Goal: Information Seeking & Learning: Learn about a topic

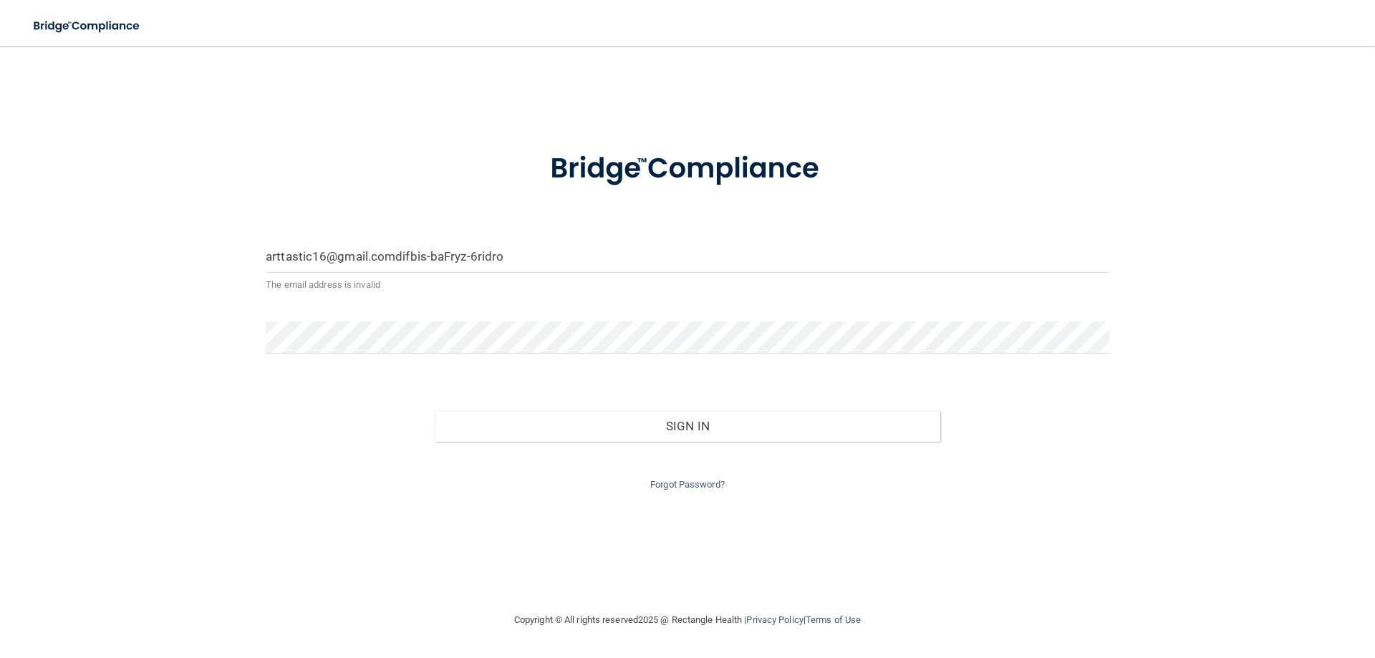
drag, startPoint x: 511, startPoint y: 255, endPoint x: 395, endPoint y: 266, distance: 117.3
click at [395, 266] on input "arttastic16@gmail.comdifbis-baFryz-6ridro" at bounding box center [688, 257] width 844 height 32
type input "[EMAIL_ADDRESS][DOMAIN_NAME]"
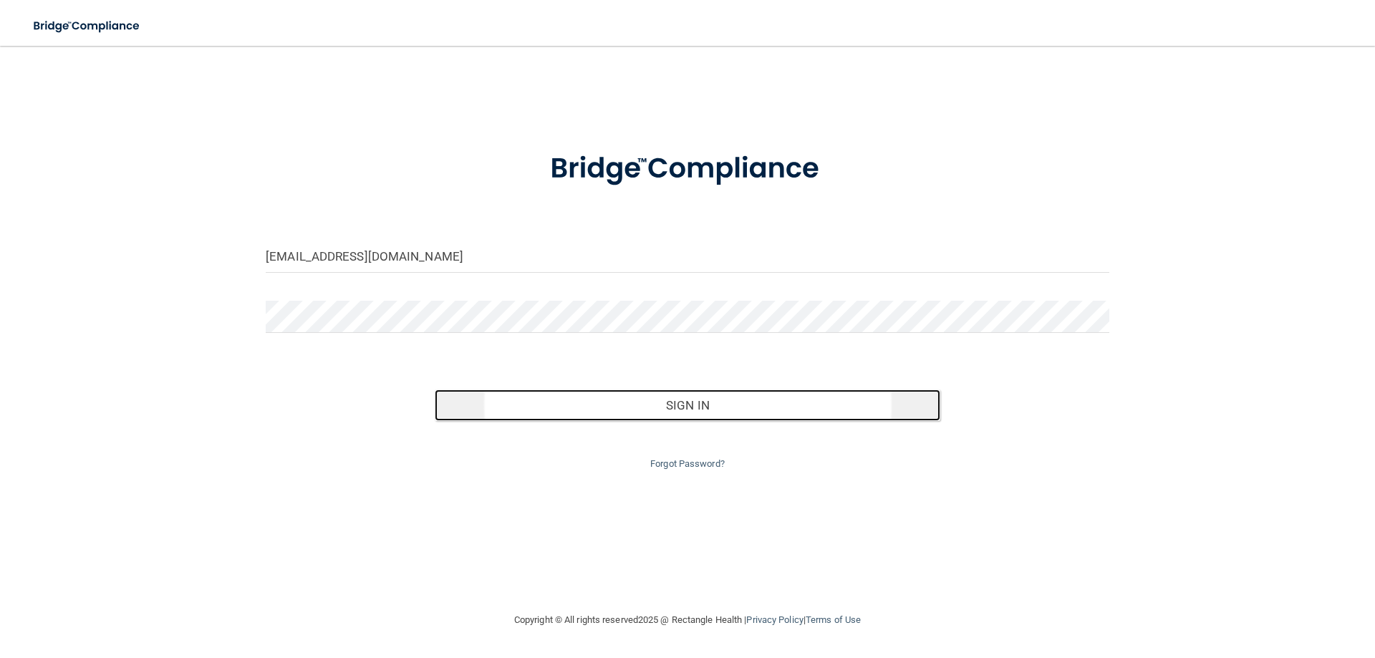
click at [596, 400] on button "Sign In" at bounding box center [688, 406] width 506 height 32
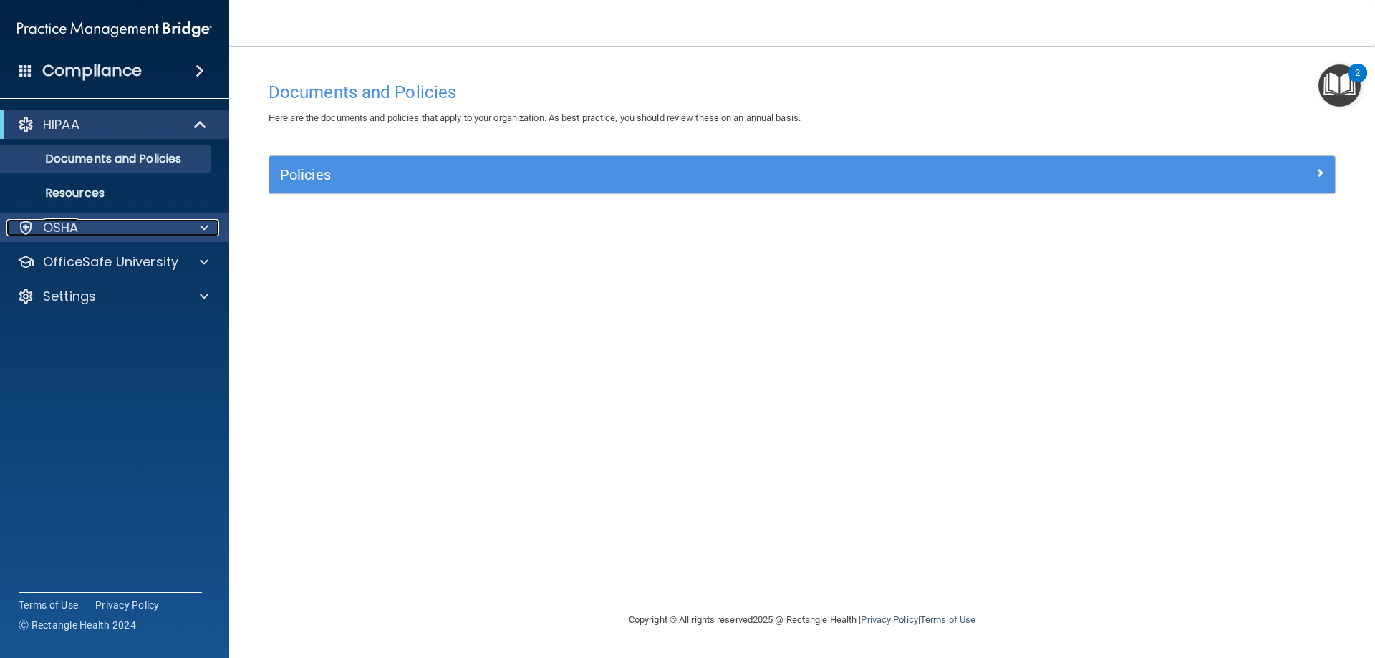
click at [203, 231] on span at bounding box center [204, 227] width 9 height 17
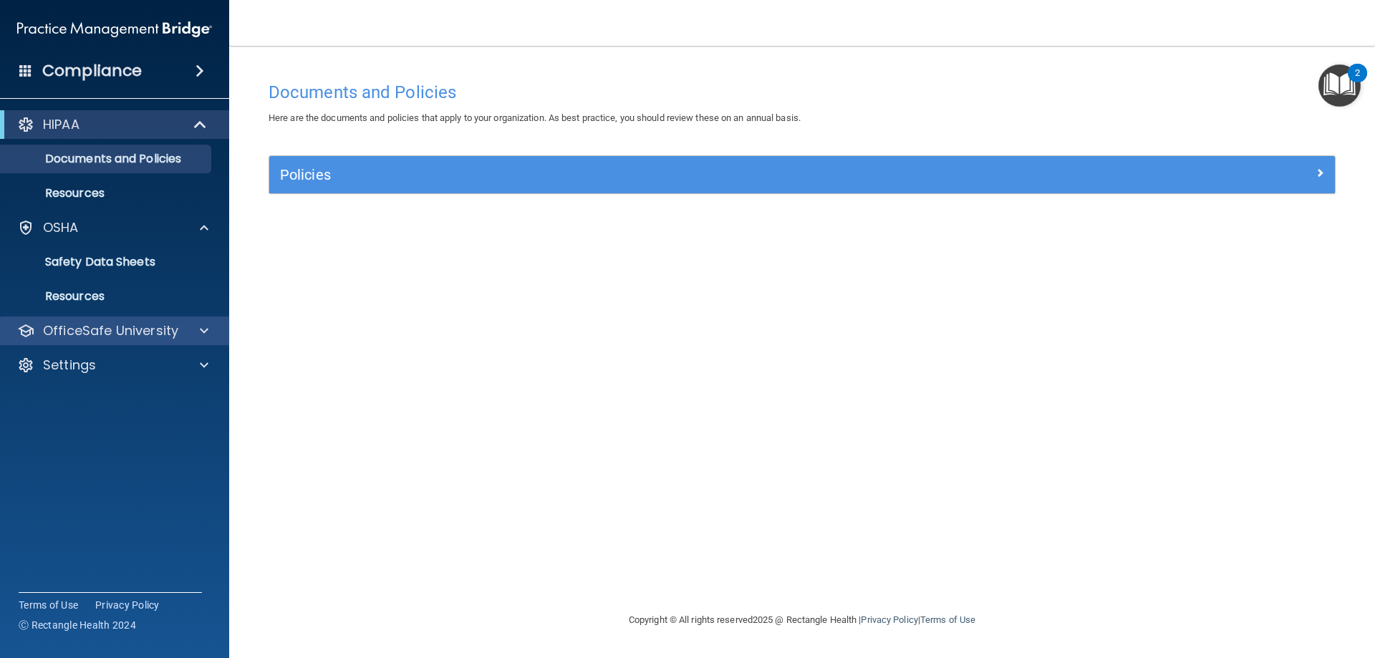
click at [204, 319] on div "OfficeSafe University" at bounding box center [115, 331] width 230 height 29
click at [206, 328] on span at bounding box center [204, 330] width 9 height 17
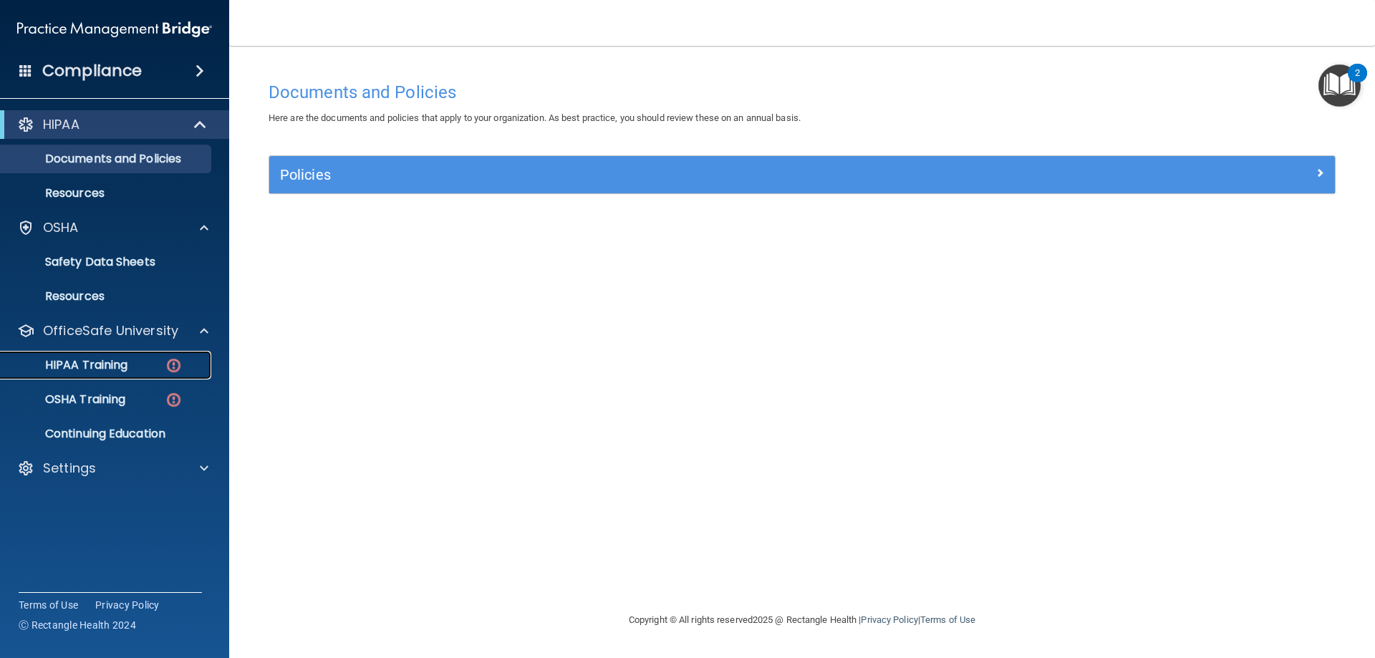
click at [130, 359] on div "HIPAA Training" at bounding box center [106, 365] width 195 height 14
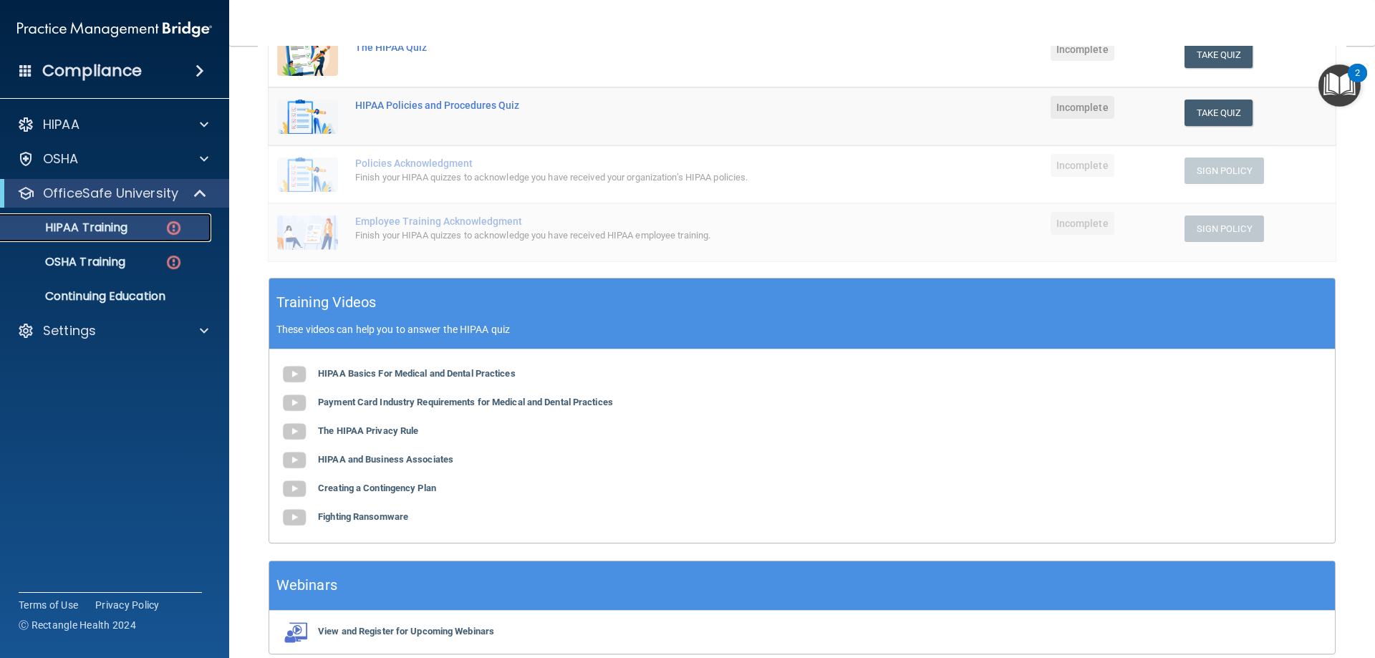
scroll to position [345, 0]
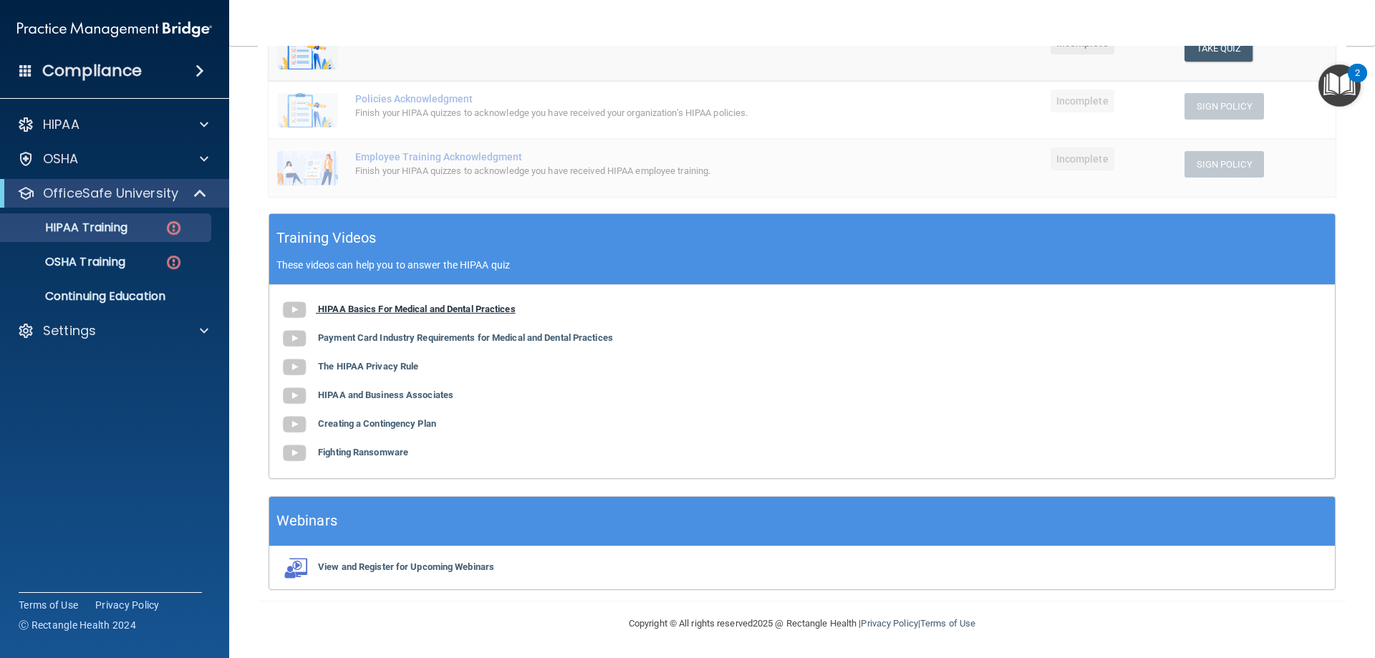
click at [401, 309] on b "HIPAA Basics For Medical and Dental Practices" at bounding box center [417, 309] width 198 height 11
click at [414, 341] on b "Payment Card Industry Requirements for Medical and Dental Practices" at bounding box center [465, 337] width 295 height 11
click at [406, 364] on b "The HIPAA Privacy Rule" at bounding box center [368, 366] width 100 height 11
click at [408, 399] on b "HIPAA and Business Associates" at bounding box center [385, 395] width 135 height 11
click at [392, 420] on b "Creating a Contingency Plan" at bounding box center [377, 423] width 118 height 11
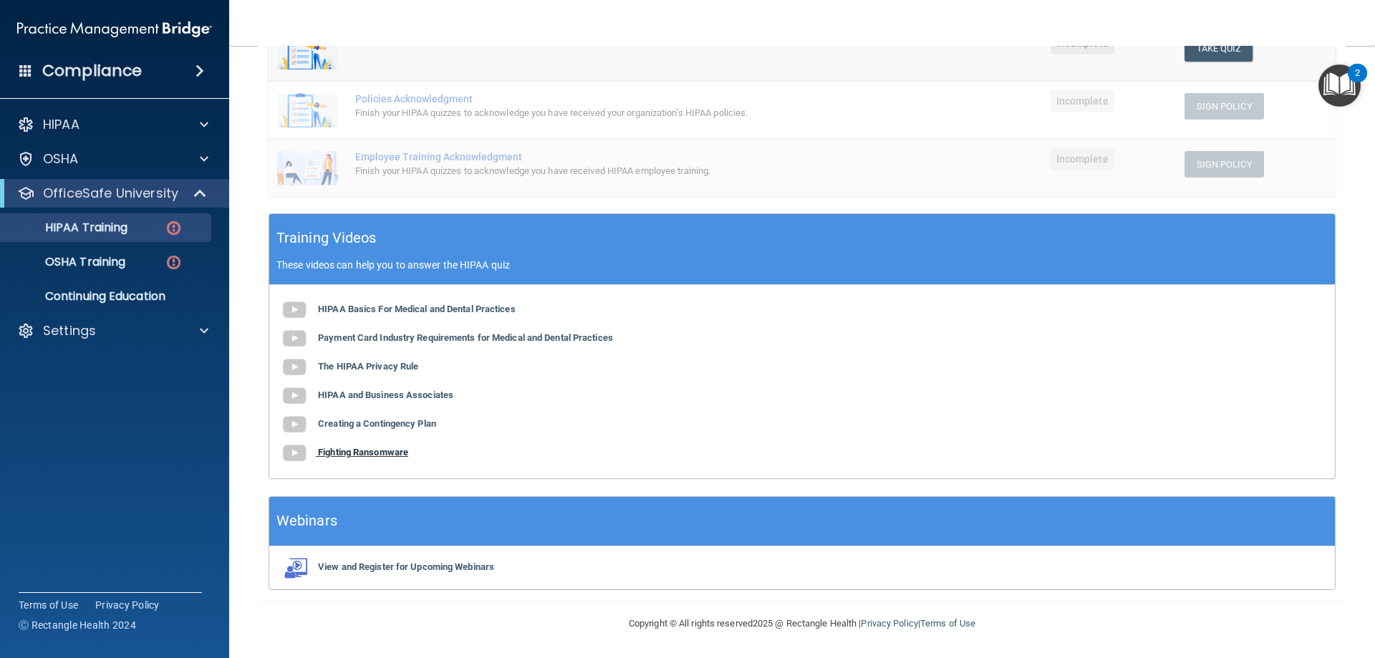
click at [362, 455] on b "Fighting Ransomware" at bounding box center [363, 452] width 90 height 11
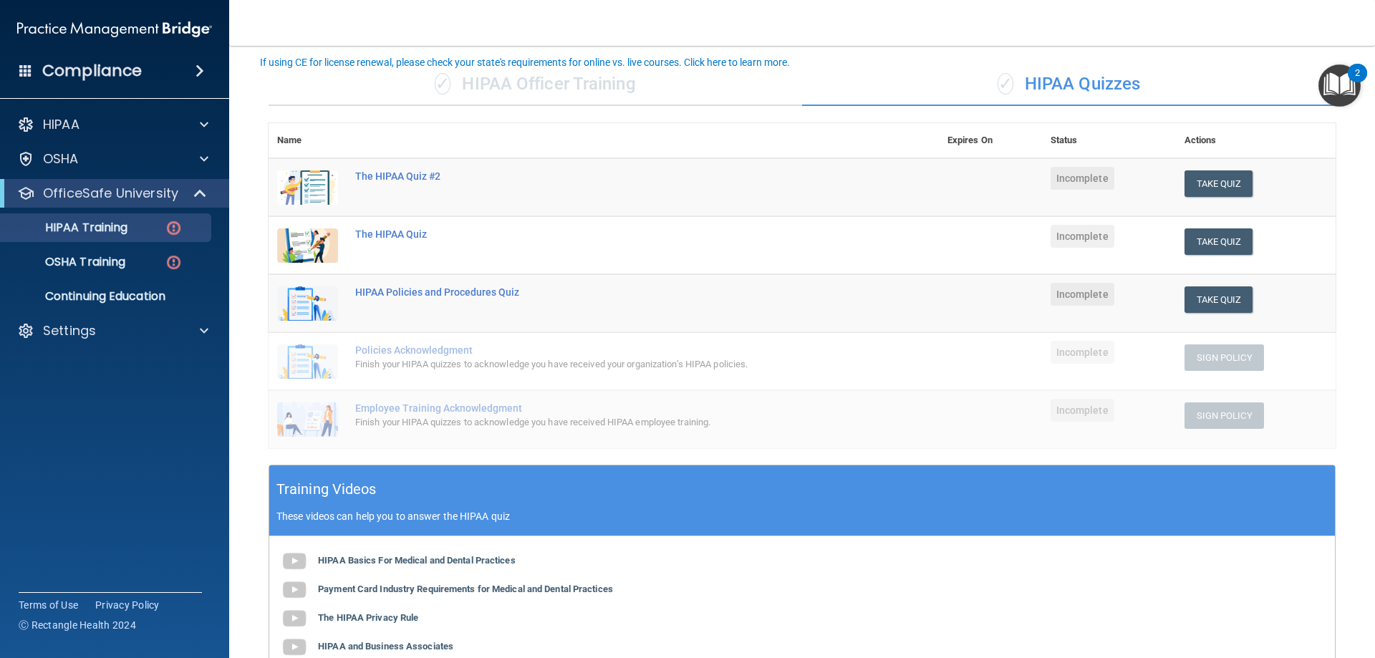
scroll to position [59, 0]
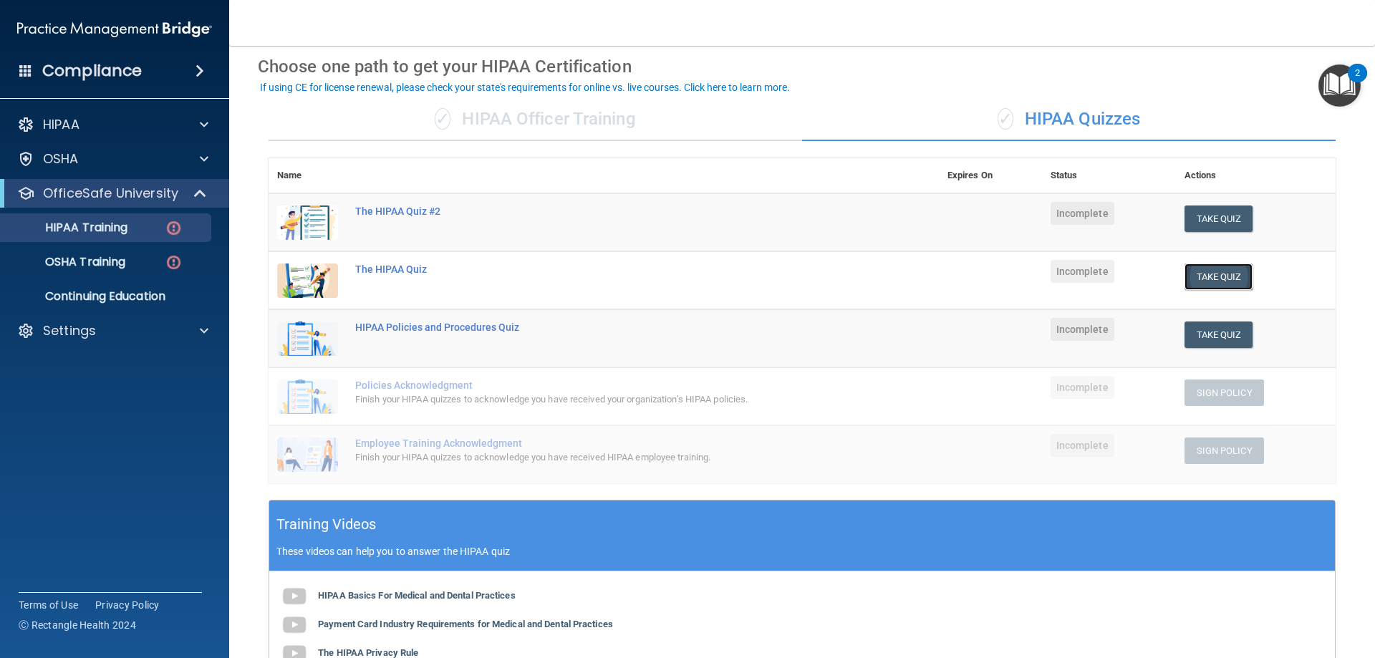
click at [1212, 272] on button "Take Quiz" at bounding box center [1218, 277] width 69 height 26
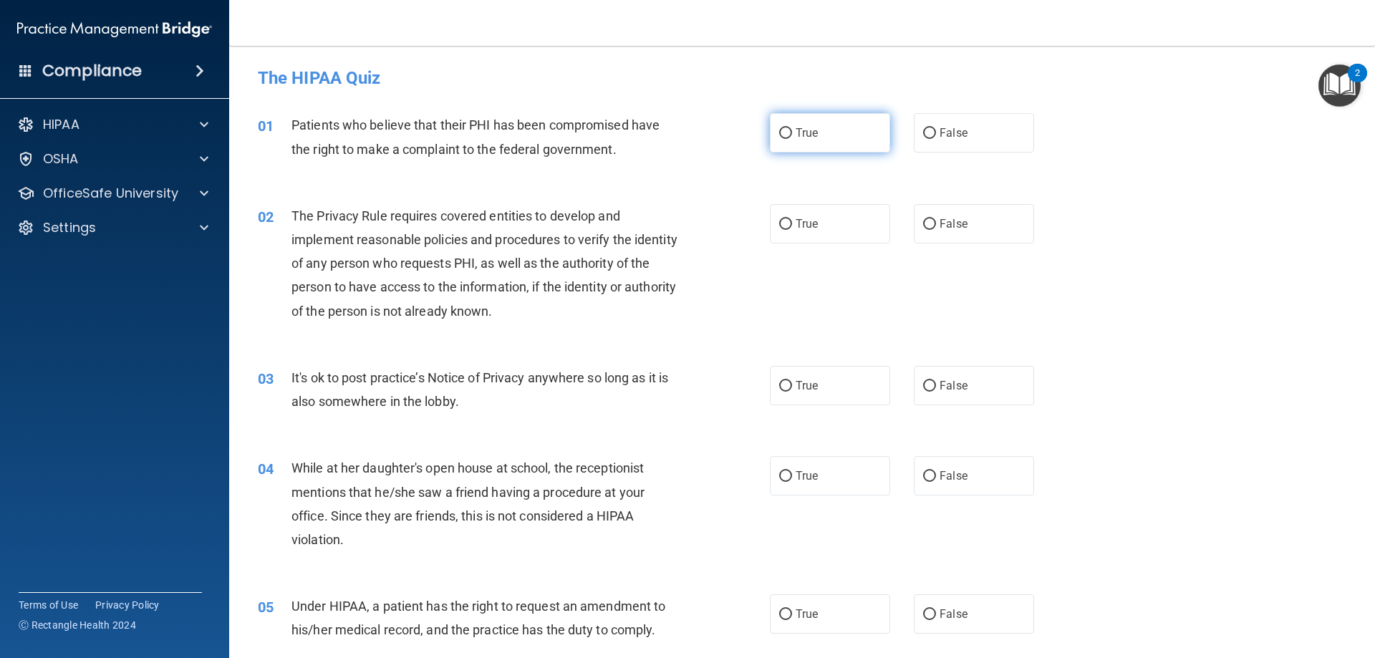
click at [787, 137] on label "True" at bounding box center [830, 132] width 120 height 39
click at [787, 137] on input "True" at bounding box center [785, 133] width 13 height 11
radio input "true"
click at [783, 229] on input "True" at bounding box center [785, 224] width 13 height 11
radio input "true"
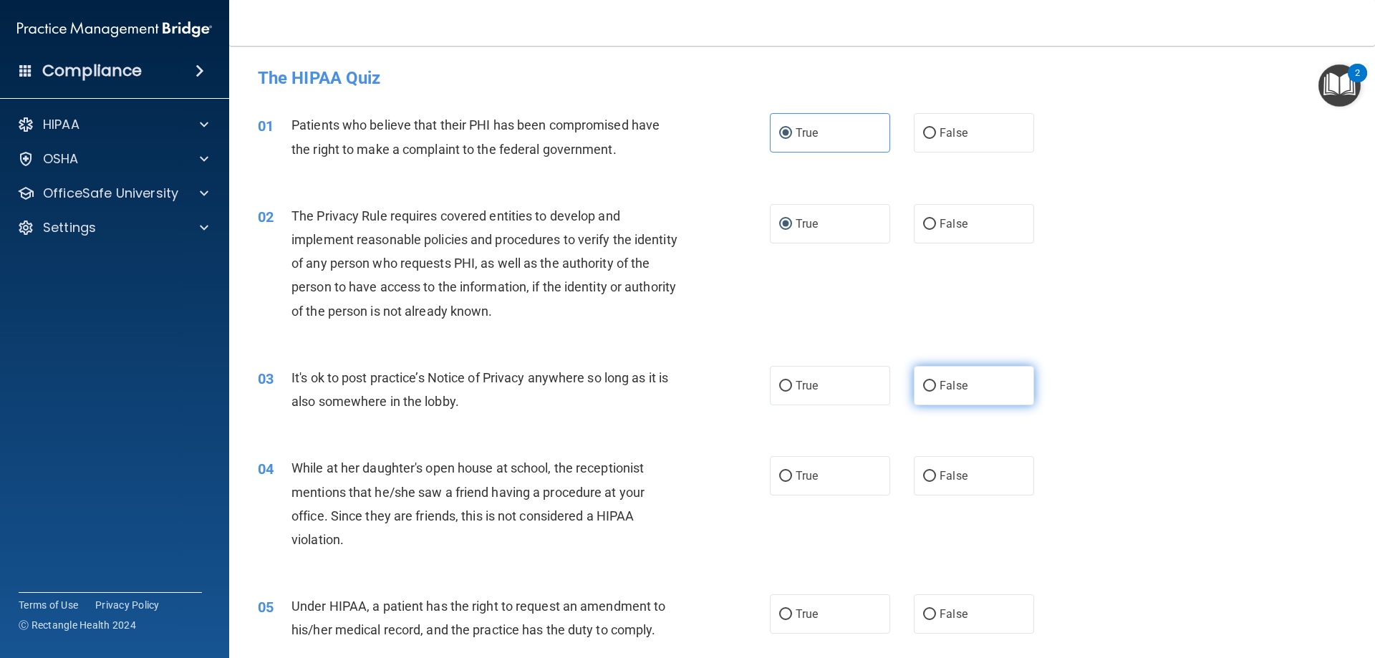
click at [923, 389] on input "False" at bounding box center [929, 386] width 13 height 11
radio input "true"
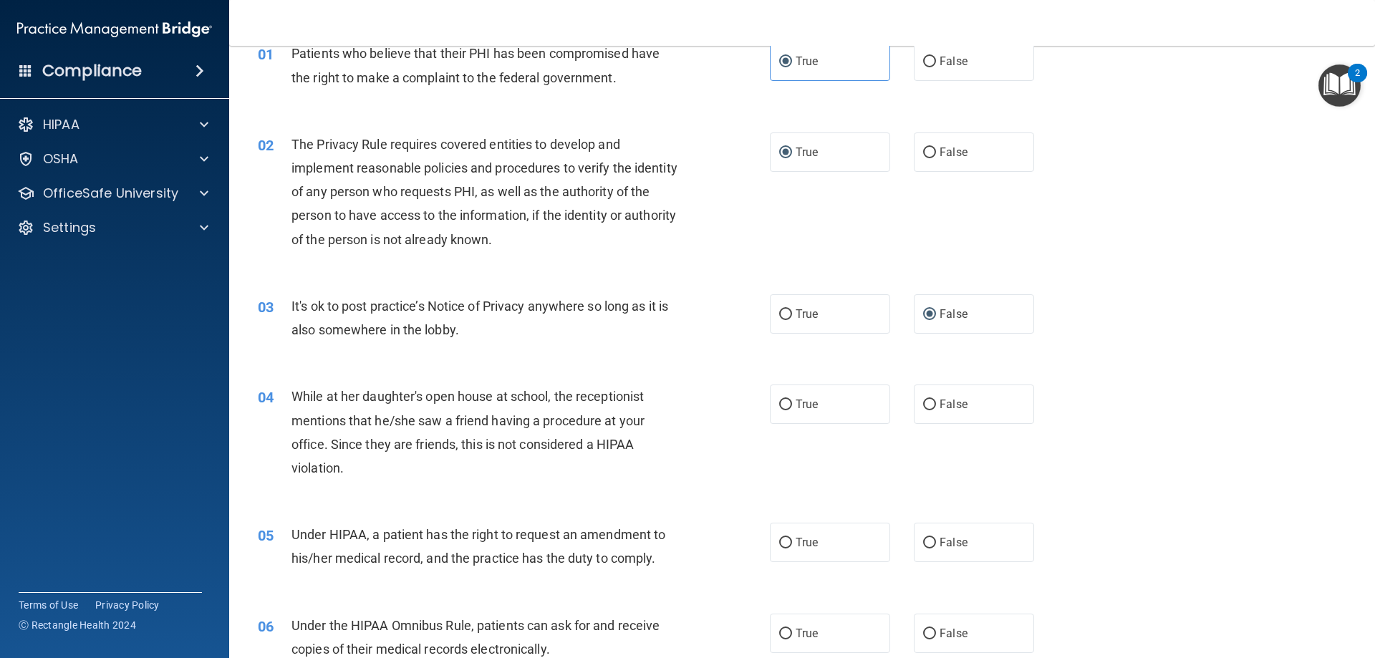
scroll to position [215, 0]
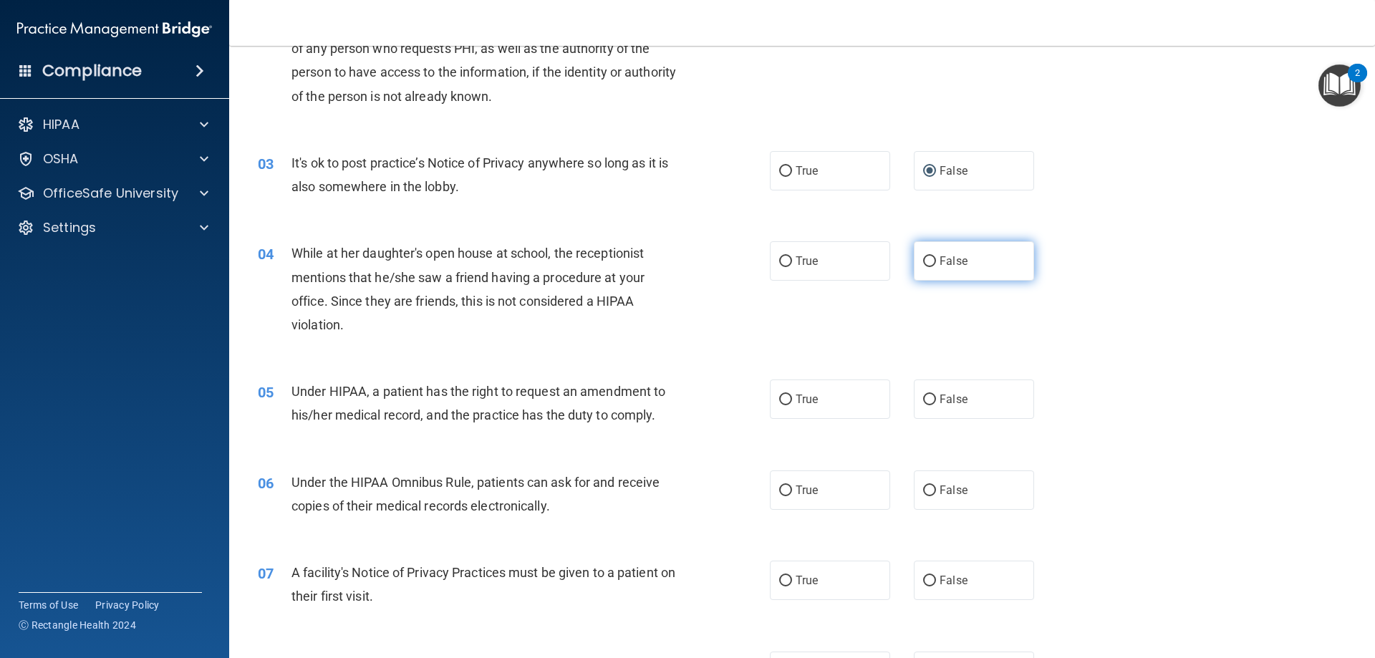
click at [923, 265] on input "False" at bounding box center [929, 261] width 13 height 11
radio input "true"
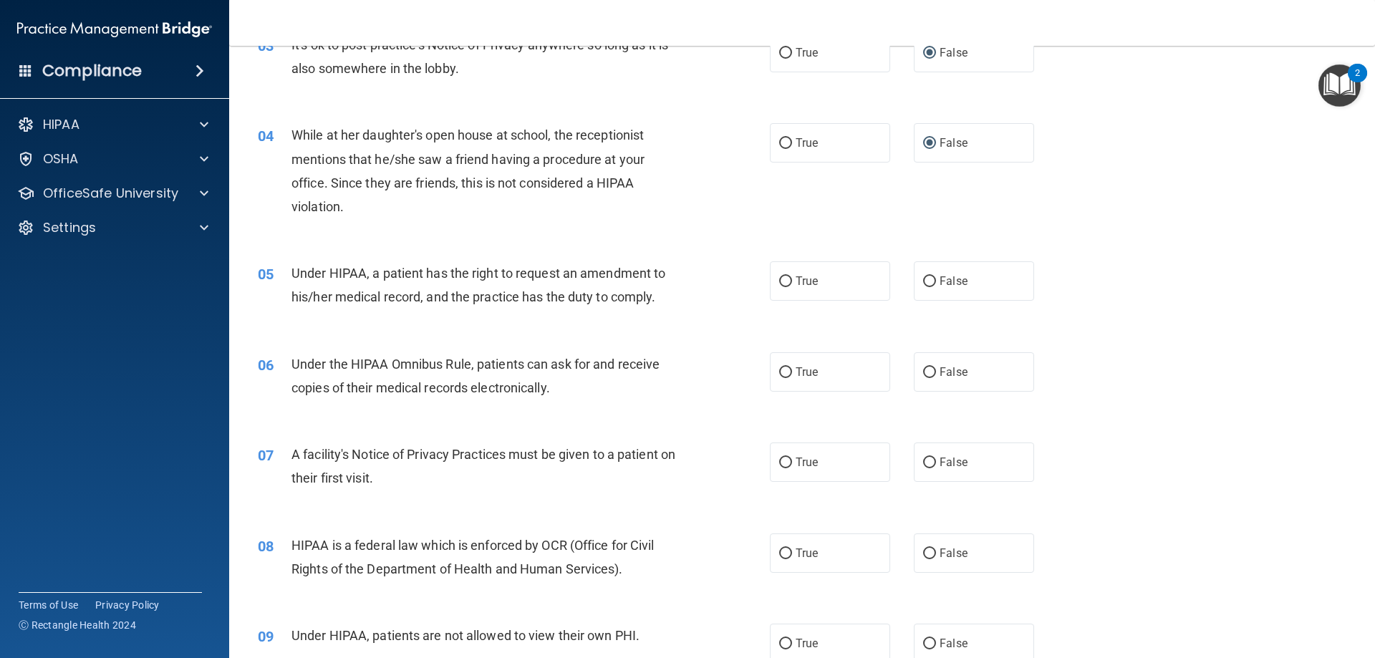
scroll to position [358, 0]
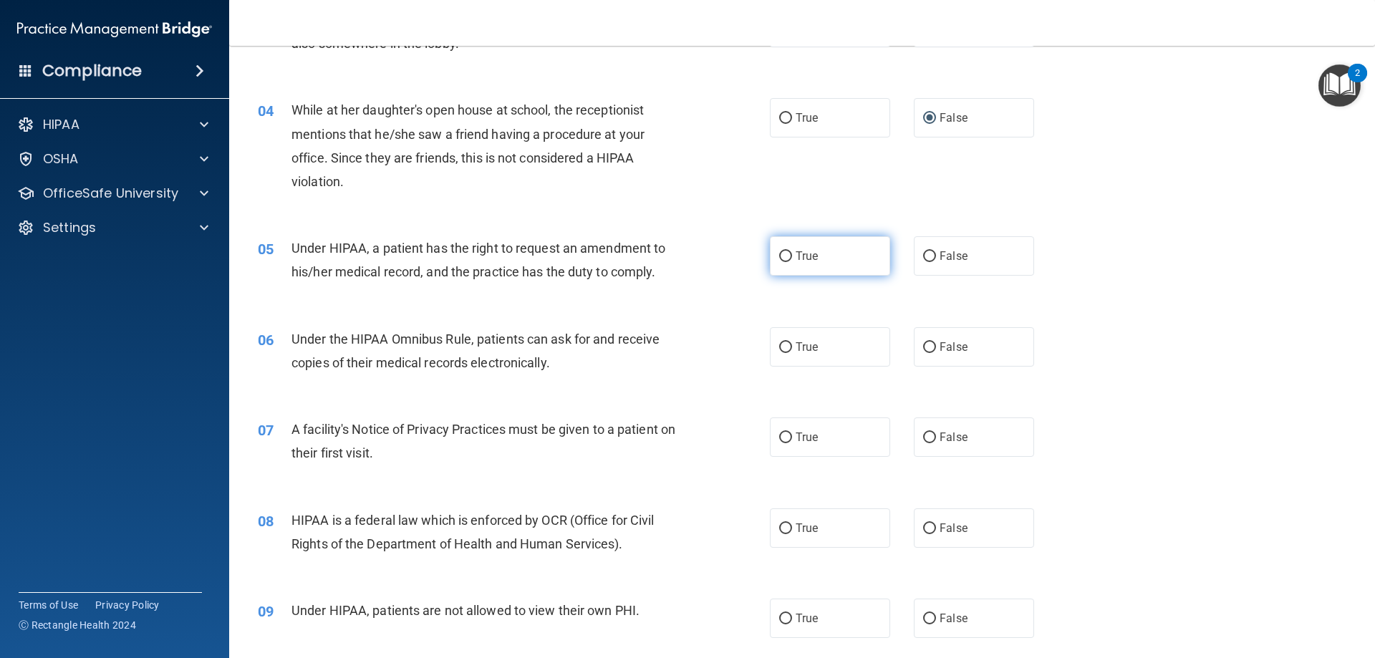
click at [783, 261] on input "True" at bounding box center [785, 256] width 13 height 11
radio input "true"
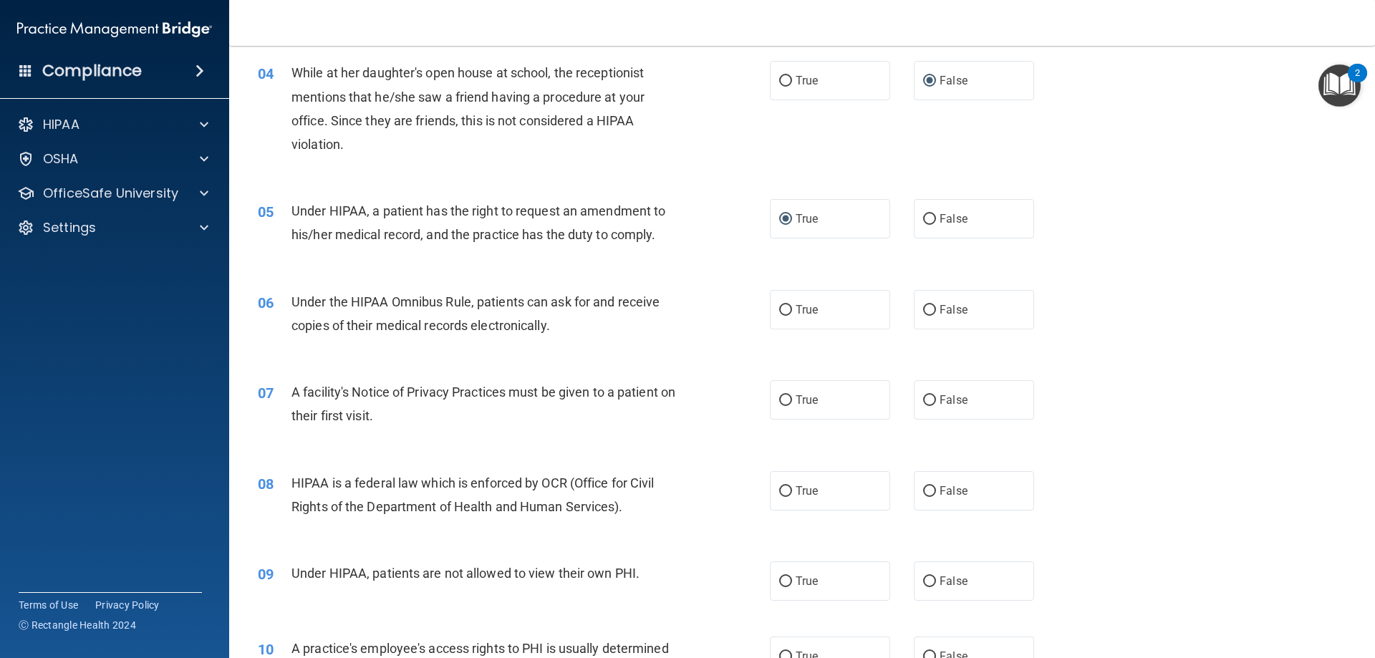
scroll to position [430, 0]
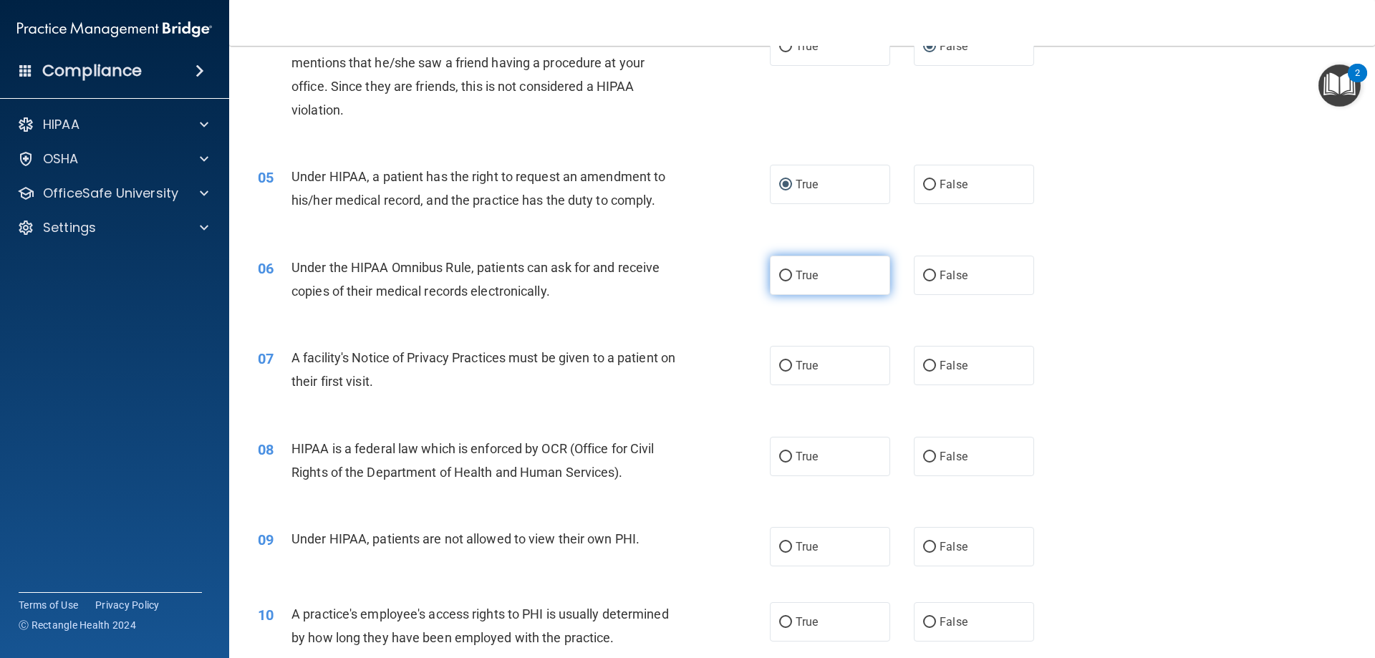
click at [785, 279] on input "True" at bounding box center [785, 276] width 13 height 11
radio input "true"
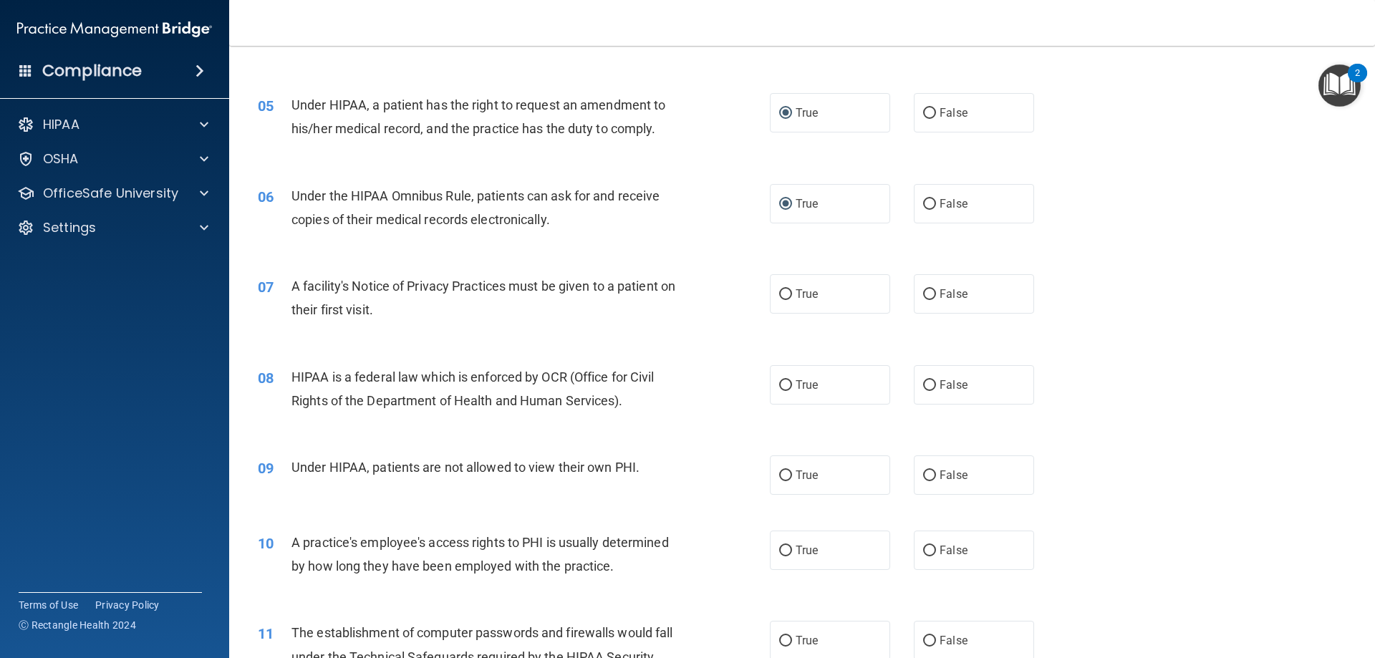
scroll to position [573, 0]
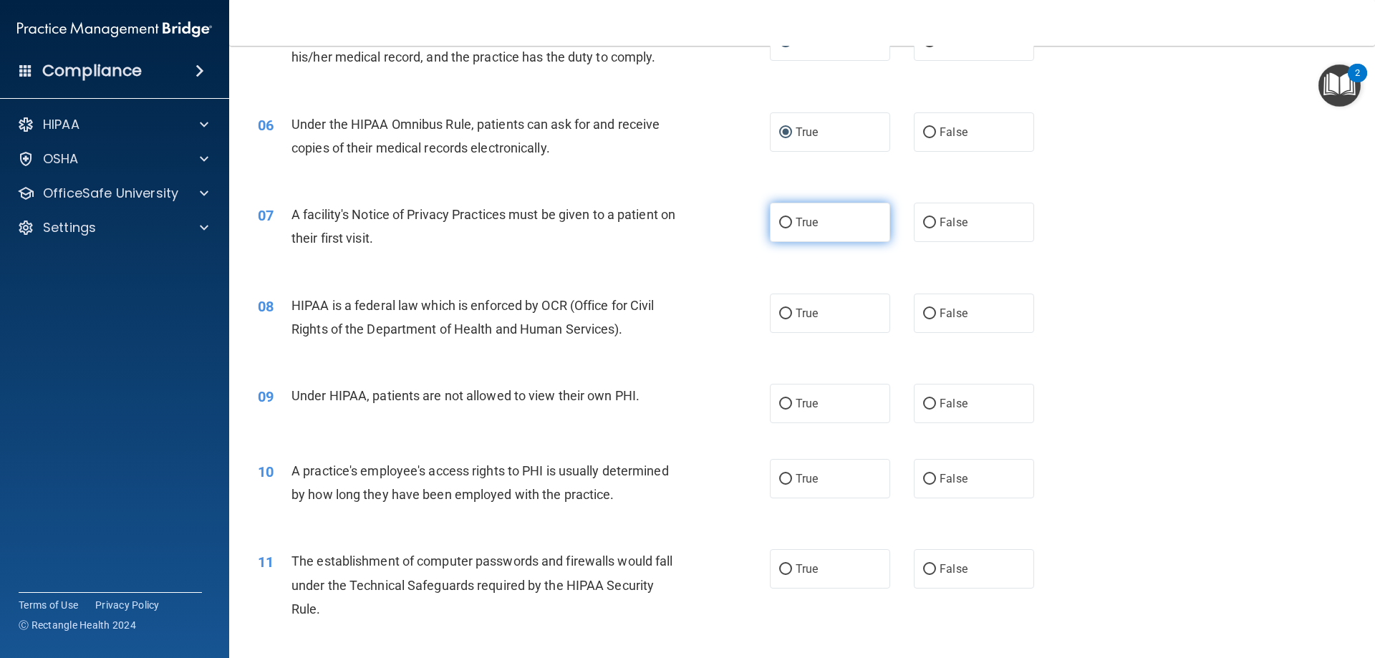
click at [785, 234] on label "True" at bounding box center [830, 222] width 120 height 39
click at [785, 228] on input "True" at bounding box center [785, 223] width 13 height 11
radio input "true"
click at [787, 311] on label "True" at bounding box center [830, 313] width 120 height 39
click at [787, 311] on input "True" at bounding box center [785, 314] width 13 height 11
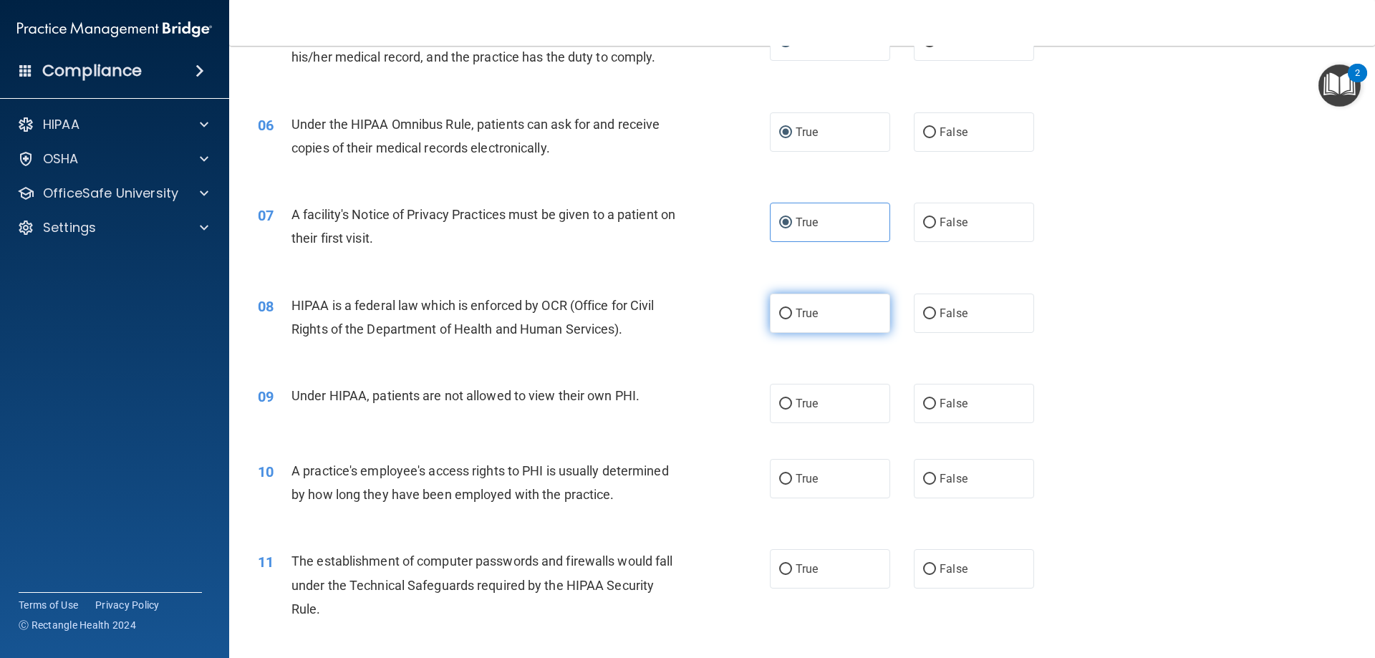
radio input "true"
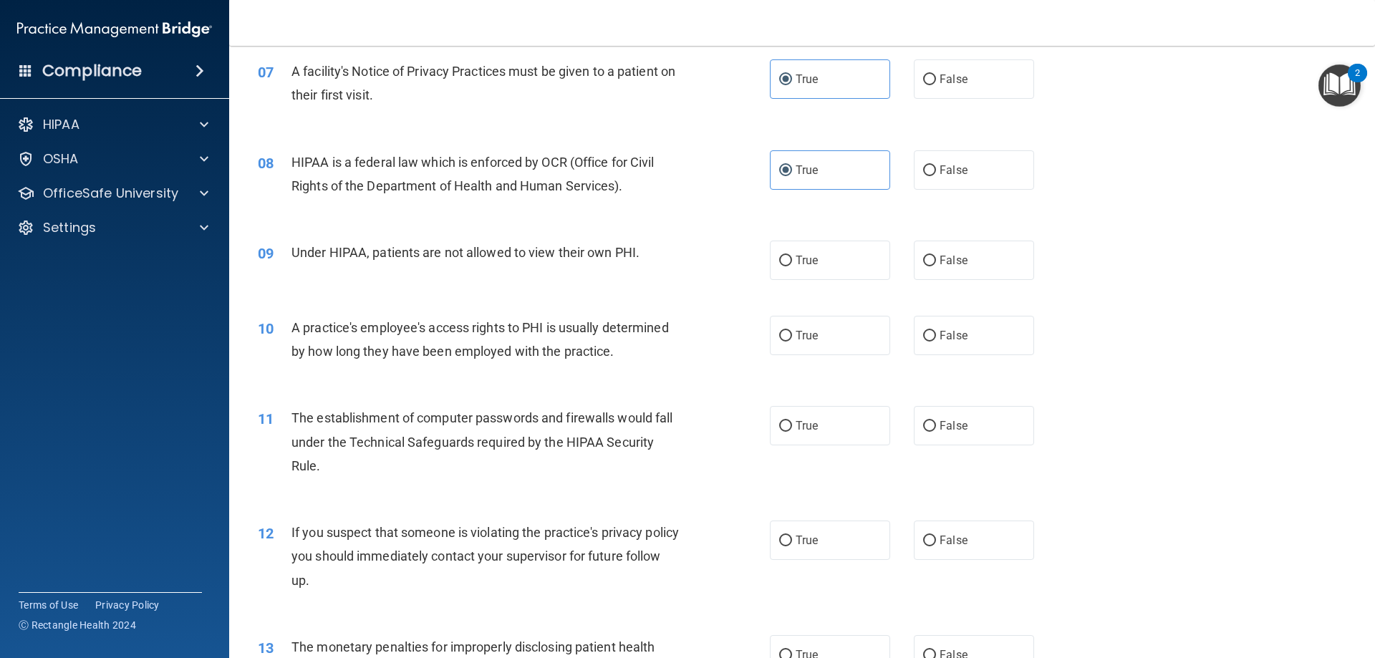
scroll to position [788, 0]
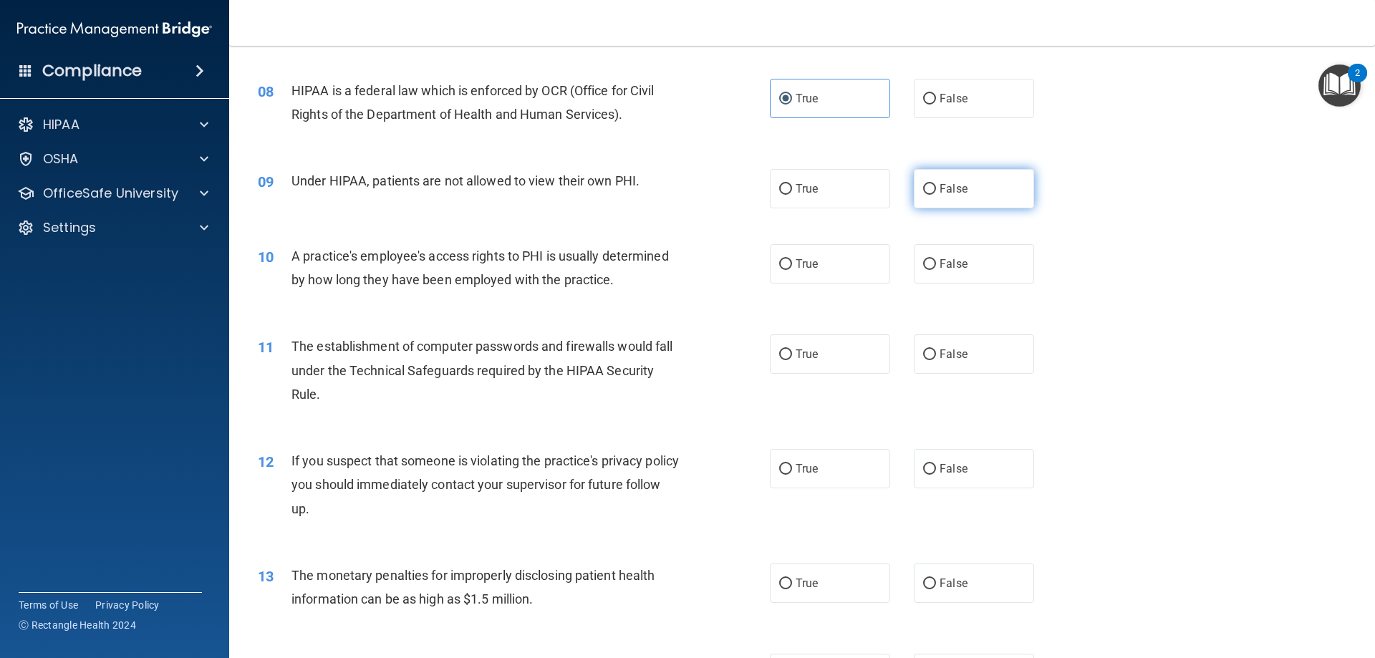
click at [923, 191] on input "False" at bounding box center [929, 189] width 13 height 11
radio input "true"
click at [923, 264] on input "False" at bounding box center [929, 264] width 13 height 11
radio input "true"
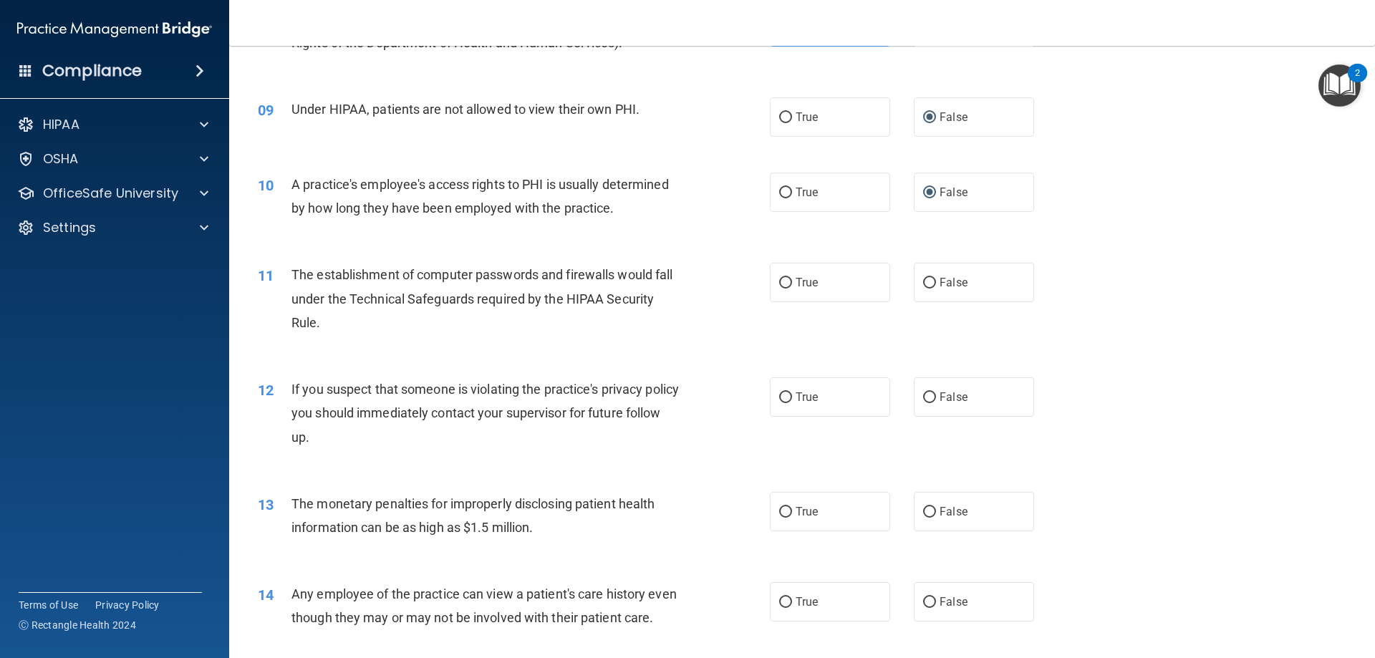
scroll to position [931, 0]
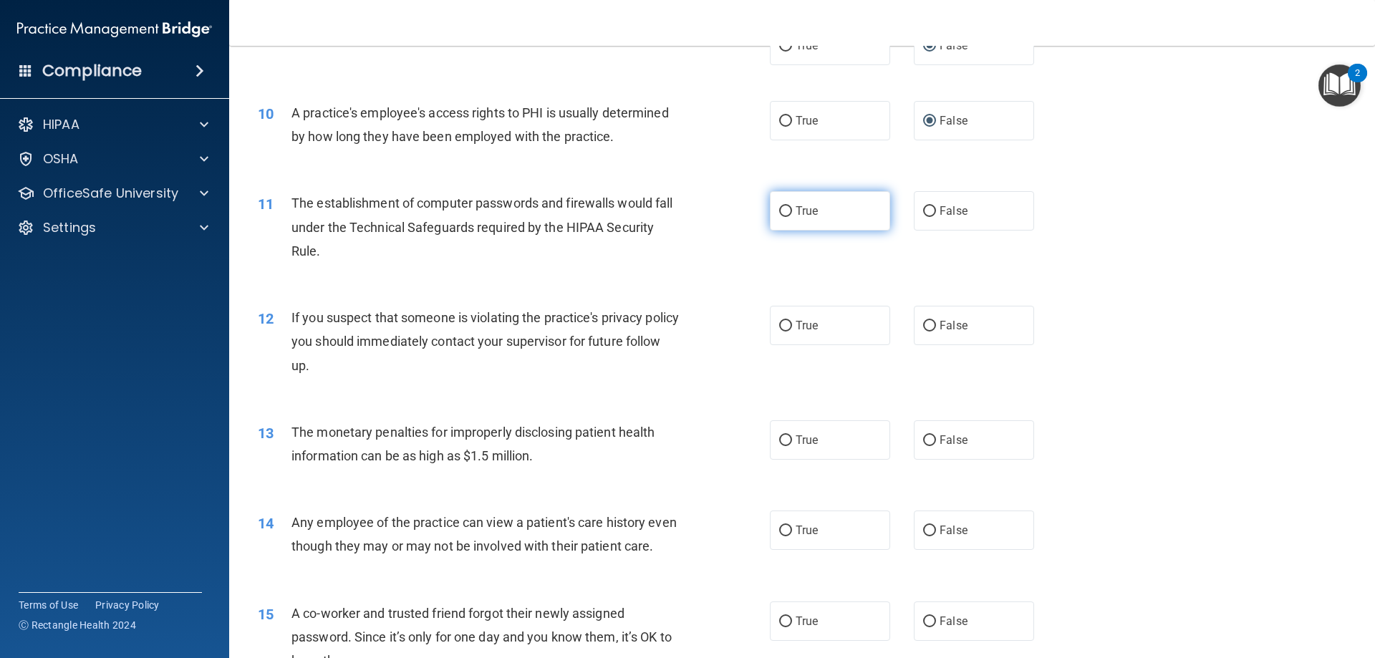
click at [781, 212] on input "True" at bounding box center [785, 211] width 13 height 11
radio input "true"
click at [787, 326] on label "True" at bounding box center [830, 325] width 120 height 39
click at [787, 326] on input "True" at bounding box center [785, 326] width 13 height 11
radio input "true"
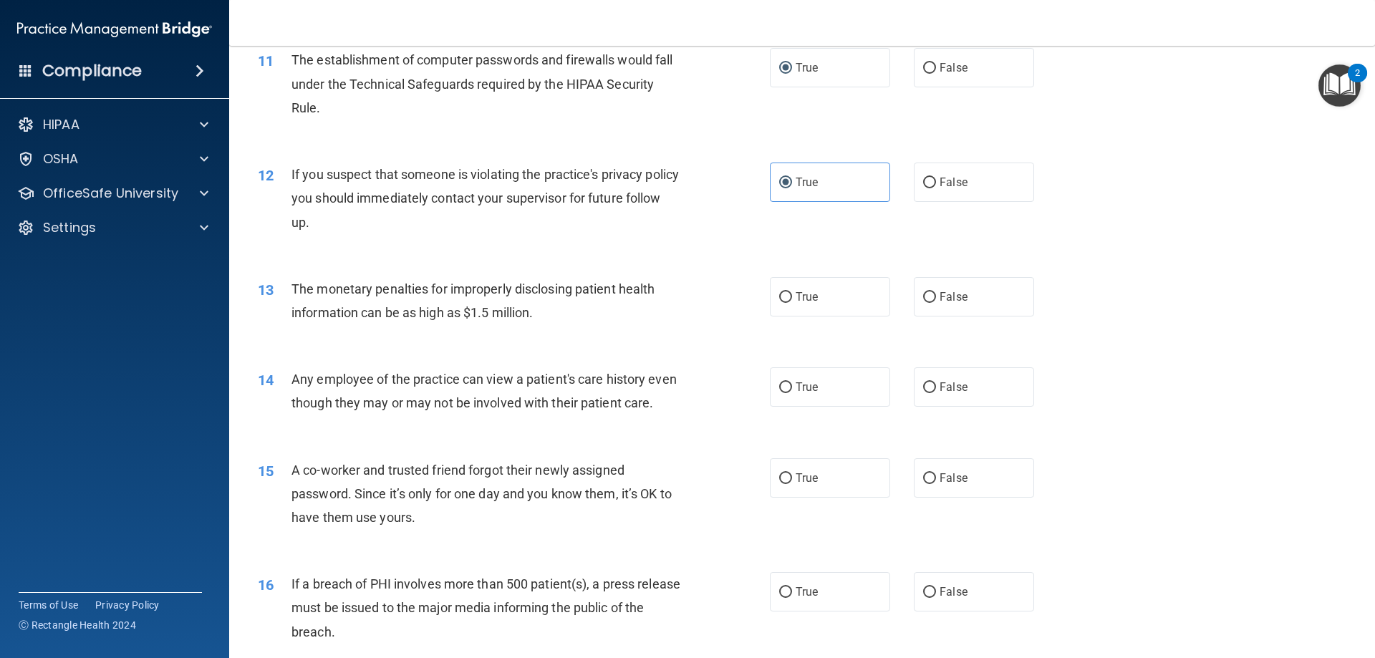
scroll to position [1217, 0]
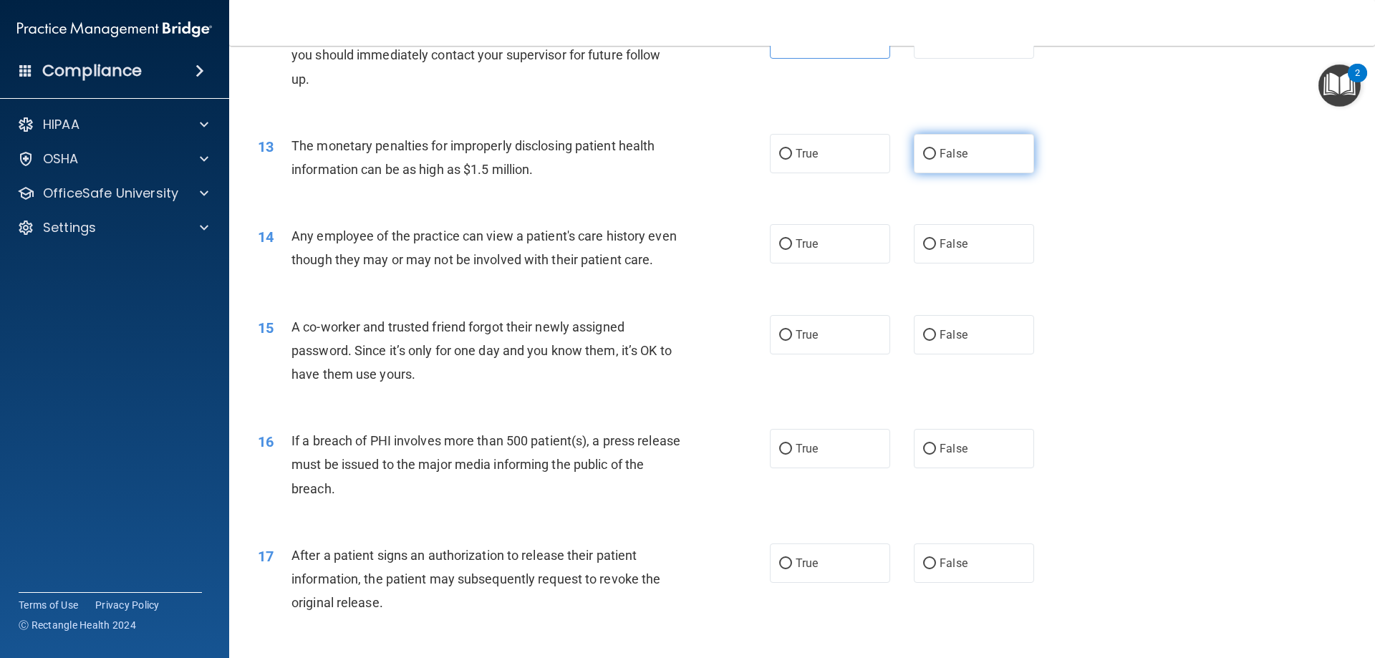
click at [914, 163] on label "False" at bounding box center [974, 153] width 120 height 39
click at [923, 160] on input "False" at bounding box center [929, 154] width 13 height 11
radio input "true"
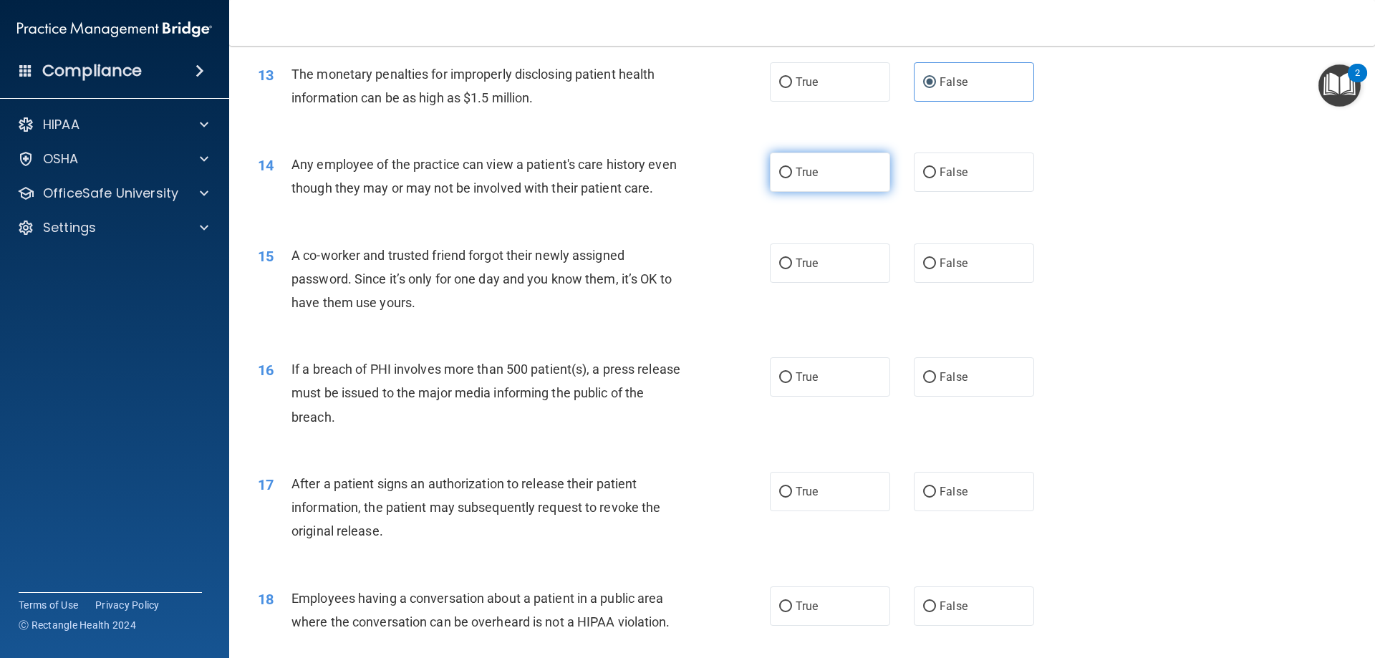
click at [783, 175] on input "True" at bounding box center [785, 173] width 13 height 11
radio input "true"
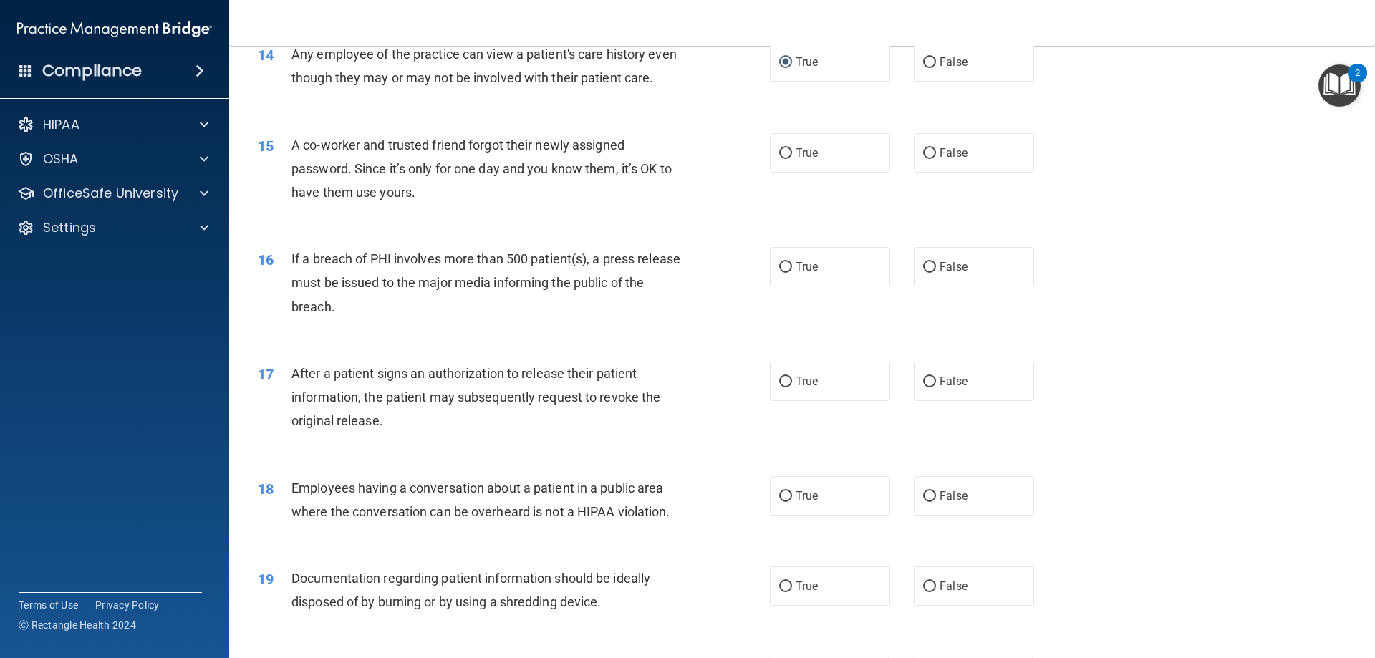
scroll to position [1432, 0]
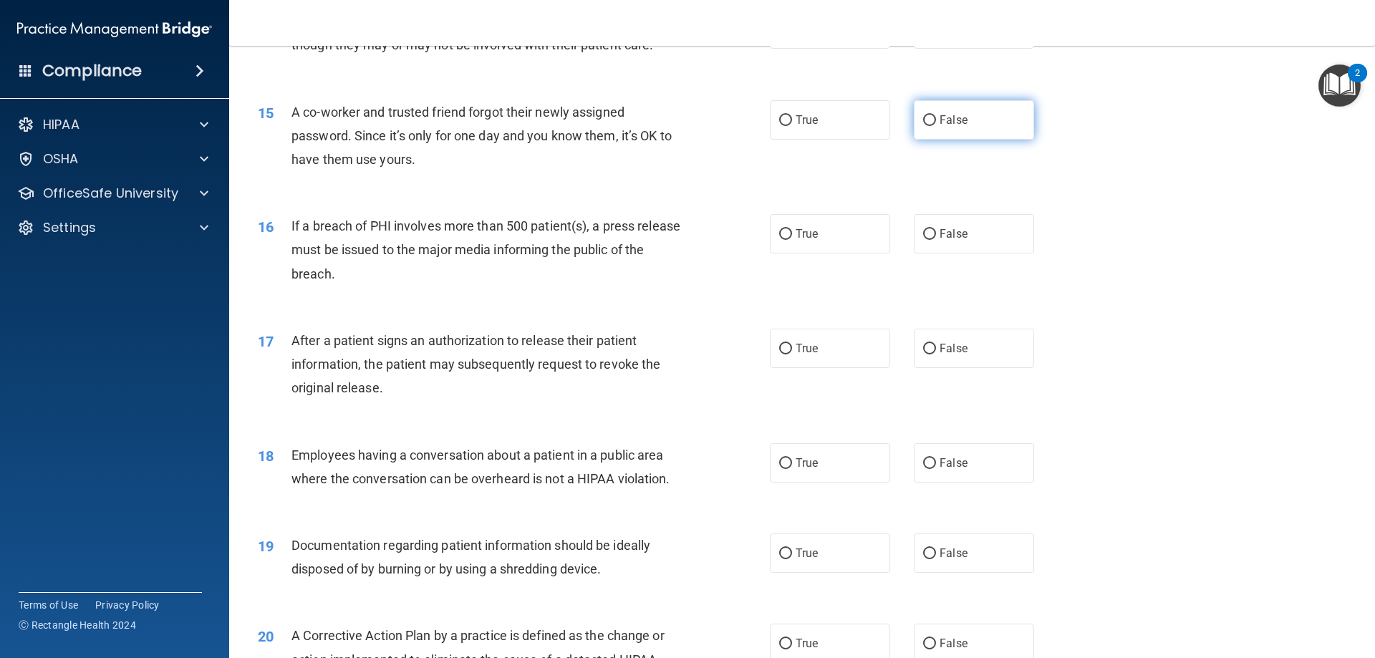
click at [923, 126] on input "False" at bounding box center [929, 120] width 13 height 11
radio input "true"
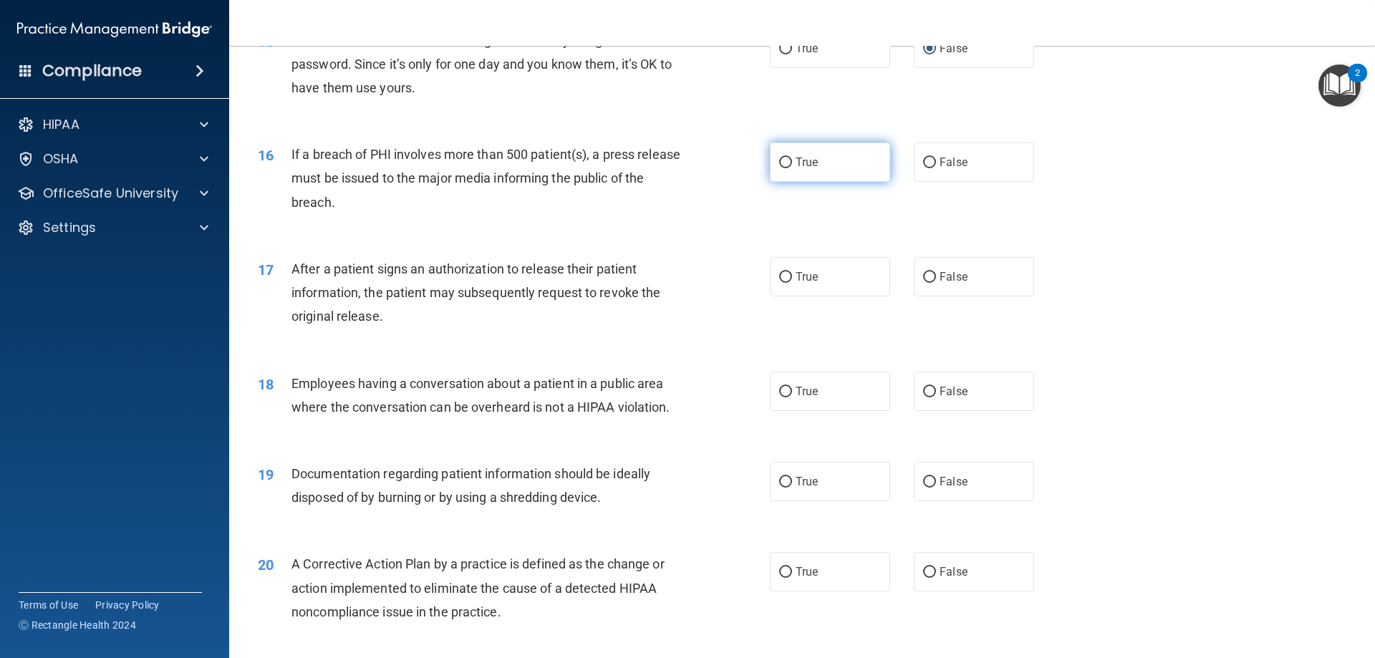
click at [788, 182] on label "True" at bounding box center [830, 162] width 120 height 39
click at [788, 168] on input "True" at bounding box center [785, 163] width 13 height 11
radio input "true"
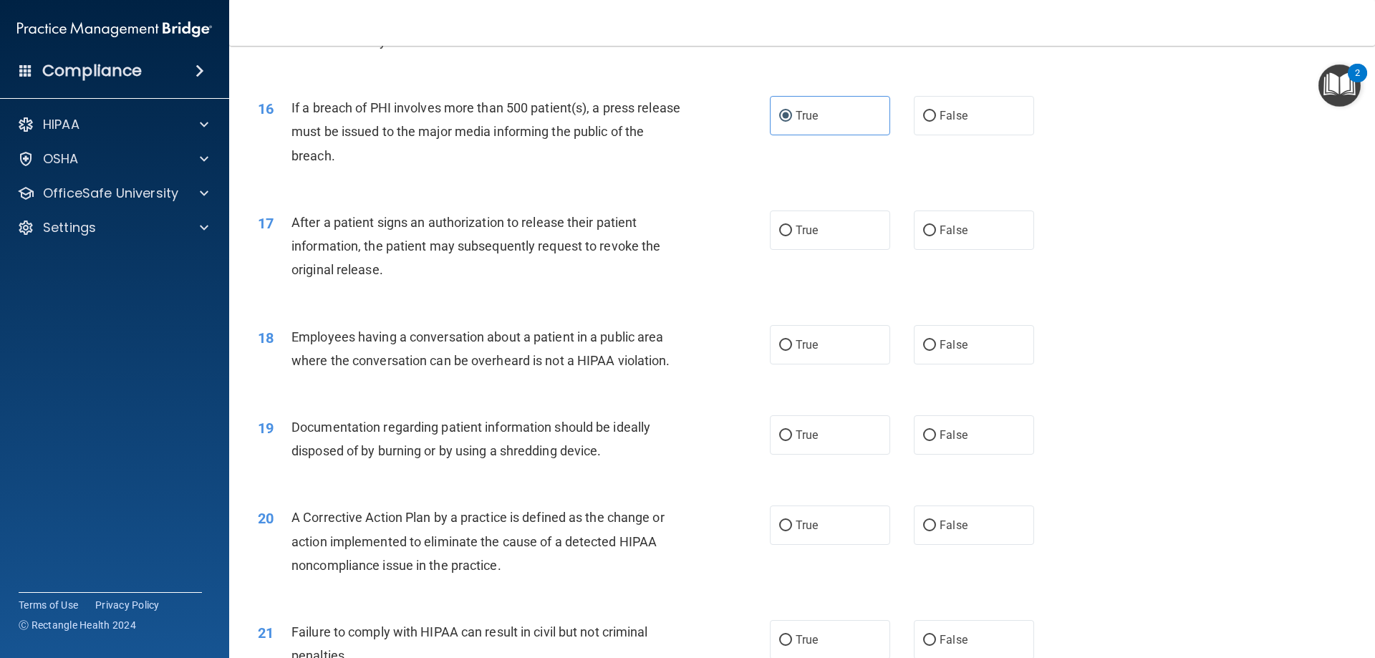
scroll to position [1575, 0]
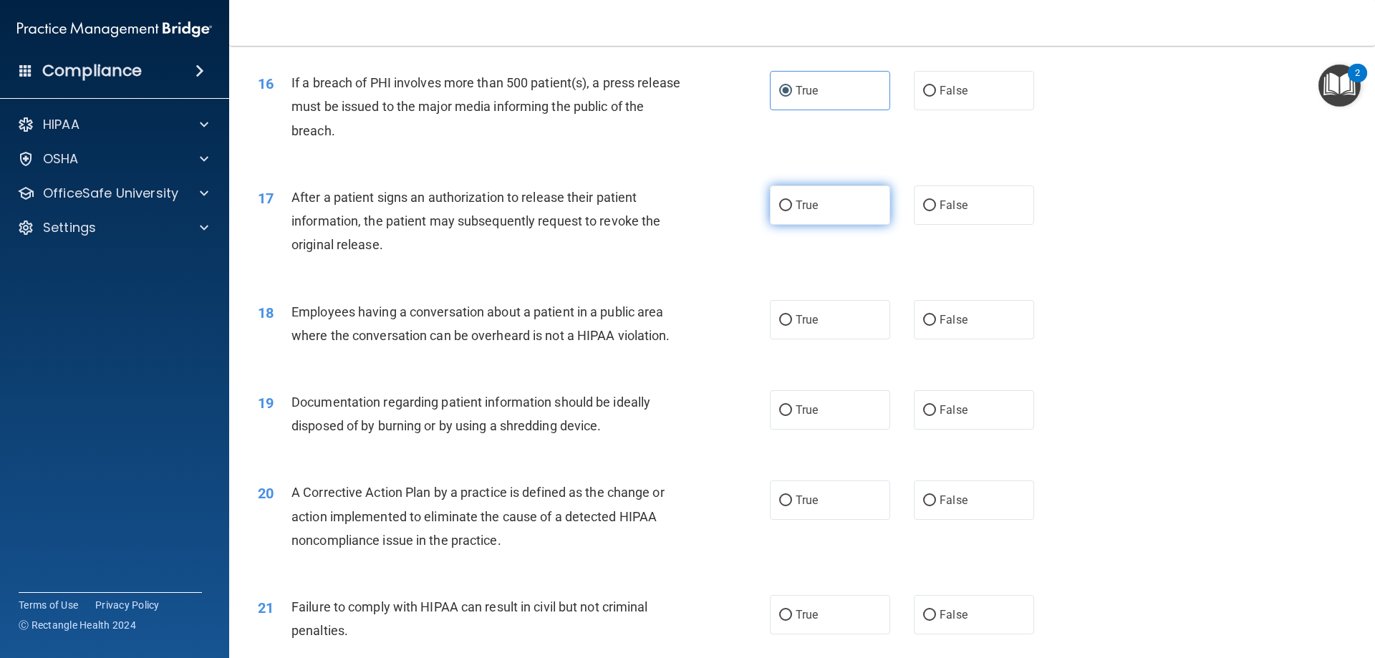
click at [788, 225] on label "True" at bounding box center [830, 204] width 120 height 39
click at [788, 211] on input "True" at bounding box center [785, 206] width 13 height 11
radio input "true"
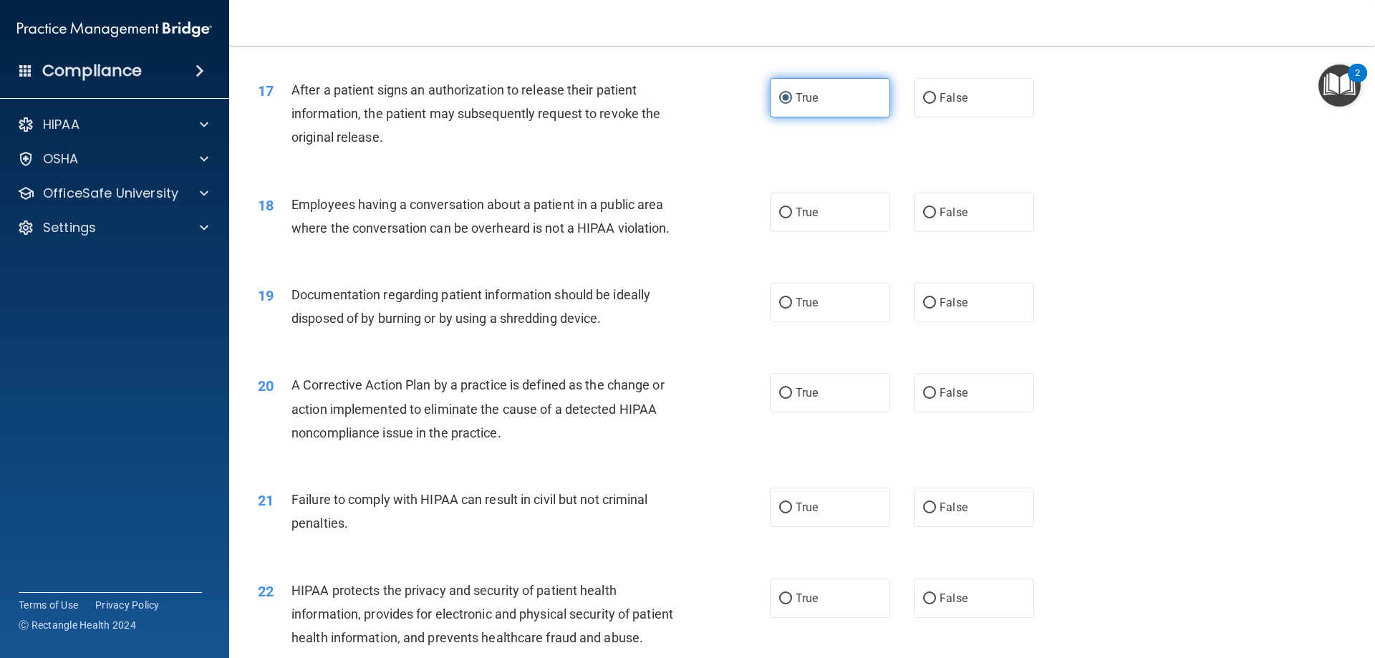
scroll to position [1719, 0]
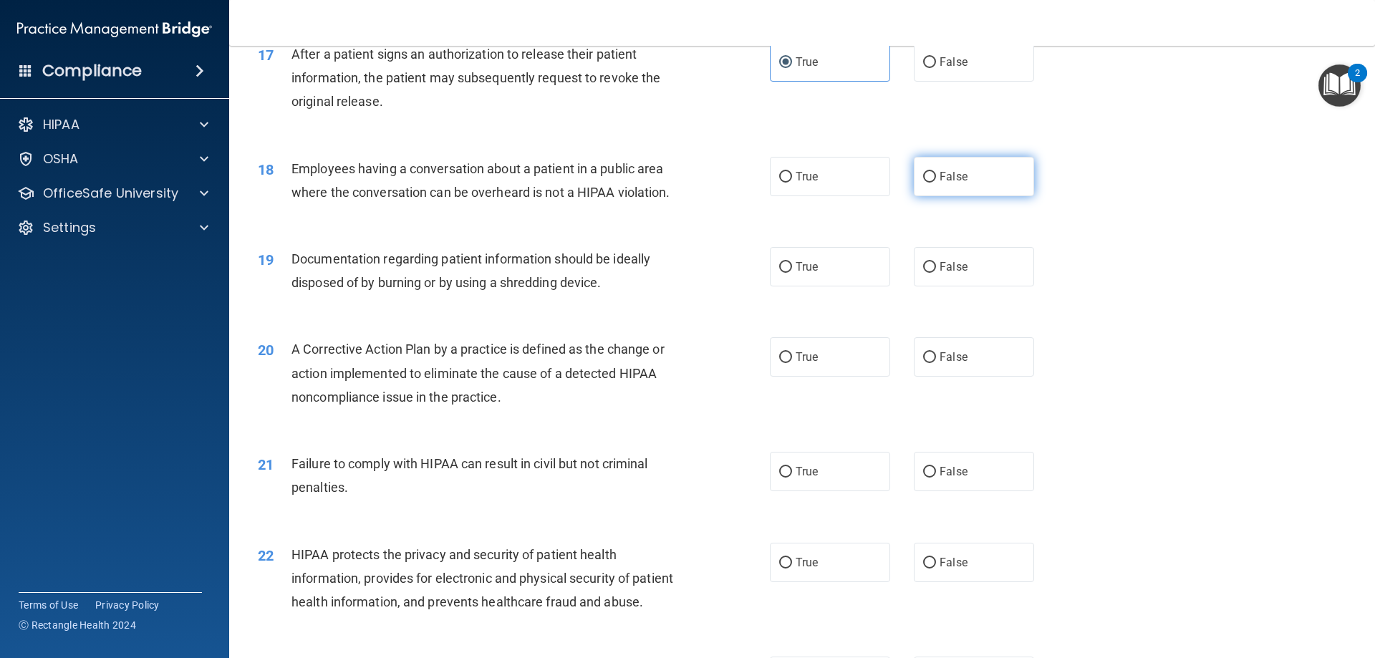
click at [927, 183] on input "False" at bounding box center [929, 177] width 13 height 11
radio input "true"
click at [779, 273] on input "True" at bounding box center [785, 267] width 13 height 11
radio input "true"
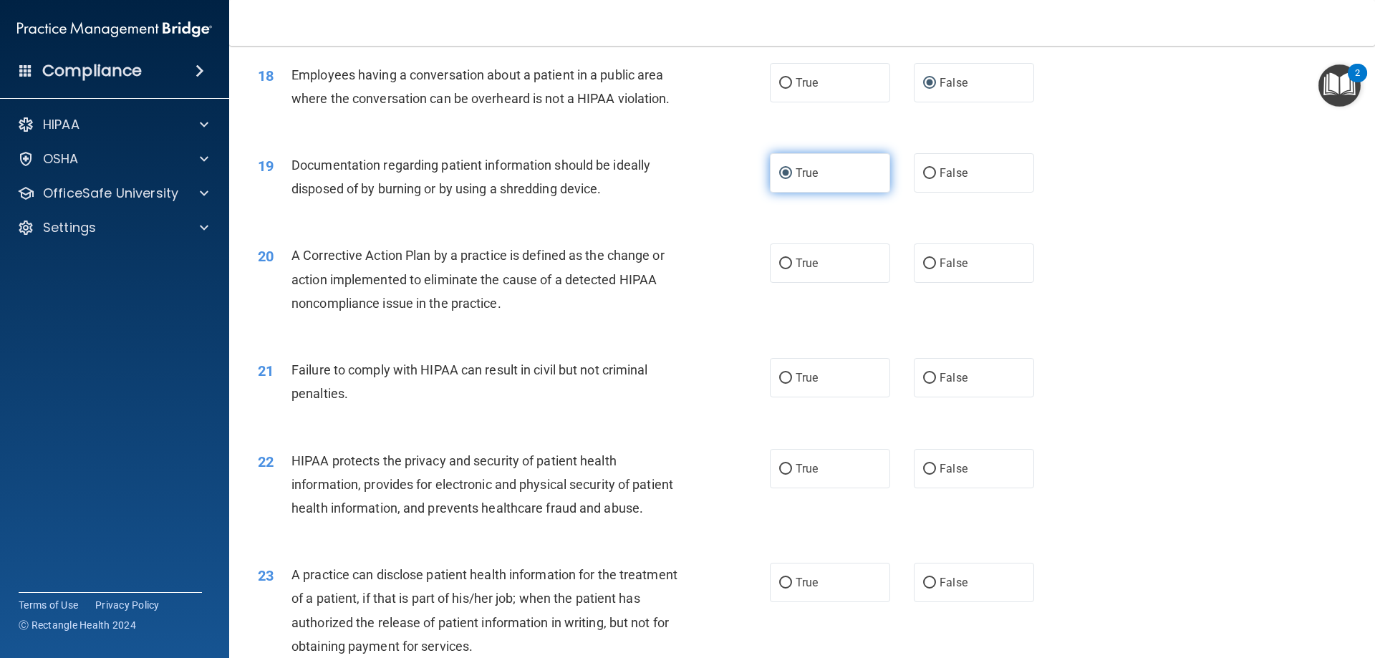
scroll to position [1862, 0]
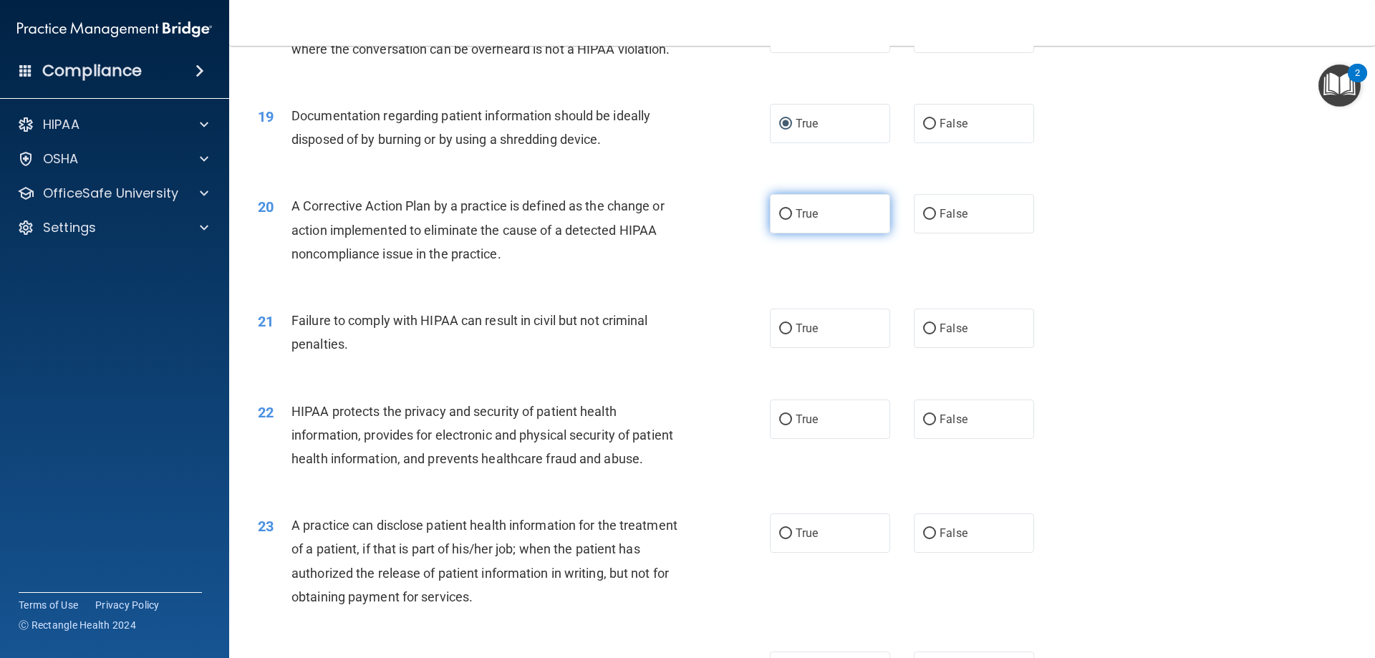
click at [788, 233] on label "True" at bounding box center [830, 213] width 120 height 39
click at [788, 220] on input "True" at bounding box center [785, 214] width 13 height 11
radio input "true"
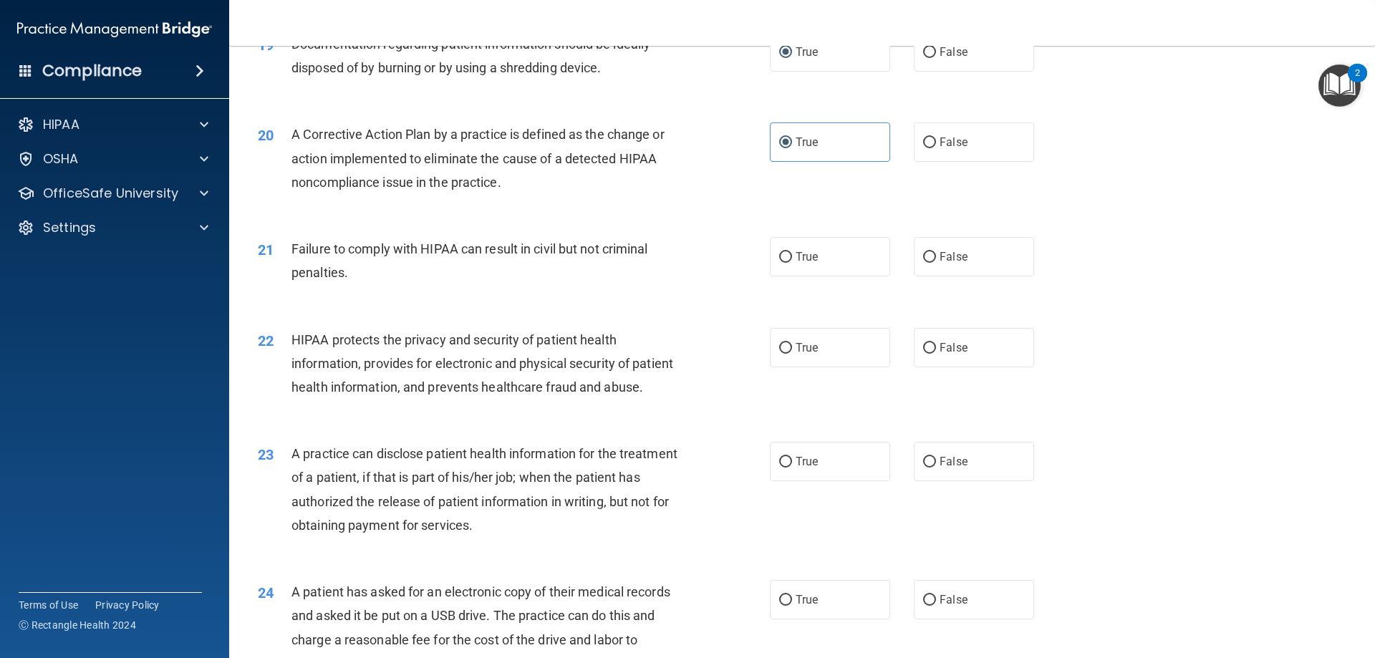
scroll to position [2005, 0]
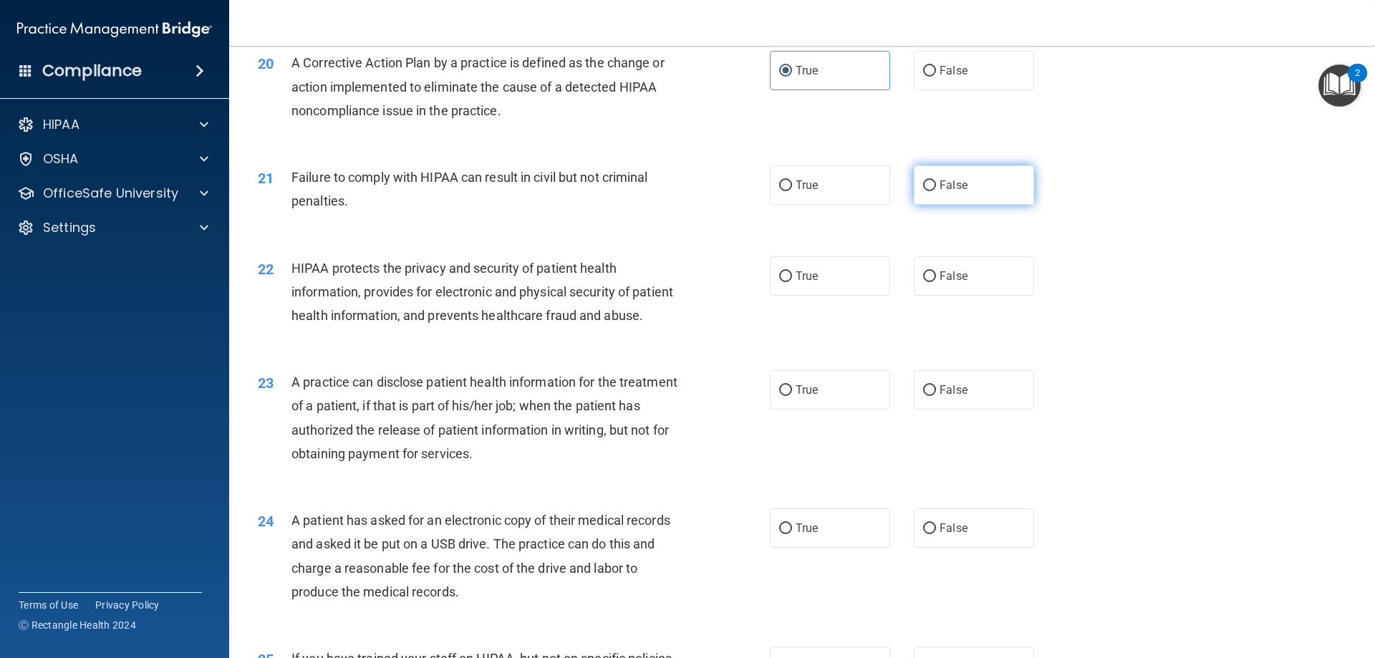
click at [917, 202] on label "False" at bounding box center [974, 184] width 120 height 39
click at [923, 191] on input "False" at bounding box center [929, 185] width 13 height 11
radio input "true"
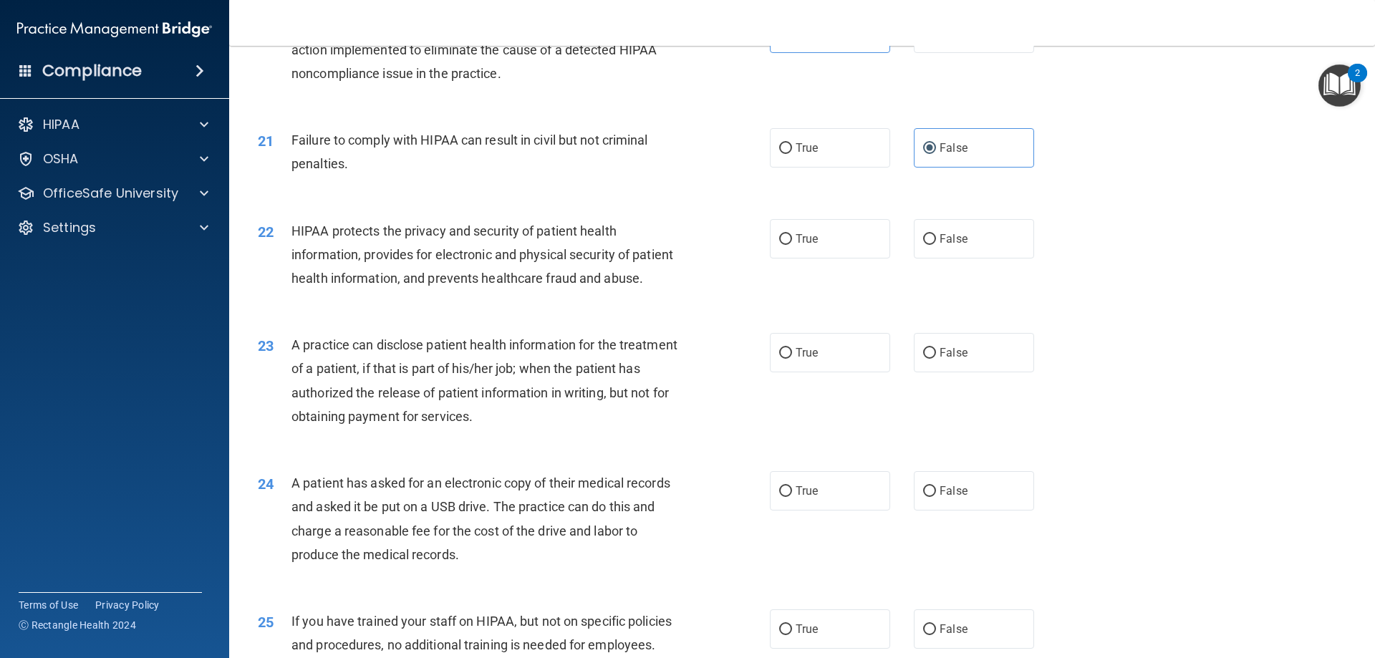
scroll to position [2077, 0]
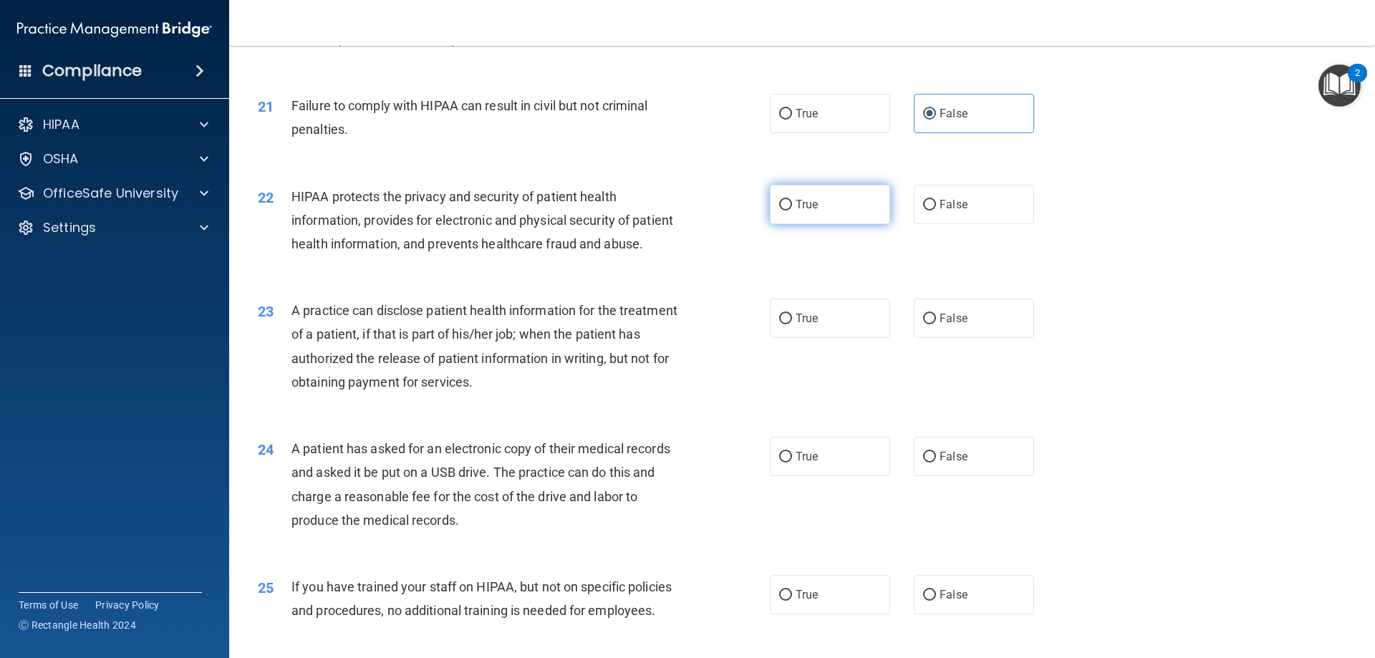
click at [788, 220] on label "True" at bounding box center [830, 204] width 120 height 39
click at [788, 211] on input "True" at bounding box center [785, 205] width 13 height 11
radio input "true"
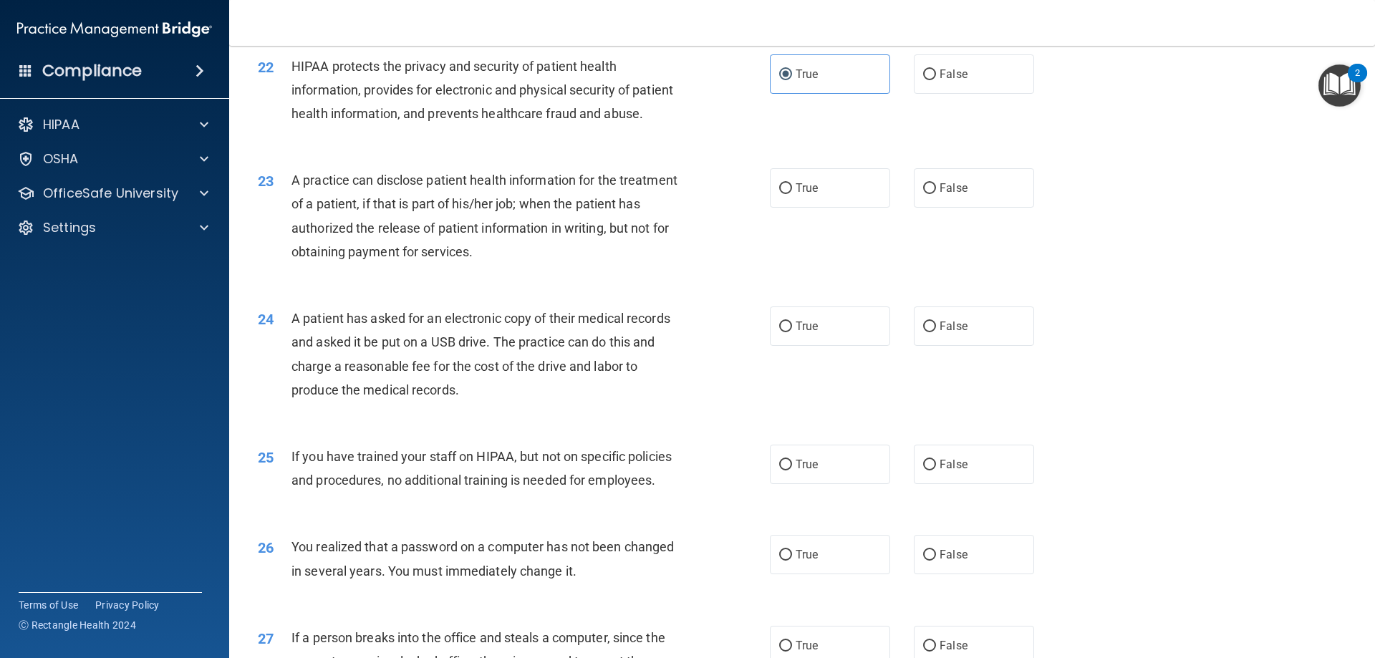
scroll to position [2220, 0]
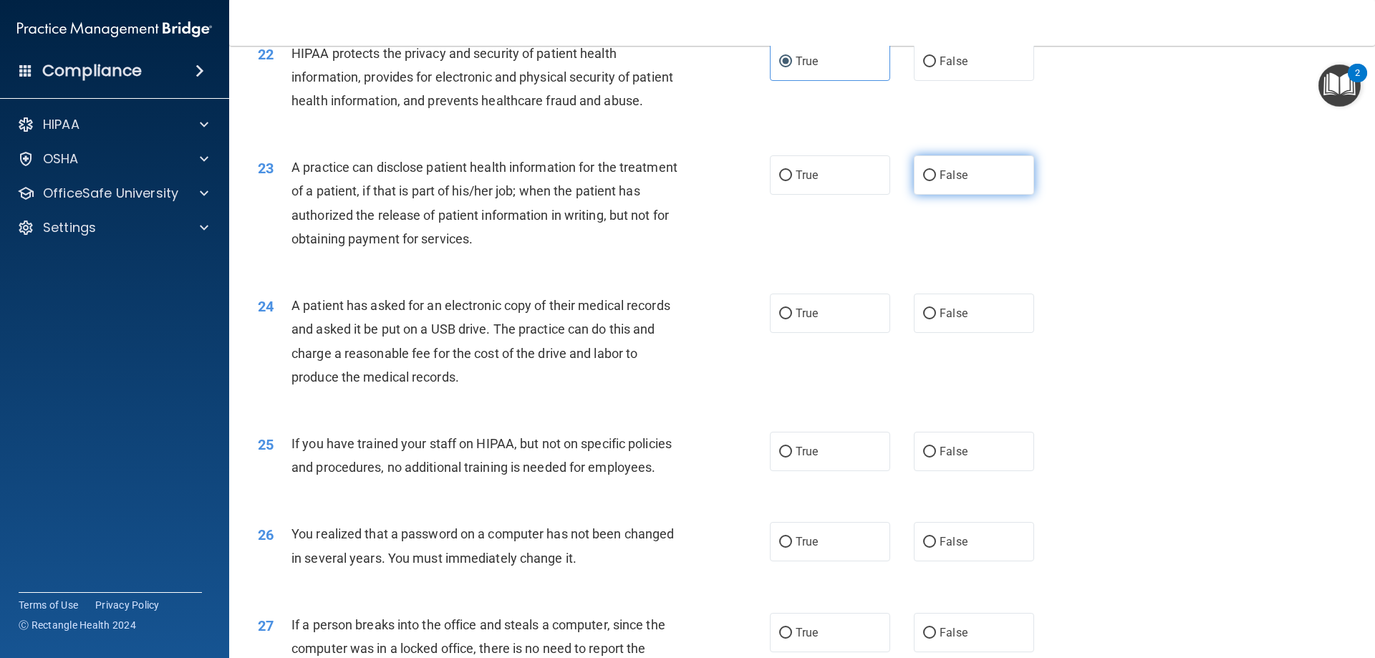
click at [928, 181] on input "False" at bounding box center [929, 175] width 13 height 11
radio input "true"
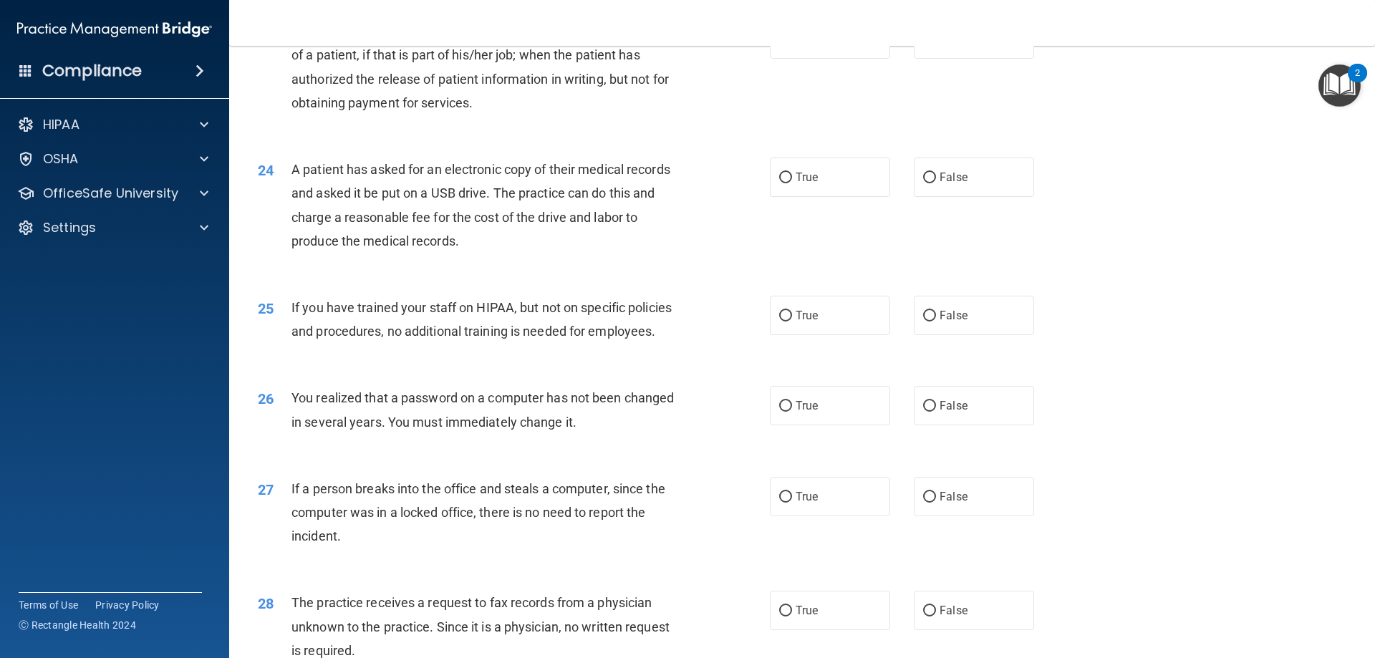
scroll to position [2363, 0]
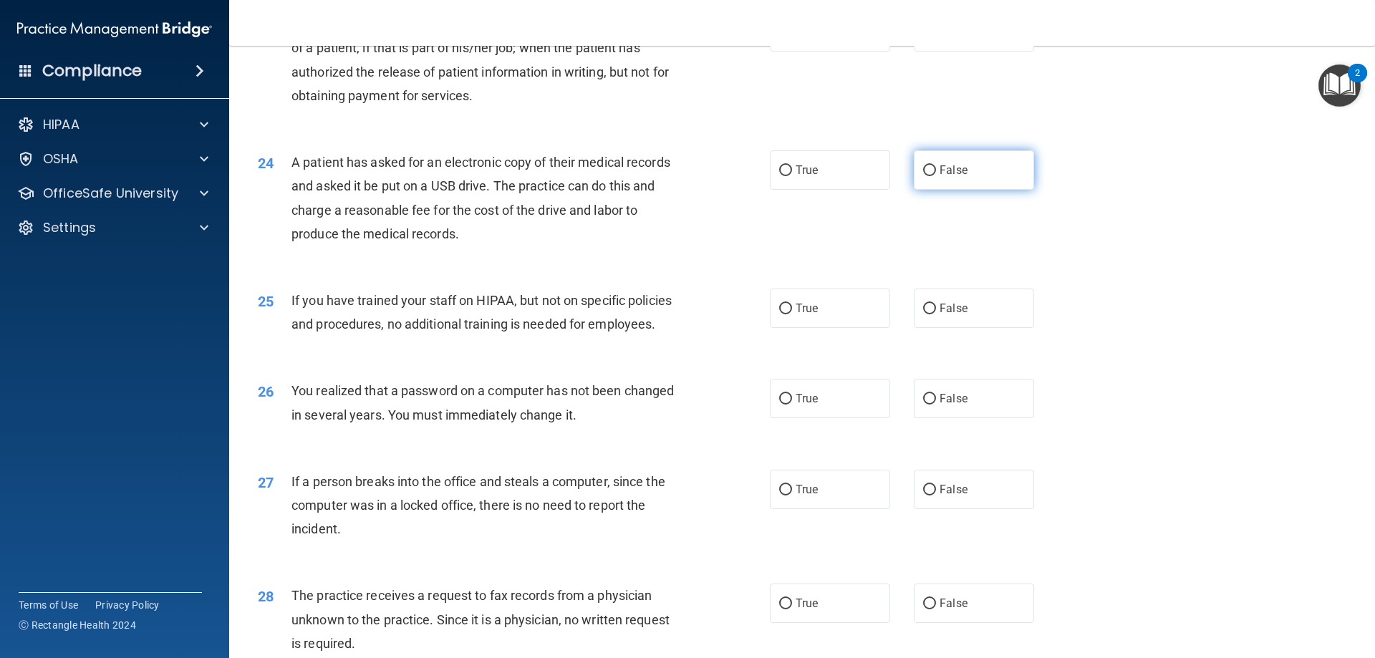
click at [923, 176] on input "False" at bounding box center [929, 170] width 13 height 11
radio input "true"
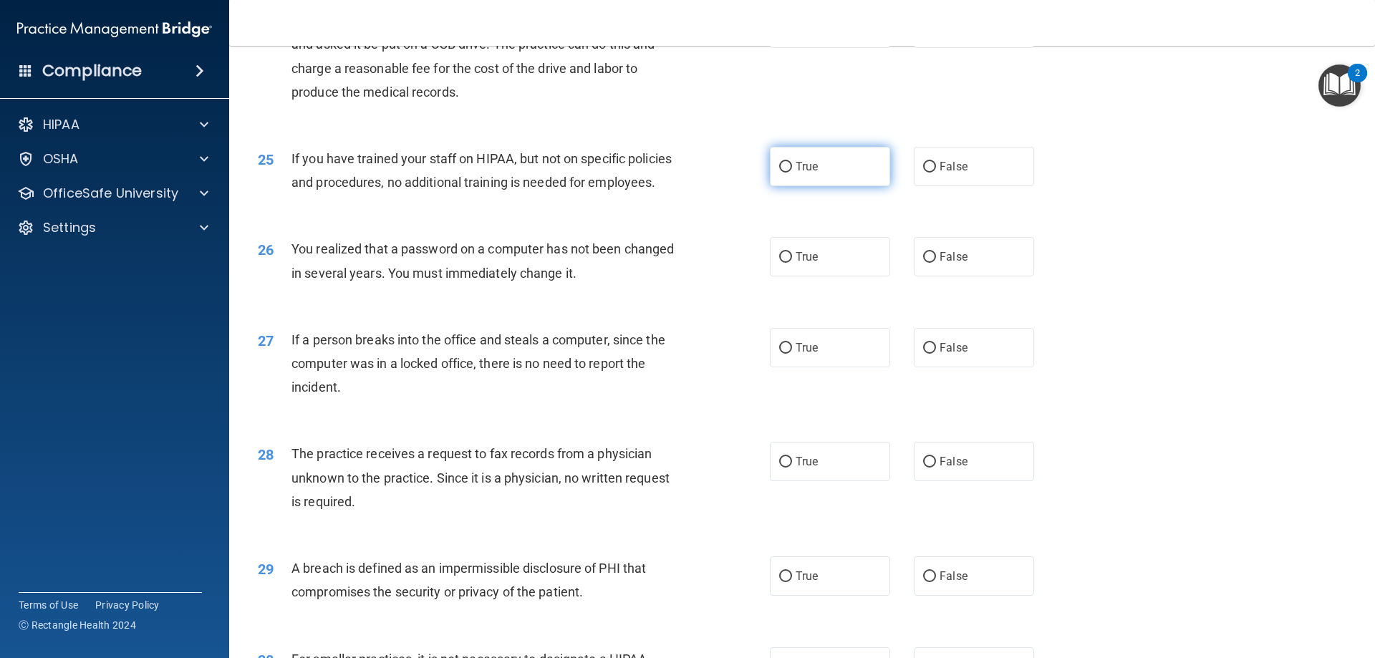
scroll to position [2506, 0]
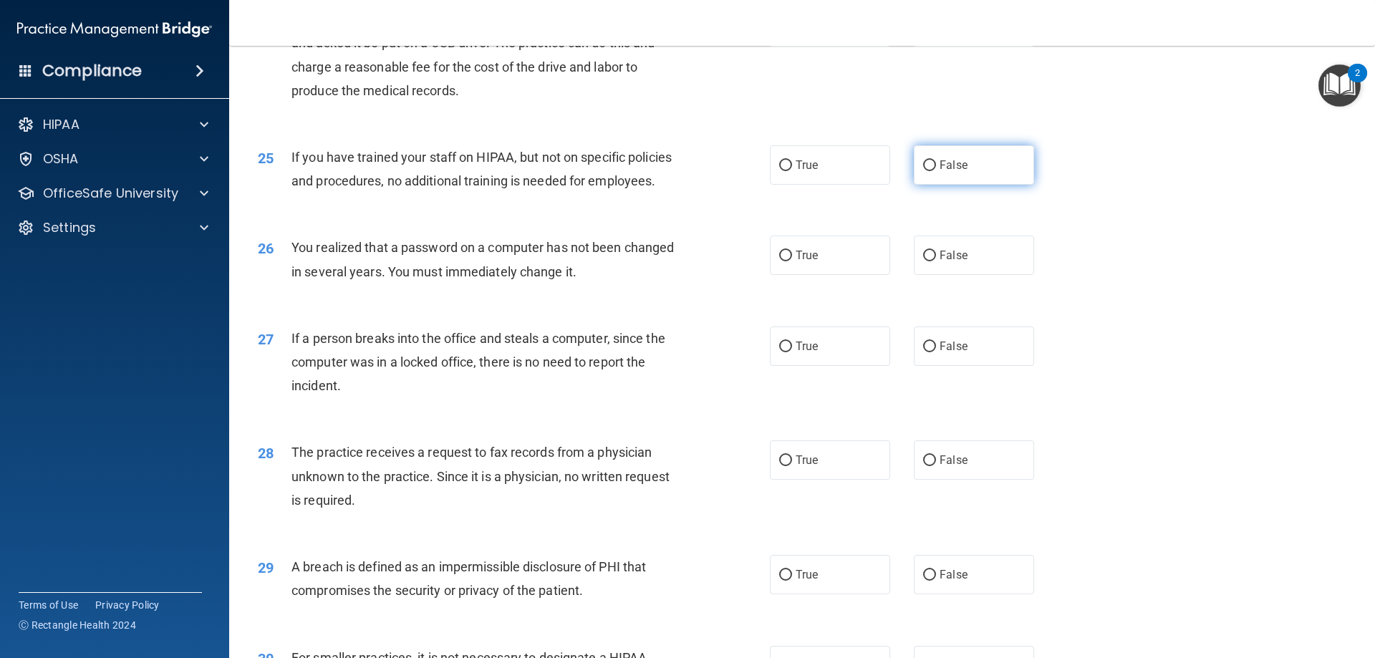
click at [916, 185] on label "False" at bounding box center [974, 164] width 120 height 39
click at [923, 171] on input "False" at bounding box center [929, 165] width 13 height 11
radio input "true"
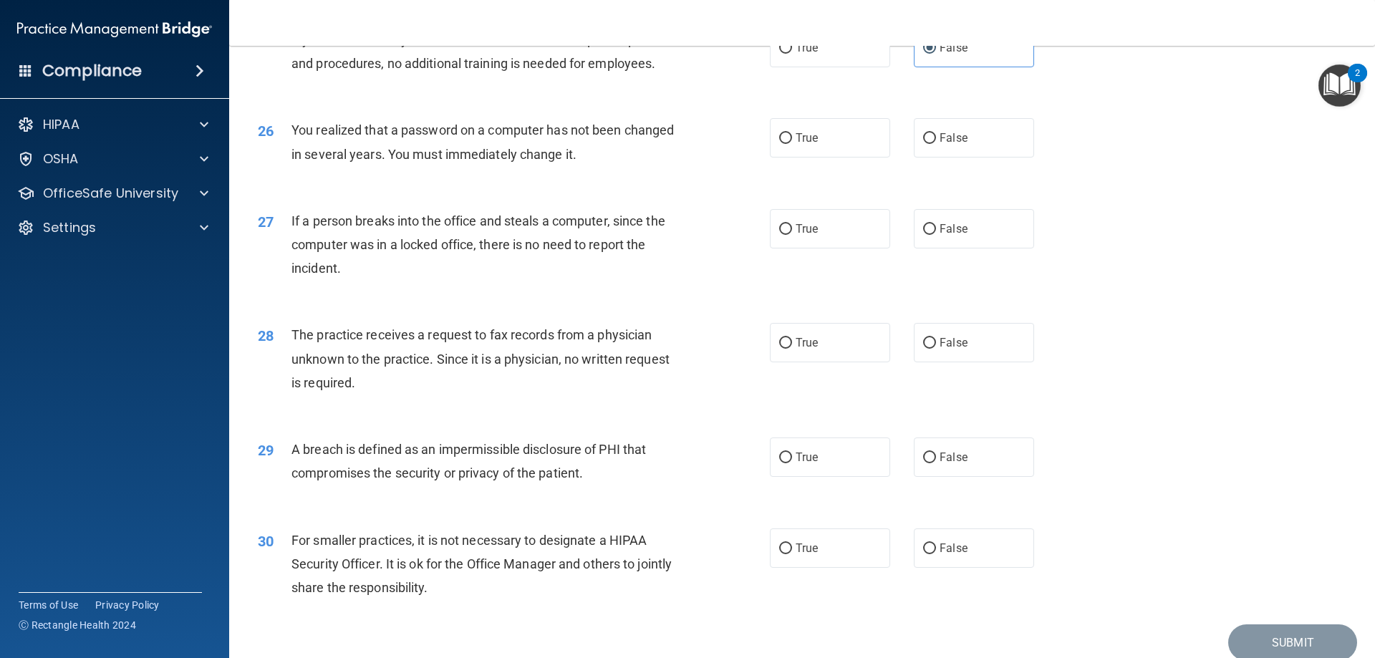
scroll to position [2650, 0]
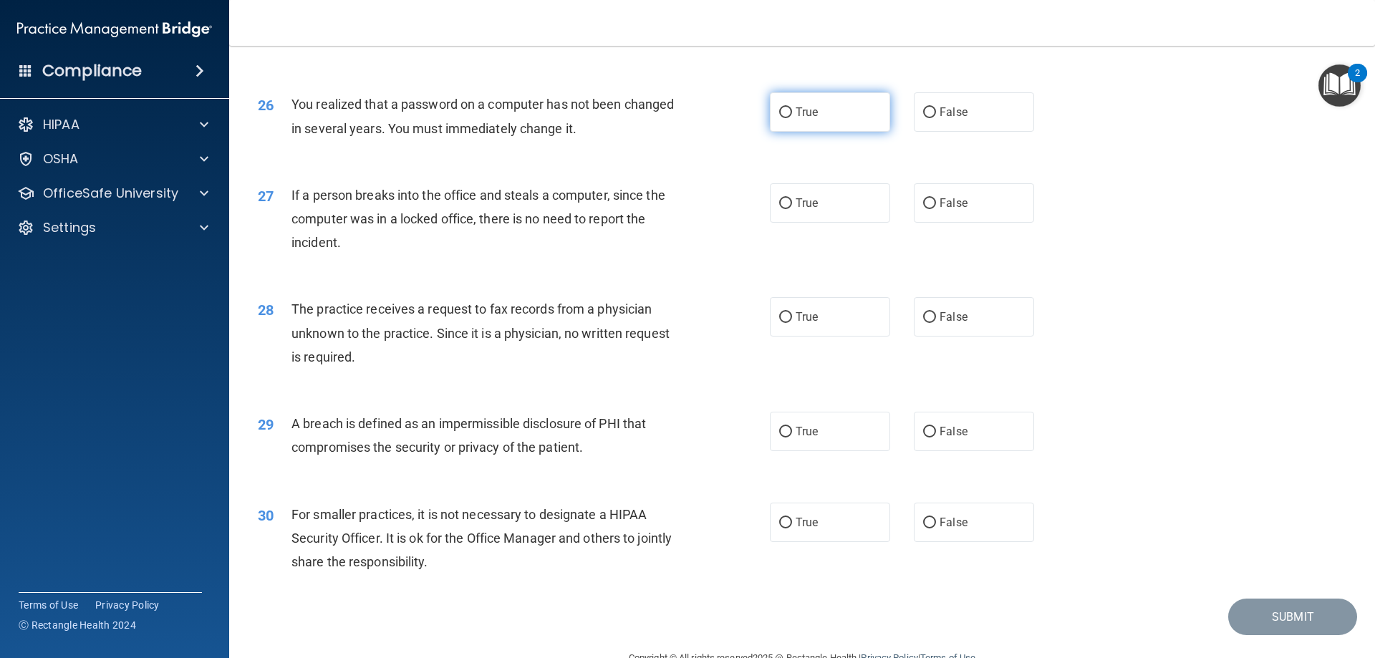
click at [796, 119] on span "True" at bounding box center [807, 112] width 22 height 14
click at [792, 118] on input "True" at bounding box center [785, 112] width 13 height 11
radio input "true"
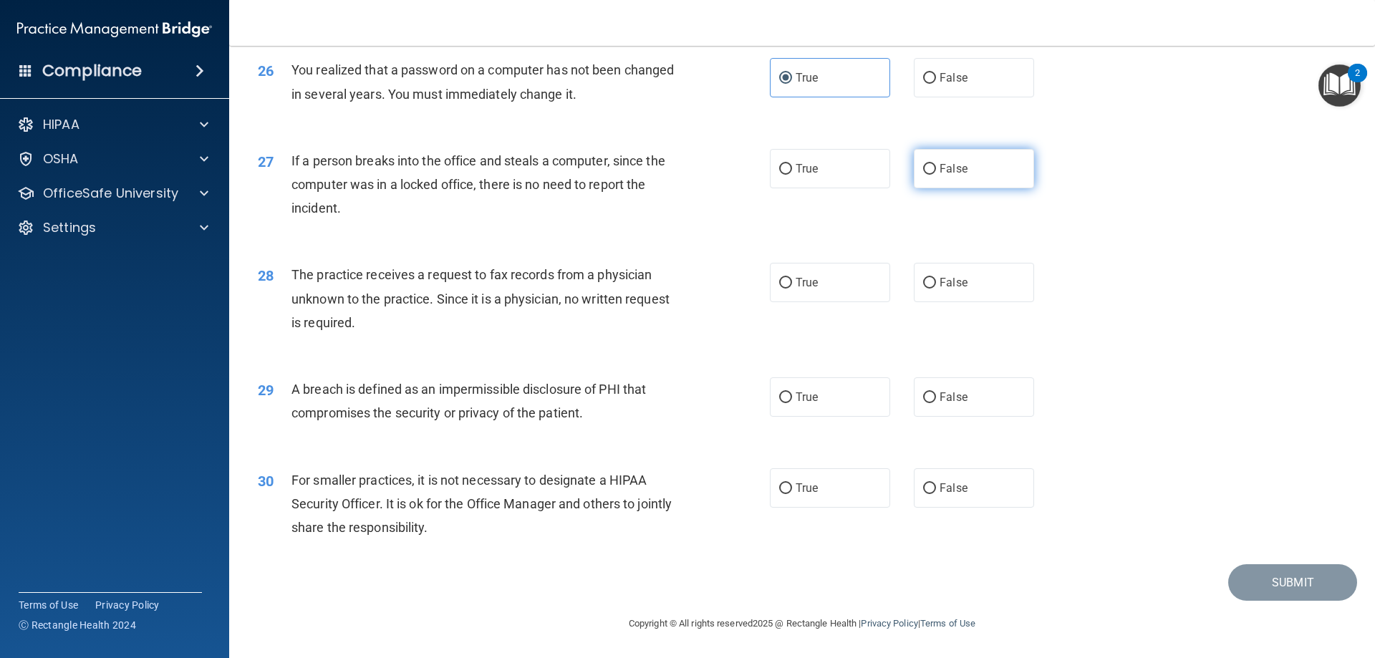
click at [931, 171] on label "False" at bounding box center [974, 168] width 120 height 39
click at [931, 171] on input "False" at bounding box center [929, 169] width 13 height 11
radio input "true"
click at [923, 289] on input "False" at bounding box center [929, 283] width 13 height 11
radio input "true"
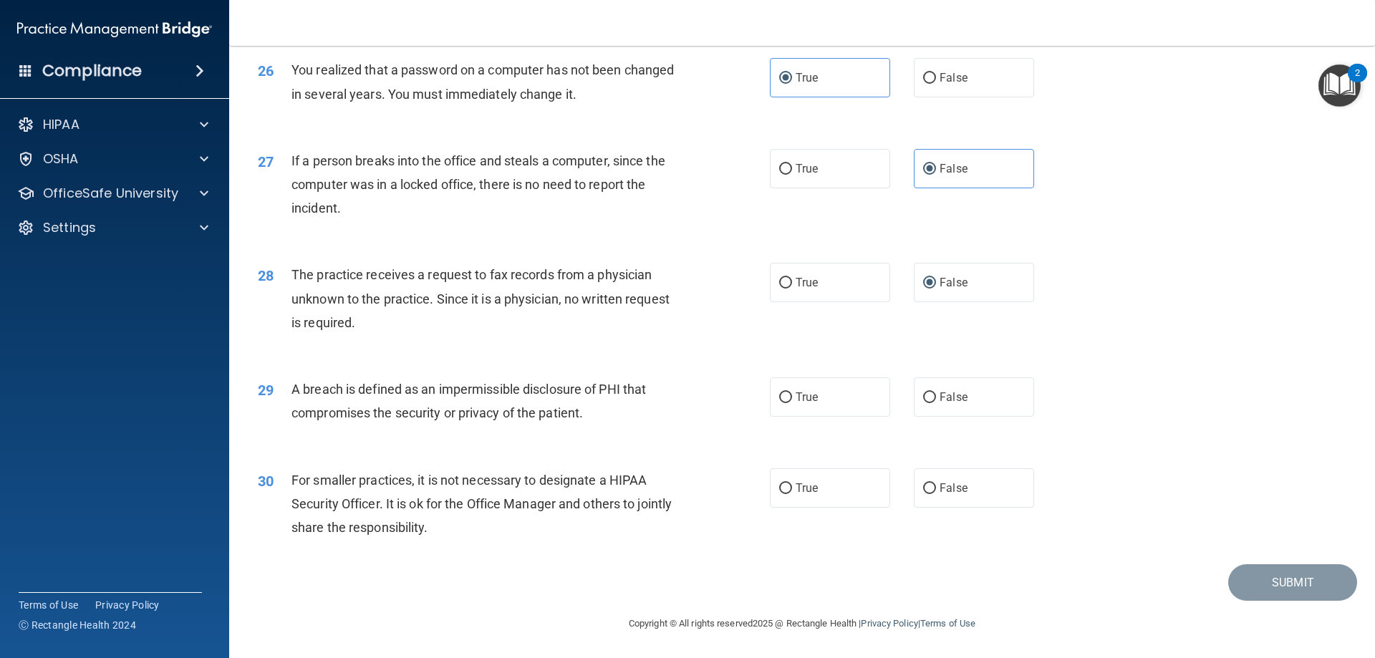
scroll to position [2731, 0]
click at [812, 407] on label "True" at bounding box center [830, 396] width 120 height 39
click at [792, 403] on input "True" at bounding box center [785, 397] width 13 height 11
radio input "true"
click at [923, 487] on input "False" at bounding box center [929, 488] width 13 height 11
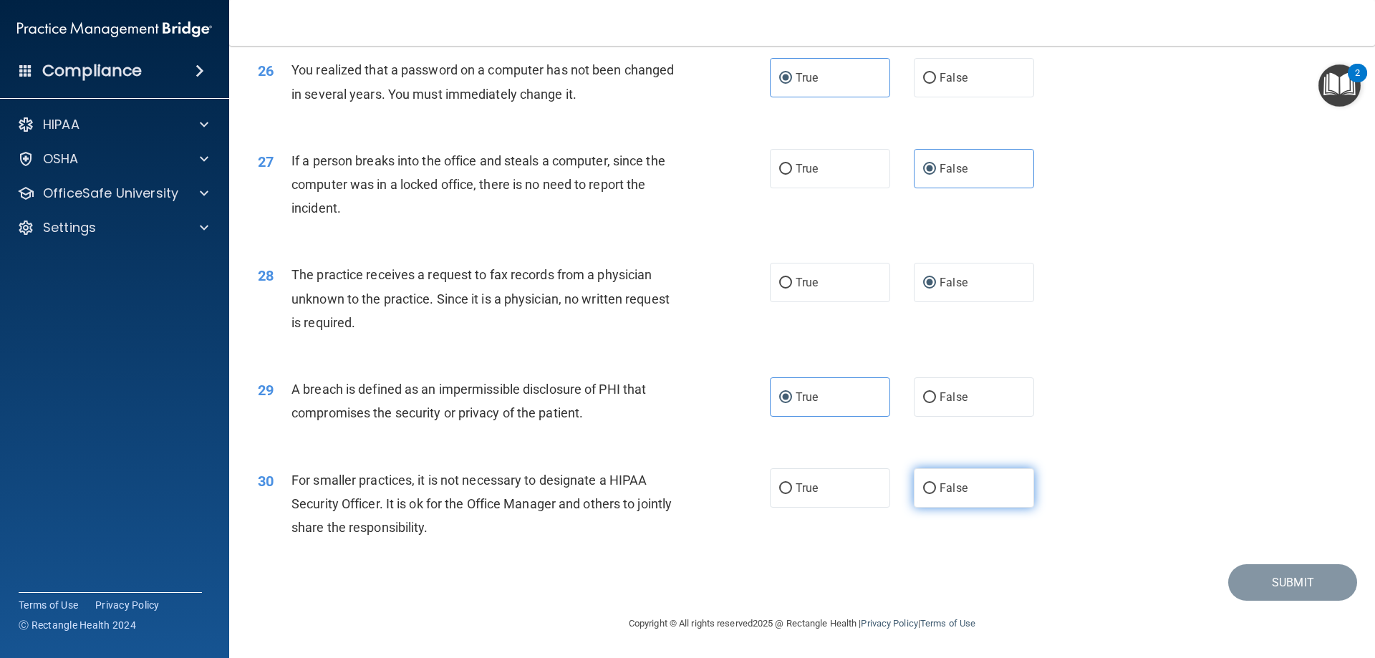
radio input "true"
click at [1245, 584] on button "Submit" at bounding box center [1292, 582] width 129 height 37
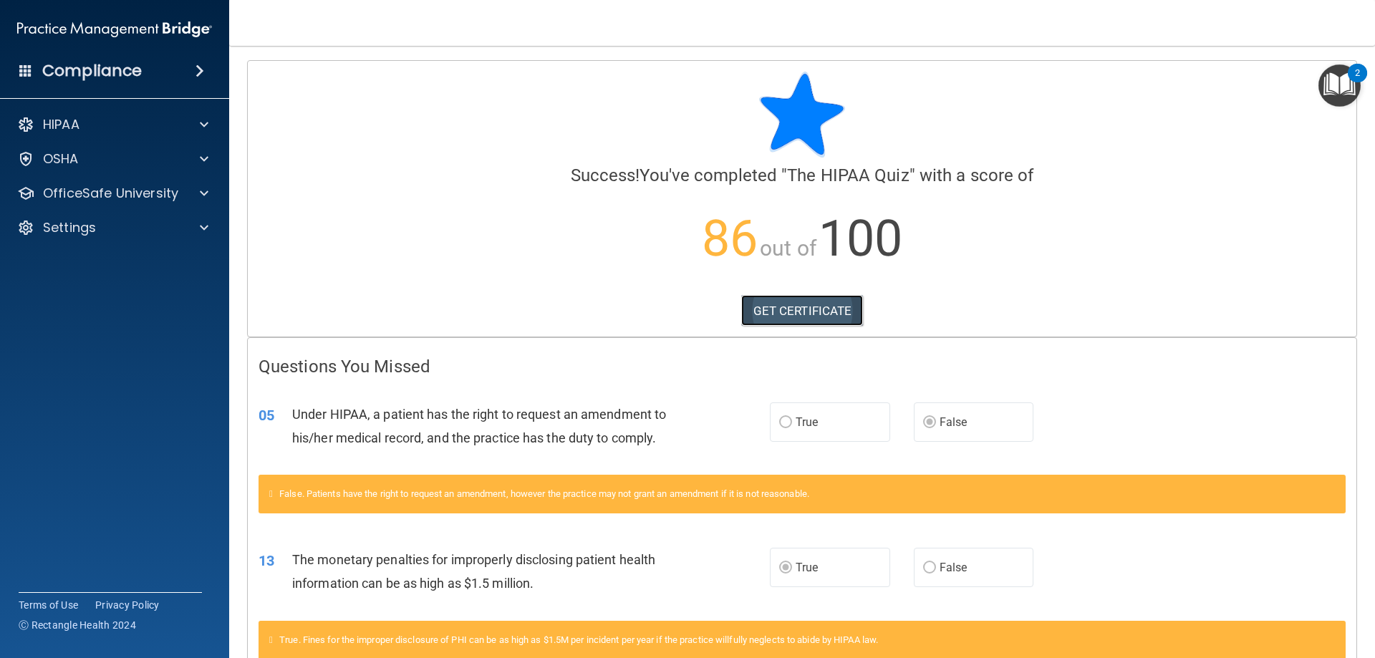
click at [773, 315] on link "GET CERTIFICATE" at bounding box center [802, 311] width 122 height 32
click at [203, 193] on span at bounding box center [204, 193] width 9 height 17
click at [164, 226] on div "HIPAA Training" at bounding box center [106, 228] width 195 height 14
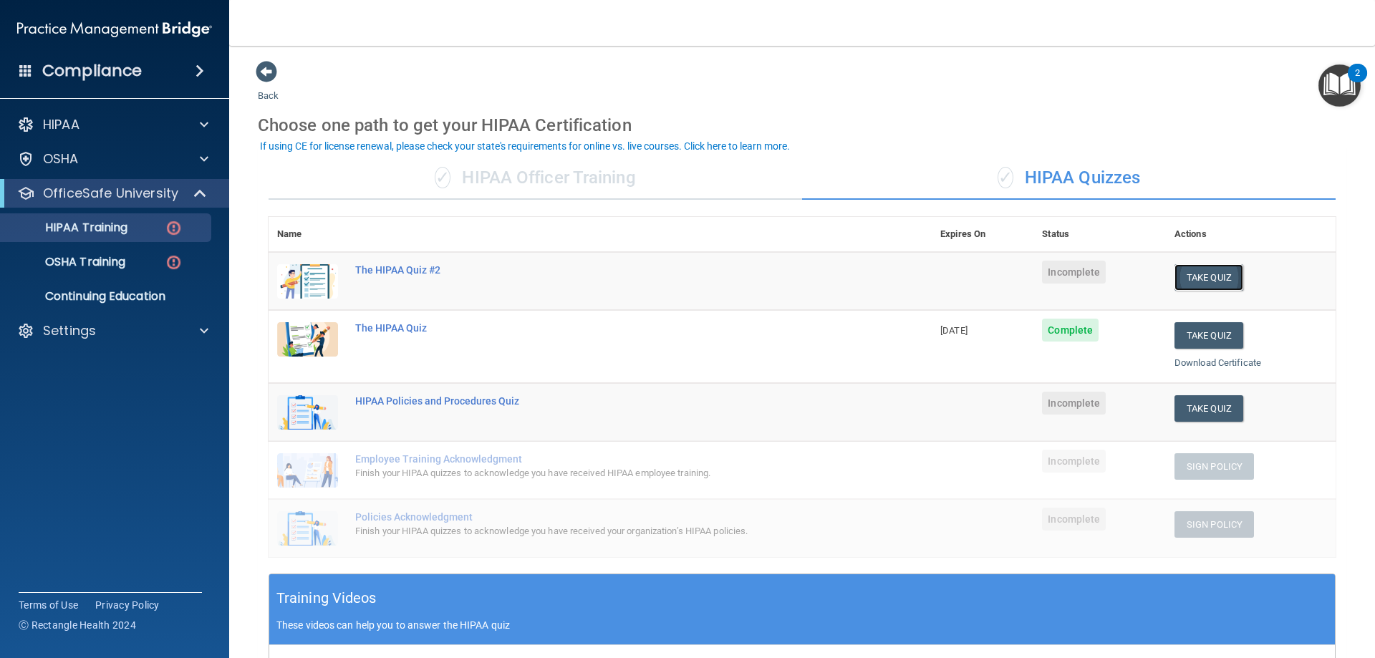
click at [1195, 271] on button "Take Quiz" at bounding box center [1208, 277] width 69 height 26
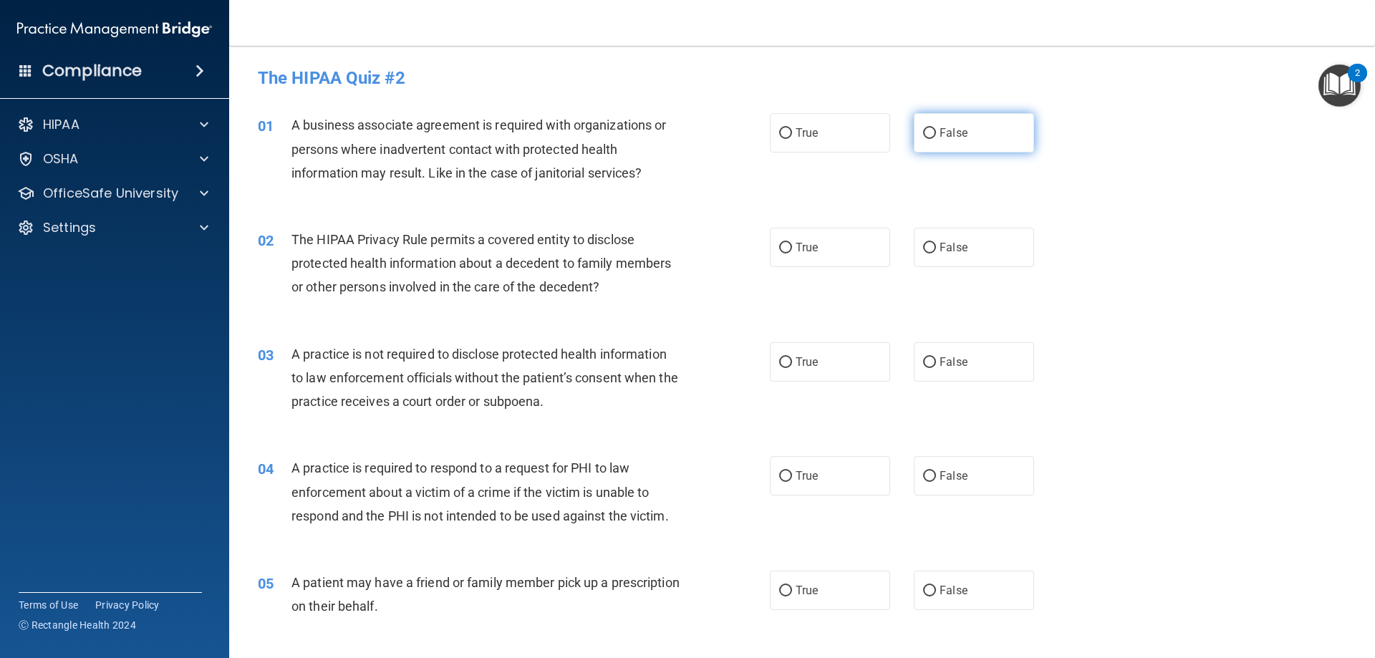
click at [926, 138] on input "False" at bounding box center [929, 133] width 13 height 11
radio input "true"
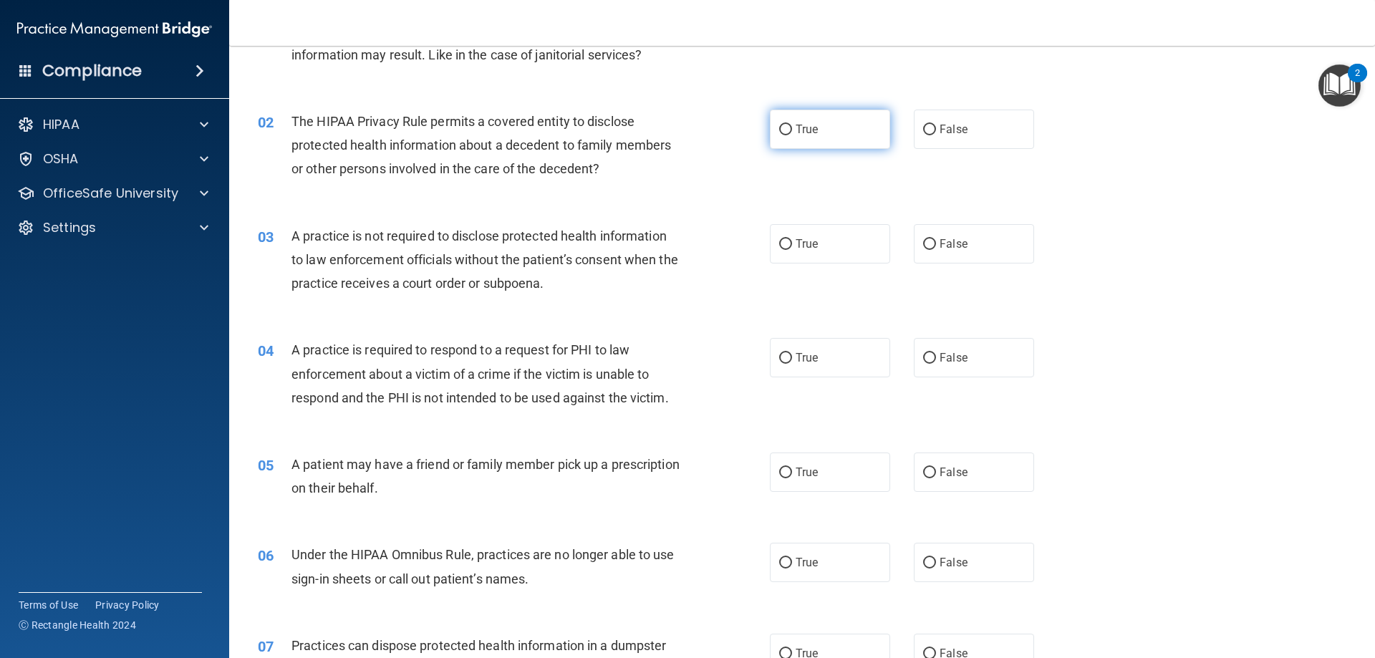
scroll to position [143, 0]
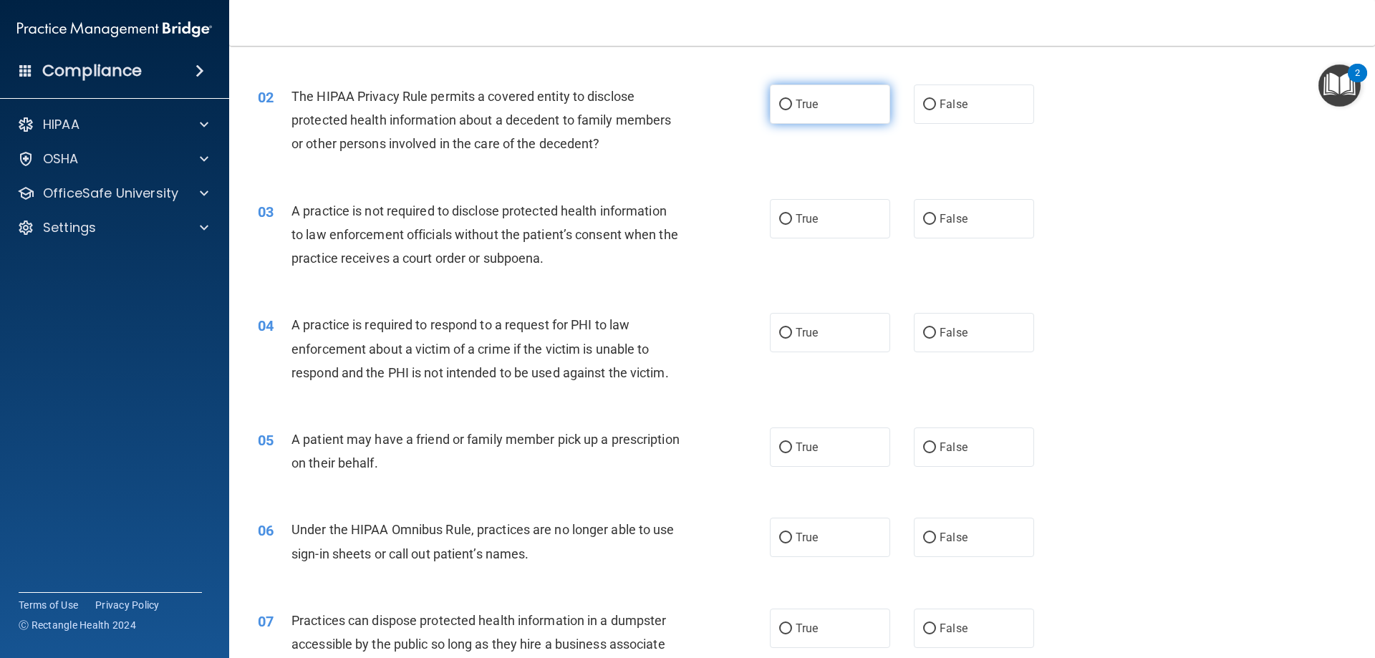
click at [839, 113] on label "True" at bounding box center [830, 103] width 120 height 39
click at [792, 110] on input "True" at bounding box center [785, 105] width 13 height 11
radio input "true"
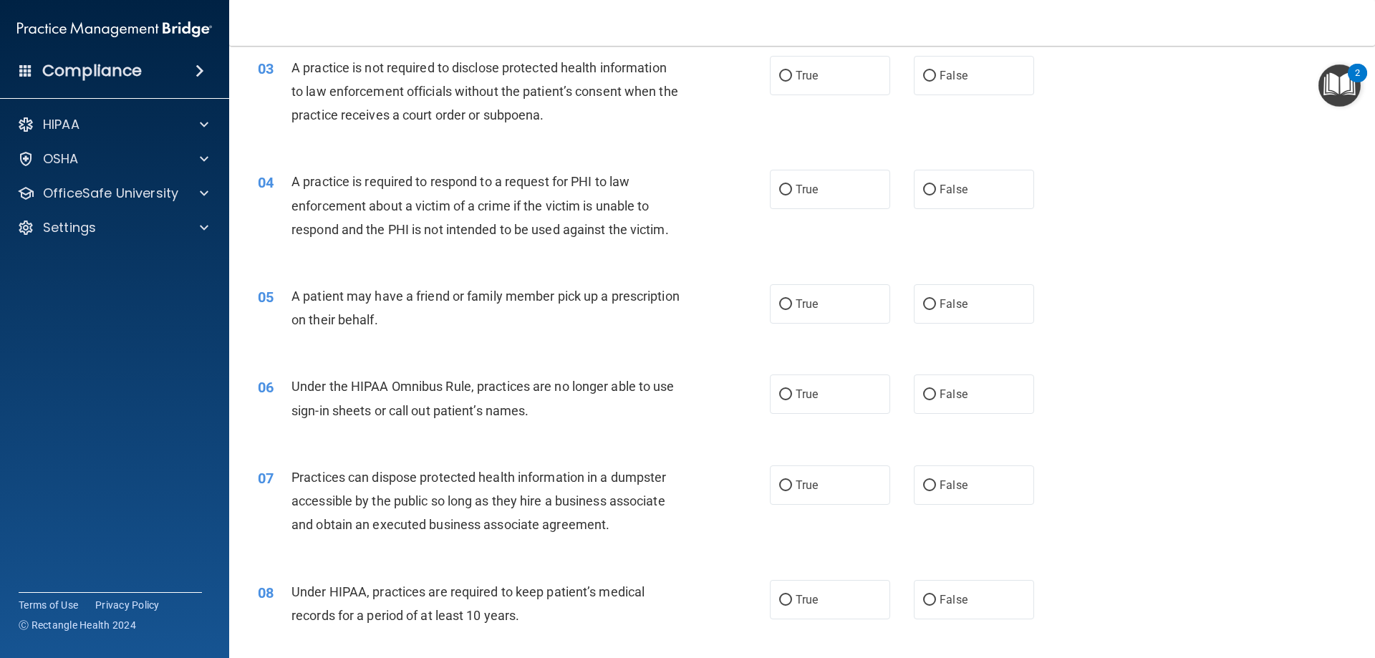
scroll to position [215, 0]
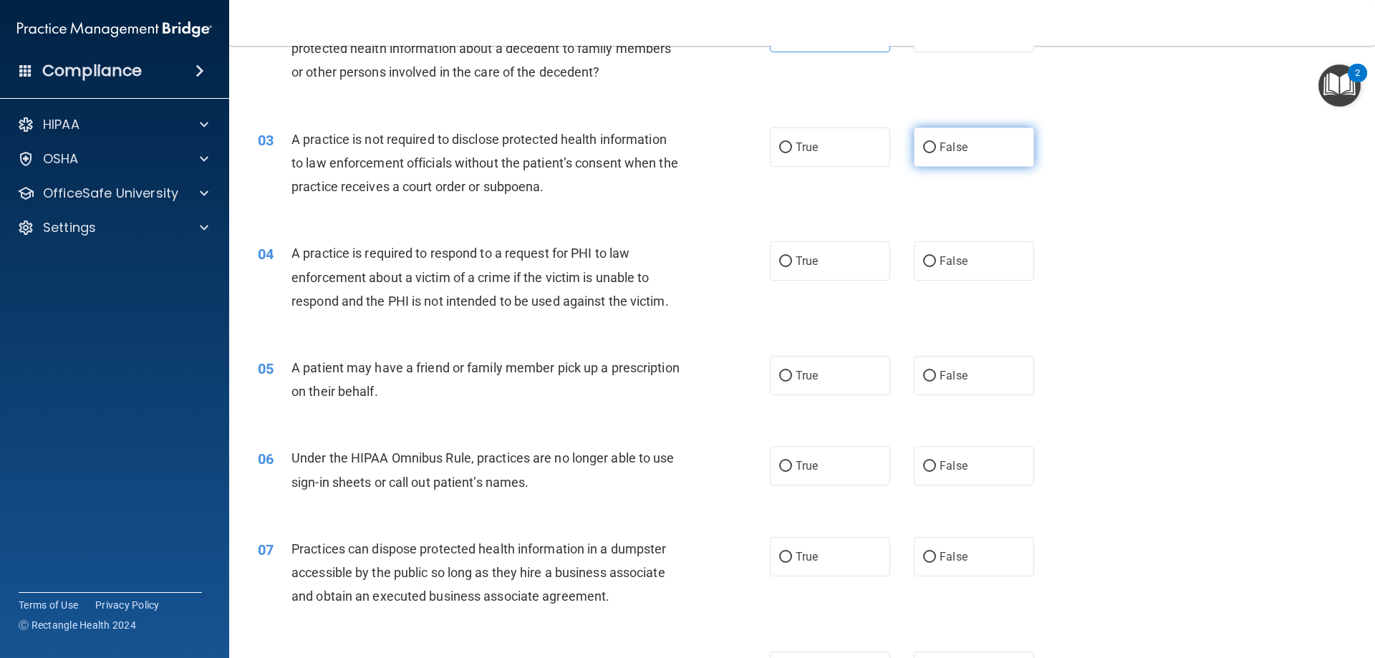
click at [924, 155] on label "False" at bounding box center [974, 146] width 120 height 39
click at [924, 153] on input "False" at bounding box center [929, 148] width 13 height 11
radio input "true"
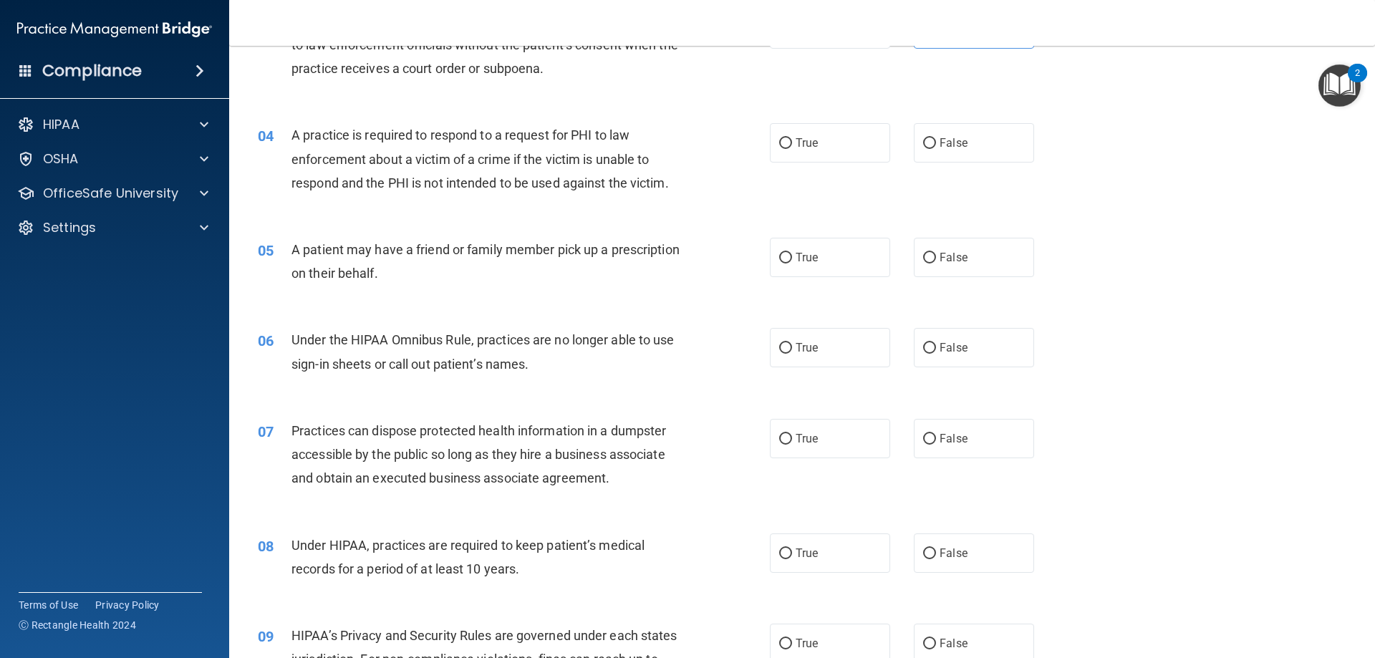
scroll to position [358, 0]
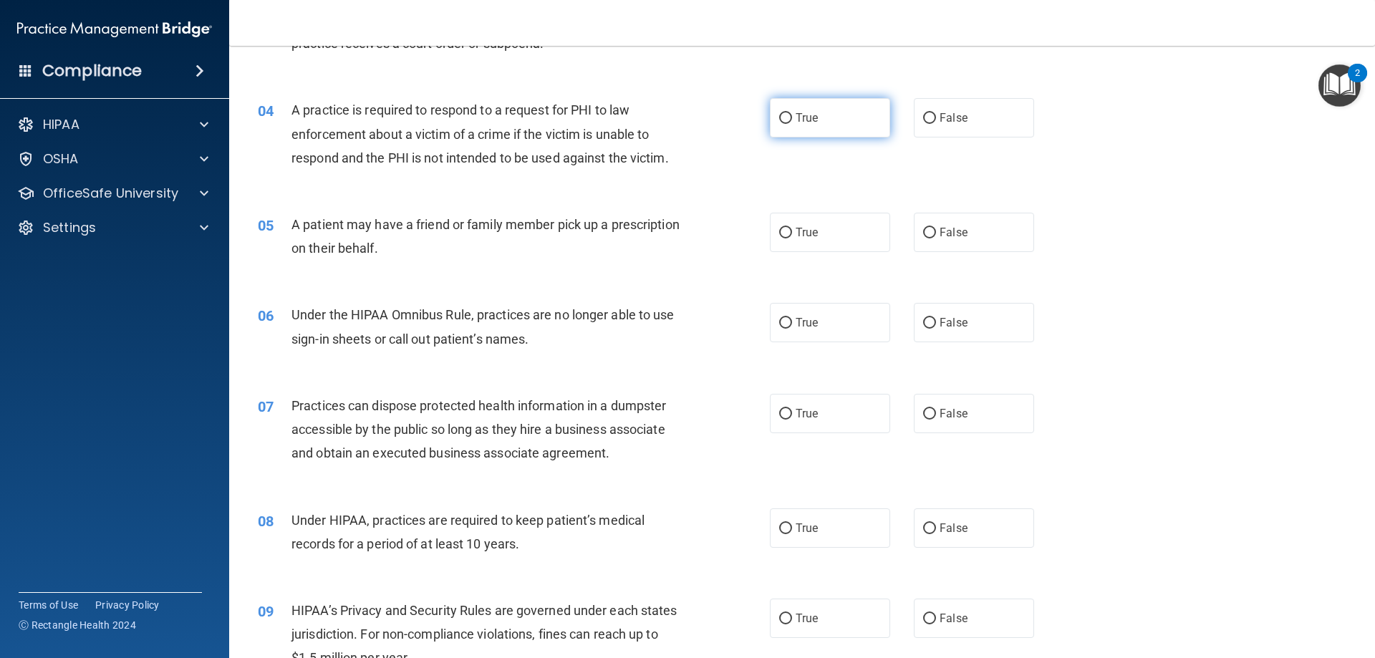
click at [809, 130] on label "True" at bounding box center [830, 117] width 120 height 39
click at [792, 124] on input "True" at bounding box center [785, 118] width 13 height 11
radio input "true"
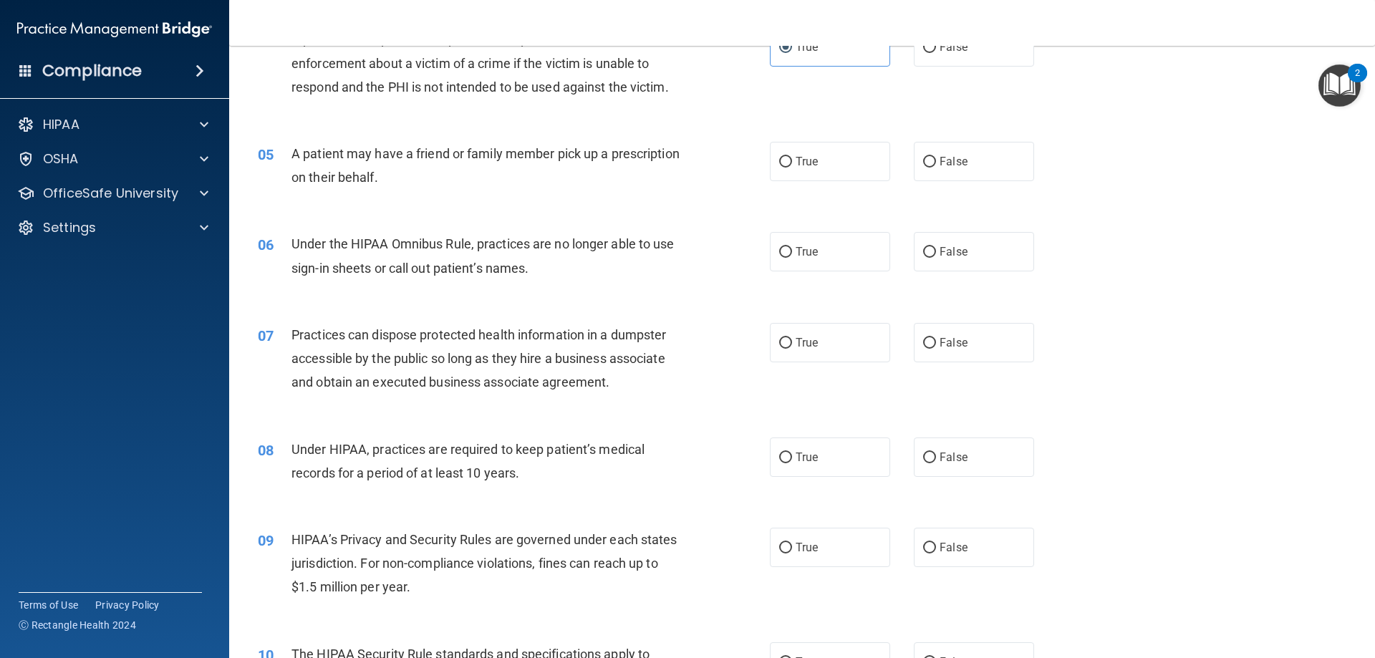
scroll to position [430, 0]
click at [923, 162] on input "False" at bounding box center [929, 161] width 13 height 11
radio input "true"
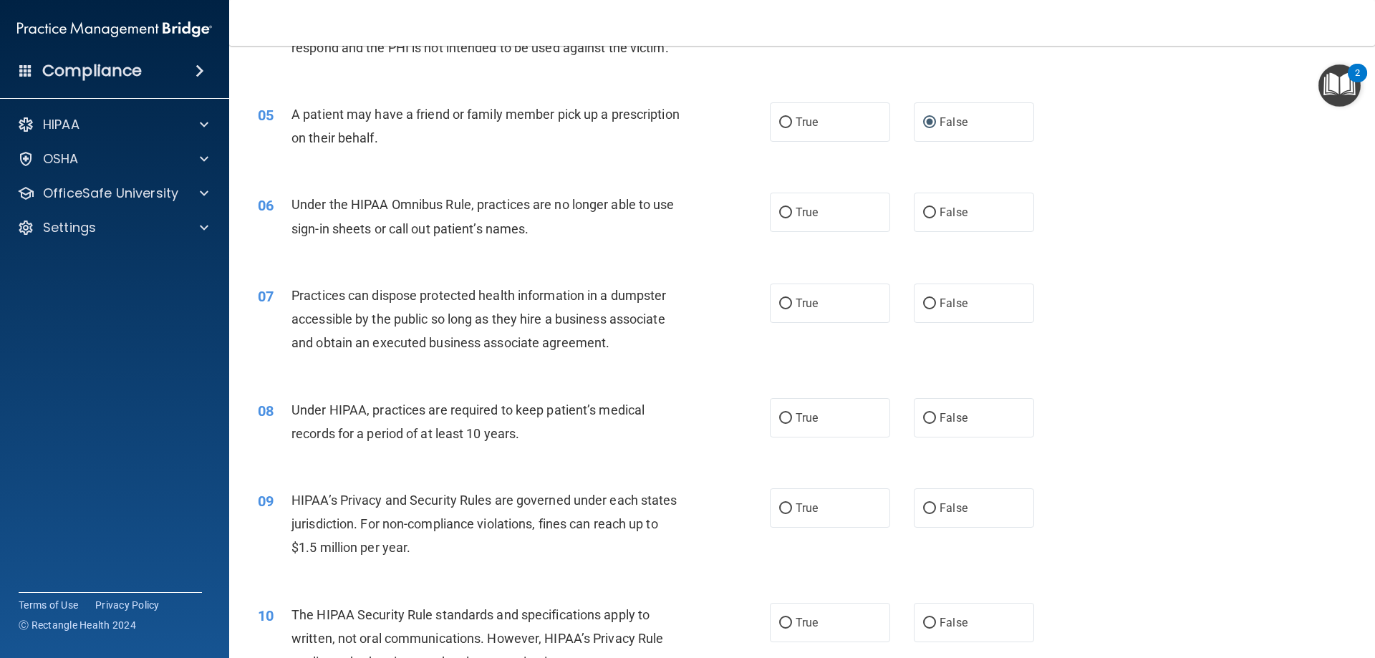
scroll to position [501, 0]
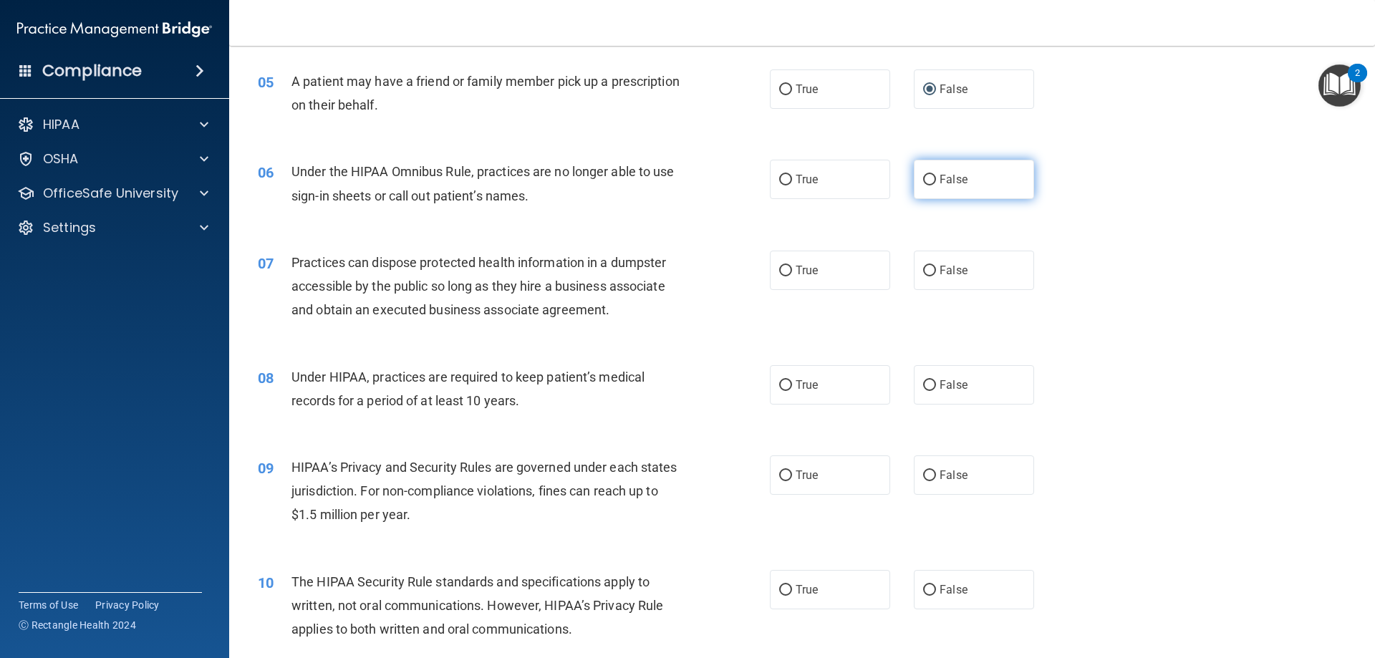
click at [926, 181] on input "False" at bounding box center [929, 180] width 13 height 11
radio input "true"
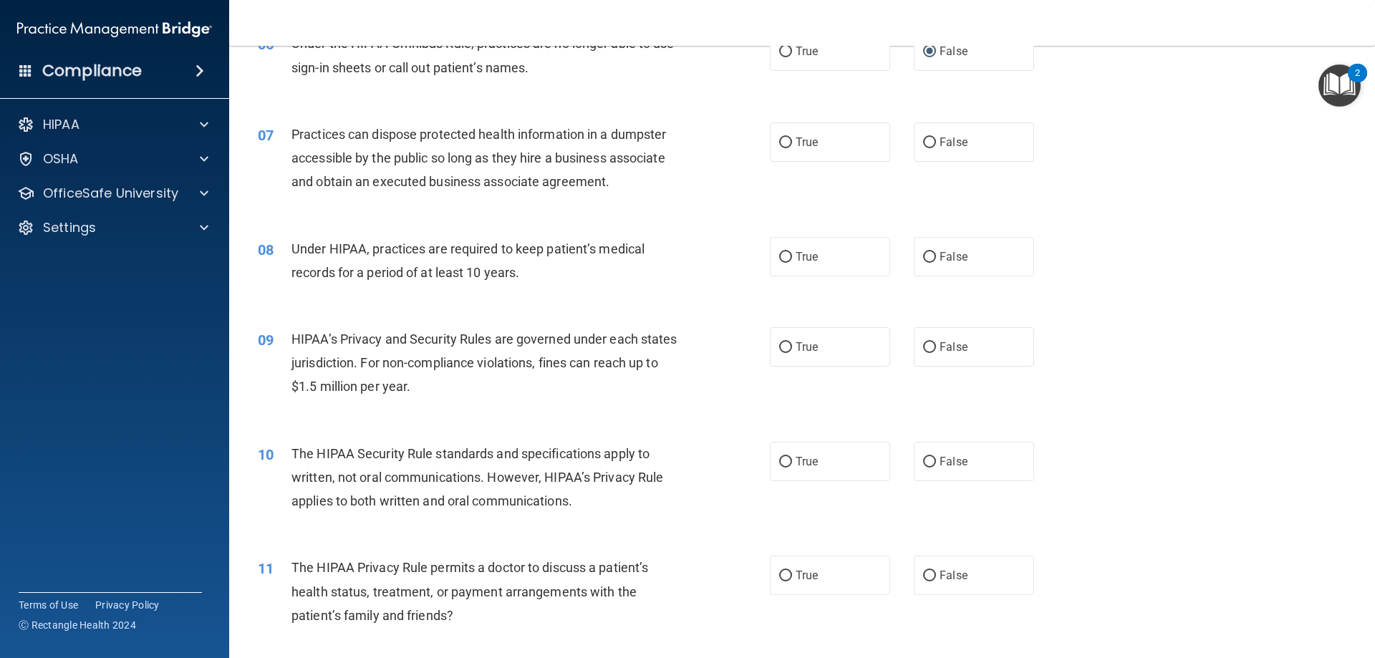
scroll to position [644, 0]
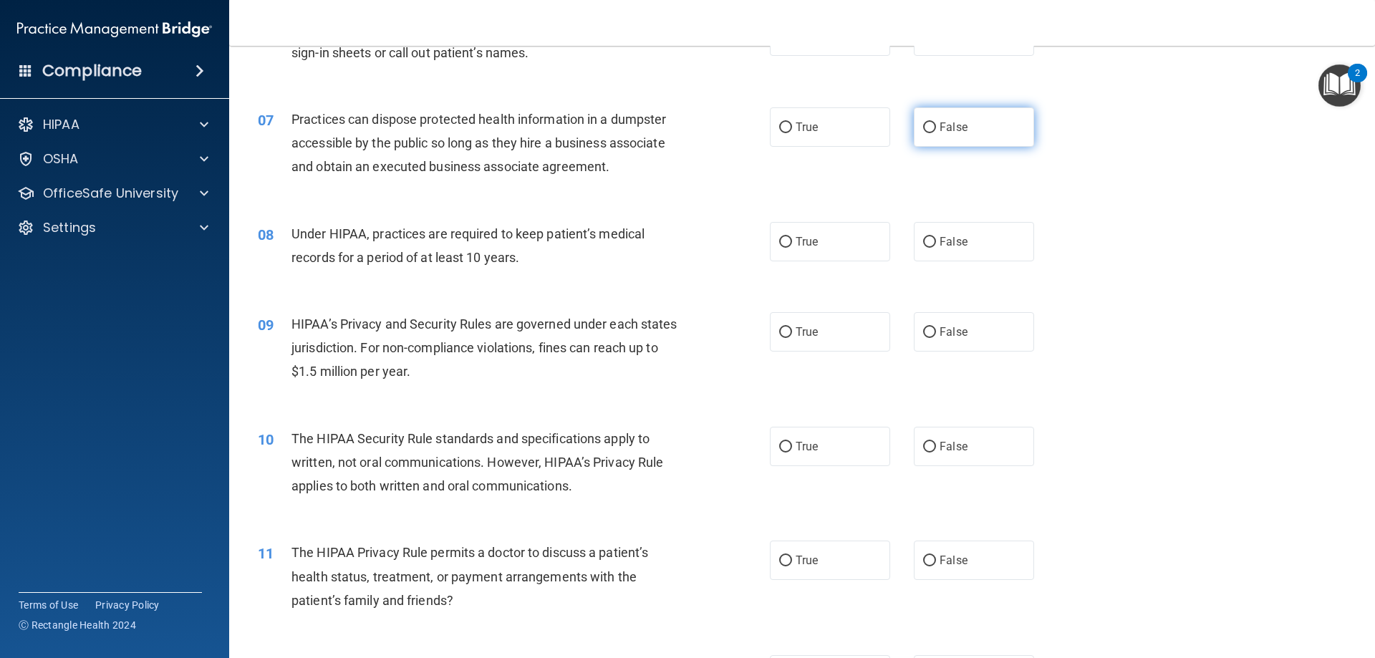
click at [942, 110] on label "False" at bounding box center [974, 126] width 120 height 39
click at [936, 122] on input "False" at bounding box center [929, 127] width 13 height 11
radio input "true"
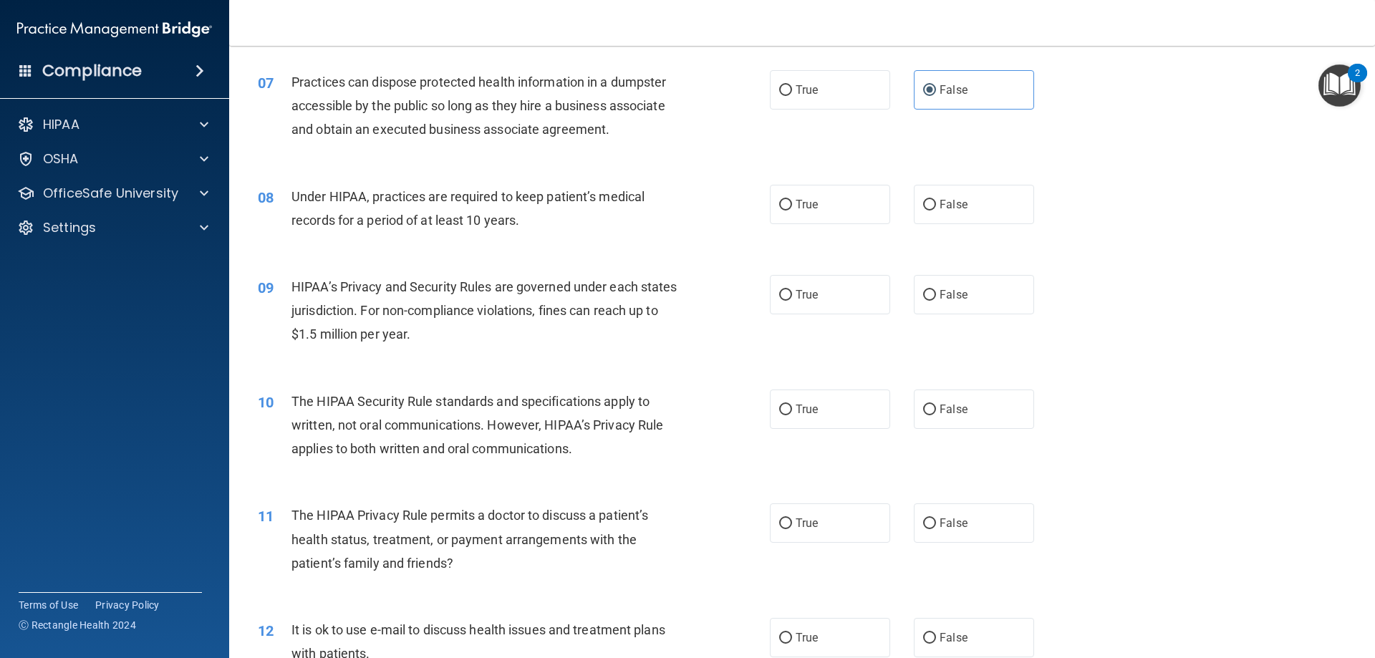
scroll to position [716, 0]
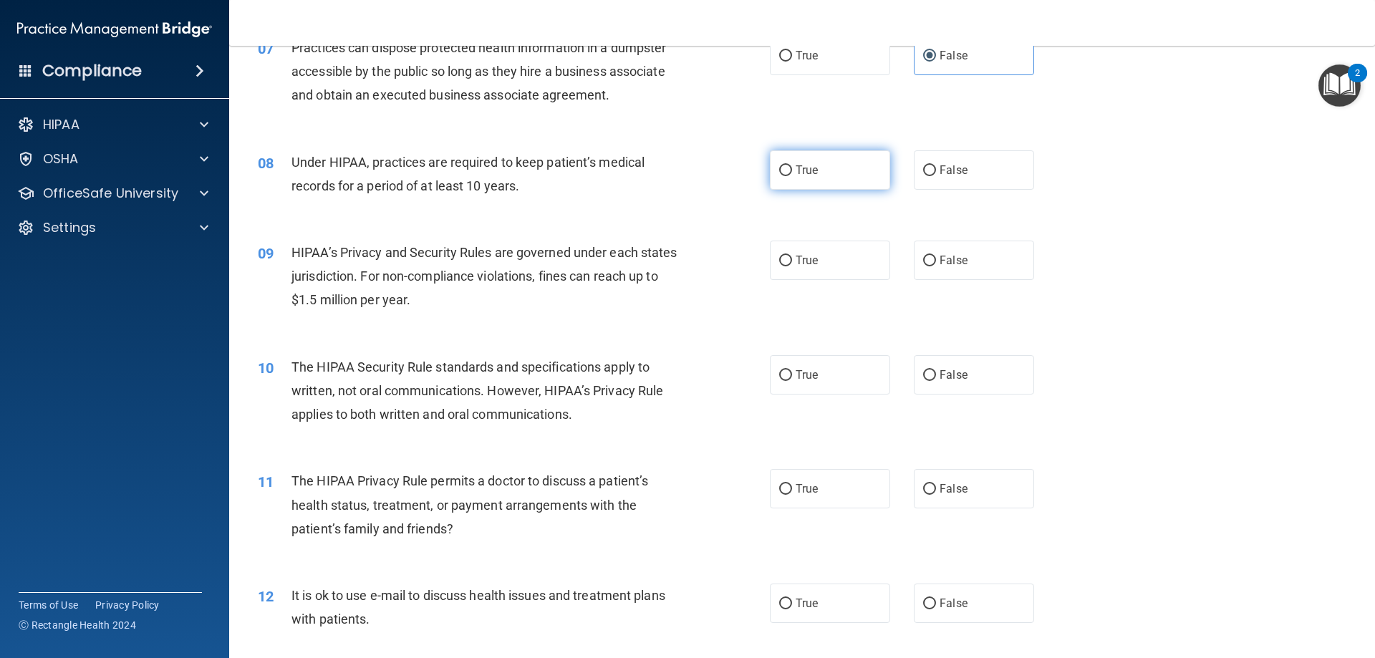
click at [851, 183] on label "True" at bounding box center [830, 169] width 120 height 39
click at [792, 176] on input "True" at bounding box center [785, 170] width 13 height 11
radio input "true"
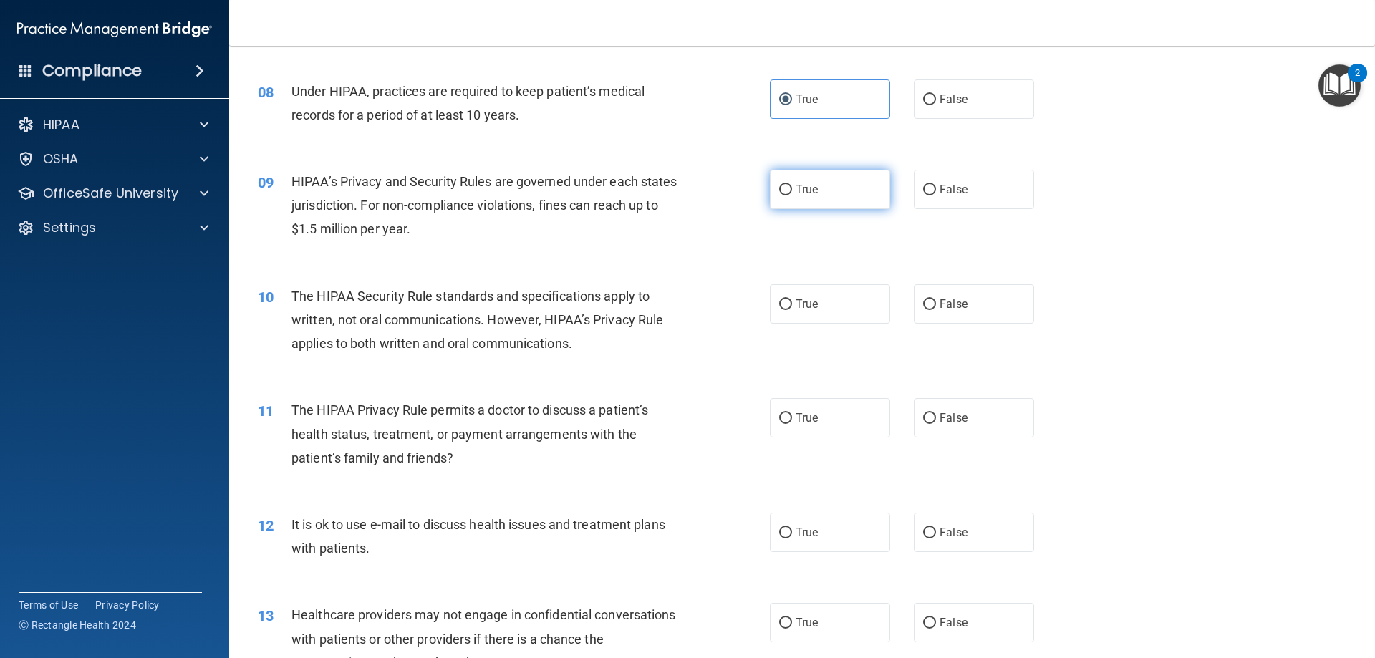
scroll to position [788, 0]
click at [879, 196] on label "True" at bounding box center [830, 188] width 120 height 39
click at [792, 195] on input "True" at bounding box center [785, 189] width 13 height 11
radio input "true"
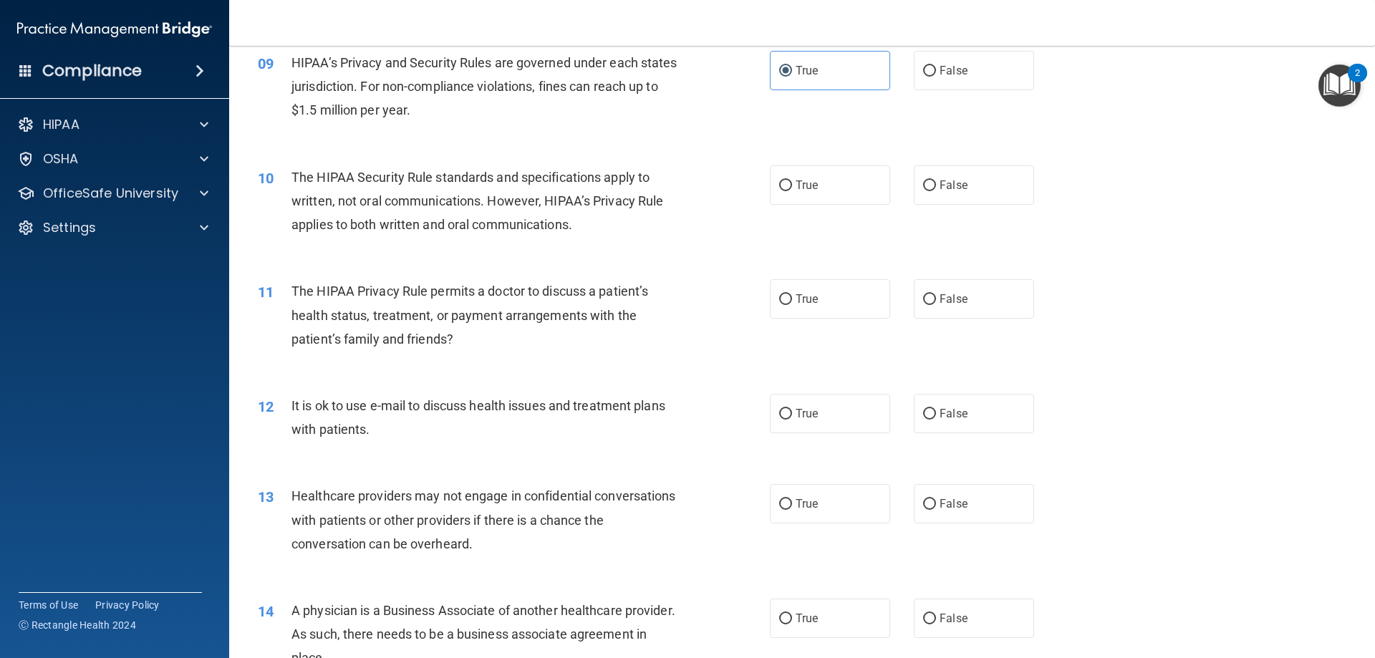
scroll to position [931, 0]
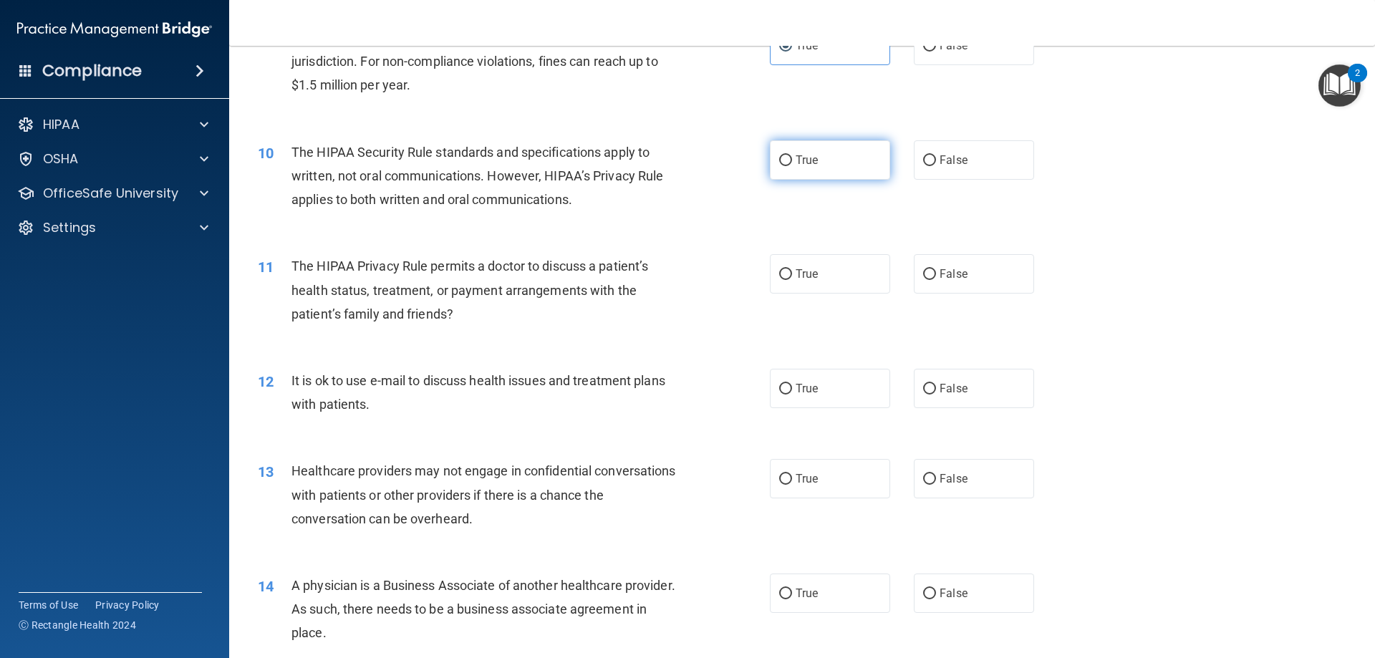
click at [848, 160] on label "True" at bounding box center [830, 159] width 120 height 39
click at [792, 160] on input "True" at bounding box center [785, 160] width 13 height 11
radio input "true"
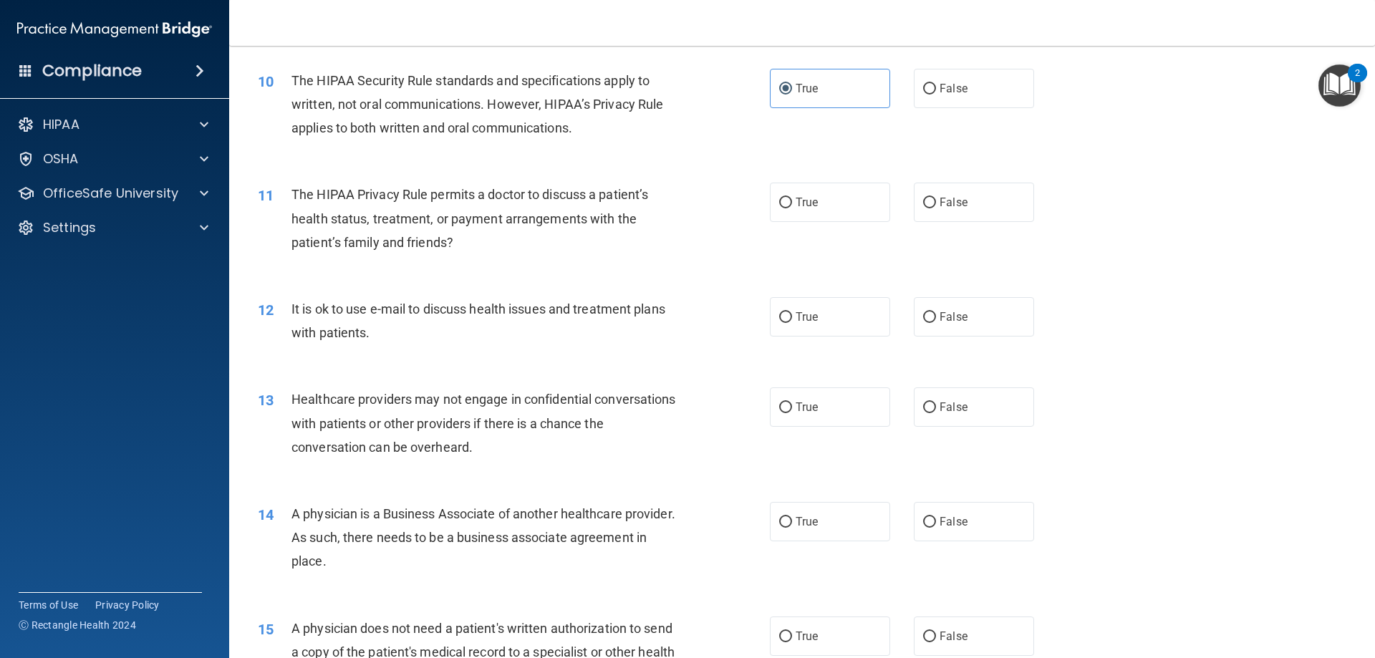
scroll to position [1074, 0]
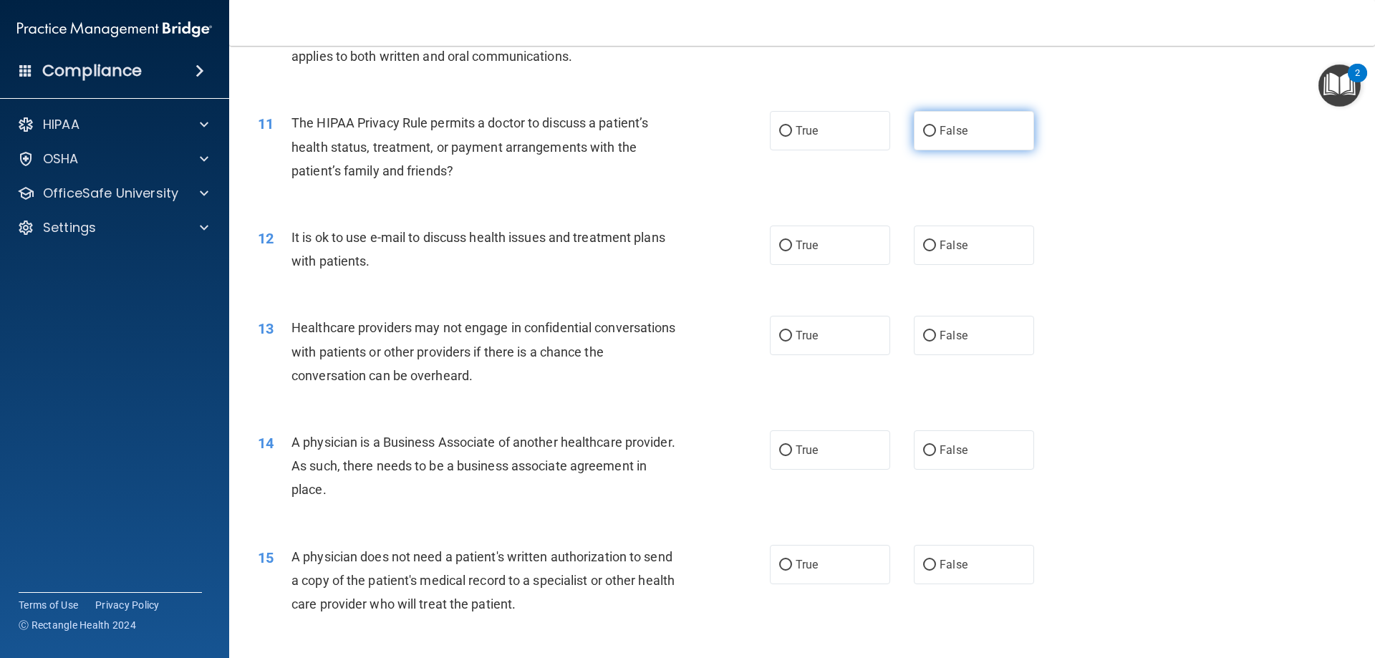
click at [924, 146] on label "False" at bounding box center [974, 130] width 120 height 39
click at [924, 137] on input "False" at bounding box center [929, 131] width 13 height 11
radio input "true"
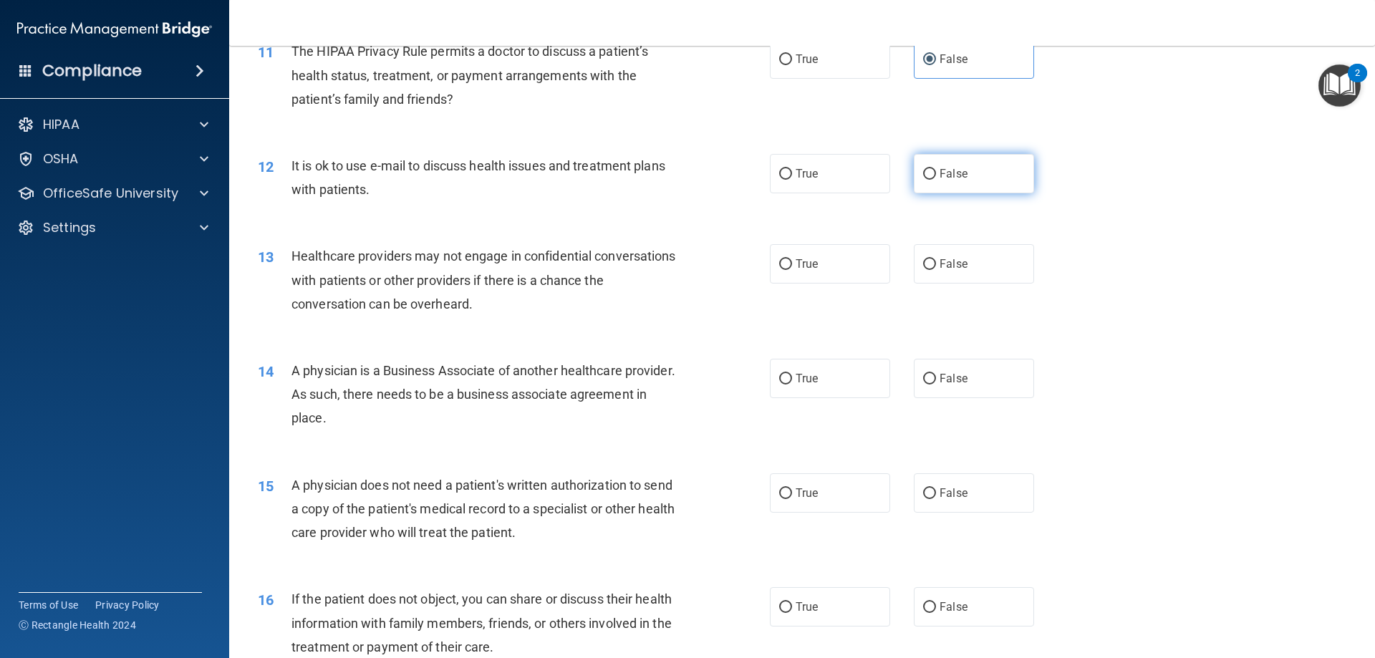
click at [920, 183] on label "False" at bounding box center [974, 173] width 120 height 39
click at [923, 180] on input "False" at bounding box center [929, 174] width 13 height 11
radio input "true"
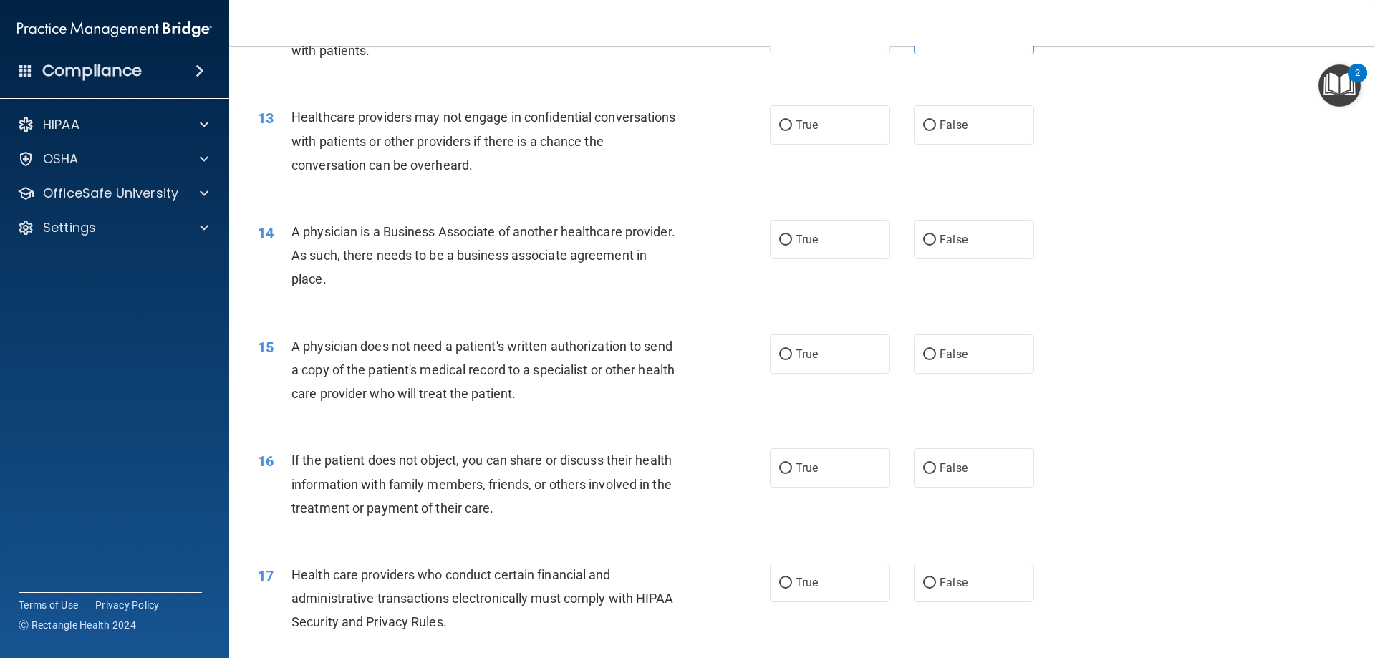
scroll to position [1289, 0]
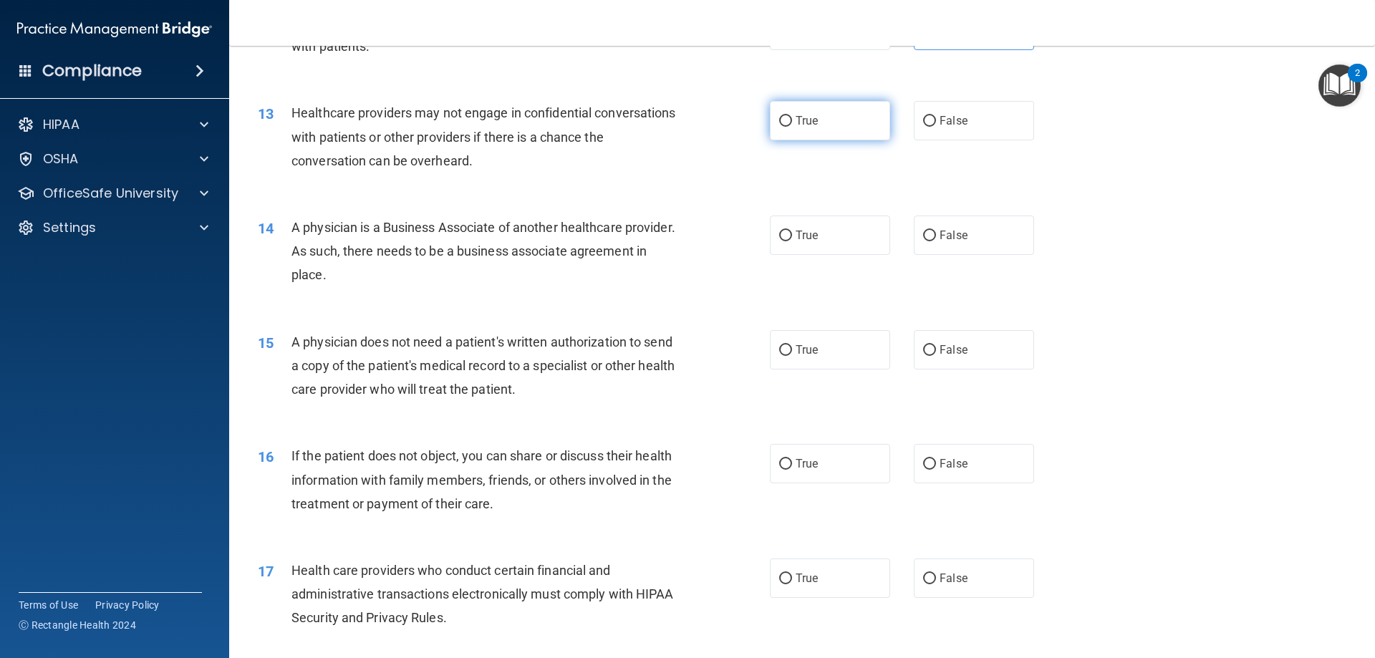
click at [819, 120] on label "True" at bounding box center [830, 120] width 120 height 39
click at [792, 120] on input "True" at bounding box center [785, 121] width 13 height 11
radio input "true"
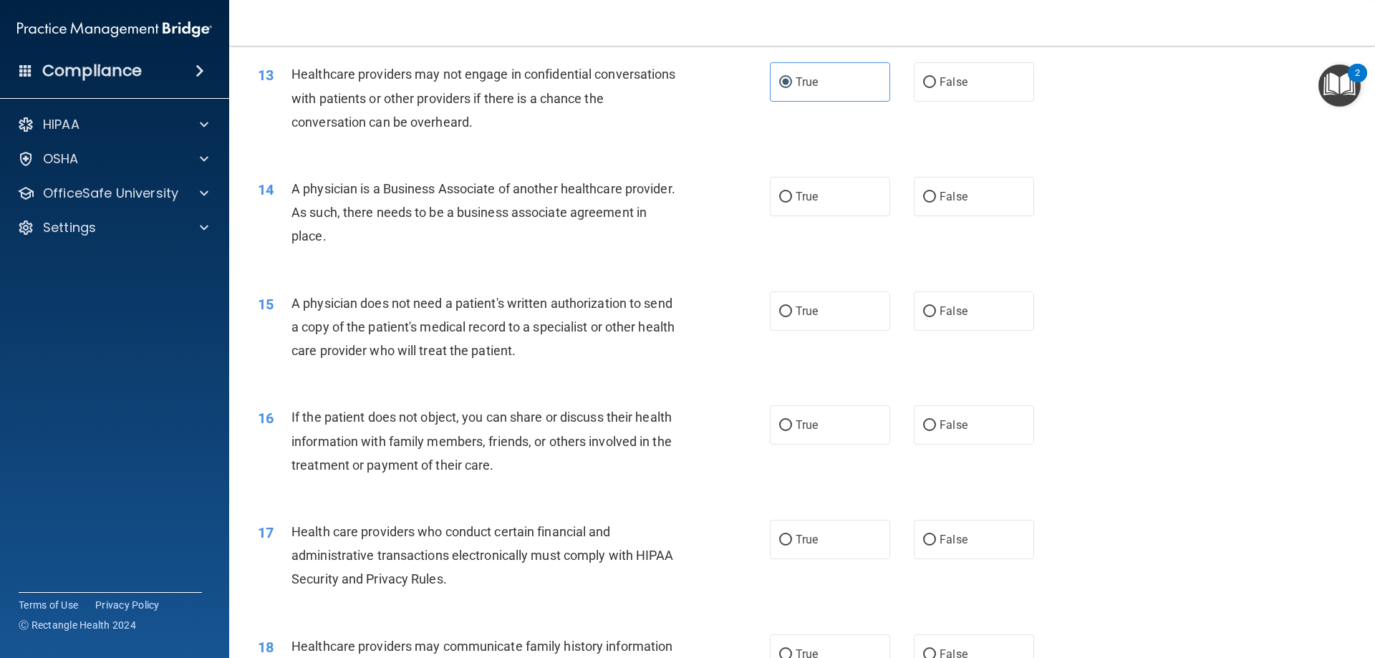
scroll to position [1361, 0]
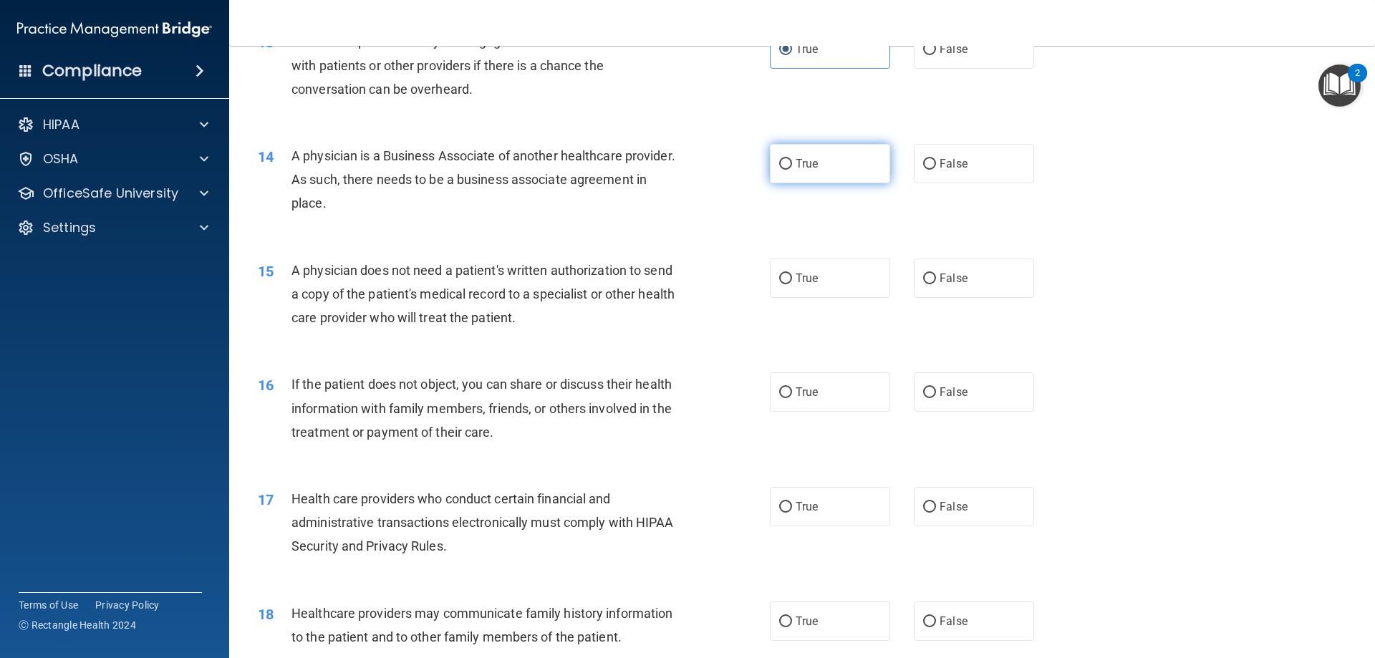
click at [854, 154] on label "True" at bounding box center [830, 163] width 120 height 39
click at [792, 159] on input "True" at bounding box center [785, 164] width 13 height 11
radio input "true"
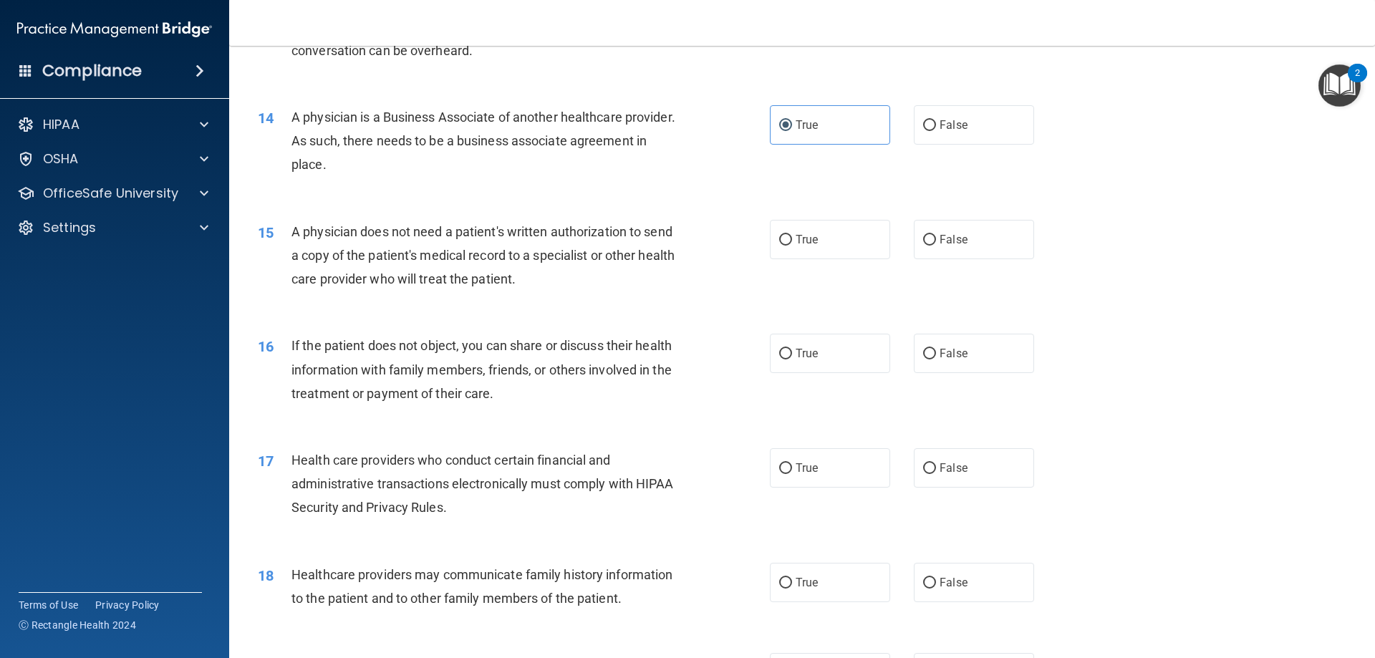
scroll to position [1432, 0]
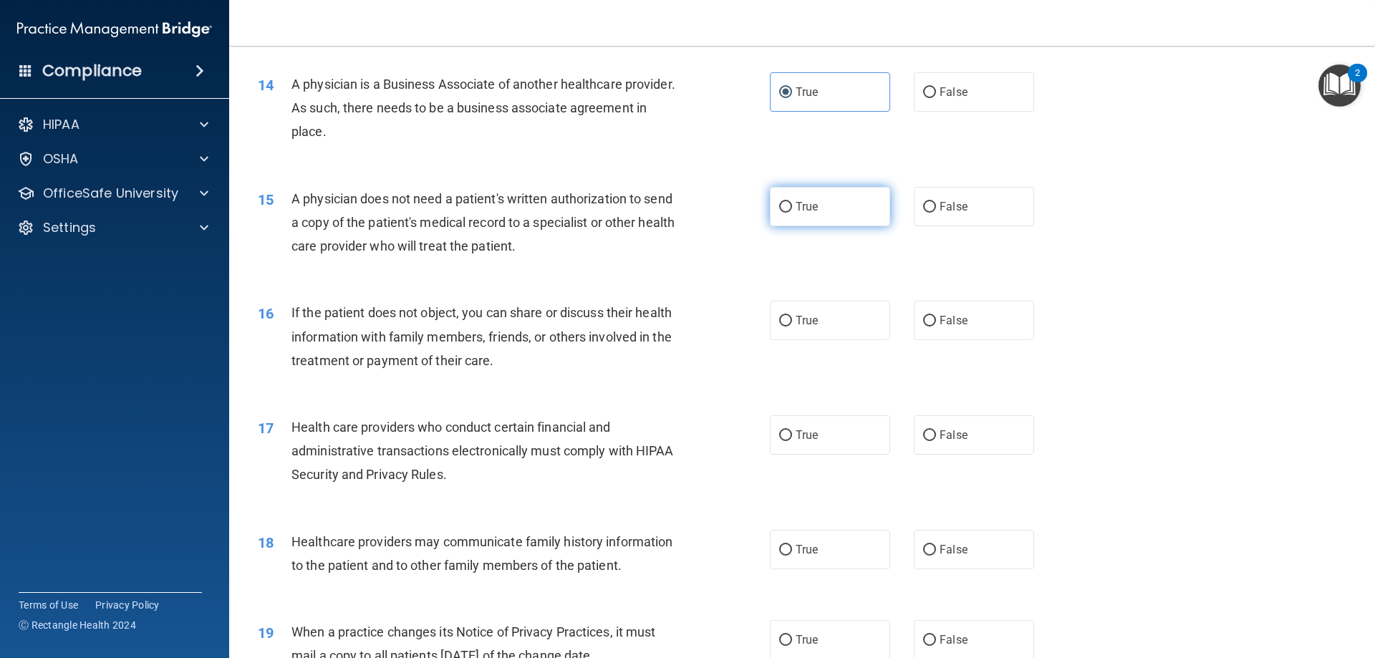
click at [836, 210] on label "True" at bounding box center [830, 206] width 120 height 39
click at [792, 210] on input "True" at bounding box center [785, 207] width 13 height 11
radio input "true"
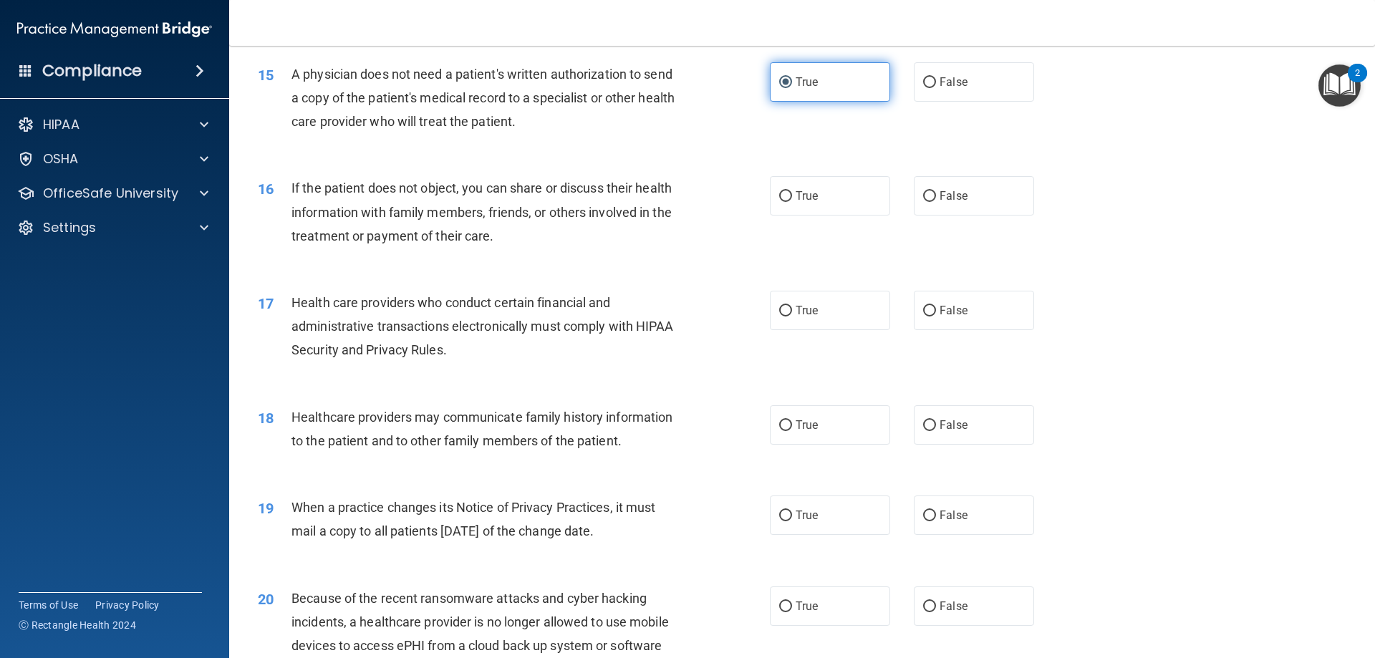
scroll to position [1575, 0]
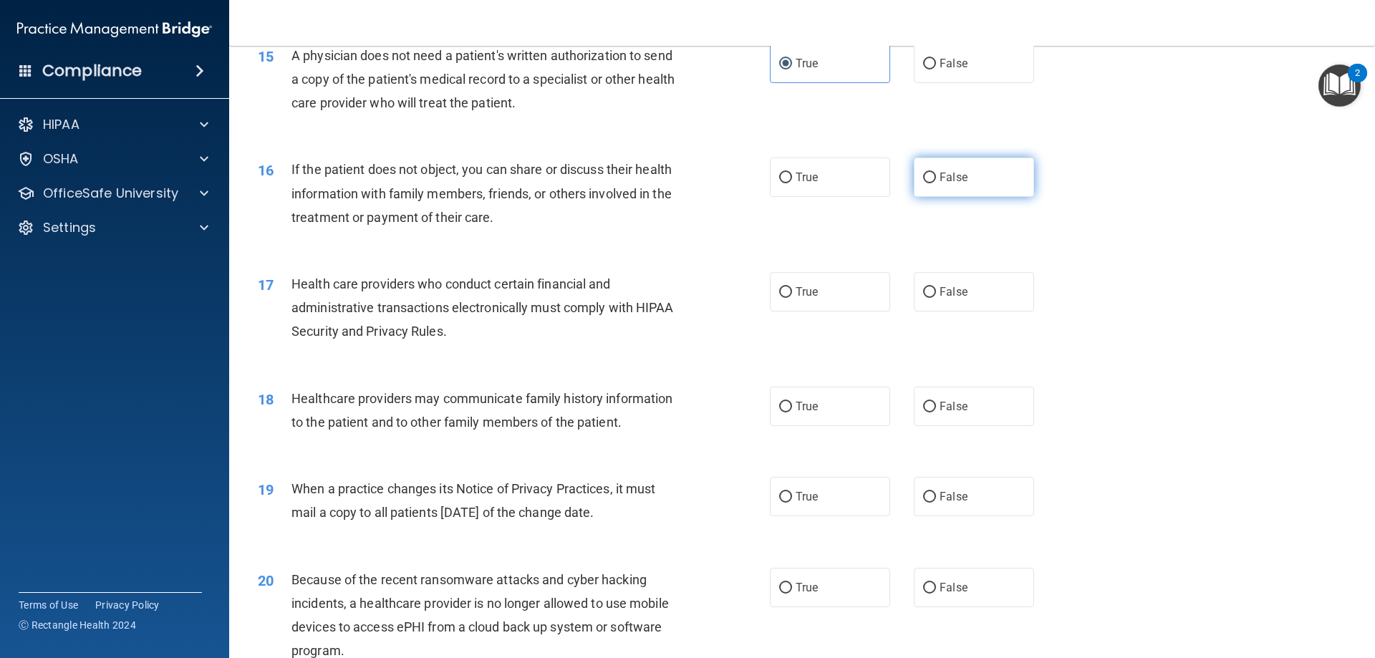
click at [914, 191] on label "False" at bounding box center [974, 177] width 120 height 39
click at [923, 183] on input "False" at bounding box center [929, 178] width 13 height 11
radio input "true"
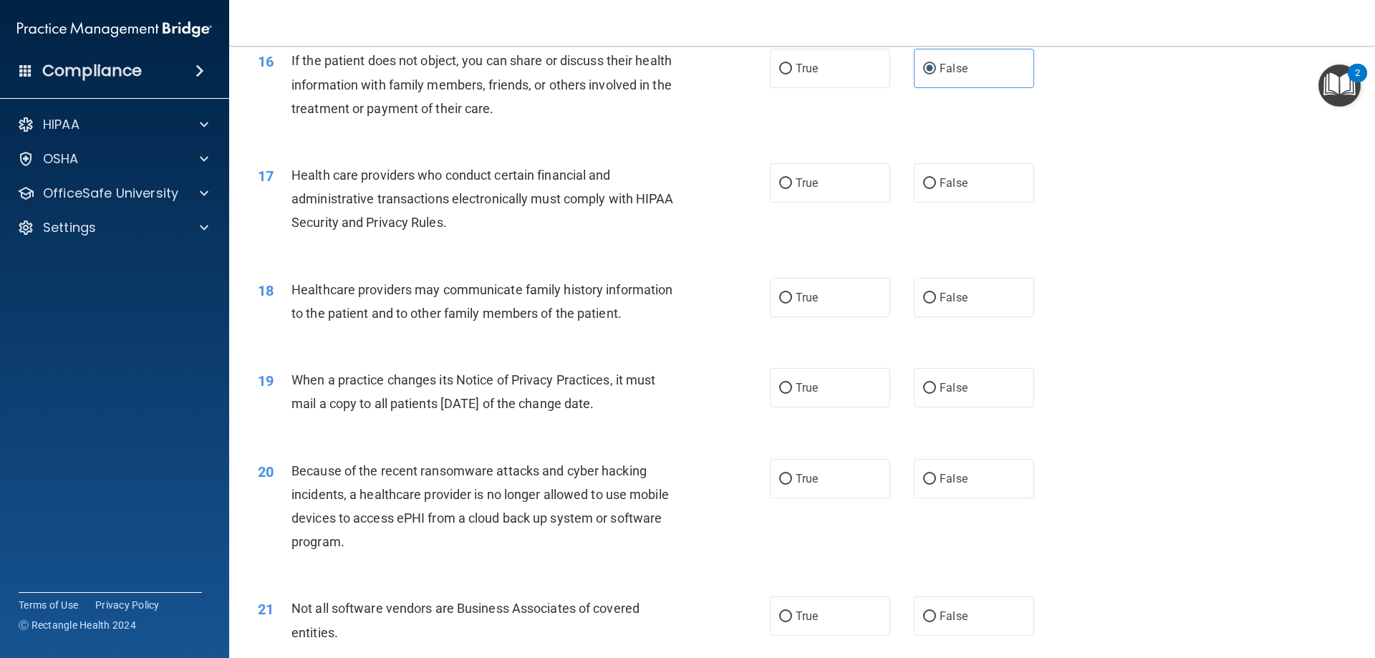
scroll to position [1719, 0]
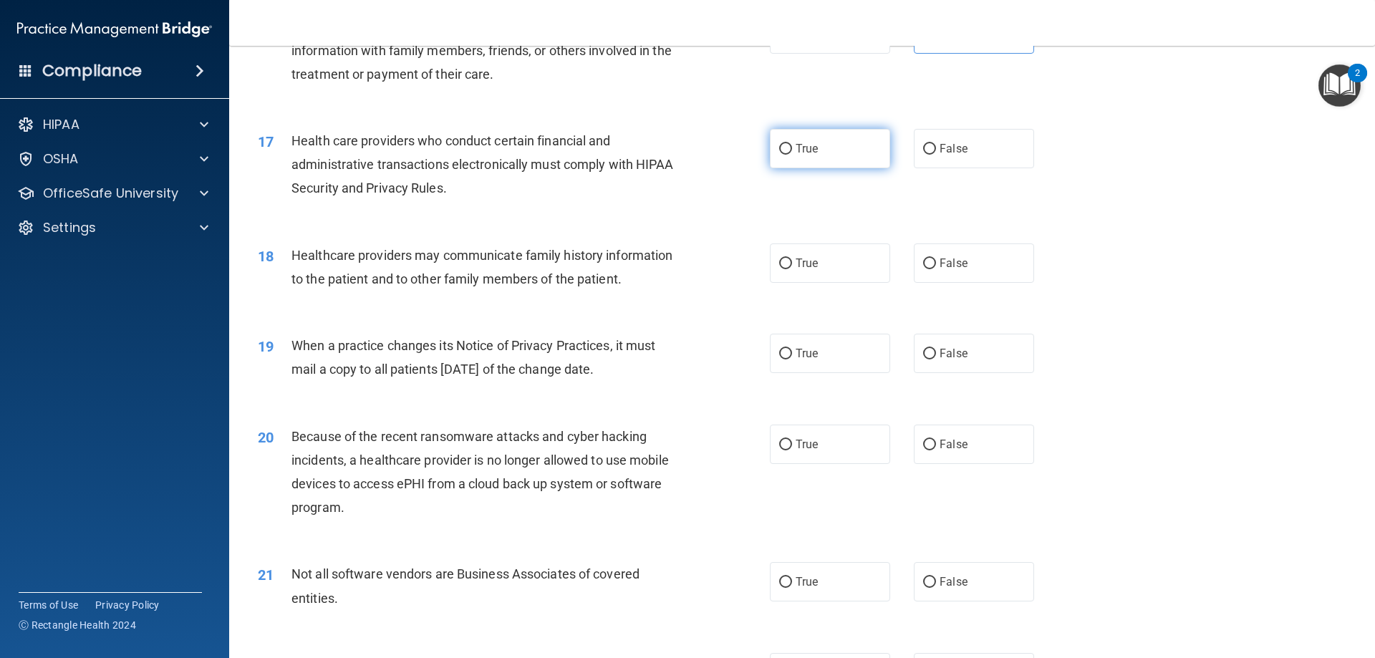
click at [830, 162] on label "True" at bounding box center [830, 148] width 120 height 39
click at [792, 155] on input "True" at bounding box center [785, 149] width 13 height 11
radio input "true"
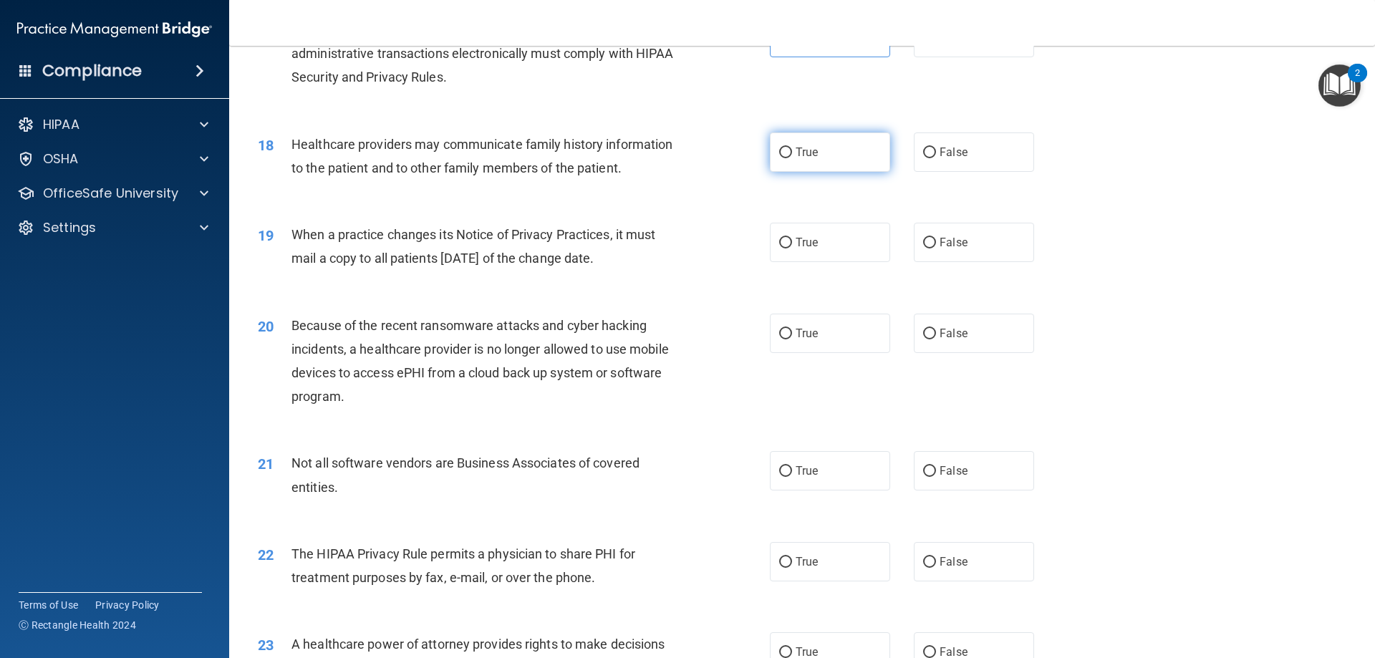
scroll to position [1862, 0]
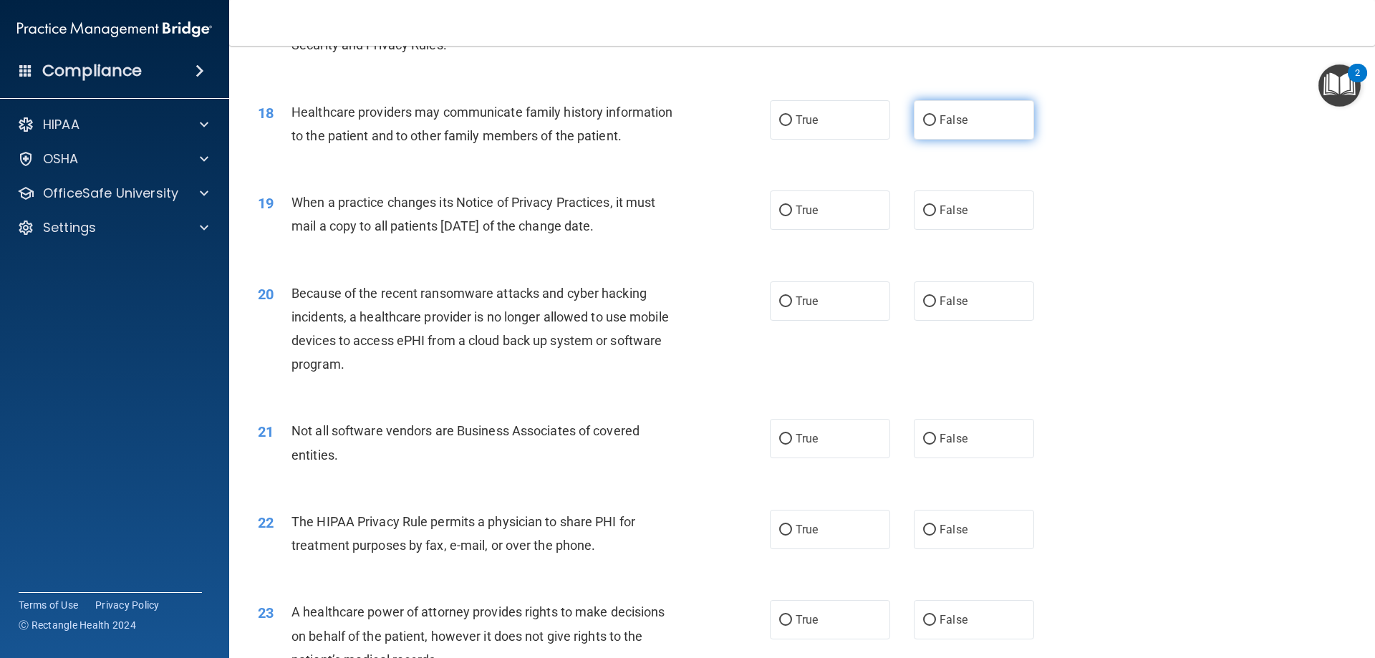
click at [915, 133] on label "False" at bounding box center [974, 119] width 120 height 39
click at [923, 126] on input "False" at bounding box center [929, 120] width 13 height 11
radio input "true"
click at [839, 227] on label "True" at bounding box center [830, 209] width 120 height 39
click at [792, 216] on input "True" at bounding box center [785, 211] width 13 height 11
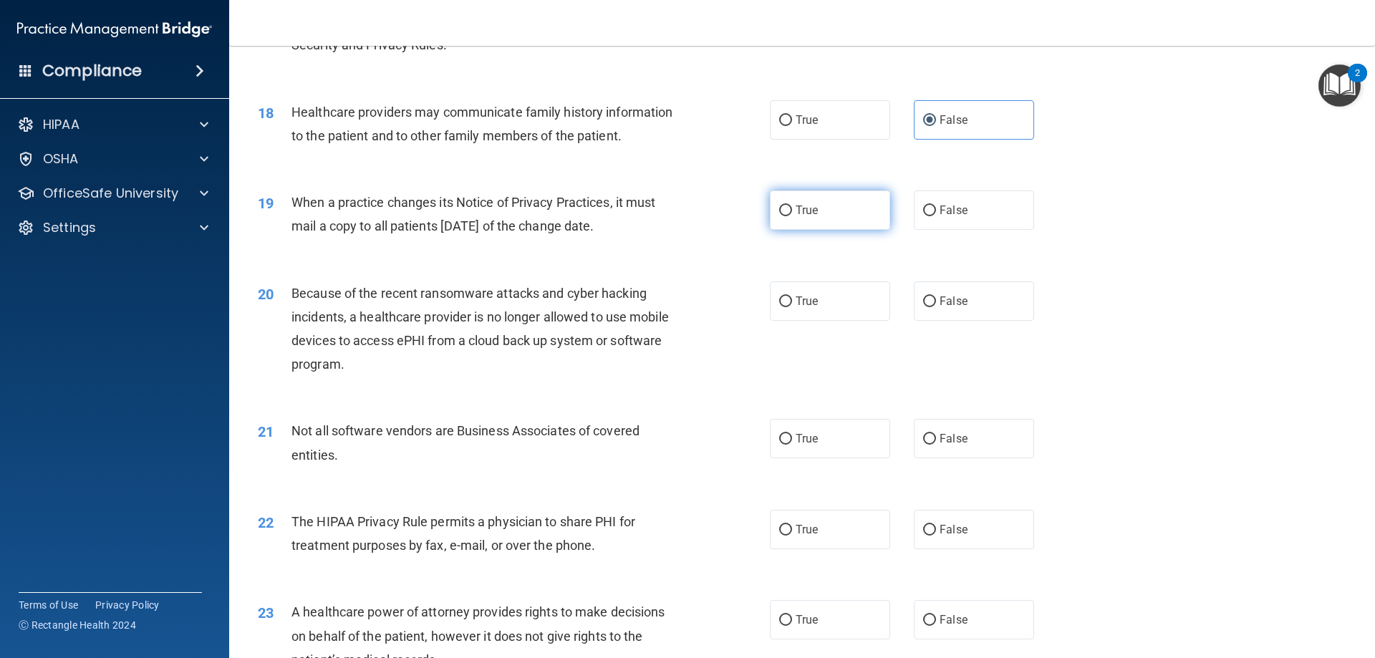
radio input "true"
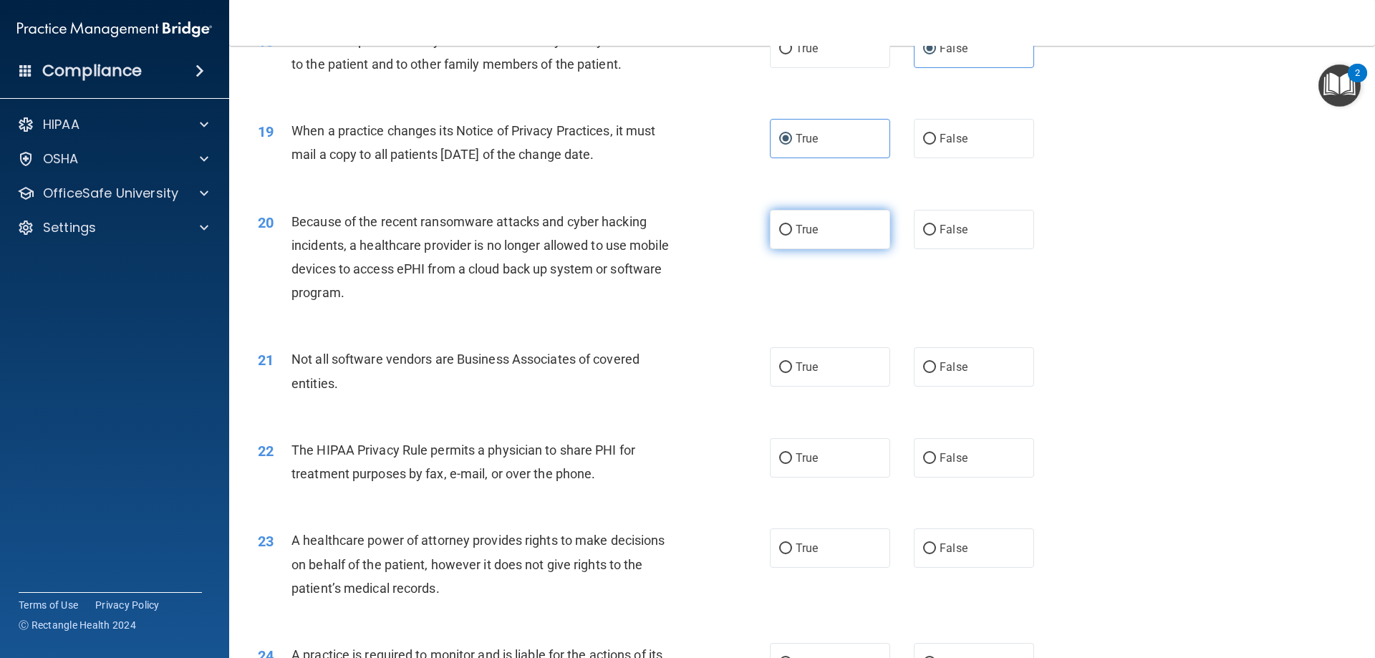
scroll to position [2005, 0]
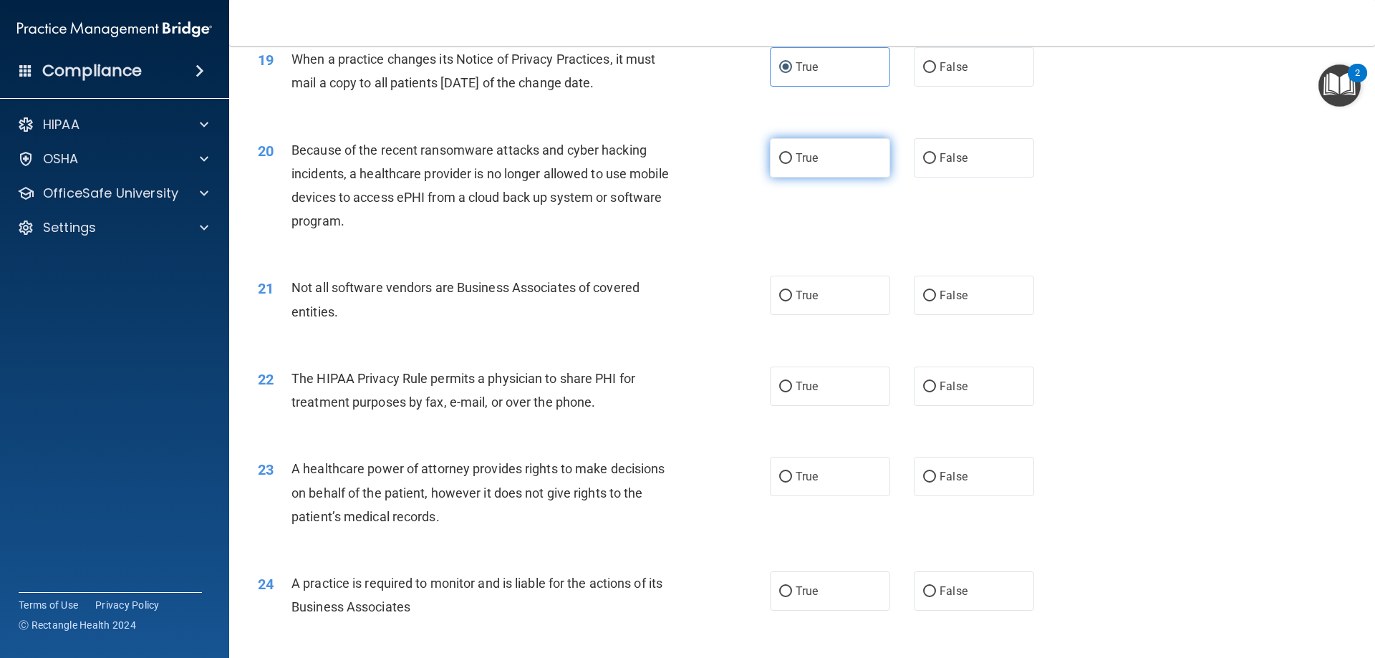
click at [855, 168] on label "True" at bounding box center [830, 157] width 120 height 39
click at [792, 164] on input "True" at bounding box center [785, 158] width 13 height 11
radio input "true"
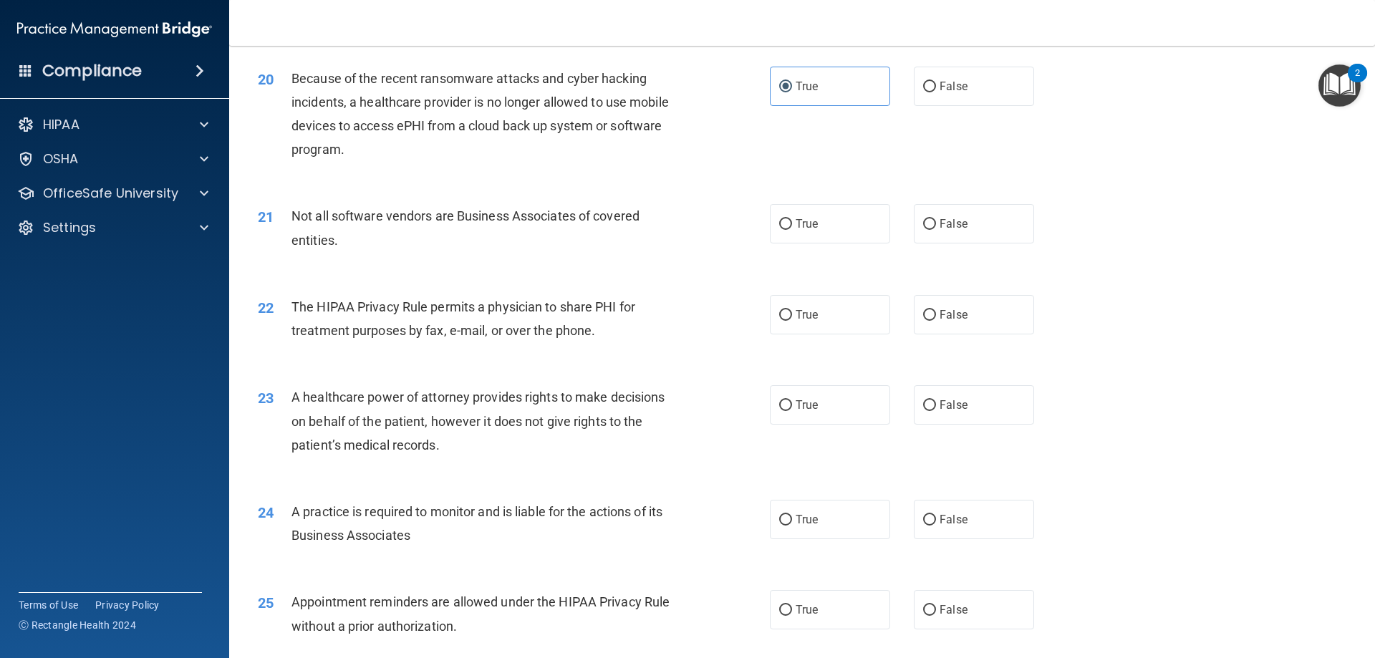
scroll to position [2148, 0]
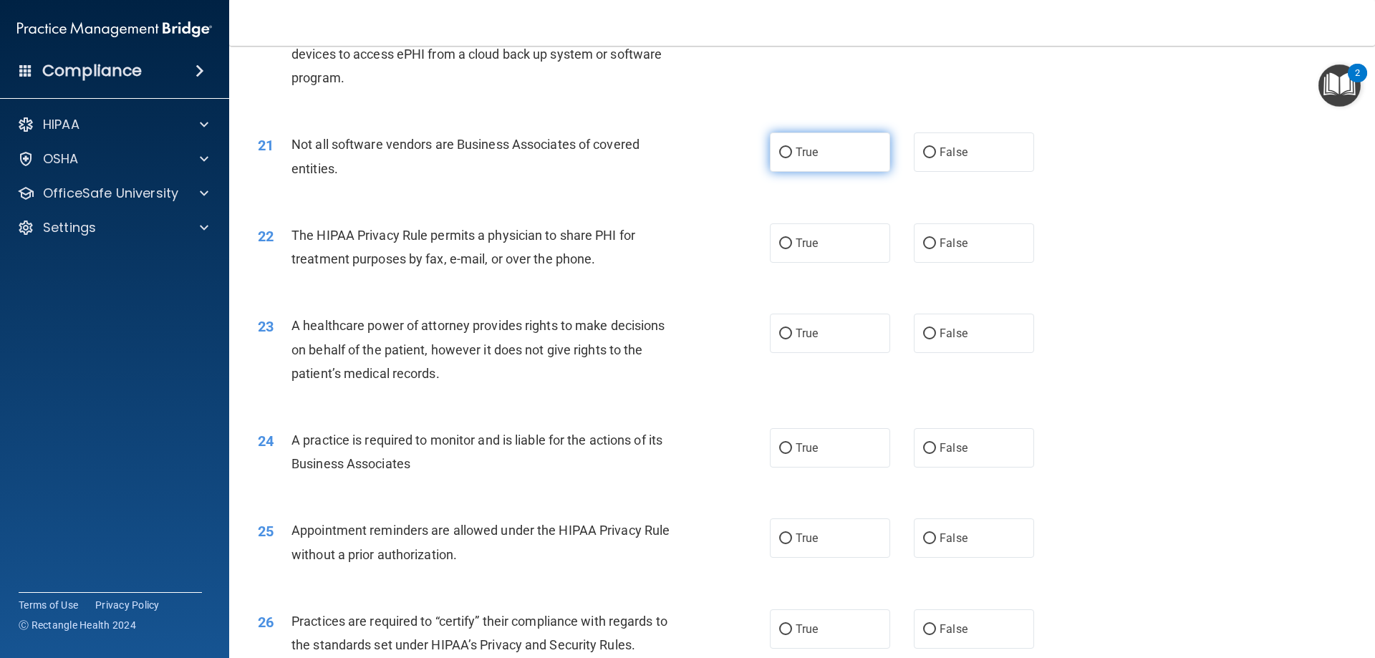
click at [864, 168] on label "True" at bounding box center [830, 151] width 120 height 39
click at [792, 158] on input "True" at bounding box center [785, 153] width 13 height 11
radio input "true"
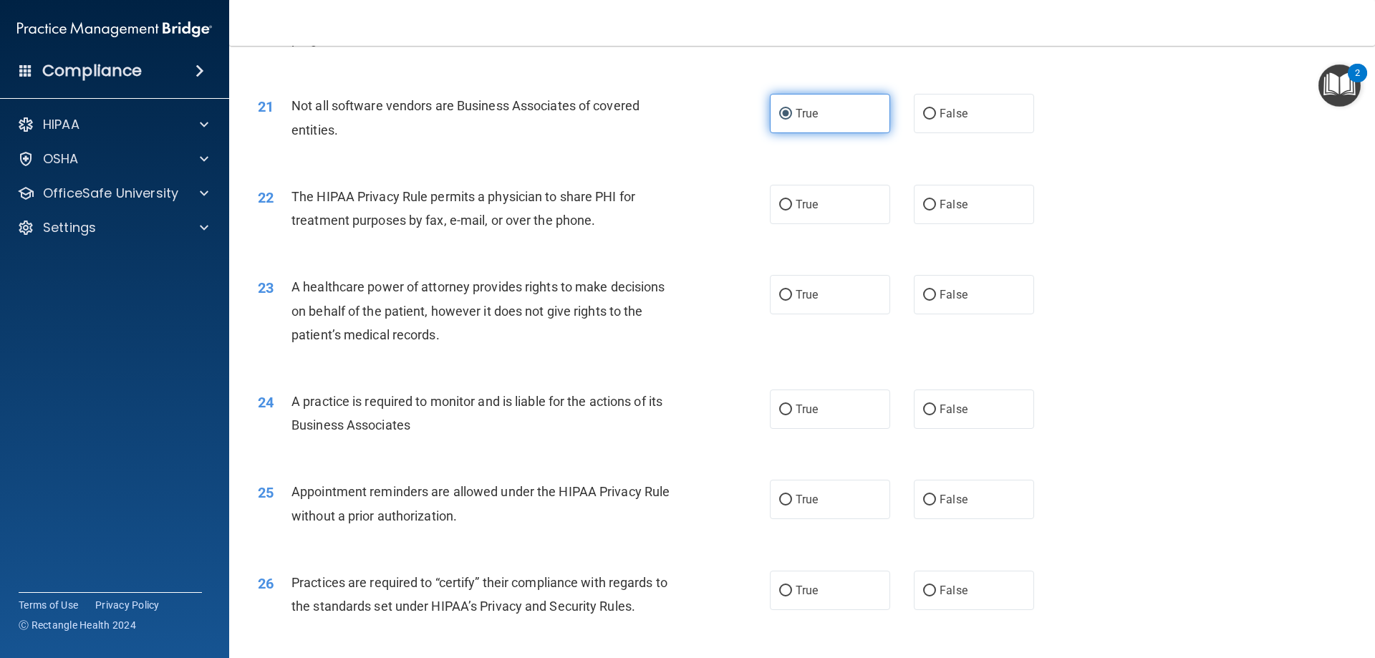
scroll to position [2220, 0]
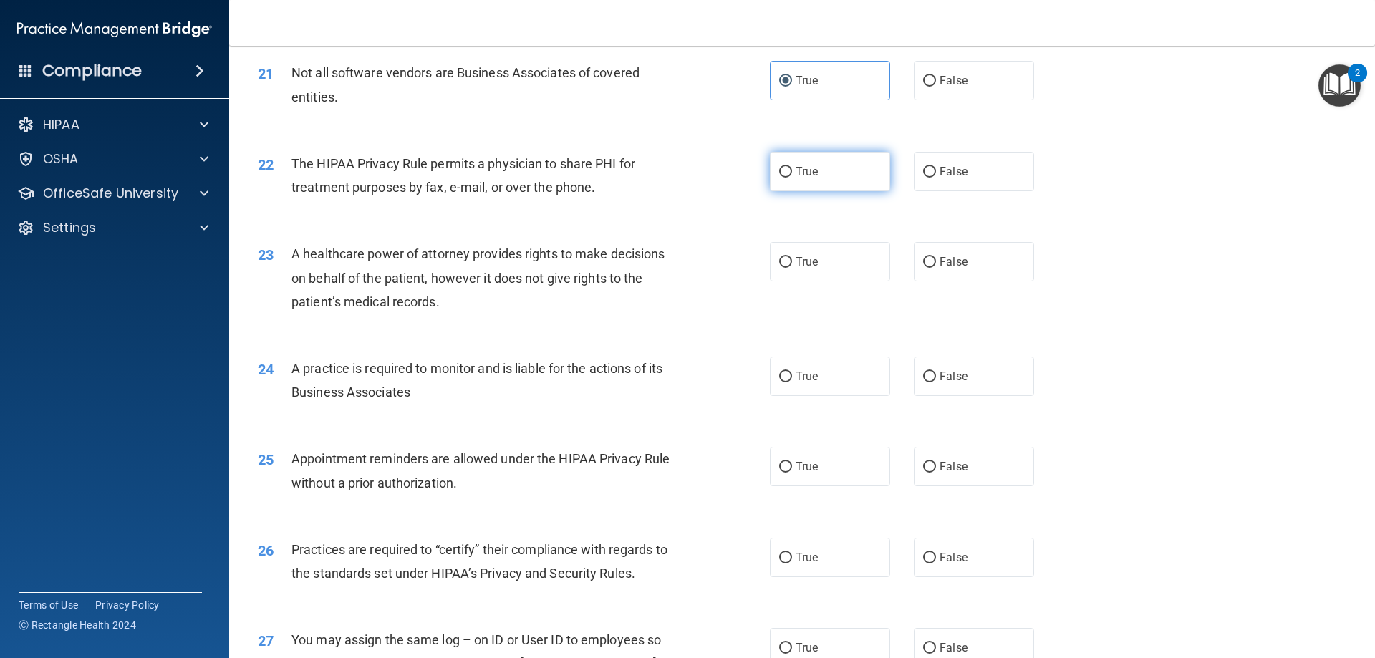
click at [873, 180] on label "True" at bounding box center [830, 171] width 120 height 39
click at [792, 178] on input "True" at bounding box center [785, 172] width 13 height 11
radio input "true"
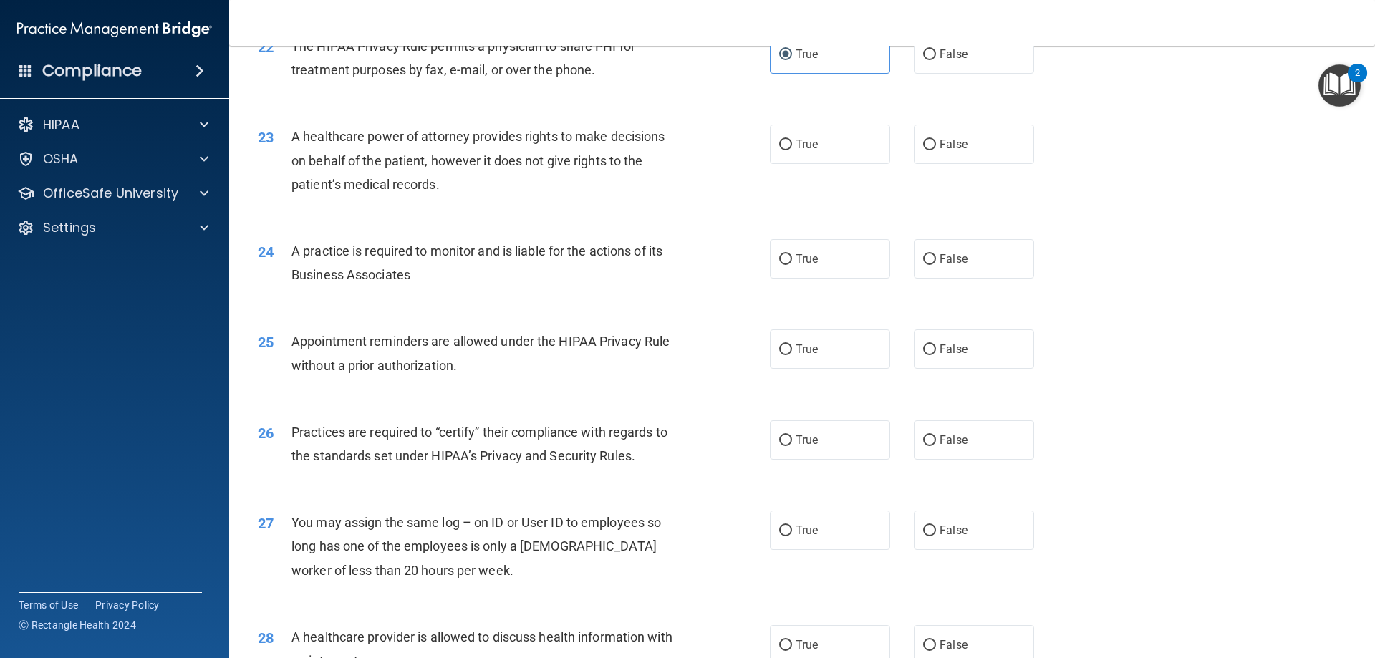
scroll to position [2363, 0]
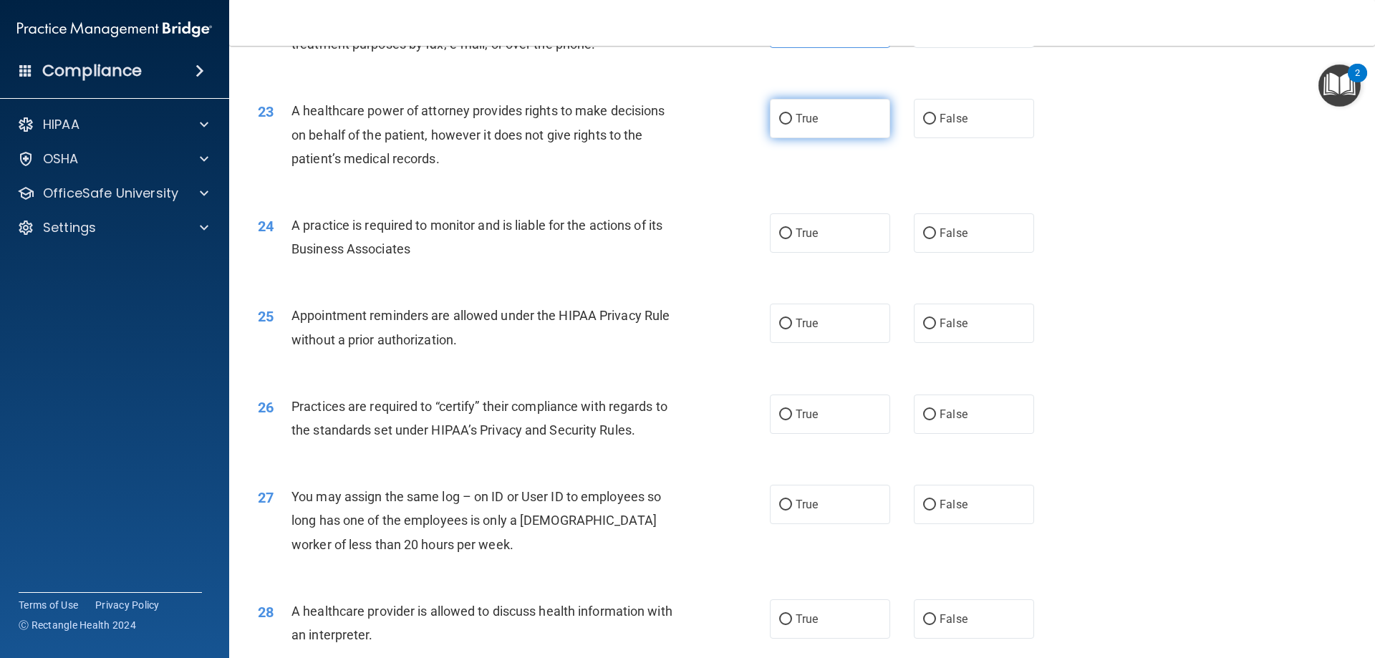
click at [854, 135] on label "True" at bounding box center [830, 118] width 120 height 39
click at [792, 125] on input "True" at bounding box center [785, 119] width 13 height 11
radio input "true"
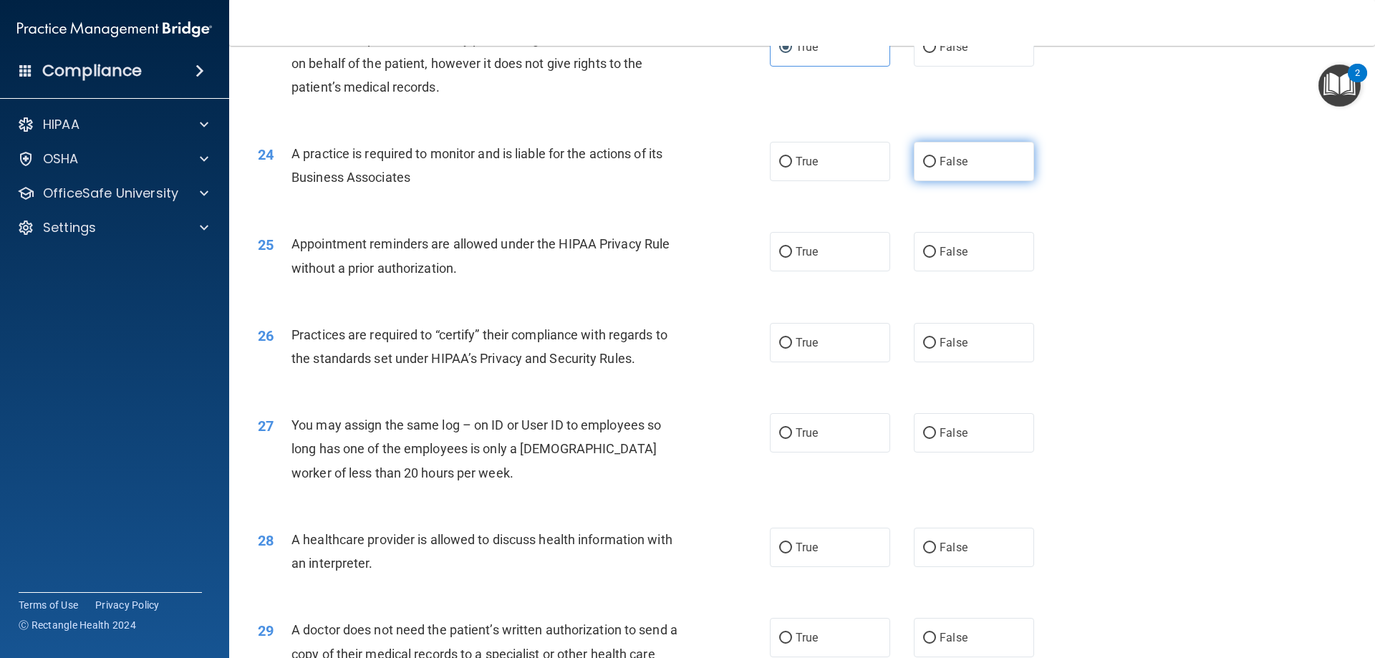
click at [914, 171] on label "False" at bounding box center [974, 161] width 120 height 39
click at [923, 168] on input "False" at bounding box center [929, 162] width 13 height 11
radio input "true"
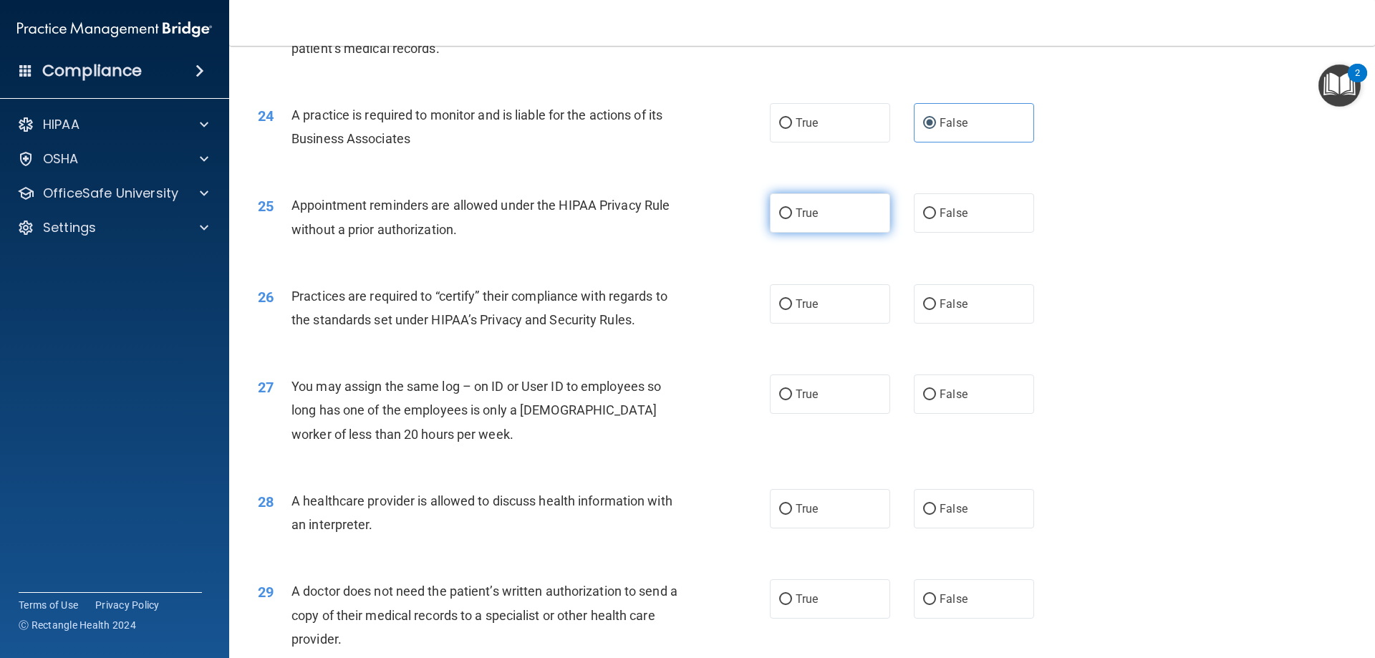
scroll to position [2506, 0]
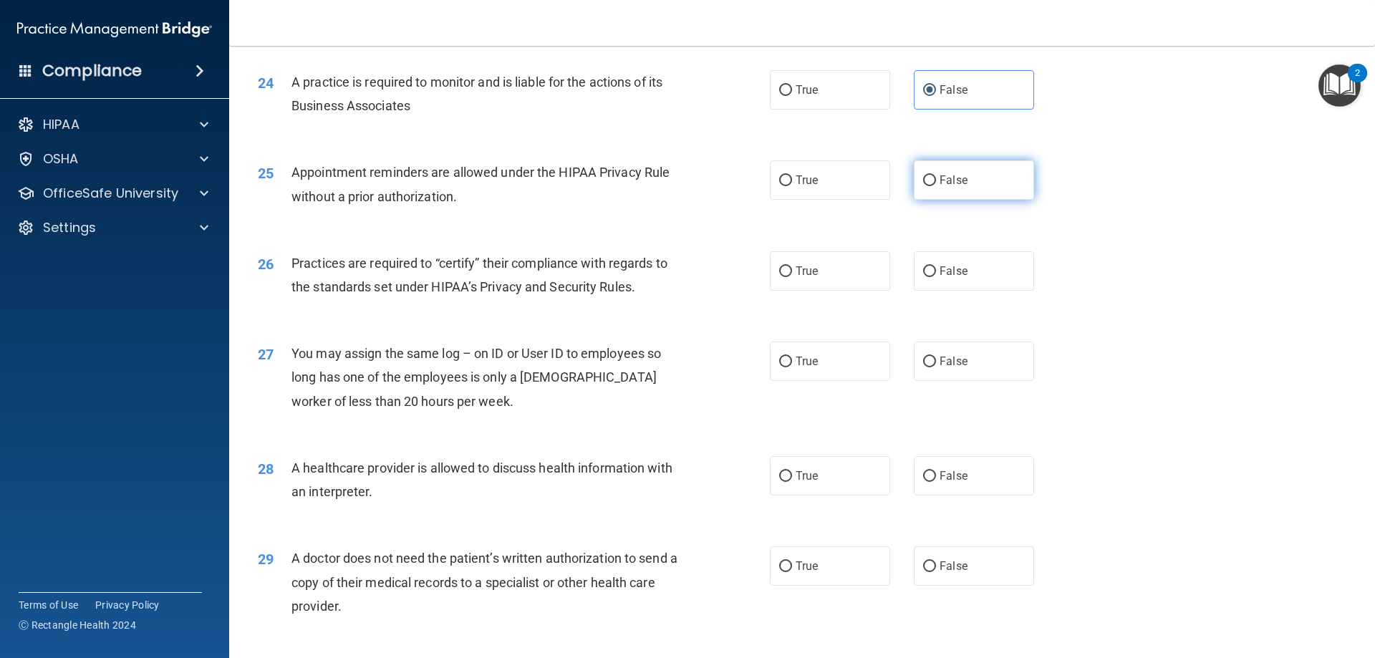
click at [923, 183] on input "False" at bounding box center [929, 180] width 13 height 11
radio input "true"
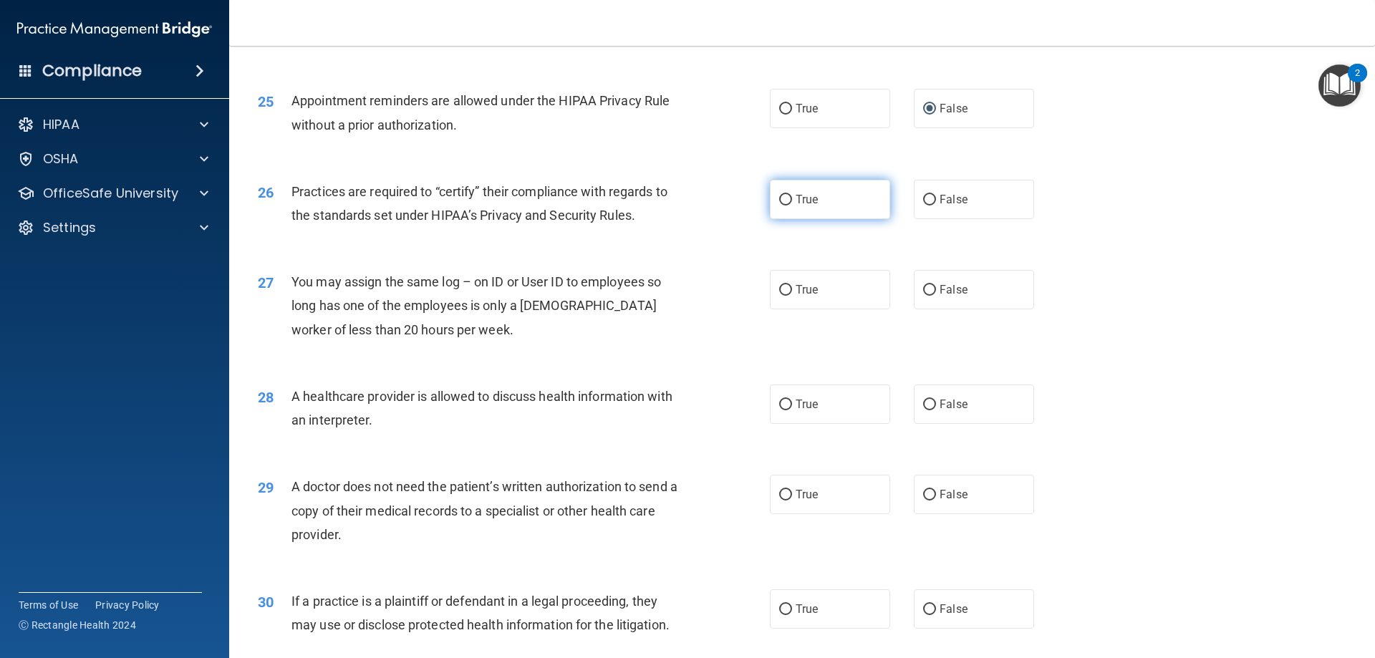
click at [833, 218] on label "True" at bounding box center [830, 199] width 120 height 39
click at [792, 206] on input "True" at bounding box center [785, 200] width 13 height 11
radio input "true"
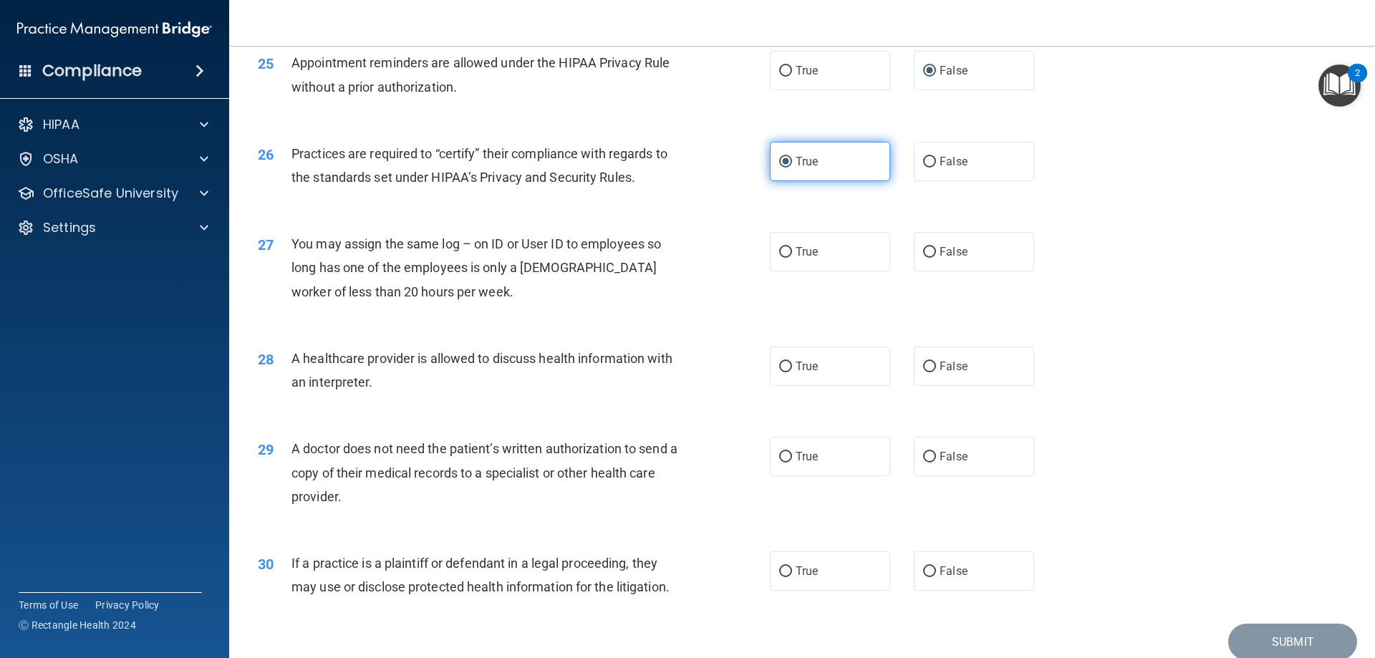
scroll to position [2650, 0]
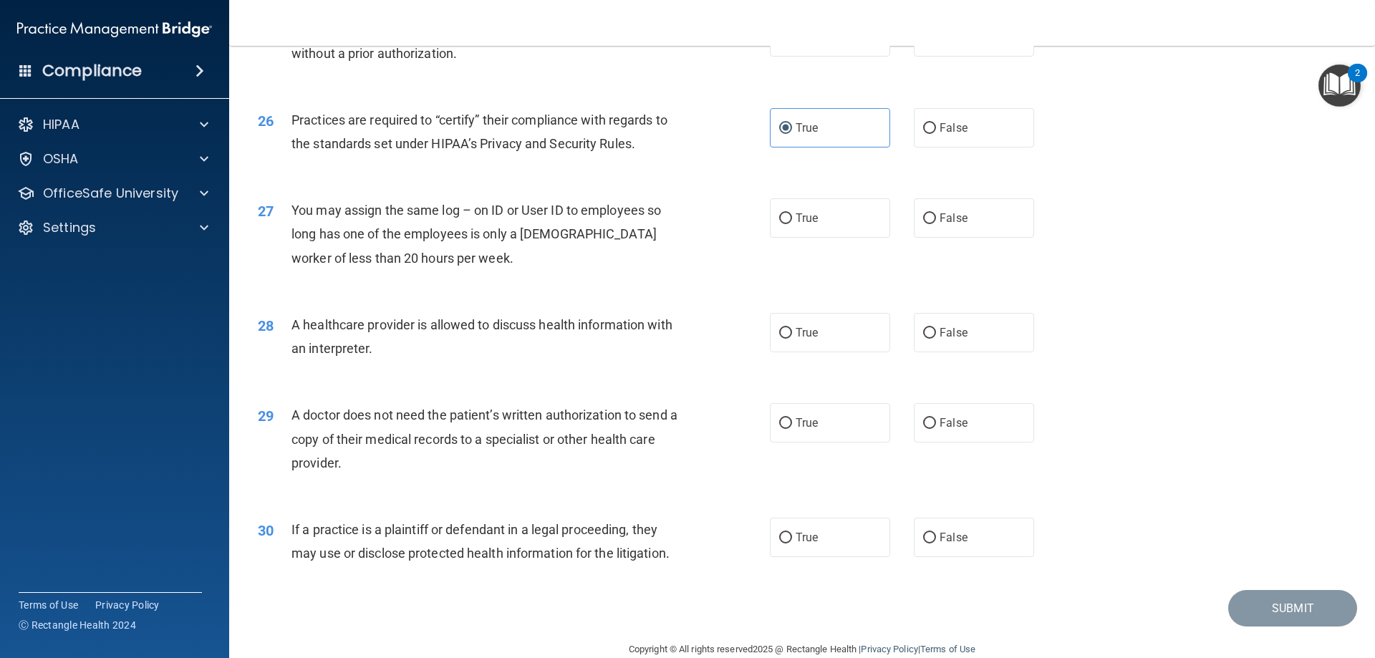
click at [904, 226] on div "True False" at bounding box center [914, 217] width 289 height 39
click at [924, 223] on input "False" at bounding box center [929, 218] width 13 height 11
radio input "true"
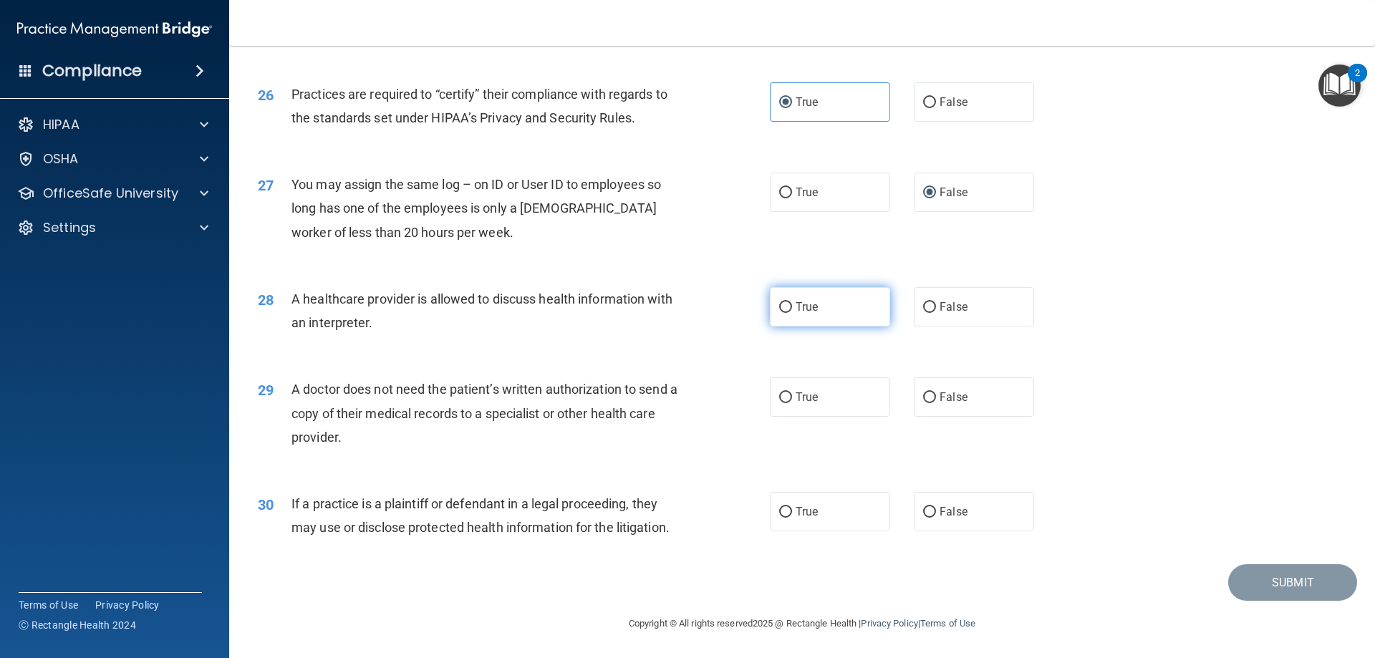
click at [873, 316] on label "True" at bounding box center [830, 306] width 120 height 39
click at [792, 313] on input "True" at bounding box center [785, 307] width 13 height 11
radio input "true"
click at [860, 390] on label "True" at bounding box center [830, 396] width 120 height 39
click at [792, 392] on input "True" at bounding box center [785, 397] width 13 height 11
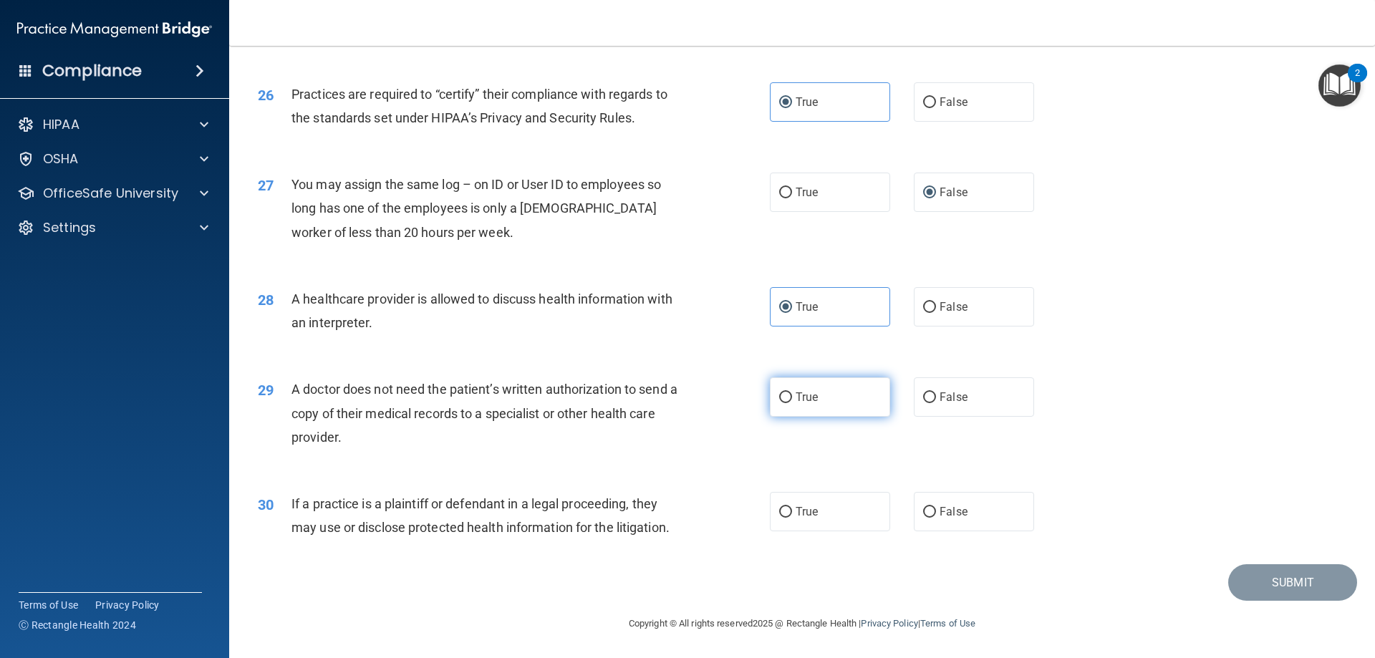
radio input "true"
click at [937, 416] on label "False" at bounding box center [974, 396] width 120 height 39
click at [936, 403] on input "False" at bounding box center [929, 397] width 13 height 11
radio input "true"
radio input "false"
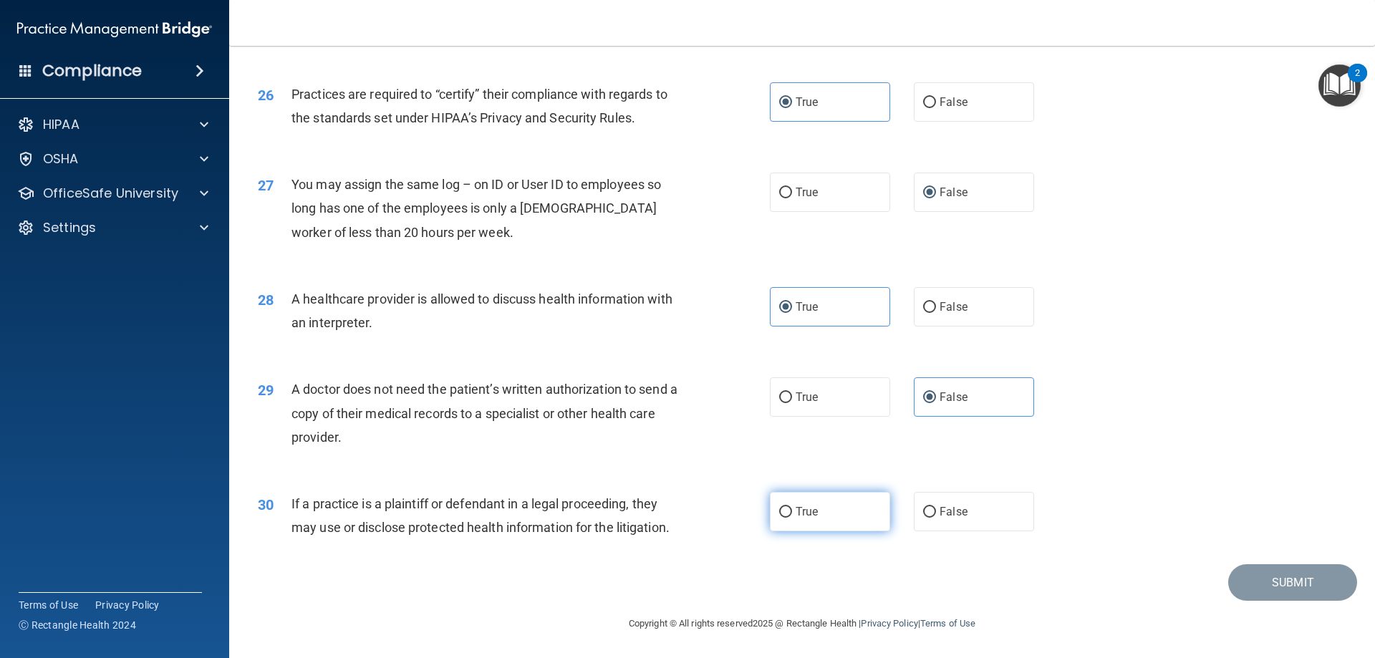
click at [848, 524] on label "True" at bounding box center [830, 511] width 120 height 39
click at [792, 518] on input "True" at bounding box center [785, 512] width 13 height 11
radio input "true"
click at [1252, 590] on button "Submit" at bounding box center [1292, 582] width 129 height 37
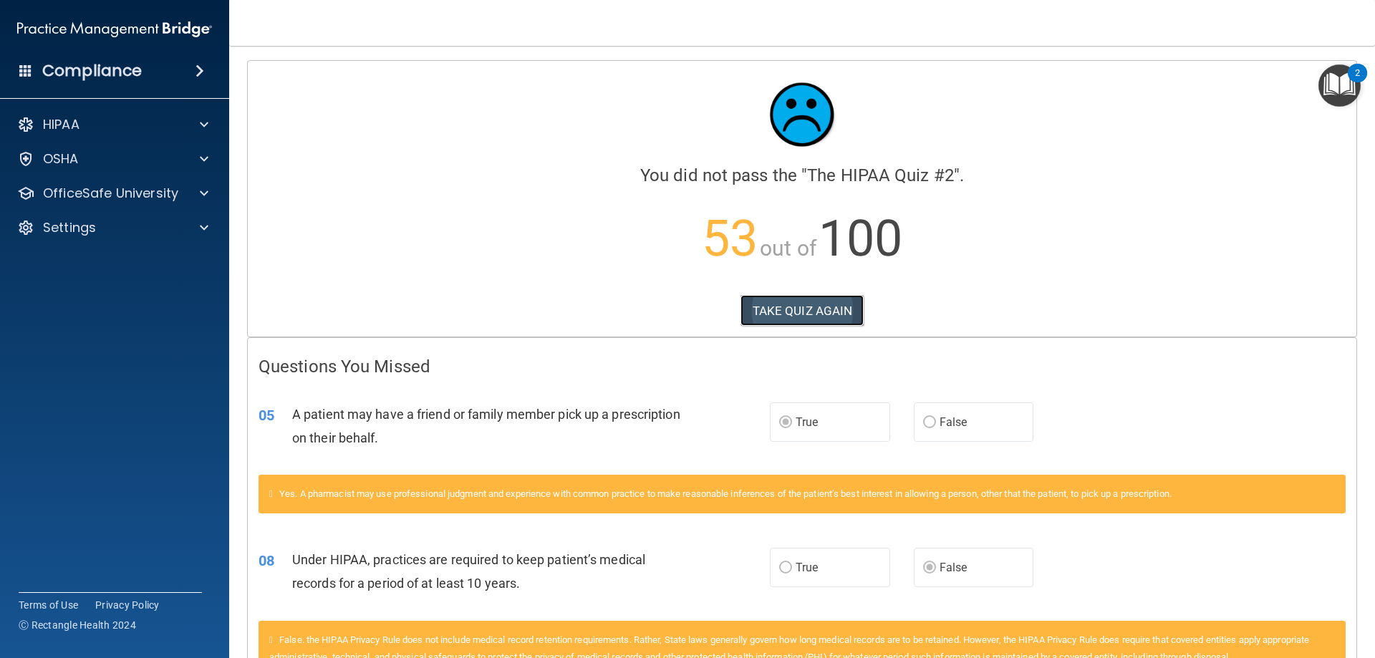
click at [832, 319] on button "TAKE QUIZ AGAIN" at bounding box center [802, 311] width 124 height 32
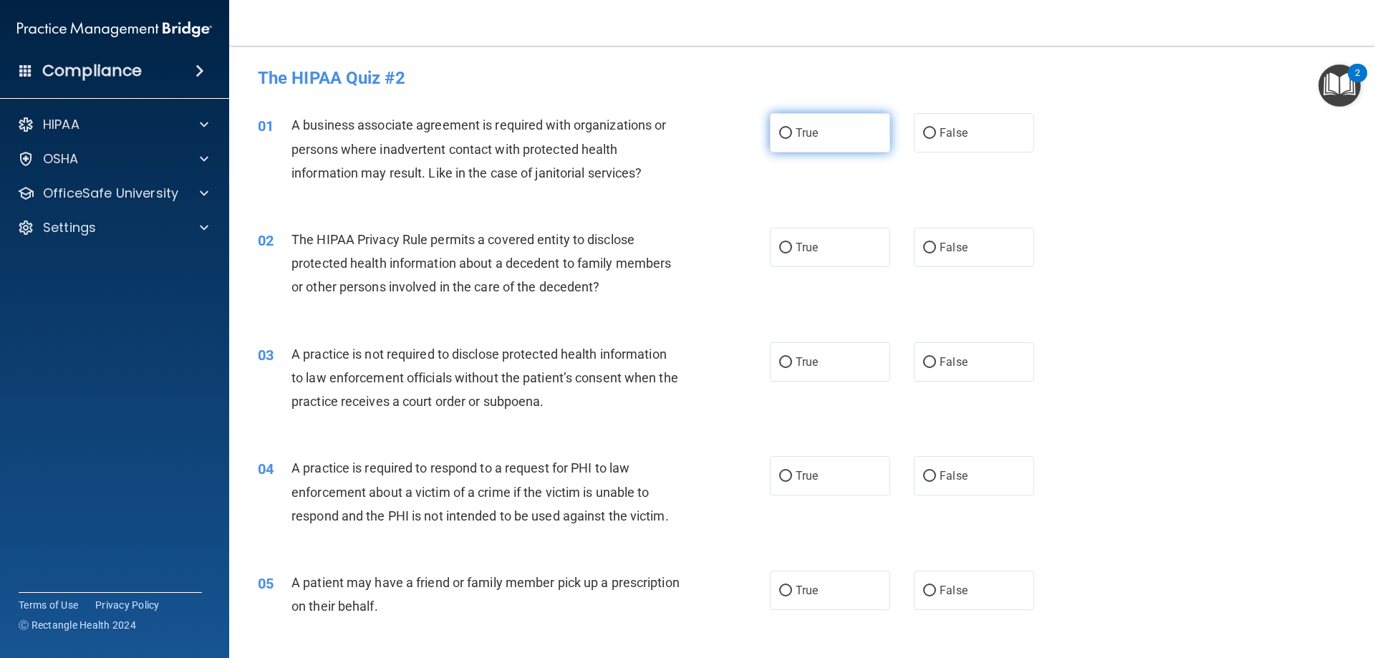
click at [864, 149] on label "True" at bounding box center [830, 132] width 120 height 39
click at [792, 139] on input "True" at bounding box center [785, 133] width 13 height 11
radio input "true"
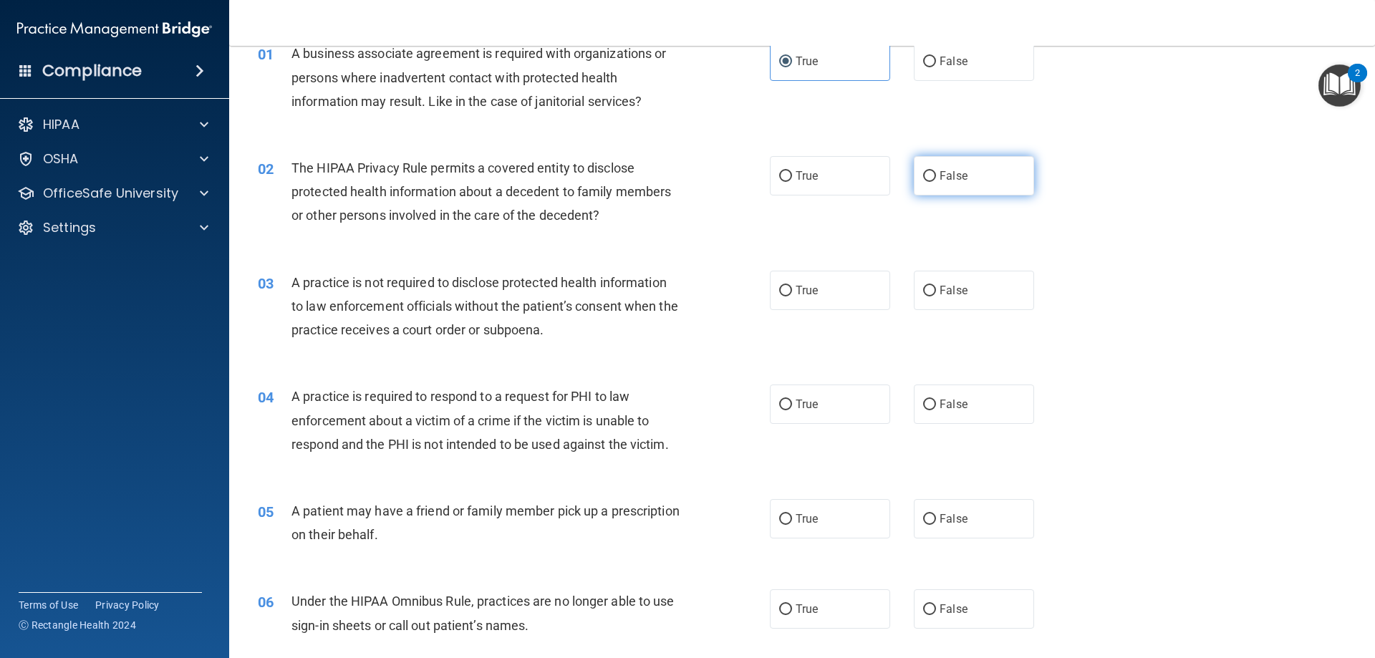
click at [929, 183] on label "False" at bounding box center [974, 175] width 120 height 39
click at [929, 182] on input "False" at bounding box center [929, 176] width 13 height 11
radio input "true"
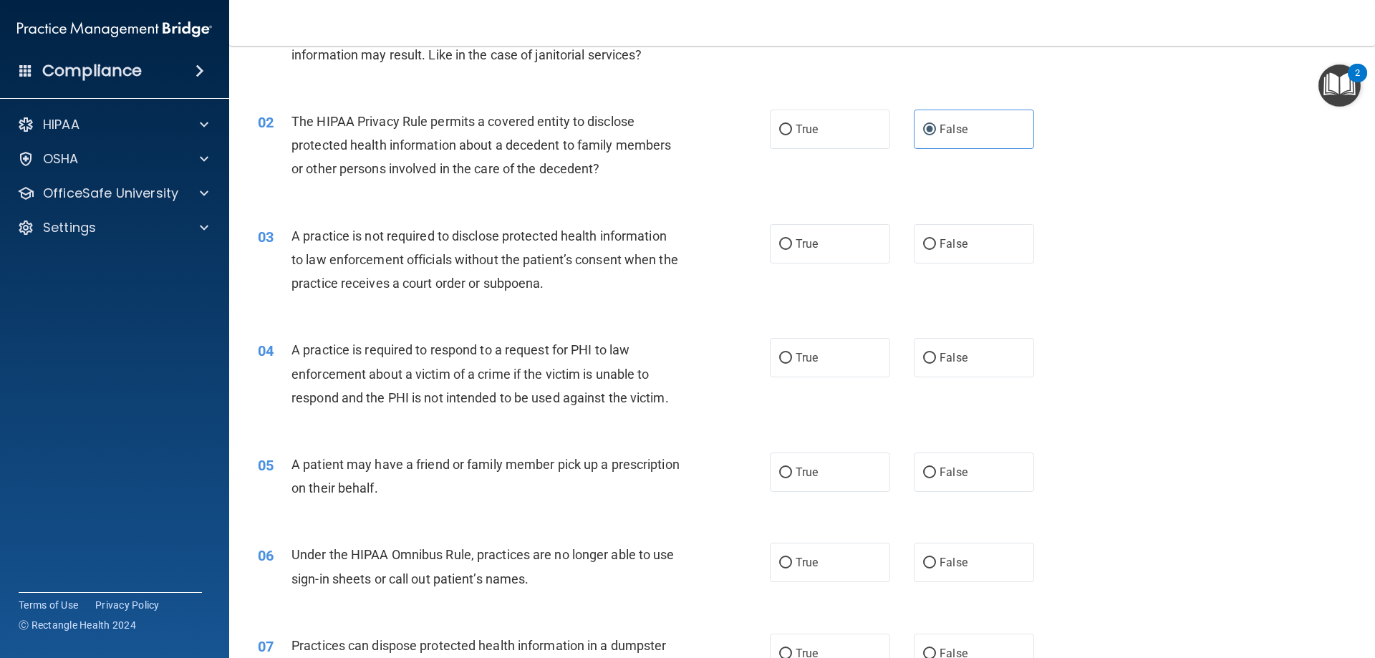
scroll to position [143, 0]
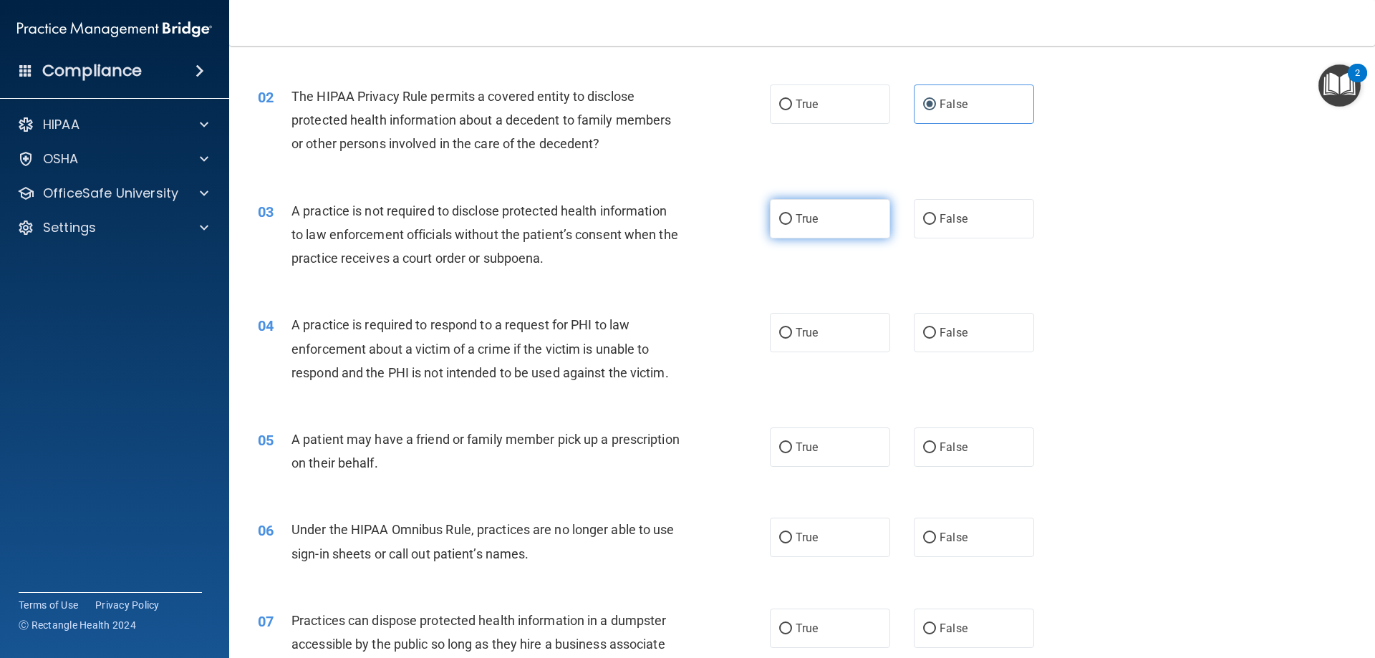
click at [856, 233] on label "True" at bounding box center [830, 218] width 120 height 39
click at [792, 225] on input "True" at bounding box center [785, 219] width 13 height 11
radio input "true"
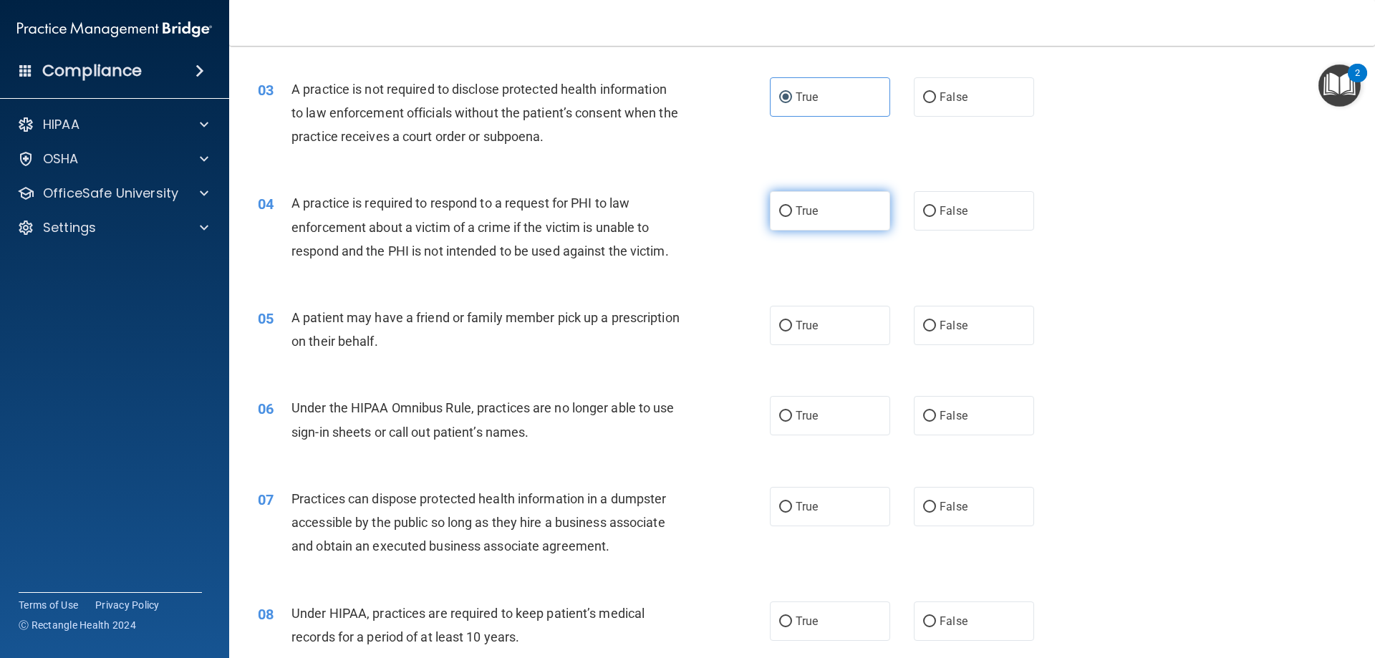
scroll to position [286, 0]
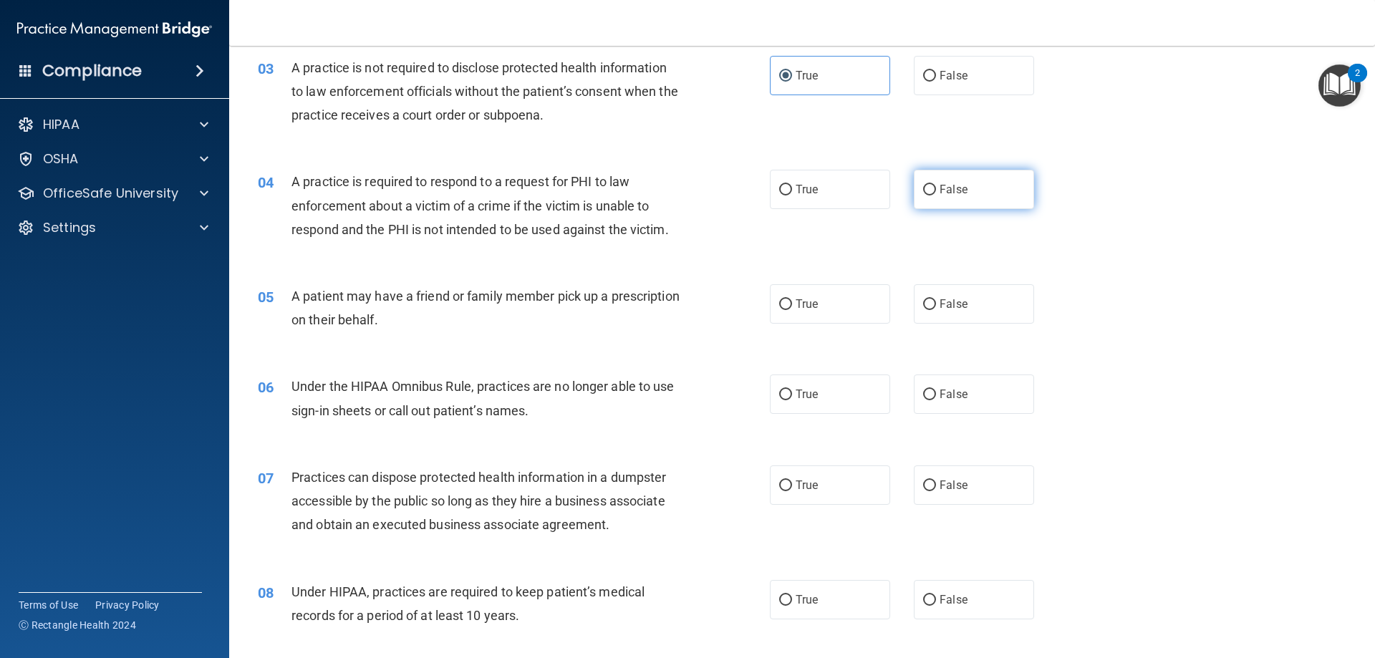
click at [927, 204] on label "False" at bounding box center [974, 189] width 120 height 39
click at [927, 195] on input "False" at bounding box center [929, 190] width 13 height 11
radio input "true"
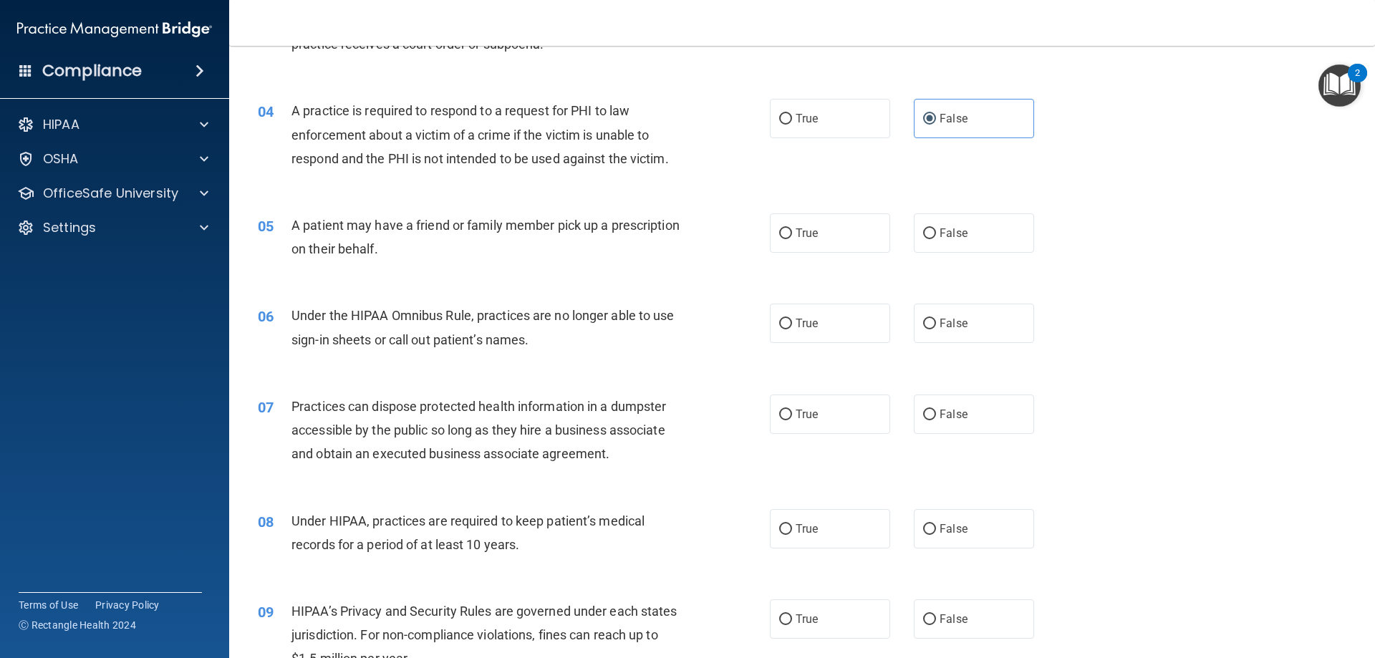
scroll to position [358, 0]
click at [940, 232] on span "False" at bounding box center [954, 233] width 28 height 14
click at [935, 232] on input "False" at bounding box center [929, 233] width 13 height 11
radio input "true"
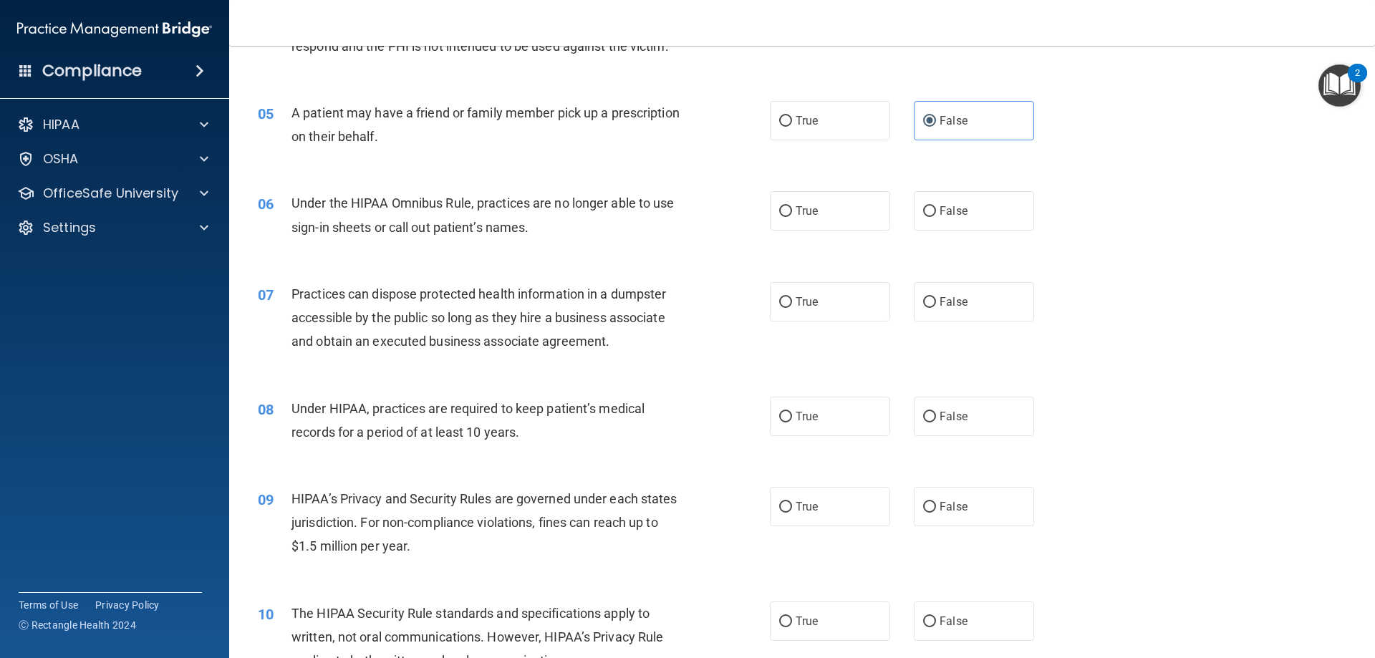
scroll to position [501, 0]
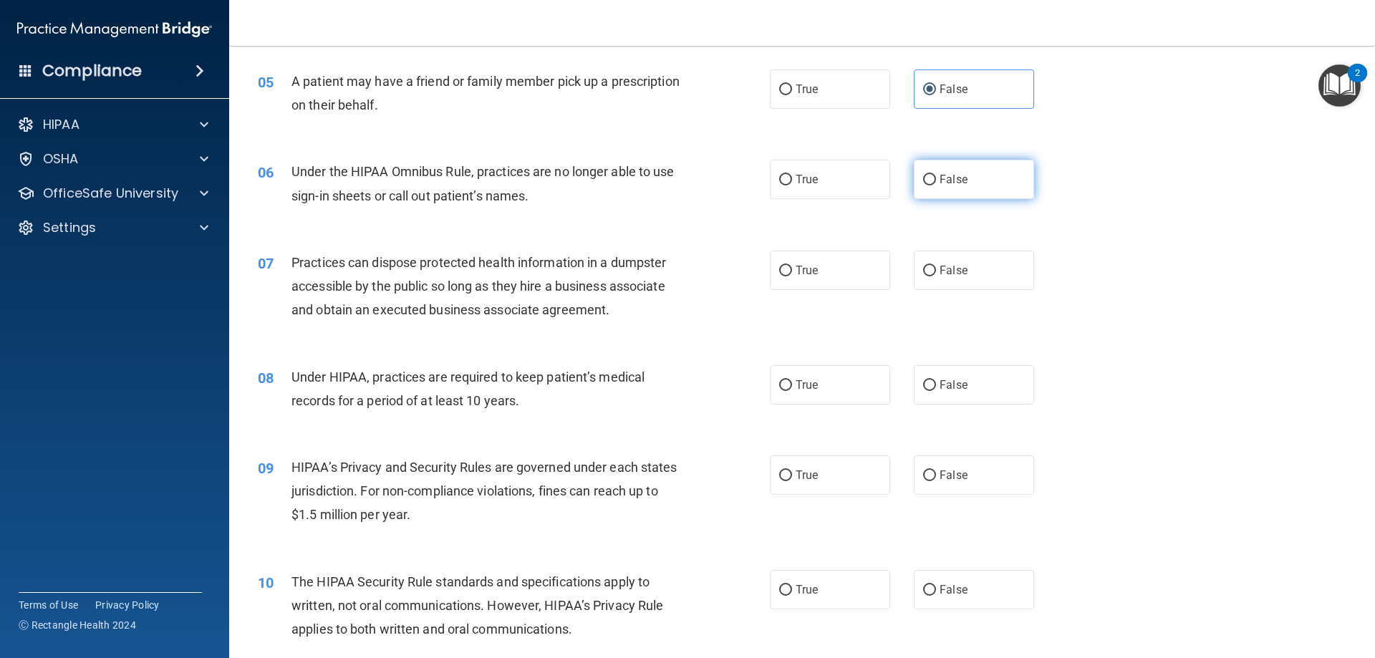
click at [932, 191] on label "False" at bounding box center [974, 179] width 120 height 39
click at [932, 185] on input "False" at bounding box center [929, 180] width 13 height 11
radio input "true"
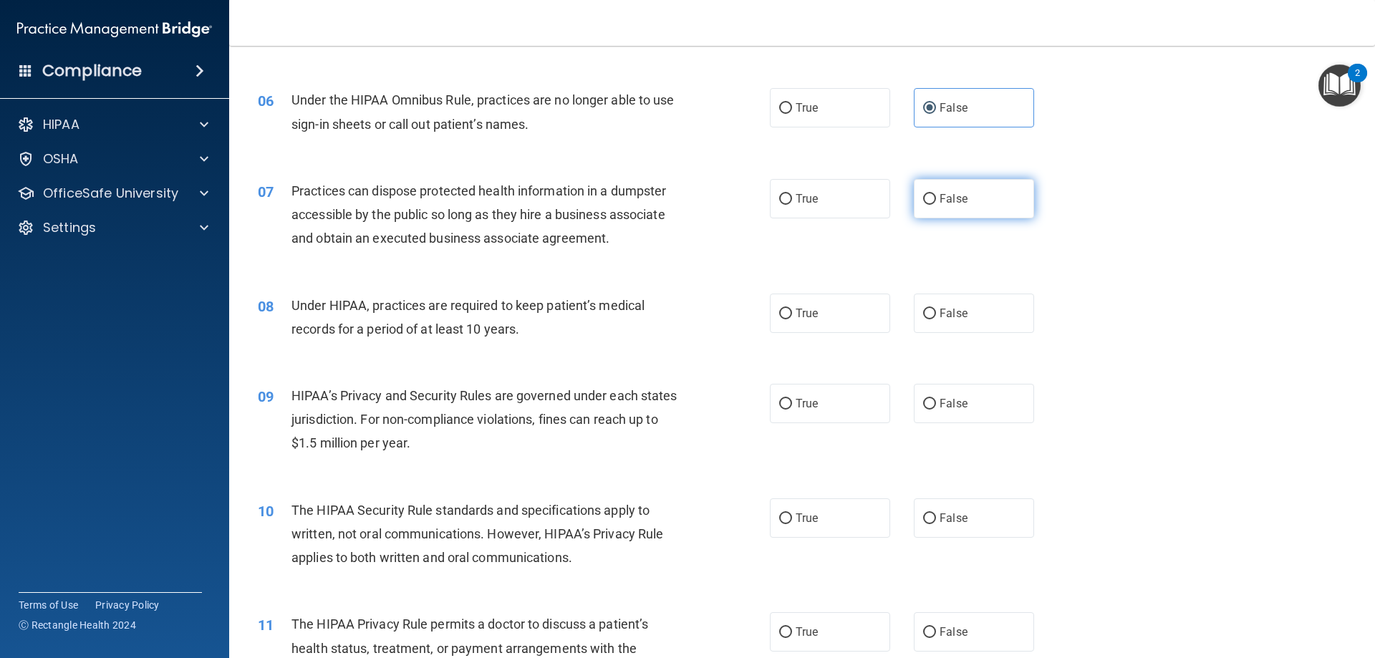
click at [927, 199] on input "False" at bounding box center [929, 199] width 13 height 11
radio input "true"
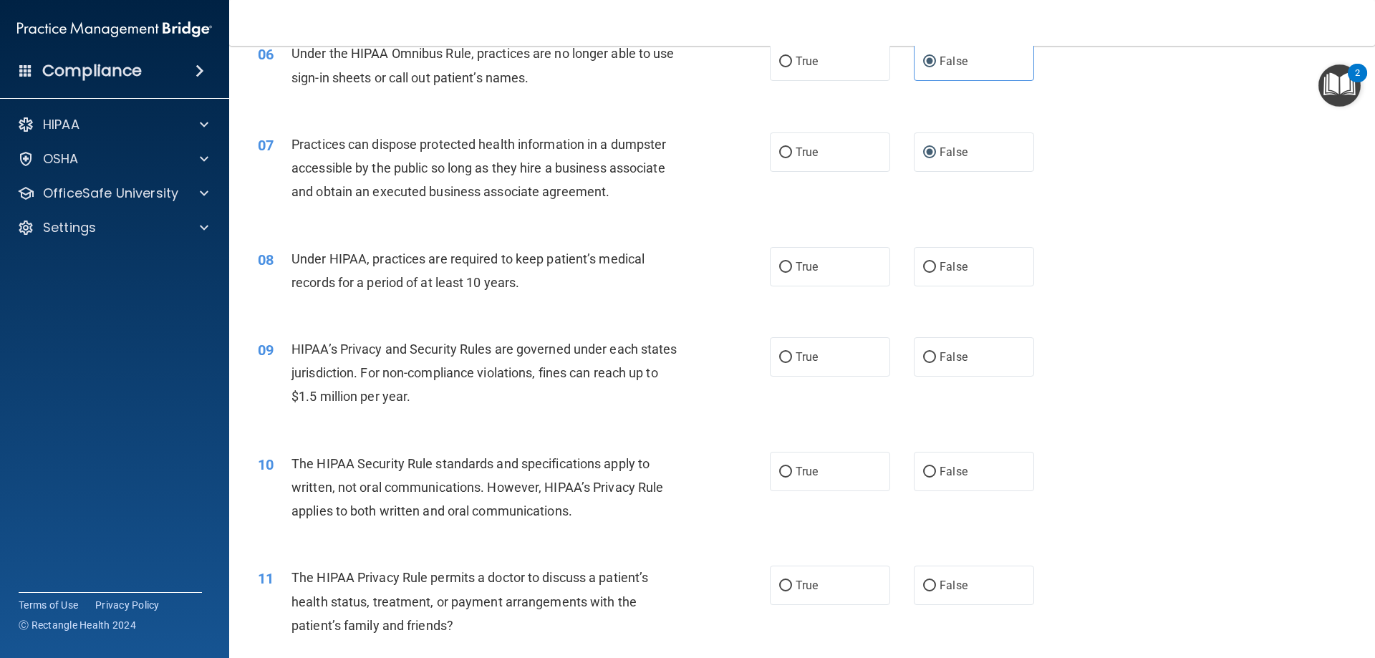
scroll to position [644, 0]
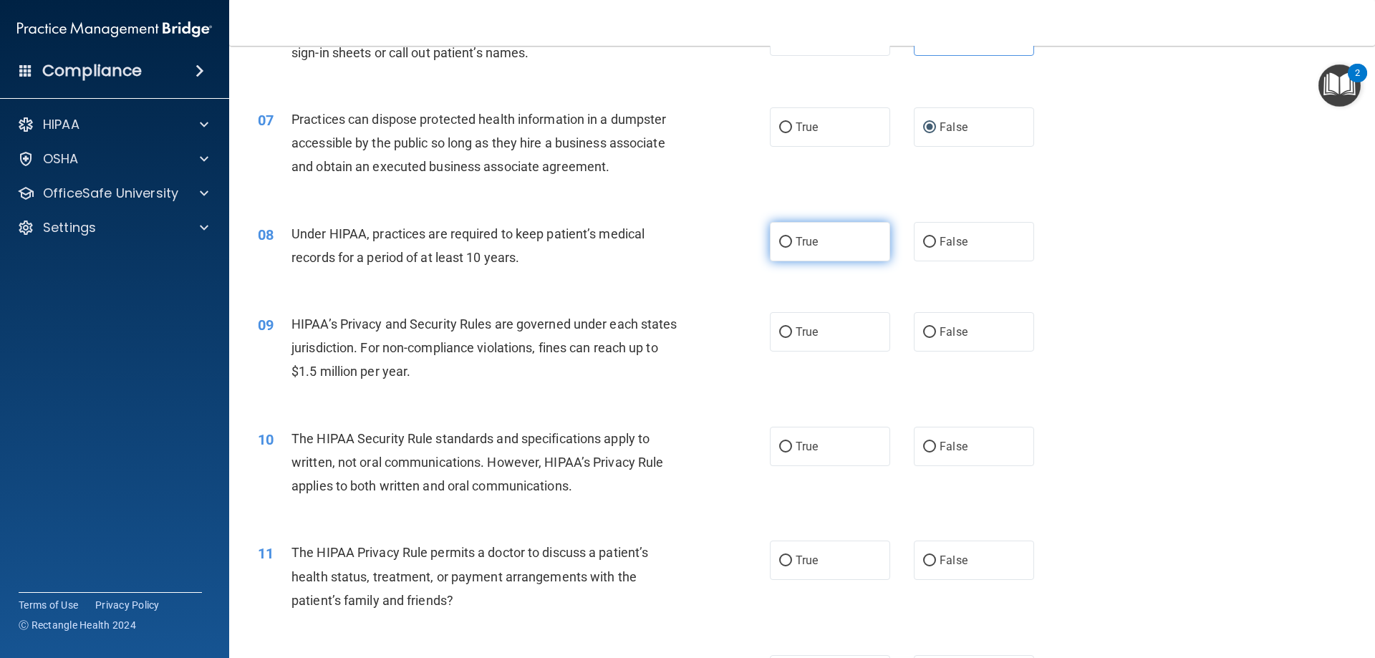
click at [842, 253] on label "True" at bounding box center [830, 241] width 120 height 39
click at [792, 248] on input "True" at bounding box center [785, 242] width 13 height 11
radio input "true"
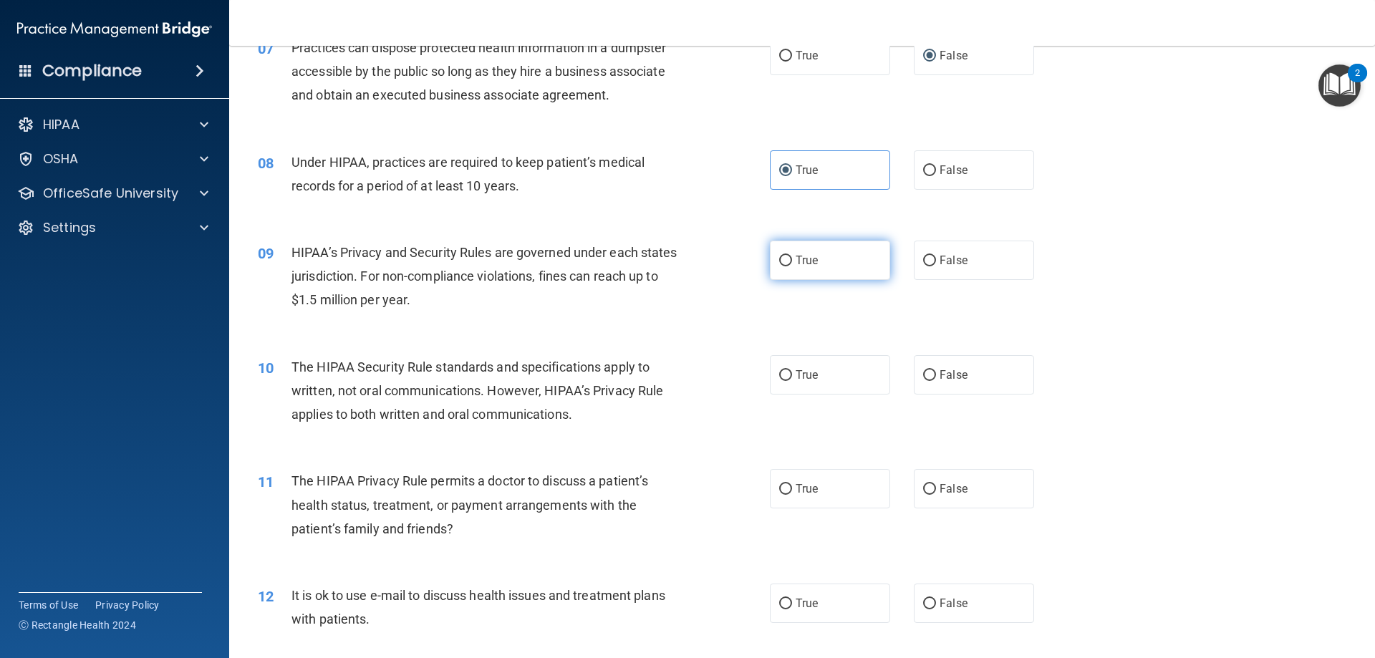
scroll to position [788, 0]
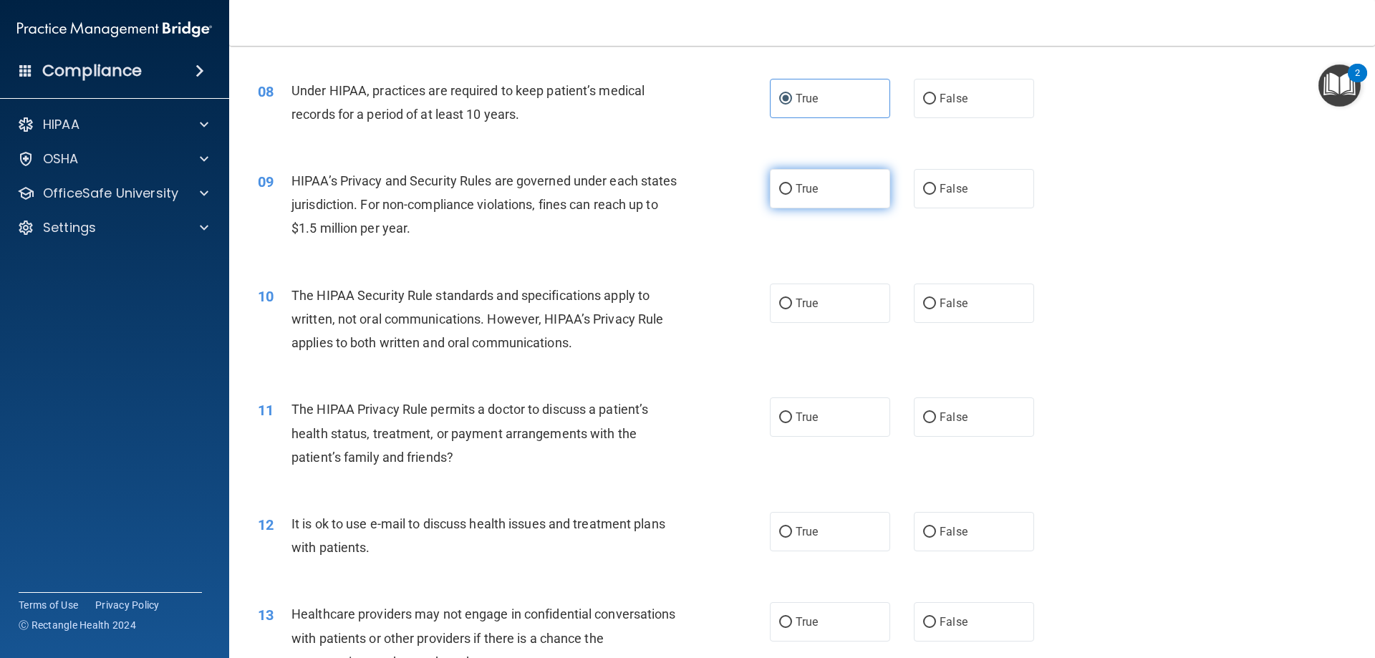
click at [841, 192] on label "True" at bounding box center [830, 188] width 120 height 39
click at [792, 192] on input "True" at bounding box center [785, 189] width 13 height 11
radio input "true"
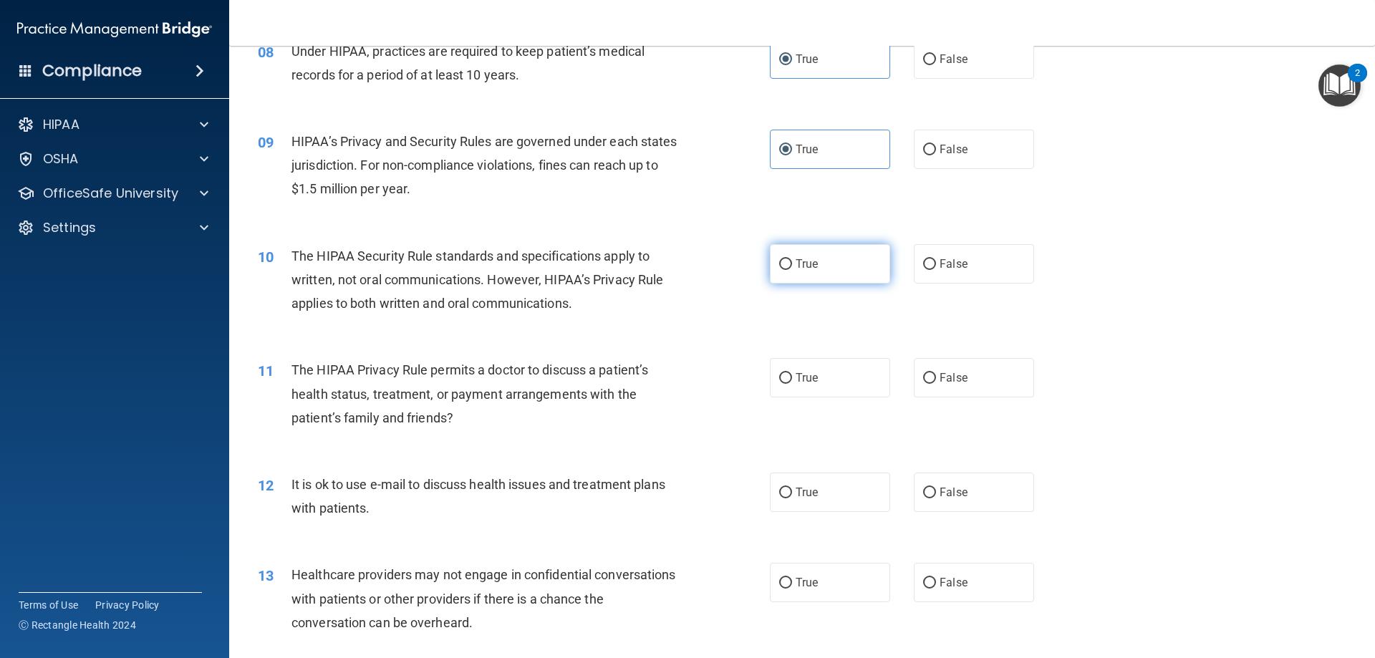
scroll to position [859, 0]
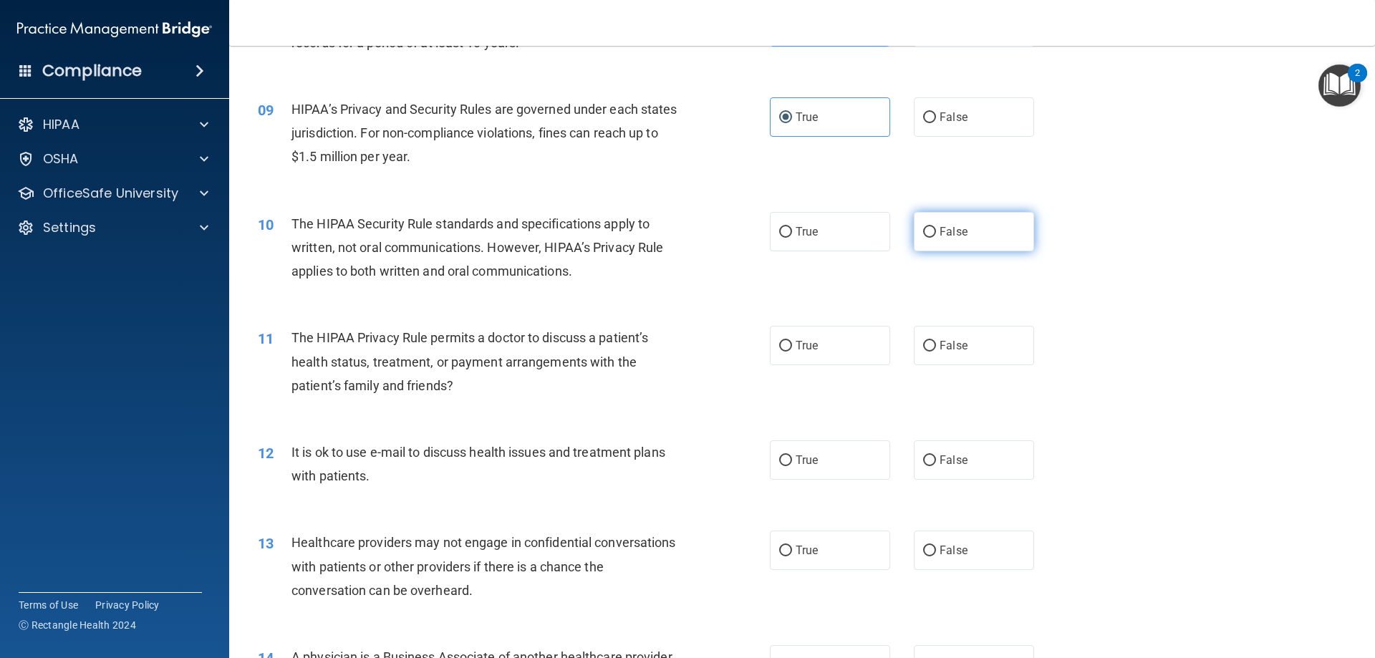
click at [923, 230] on input "False" at bounding box center [929, 232] width 13 height 11
radio input "true"
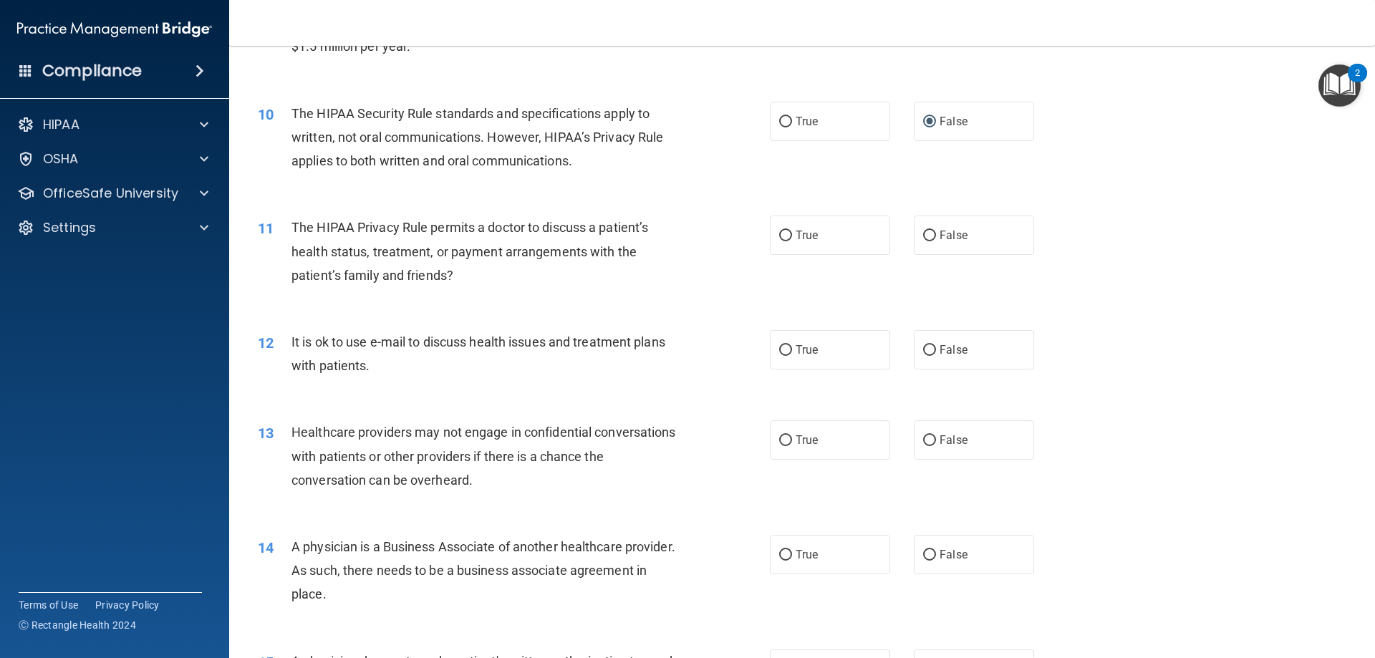
scroll to position [1003, 0]
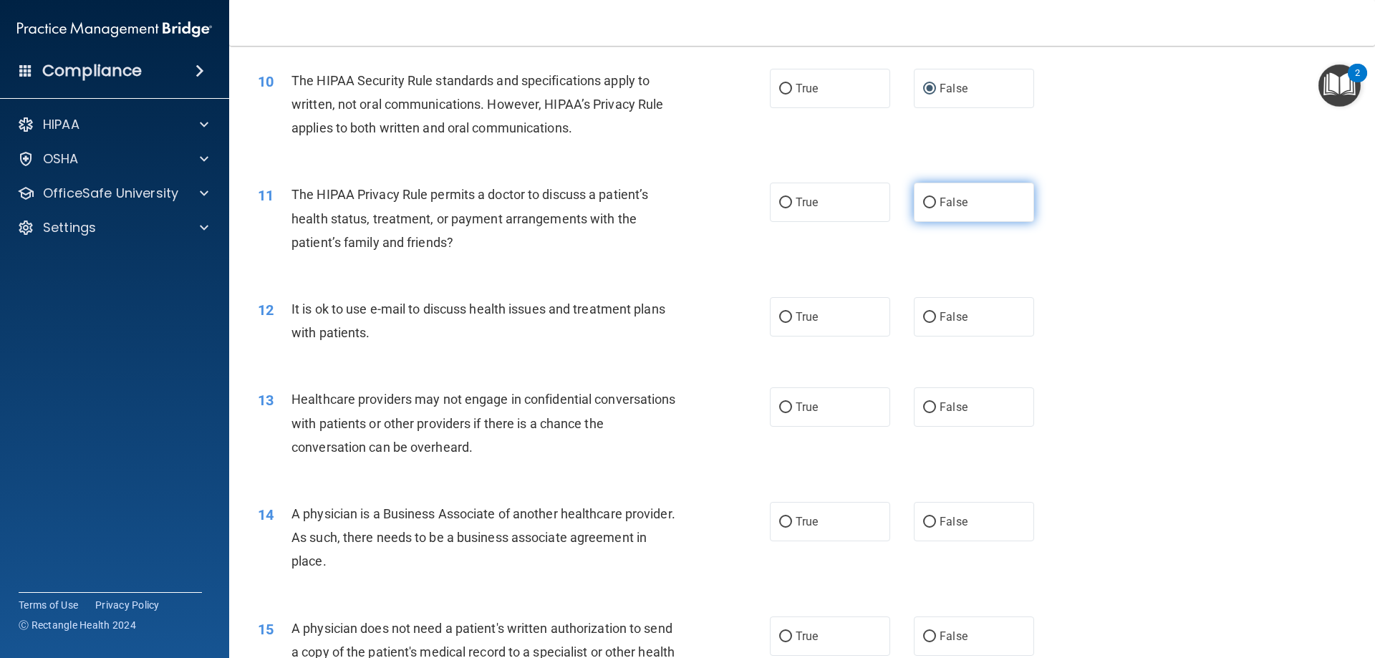
click at [923, 208] on input "False" at bounding box center [929, 203] width 13 height 11
radio input "true"
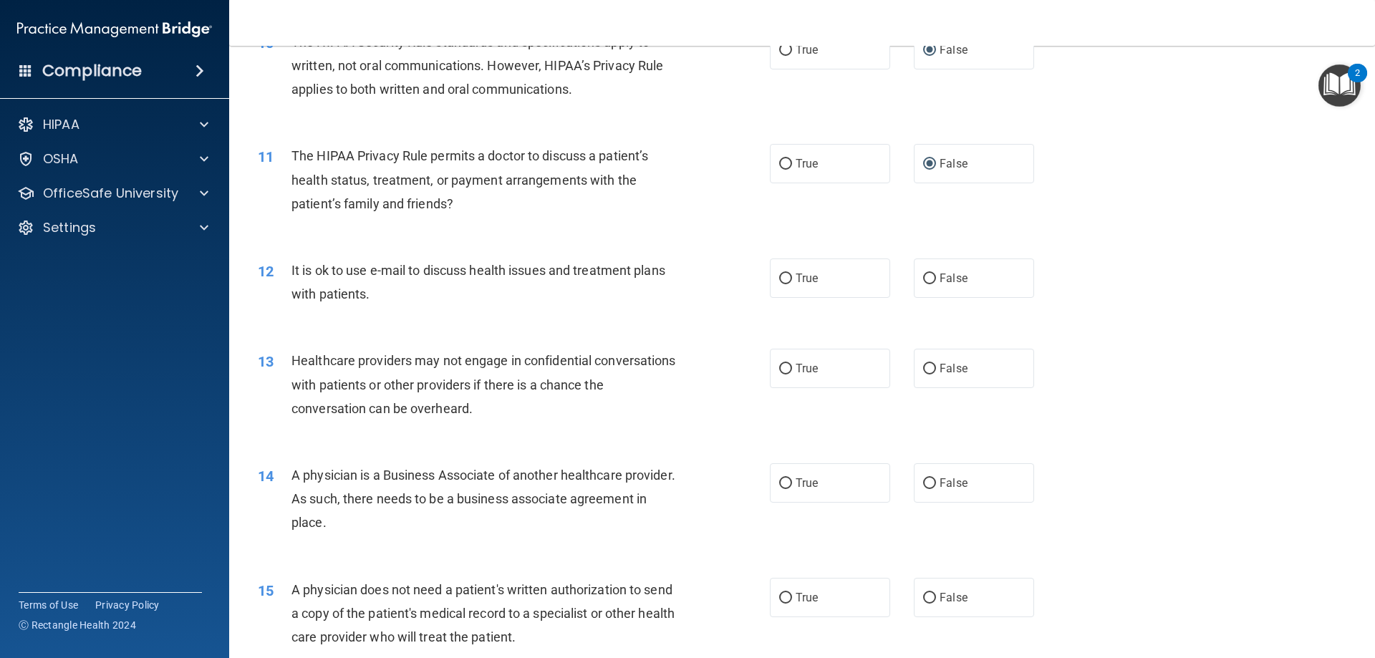
scroll to position [1074, 0]
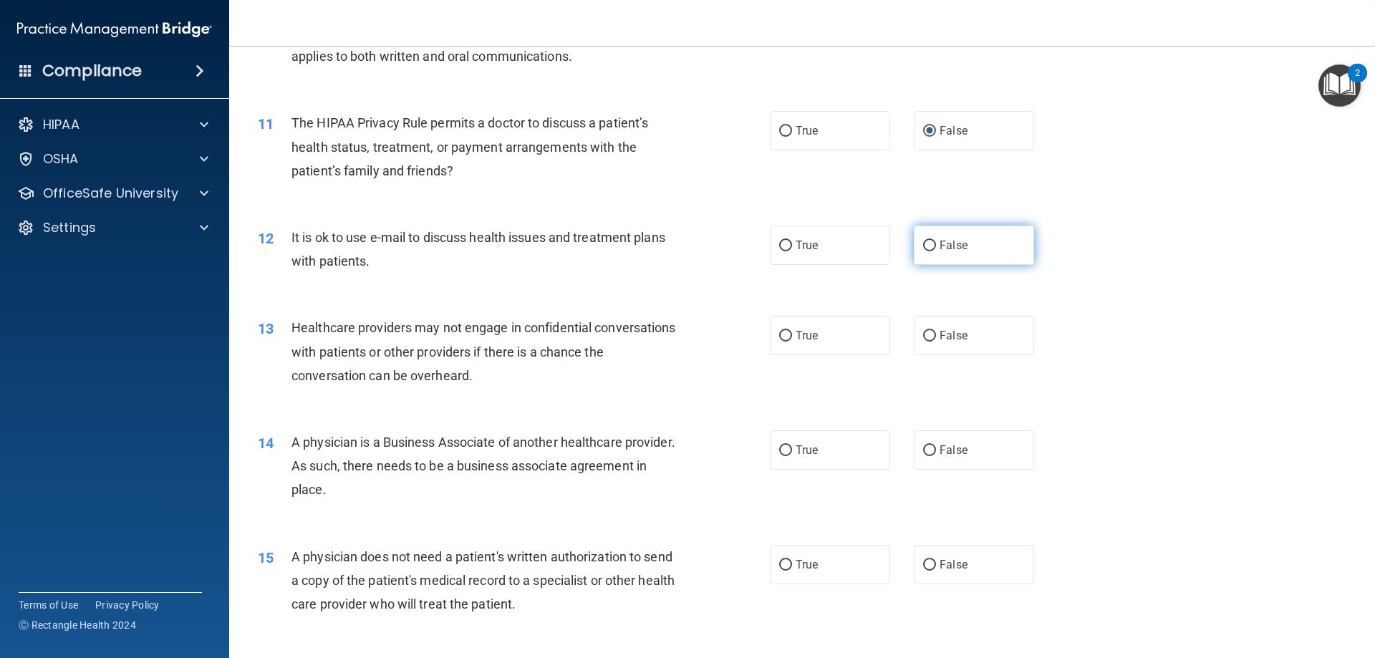
click at [923, 243] on input "False" at bounding box center [929, 246] width 13 height 11
radio input "true"
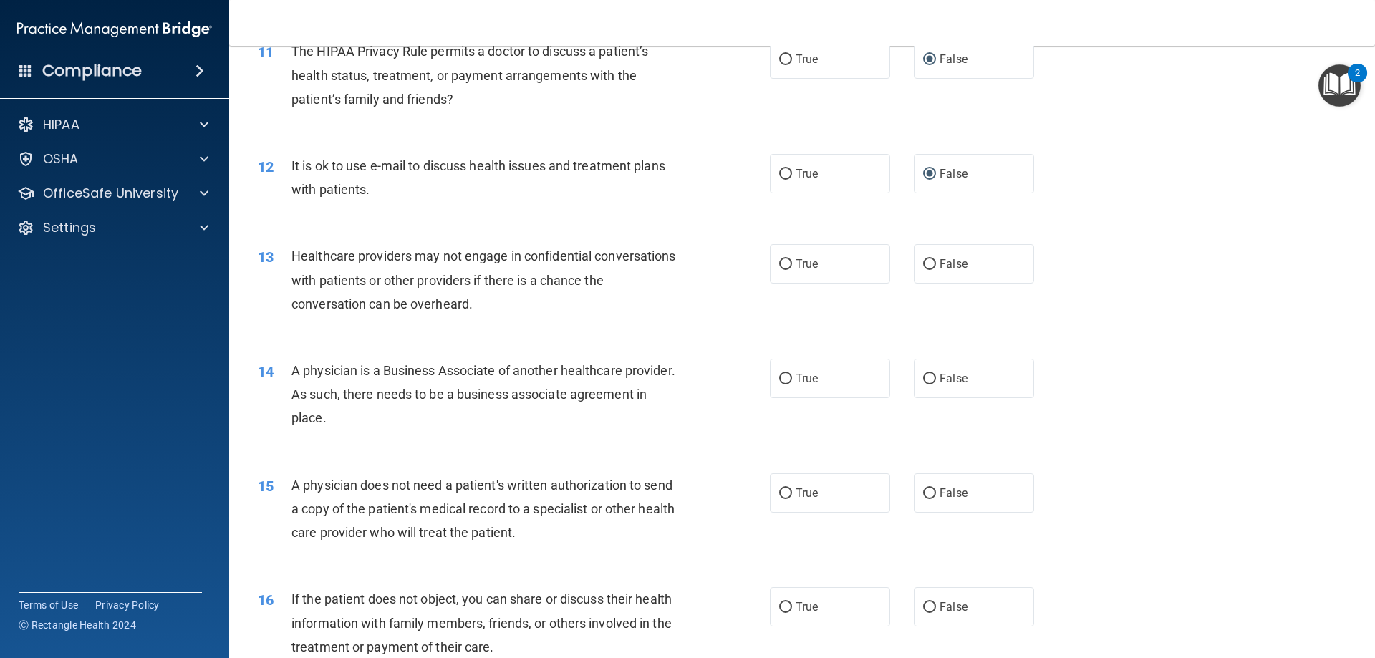
scroll to position [1217, 0]
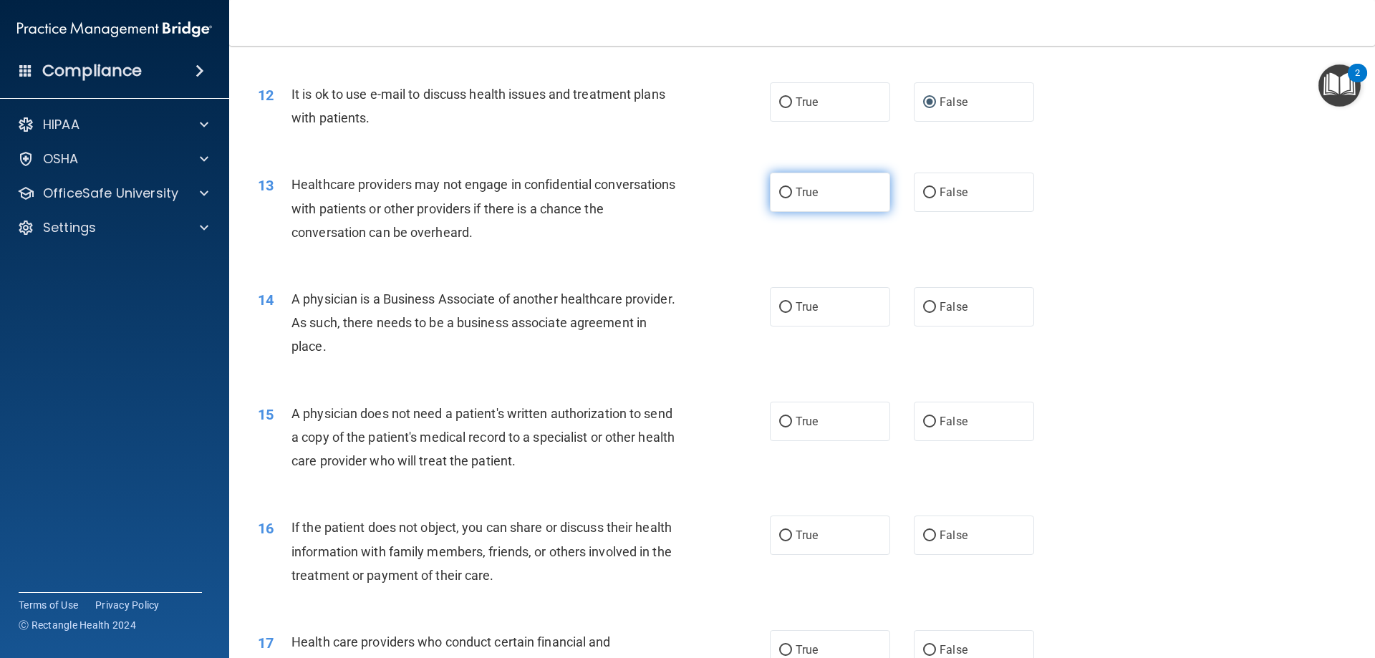
click at [813, 203] on label "True" at bounding box center [830, 192] width 120 height 39
click at [792, 198] on input "True" at bounding box center [785, 193] width 13 height 11
radio input "true"
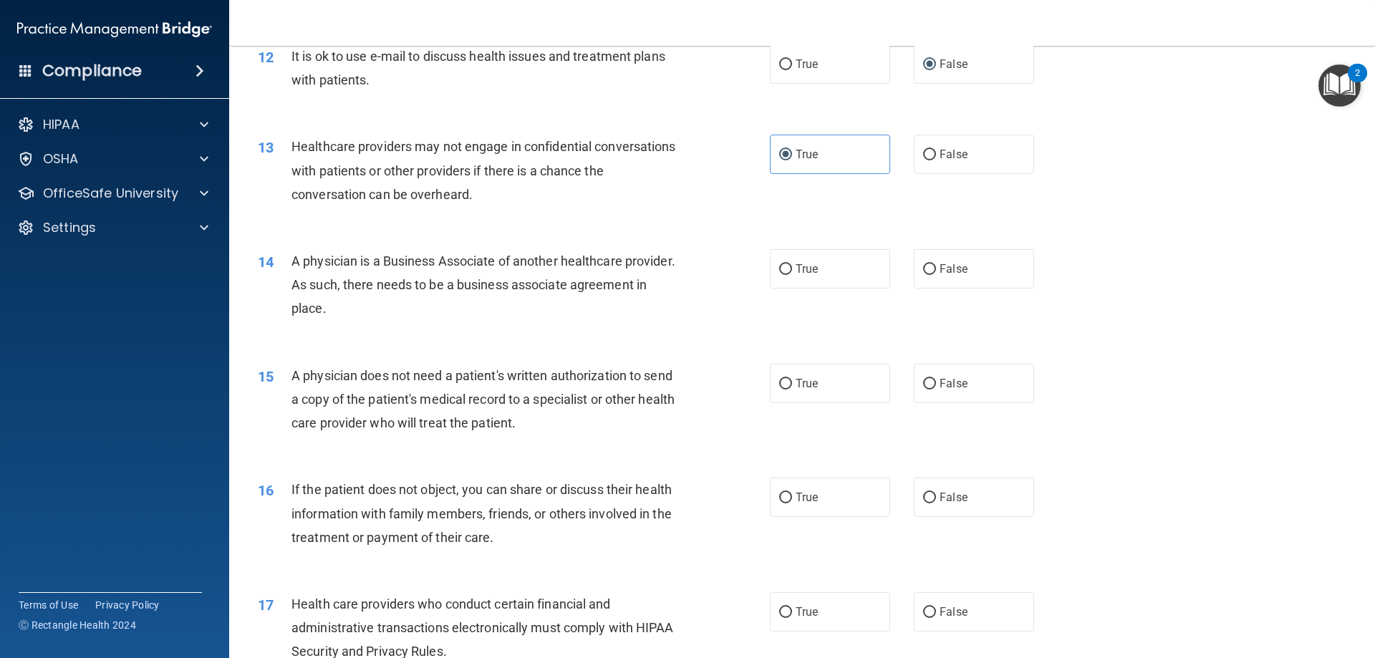
scroll to position [1289, 0]
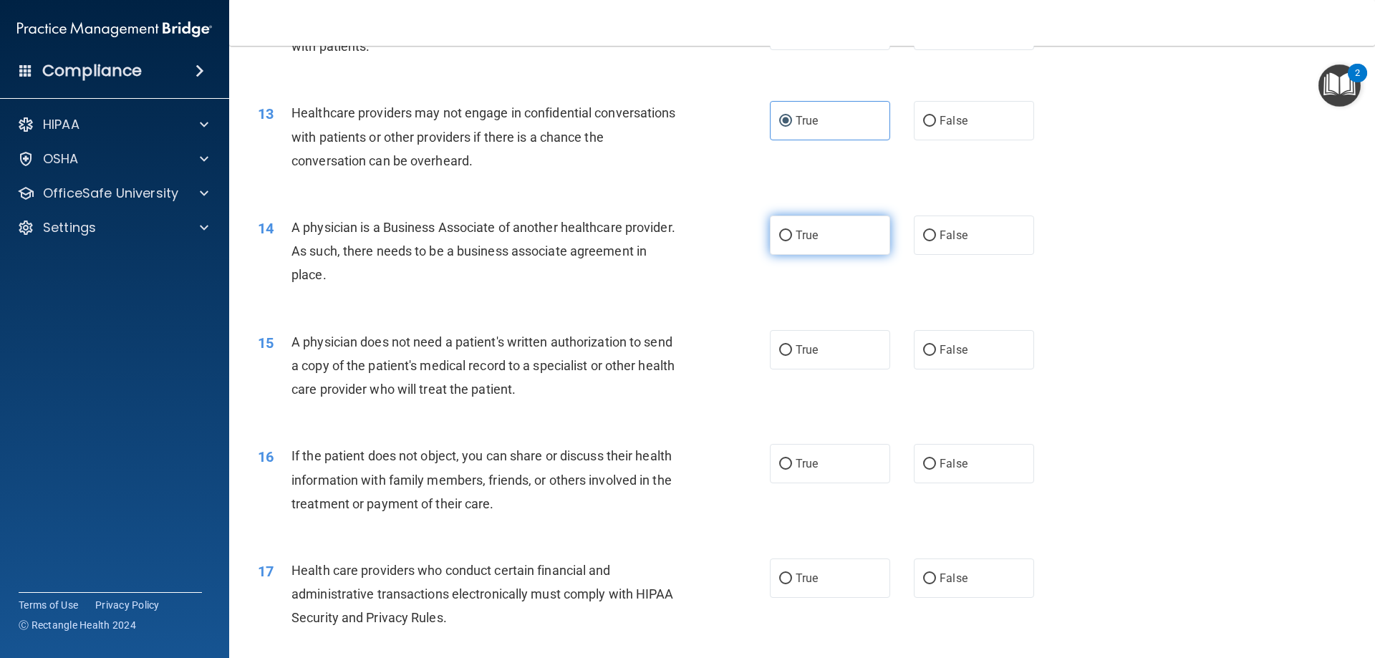
click at [826, 237] on label "True" at bounding box center [830, 235] width 120 height 39
click at [792, 237] on input "True" at bounding box center [785, 236] width 13 height 11
radio input "true"
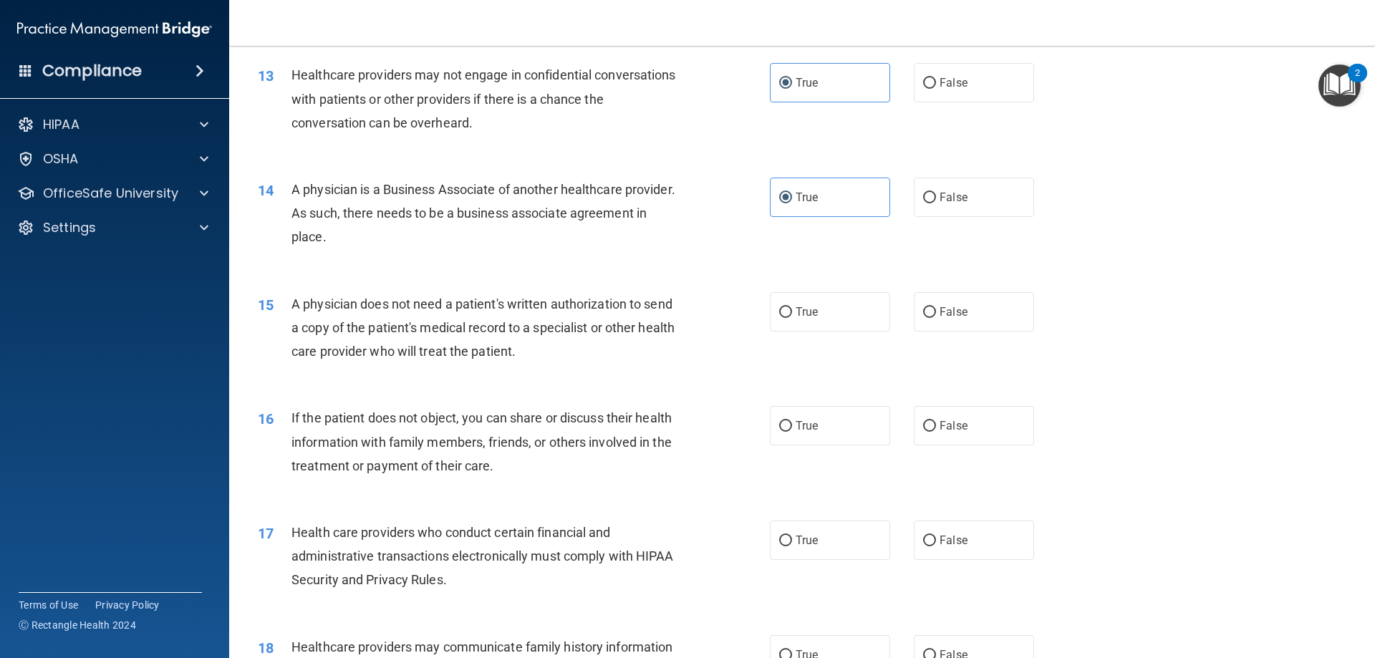
scroll to position [1361, 0]
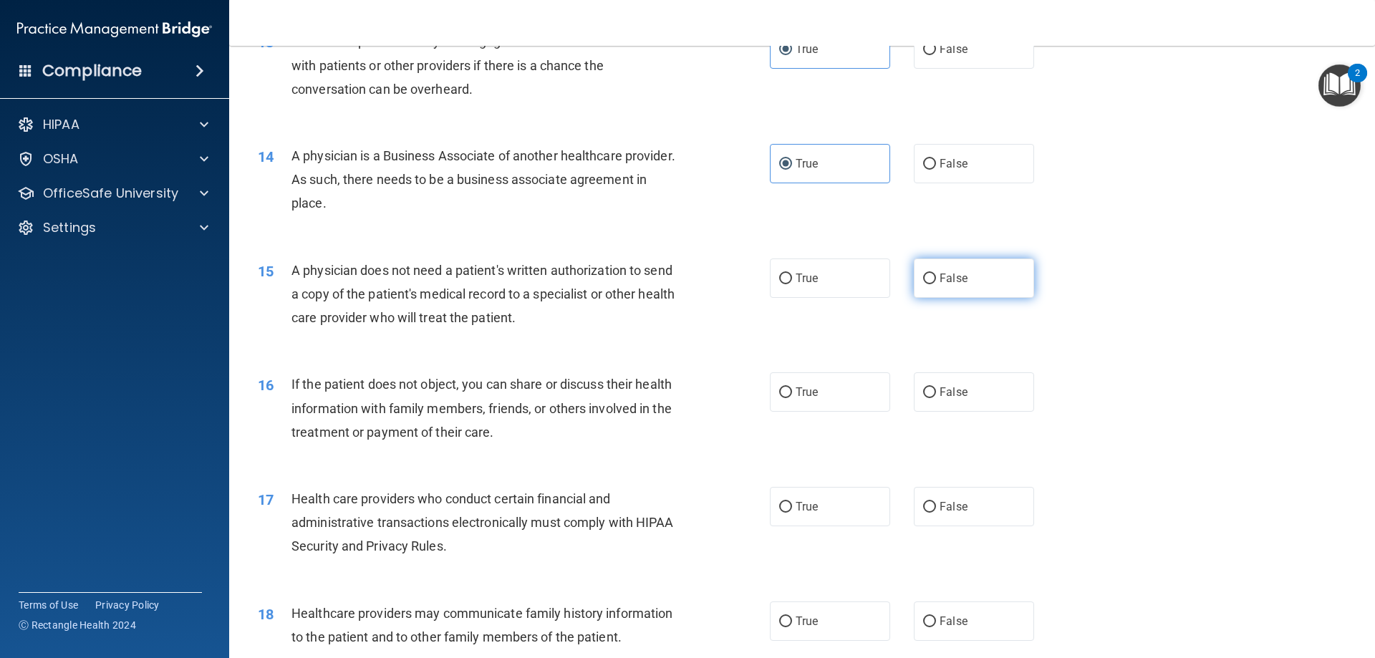
click at [923, 283] on input "False" at bounding box center [929, 279] width 13 height 11
radio input "true"
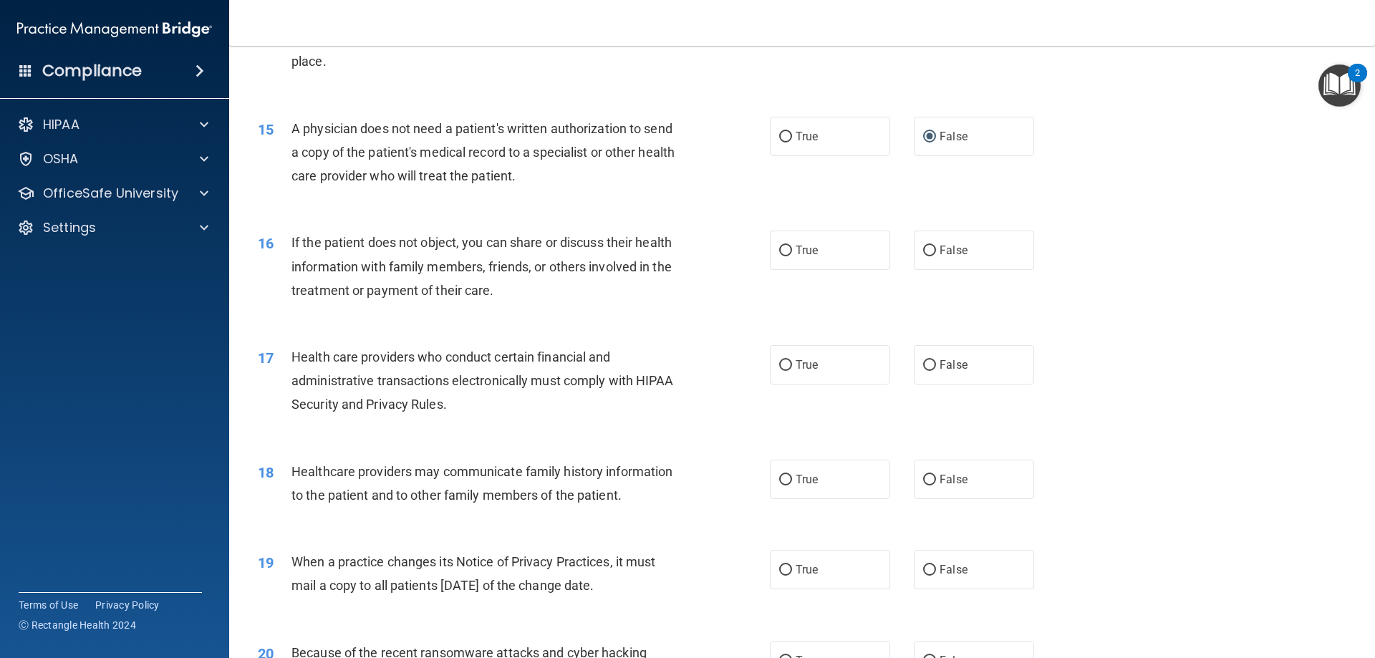
scroll to position [1504, 0]
click at [926, 252] on input "False" at bounding box center [929, 249] width 13 height 11
radio input "true"
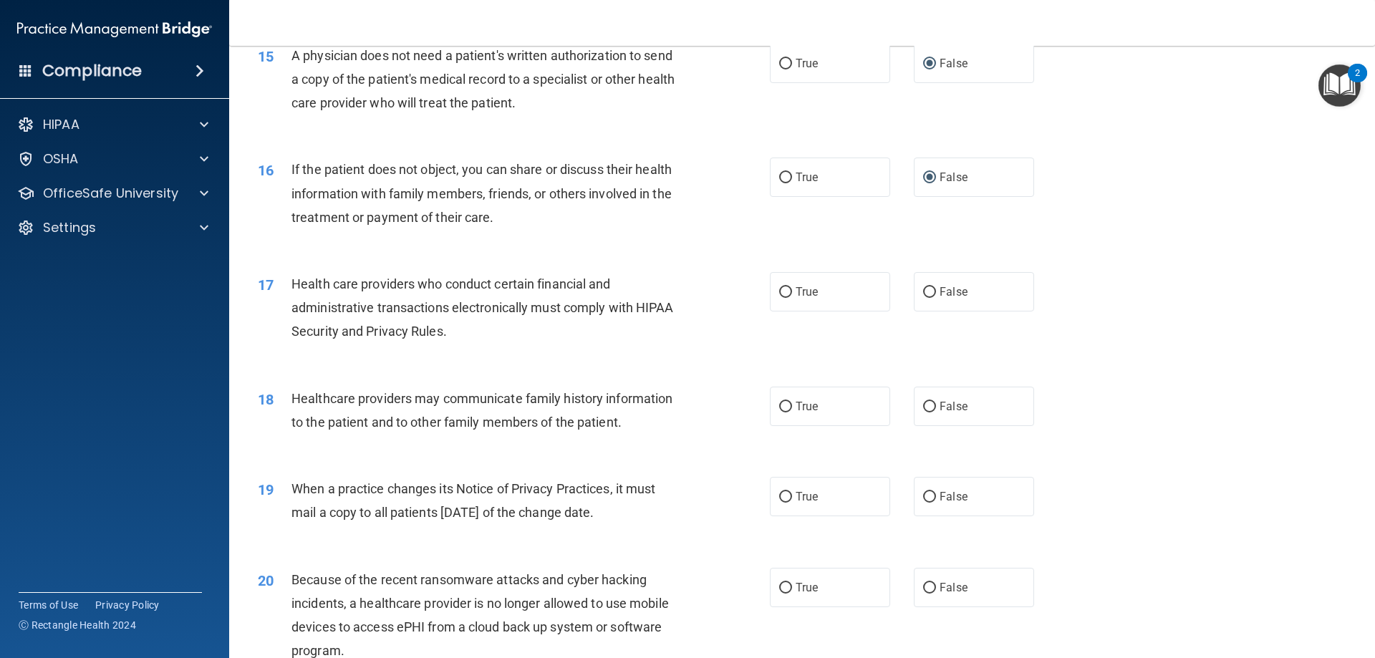
scroll to position [1647, 0]
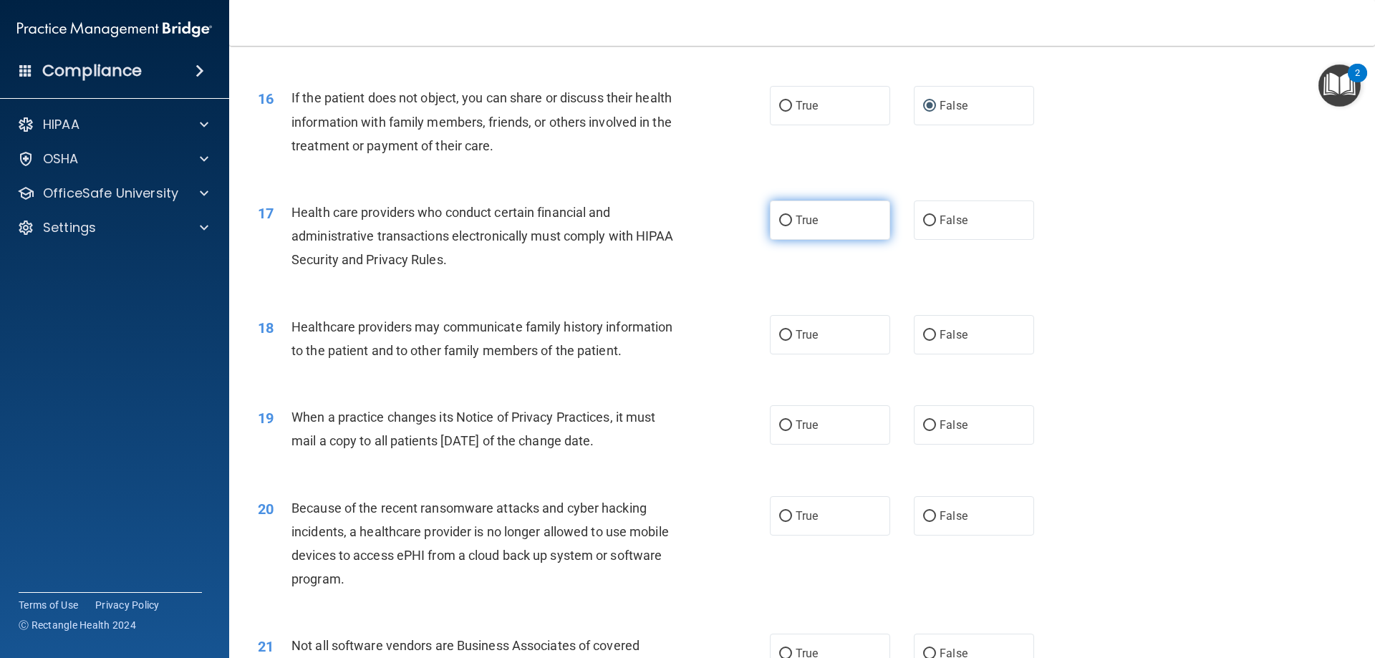
click at [834, 226] on label "True" at bounding box center [830, 220] width 120 height 39
click at [792, 226] on input "True" at bounding box center [785, 221] width 13 height 11
radio input "true"
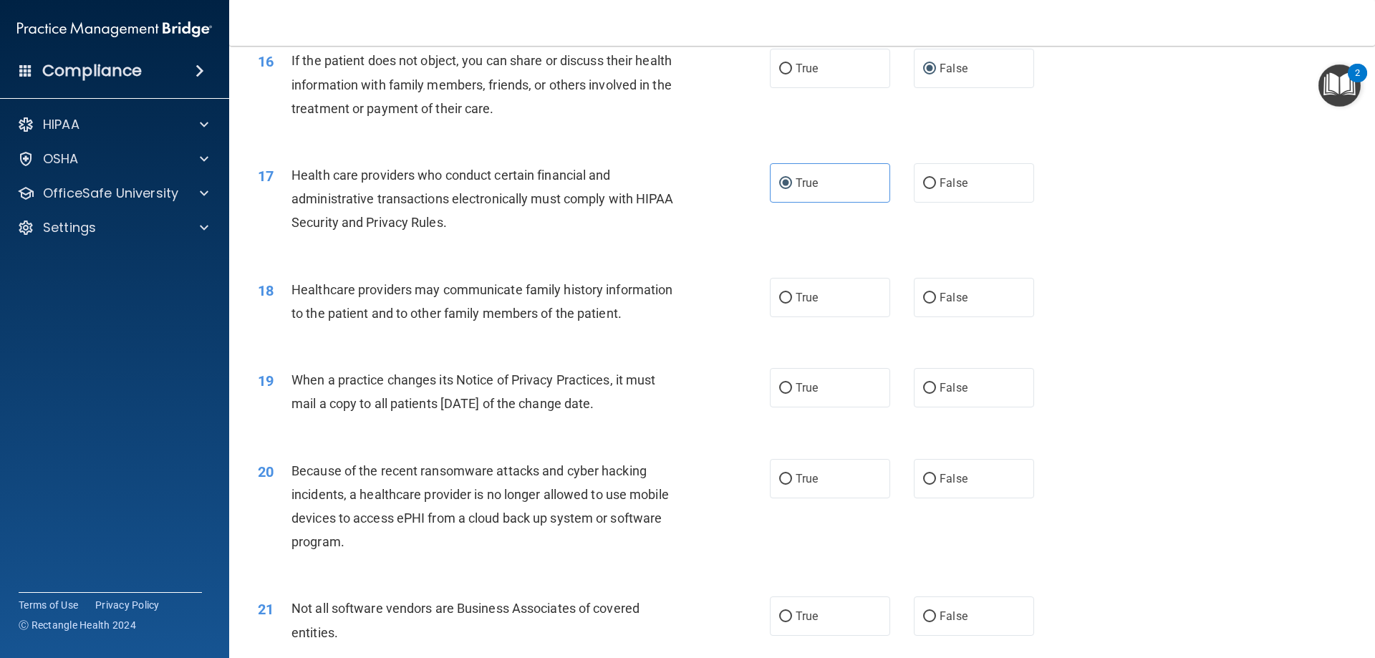
scroll to position [1719, 0]
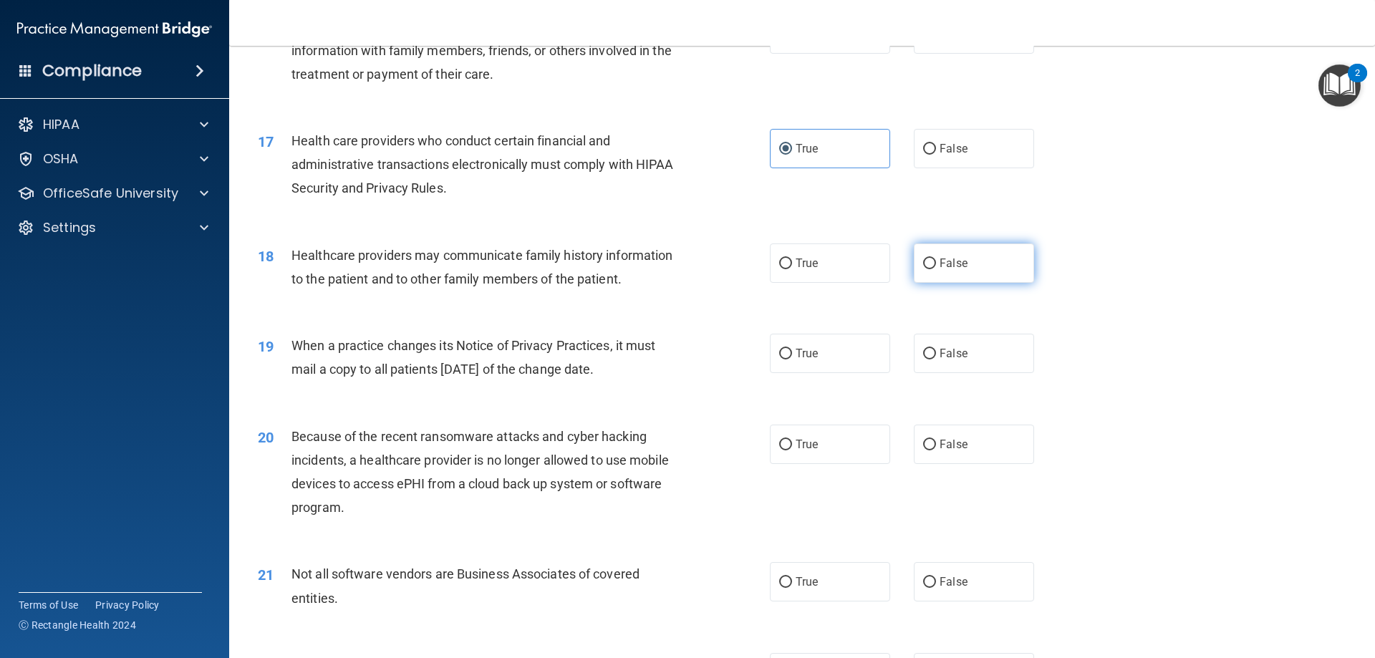
click at [915, 269] on label "False" at bounding box center [974, 262] width 120 height 39
click at [923, 269] on input "False" at bounding box center [929, 264] width 13 height 11
radio input "true"
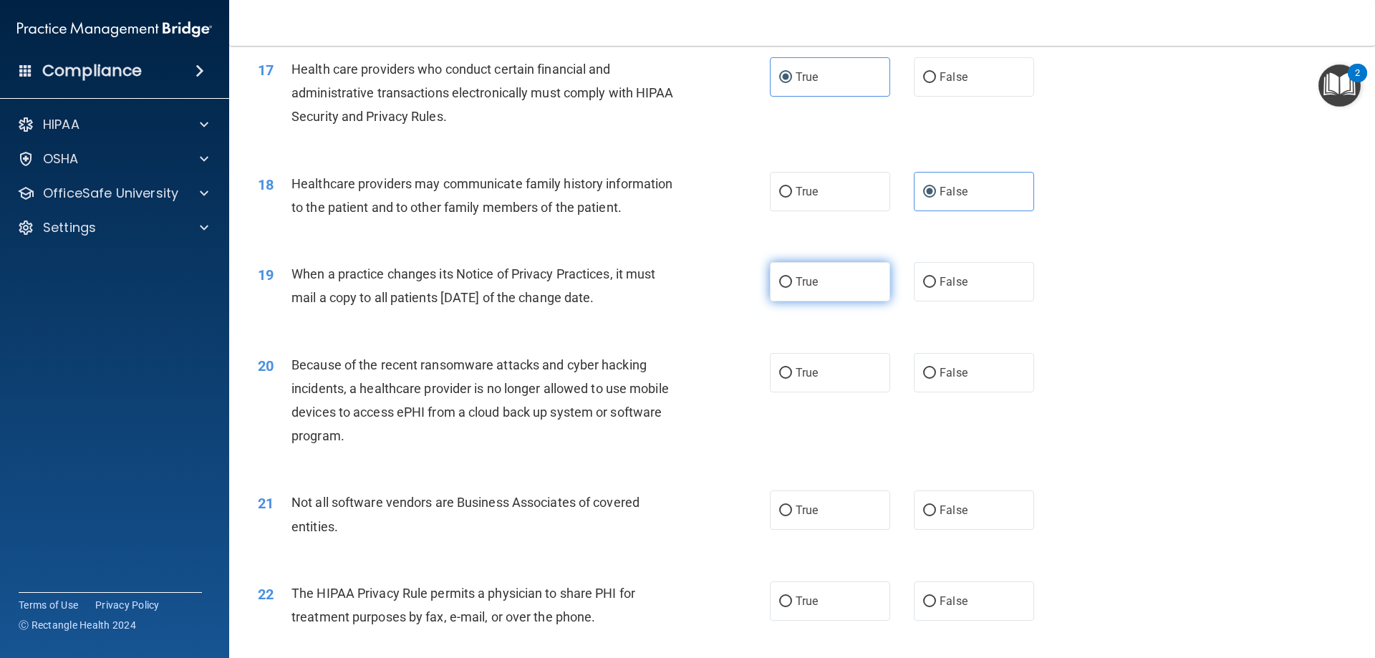
click at [839, 279] on label "True" at bounding box center [830, 281] width 120 height 39
click at [792, 279] on input "True" at bounding box center [785, 282] width 13 height 11
radio input "true"
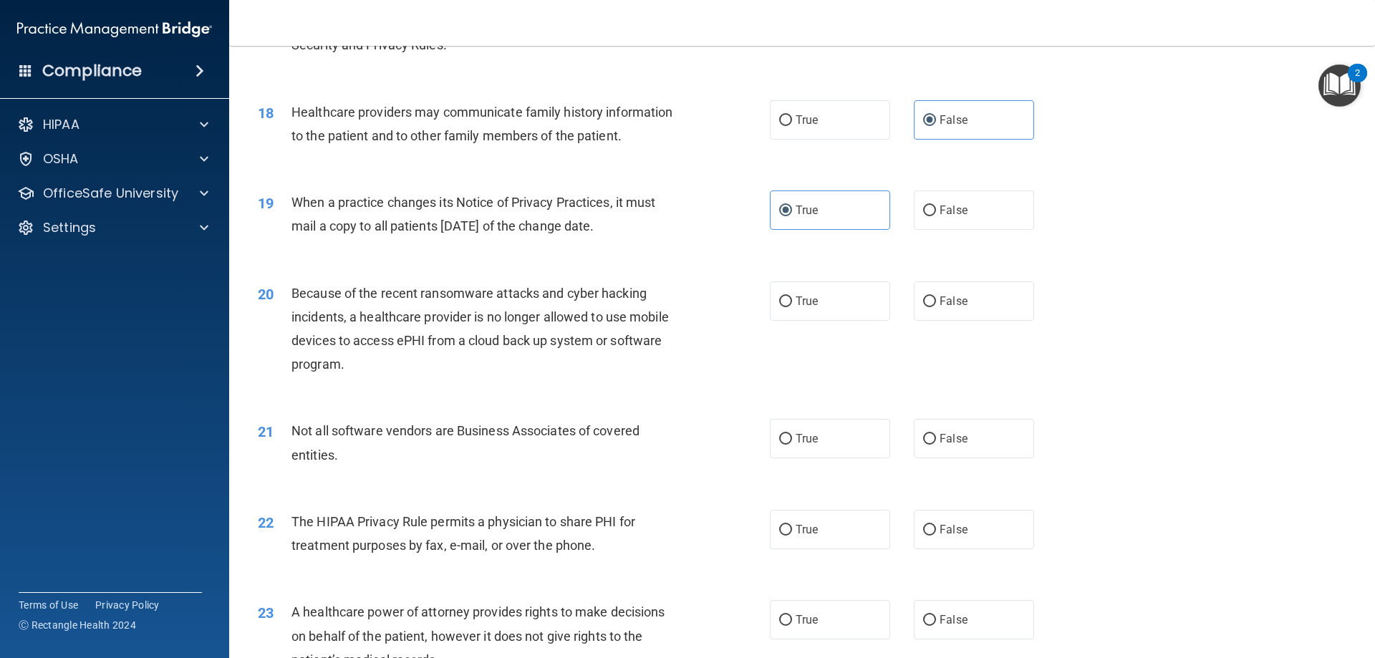
scroll to position [1933, 0]
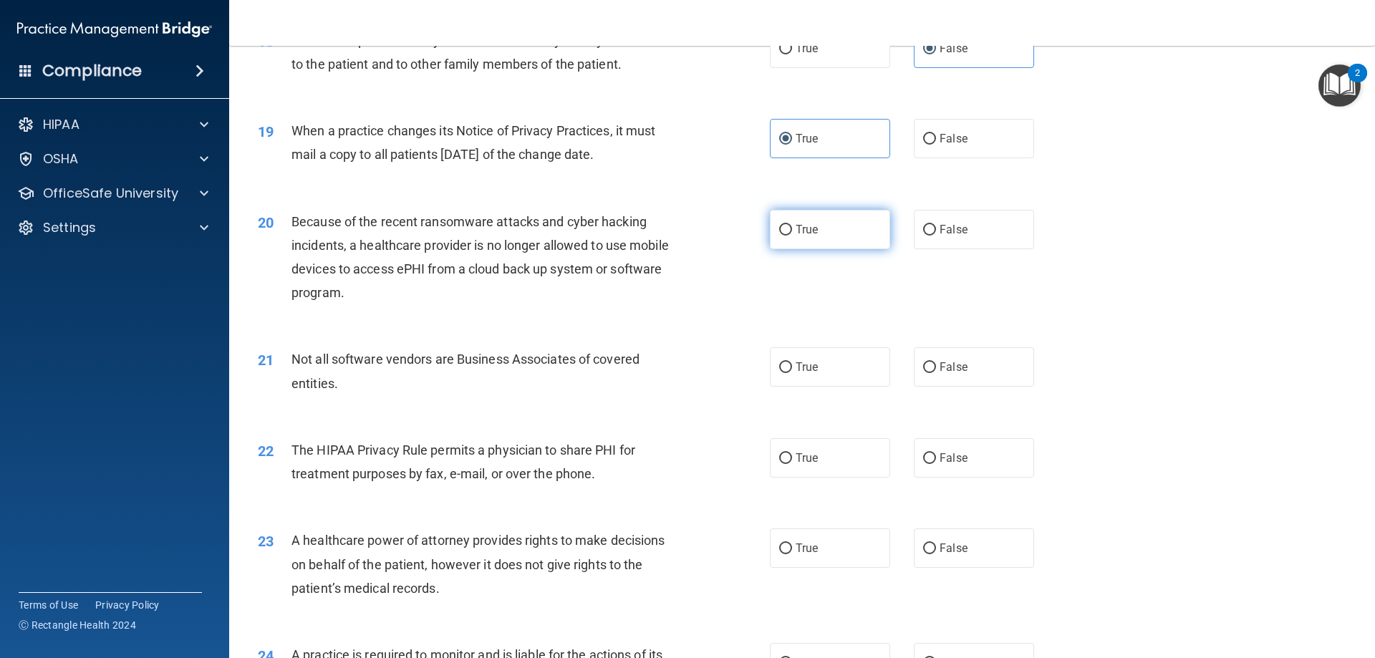
click at [864, 245] on label "True" at bounding box center [830, 229] width 120 height 39
click at [792, 236] on input "True" at bounding box center [785, 230] width 13 height 11
radio input "true"
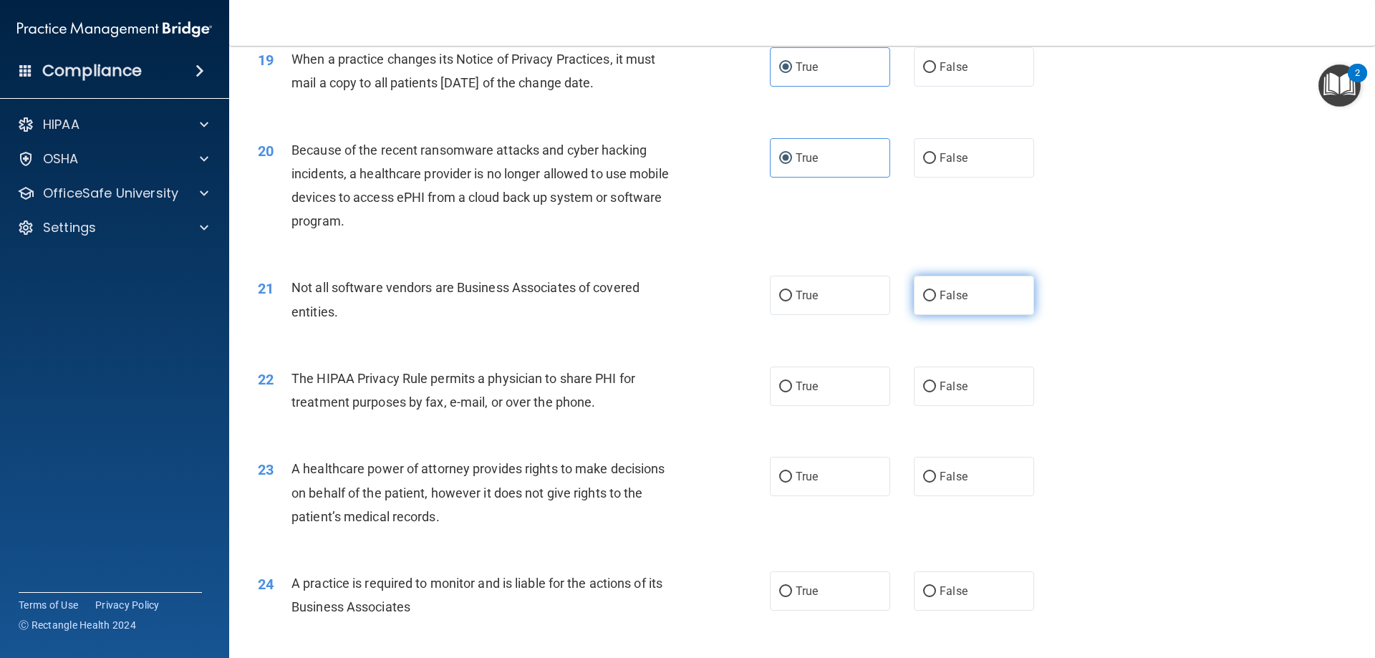
click at [955, 293] on span "False" at bounding box center [954, 296] width 28 height 14
click at [936, 293] on input "False" at bounding box center [929, 296] width 13 height 11
radio input "true"
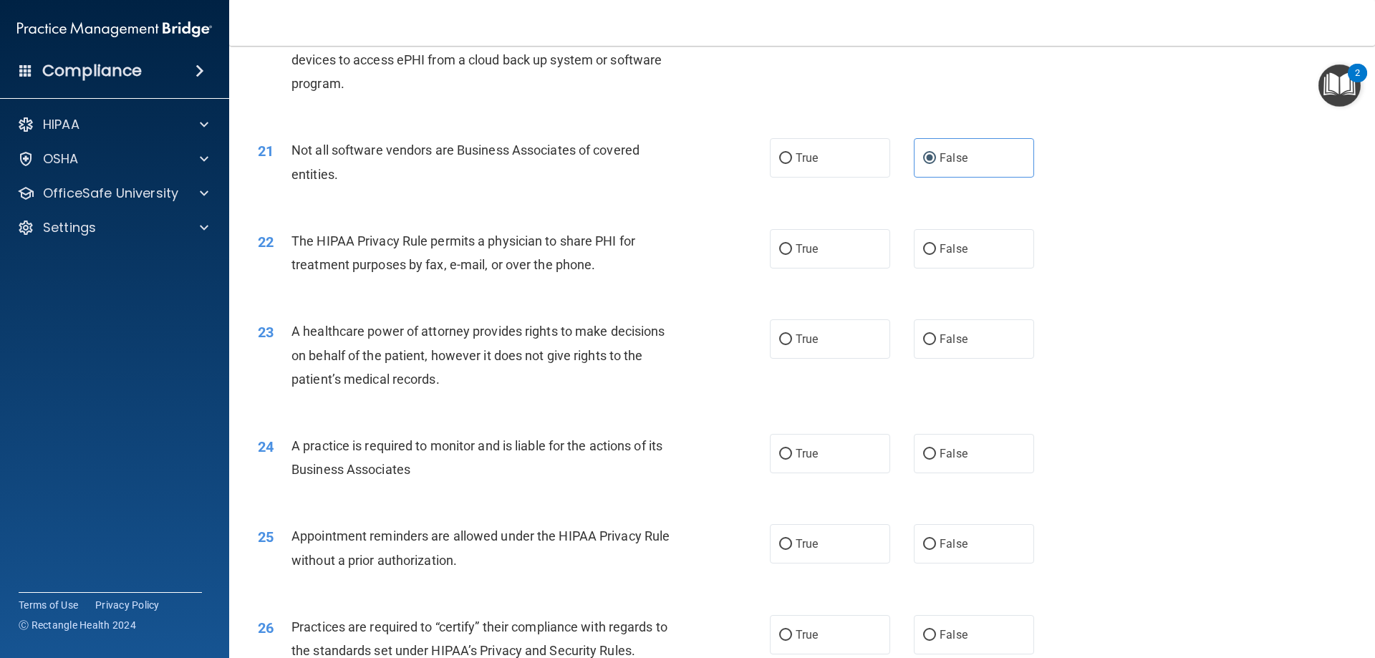
scroll to position [2148, 0]
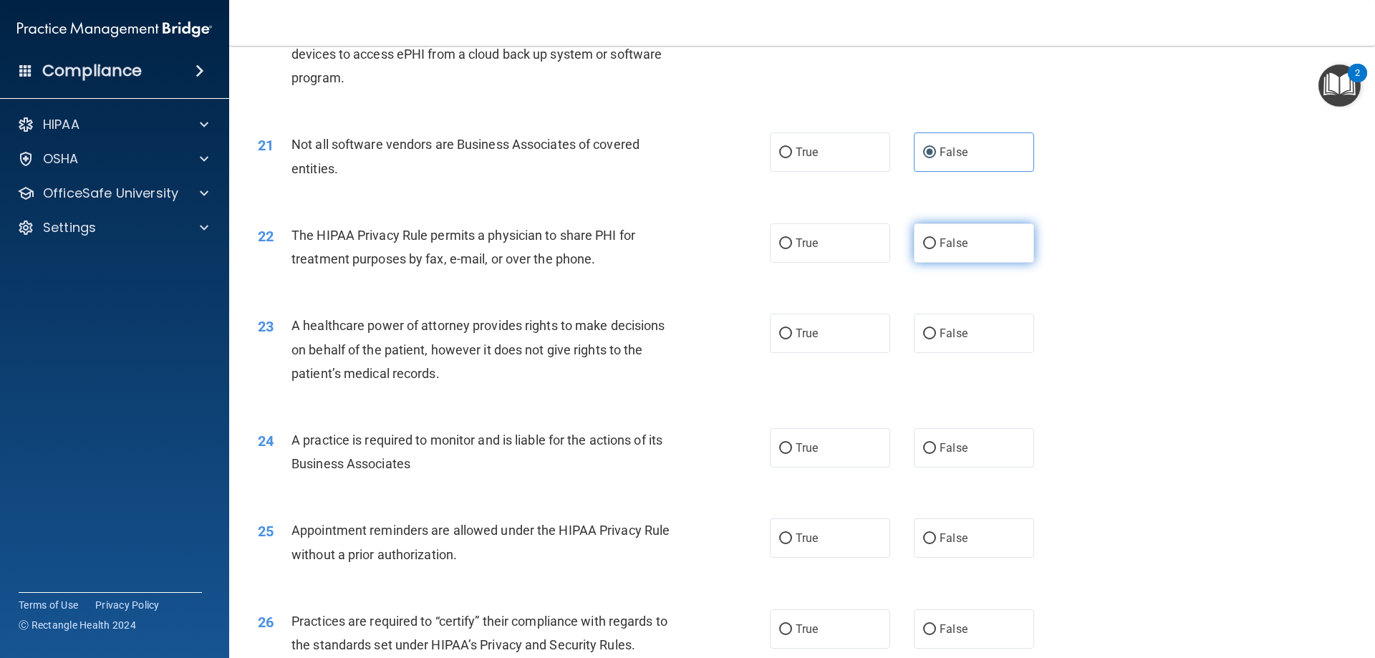
click at [929, 246] on label "False" at bounding box center [974, 242] width 120 height 39
click at [929, 246] on input "False" at bounding box center [929, 243] width 13 height 11
radio input "true"
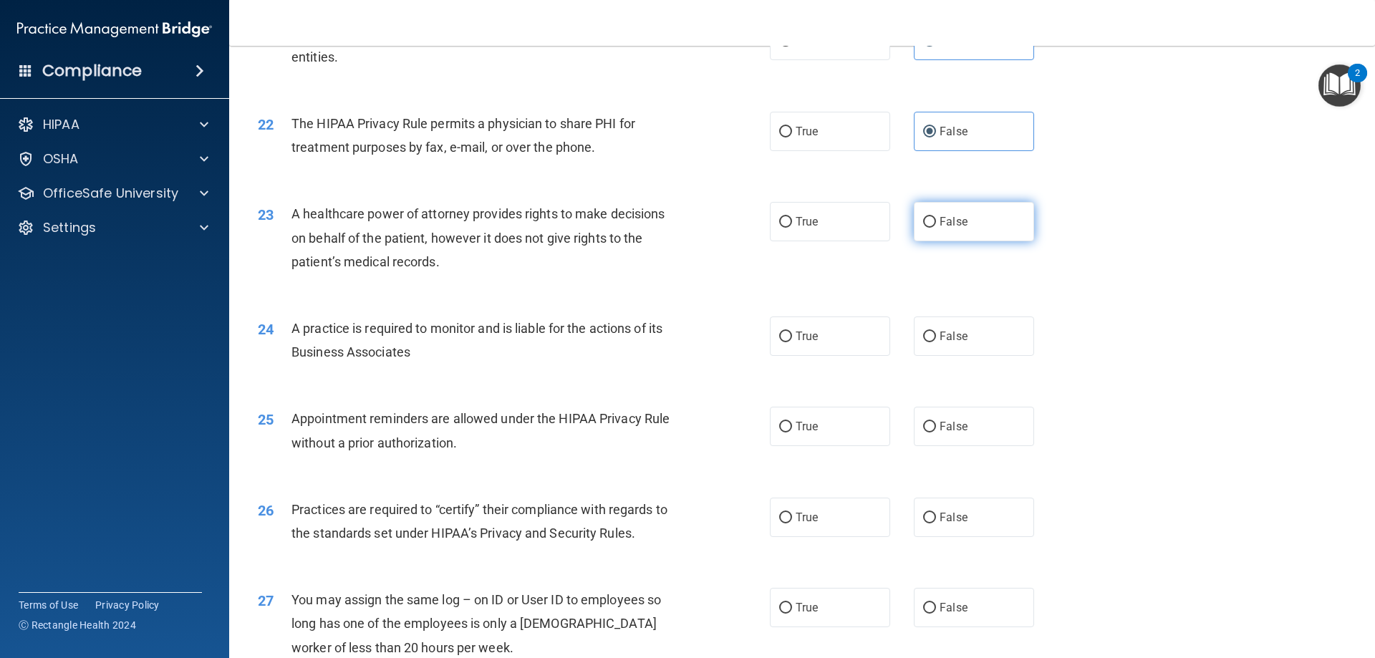
scroll to position [2292, 0]
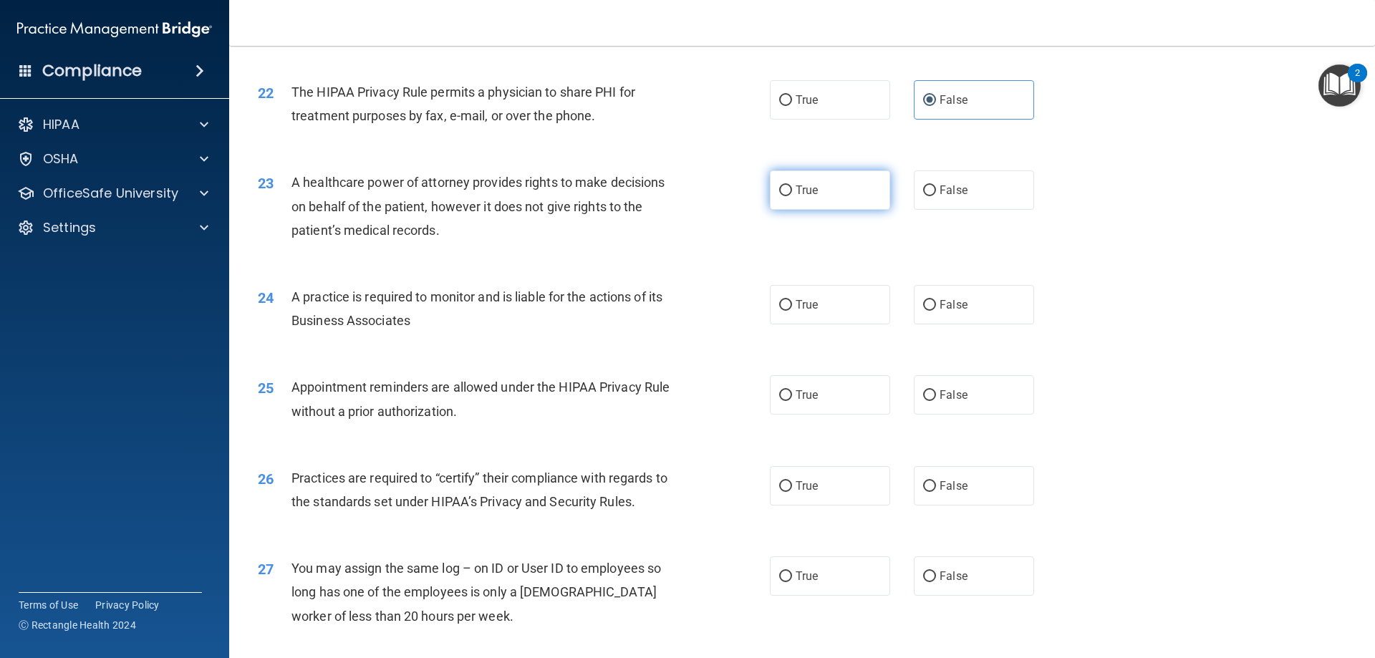
click at [788, 193] on label "True" at bounding box center [830, 189] width 120 height 39
click at [788, 193] on input "True" at bounding box center [785, 190] width 13 height 11
radio input "true"
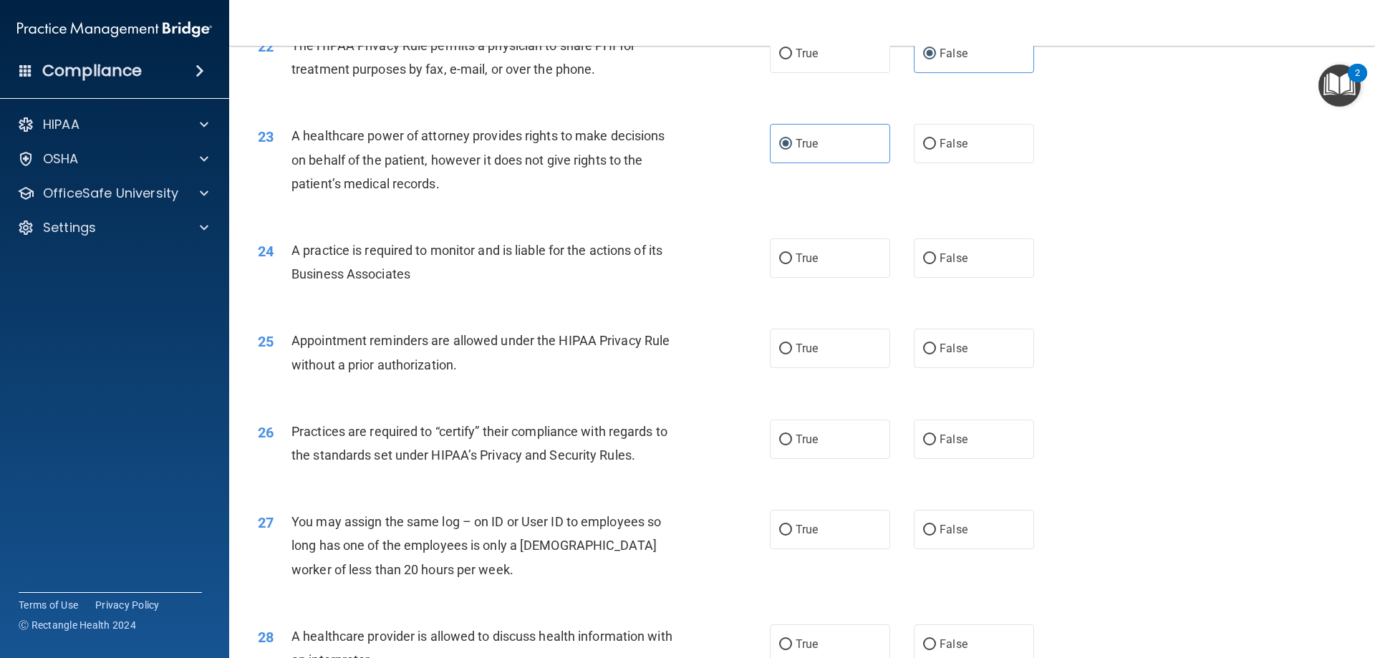
scroll to position [2363, 0]
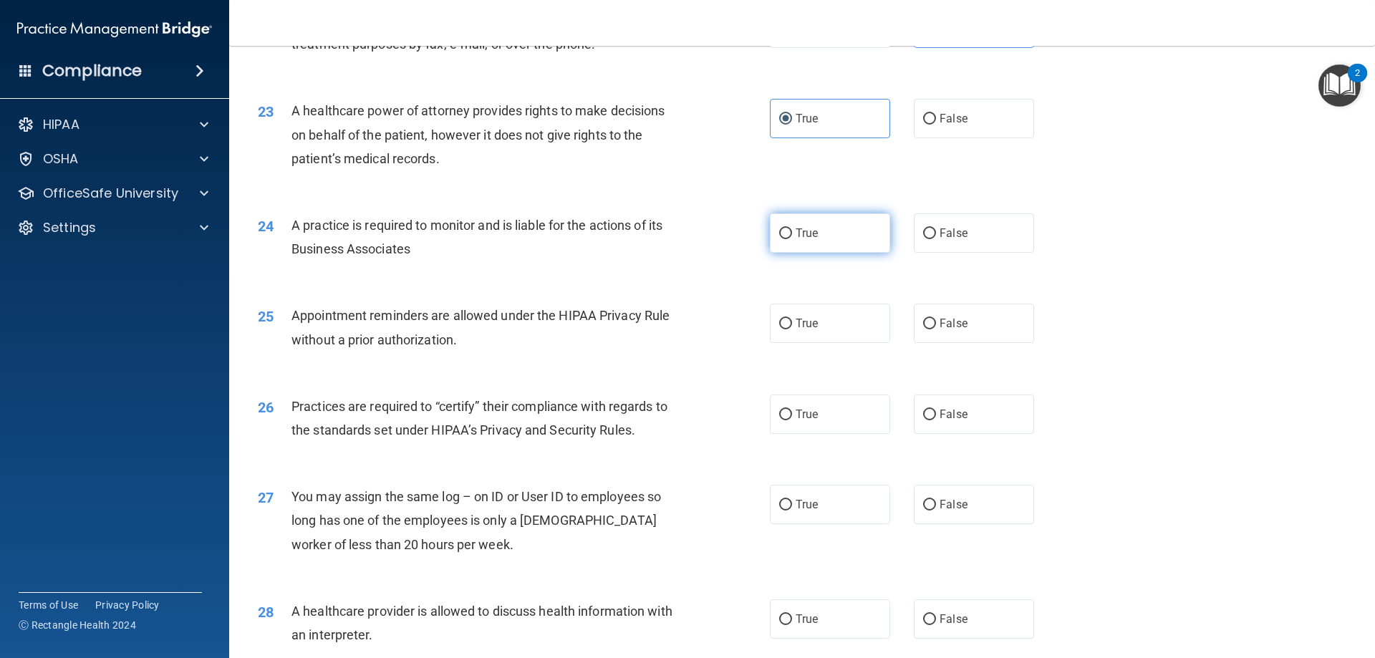
click at [863, 227] on label "True" at bounding box center [830, 232] width 120 height 39
click at [792, 228] on input "True" at bounding box center [785, 233] width 13 height 11
radio input "true"
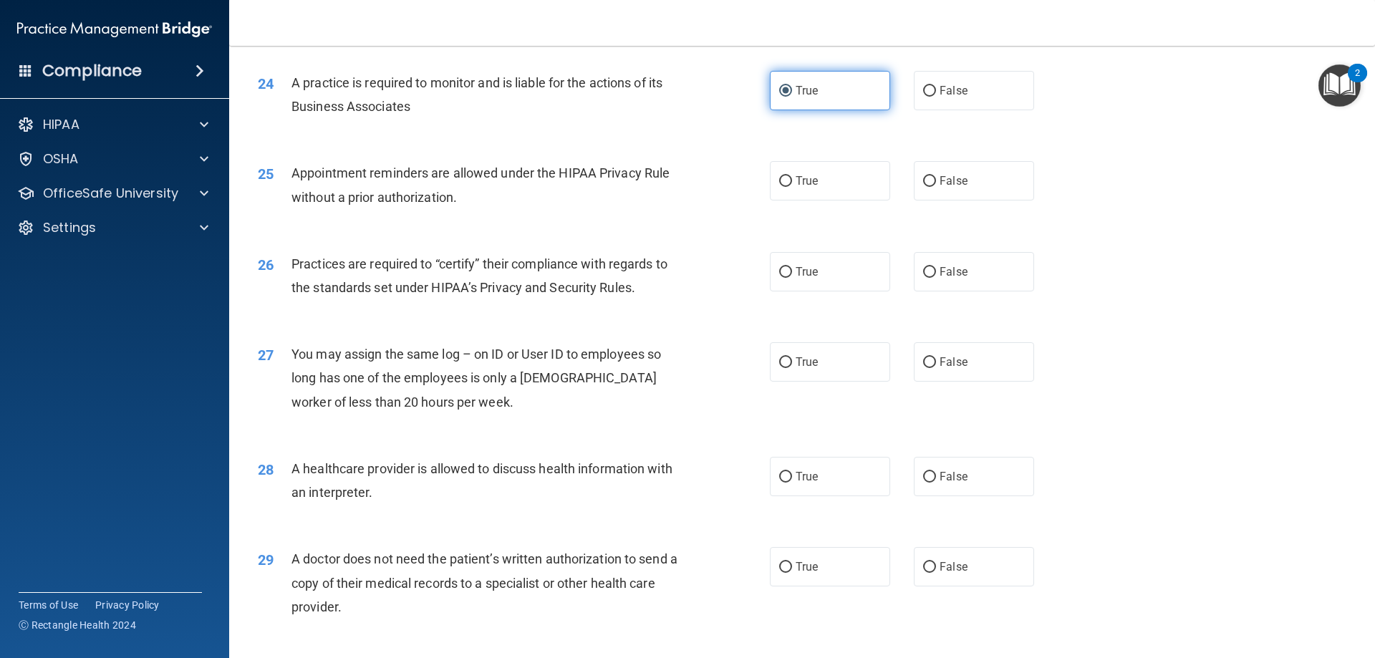
scroll to position [2506, 0]
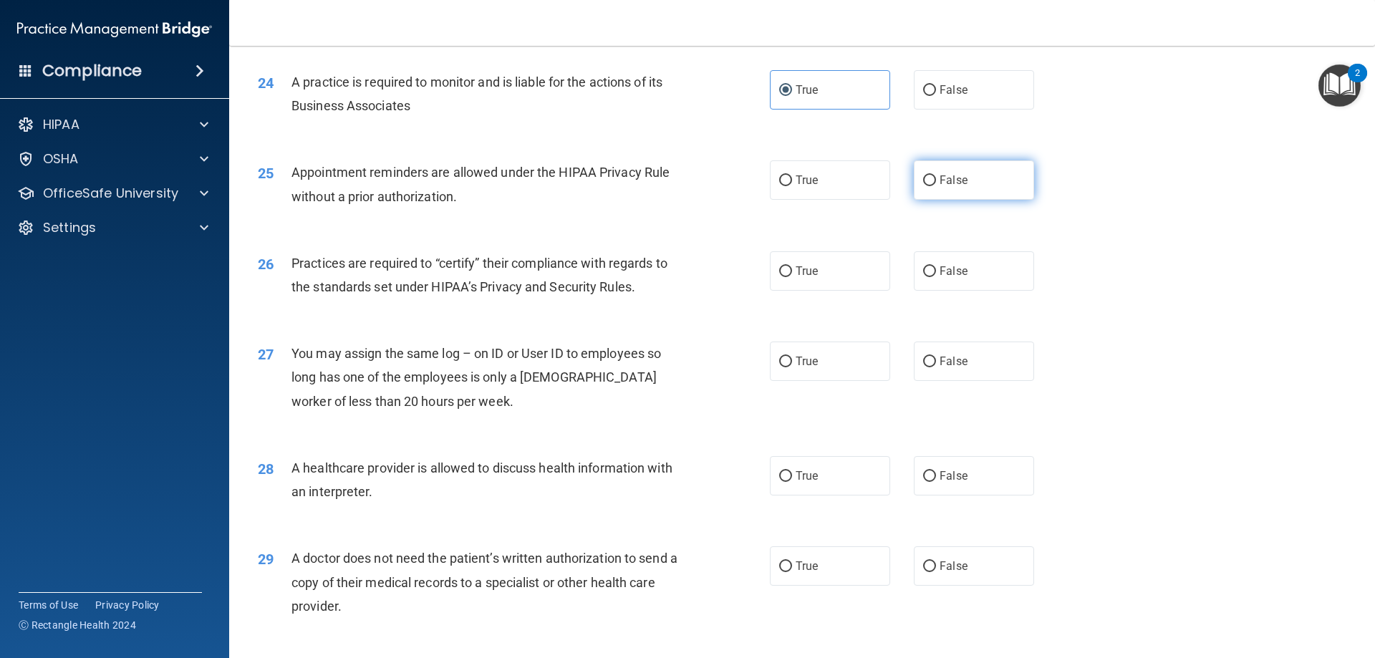
click at [914, 180] on label "False" at bounding box center [974, 179] width 120 height 39
click at [923, 180] on input "False" at bounding box center [929, 180] width 13 height 11
radio input "true"
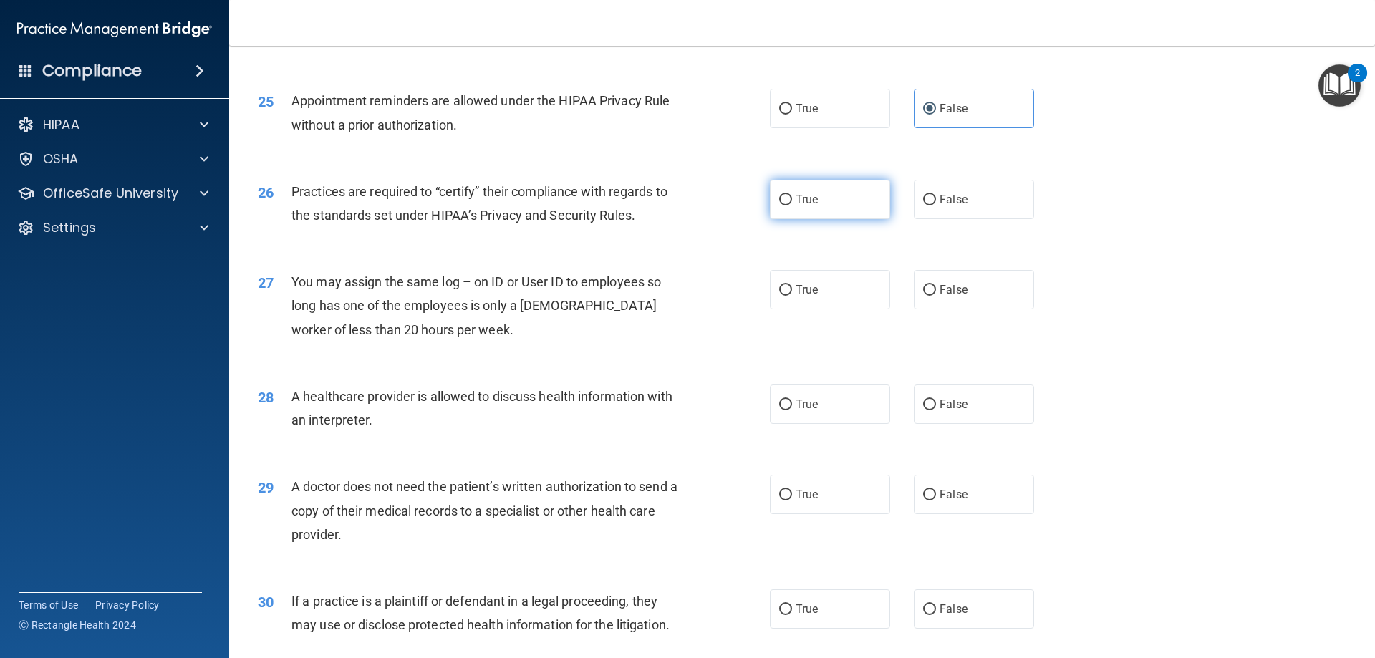
click at [824, 206] on label "True" at bounding box center [830, 199] width 120 height 39
click at [792, 206] on input "True" at bounding box center [785, 200] width 13 height 11
radio input "true"
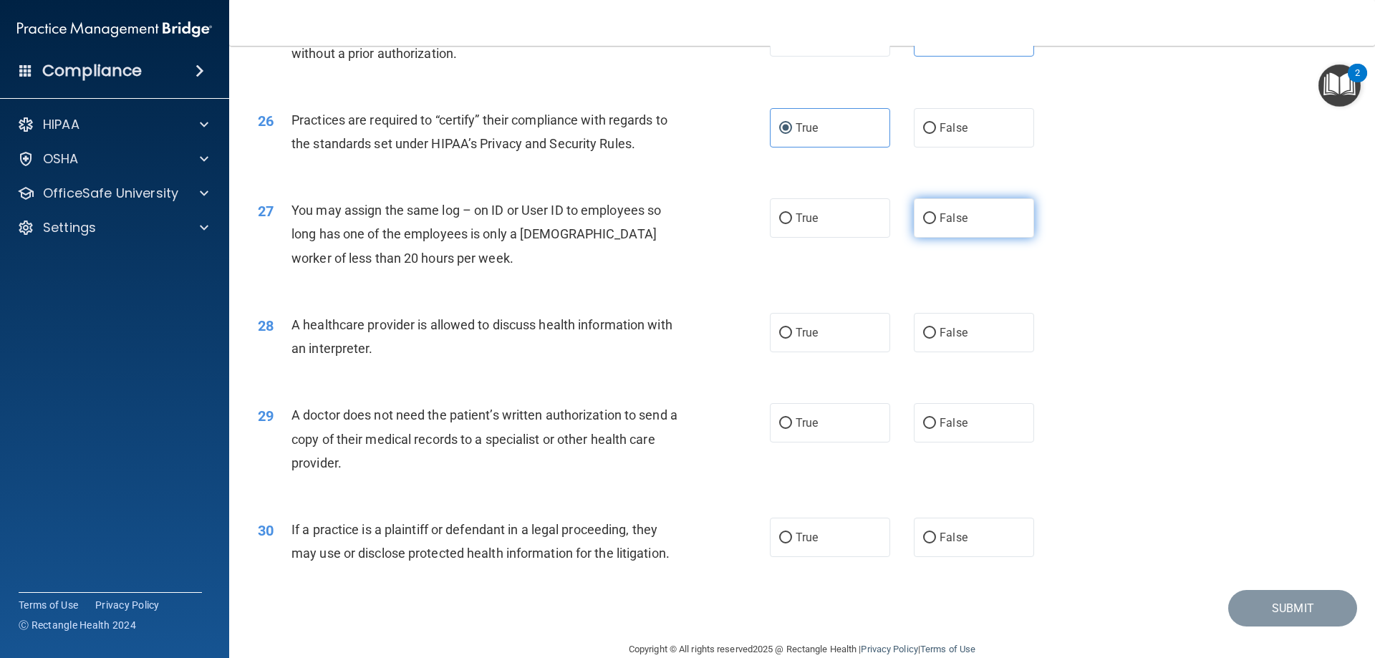
click at [915, 212] on label "False" at bounding box center [974, 217] width 120 height 39
click at [923, 213] on input "False" at bounding box center [929, 218] width 13 height 11
radio input "true"
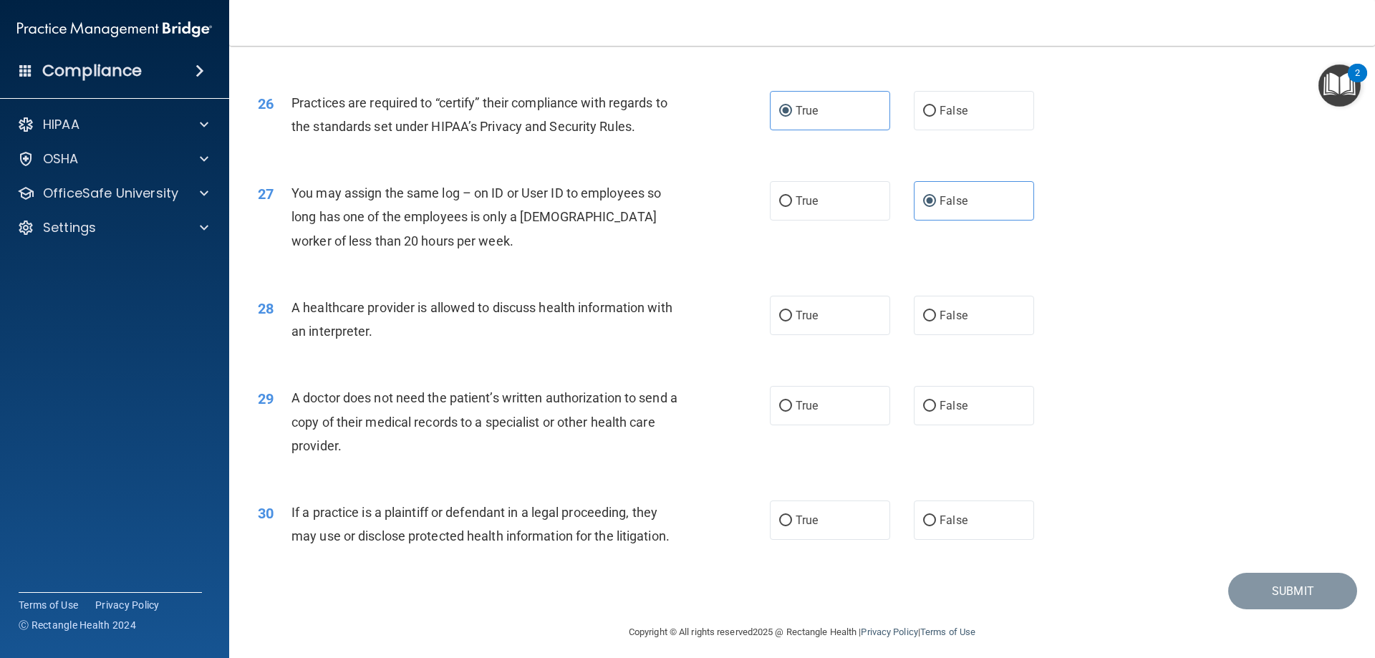
scroll to position [2675, 0]
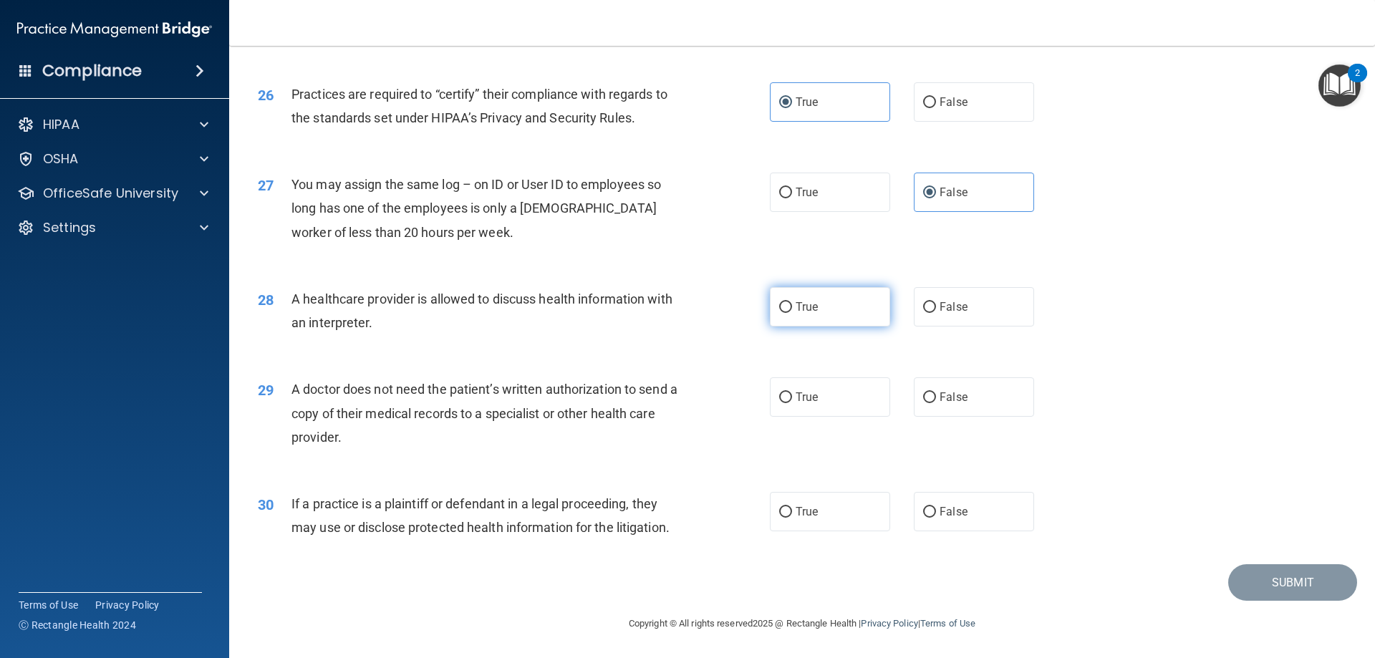
click at [834, 312] on label "True" at bounding box center [830, 306] width 120 height 39
click at [792, 312] on input "True" at bounding box center [785, 307] width 13 height 11
radio input "true"
click at [932, 405] on label "False" at bounding box center [974, 396] width 120 height 39
click at [932, 403] on input "False" at bounding box center [929, 397] width 13 height 11
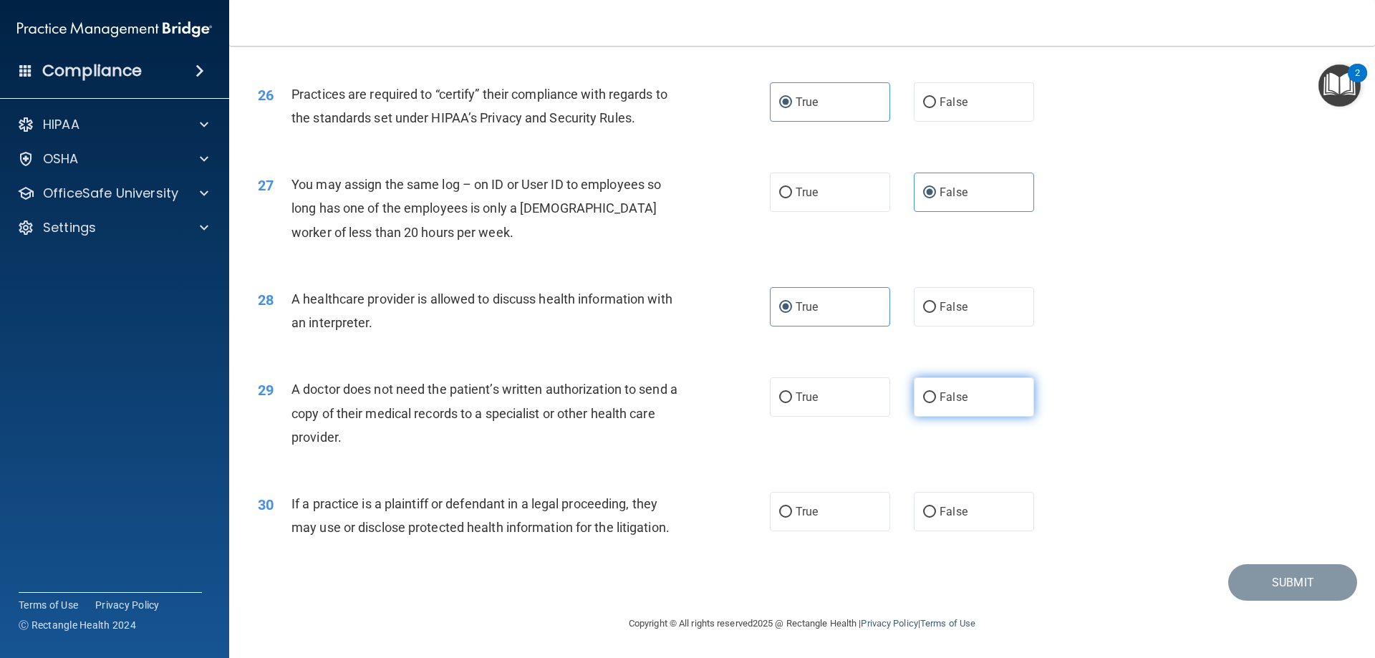
radio input "true"
click at [842, 505] on label "True" at bounding box center [830, 511] width 120 height 39
click at [792, 507] on input "True" at bounding box center [785, 512] width 13 height 11
radio input "true"
click at [1240, 580] on button "Submit" at bounding box center [1292, 582] width 129 height 37
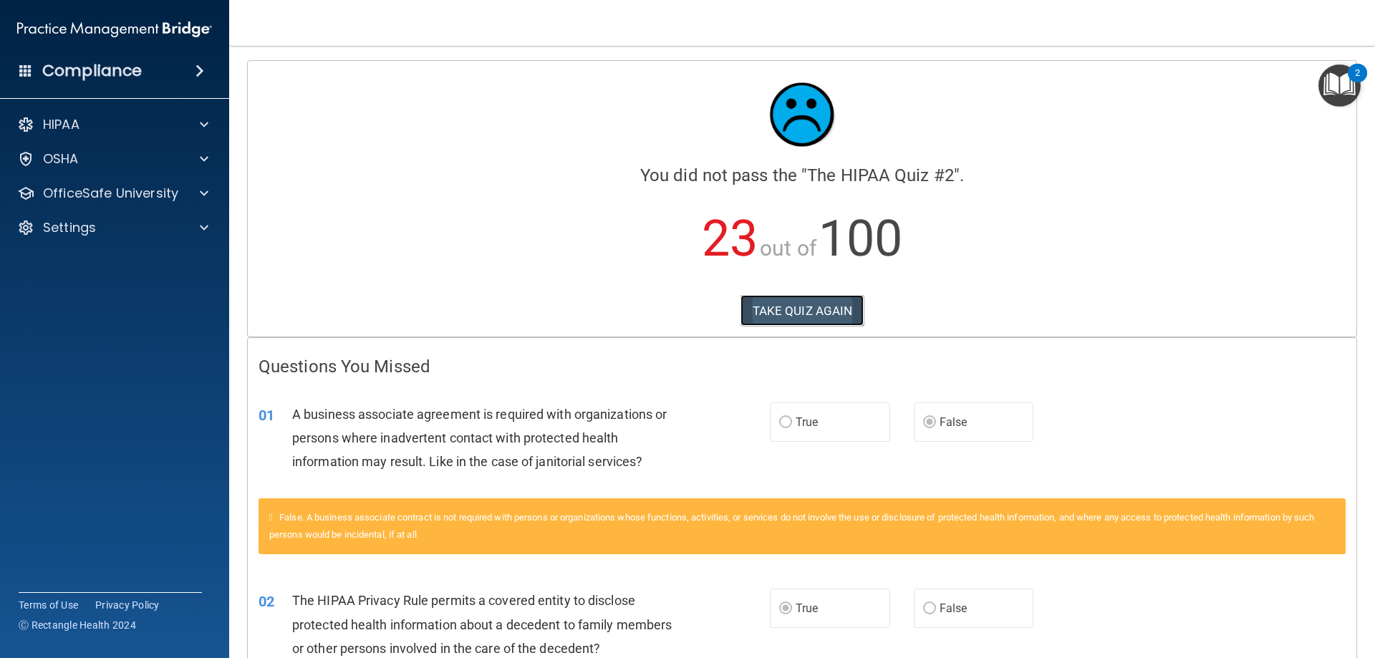
click at [844, 305] on button "TAKE QUIZ AGAIN" at bounding box center [802, 311] width 124 height 32
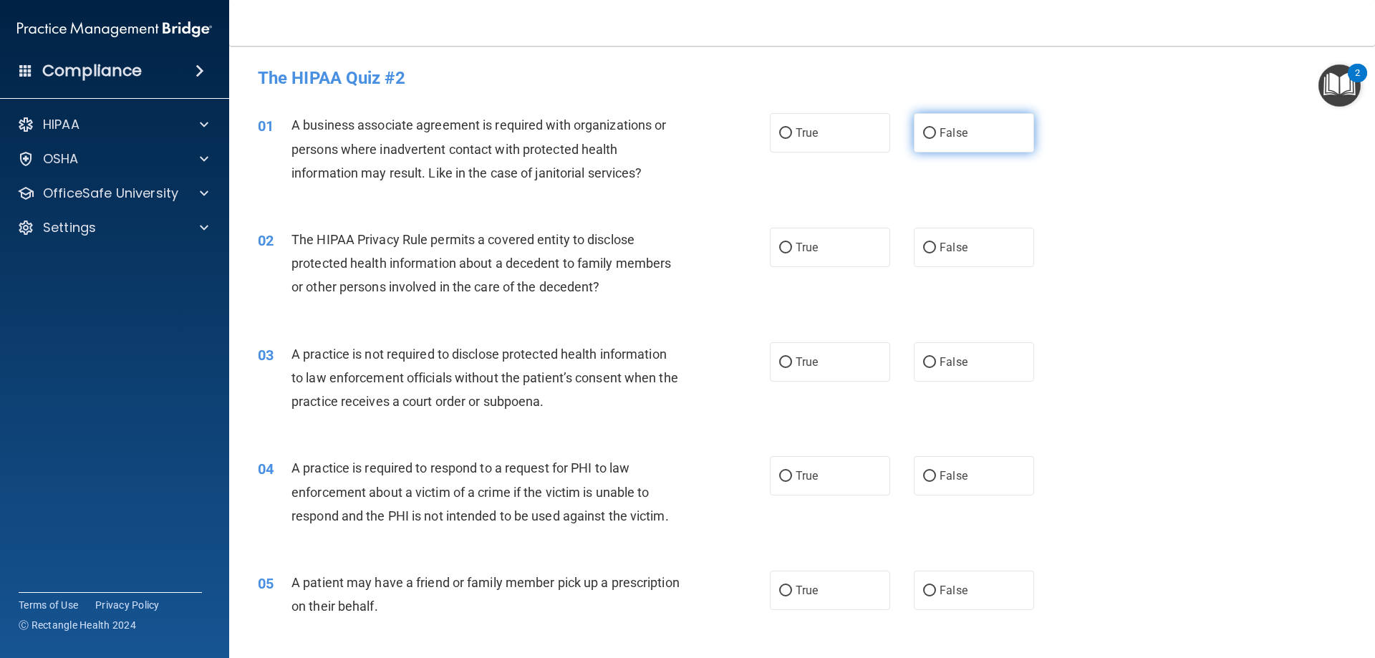
click at [923, 134] on input "False" at bounding box center [929, 133] width 13 height 11
radio input "true"
click at [796, 250] on span "True" at bounding box center [807, 248] width 22 height 14
click at [792, 250] on input "True" at bounding box center [785, 248] width 13 height 11
radio input "true"
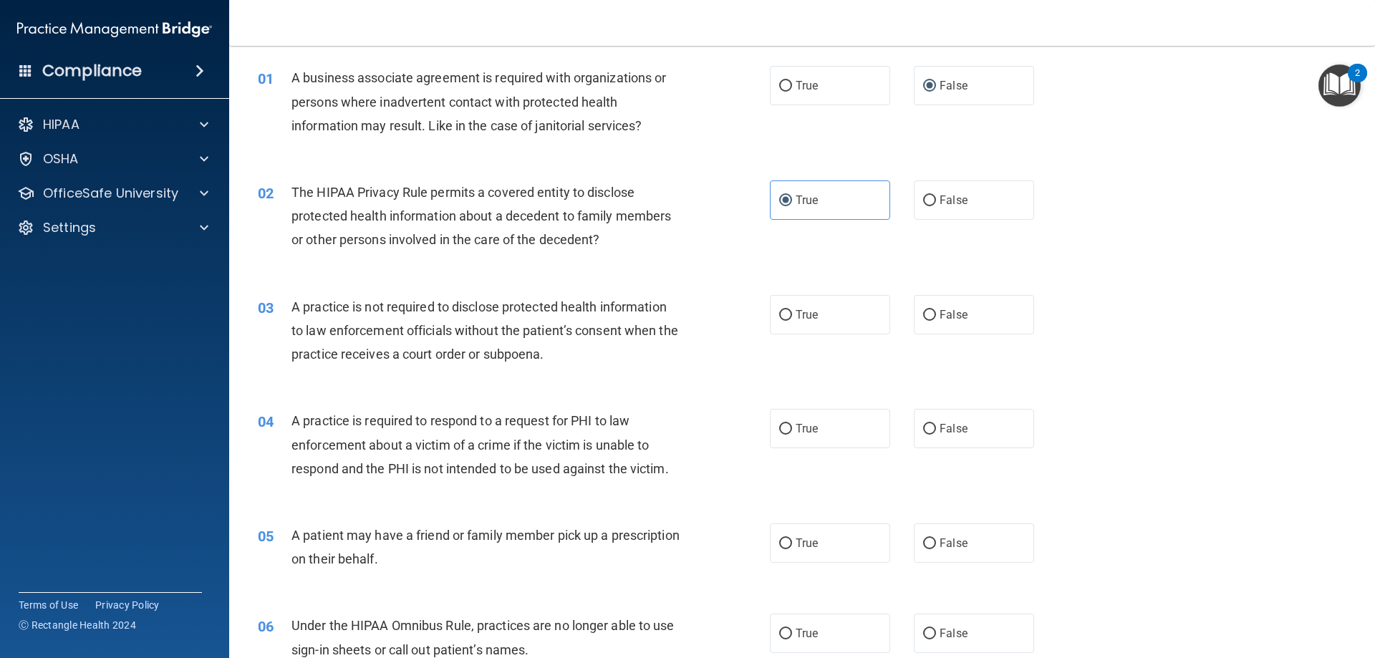
scroll to position [72, 0]
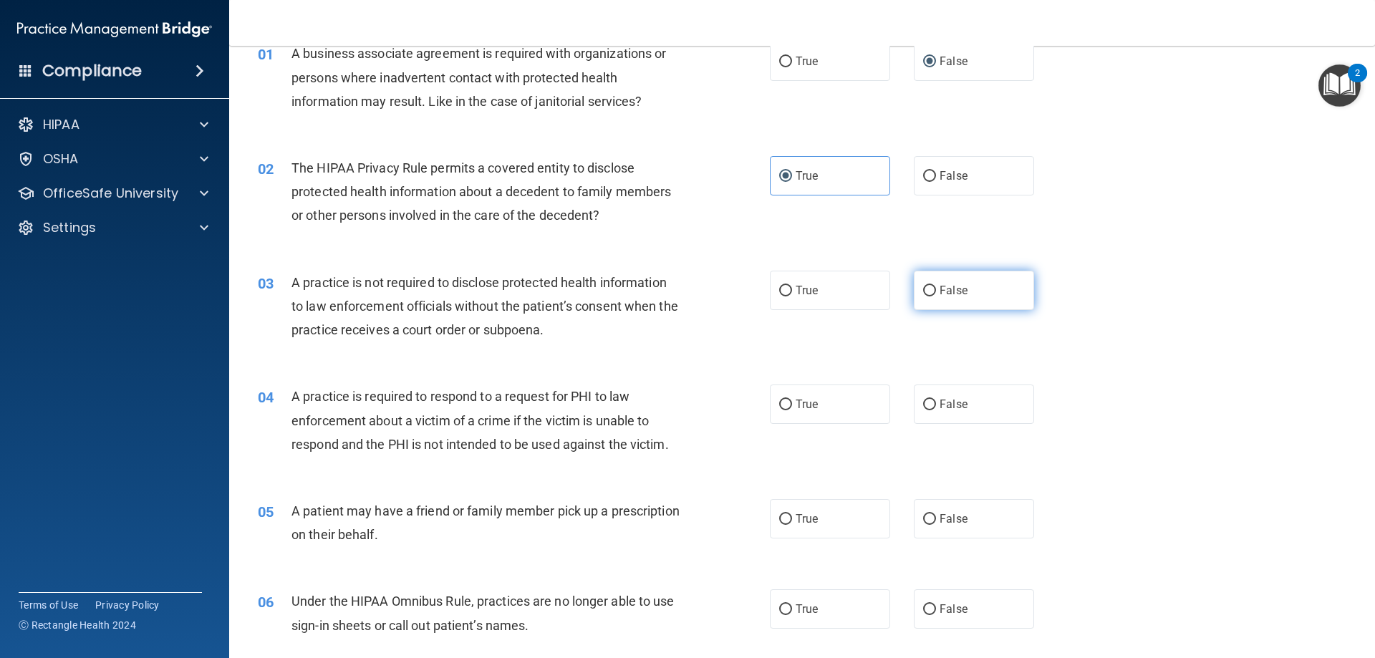
click at [914, 296] on label "False" at bounding box center [974, 290] width 120 height 39
click at [923, 296] on input "False" at bounding box center [929, 291] width 13 height 11
radio input "true"
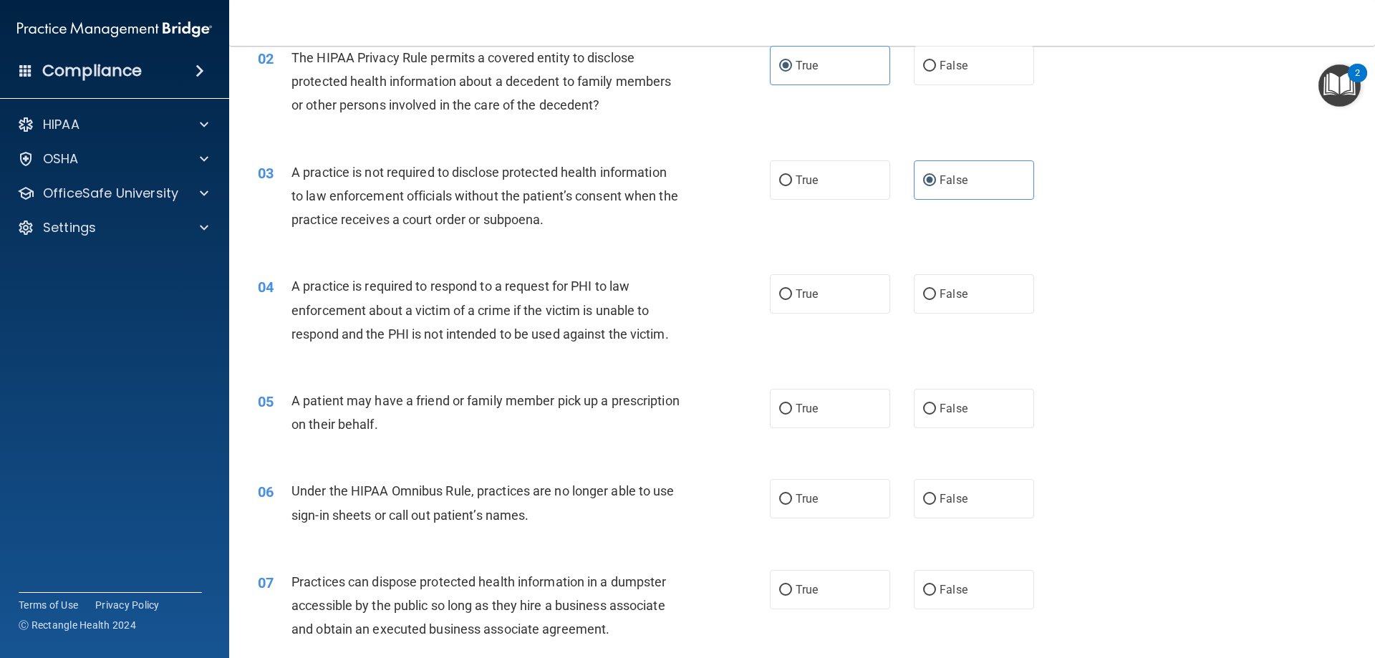
scroll to position [215, 0]
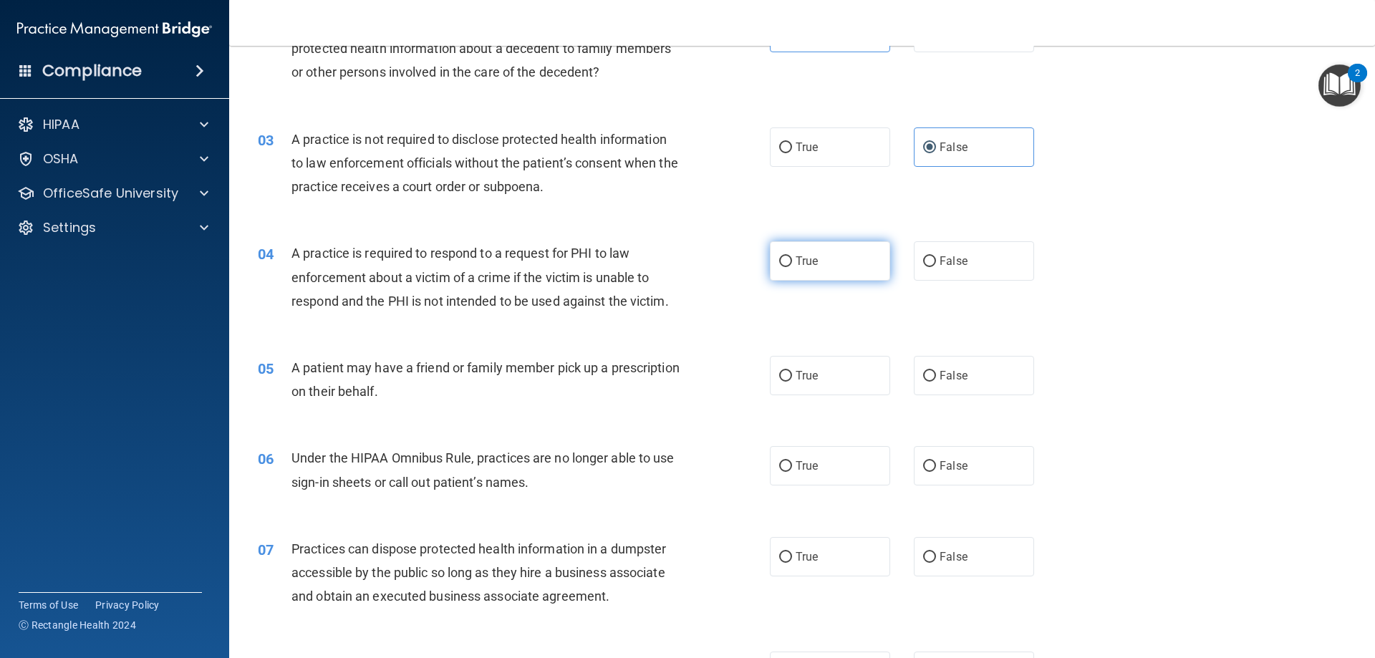
click at [861, 266] on label "True" at bounding box center [830, 260] width 120 height 39
click at [792, 266] on input "True" at bounding box center [785, 261] width 13 height 11
radio input "true"
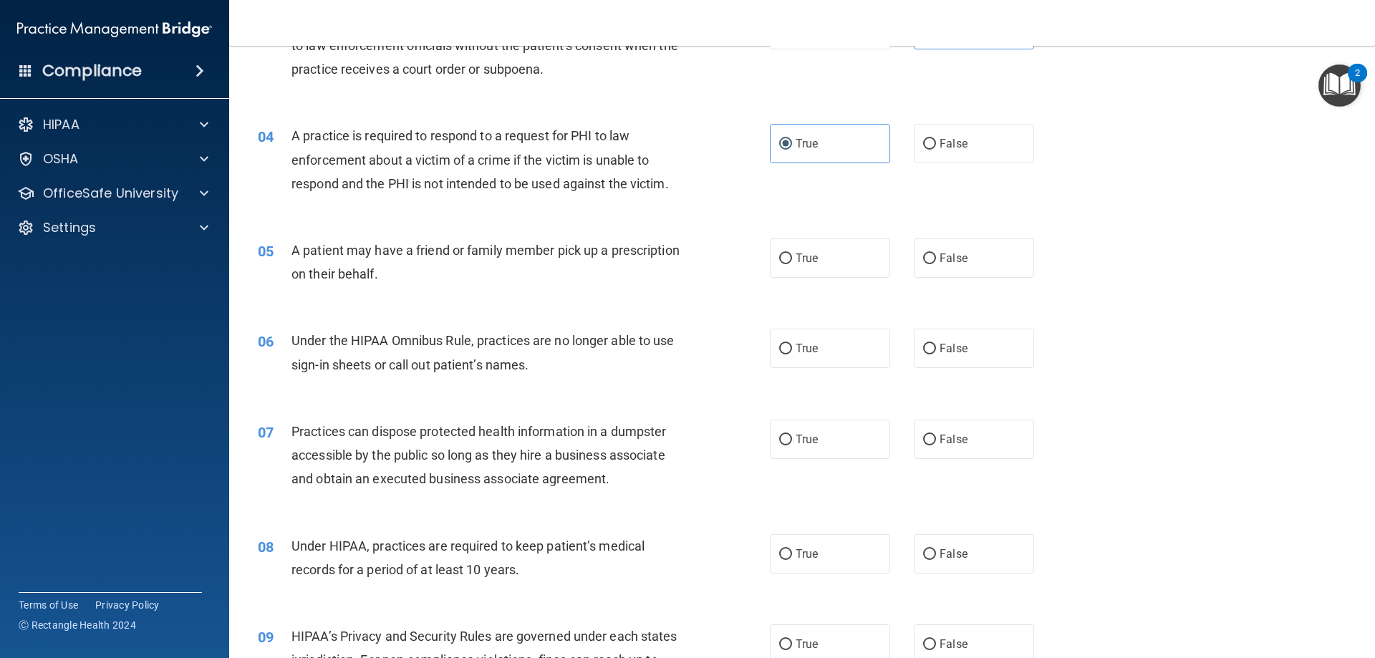
scroll to position [358, 0]
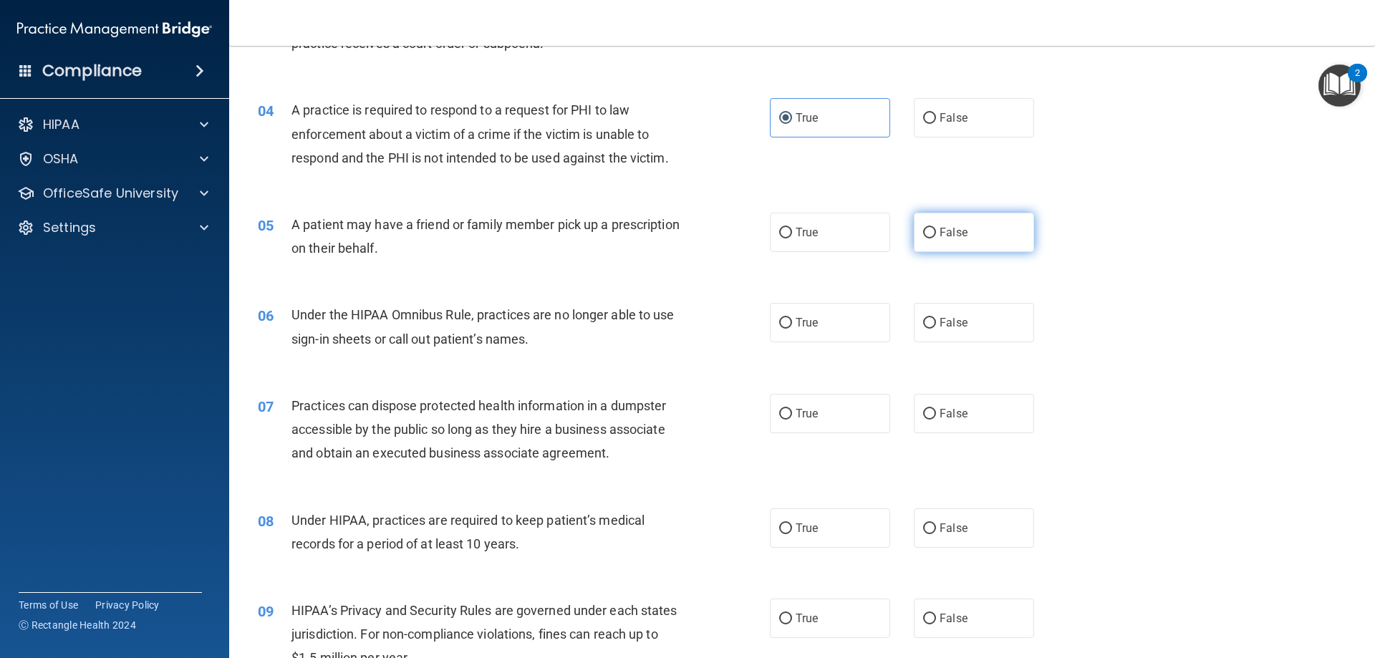
click at [914, 245] on label "False" at bounding box center [974, 232] width 120 height 39
click at [923, 238] on input "False" at bounding box center [929, 233] width 13 height 11
radio input "true"
click at [837, 249] on label "True" at bounding box center [830, 232] width 120 height 39
click at [792, 238] on input "True" at bounding box center [785, 233] width 13 height 11
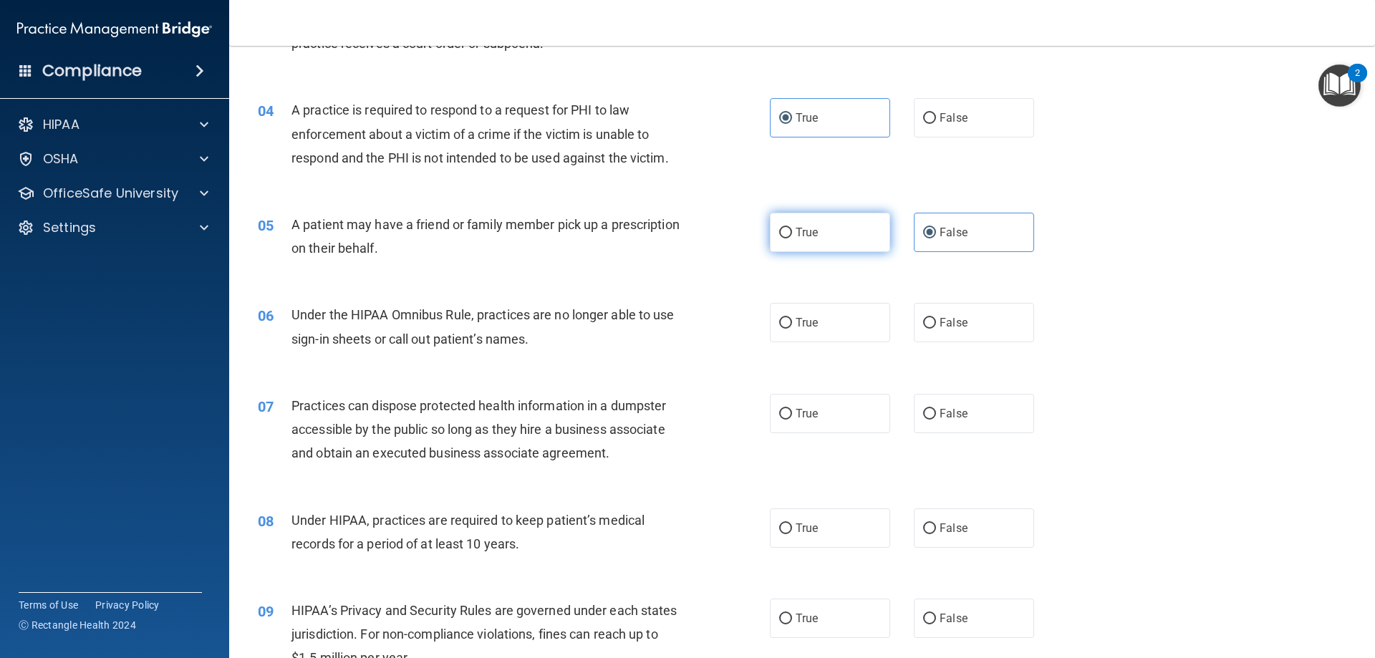
radio input "true"
radio input "false"
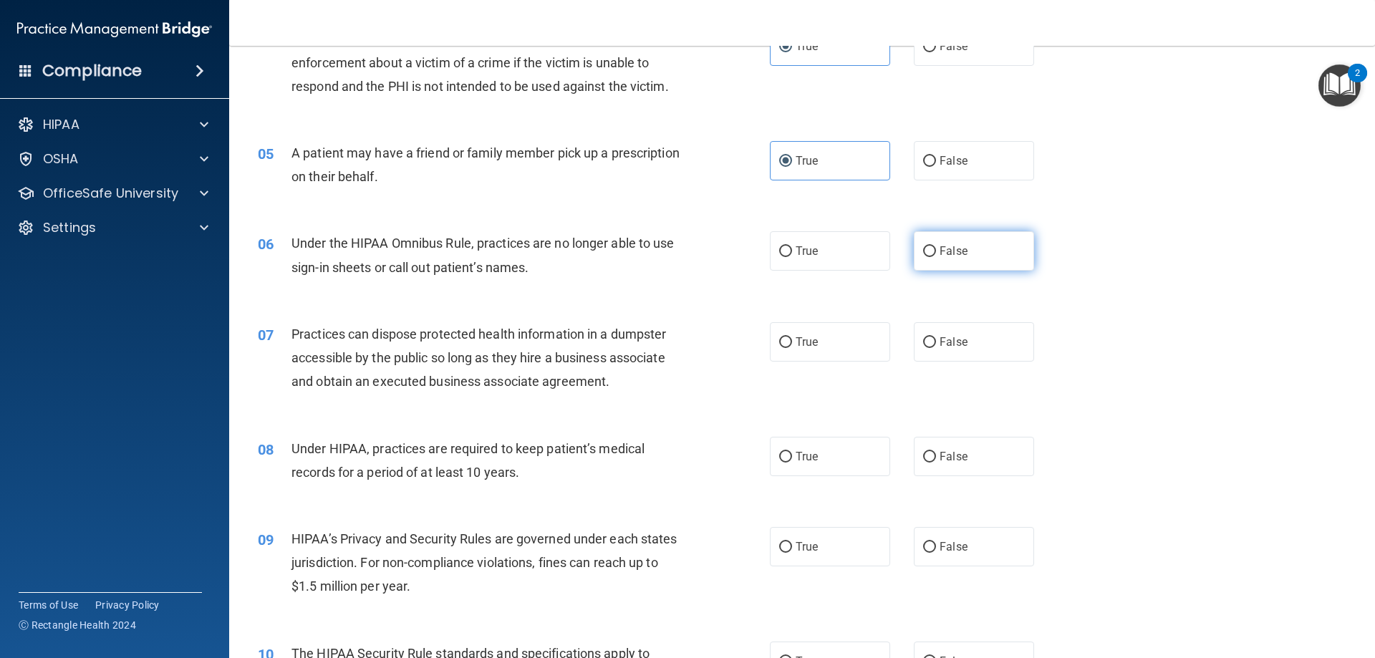
click at [918, 258] on label "False" at bounding box center [974, 250] width 120 height 39
click at [923, 257] on input "False" at bounding box center [929, 251] width 13 height 11
radio input "true"
click at [914, 340] on label "False" at bounding box center [974, 341] width 120 height 39
click at [923, 340] on input "False" at bounding box center [929, 342] width 13 height 11
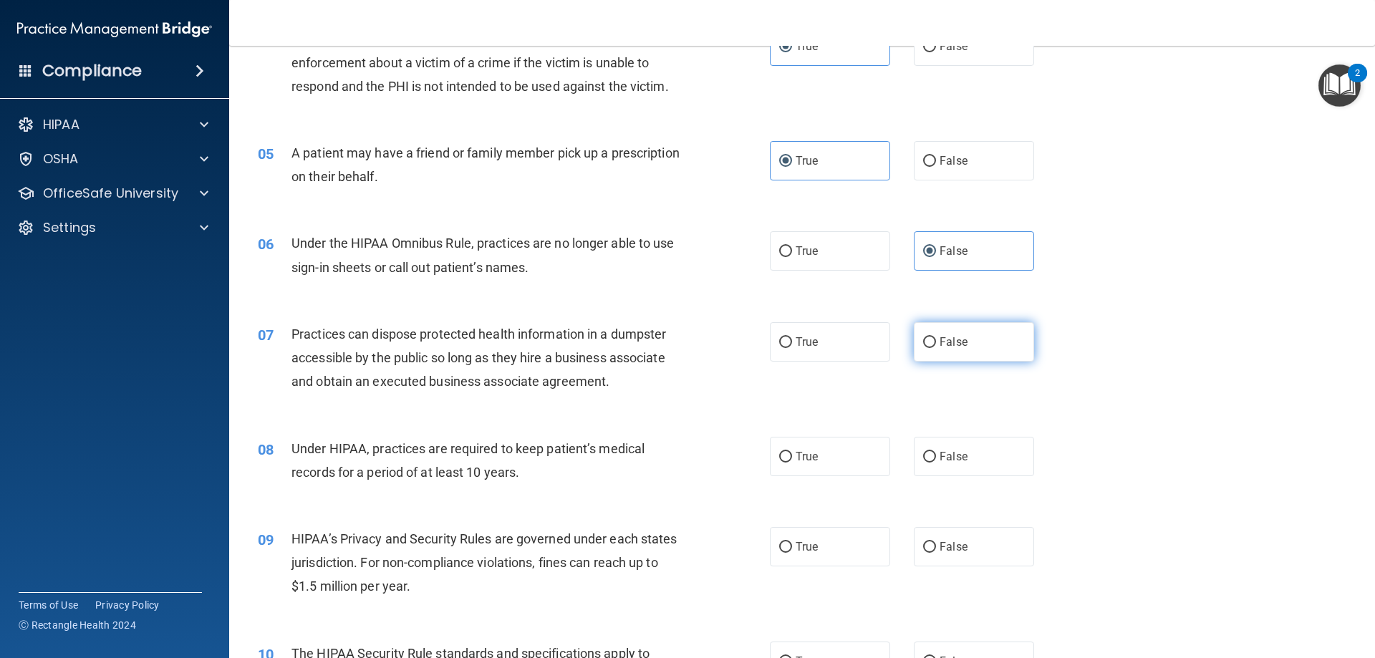
radio input "true"
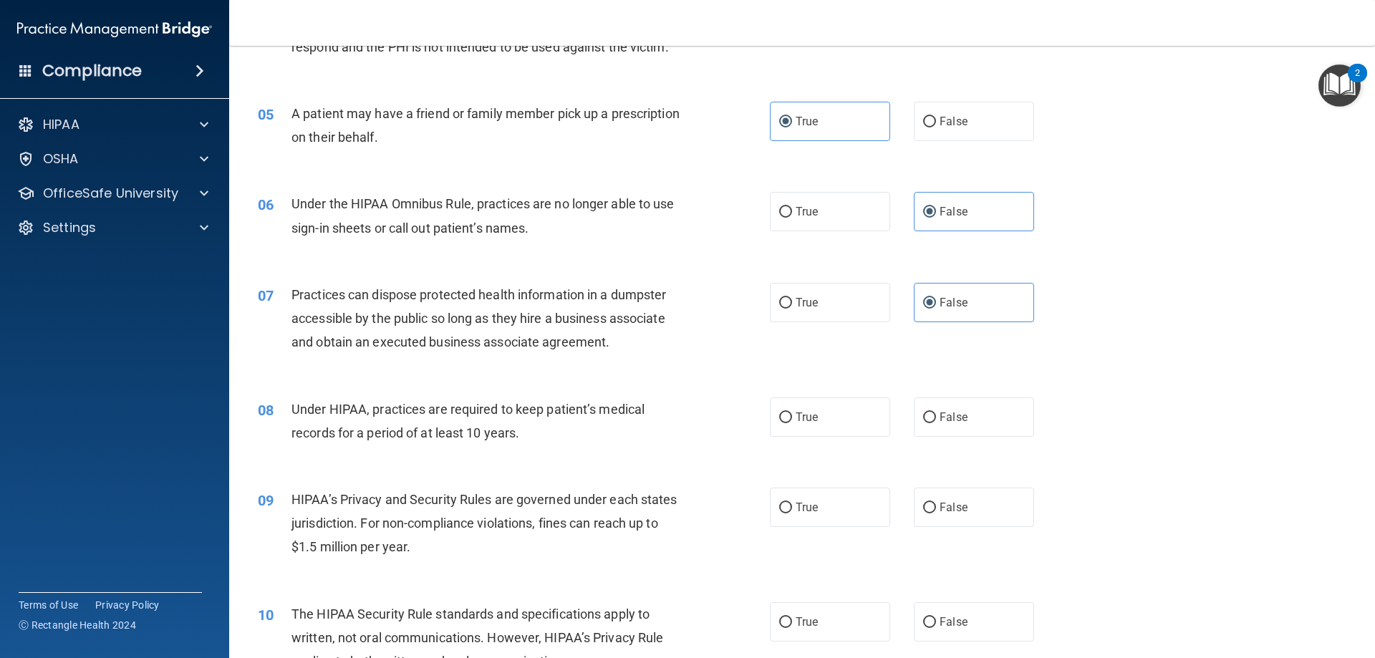
scroll to position [501, 0]
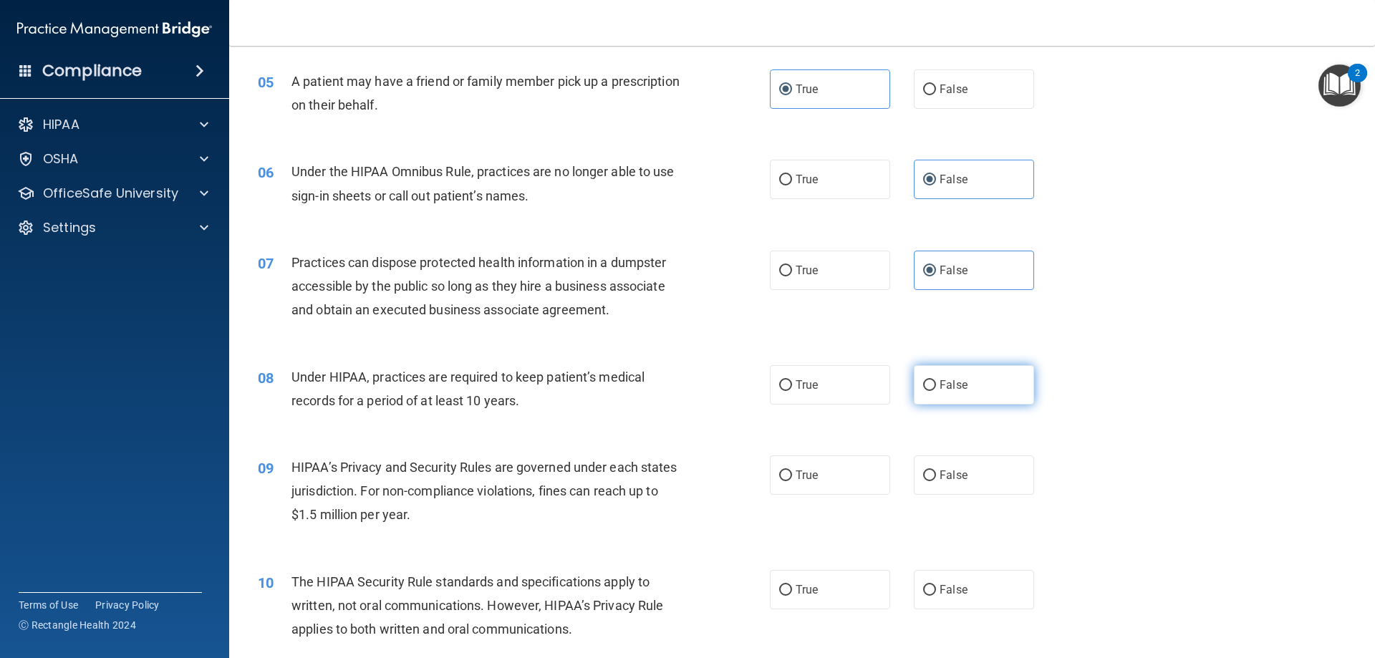
click at [940, 393] on label "False" at bounding box center [974, 384] width 120 height 39
click at [936, 391] on input "False" at bounding box center [929, 385] width 13 height 11
radio input "true"
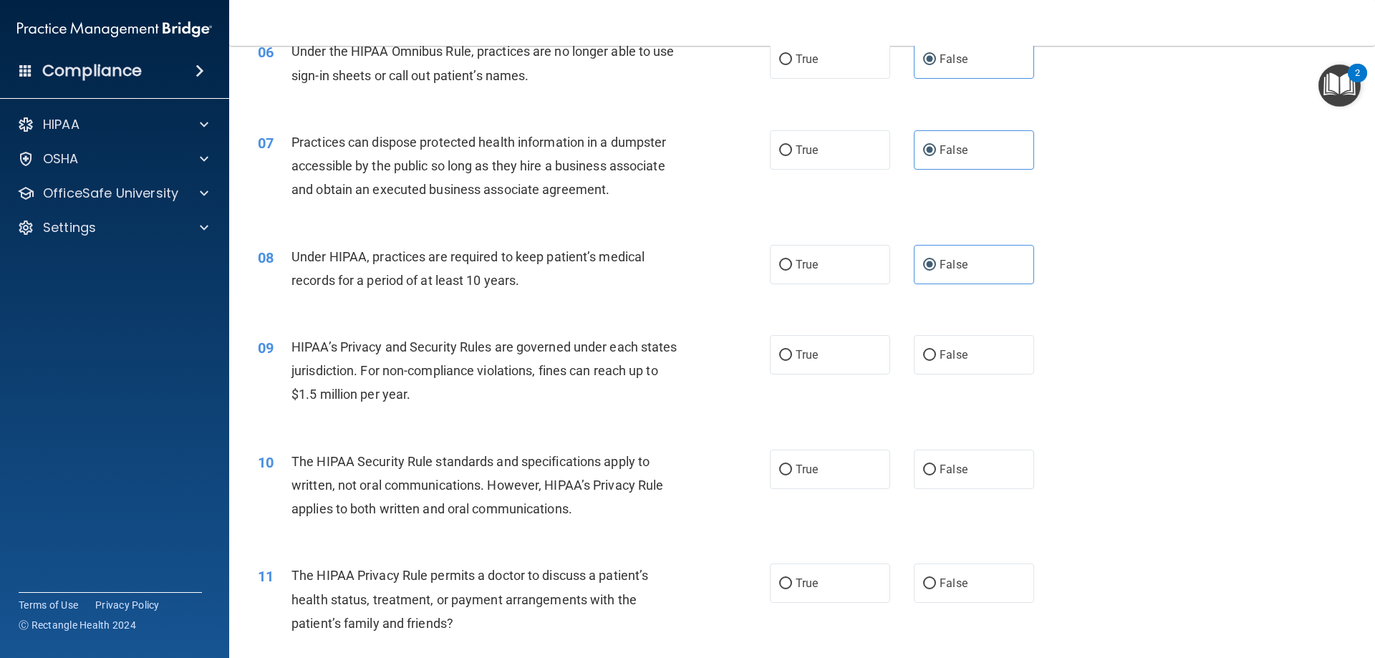
scroll to position [644, 0]
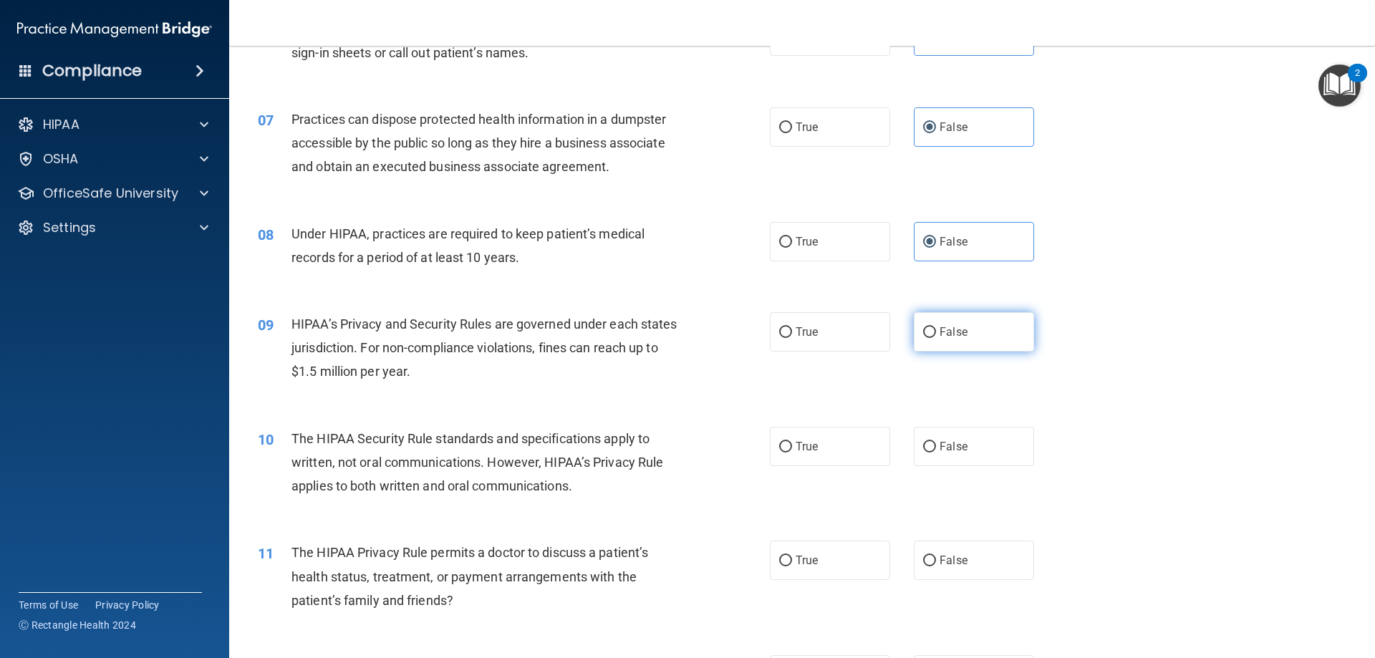
click at [923, 334] on input "False" at bounding box center [929, 332] width 13 height 11
radio input "true"
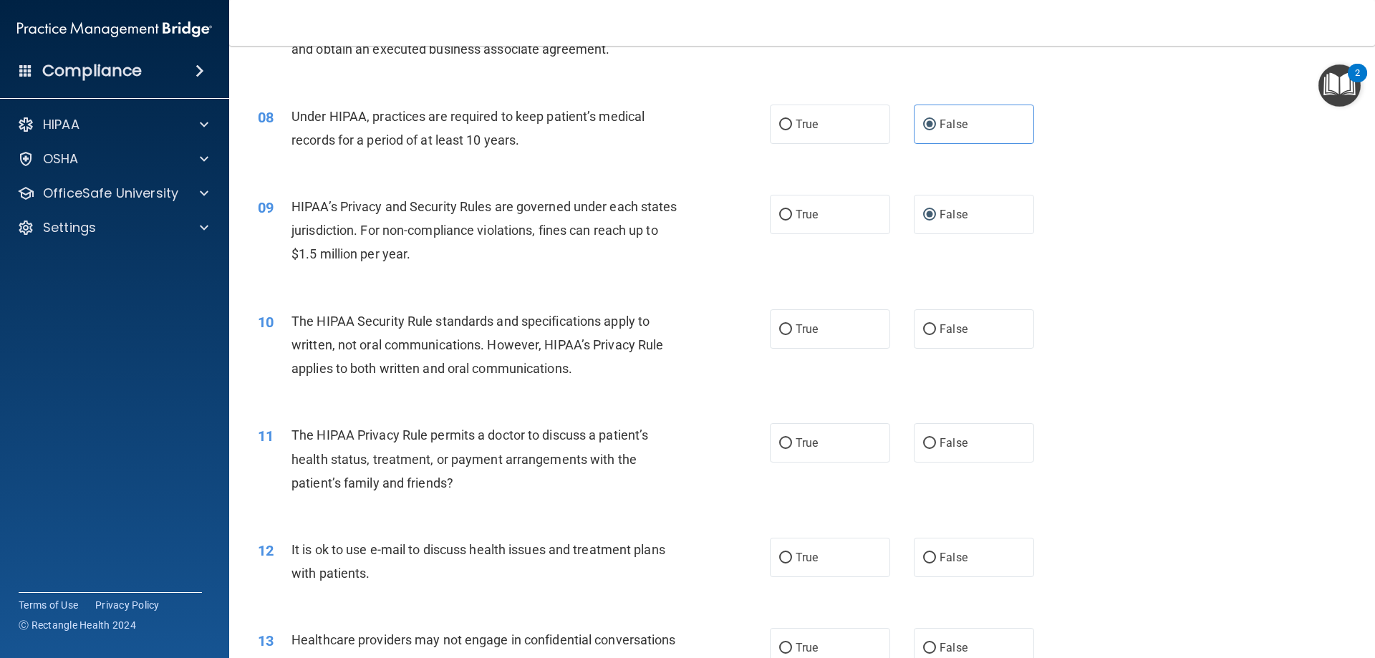
scroll to position [788, 0]
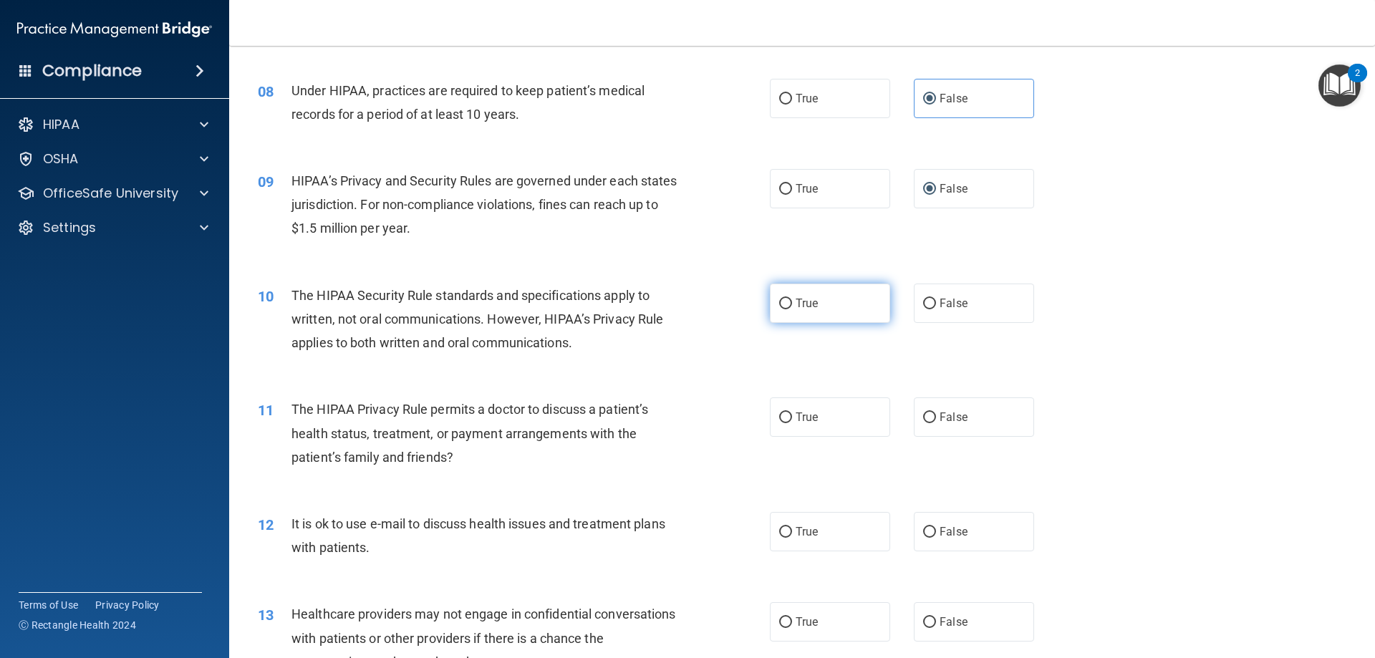
click at [831, 296] on label "True" at bounding box center [830, 303] width 120 height 39
click at [792, 299] on input "True" at bounding box center [785, 304] width 13 height 11
radio input "true"
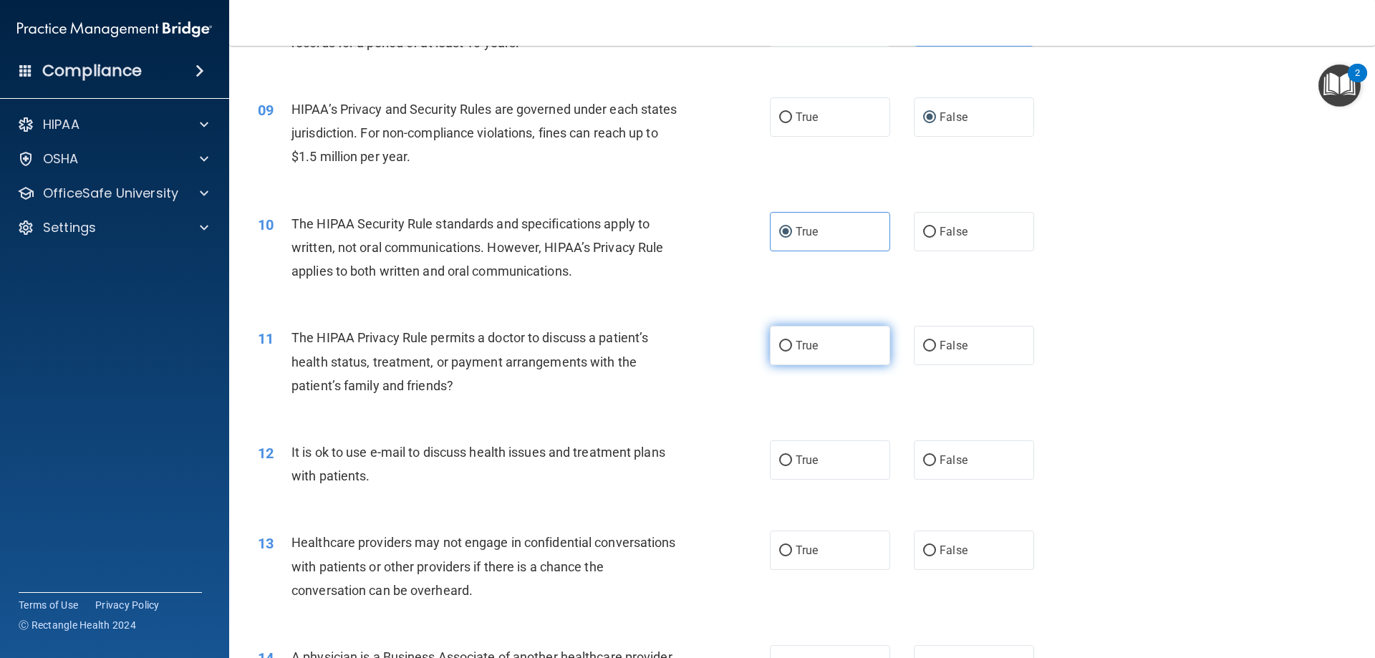
scroll to position [931, 0]
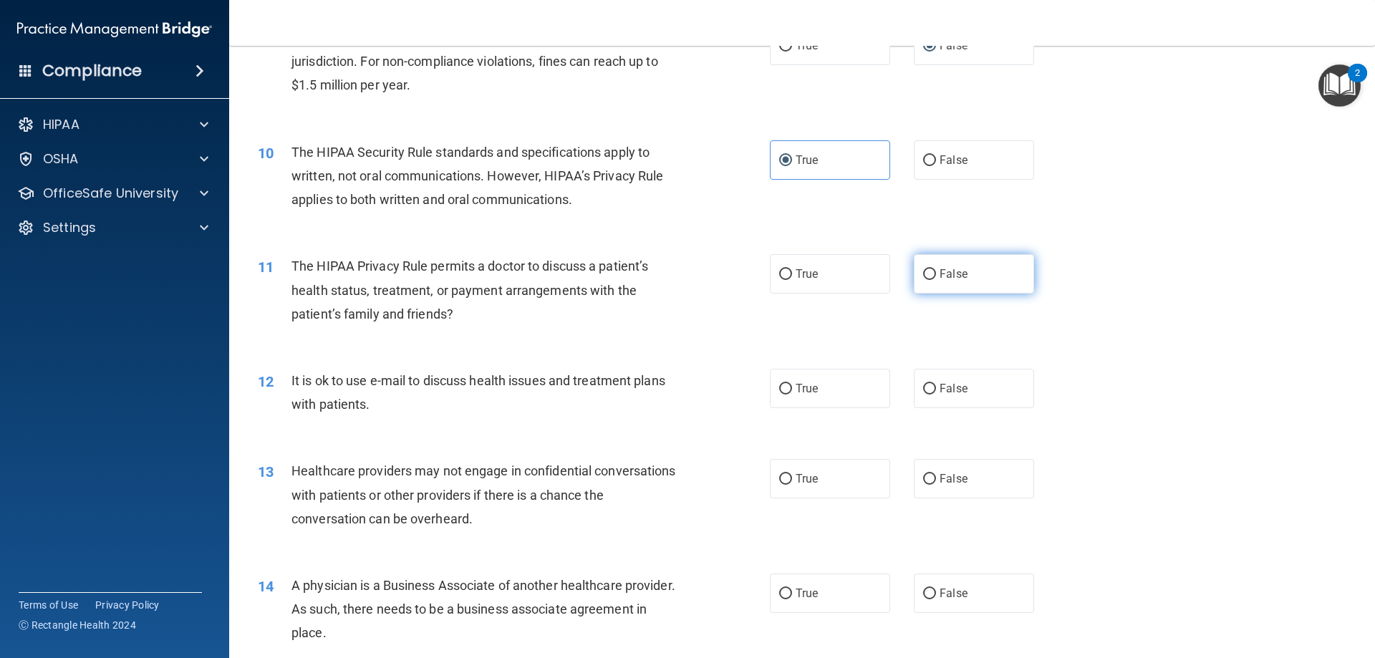
click at [946, 284] on label "False" at bounding box center [974, 273] width 120 height 39
click at [936, 280] on input "False" at bounding box center [929, 274] width 13 height 11
radio input "true"
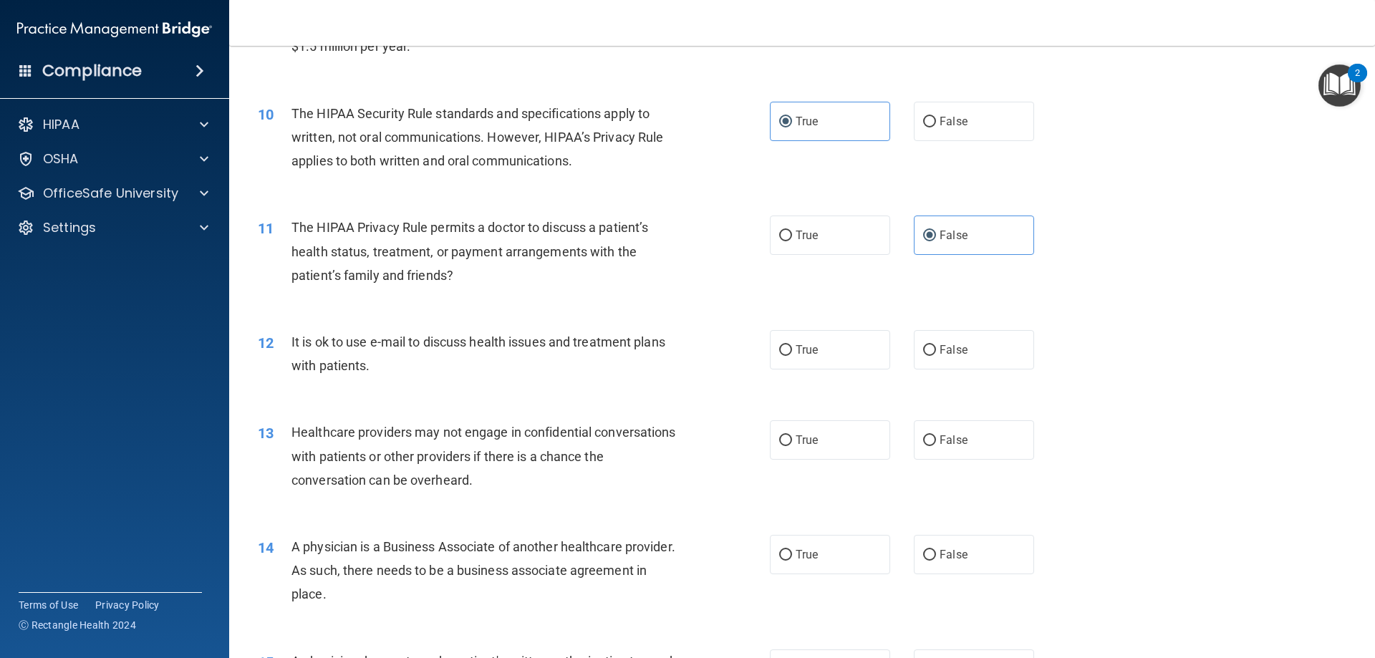
scroll to position [1003, 0]
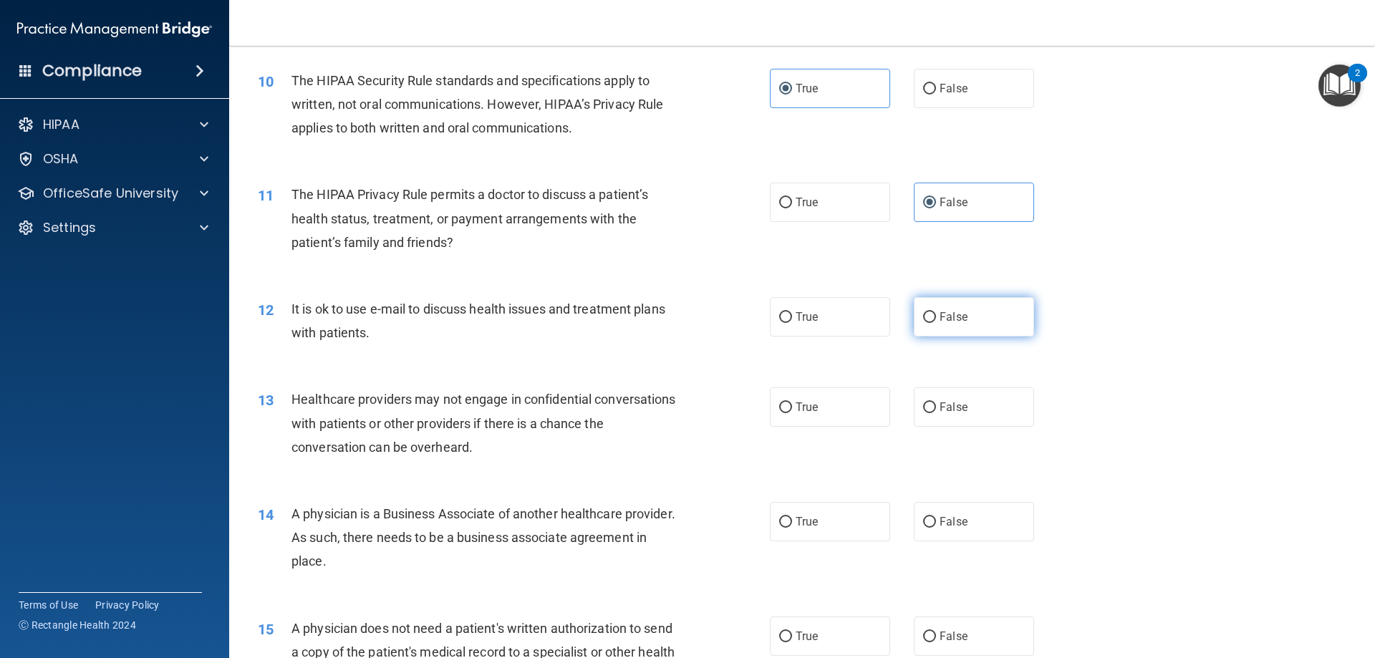
click at [942, 311] on span "False" at bounding box center [954, 317] width 28 height 14
click at [936, 312] on input "False" at bounding box center [929, 317] width 13 height 11
radio input "true"
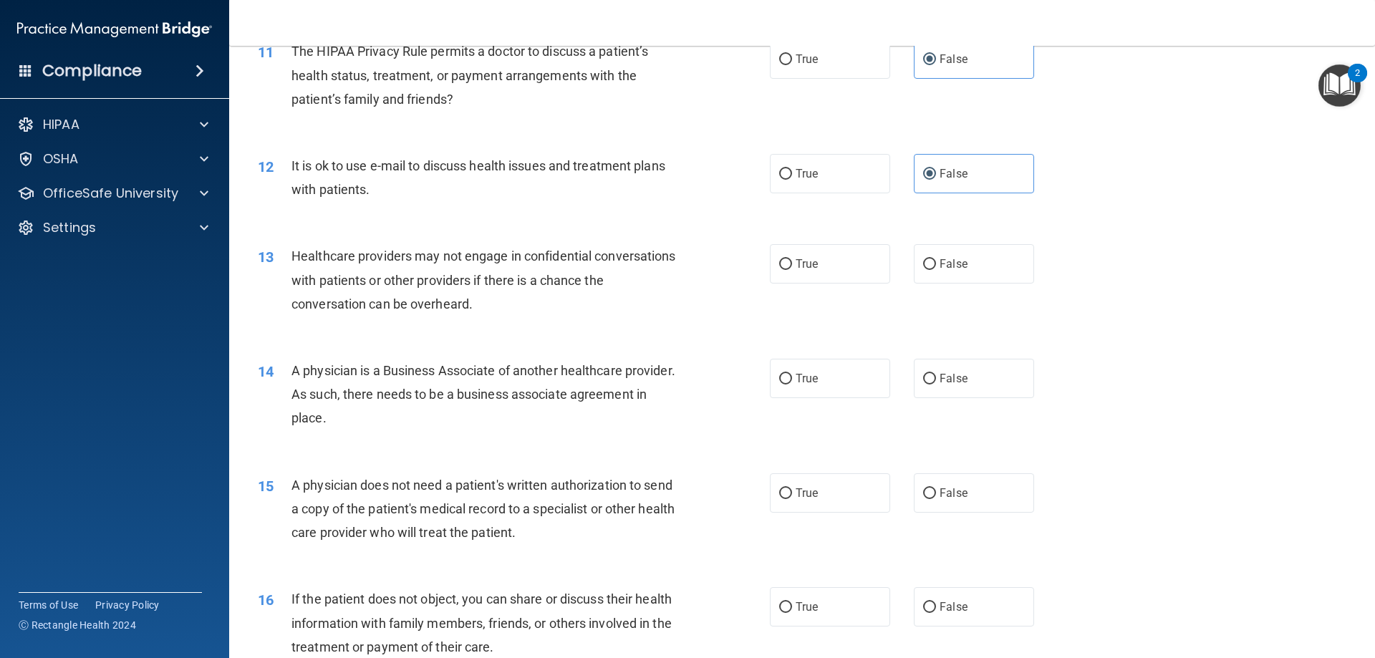
scroll to position [1217, 0]
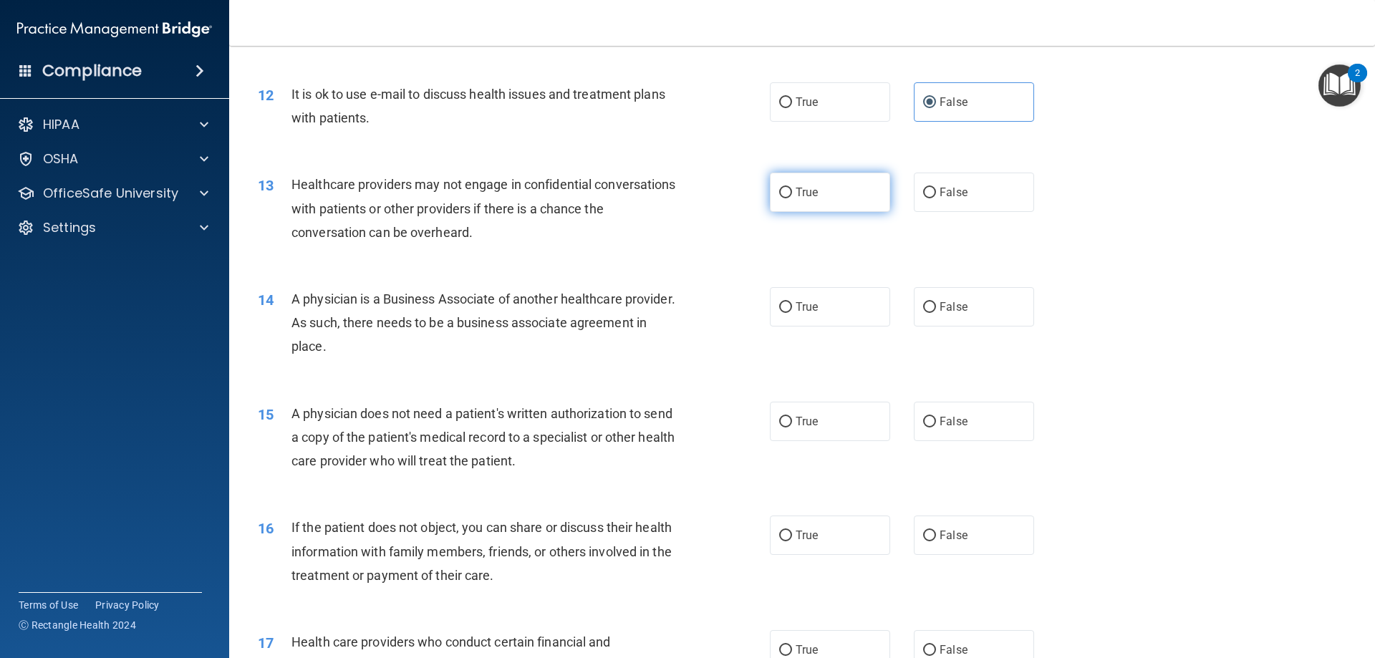
click at [851, 208] on label "True" at bounding box center [830, 192] width 120 height 39
click at [792, 198] on input "True" at bounding box center [785, 193] width 13 height 11
radio input "true"
click at [914, 208] on label "False" at bounding box center [974, 192] width 120 height 39
click at [923, 198] on input "False" at bounding box center [929, 193] width 13 height 11
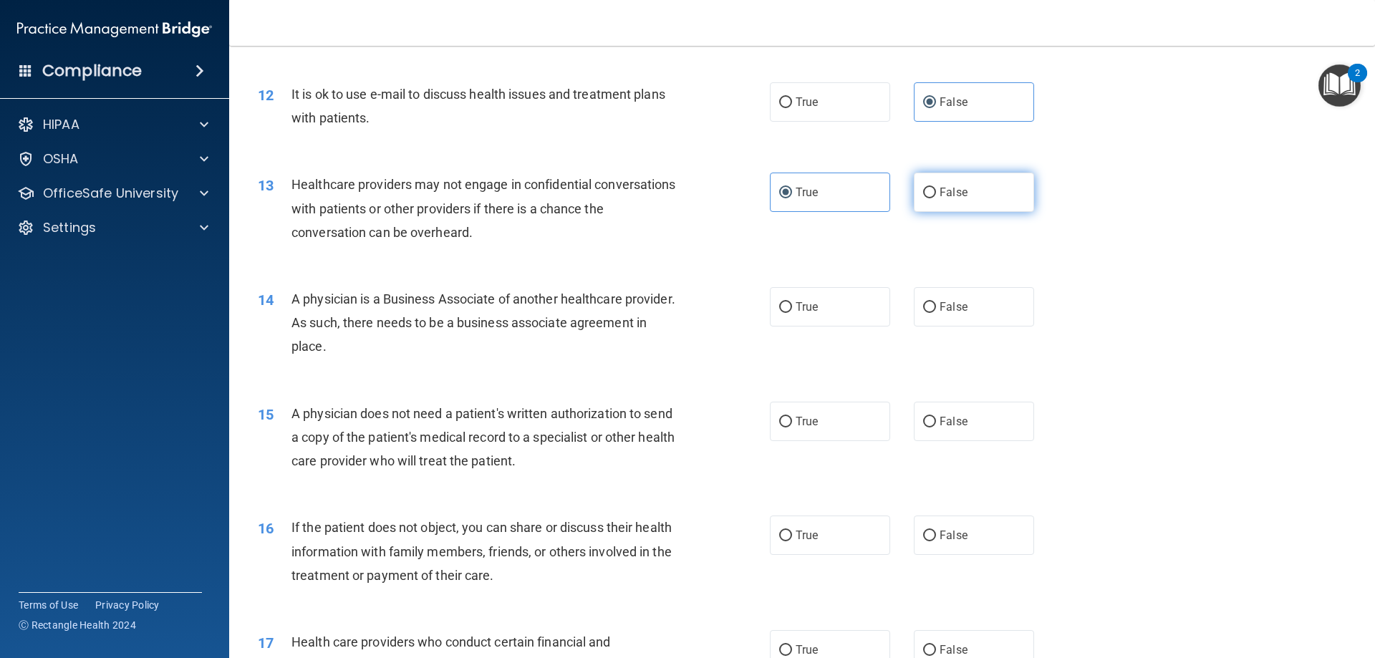
radio input "true"
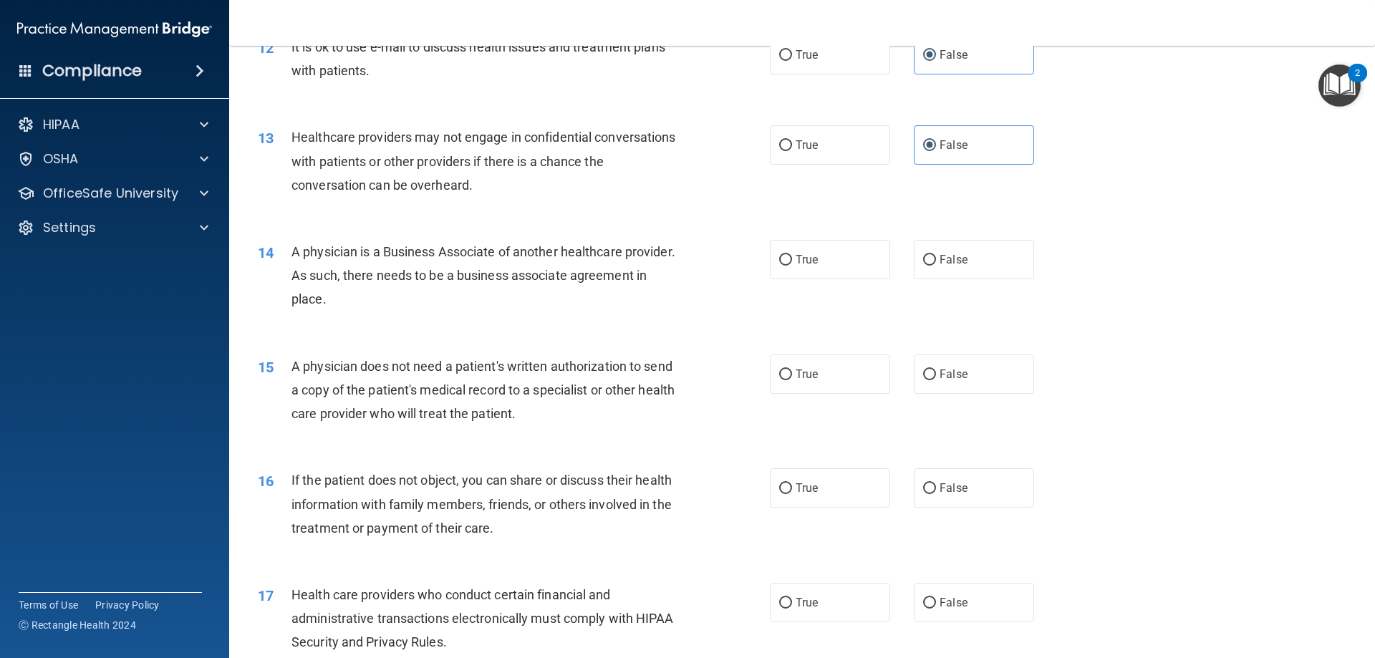
scroll to position [1289, 0]
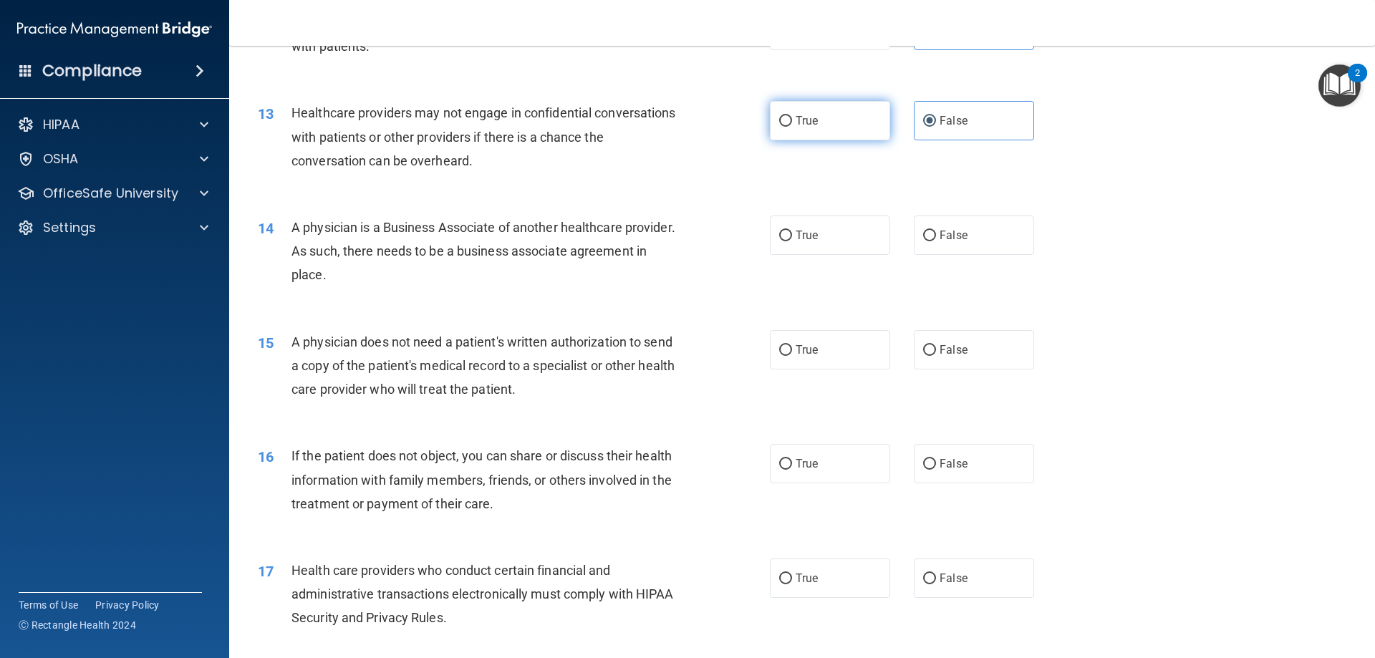
click at [836, 125] on label "True" at bounding box center [830, 120] width 120 height 39
click at [792, 125] on input "True" at bounding box center [785, 121] width 13 height 11
radio input "true"
click at [927, 134] on label "False" at bounding box center [974, 120] width 120 height 39
click at [927, 127] on input "False" at bounding box center [929, 121] width 13 height 11
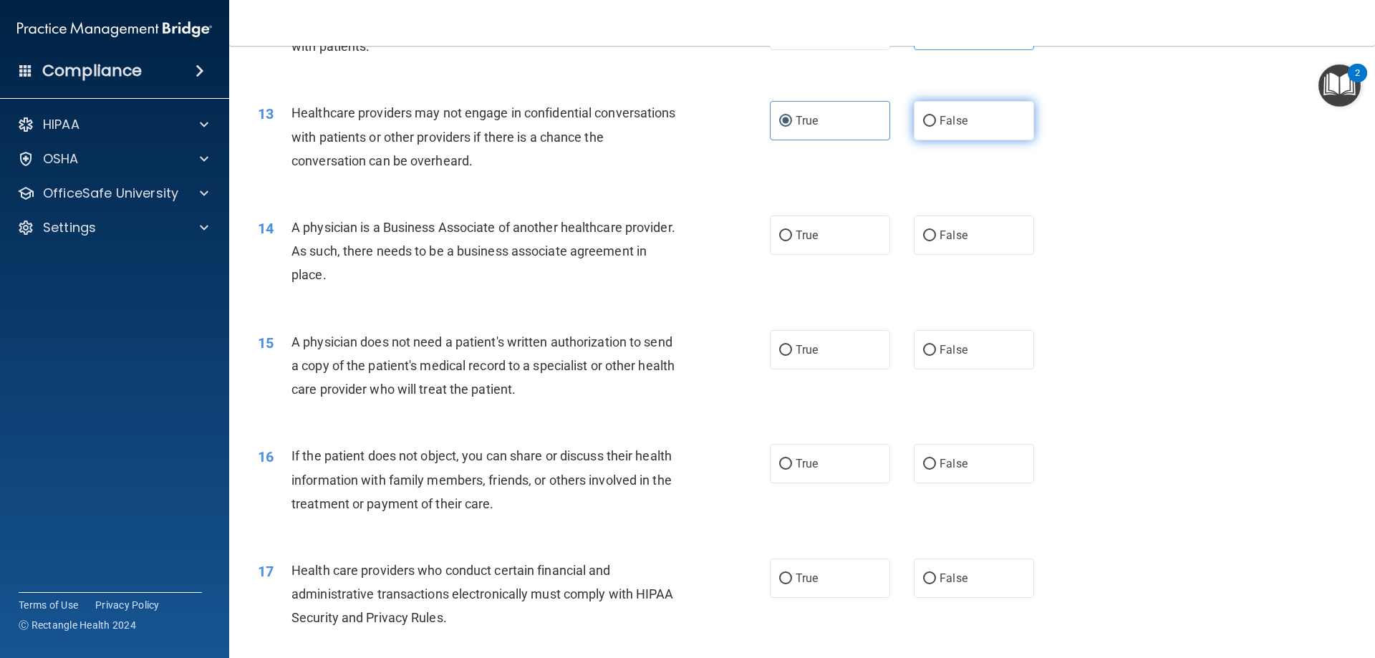
radio input "true"
radio input "false"
click at [871, 241] on label "True" at bounding box center [830, 235] width 120 height 39
click at [792, 241] on input "True" at bounding box center [785, 236] width 13 height 11
radio input "true"
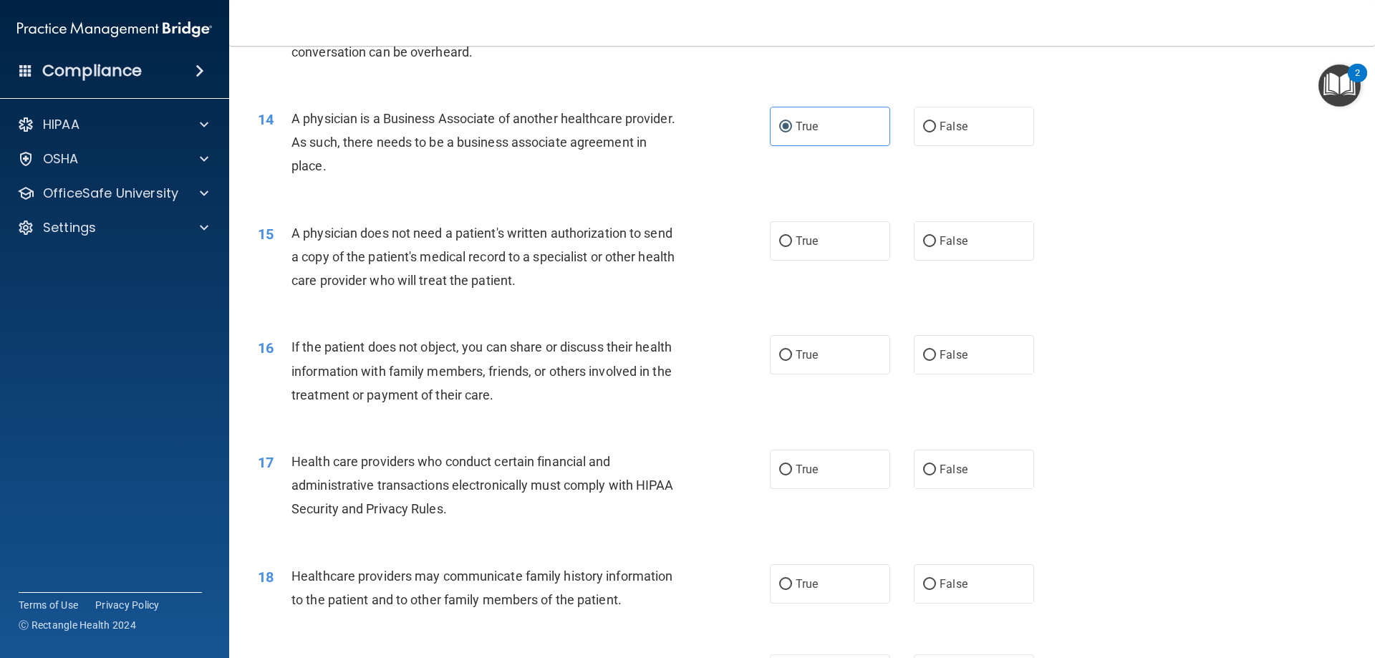
scroll to position [1432, 0]
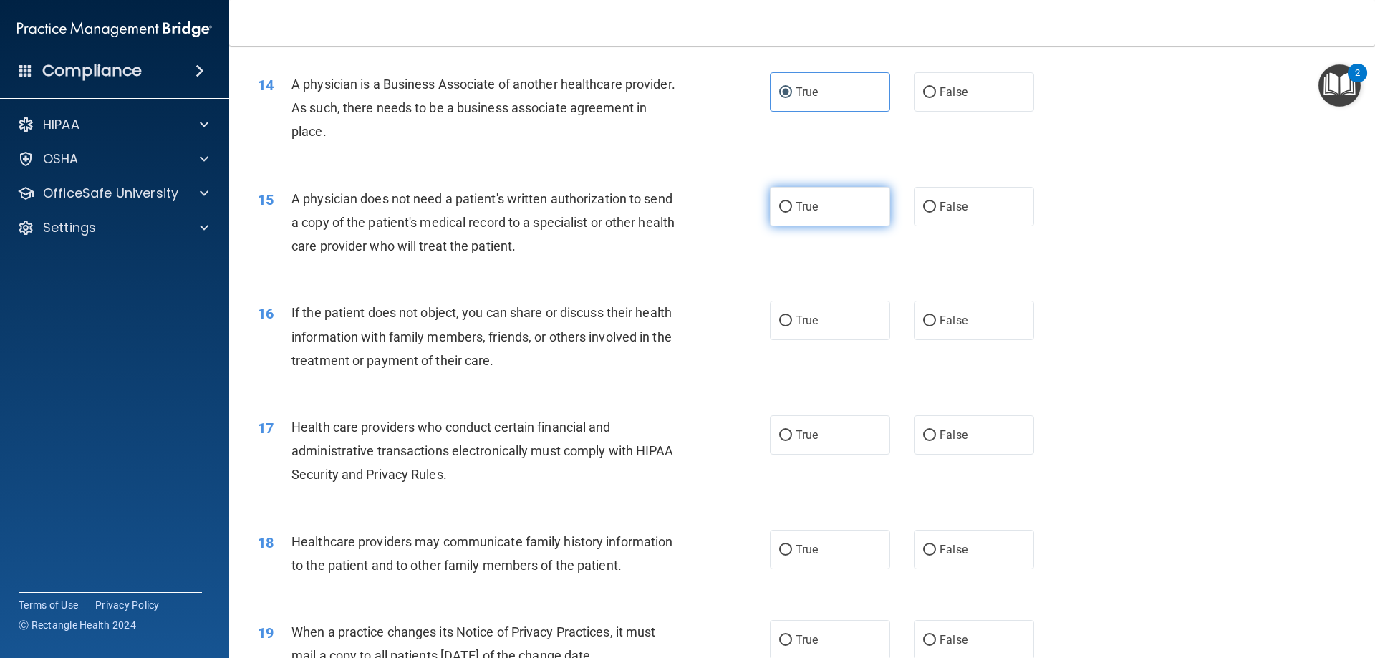
click at [861, 223] on label "True" at bounding box center [830, 206] width 120 height 39
click at [792, 213] on input "True" at bounding box center [785, 207] width 13 height 11
radio input "true"
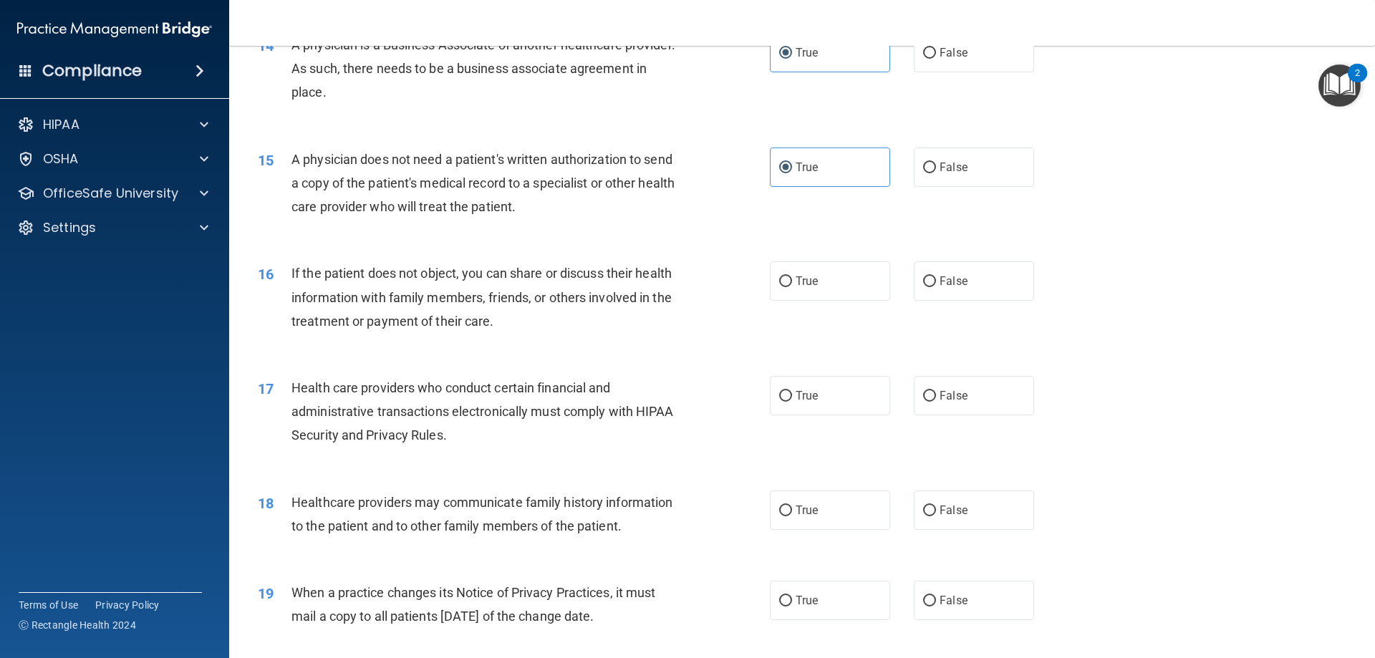
scroll to position [1504, 0]
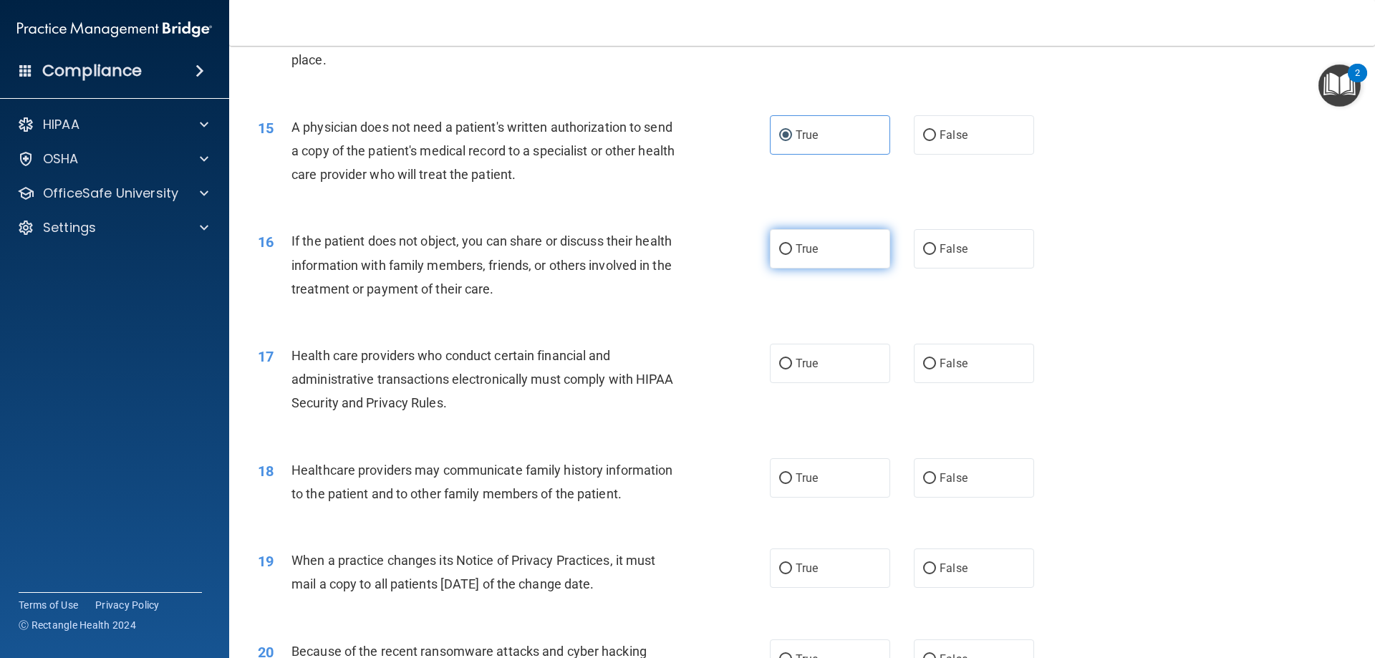
click at [864, 247] on label "True" at bounding box center [830, 248] width 120 height 39
click at [792, 247] on input "True" at bounding box center [785, 249] width 13 height 11
radio input "true"
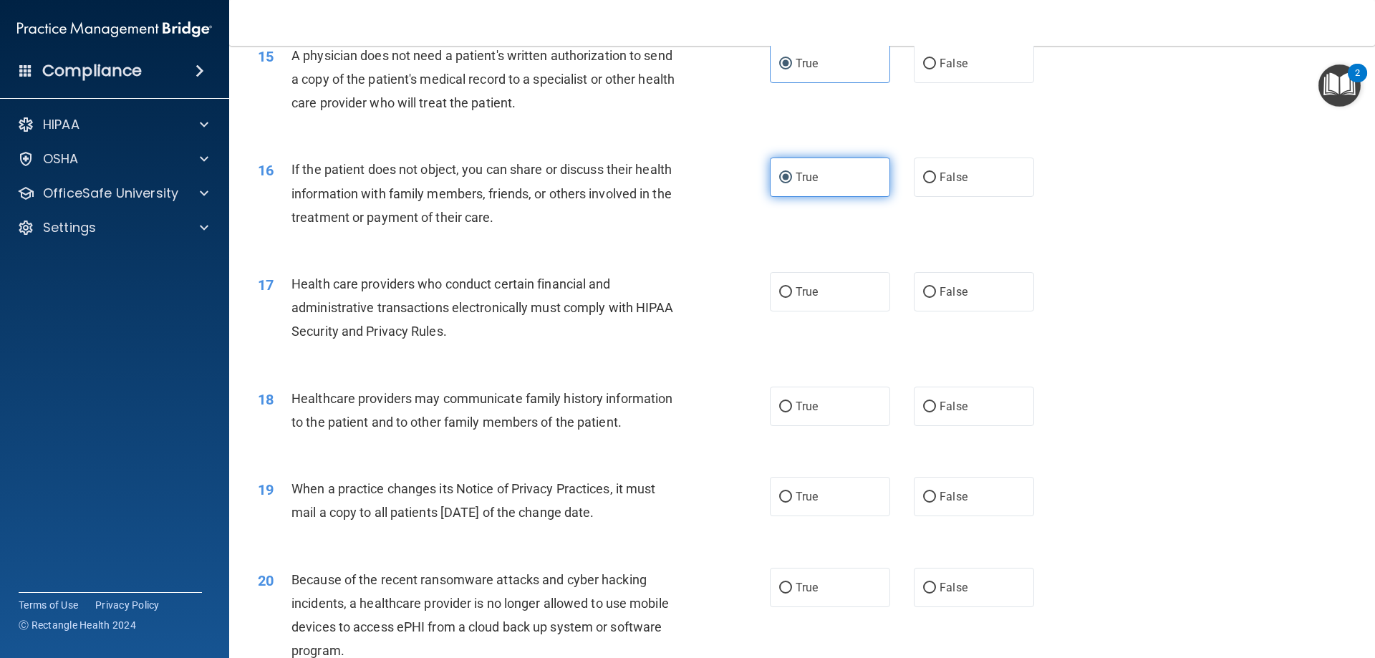
scroll to position [1647, 0]
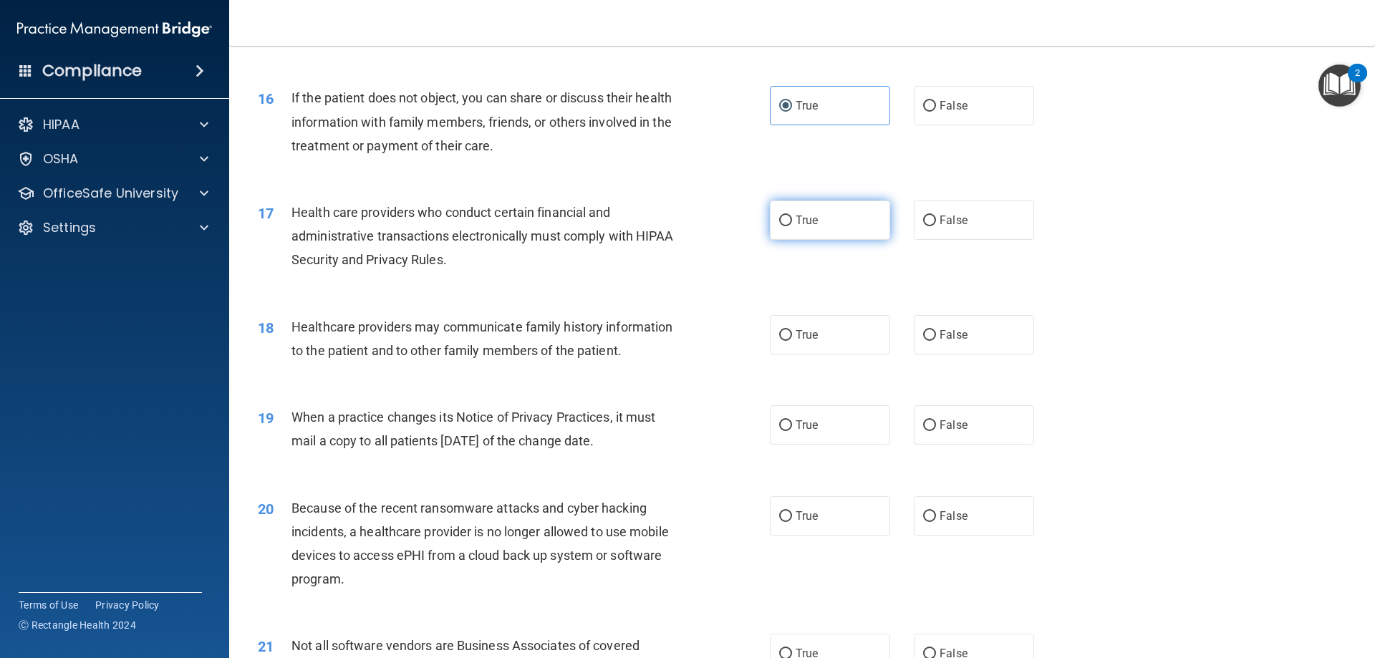
click at [841, 224] on label "True" at bounding box center [830, 220] width 120 height 39
click at [792, 224] on input "True" at bounding box center [785, 221] width 13 height 11
radio input "true"
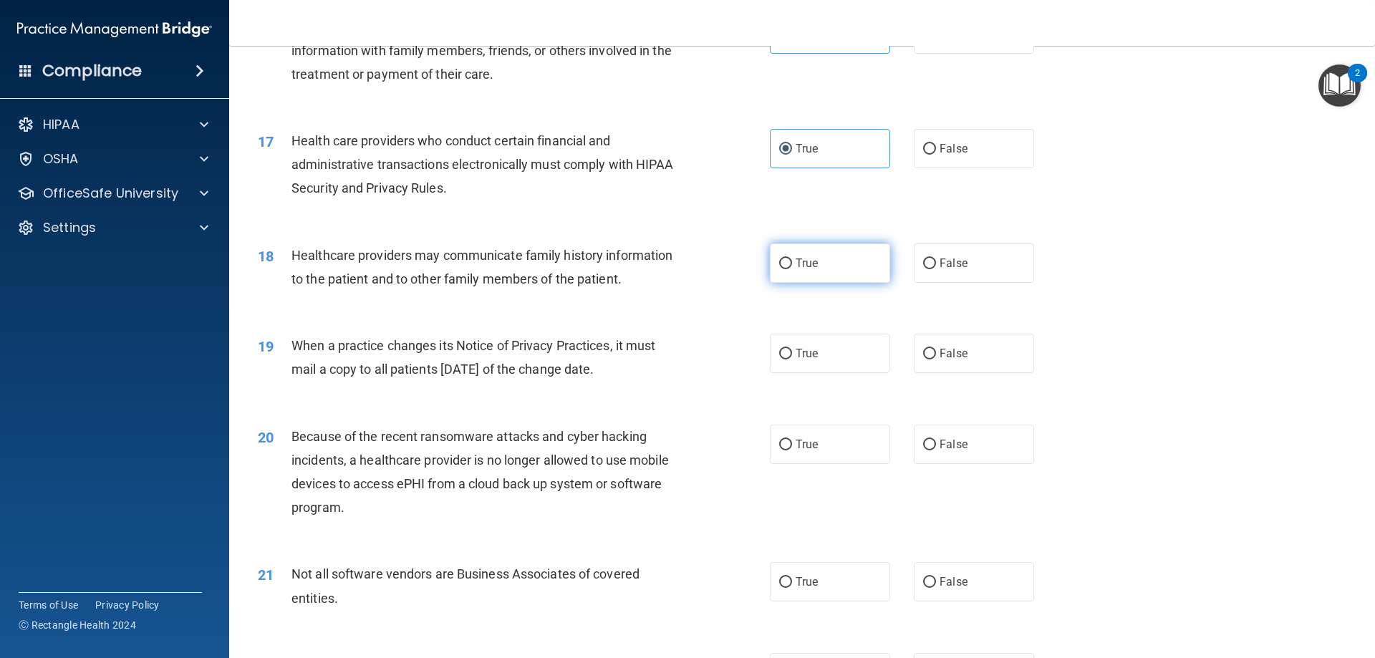
scroll to position [1790, 0]
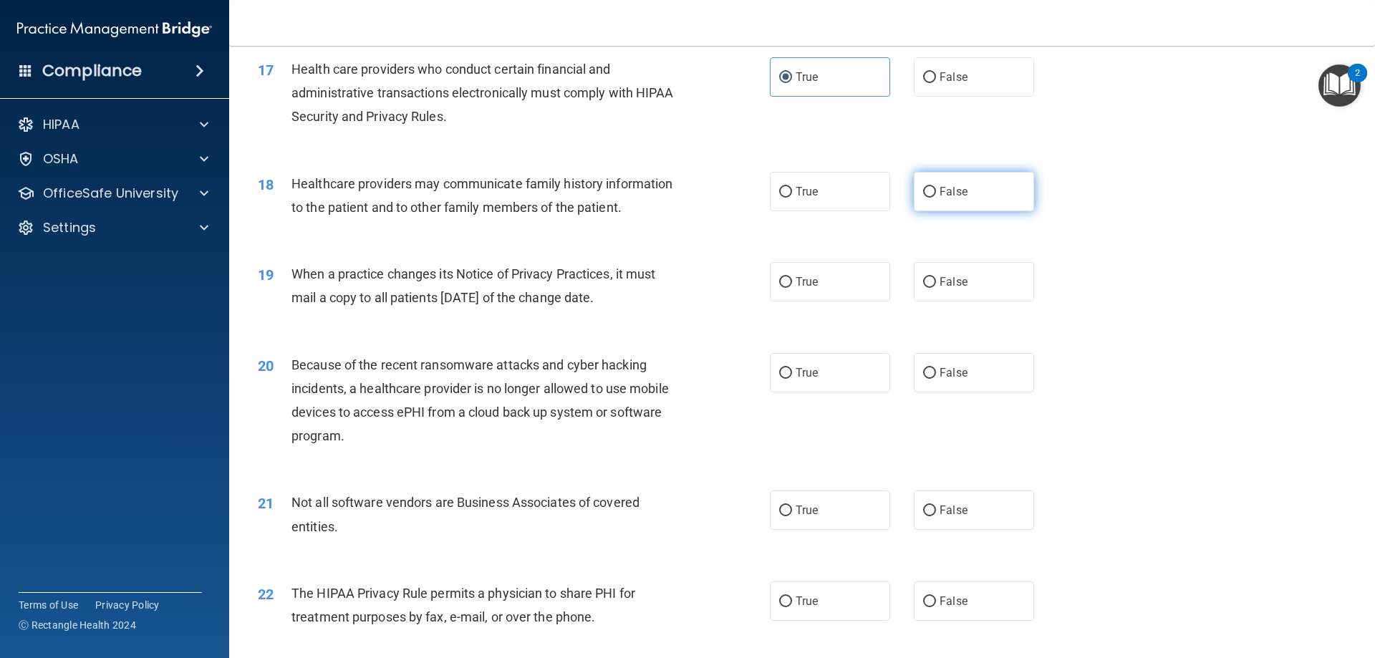
click at [926, 200] on label "False" at bounding box center [974, 191] width 120 height 39
click at [926, 198] on input "False" at bounding box center [929, 192] width 13 height 11
radio input "true"
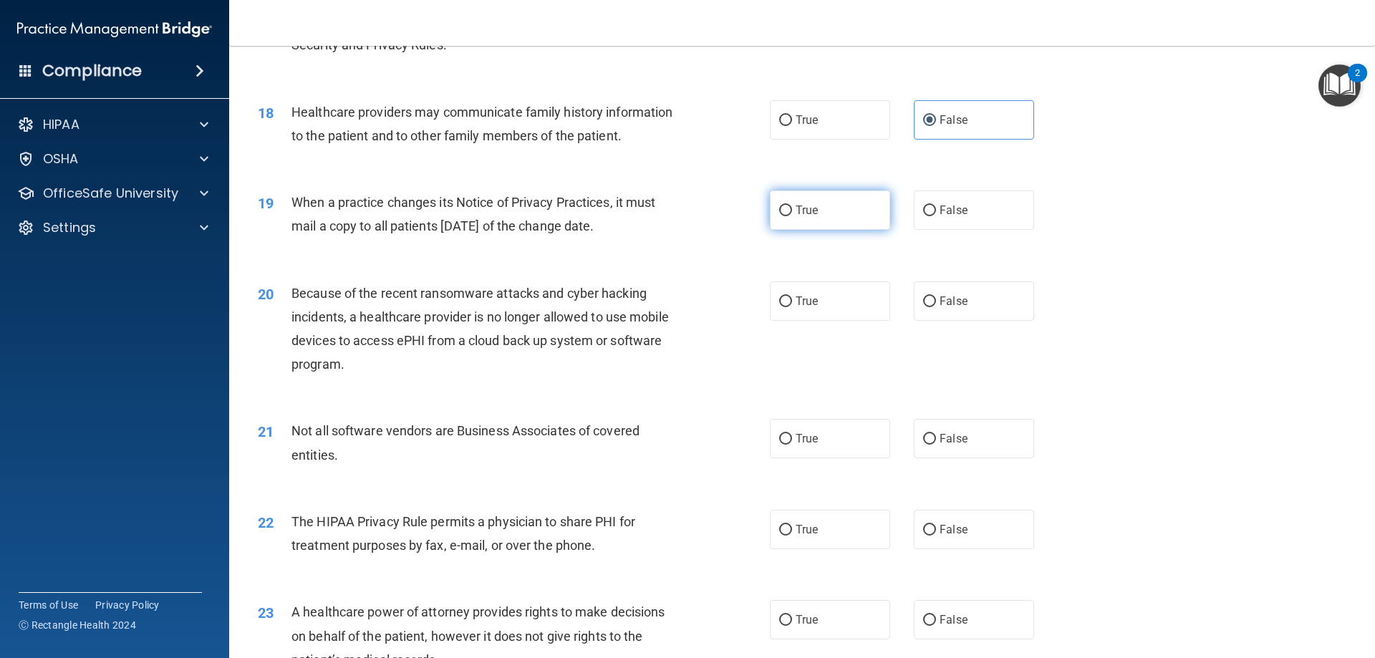
click at [847, 221] on label "True" at bounding box center [830, 209] width 120 height 39
click at [792, 216] on input "True" at bounding box center [785, 211] width 13 height 11
radio input "true"
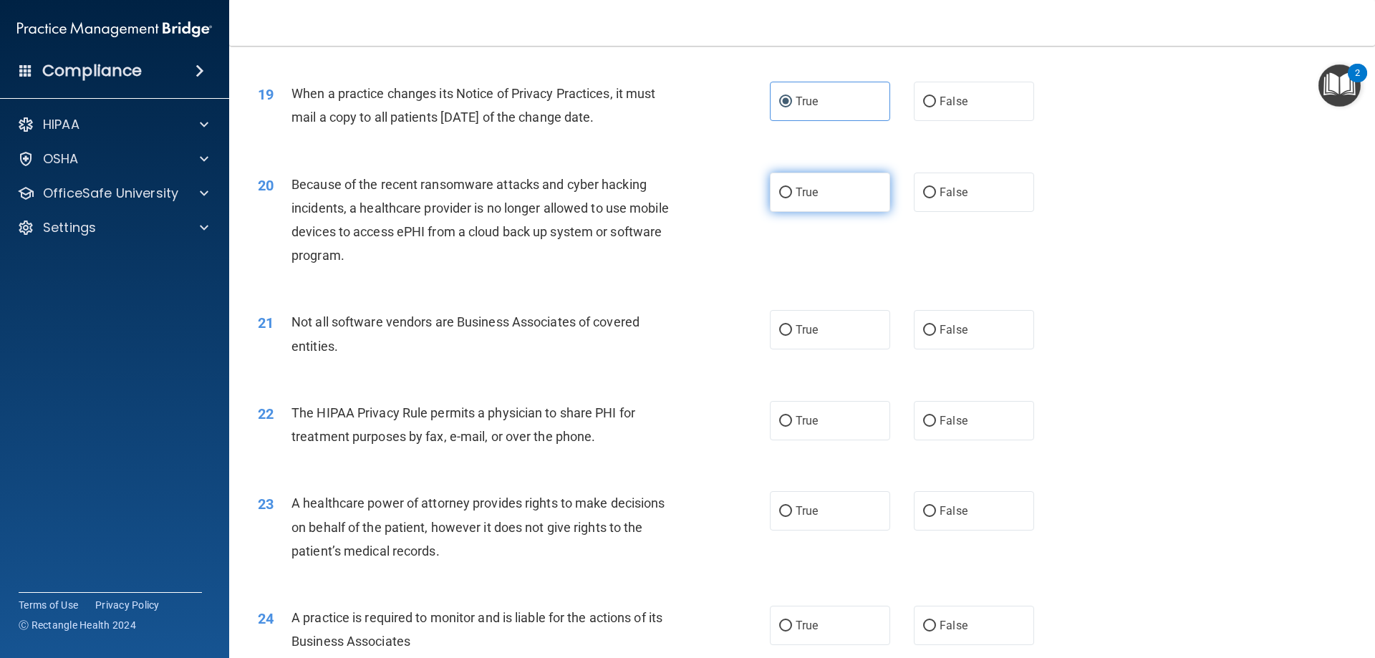
scroll to position [2005, 0]
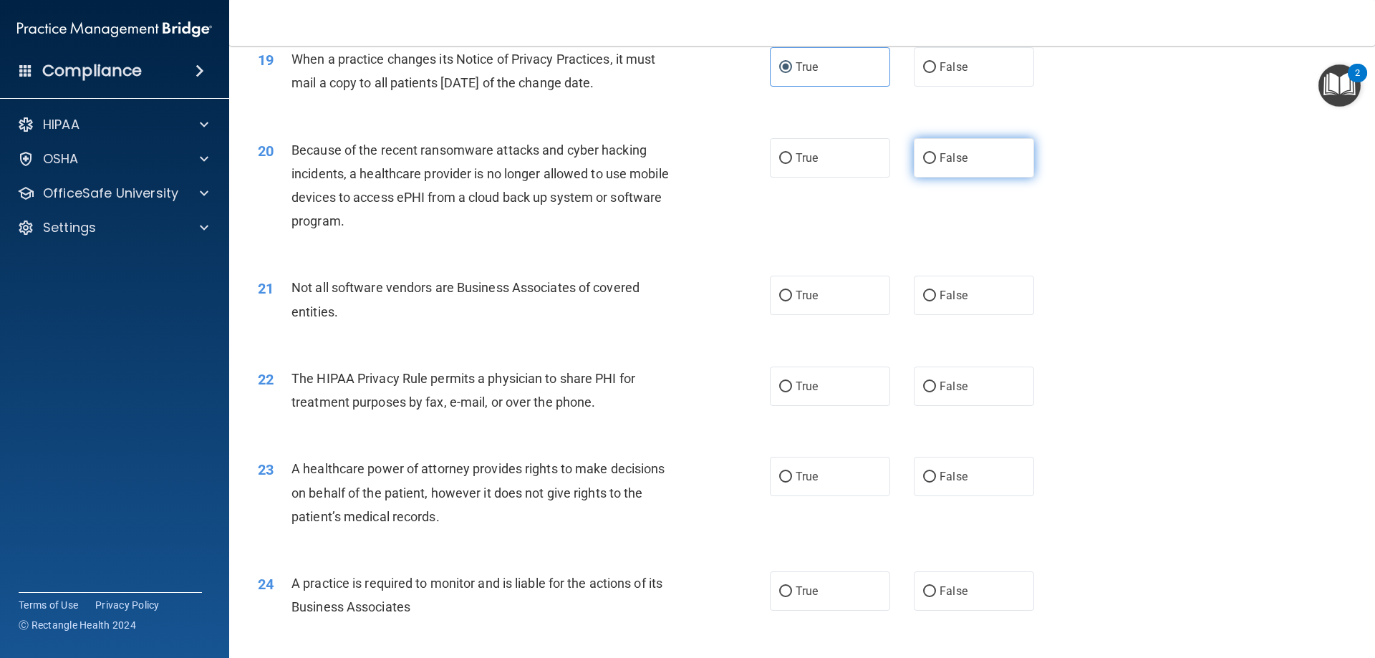
click at [929, 158] on input "False" at bounding box center [929, 158] width 13 height 11
radio input "true"
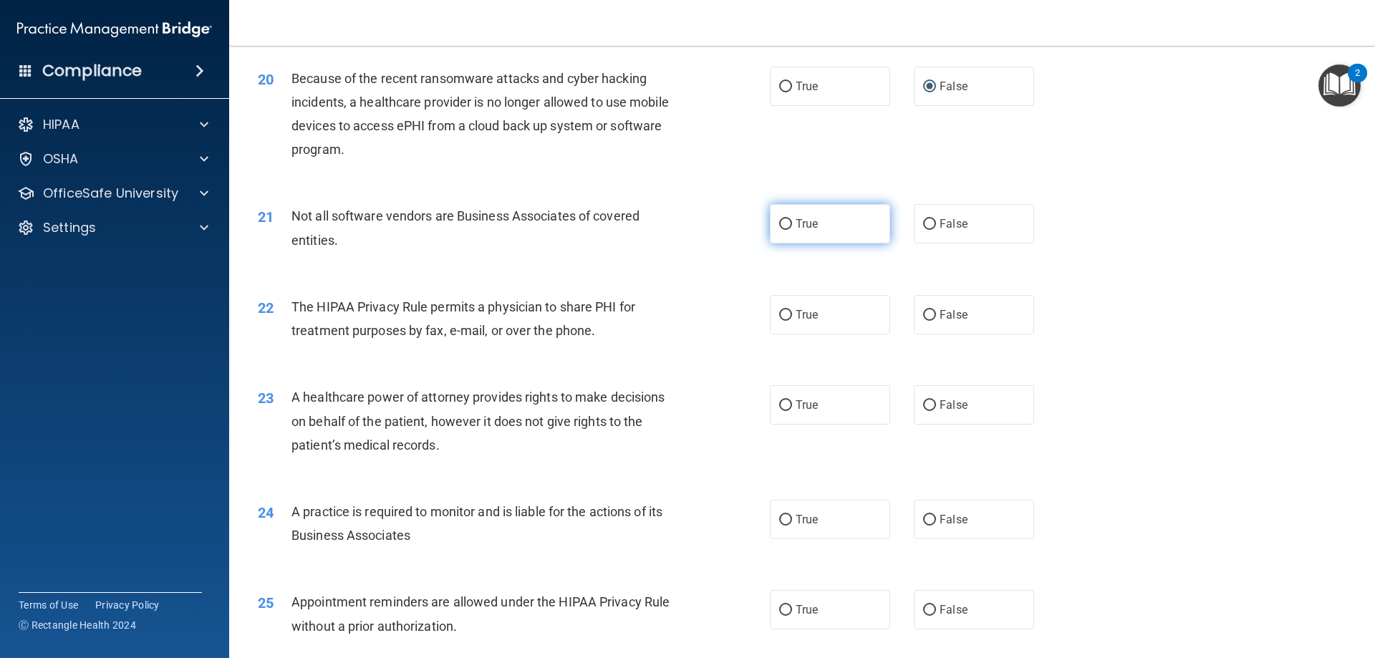
click at [877, 225] on label "True" at bounding box center [830, 223] width 120 height 39
click at [792, 225] on input "True" at bounding box center [785, 224] width 13 height 11
radio input "true"
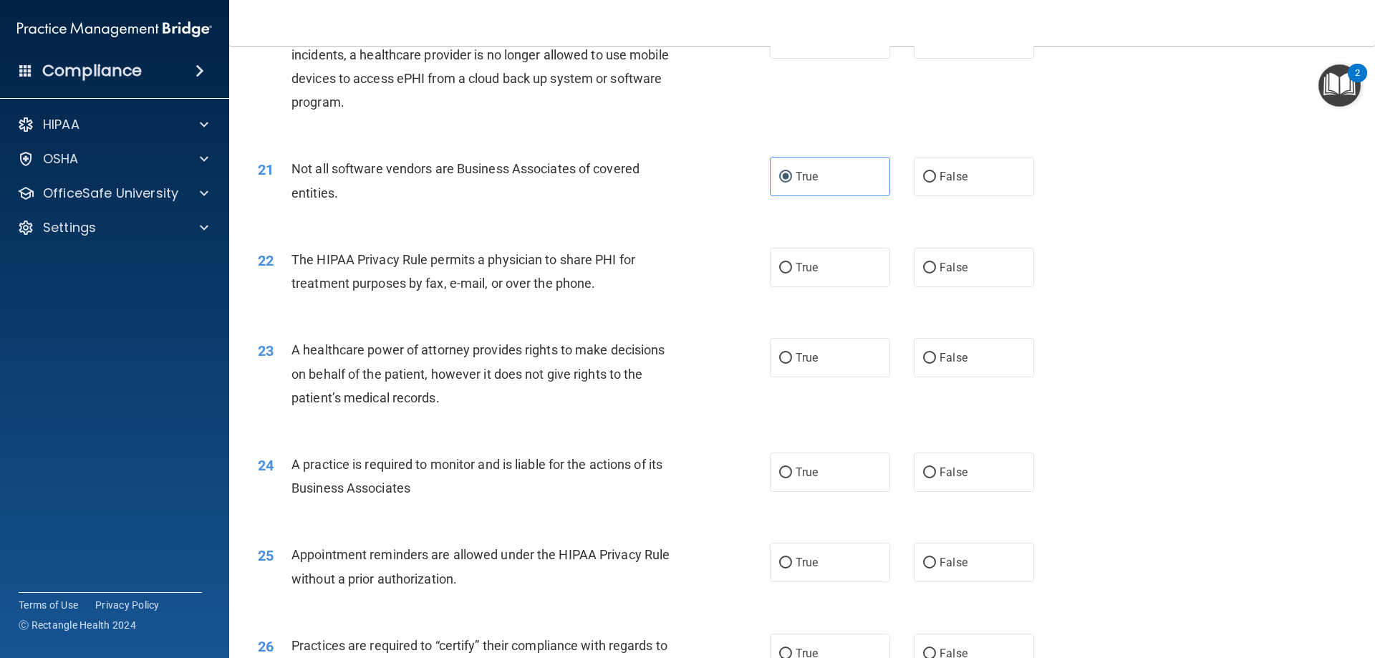
scroll to position [2148, 0]
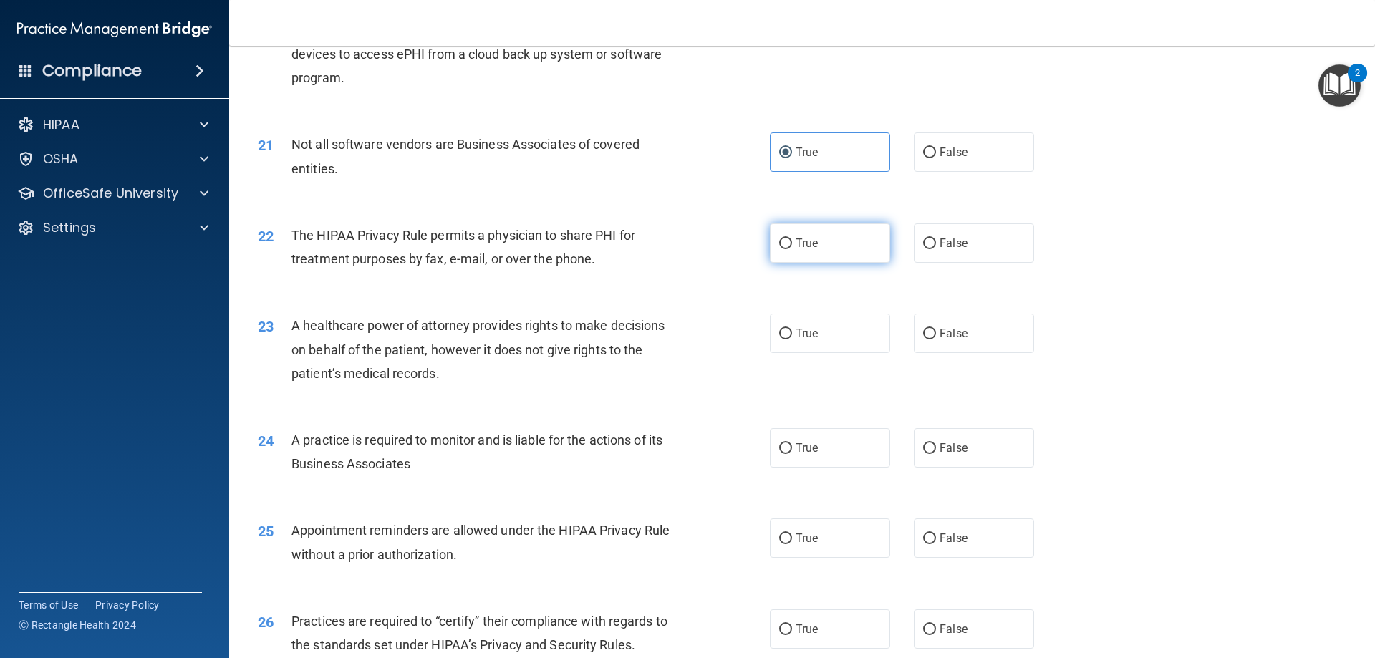
click at [868, 245] on label "True" at bounding box center [830, 242] width 120 height 39
click at [792, 245] on input "True" at bounding box center [785, 243] width 13 height 11
radio input "true"
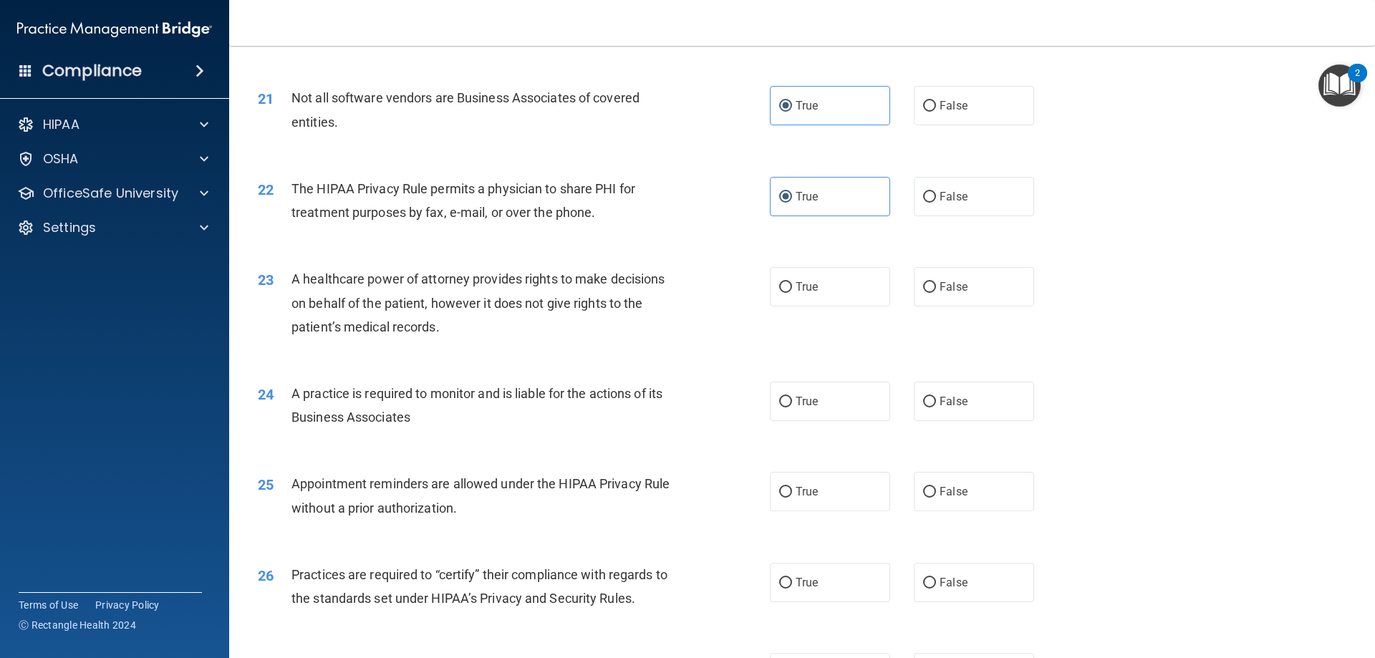
scroll to position [2220, 0]
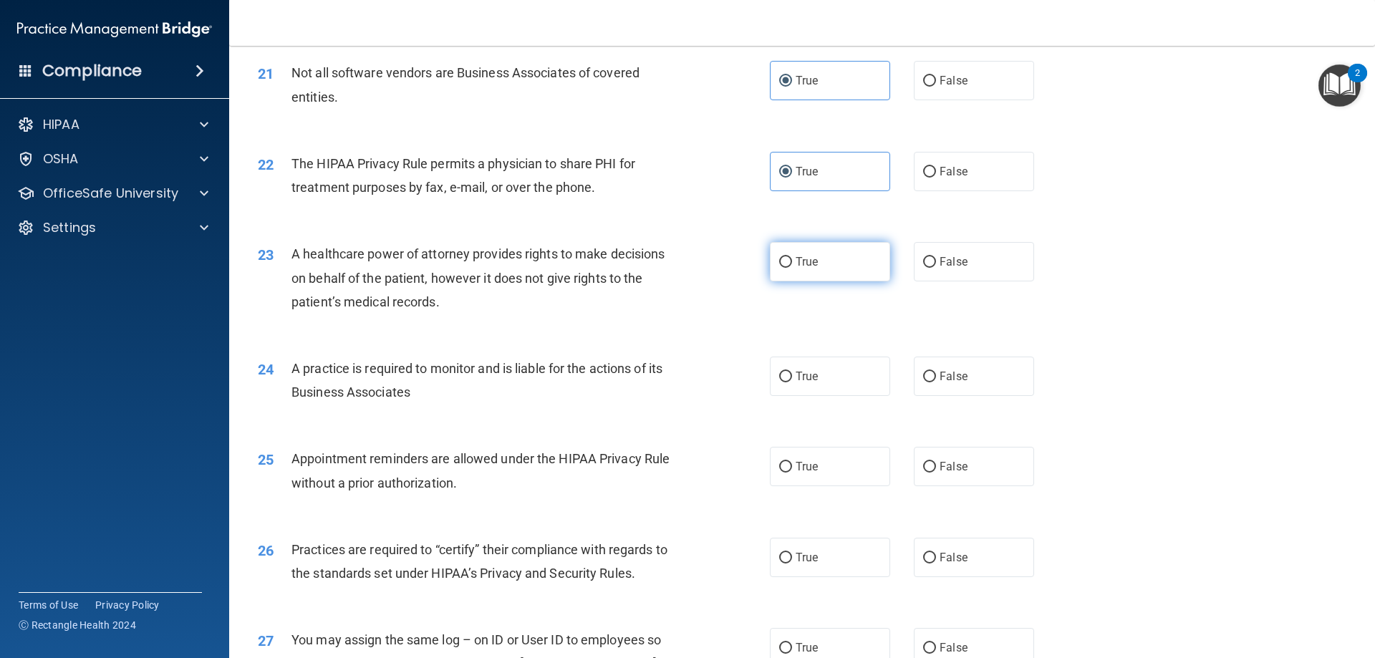
click at [880, 265] on label "True" at bounding box center [830, 261] width 120 height 39
click at [792, 265] on input "True" at bounding box center [785, 262] width 13 height 11
radio input "true"
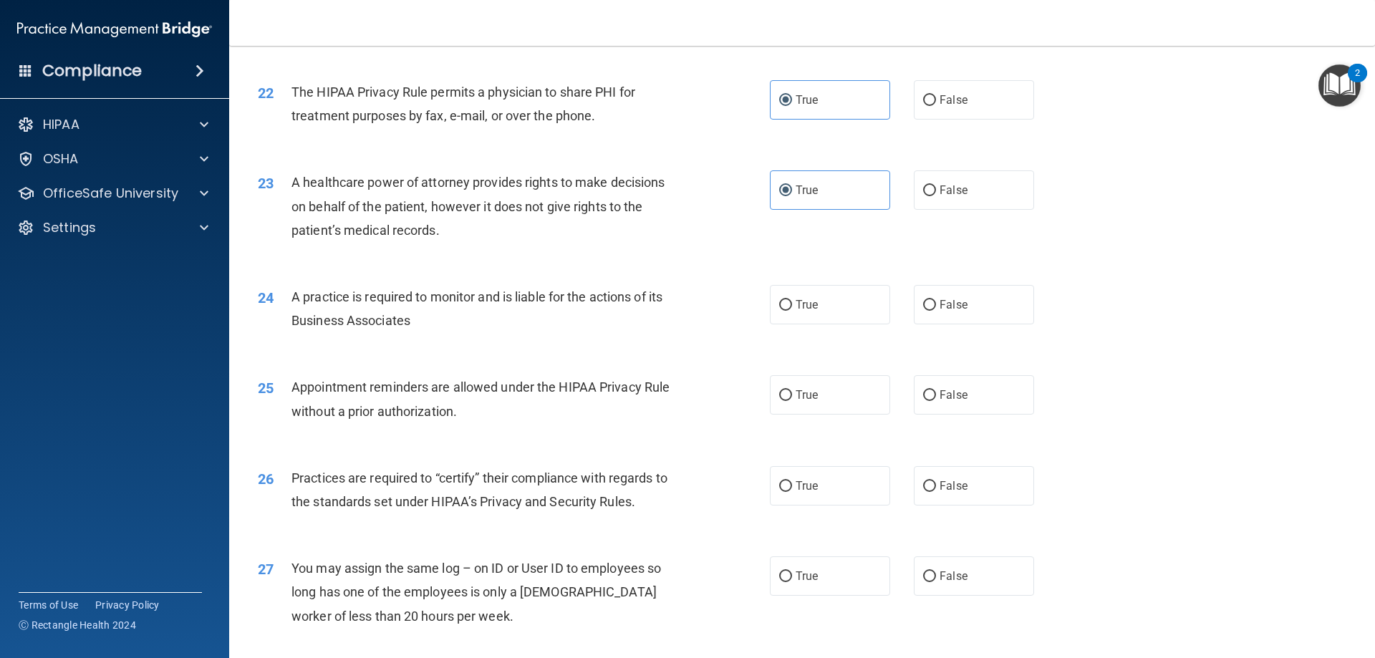
scroll to position [2363, 0]
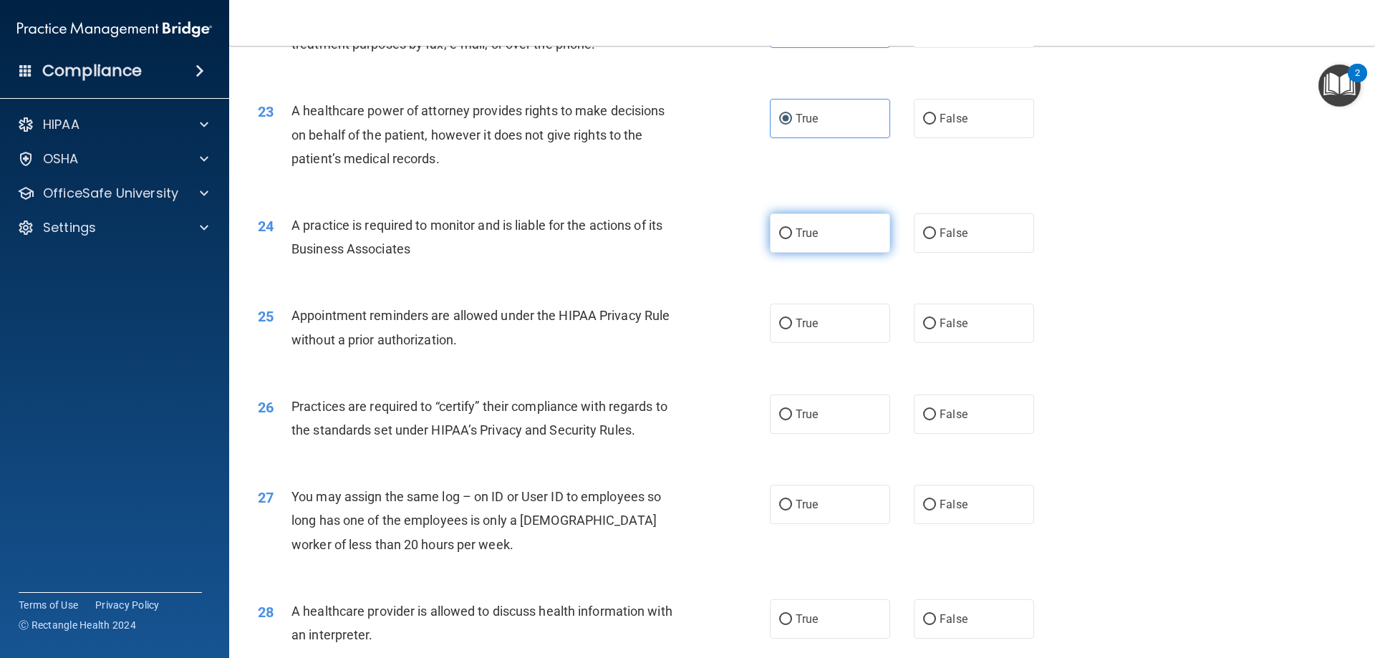
click at [868, 246] on label "True" at bounding box center [830, 232] width 120 height 39
click at [792, 239] on input "True" at bounding box center [785, 233] width 13 height 11
radio input "true"
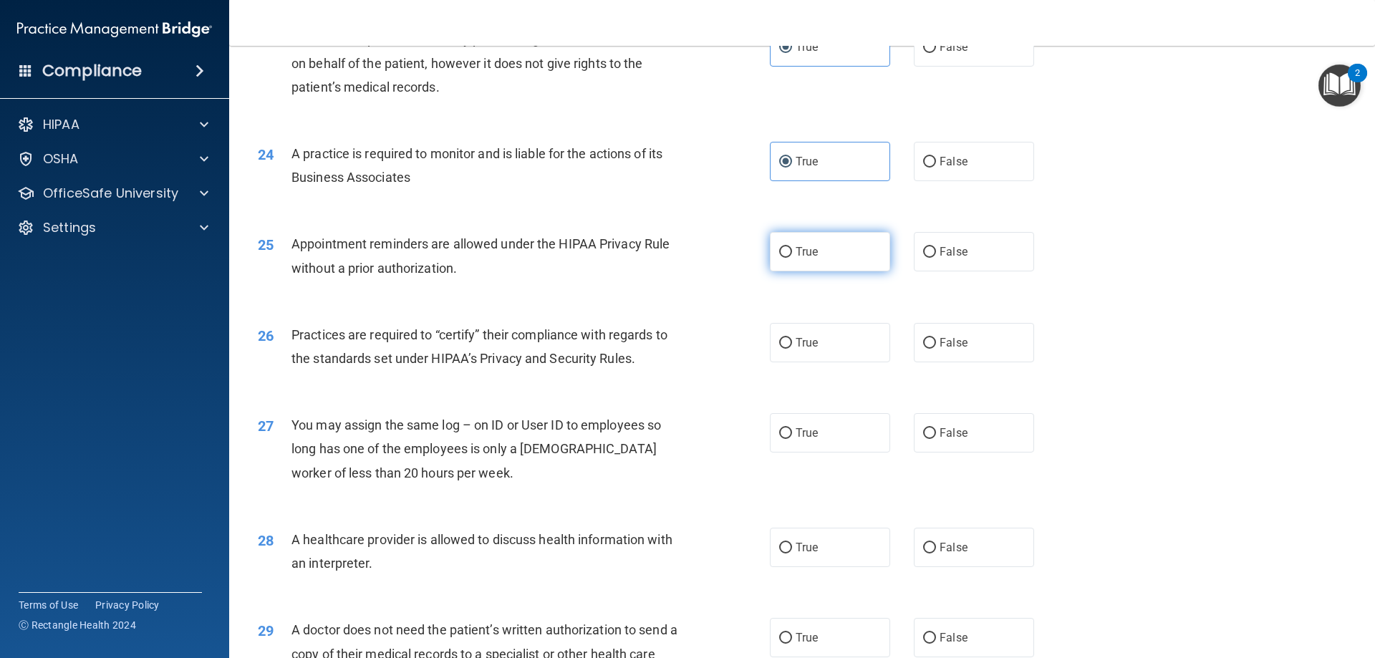
click at [876, 262] on label "True" at bounding box center [830, 251] width 120 height 39
click at [792, 258] on input "True" at bounding box center [785, 252] width 13 height 11
radio input "true"
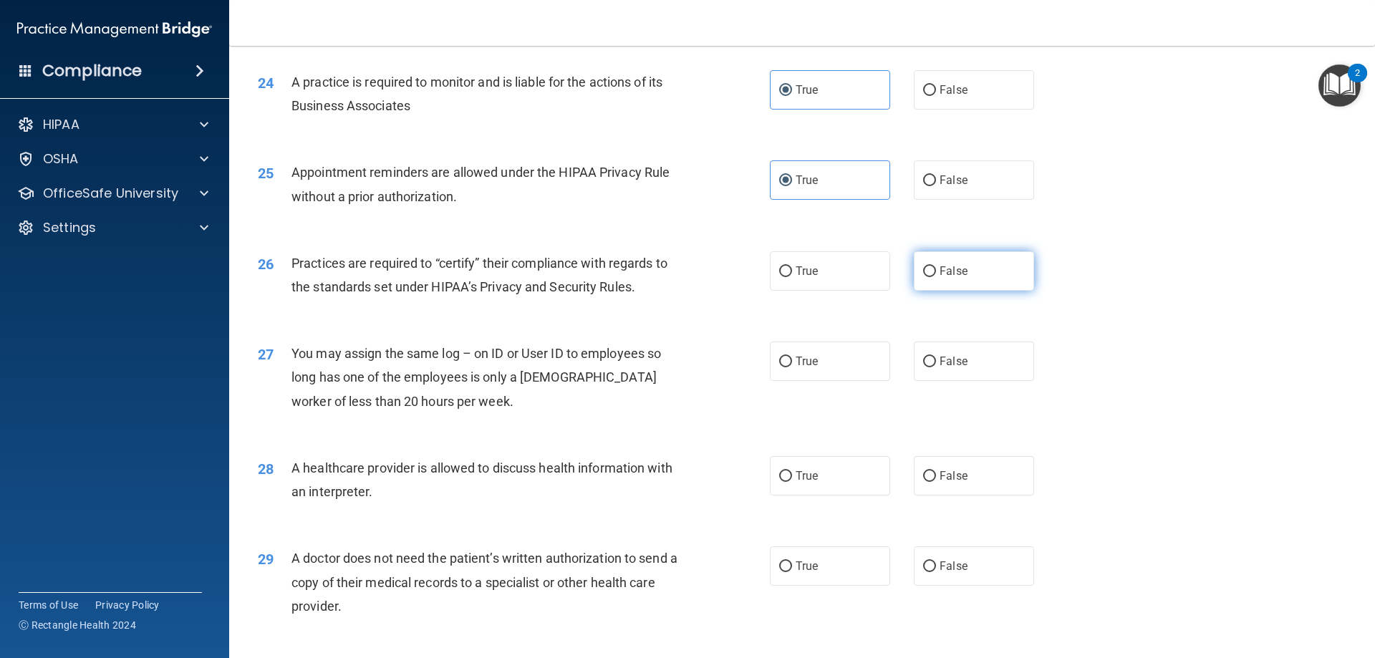
click at [923, 273] on input "False" at bounding box center [929, 271] width 13 height 11
radio input "true"
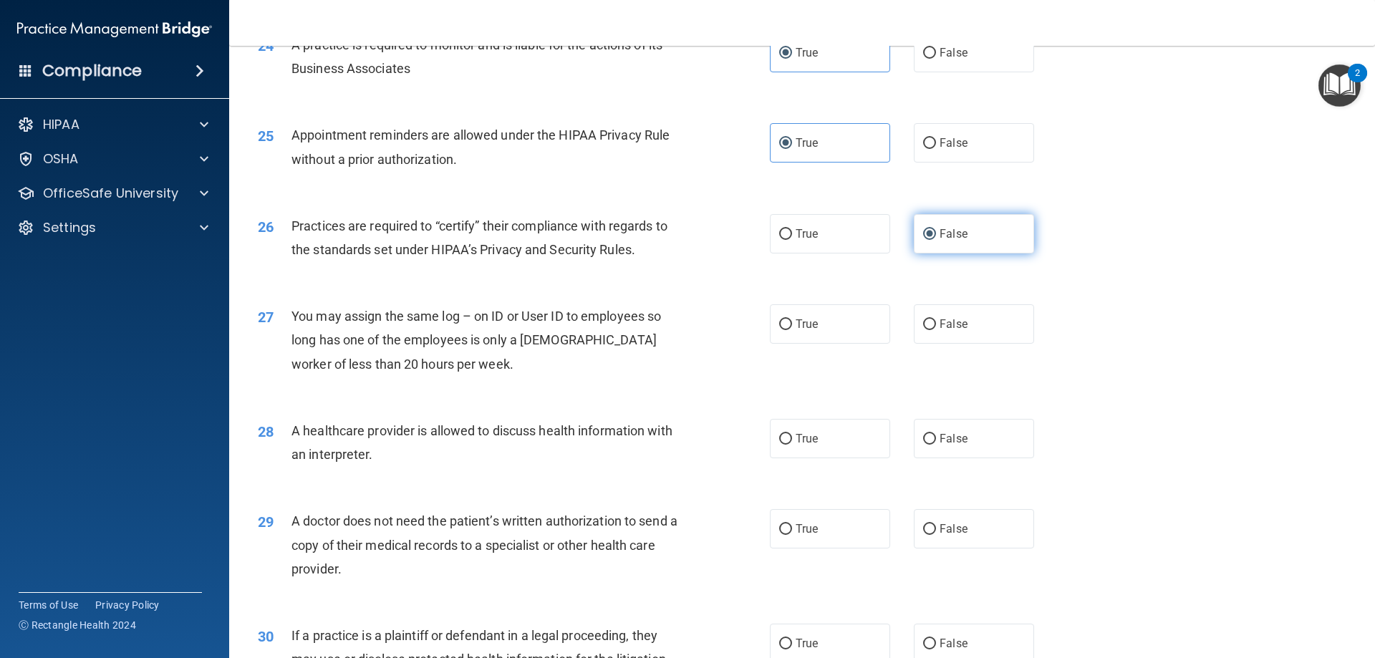
scroll to position [2578, 0]
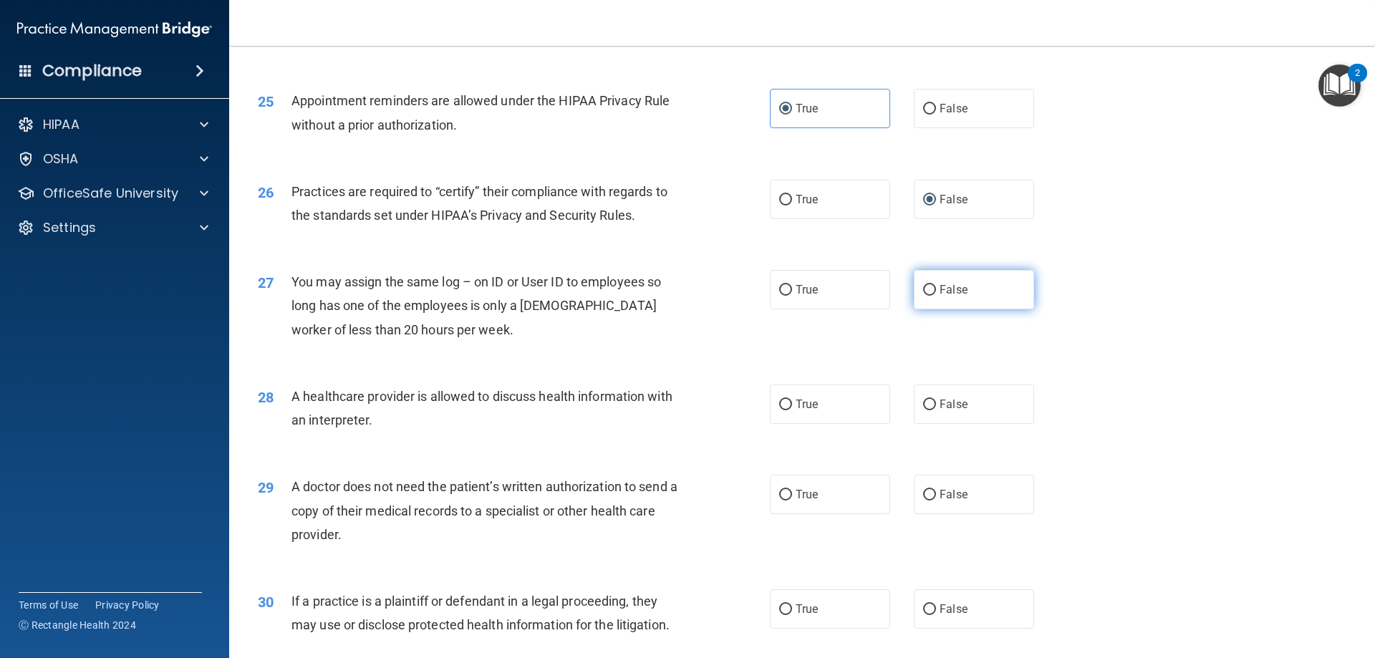
click at [940, 285] on span "False" at bounding box center [954, 290] width 28 height 14
click at [936, 285] on input "False" at bounding box center [929, 290] width 13 height 11
radio input "true"
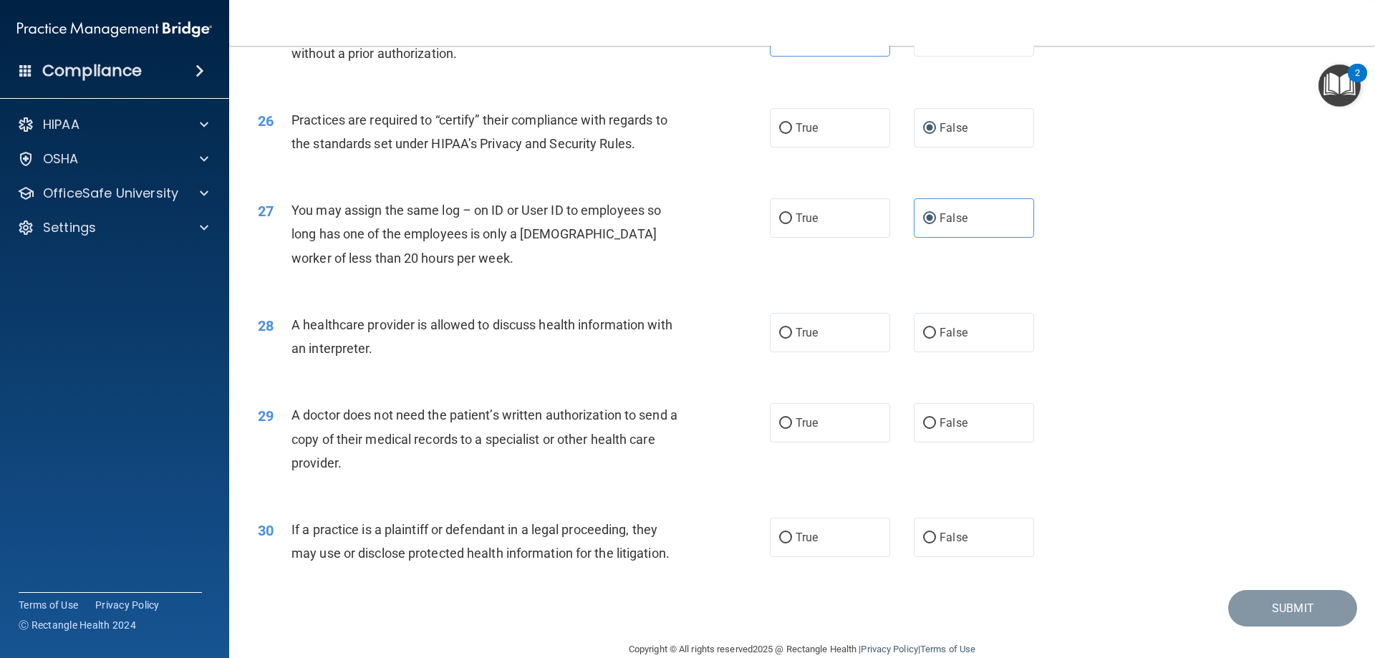
scroll to position [2675, 0]
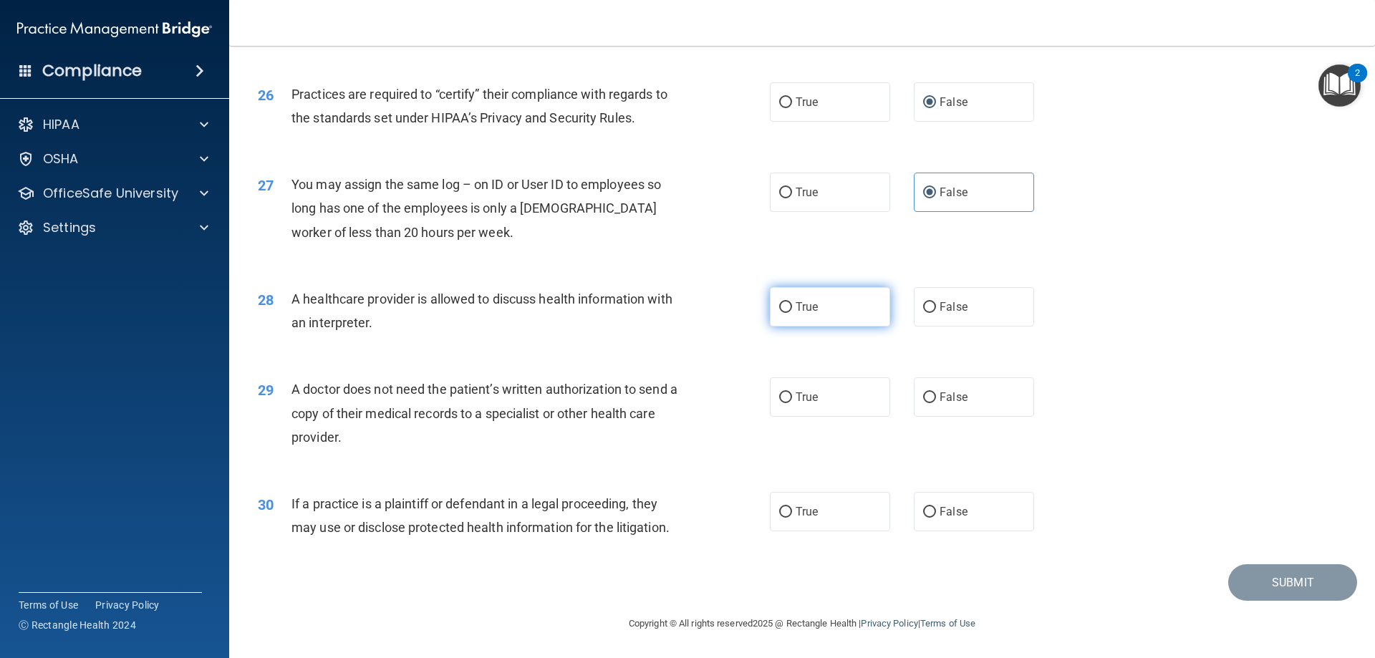
click at [872, 303] on label "True" at bounding box center [830, 306] width 120 height 39
click at [792, 303] on input "True" at bounding box center [785, 307] width 13 height 11
radio input "true"
click at [869, 402] on label "True" at bounding box center [830, 396] width 120 height 39
click at [792, 402] on input "True" at bounding box center [785, 397] width 13 height 11
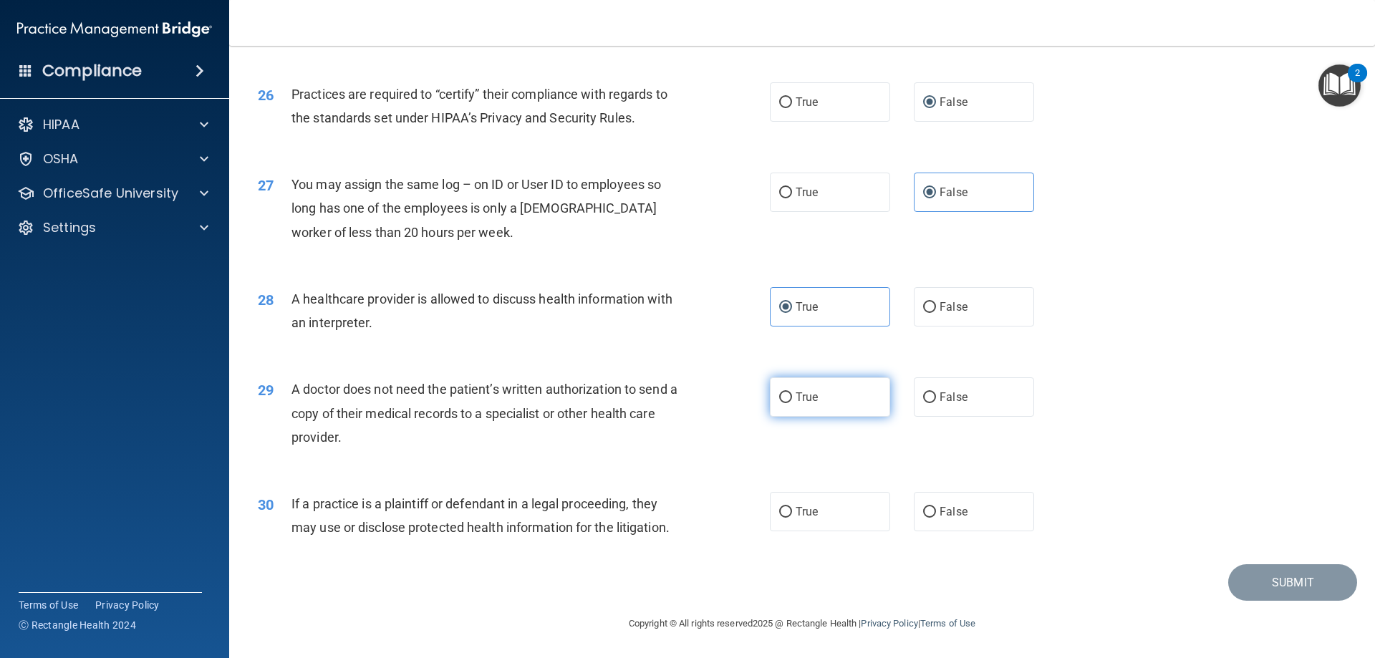
radio input "true"
click at [856, 526] on label "True" at bounding box center [830, 511] width 120 height 39
click at [792, 518] on input "True" at bounding box center [785, 512] width 13 height 11
radio input "true"
click at [1228, 577] on button "Submit" at bounding box center [1292, 582] width 129 height 37
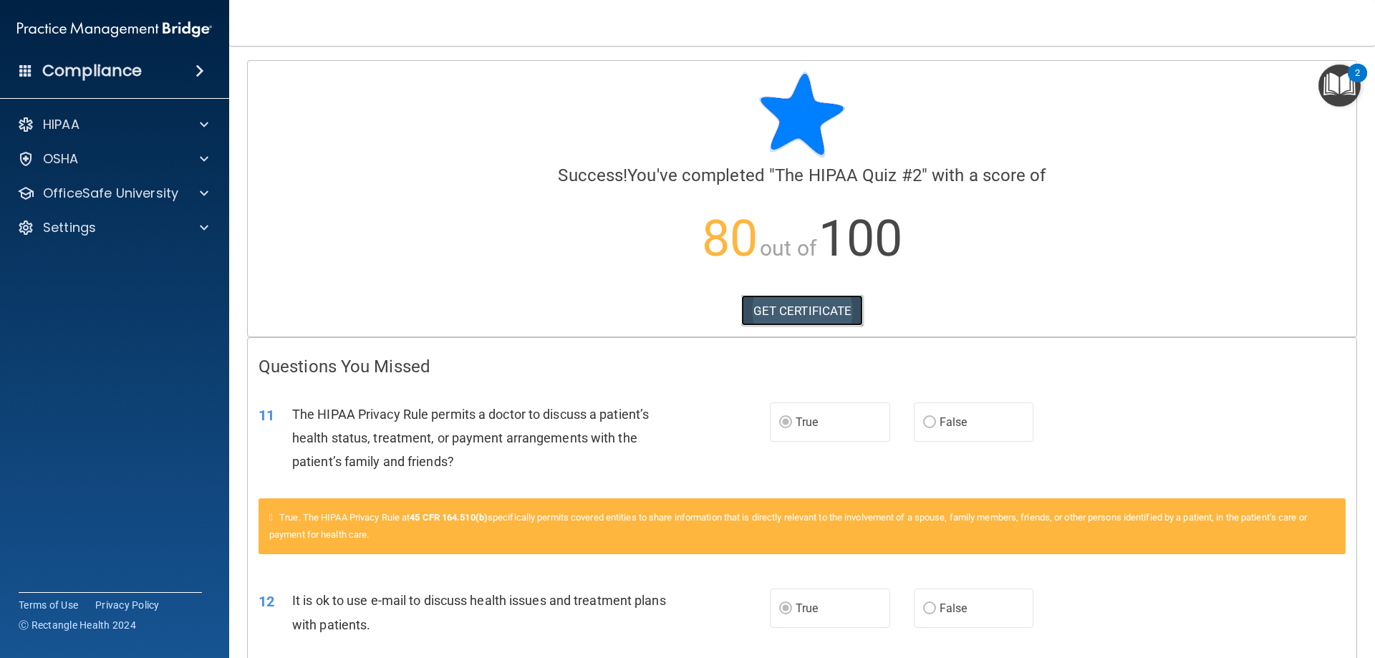
click at [818, 318] on link "GET CERTIFICATE" at bounding box center [802, 311] width 122 height 32
click at [203, 189] on span at bounding box center [204, 193] width 9 height 17
click at [153, 221] on div "HIPAA Training" at bounding box center [106, 228] width 195 height 14
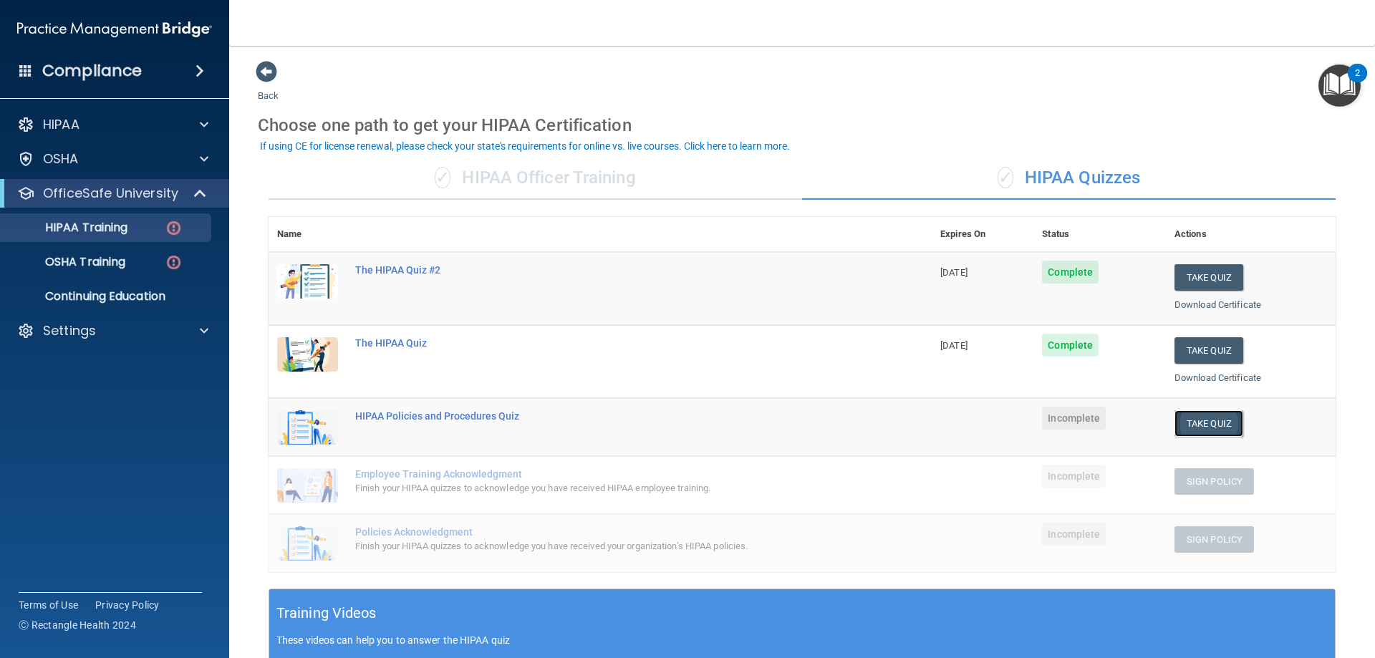
click at [1204, 419] on button "Take Quiz" at bounding box center [1208, 423] width 69 height 26
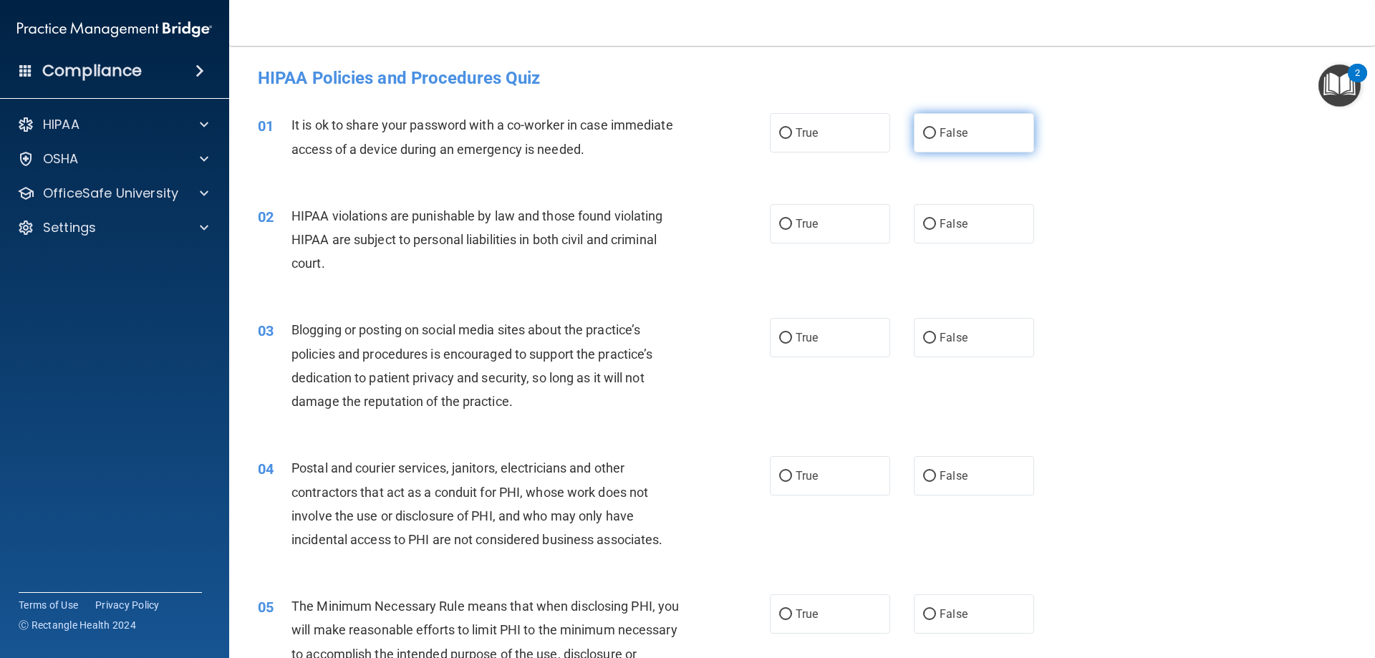
click at [914, 137] on label "False" at bounding box center [974, 132] width 120 height 39
click at [923, 137] on input "False" at bounding box center [929, 133] width 13 height 11
radio input "true"
click at [808, 222] on span "True" at bounding box center [807, 224] width 22 height 14
click at [792, 222] on input "True" at bounding box center [785, 224] width 13 height 11
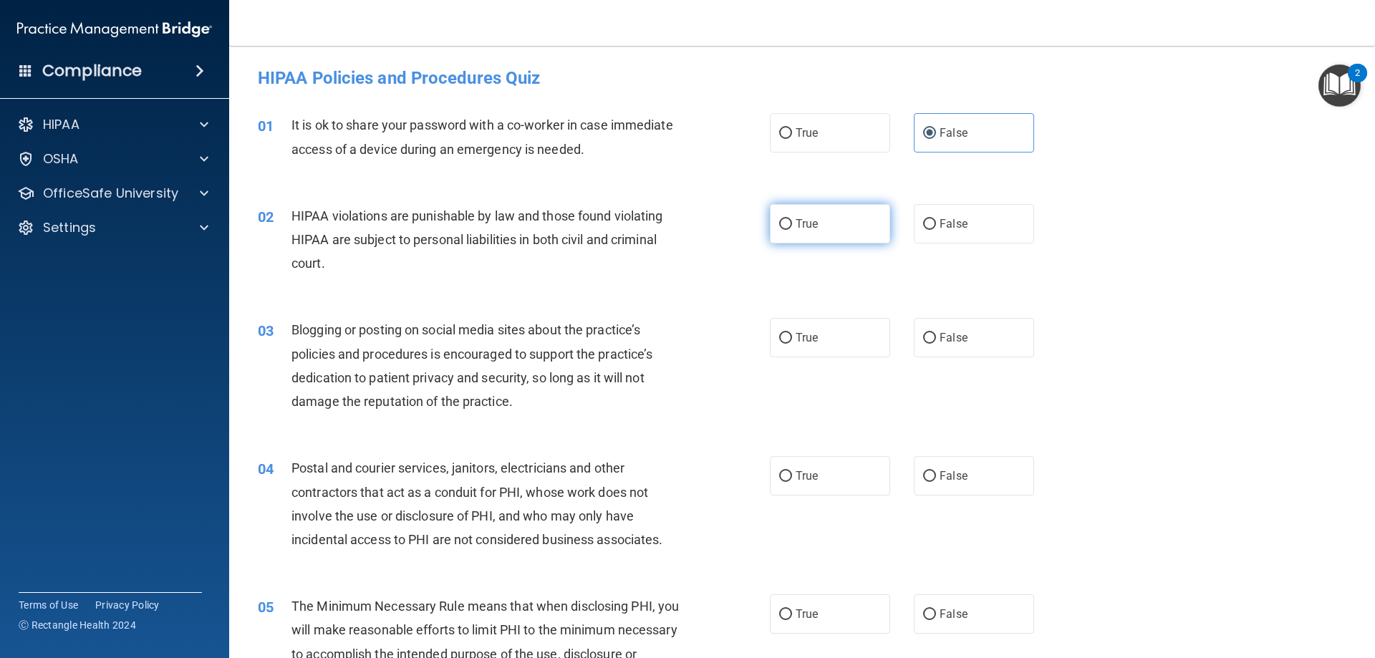
radio input "true"
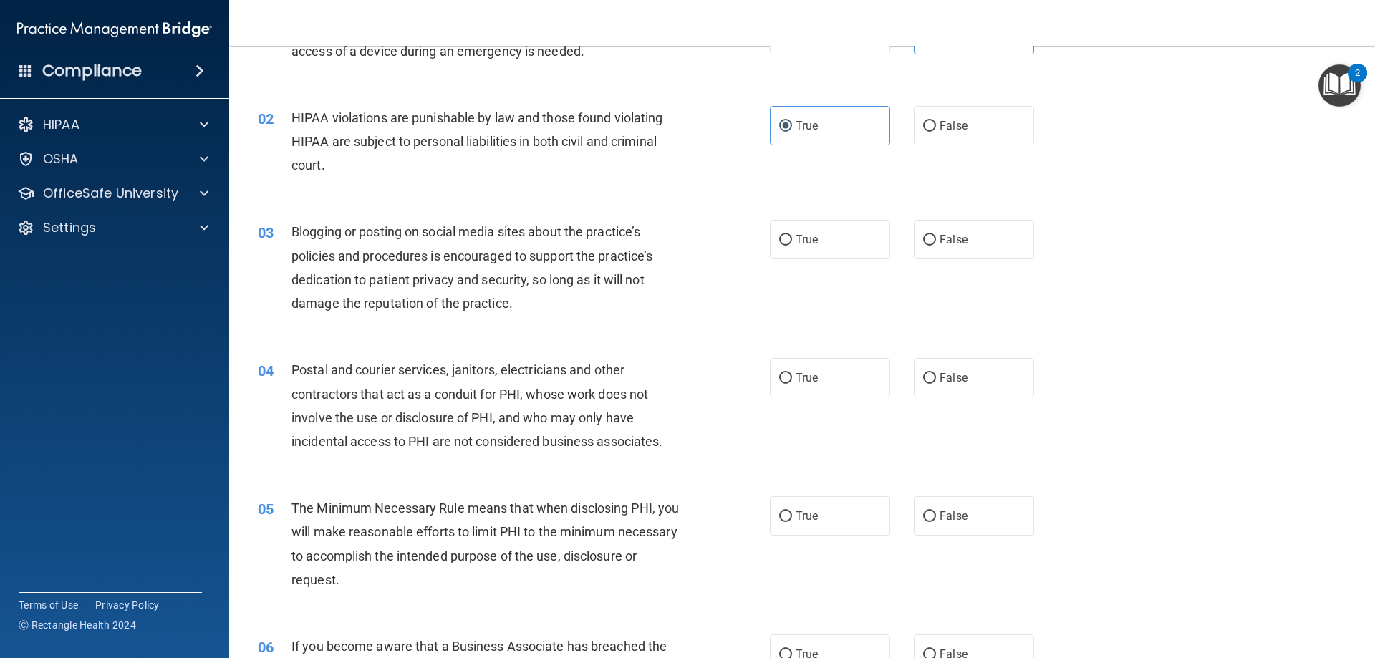
scroll to position [143, 0]
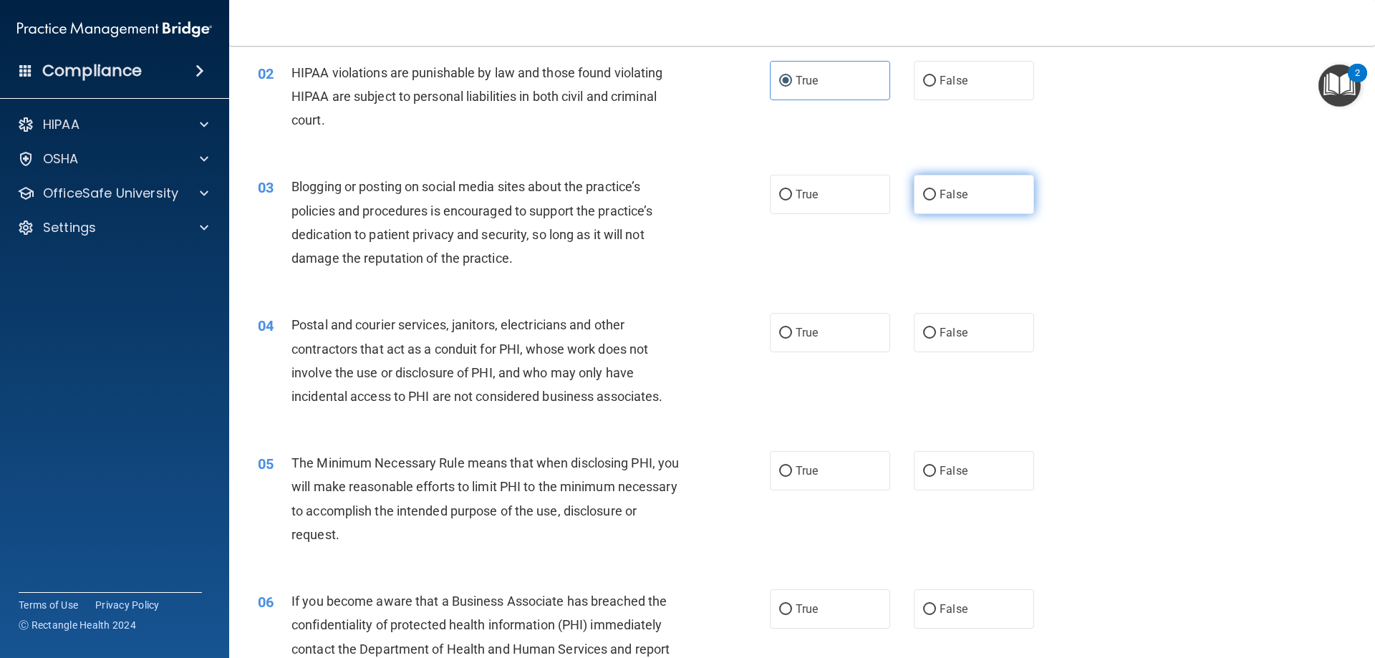
click at [917, 189] on label "False" at bounding box center [974, 194] width 120 height 39
click at [923, 190] on input "False" at bounding box center [929, 195] width 13 height 11
radio input "true"
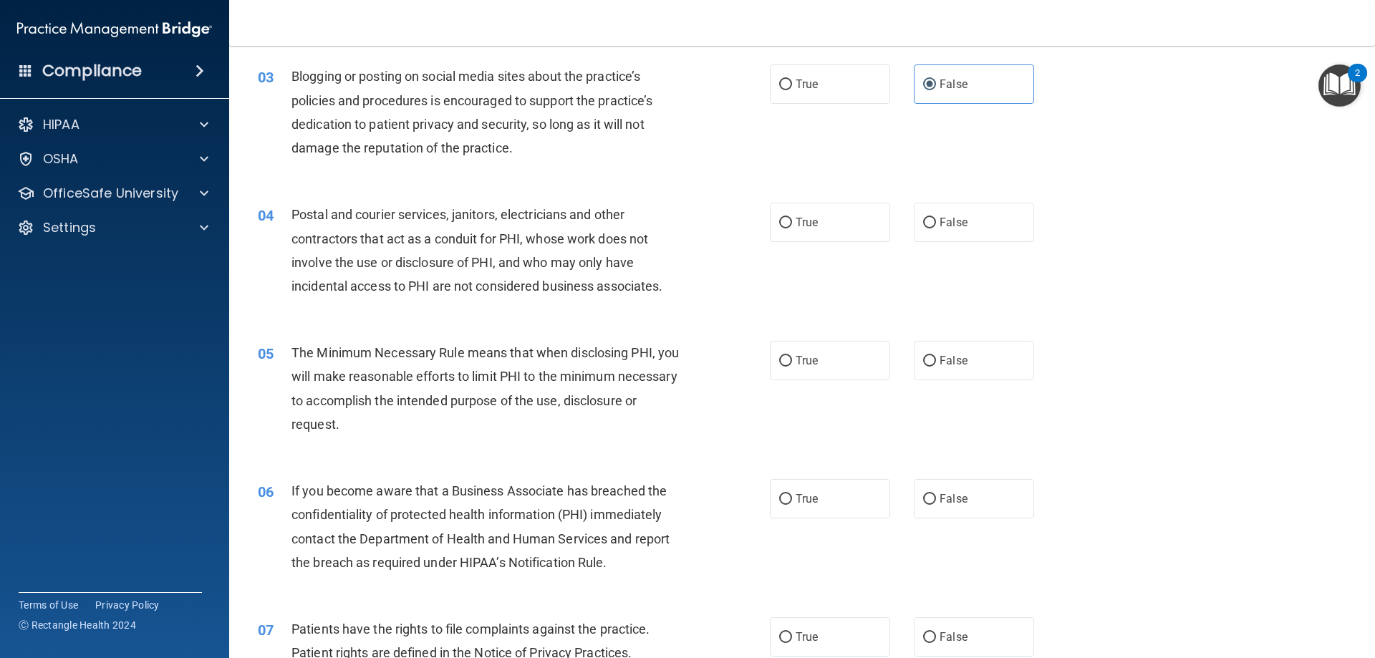
scroll to position [286, 0]
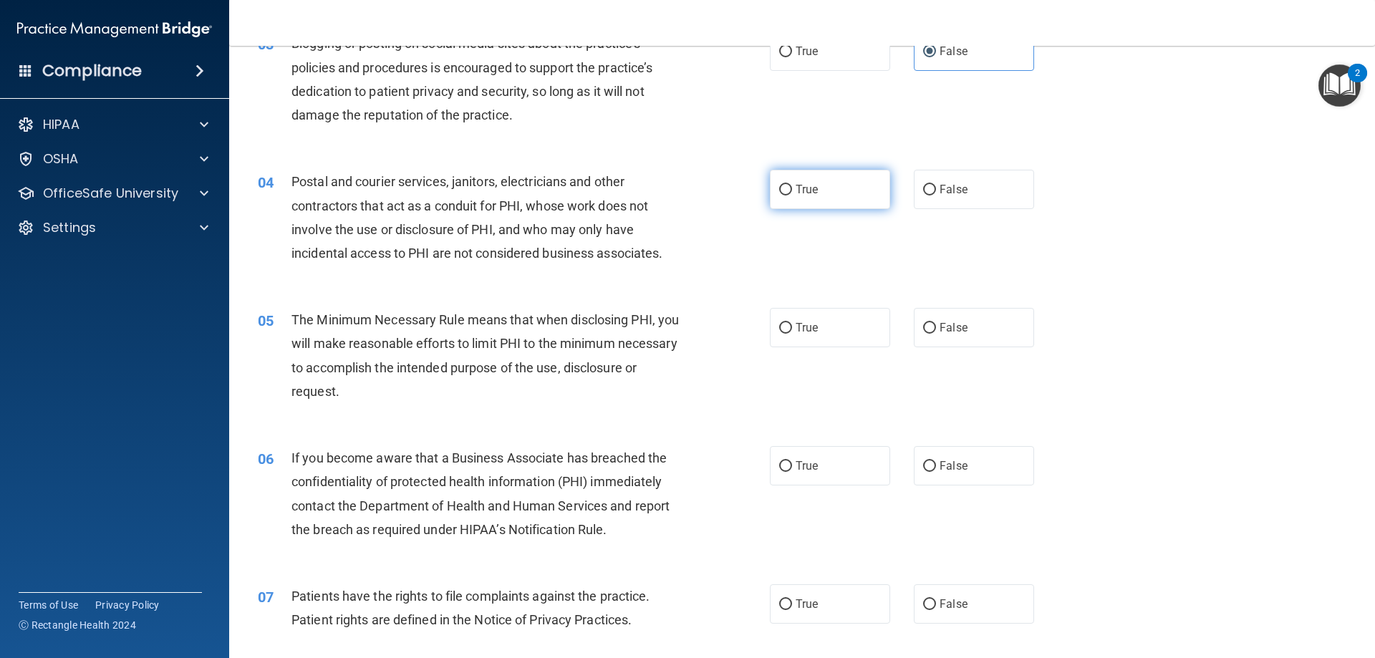
click at [803, 175] on label "True" at bounding box center [830, 189] width 120 height 39
click at [792, 185] on input "True" at bounding box center [785, 190] width 13 height 11
radio input "true"
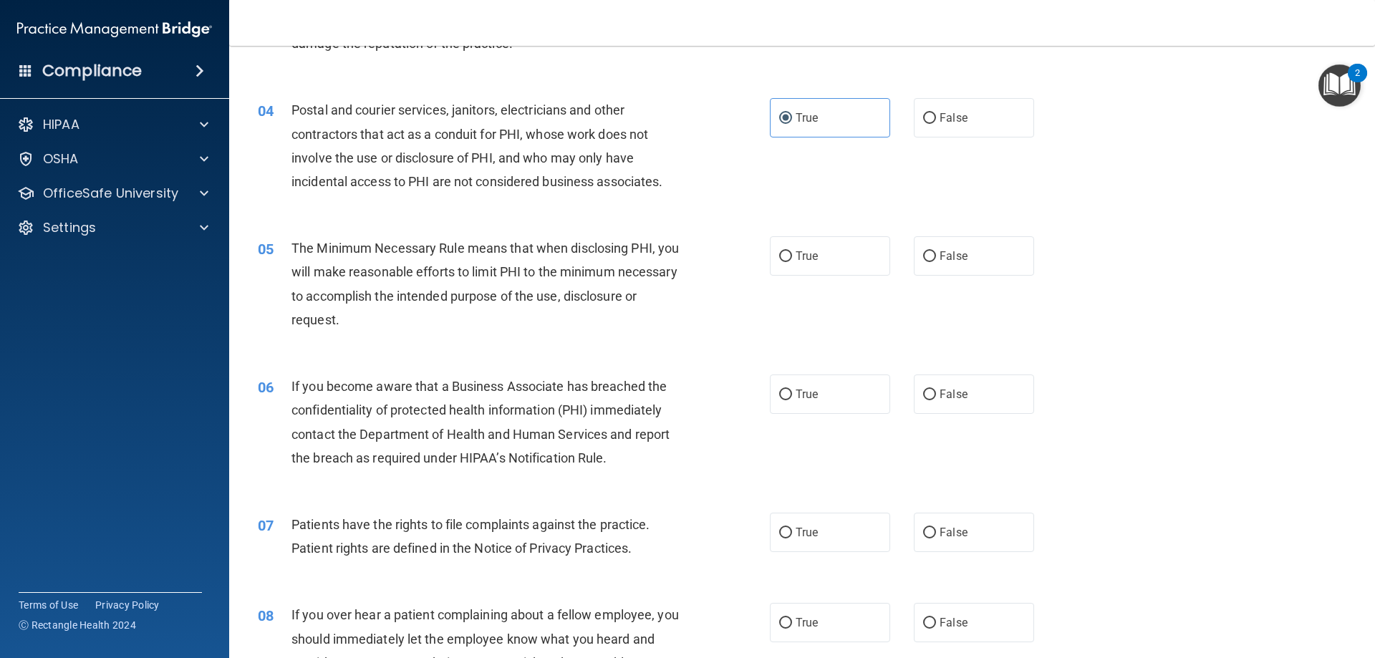
scroll to position [430, 0]
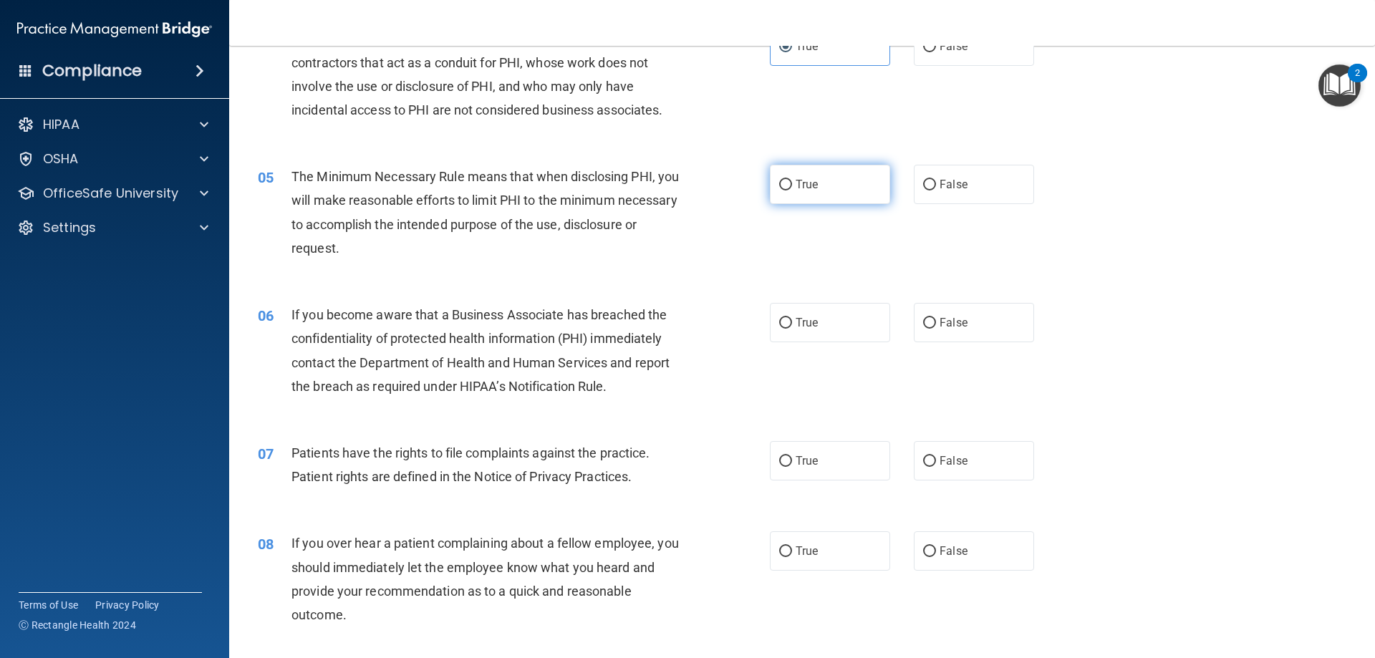
click at [847, 188] on label "True" at bounding box center [830, 184] width 120 height 39
click at [792, 188] on input "True" at bounding box center [785, 185] width 13 height 11
radio input "true"
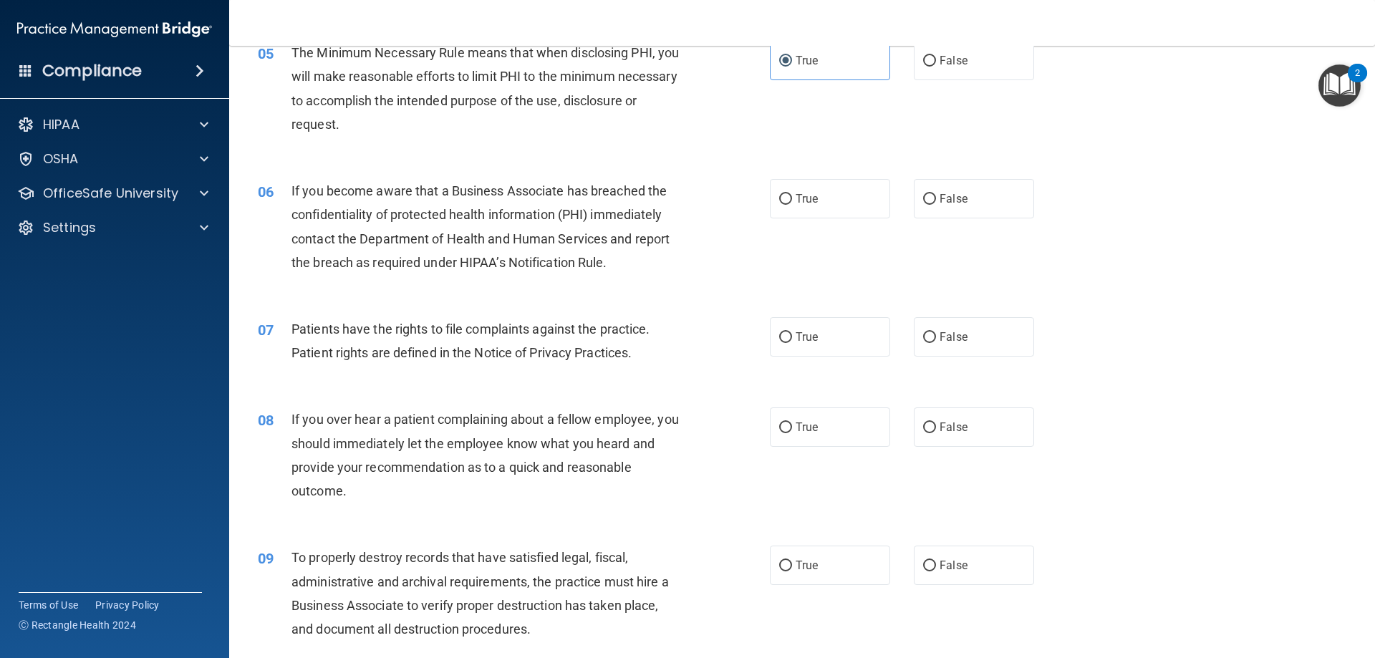
scroll to position [573, 0]
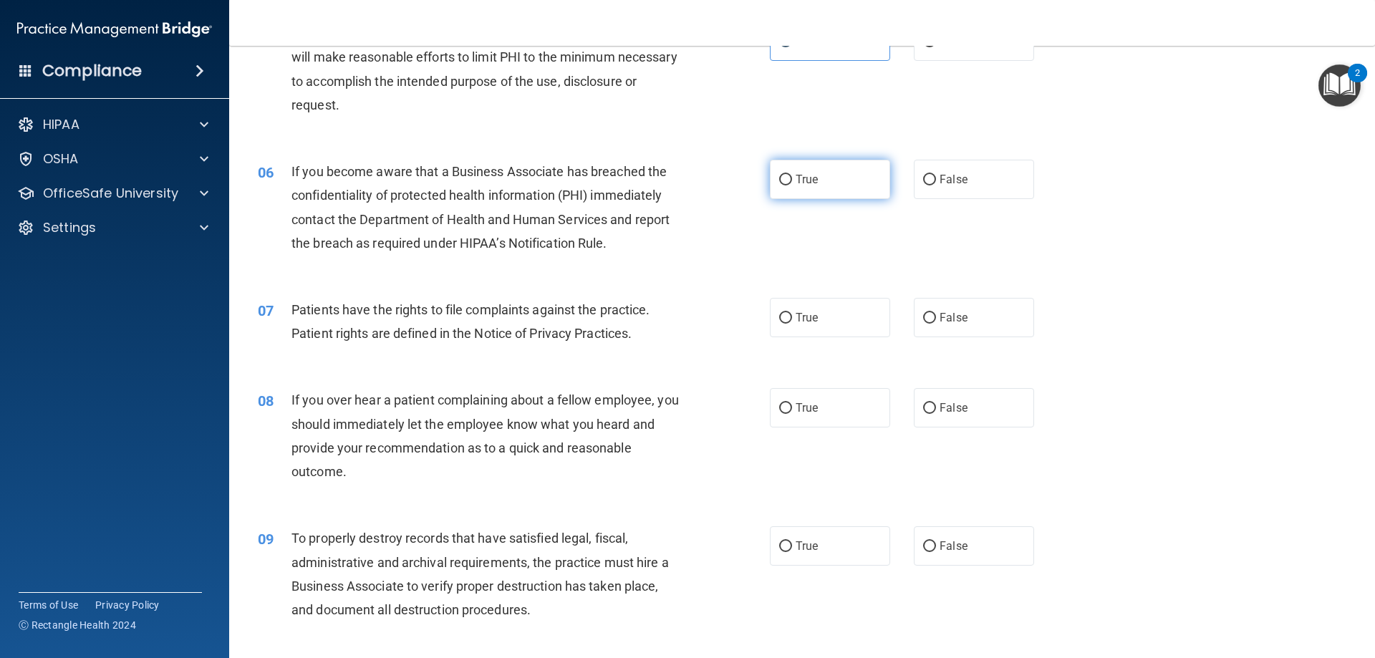
click at [779, 180] on input "True" at bounding box center [785, 180] width 13 height 11
radio input "true"
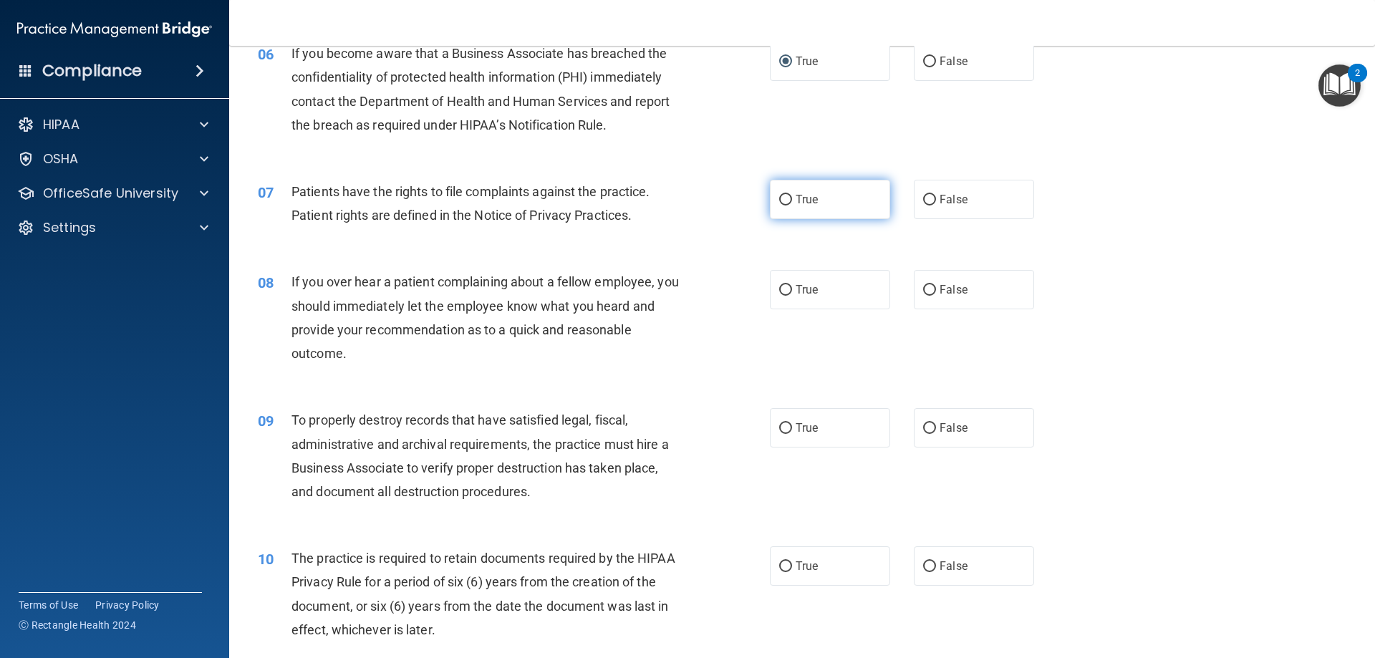
scroll to position [716, 0]
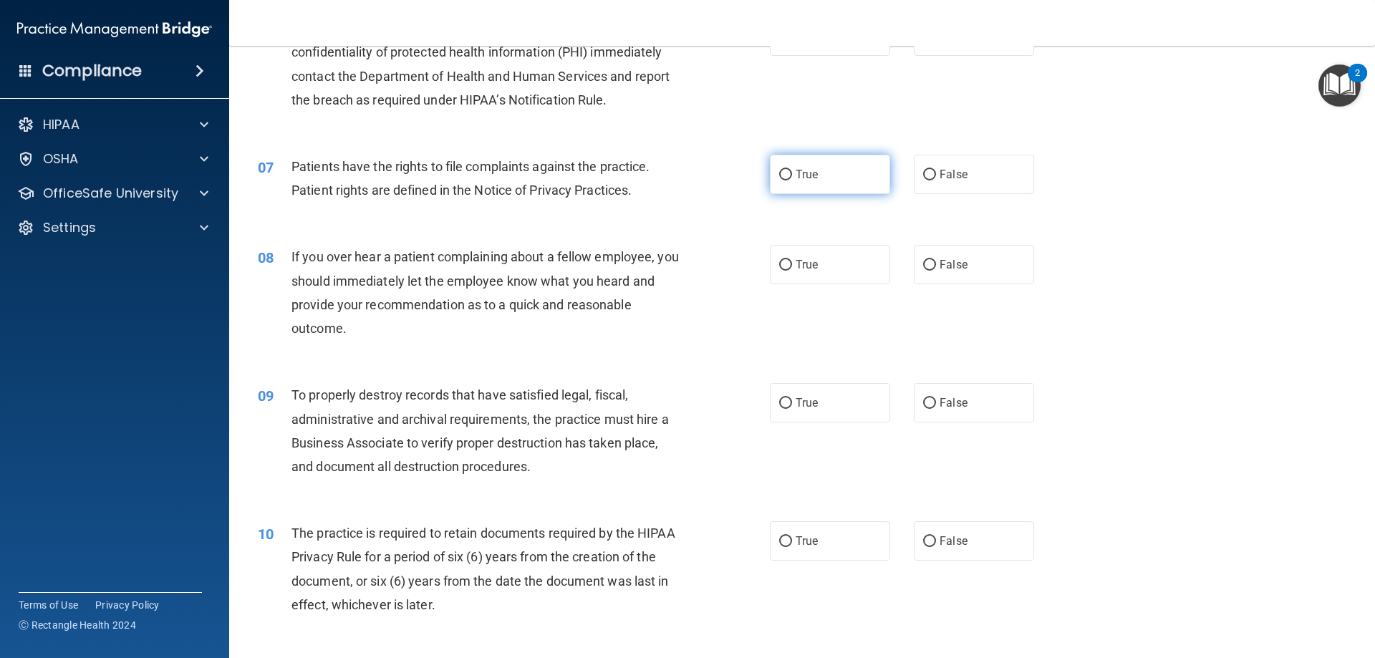
click at [791, 183] on label "True" at bounding box center [830, 174] width 120 height 39
click at [791, 180] on input "True" at bounding box center [785, 175] width 13 height 11
radio input "true"
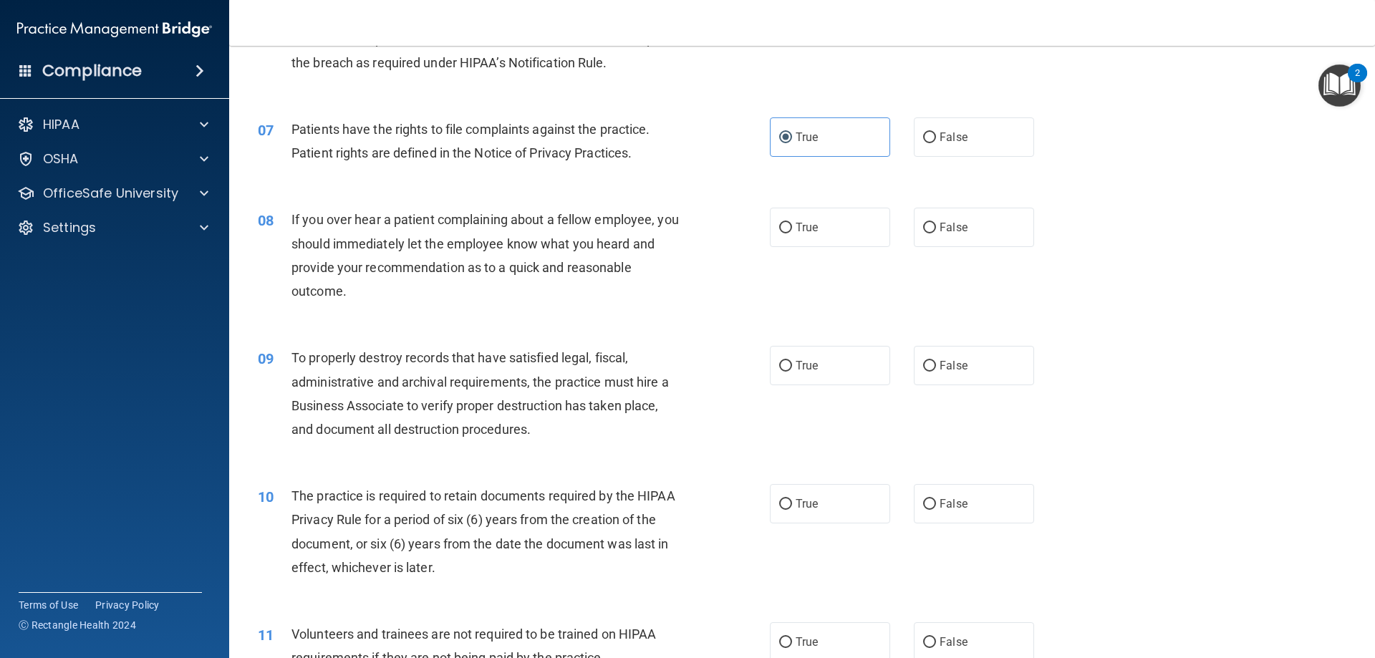
scroll to position [788, 0]
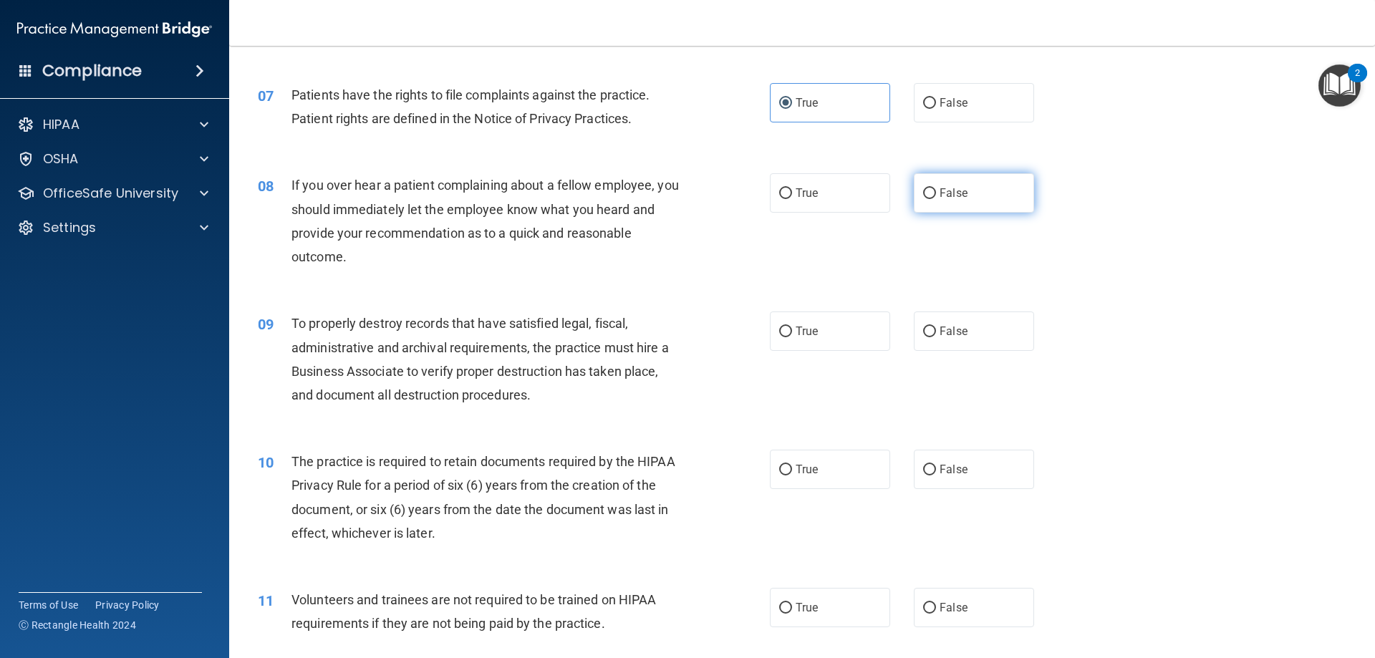
click at [915, 194] on label "False" at bounding box center [974, 192] width 120 height 39
click at [923, 194] on input "False" at bounding box center [929, 193] width 13 height 11
radio input "true"
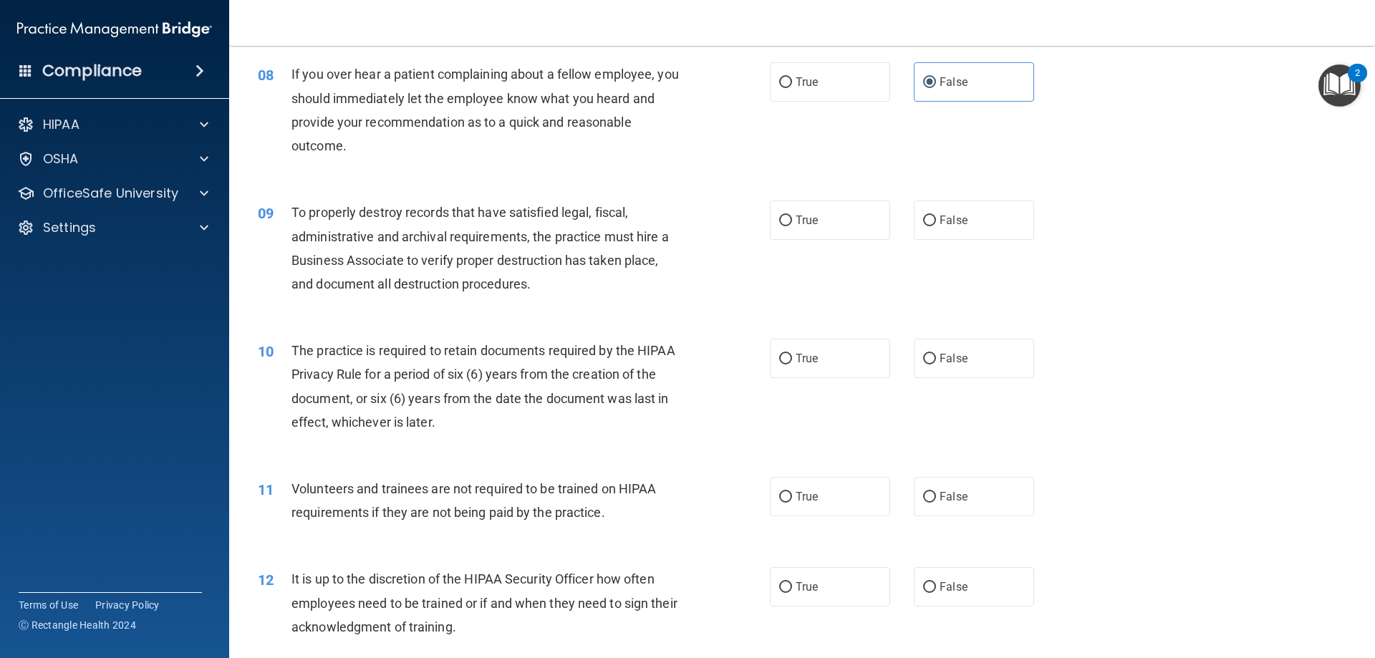
scroll to position [931, 0]
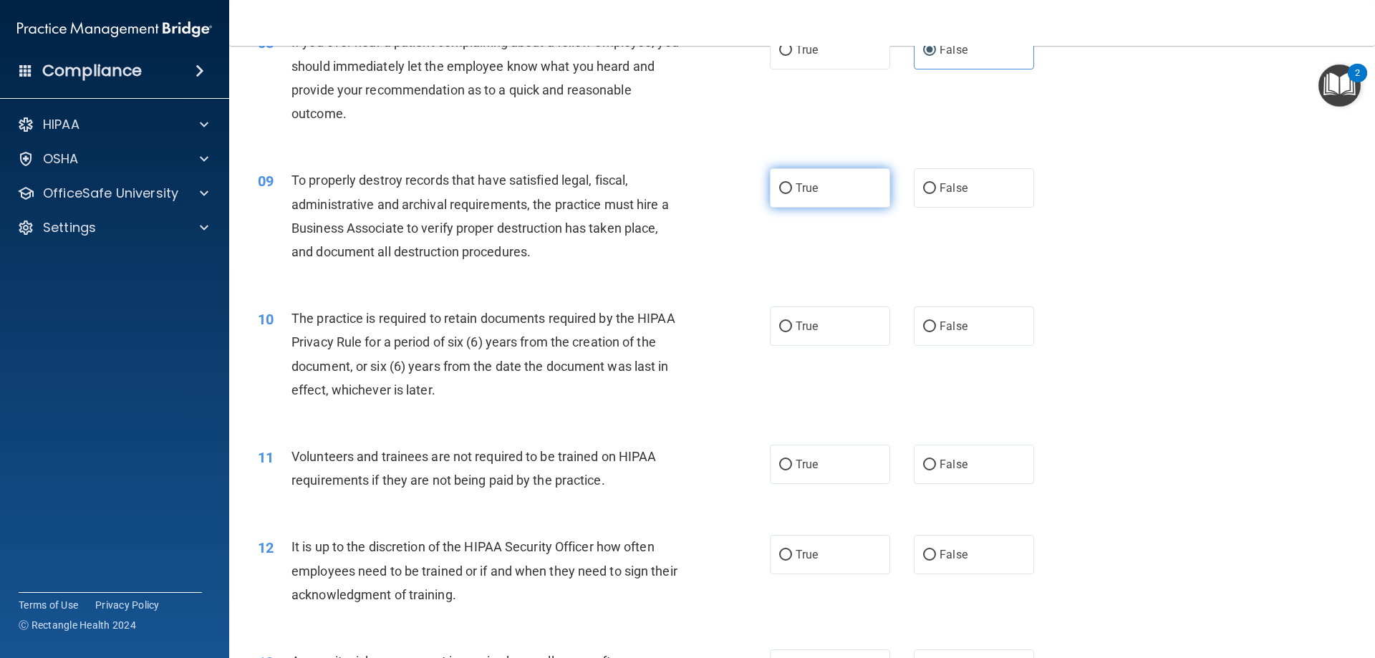
click at [829, 184] on label "True" at bounding box center [830, 187] width 120 height 39
click at [792, 184] on input "True" at bounding box center [785, 188] width 13 height 11
radio input "true"
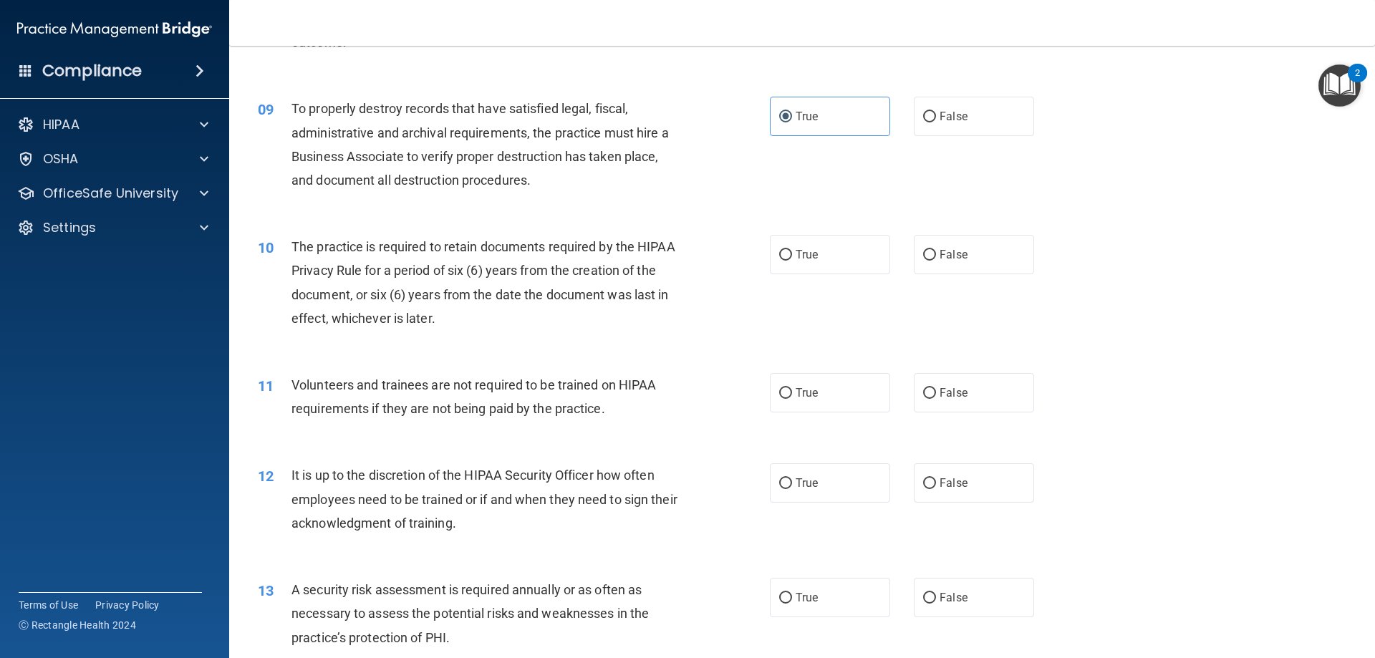
scroll to position [1074, 0]
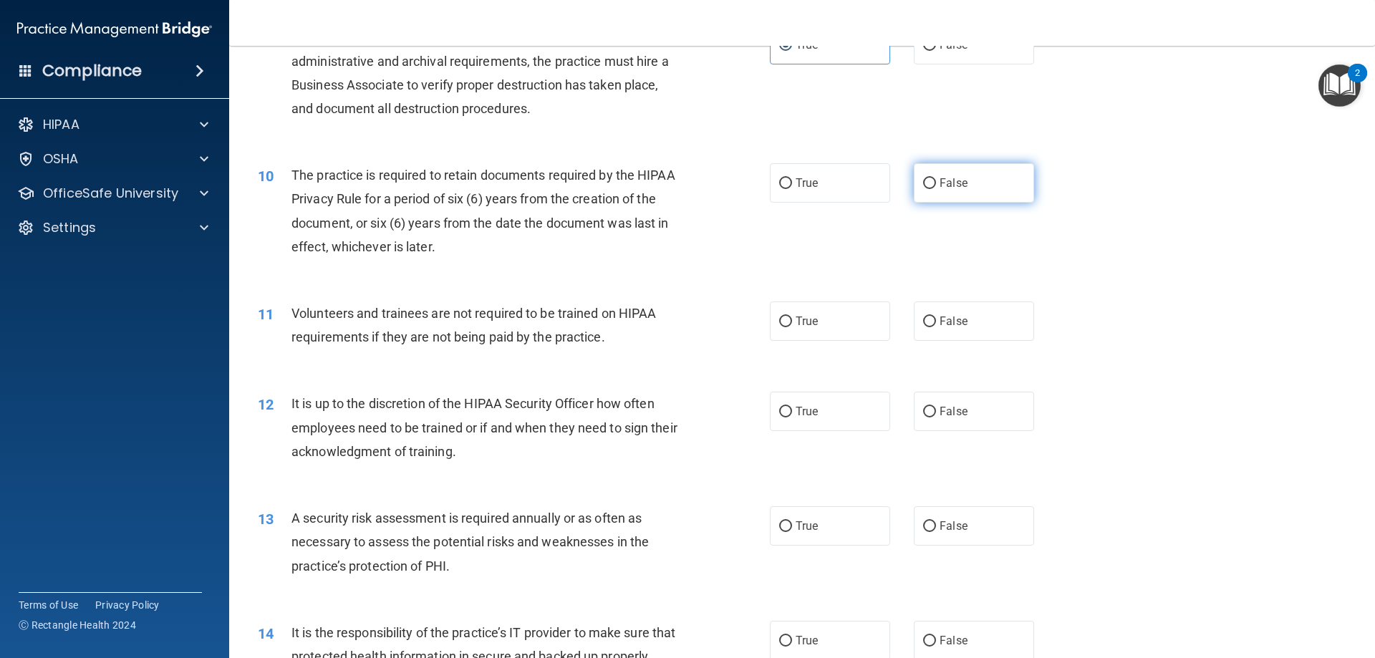
click at [923, 185] on input "False" at bounding box center [929, 183] width 13 height 11
radio input "true"
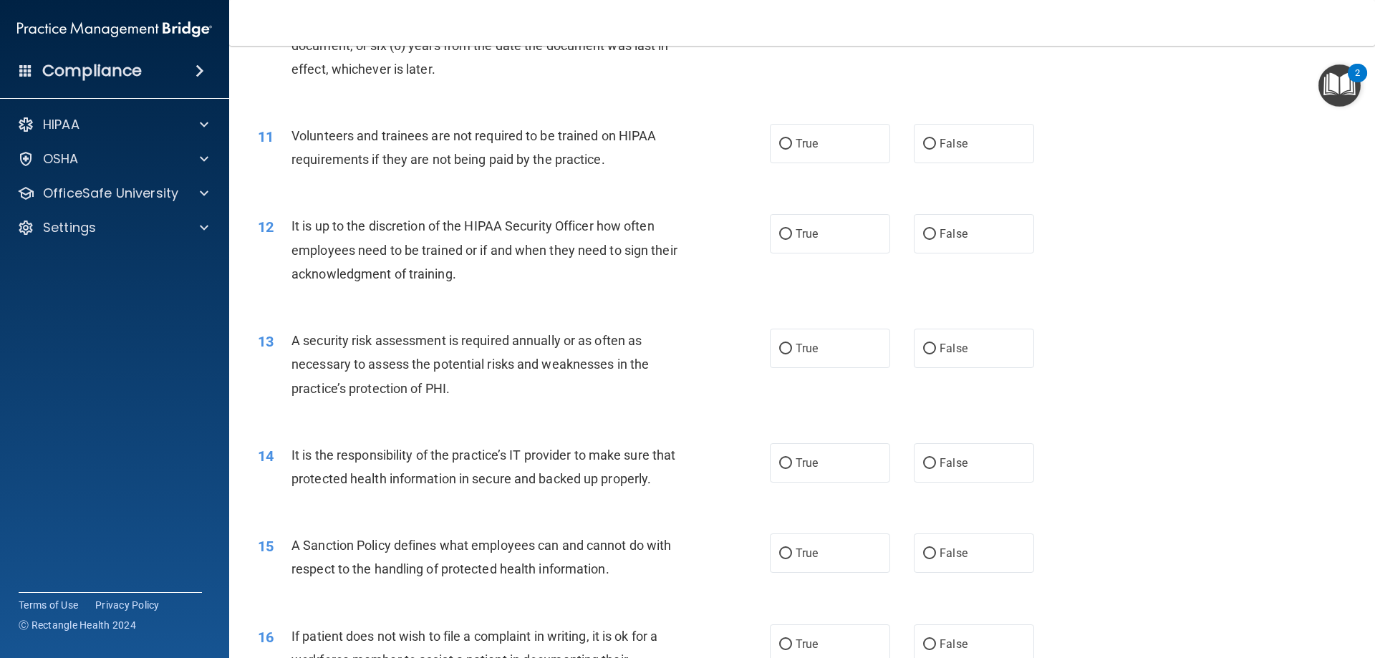
scroll to position [1217, 0]
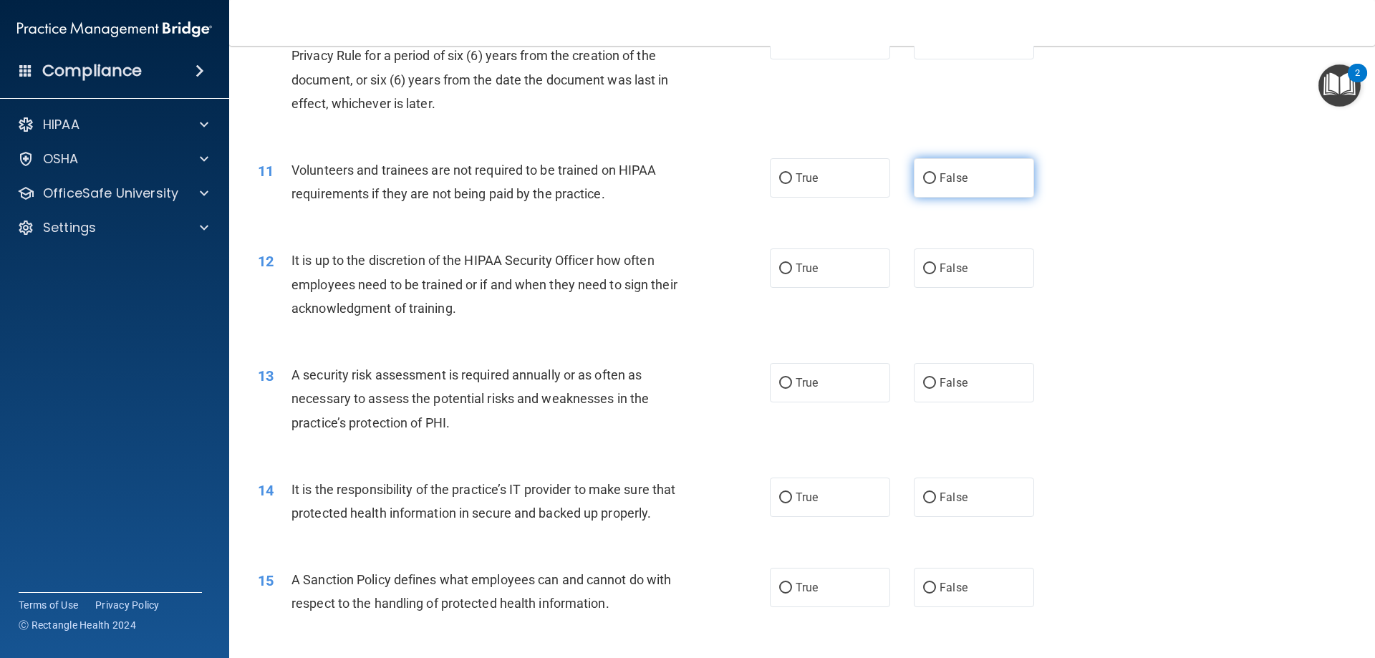
click at [914, 190] on label "False" at bounding box center [974, 177] width 120 height 39
click at [923, 184] on input "False" at bounding box center [929, 178] width 13 height 11
radio input "true"
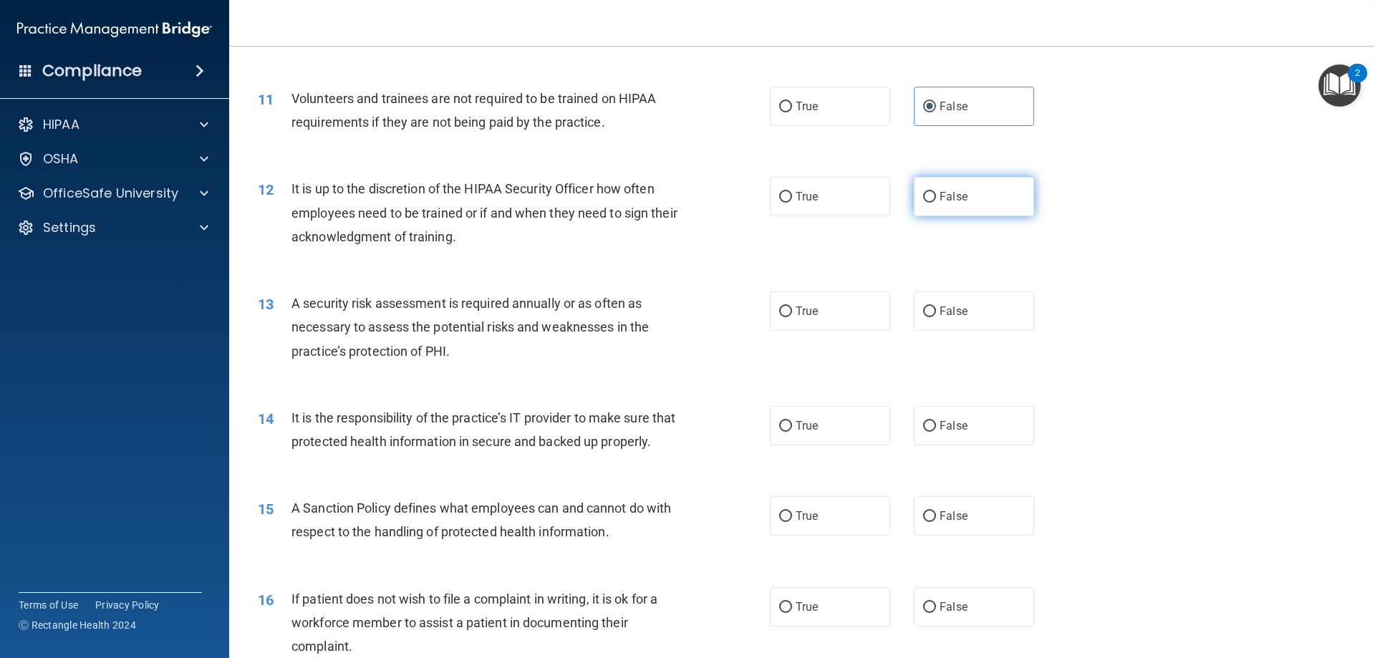
click at [923, 198] on input "False" at bounding box center [929, 197] width 13 height 11
radio input "true"
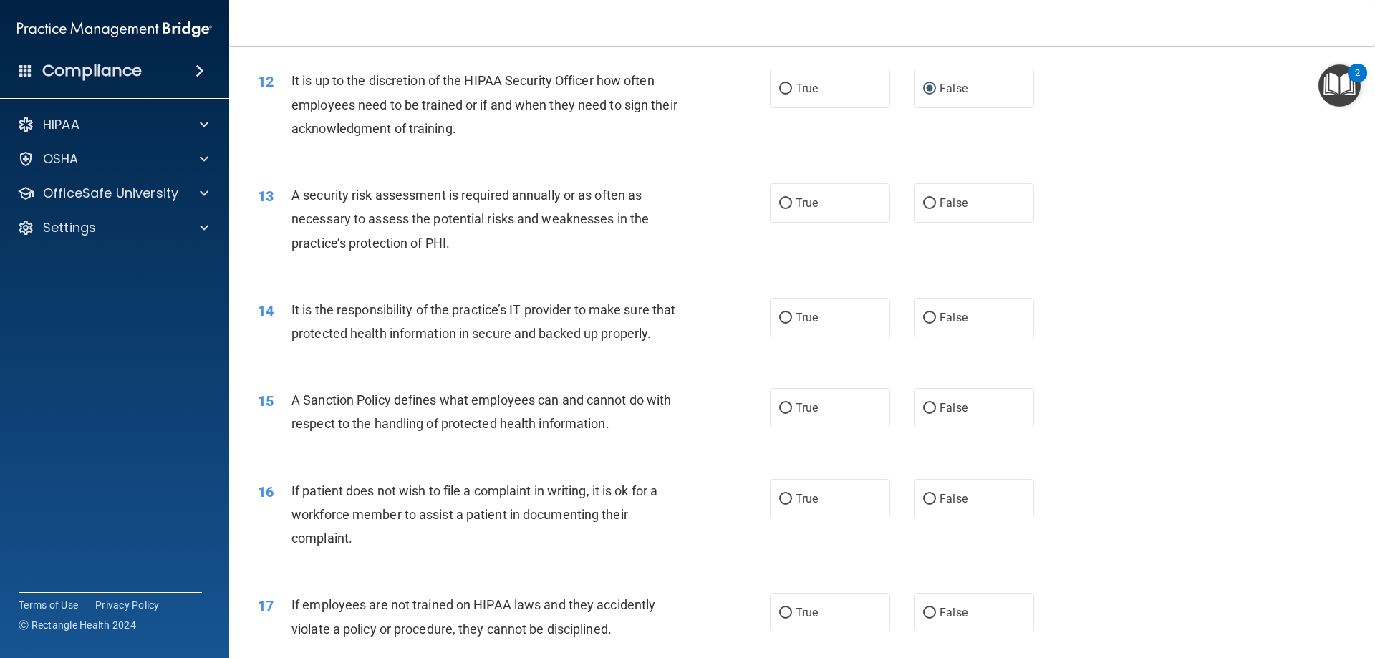
scroll to position [1432, 0]
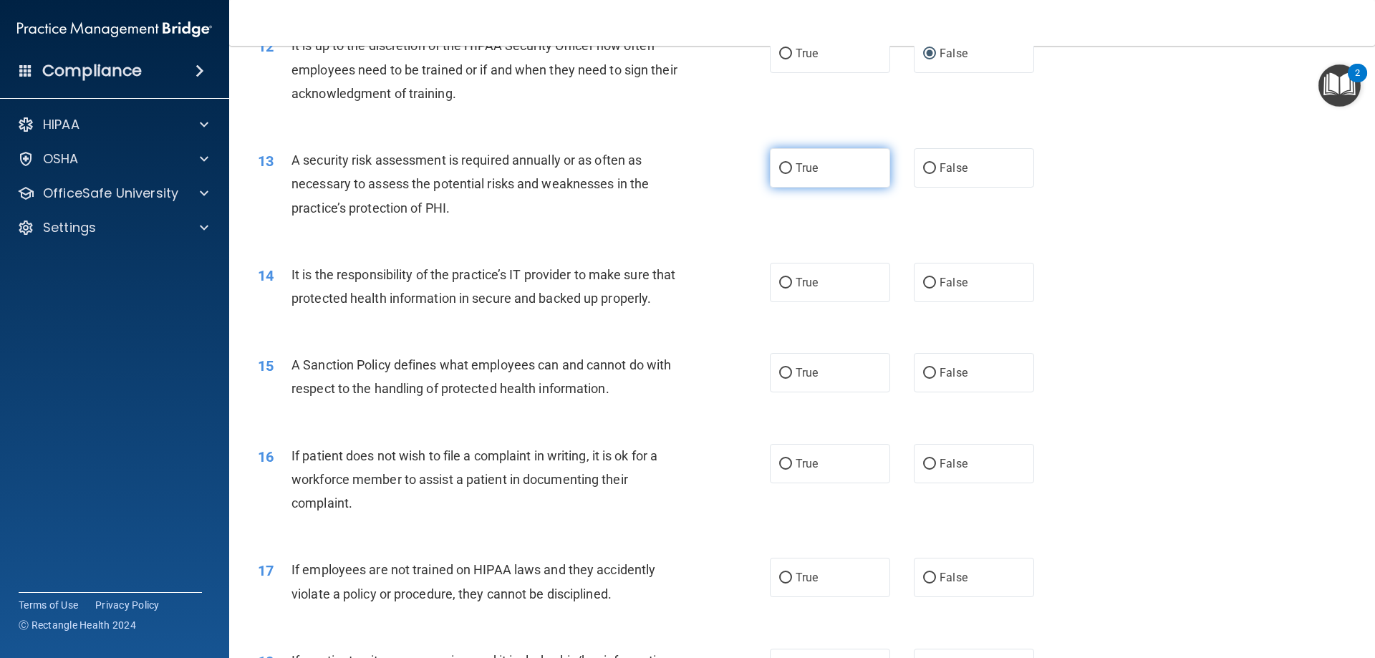
click at [814, 179] on label "True" at bounding box center [830, 167] width 120 height 39
click at [792, 174] on input "True" at bounding box center [785, 168] width 13 height 11
radio input "true"
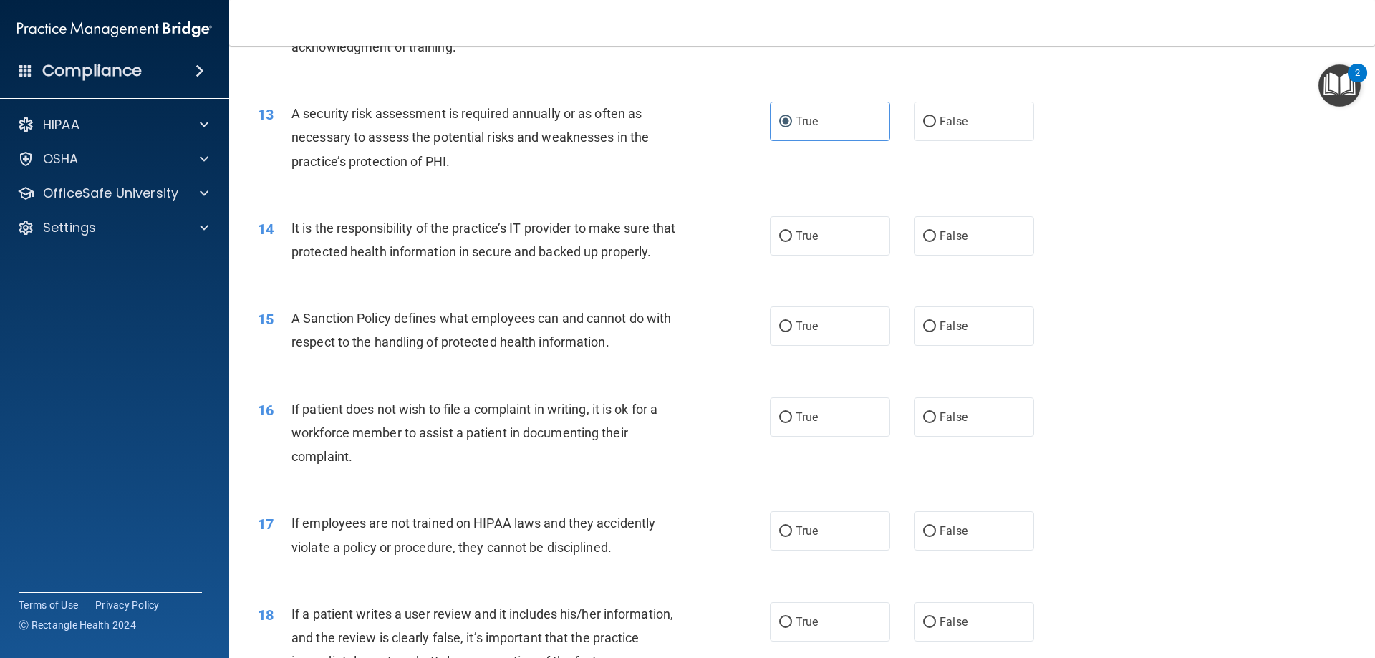
scroll to position [1504, 0]
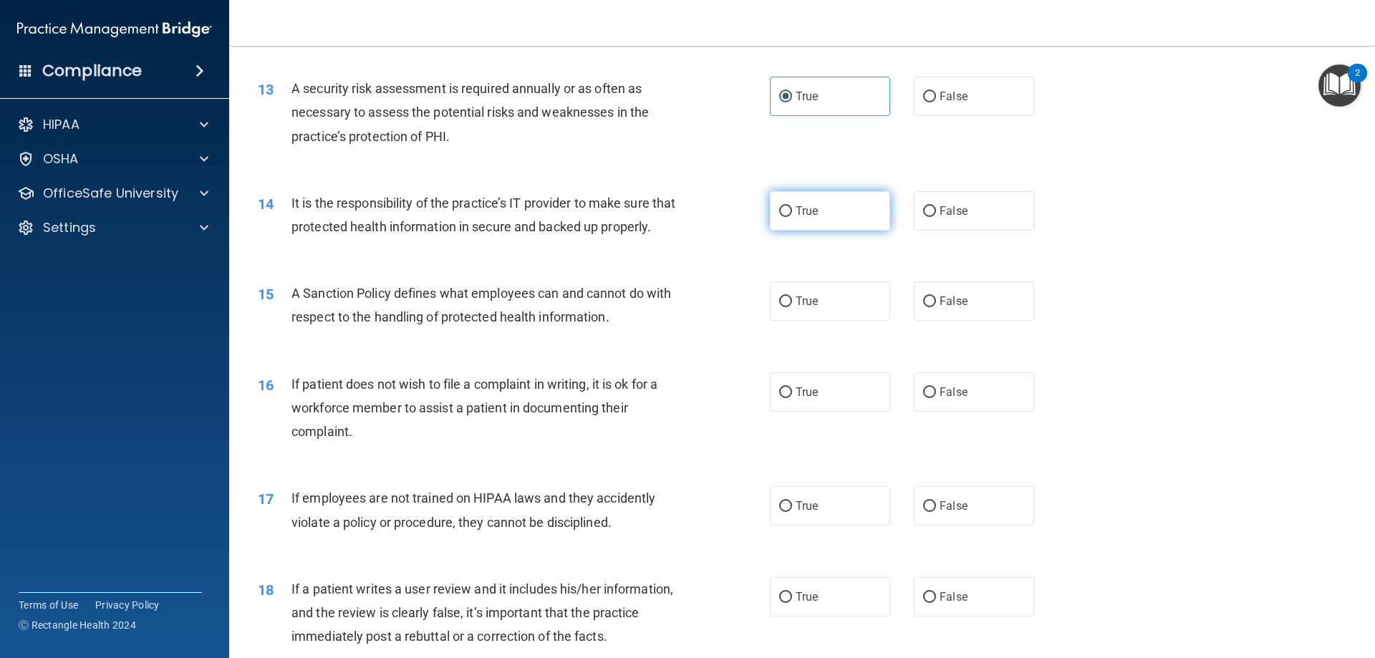
click at [819, 218] on label "True" at bounding box center [830, 210] width 120 height 39
click at [792, 217] on input "True" at bounding box center [785, 211] width 13 height 11
radio input "true"
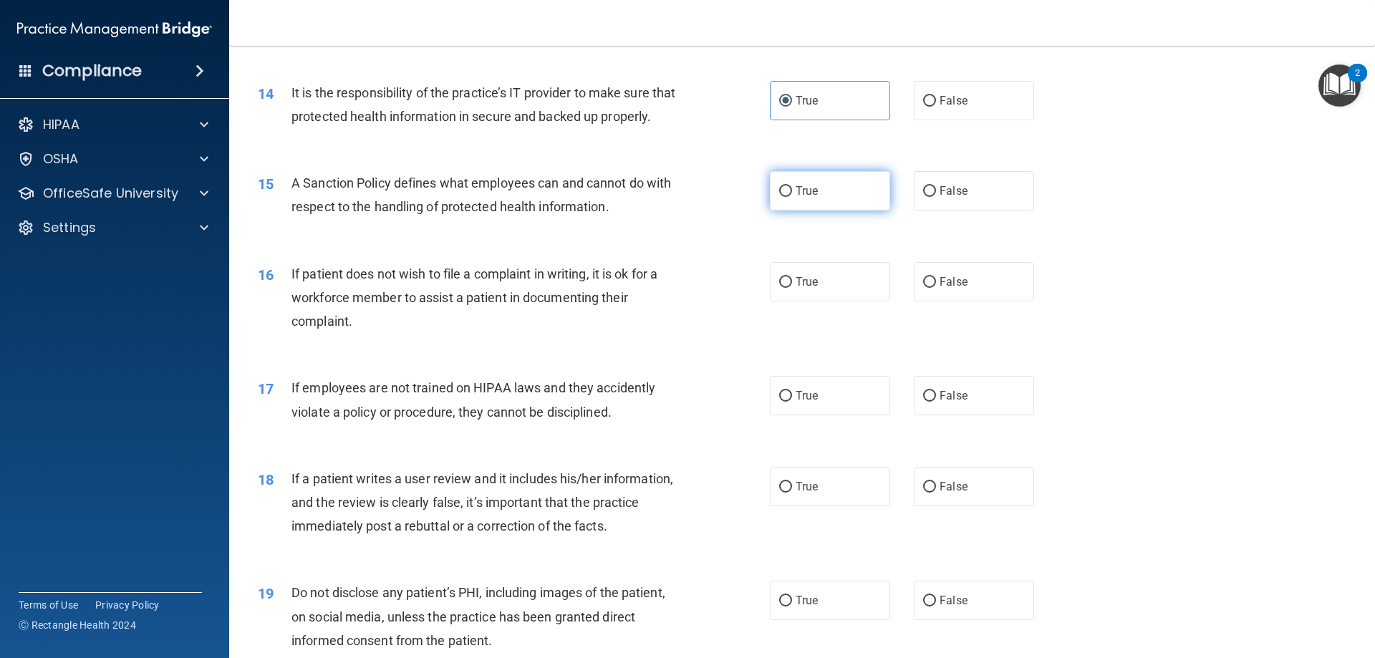
scroll to position [1647, 0]
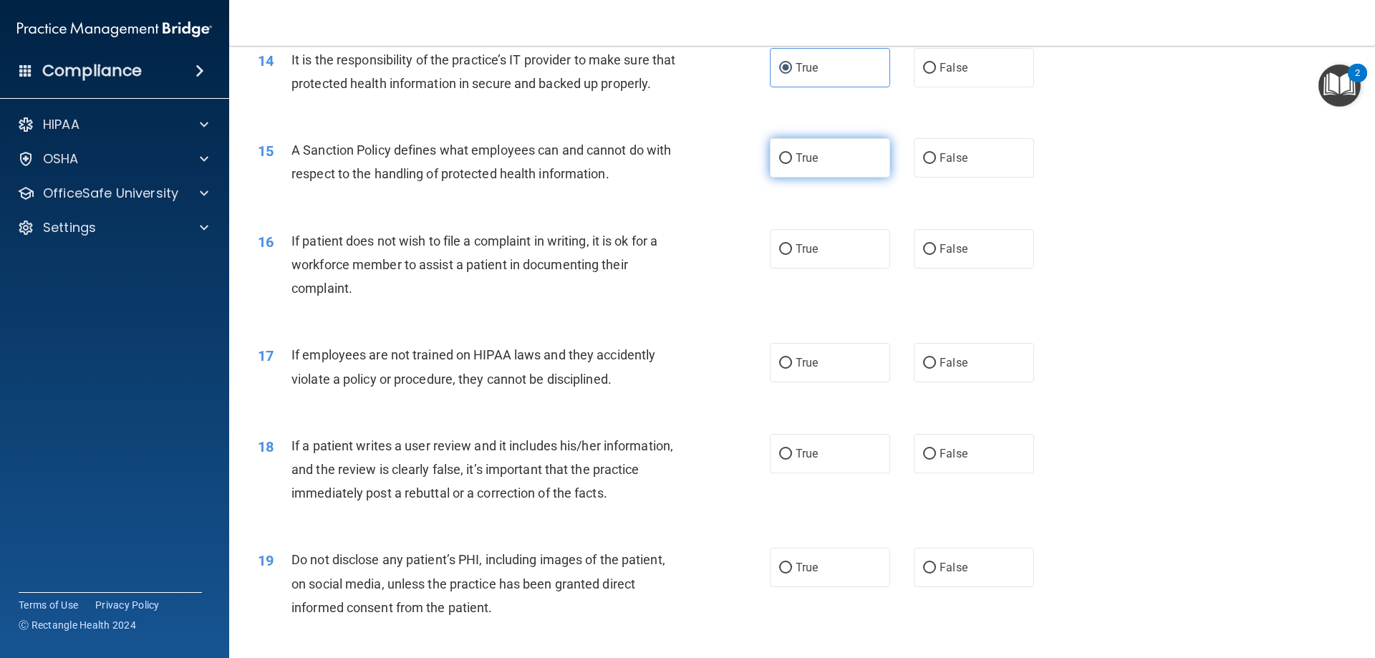
click at [816, 178] on label "True" at bounding box center [830, 157] width 120 height 39
click at [792, 164] on input "True" at bounding box center [785, 158] width 13 height 11
radio input "true"
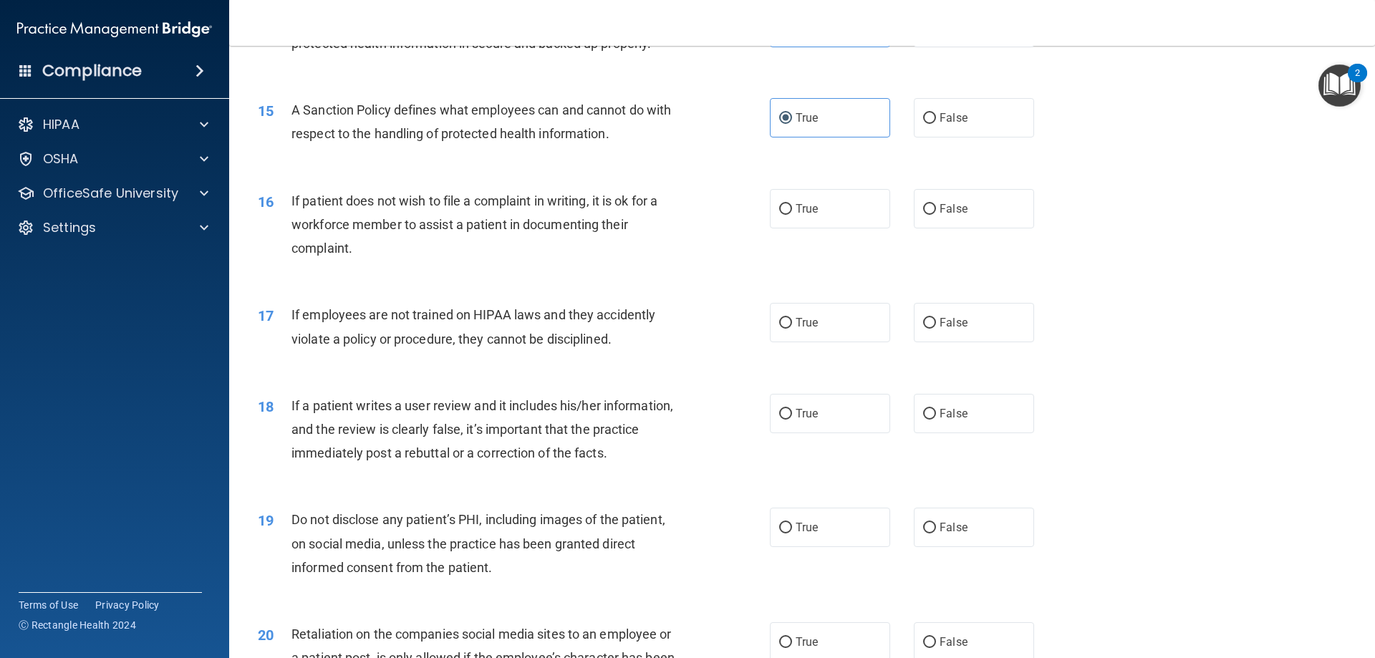
scroll to position [1719, 0]
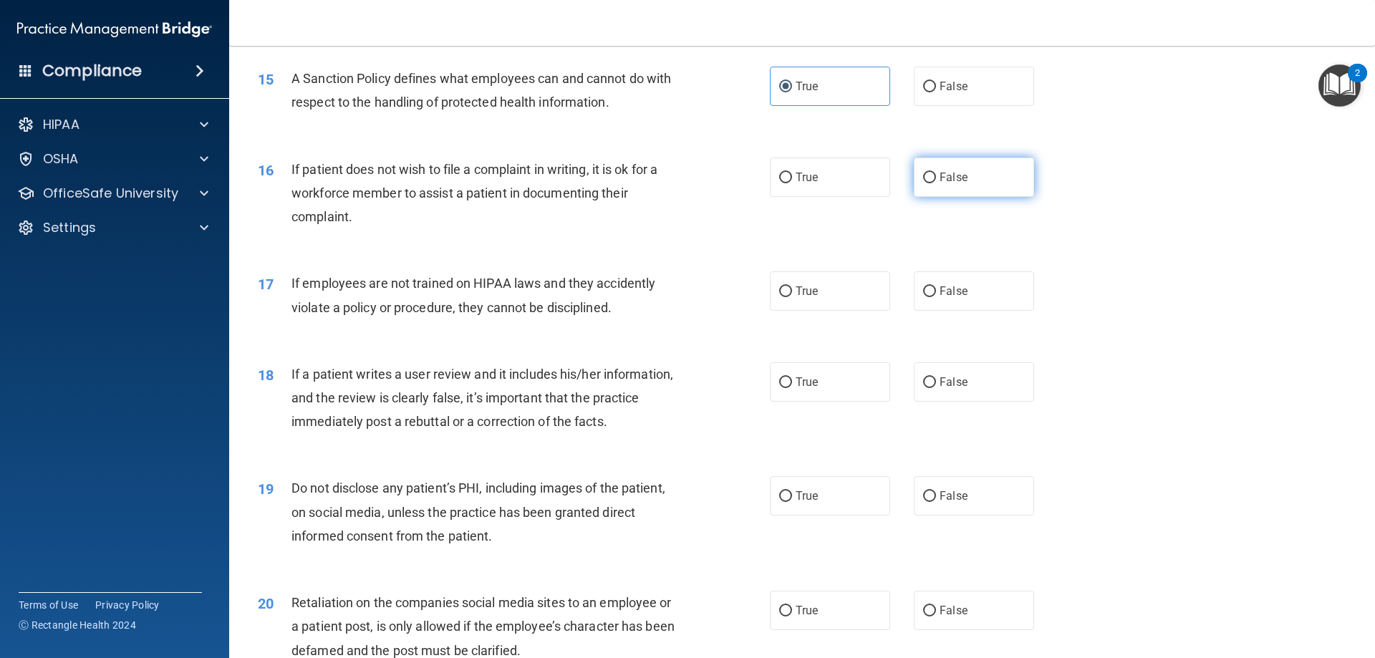
click at [923, 197] on label "False" at bounding box center [974, 177] width 120 height 39
click at [923, 183] on input "False" at bounding box center [929, 178] width 13 height 11
radio input "true"
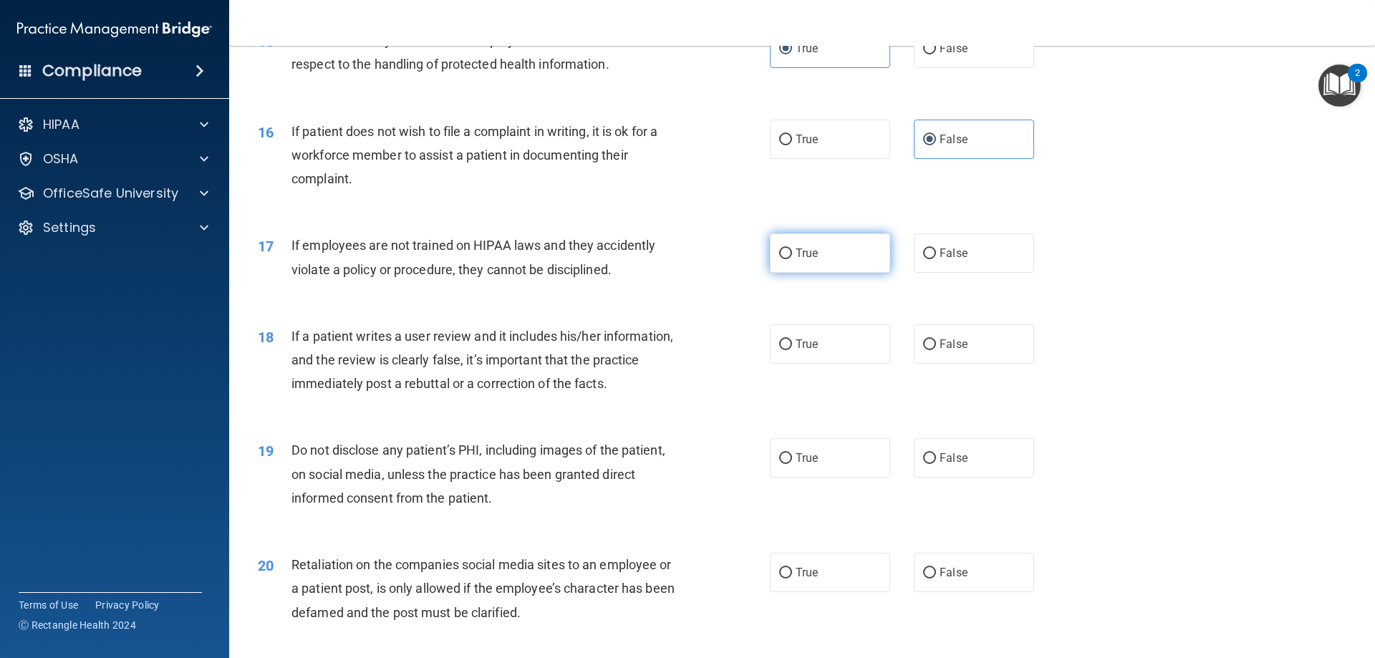
scroll to position [1790, 0]
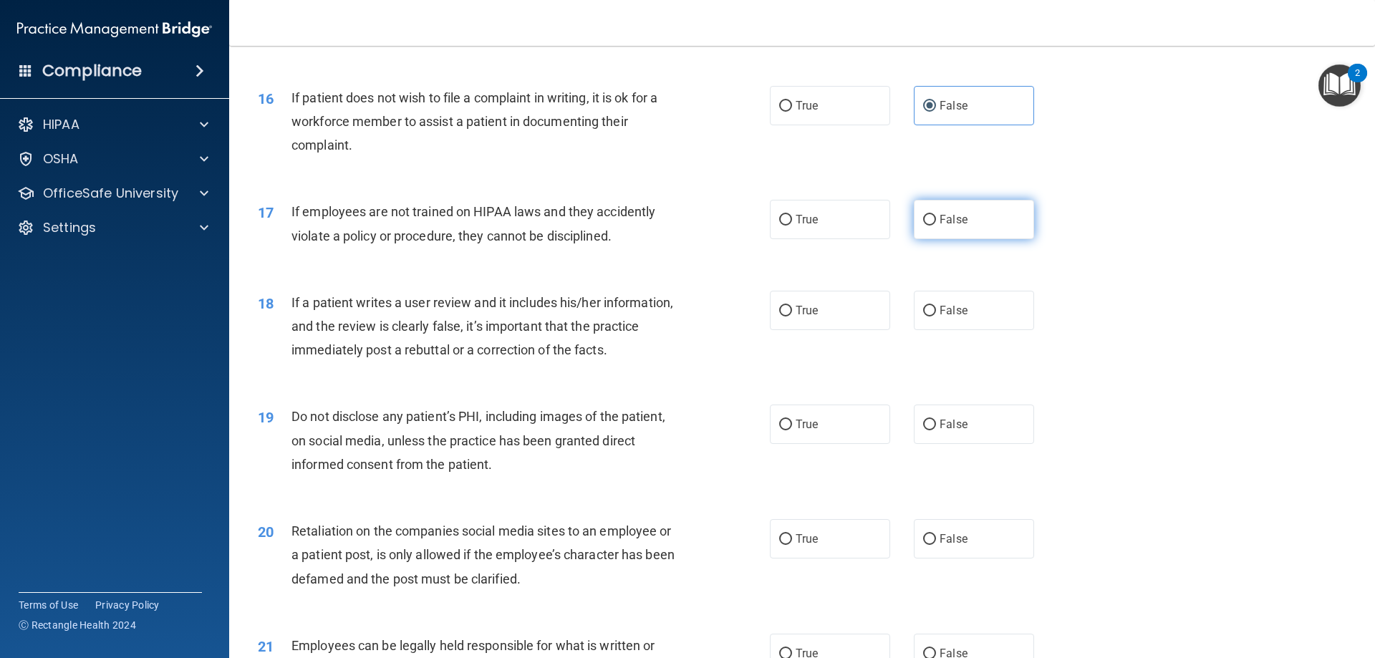
click at [923, 226] on input "False" at bounding box center [929, 220] width 13 height 11
radio input "true"
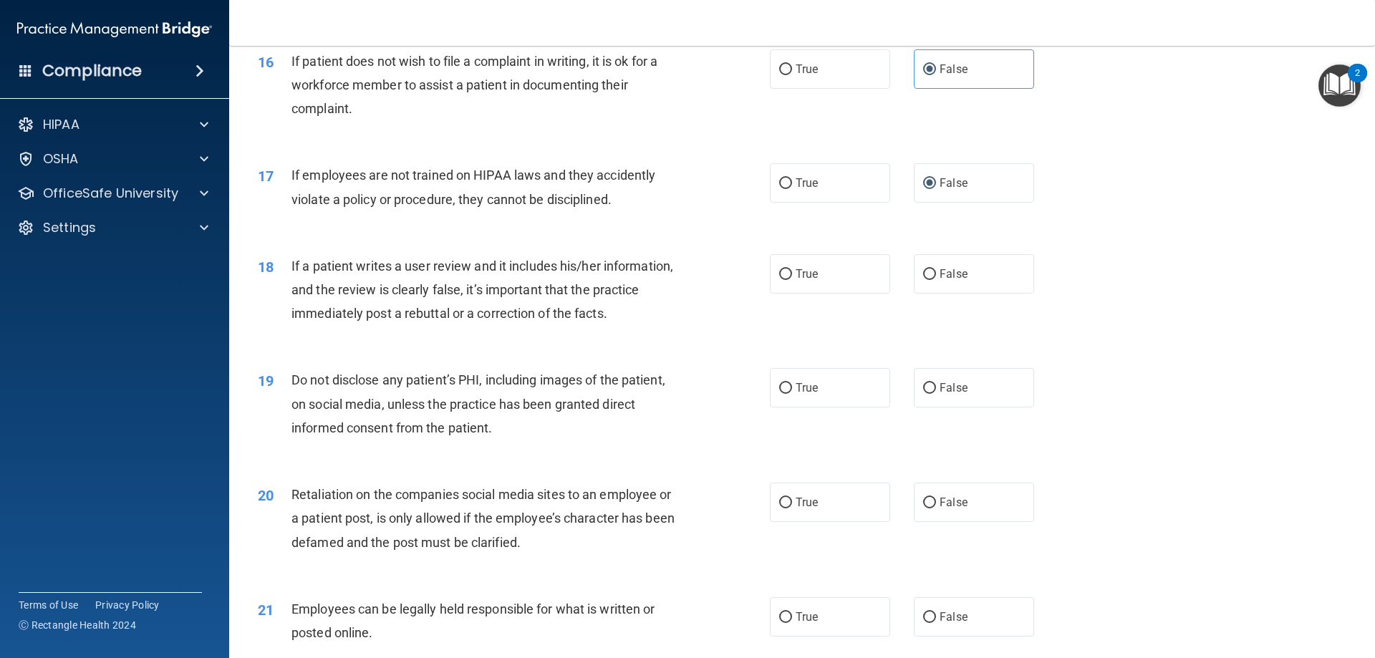
scroll to position [1862, 0]
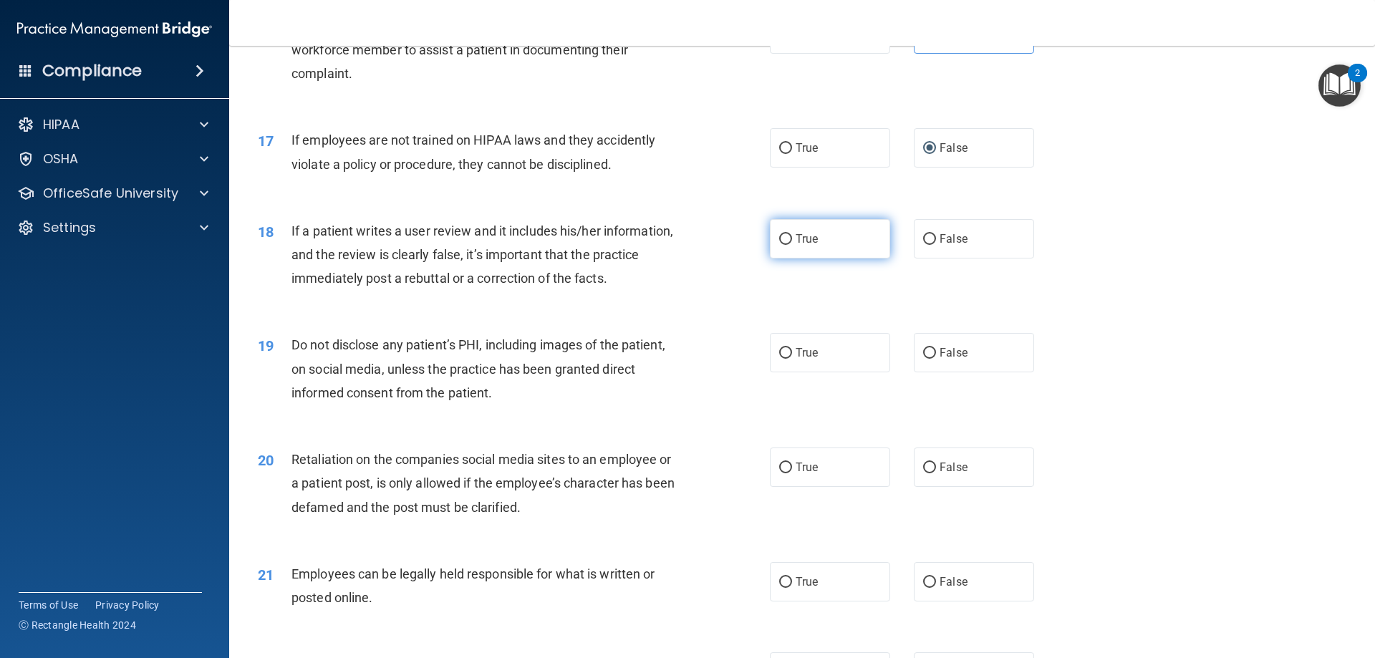
click at [799, 259] on label "True" at bounding box center [830, 238] width 120 height 39
click at [792, 245] on input "True" at bounding box center [785, 239] width 13 height 11
radio input "true"
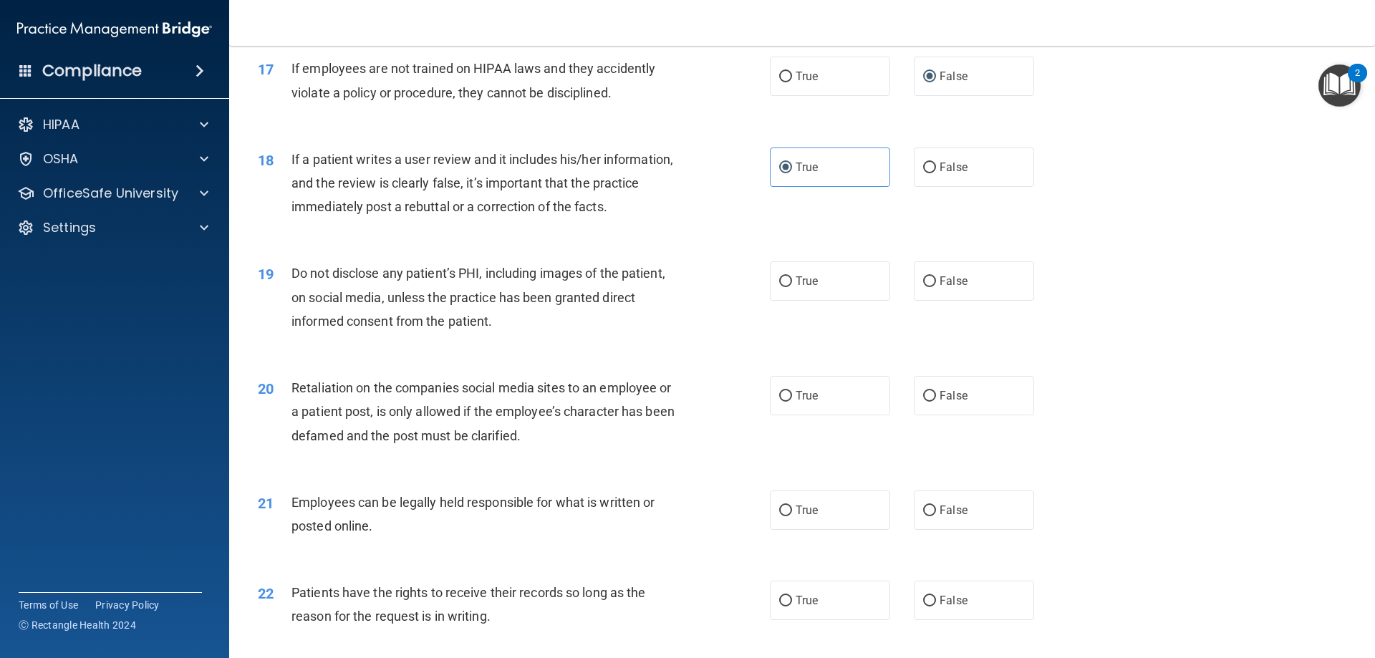
scroll to position [2005, 0]
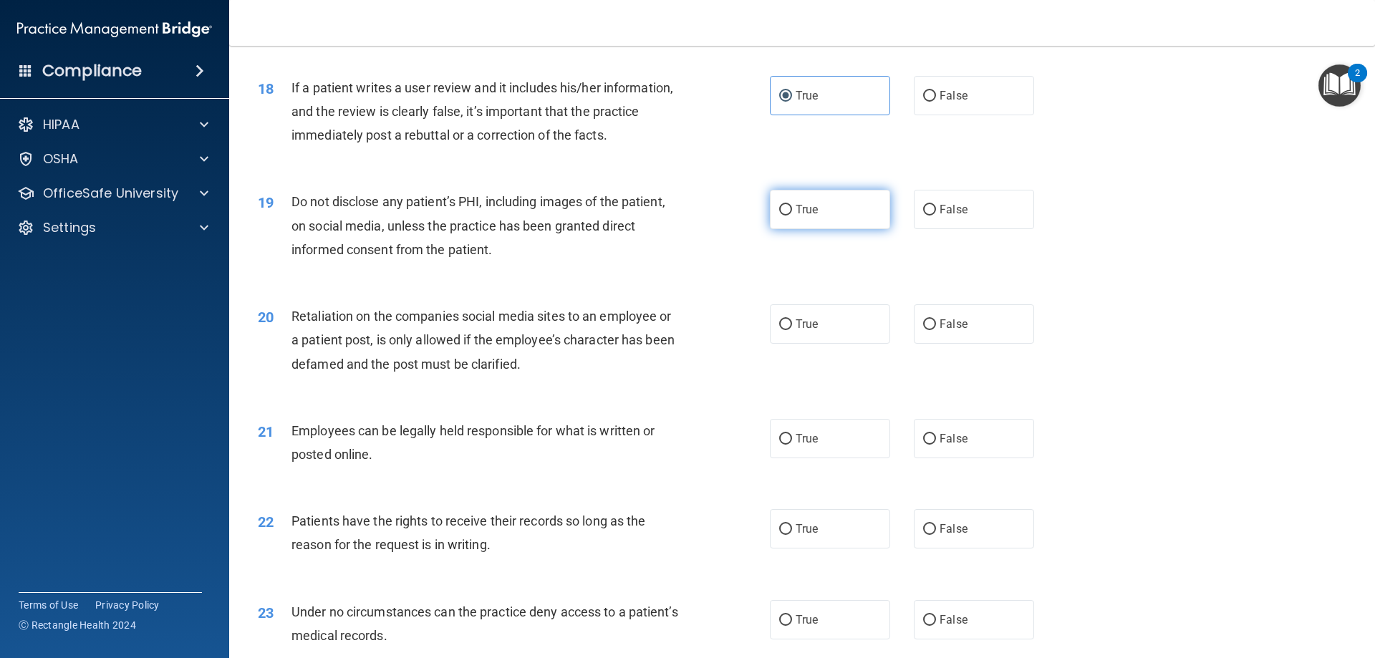
click at [800, 229] on label "True" at bounding box center [830, 209] width 120 height 39
click at [792, 216] on input "True" at bounding box center [785, 210] width 13 height 11
radio input "true"
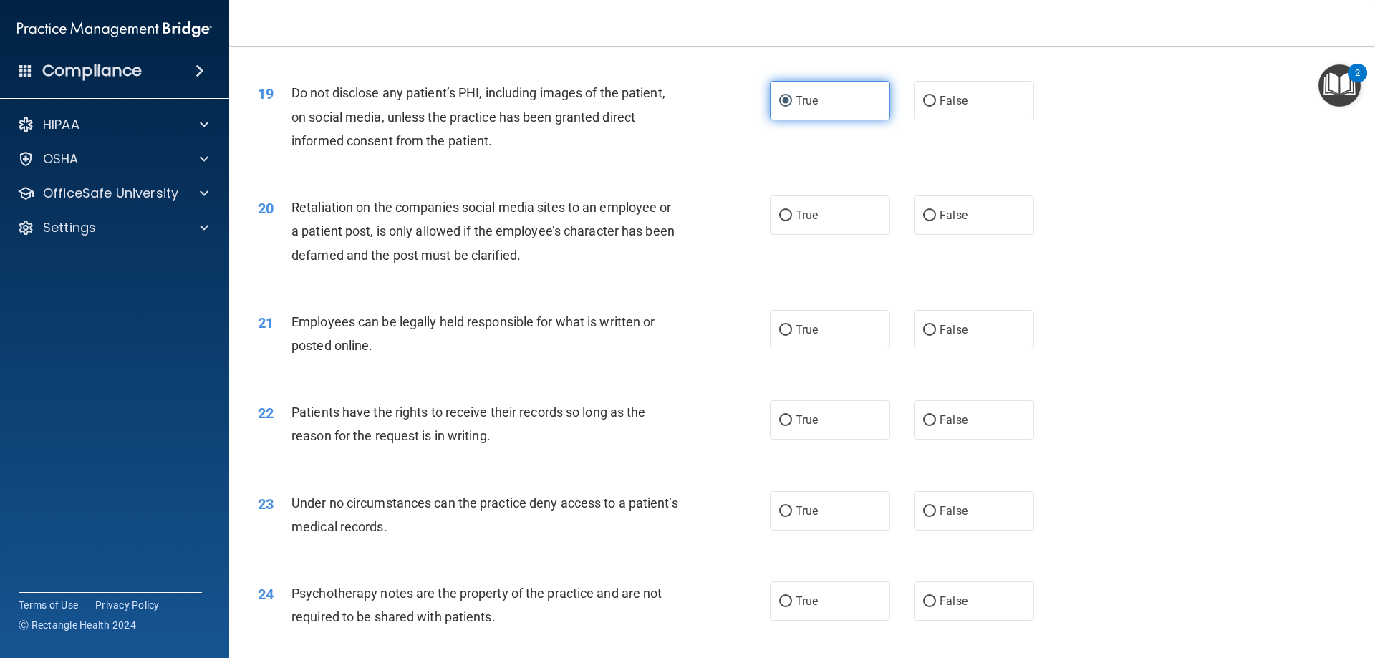
scroll to position [2148, 0]
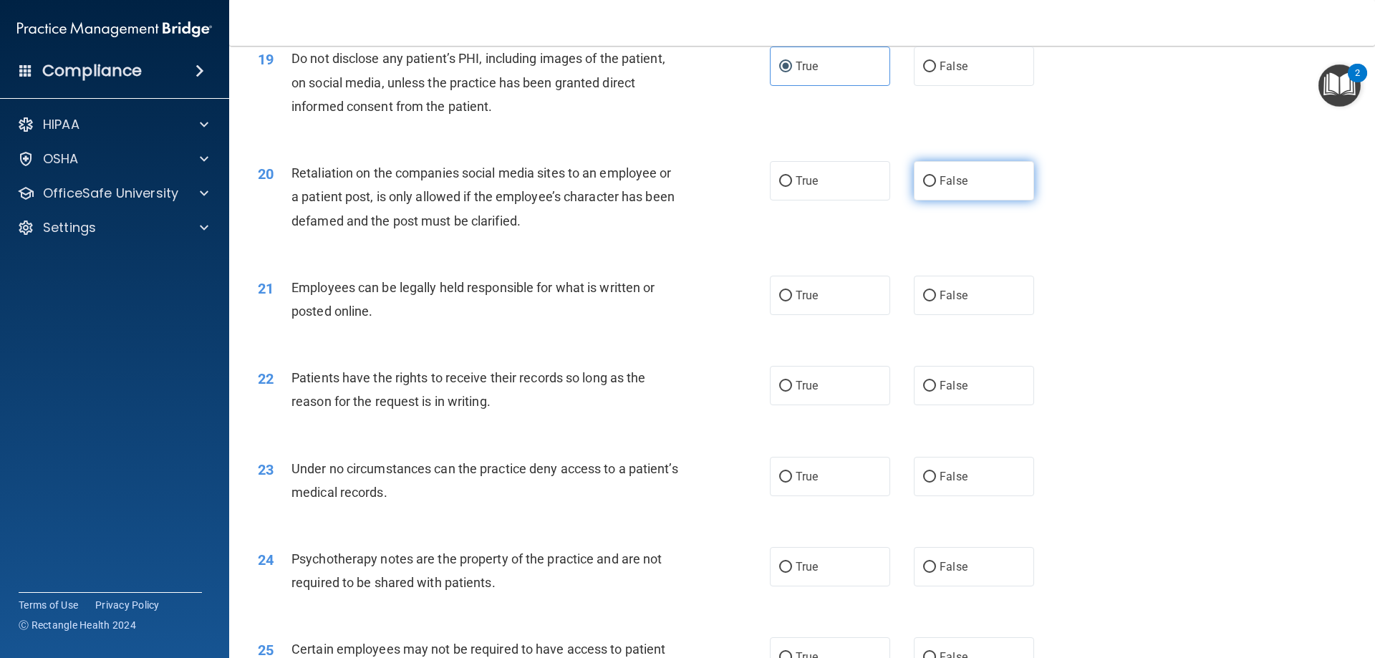
click at [914, 201] on label "False" at bounding box center [974, 180] width 120 height 39
click at [923, 187] on input "False" at bounding box center [929, 181] width 13 height 11
radio input "true"
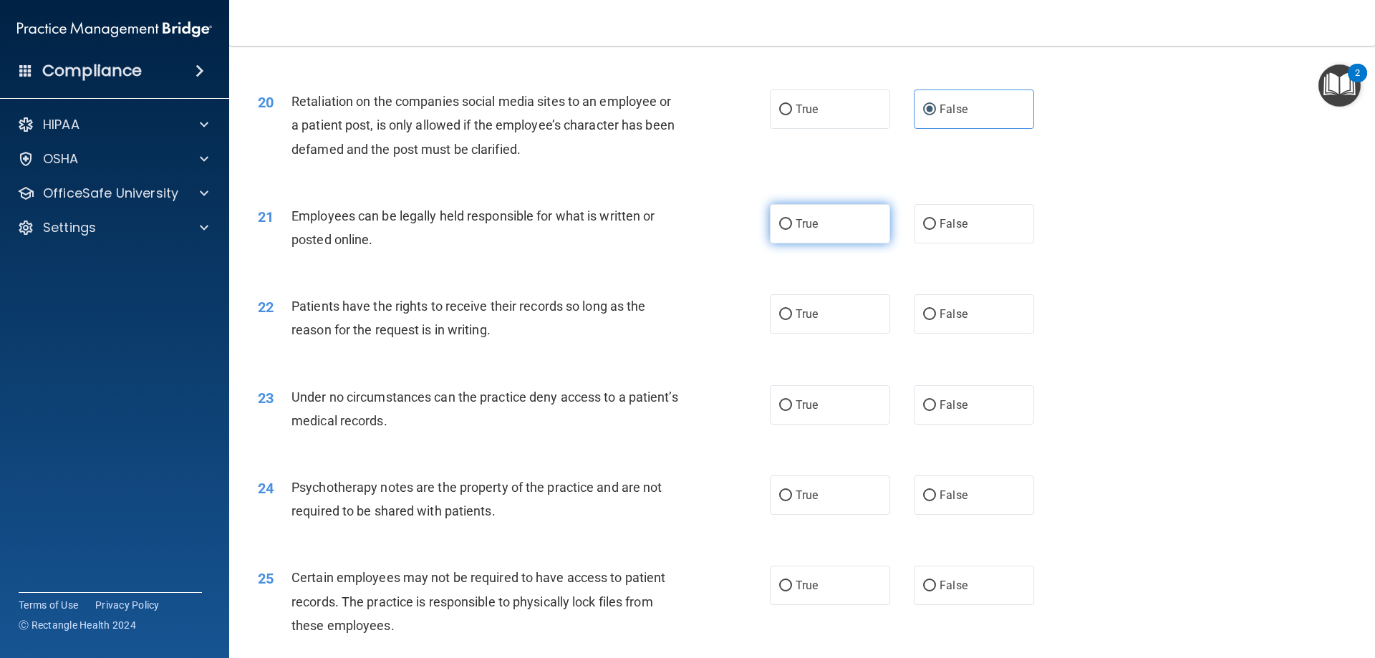
click at [839, 243] on label "True" at bounding box center [830, 223] width 120 height 39
click at [792, 230] on input "True" at bounding box center [785, 224] width 13 height 11
radio input "true"
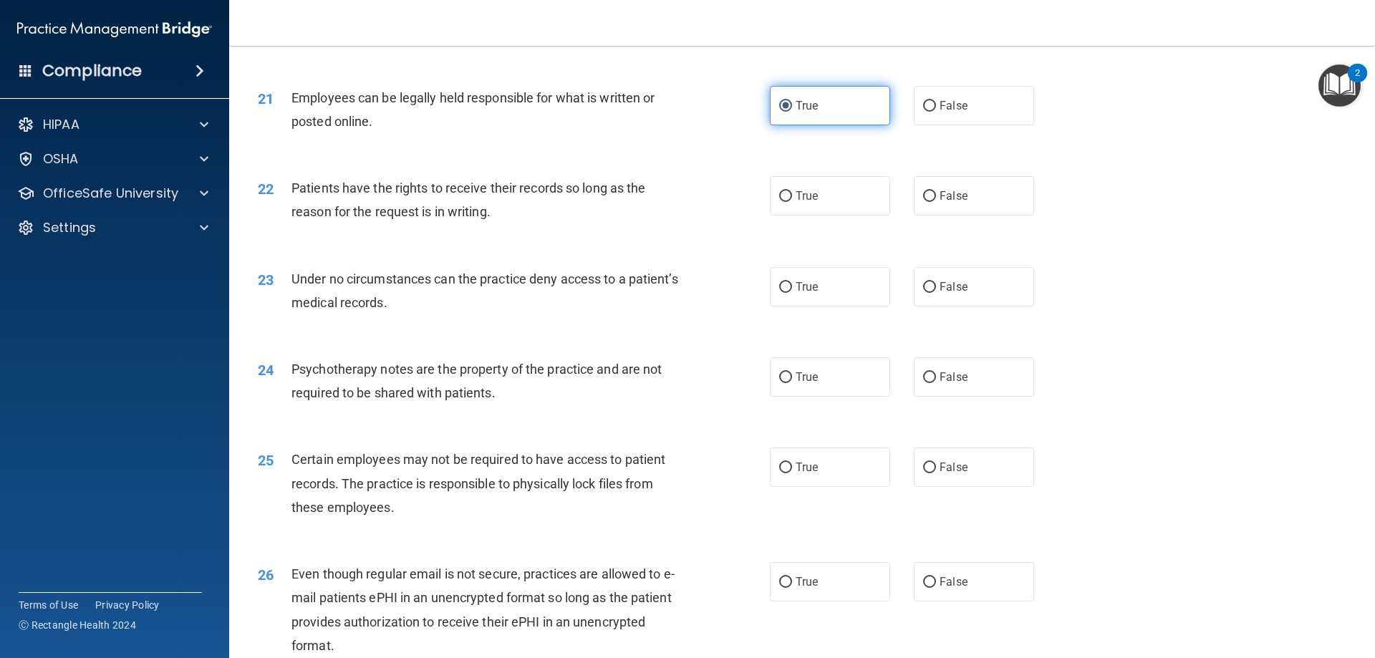
scroll to position [2363, 0]
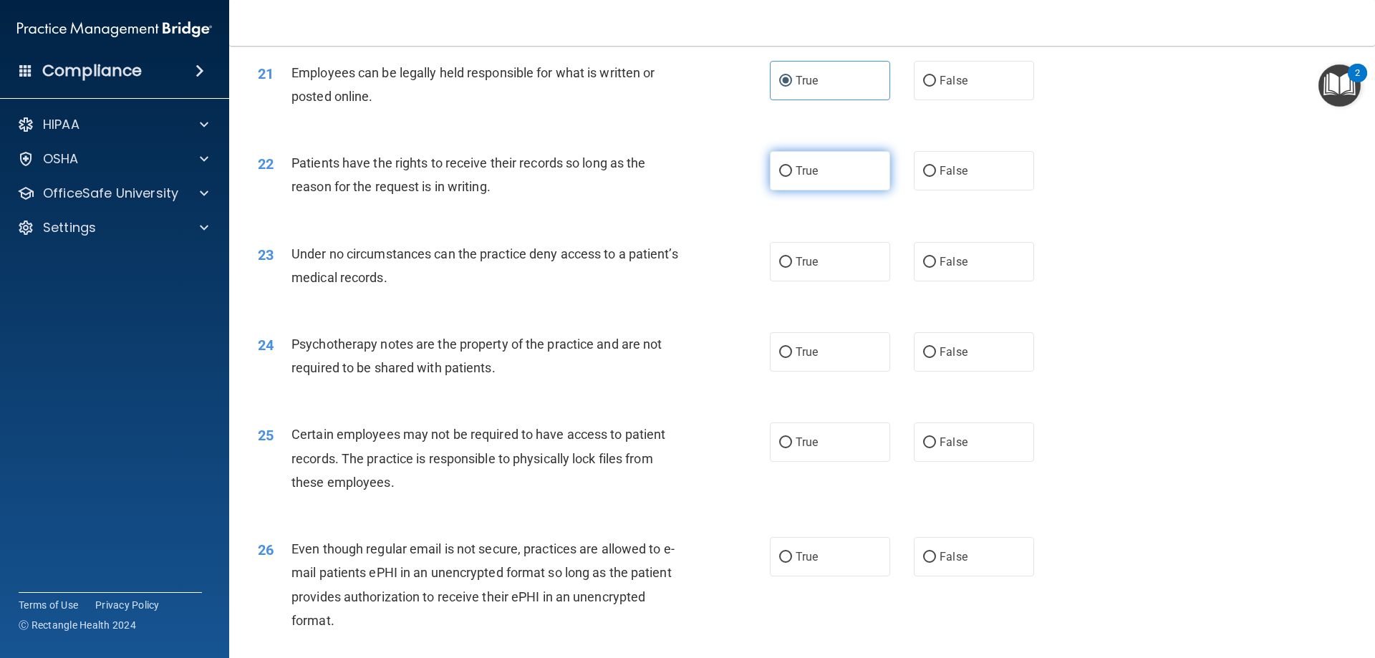
click at [838, 190] on label "True" at bounding box center [830, 170] width 120 height 39
click at [792, 177] on input "True" at bounding box center [785, 171] width 13 height 11
radio input "true"
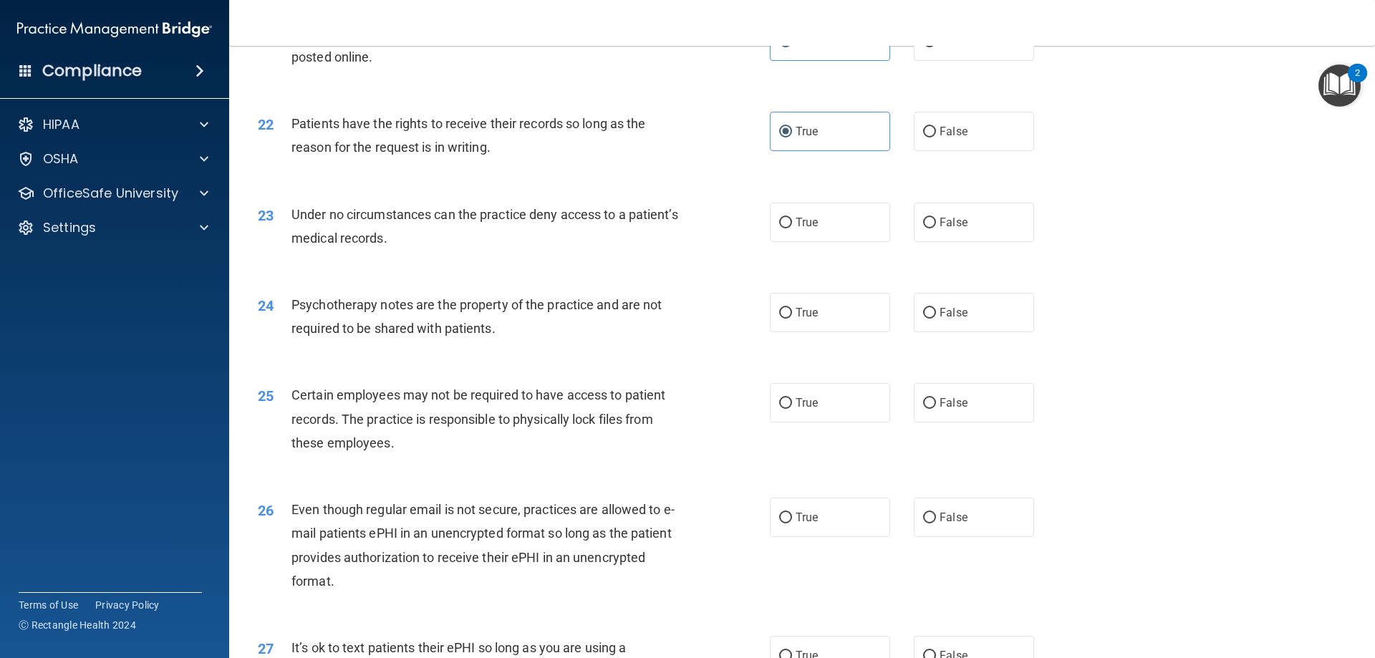
scroll to position [2435, 0]
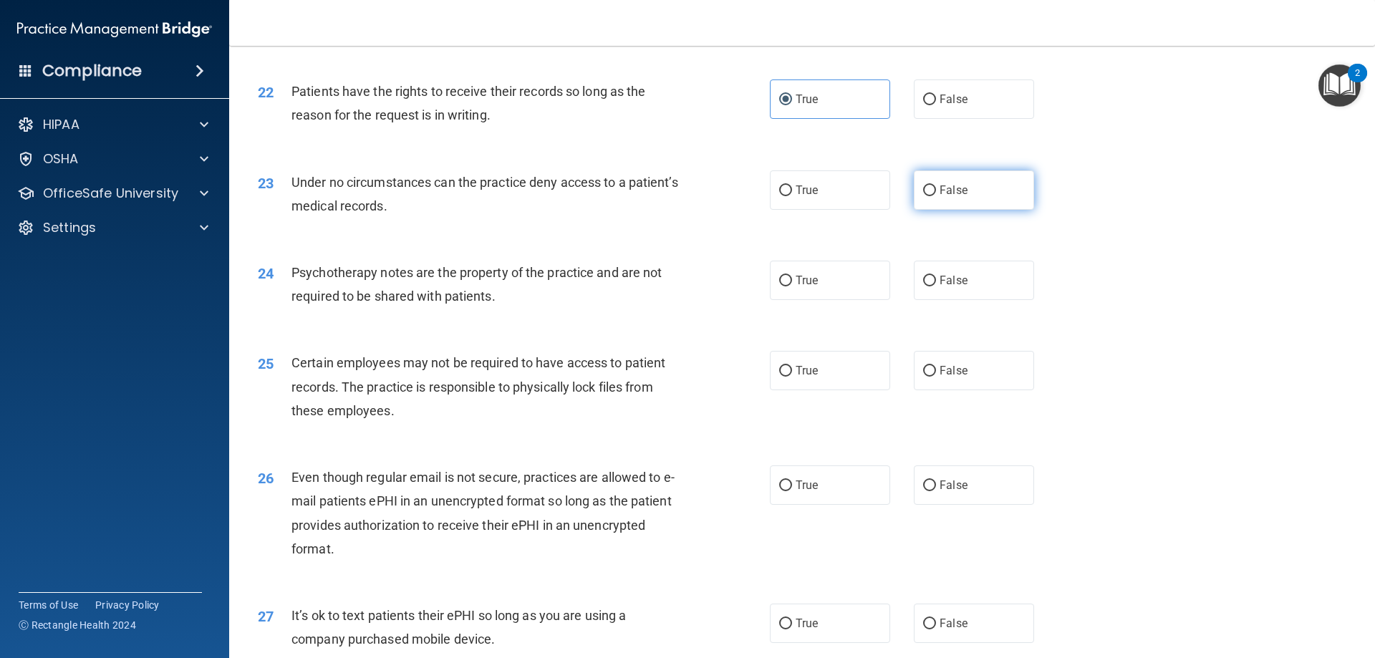
click at [923, 196] on input "False" at bounding box center [929, 190] width 13 height 11
radio input "true"
click at [853, 210] on label "True" at bounding box center [830, 189] width 120 height 39
click at [792, 196] on input "True" at bounding box center [785, 190] width 13 height 11
radio input "true"
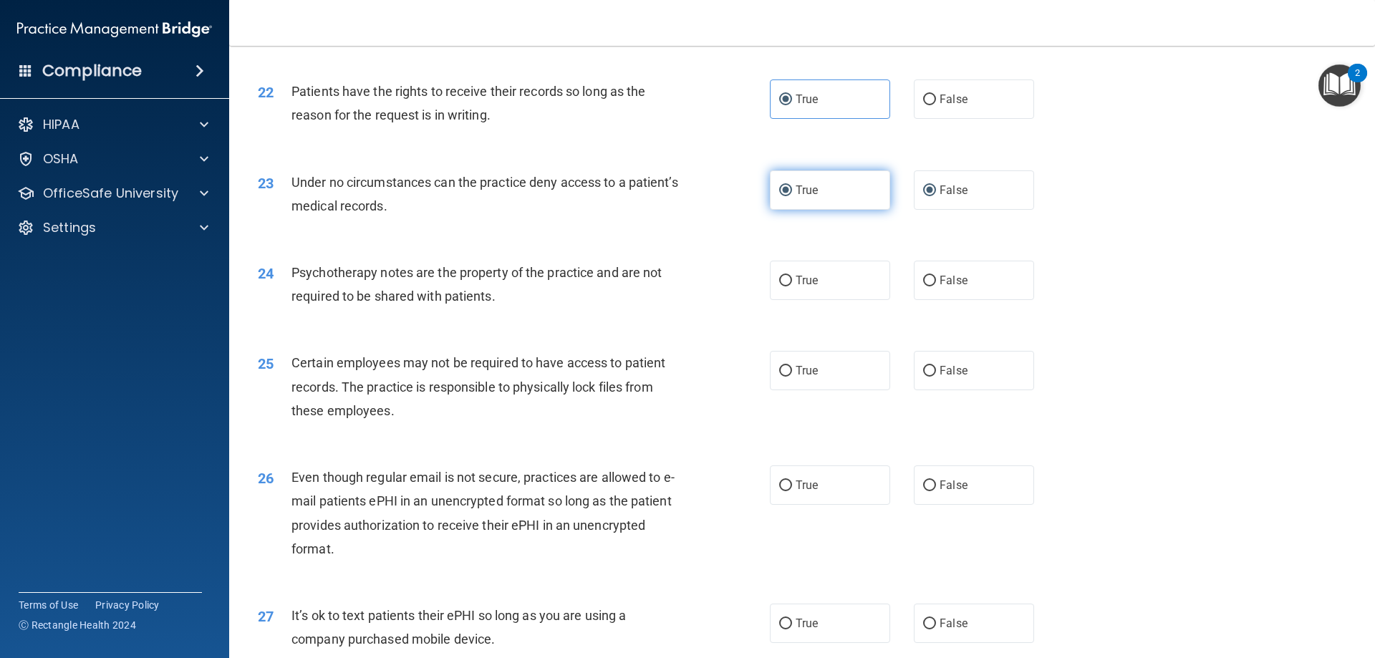
radio input "false"
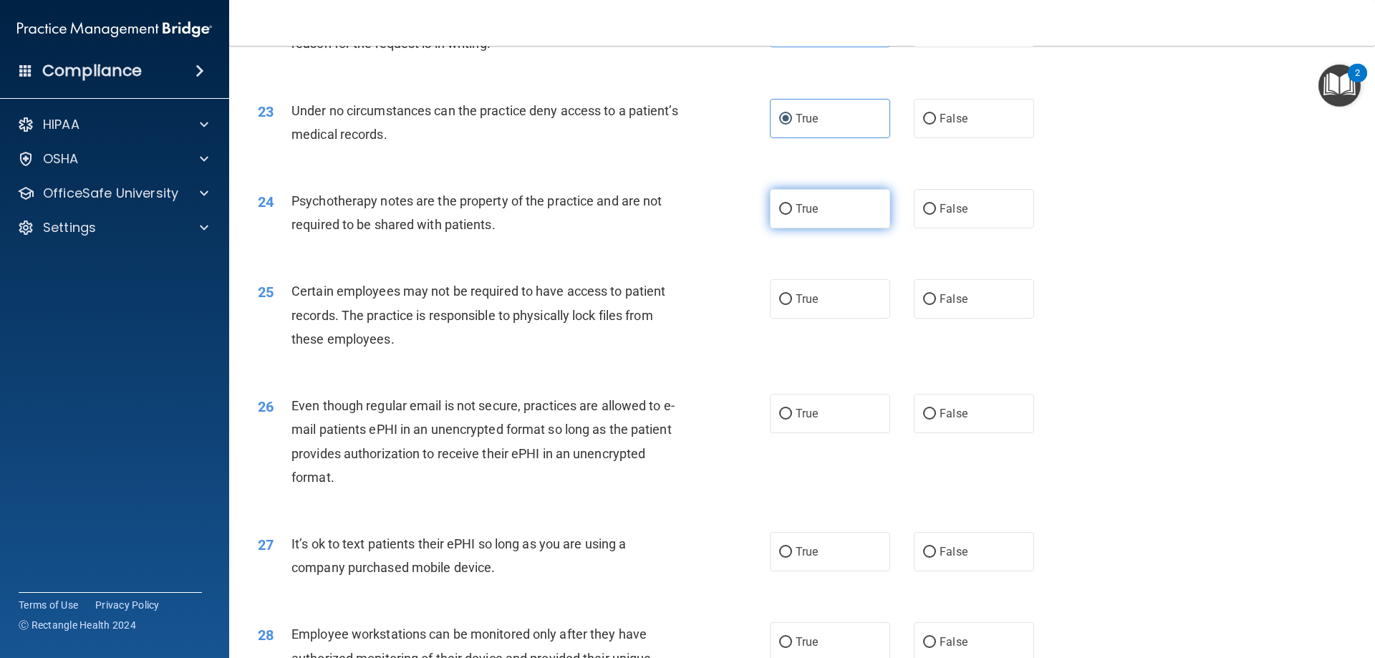
click at [877, 228] on label "True" at bounding box center [830, 208] width 120 height 39
click at [792, 215] on input "True" at bounding box center [785, 209] width 13 height 11
radio input "true"
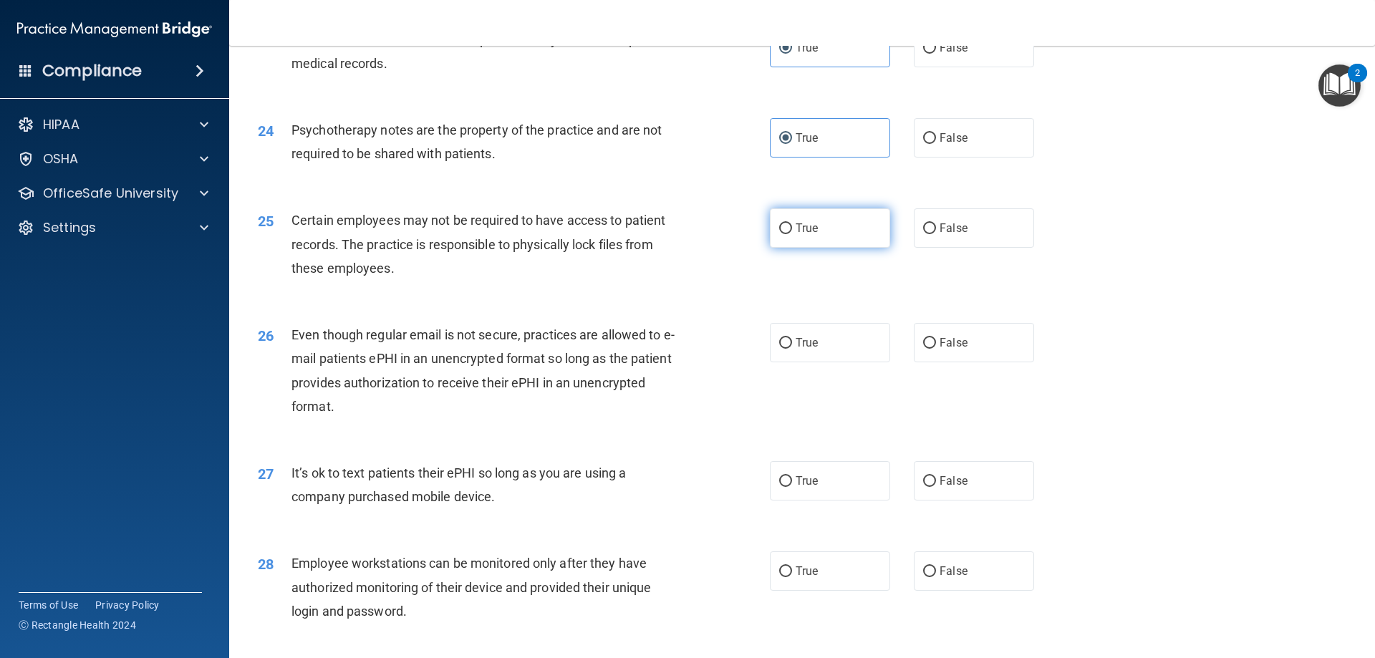
scroll to position [2578, 0]
click at [923, 233] on input "False" at bounding box center [929, 228] width 13 height 11
radio input "true"
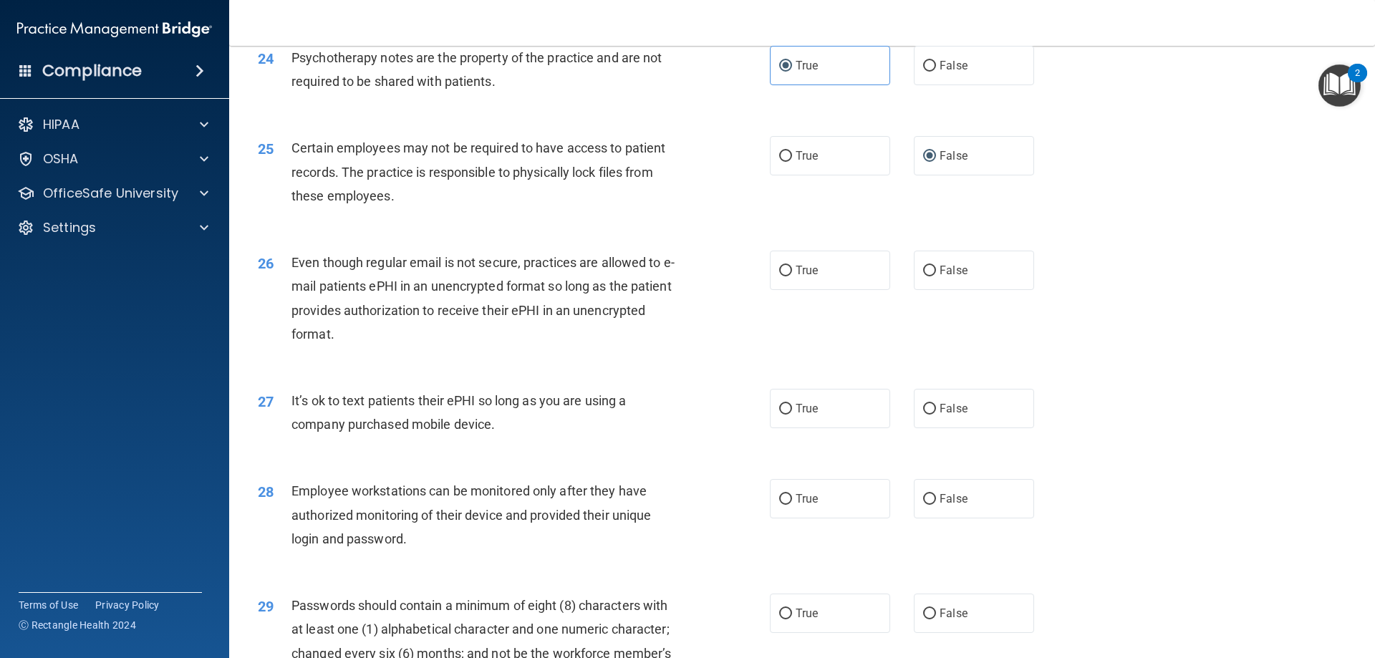
scroll to position [2721, 0]
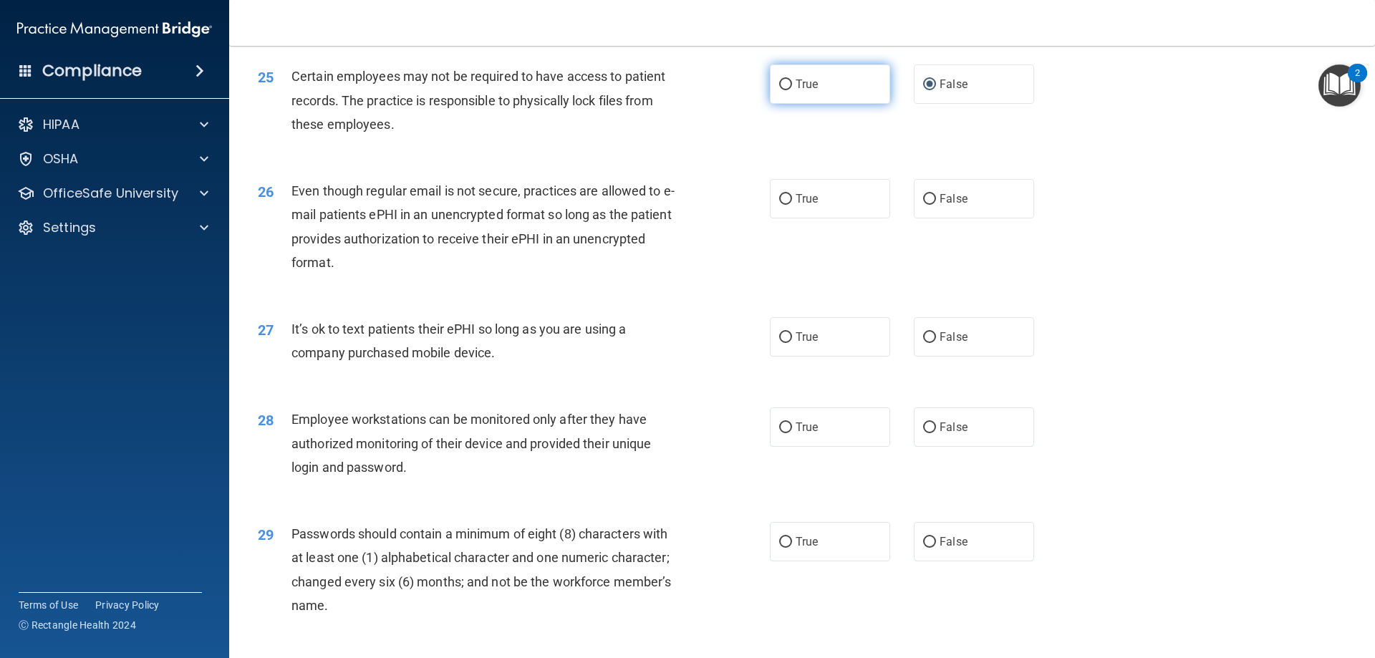
click at [831, 104] on label "True" at bounding box center [830, 83] width 120 height 39
click at [792, 90] on input "True" at bounding box center [785, 84] width 13 height 11
radio input "true"
radio input "false"
click at [914, 218] on label "False" at bounding box center [974, 198] width 120 height 39
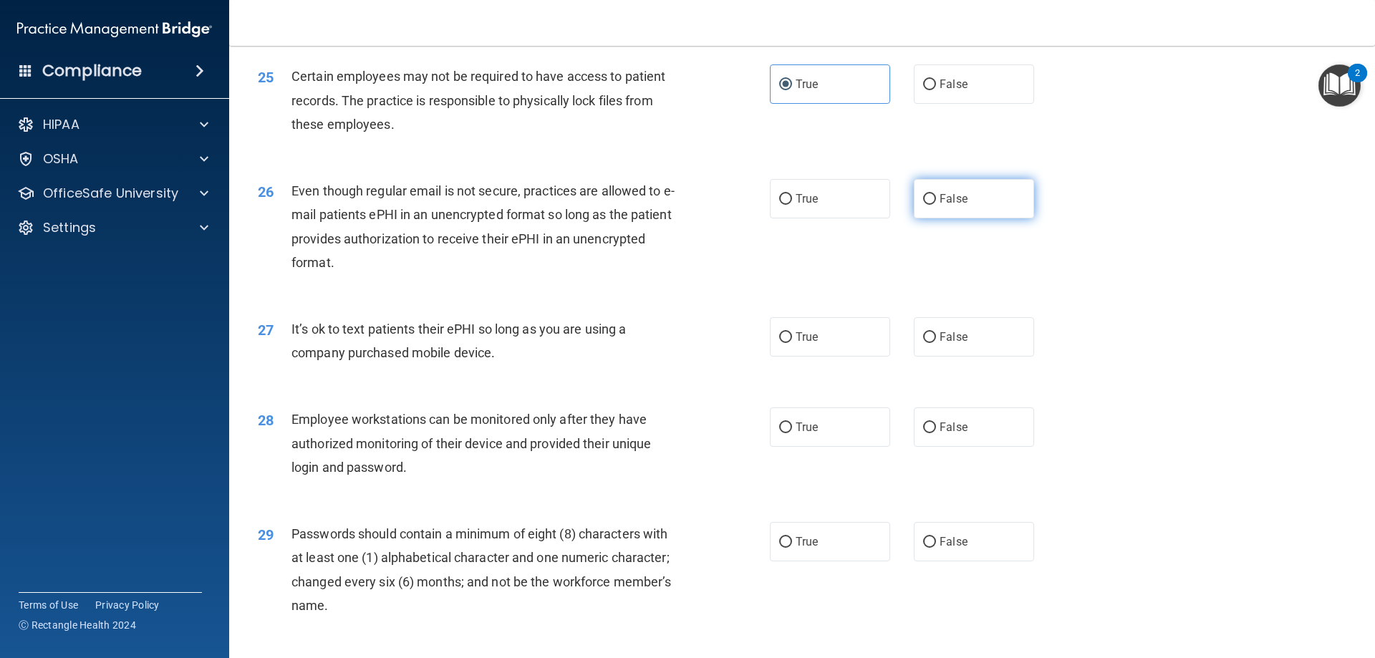
click at [923, 205] on input "False" at bounding box center [929, 199] width 13 height 11
radio input "true"
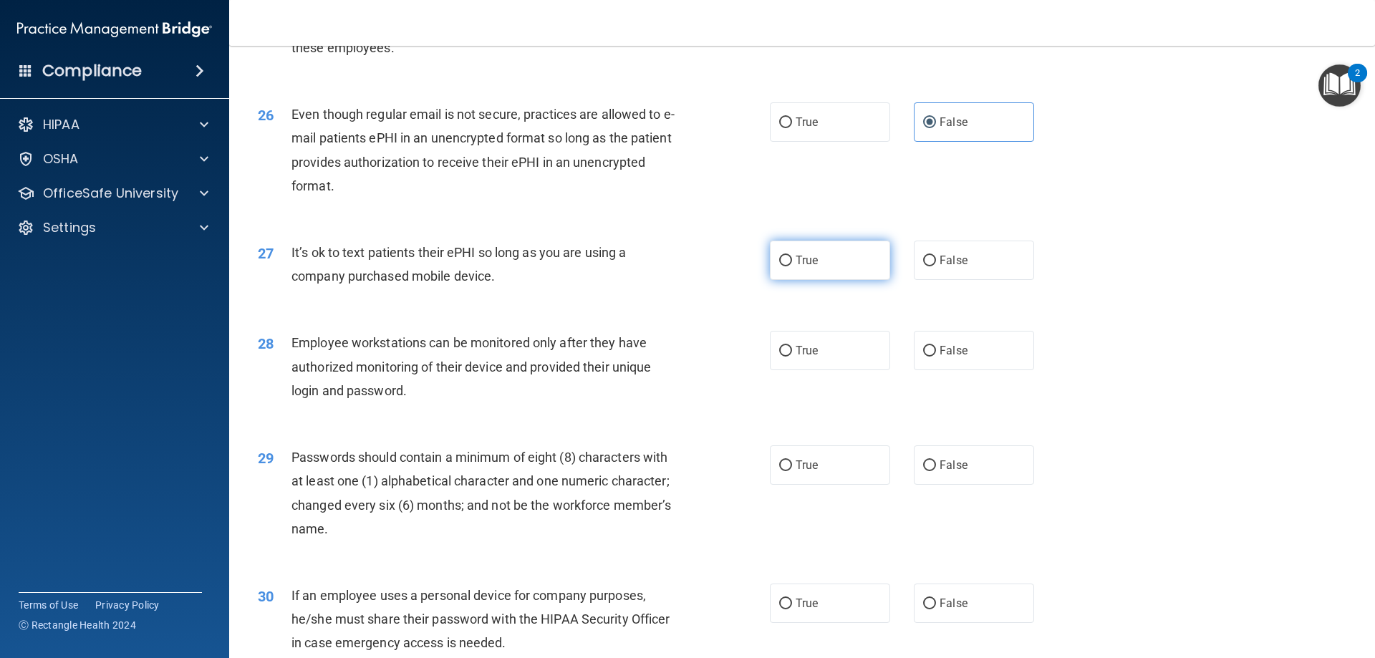
scroll to position [2864, 0]
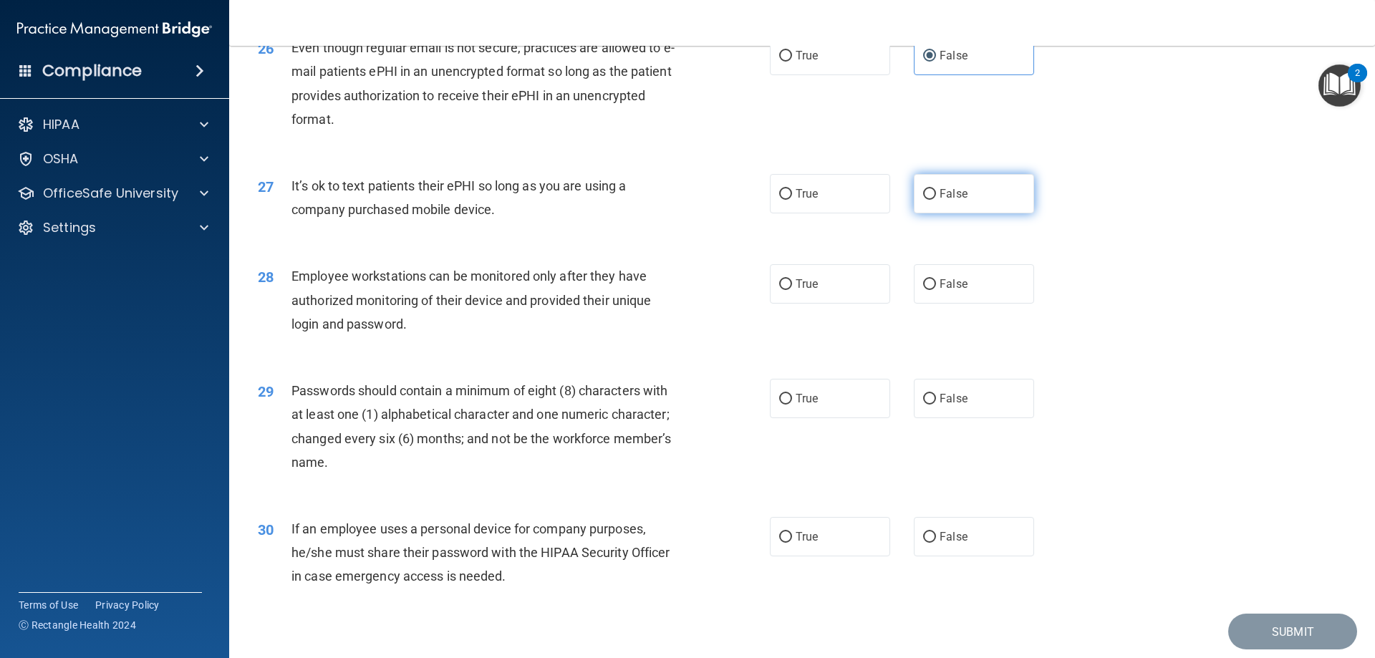
click at [914, 213] on label "False" at bounding box center [974, 193] width 120 height 39
click at [923, 200] on input "False" at bounding box center [929, 194] width 13 height 11
radio input "true"
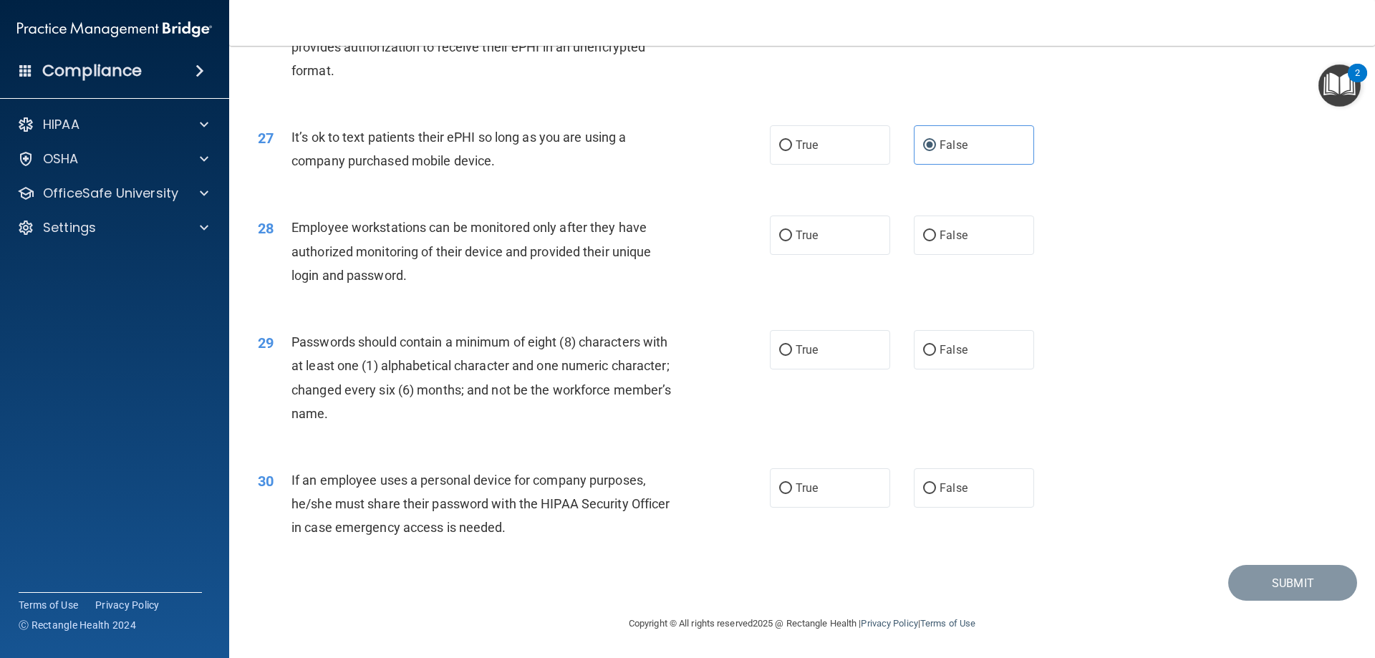
scroll to position [2937, 0]
click at [821, 246] on label "True" at bounding box center [830, 235] width 120 height 39
click at [792, 241] on input "True" at bounding box center [785, 236] width 13 height 11
radio input "true"
click at [817, 361] on label "True" at bounding box center [830, 349] width 120 height 39
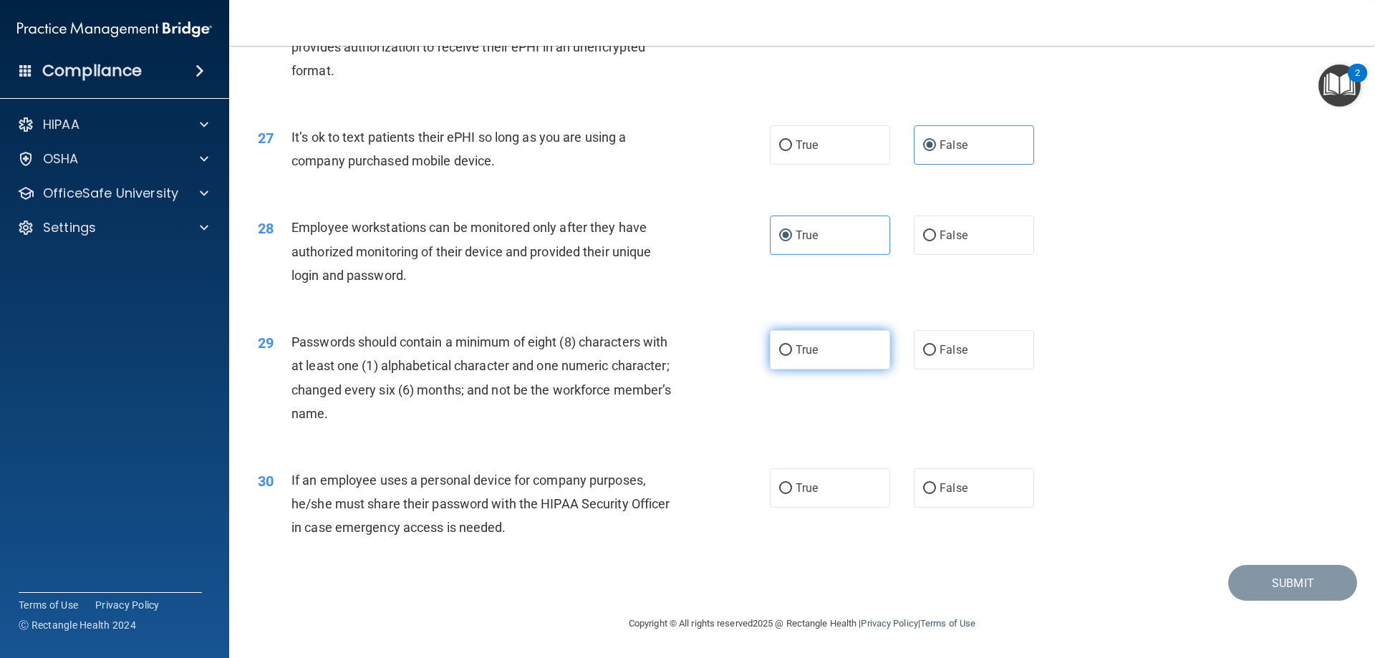
click at [792, 356] on input "True" at bounding box center [785, 350] width 13 height 11
radio input "true"
click at [923, 492] on input "False" at bounding box center [929, 488] width 13 height 11
radio input "true"
click at [1245, 575] on button "Submit" at bounding box center [1292, 583] width 129 height 37
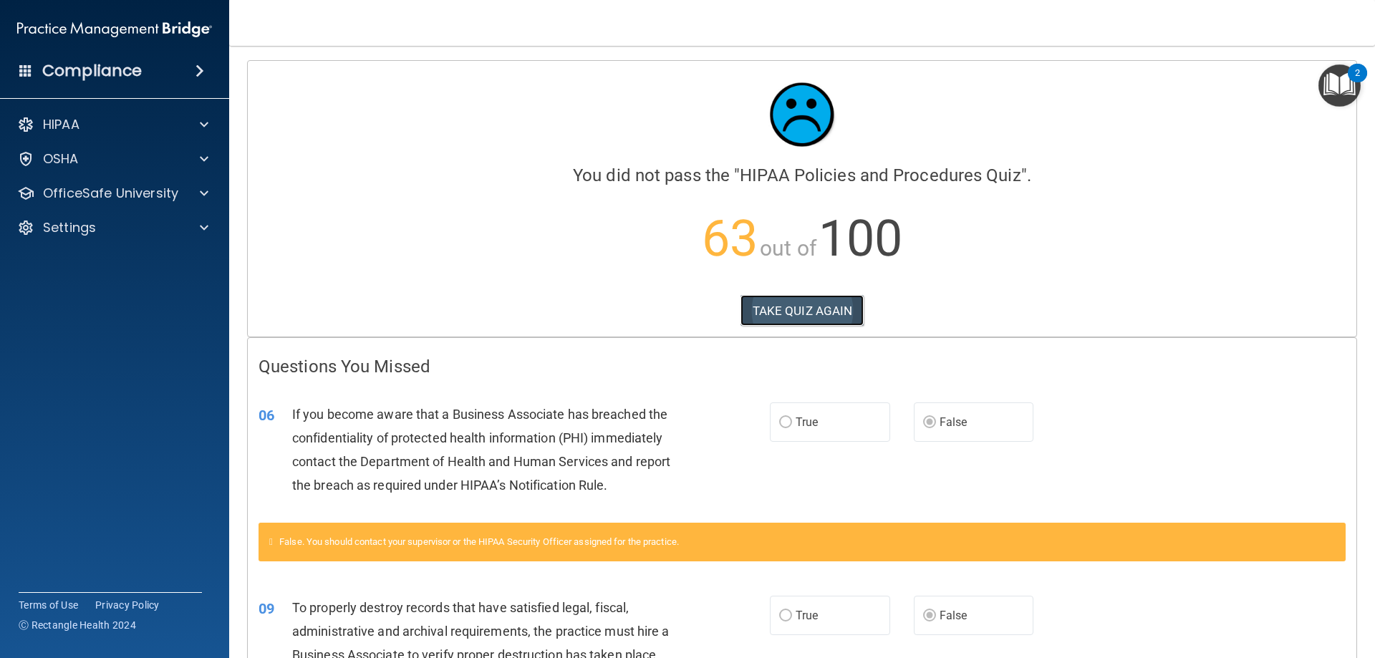
click at [834, 316] on button "TAKE QUIZ AGAIN" at bounding box center [802, 311] width 124 height 32
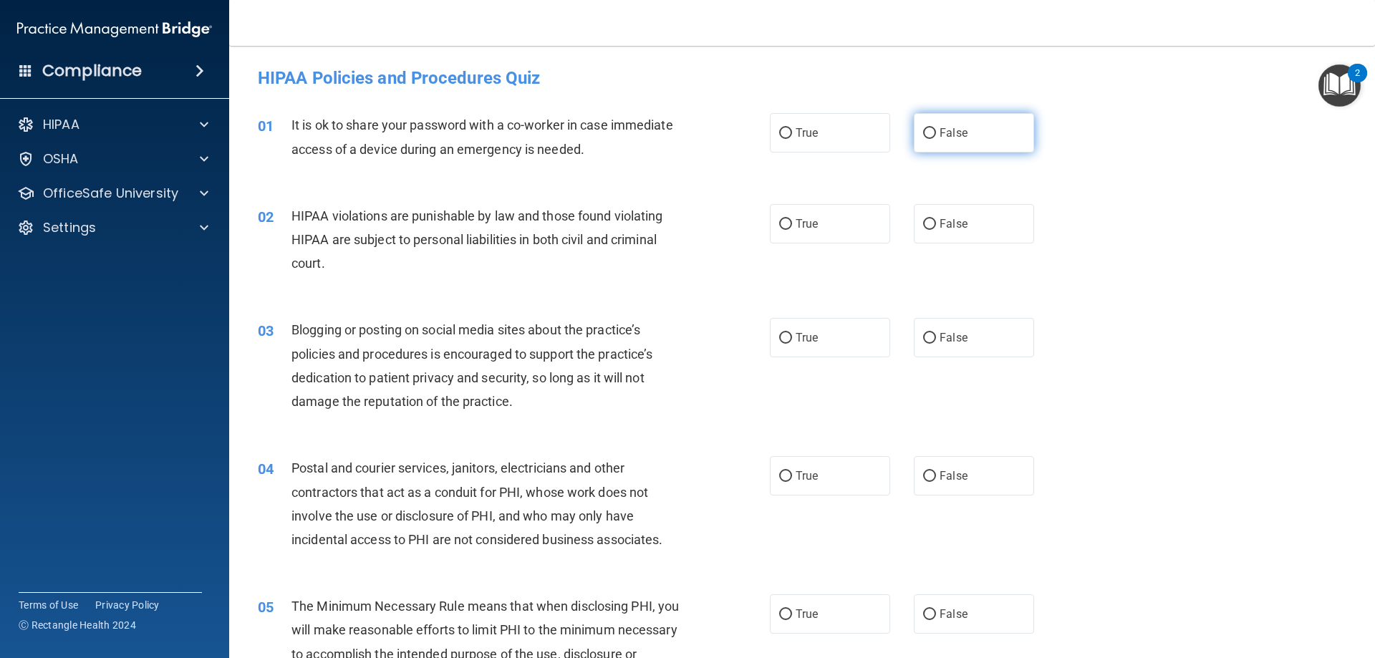
click at [923, 138] on input "False" at bounding box center [929, 133] width 13 height 11
radio input "true"
click at [796, 219] on span "True" at bounding box center [807, 224] width 22 height 14
click at [791, 219] on input "True" at bounding box center [785, 224] width 13 height 11
radio input "true"
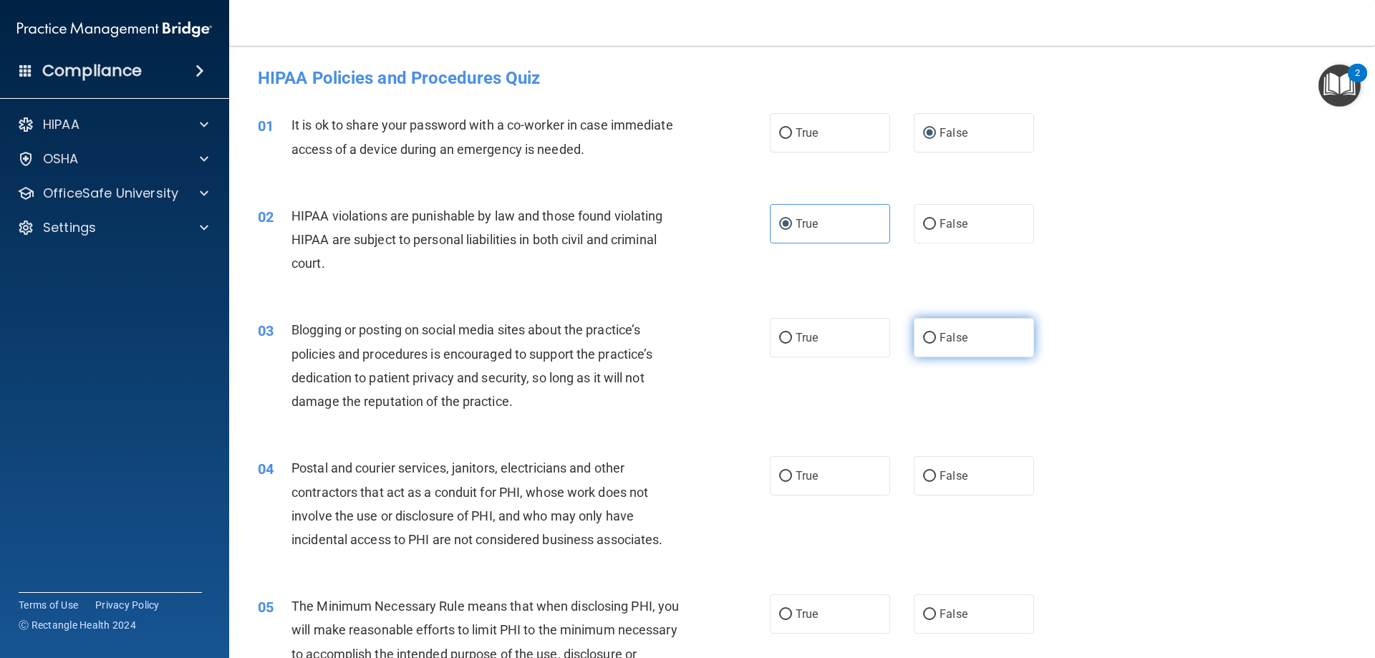
click at [914, 337] on label "False" at bounding box center [974, 337] width 120 height 39
click at [923, 337] on input "False" at bounding box center [929, 338] width 13 height 11
radio input "true"
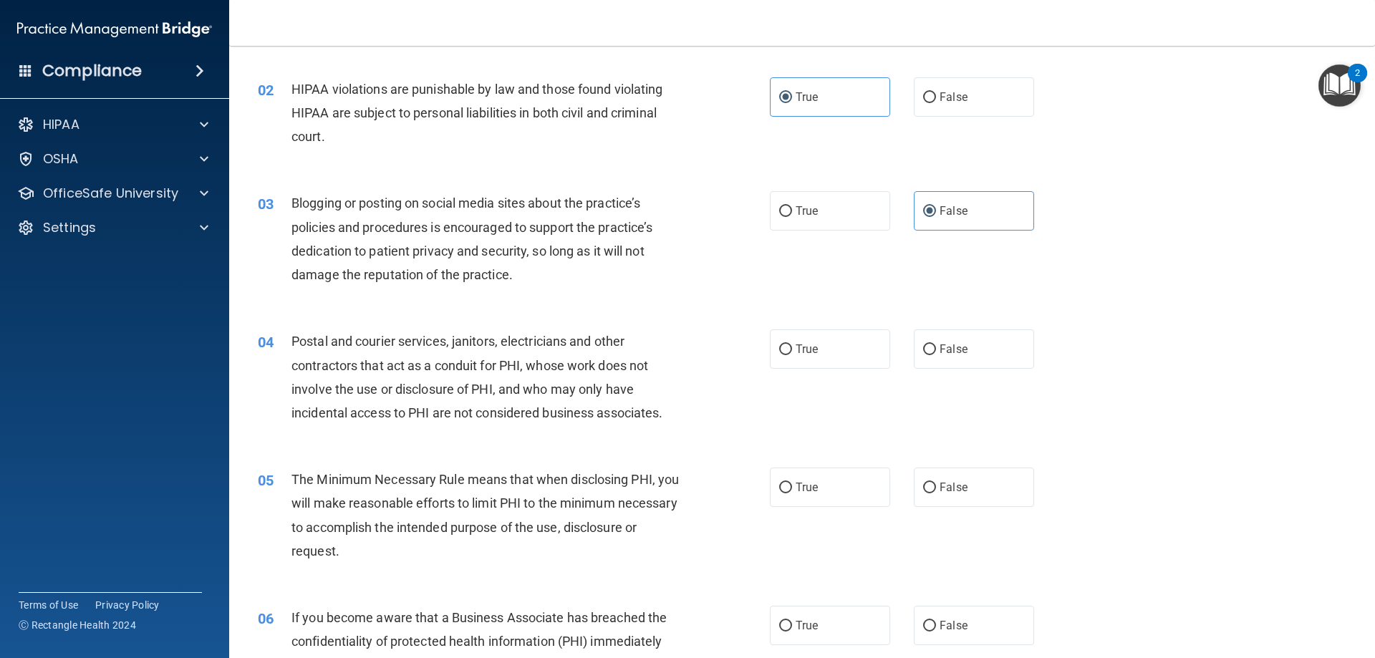
scroll to position [143, 0]
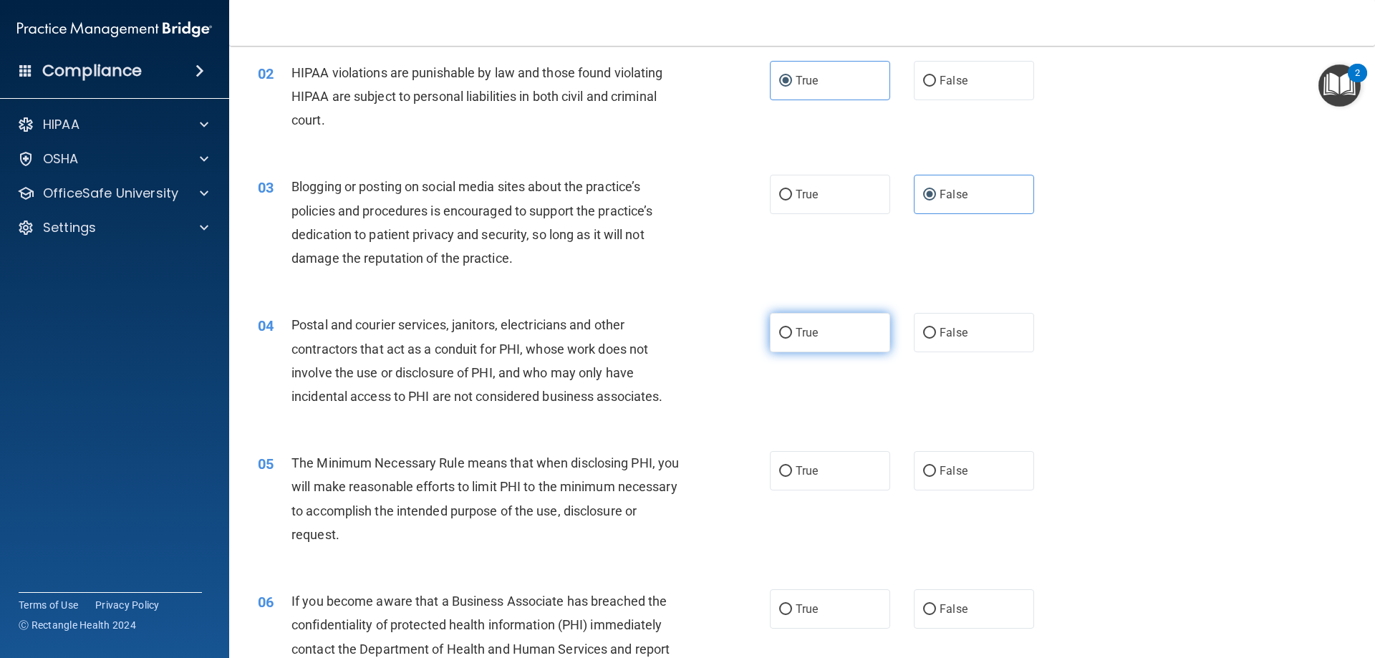
click at [846, 345] on label "True" at bounding box center [830, 332] width 120 height 39
click at [792, 339] on input "True" at bounding box center [785, 333] width 13 height 11
radio input "true"
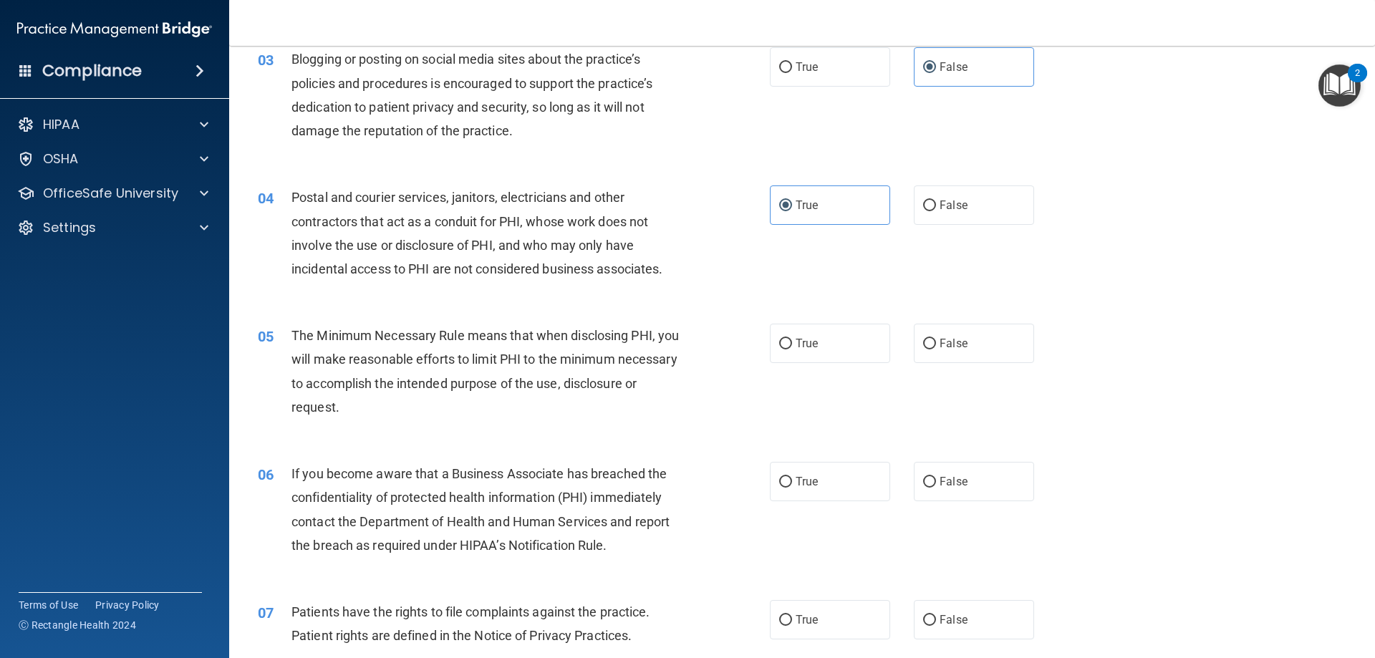
scroll to position [286, 0]
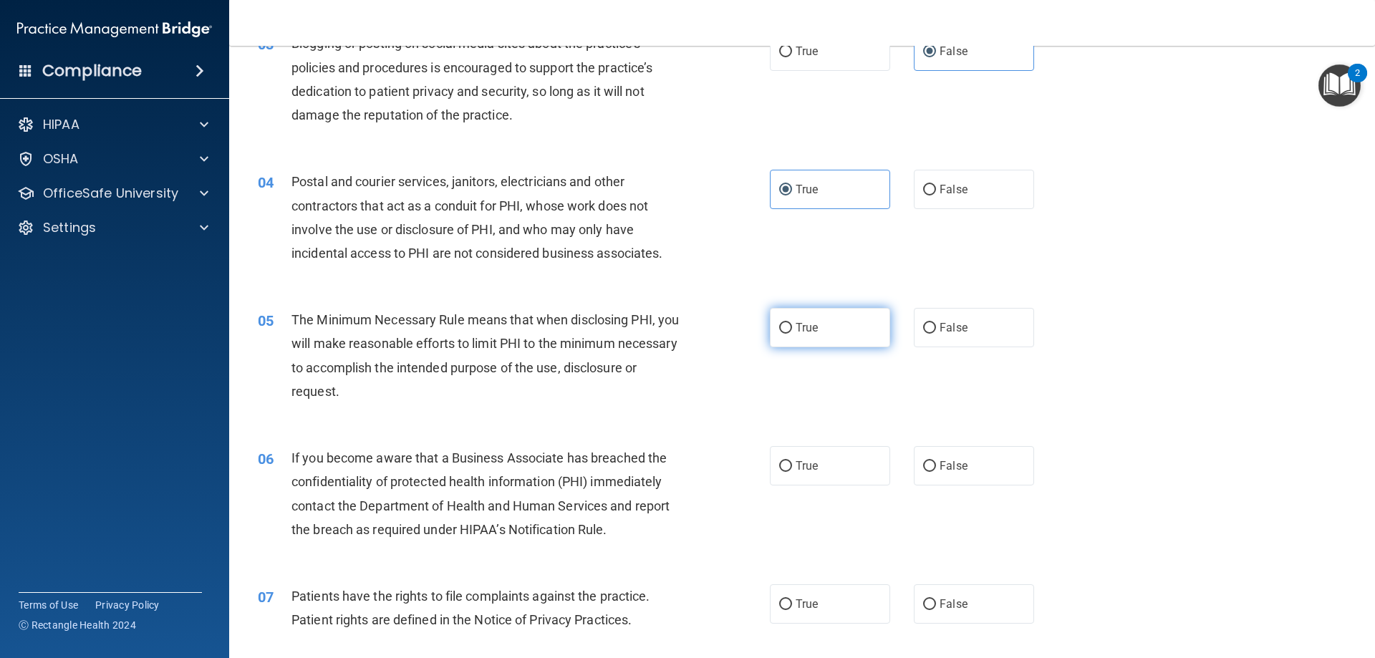
click at [832, 339] on label "True" at bounding box center [830, 327] width 120 height 39
click at [792, 334] on input "True" at bounding box center [785, 328] width 13 height 11
radio input "true"
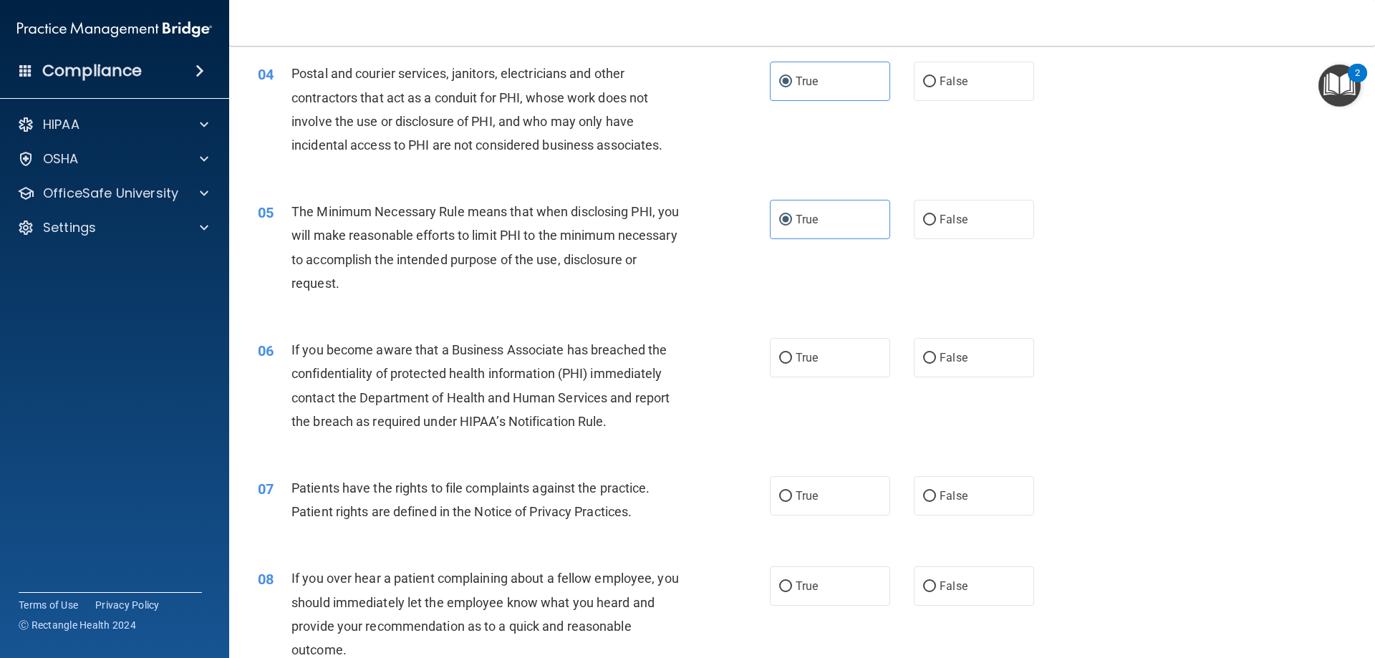
scroll to position [430, 0]
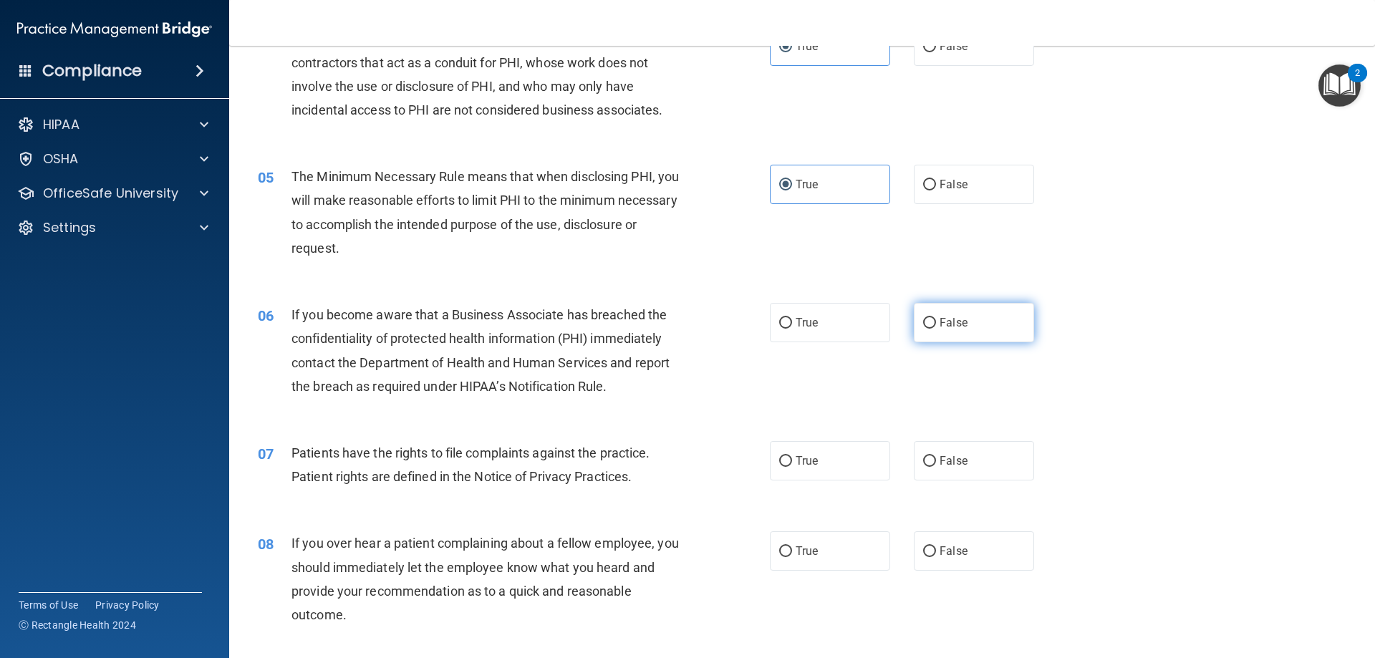
click at [919, 329] on label "False" at bounding box center [974, 322] width 120 height 39
click at [923, 329] on input "False" at bounding box center [929, 323] width 13 height 11
radio input "true"
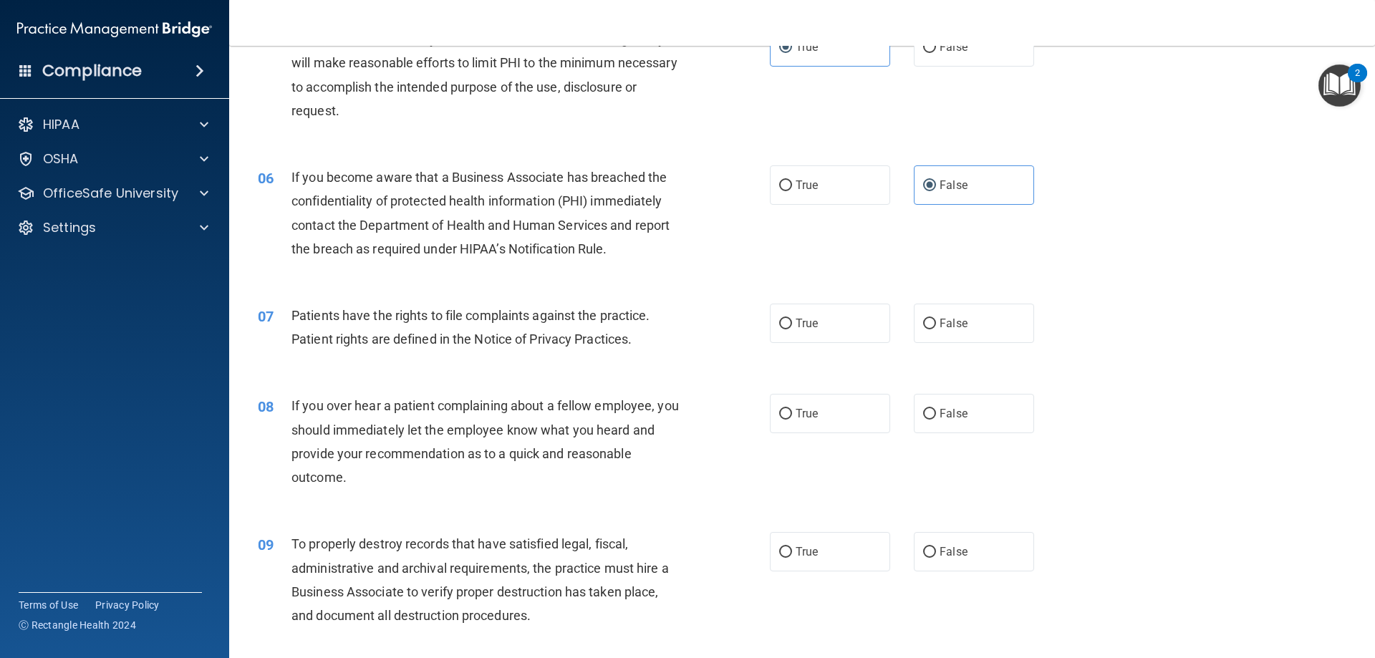
scroll to position [573, 0]
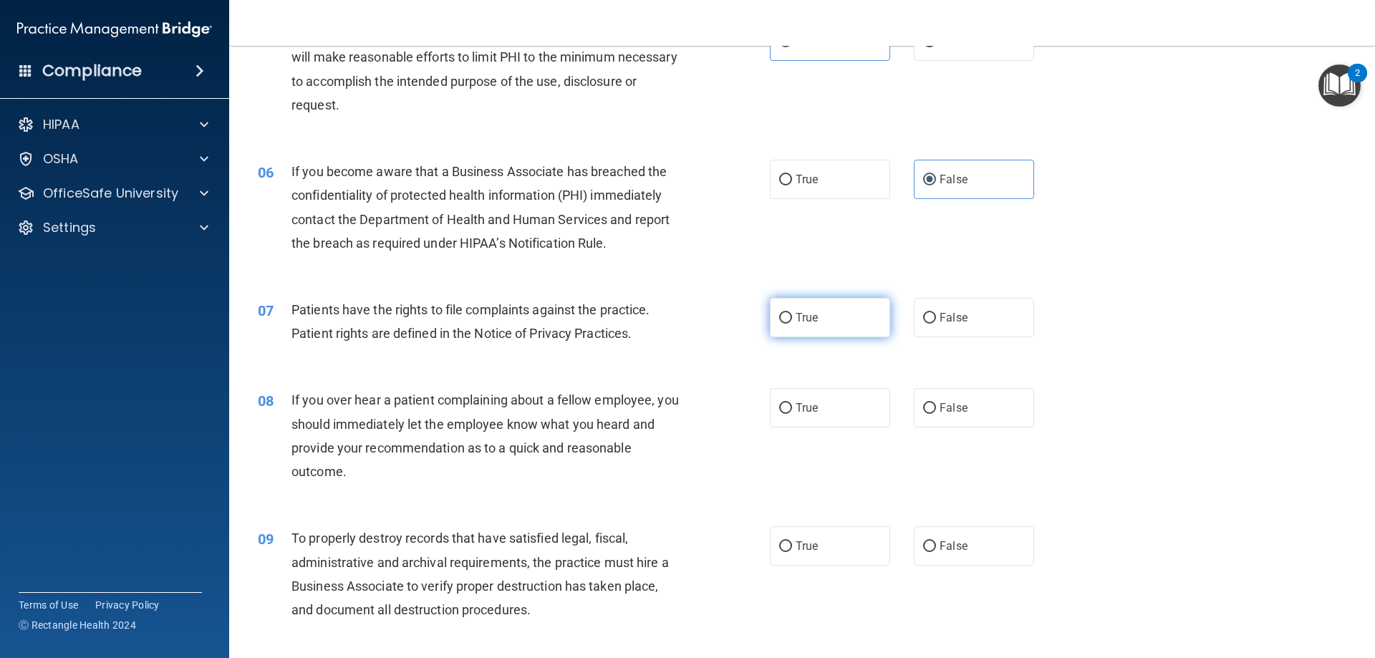
click at [849, 327] on label "True" at bounding box center [830, 317] width 120 height 39
click at [792, 324] on input "True" at bounding box center [785, 318] width 13 height 11
radio input "true"
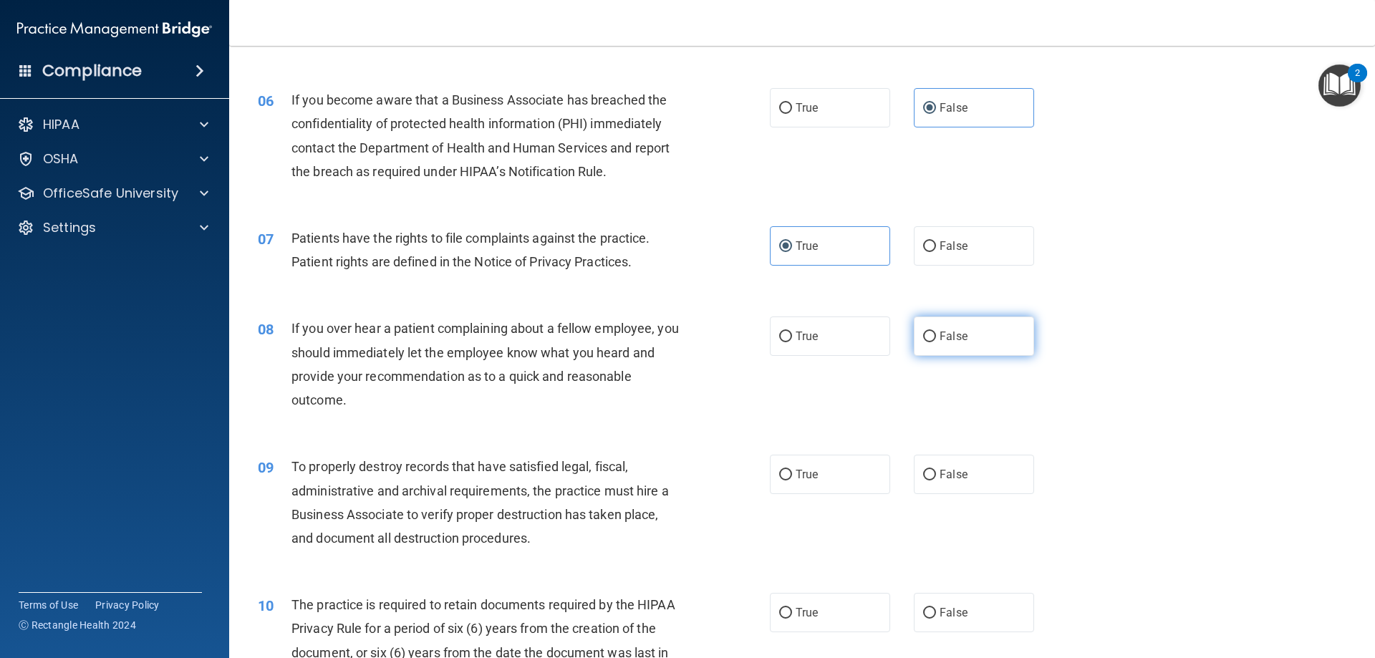
click at [923, 334] on input "False" at bounding box center [929, 337] width 13 height 11
radio input "true"
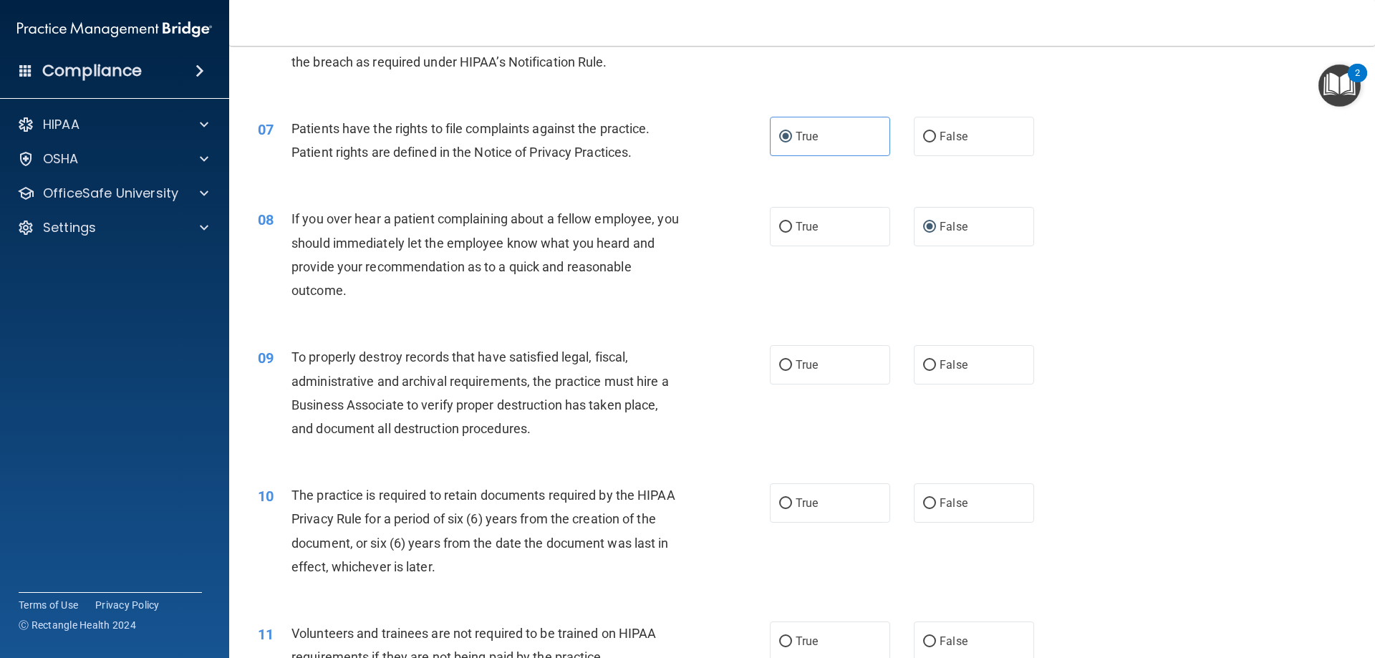
scroll to position [788, 0]
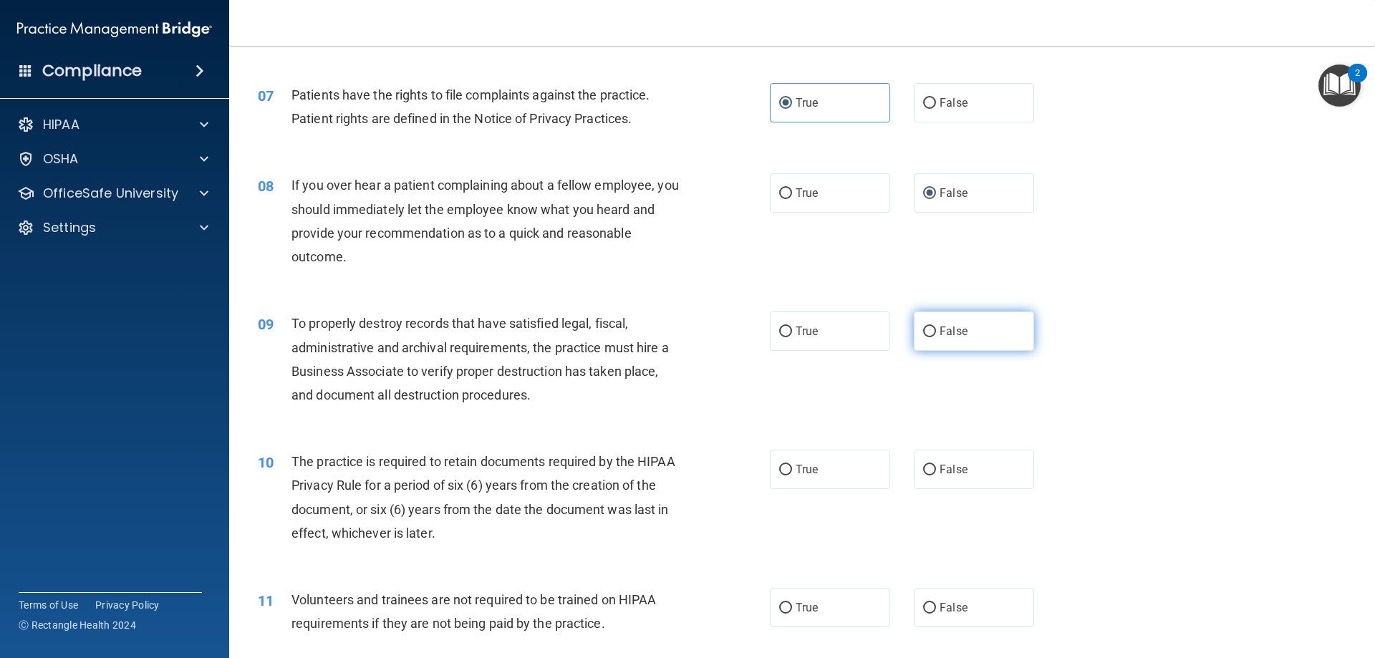
click at [917, 343] on label "False" at bounding box center [974, 331] width 120 height 39
click at [923, 337] on input "False" at bounding box center [929, 332] width 13 height 11
radio input "true"
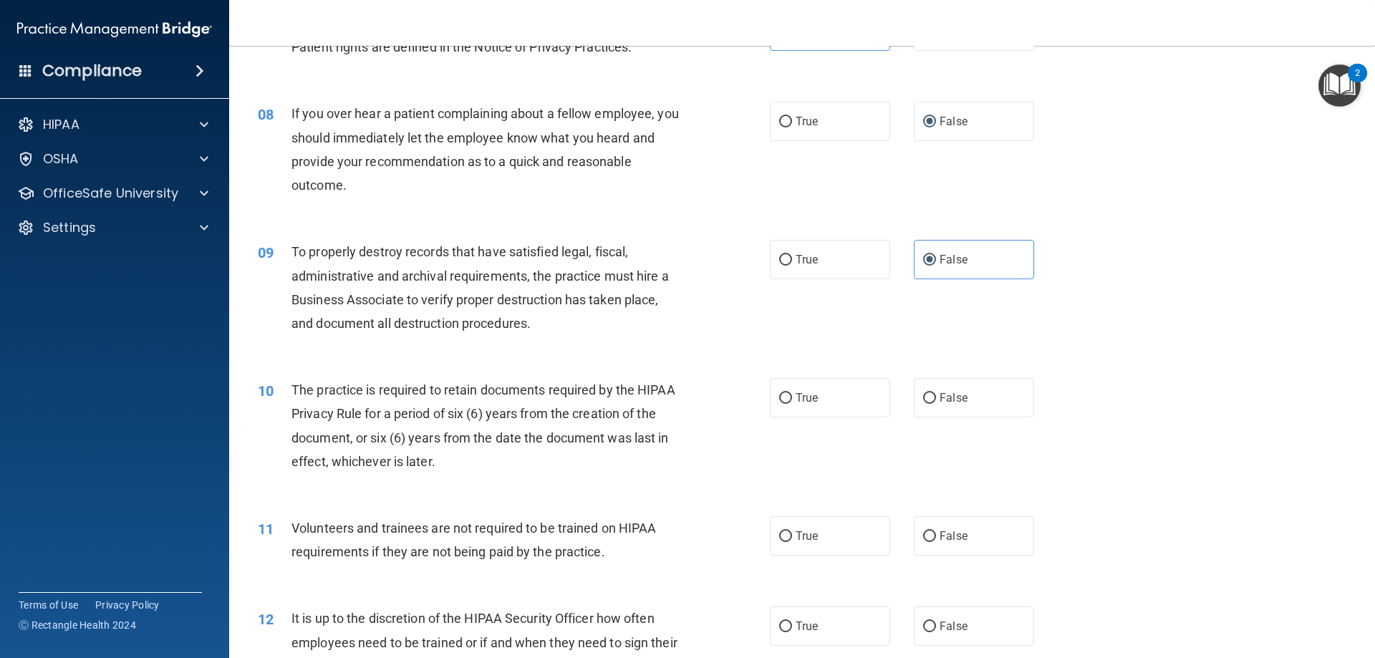
scroll to position [931, 0]
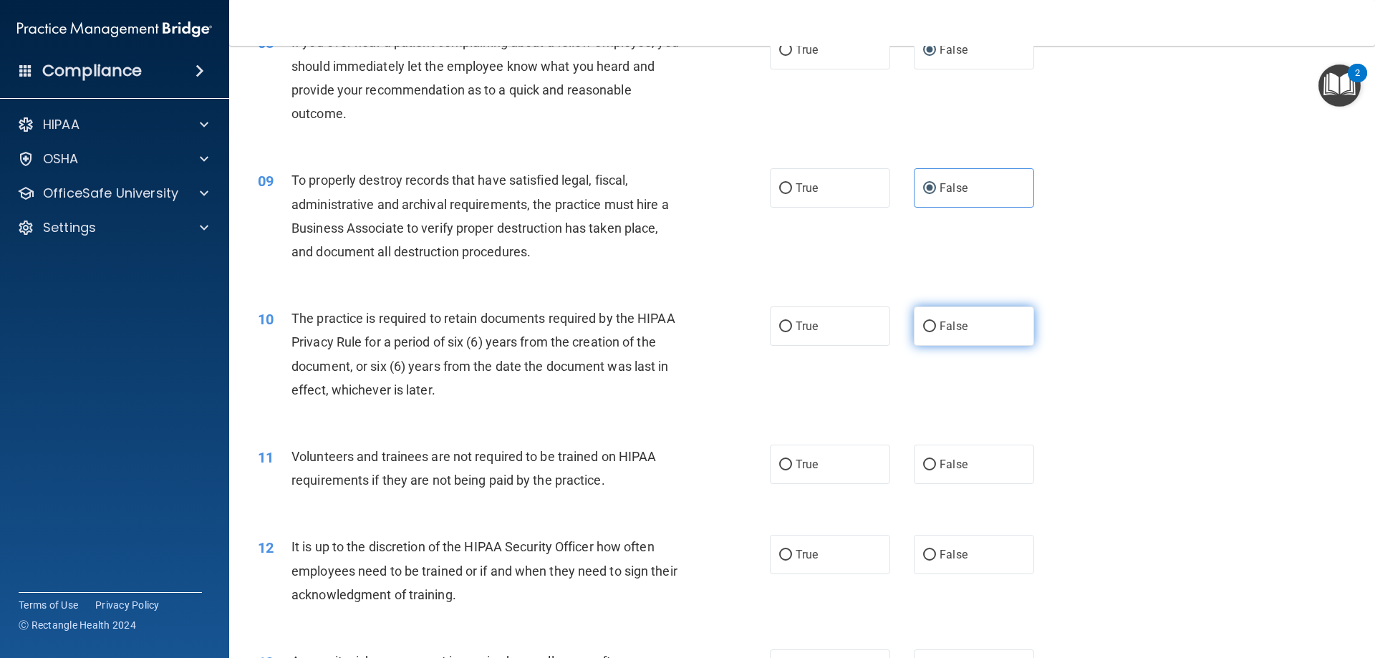
click at [932, 340] on label "False" at bounding box center [974, 325] width 120 height 39
click at [932, 332] on input "False" at bounding box center [929, 327] width 13 height 11
radio input "true"
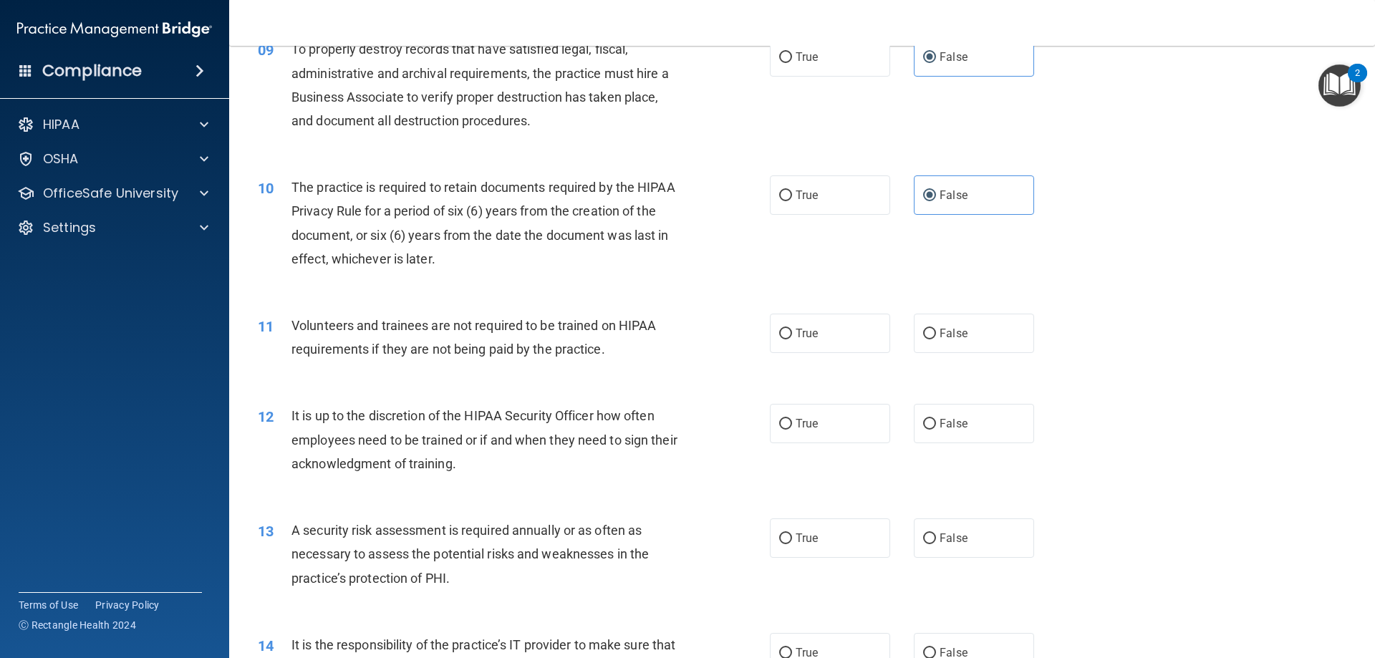
scroll to position [1074, 0]
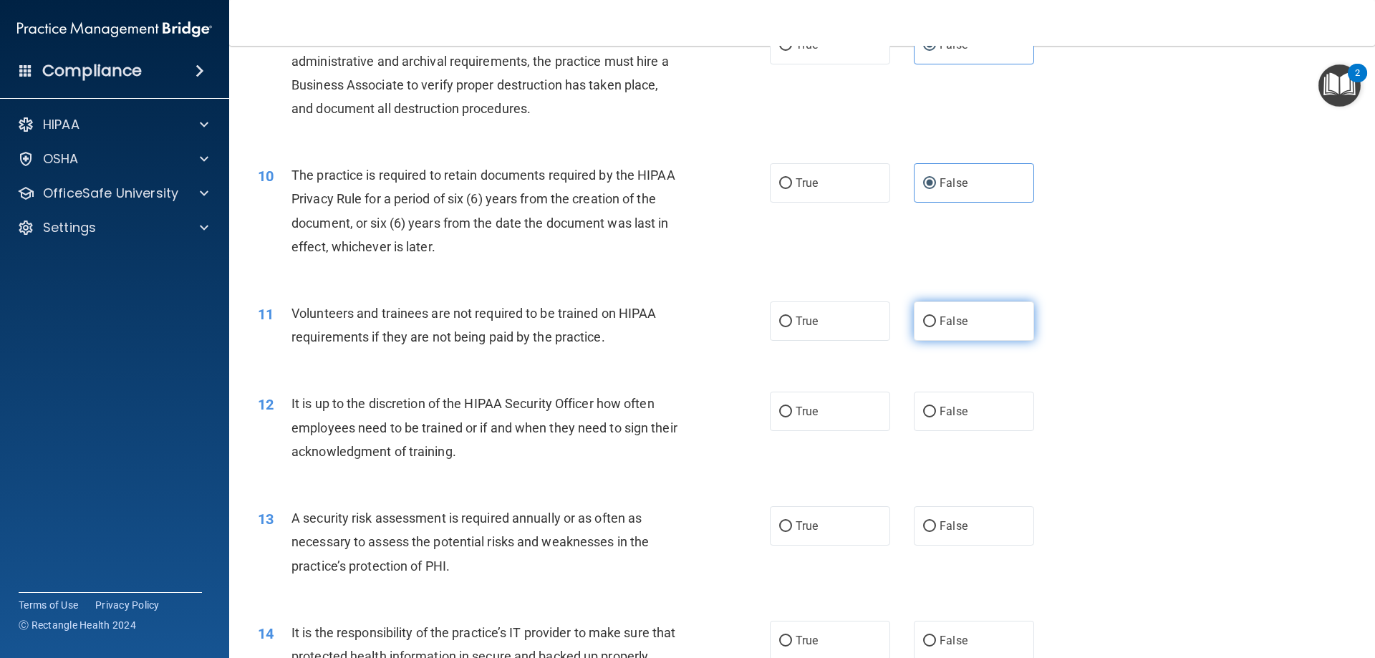
click at [919, 337] on label "False" at bounding box center [974, 320] width 120 height 39
click at [923, 327] on input "False" at bounding box center [929, 322] width 13 height 11
radio input "true"
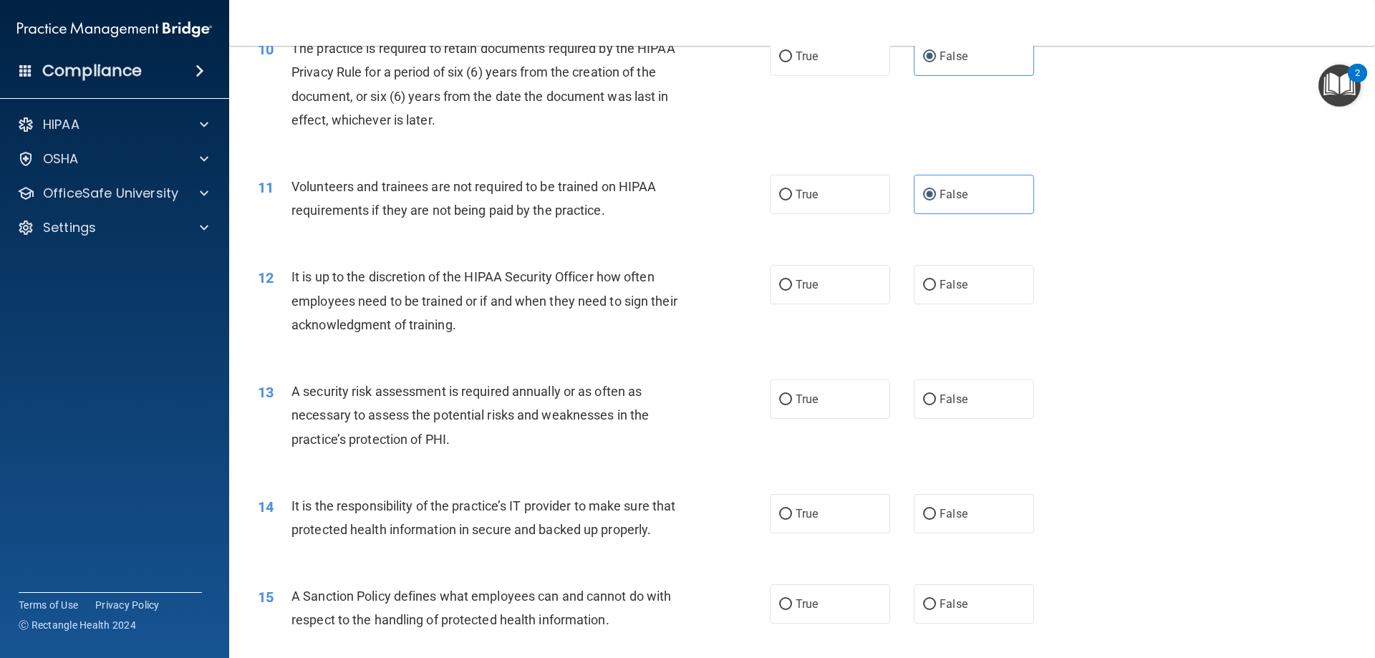
scroll to position [1217, 0]
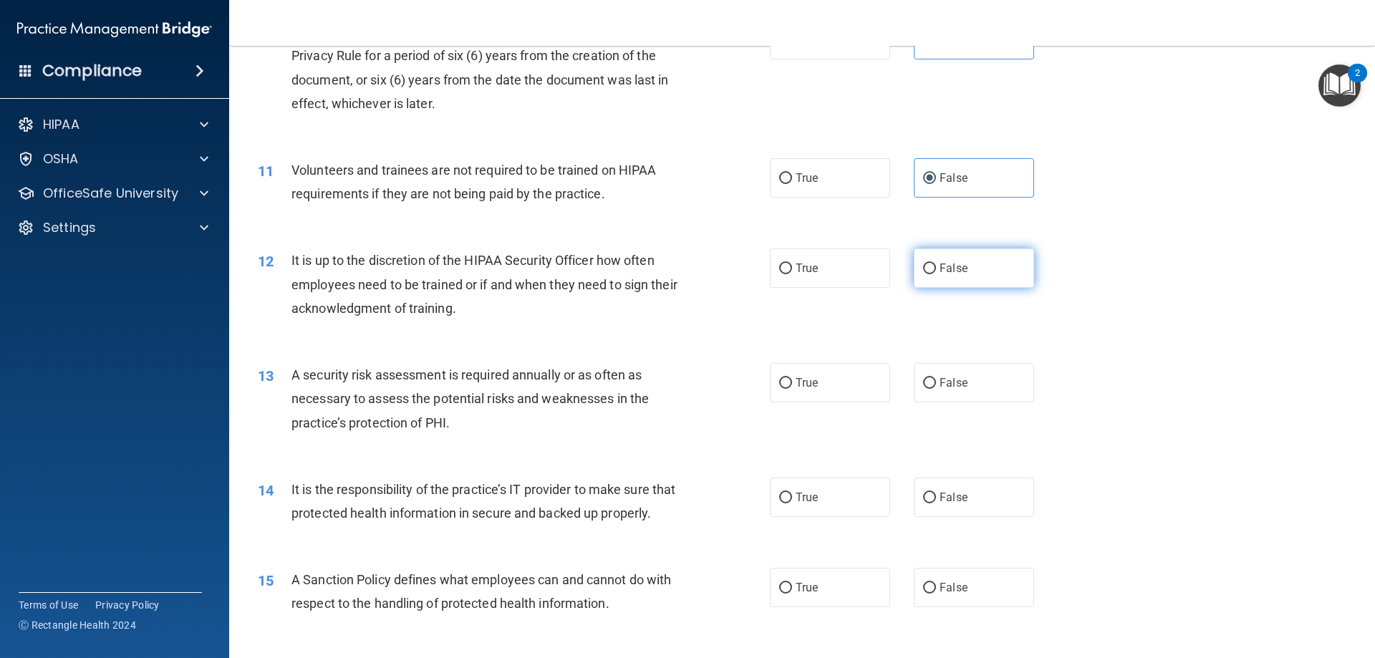
click at [923, 271] on input "False" at bounding box center [929, 269] width 13 height 11
radio input "true"
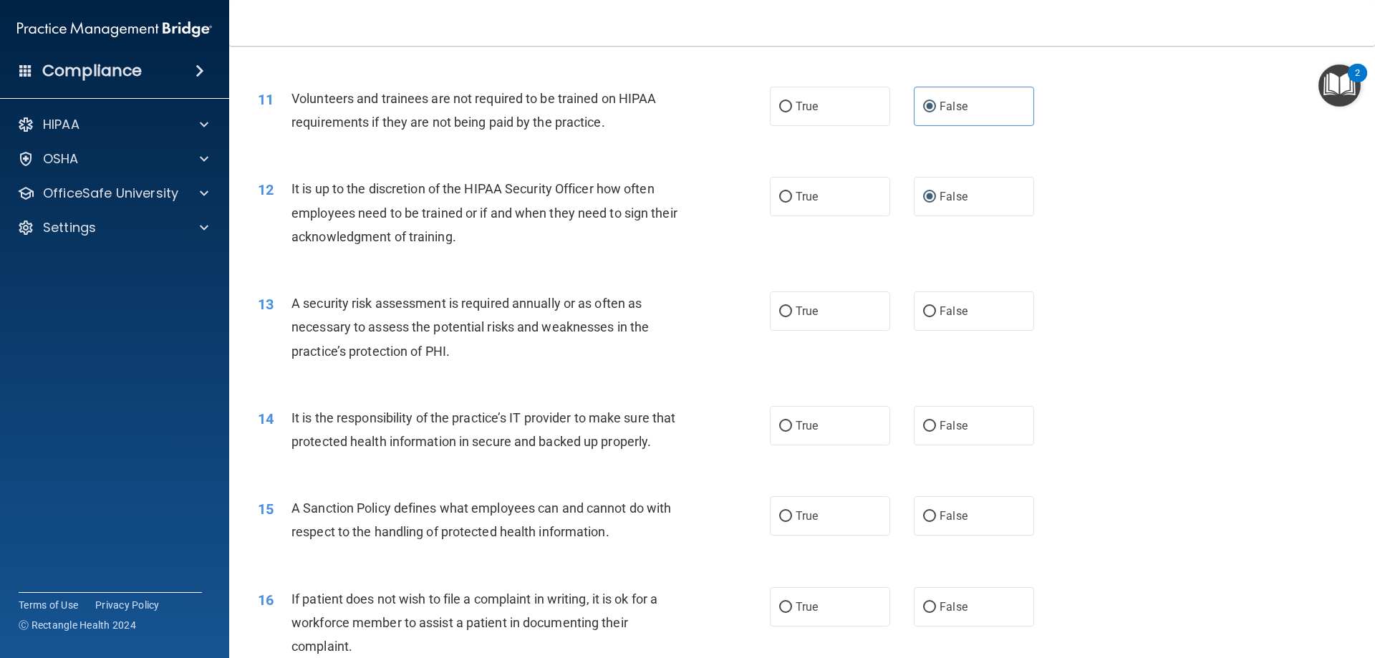
scroll to position [1361, 0]
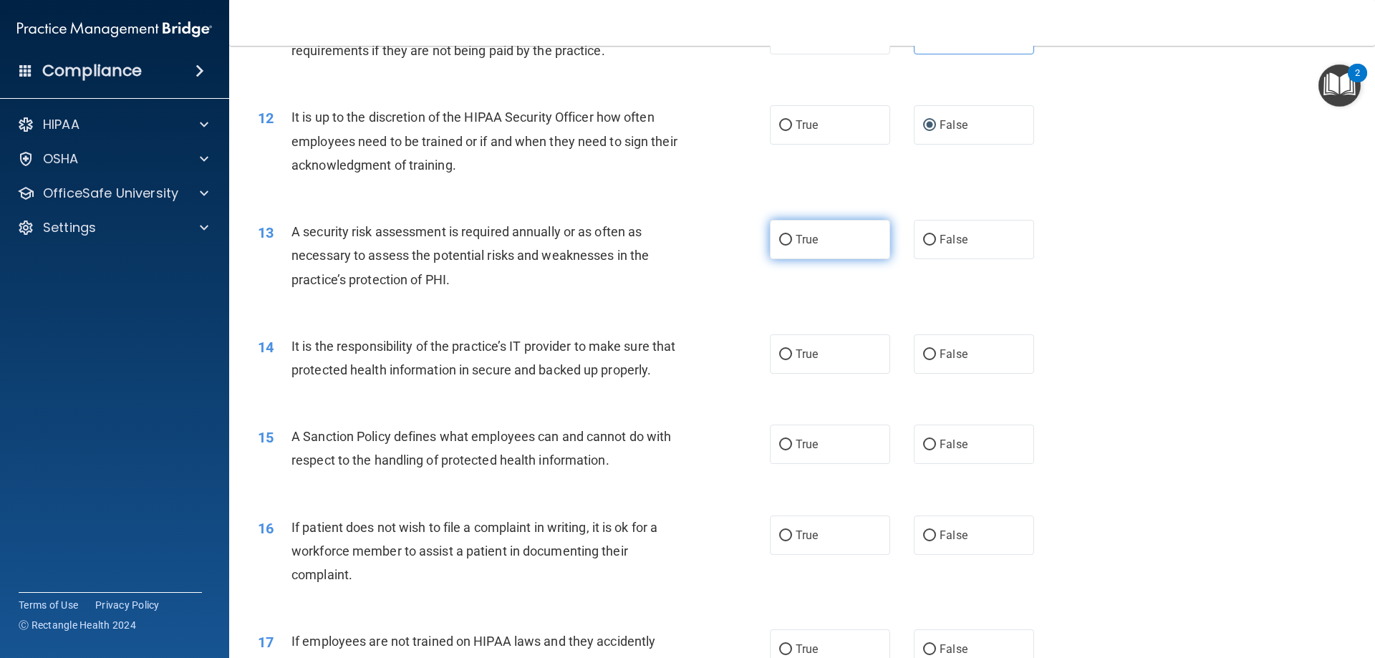
click at [822, 249] on label "True" at bounding box center [830, 239] width 120 height 39
click at [792, 246] on input "True" at bounding box center [785, 240] width 13 height 11
radio input "true"
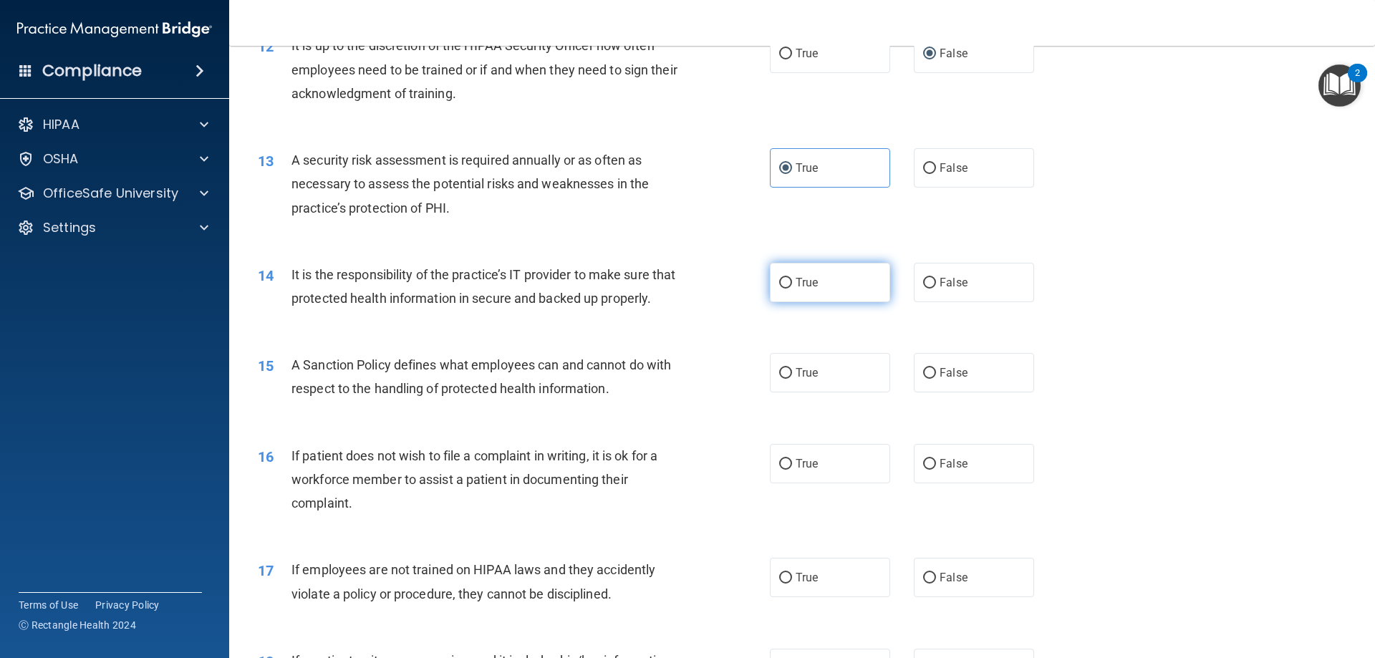
click at [840, 289] on label "True" at bounding box center [830, 282] width 120 height 39
click at [792, 289] on input "True" at bounding box center [785, 283] width 13 height 11
radio input "true"
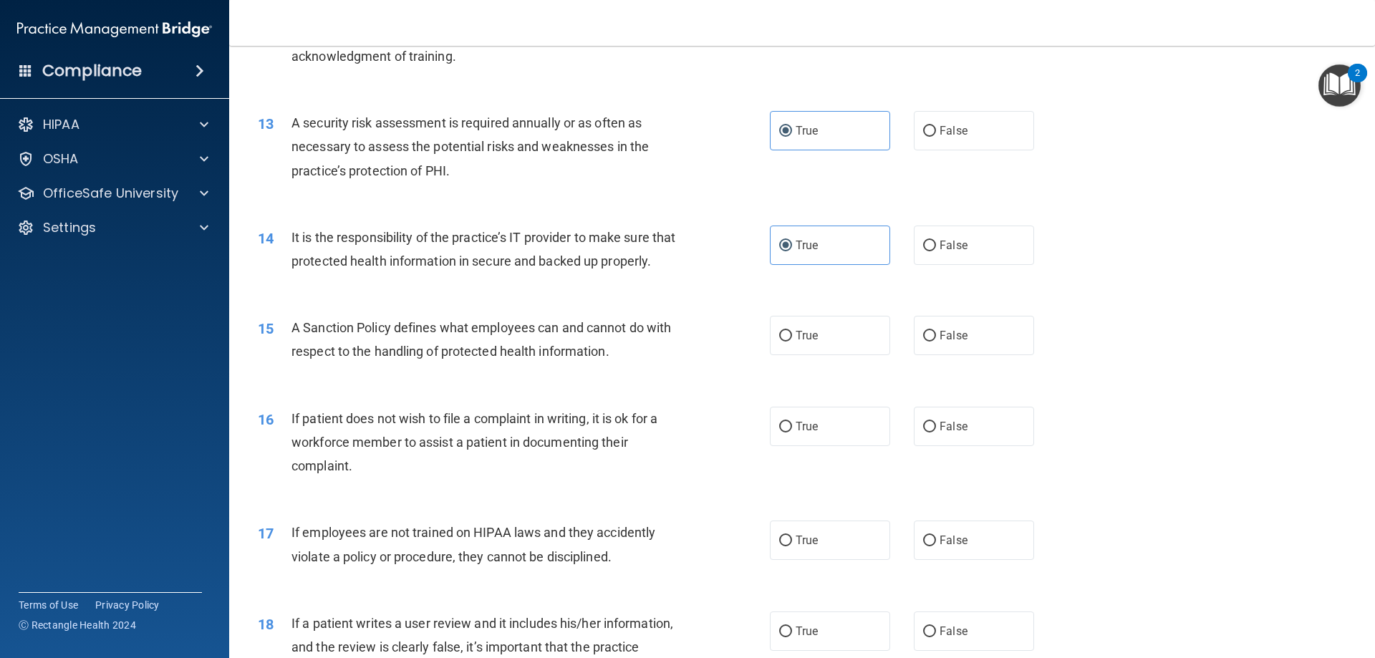
scroll to position [1504, 0]
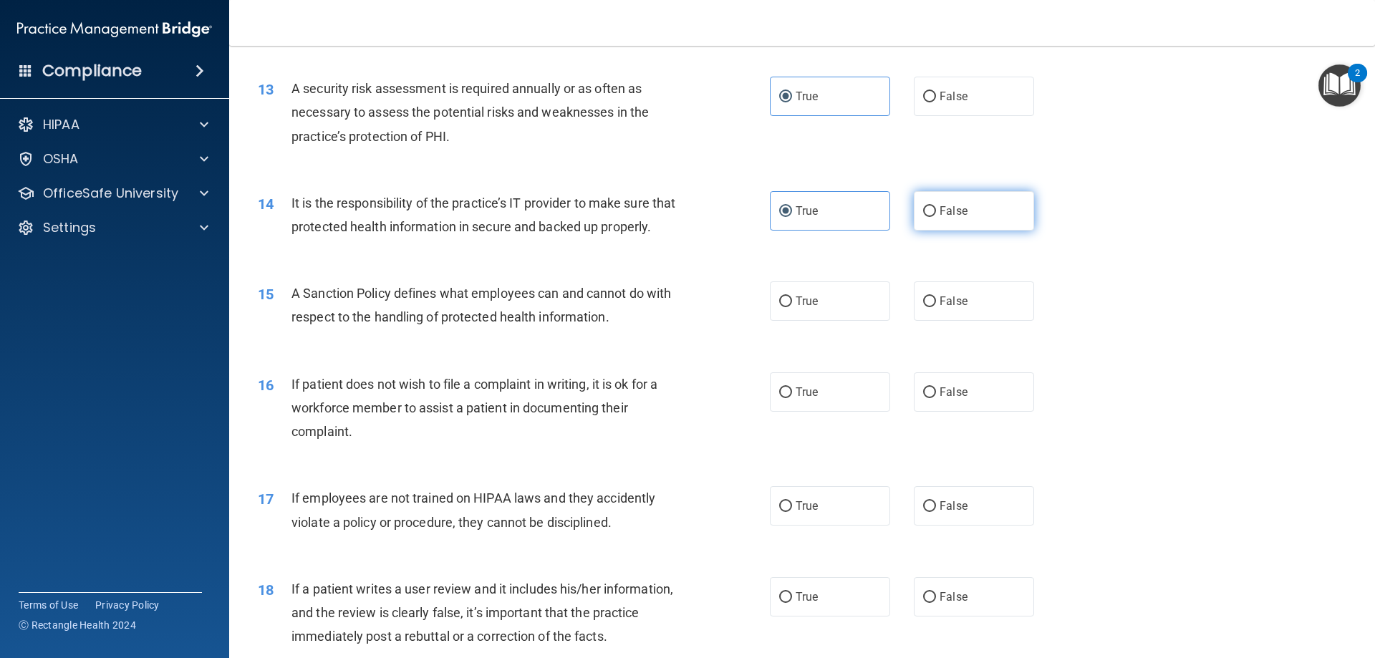
click at [927, 223] on label "False" at bounding box center [974, 210] width 120 height 39
click at [927, 217] on input "False" at bounding box center [929, 211] width 13 height 11
radio input "true"
radio input "false"
click at [923, 307] on input "False" at bounding box center [929, 301] width 13 height 11
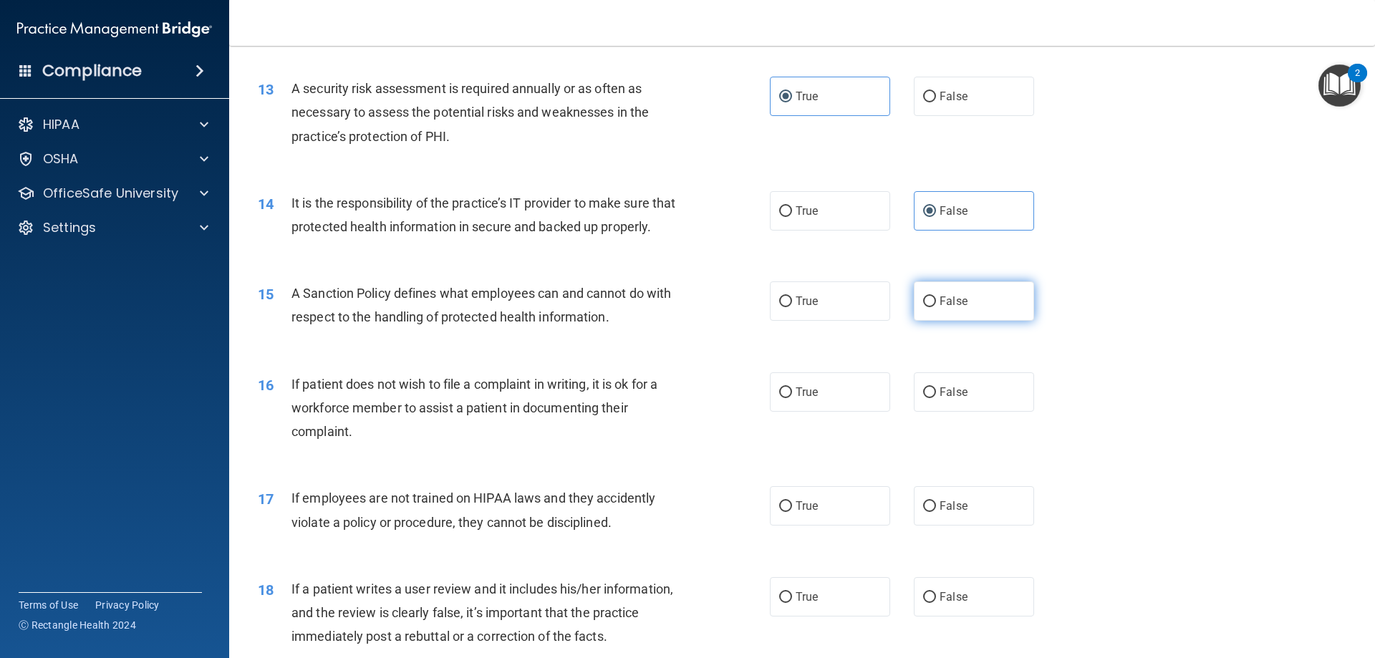
radio input "true"
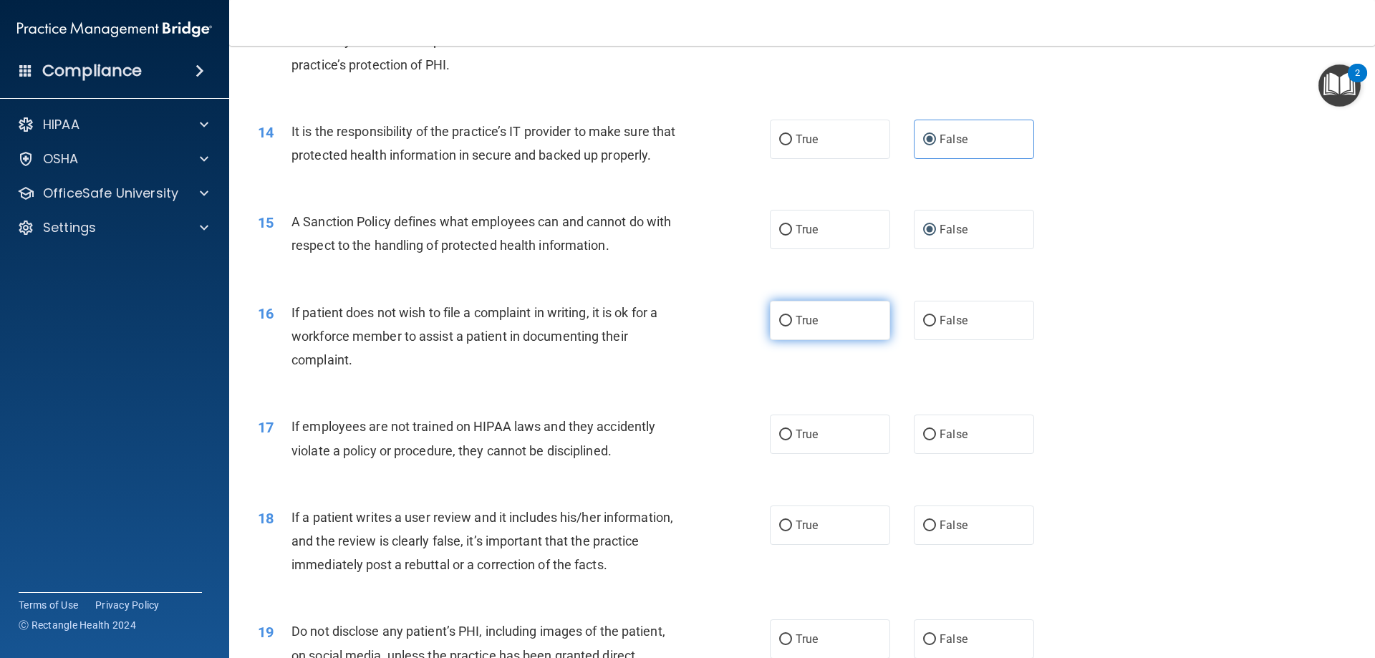
click at [825, 340] on label "True" at bounding box center [830, 320] width 120 height 39
click at [792, 327] on input "True" at bounding box center [785, 321] width 13 height 11
radio input "true"
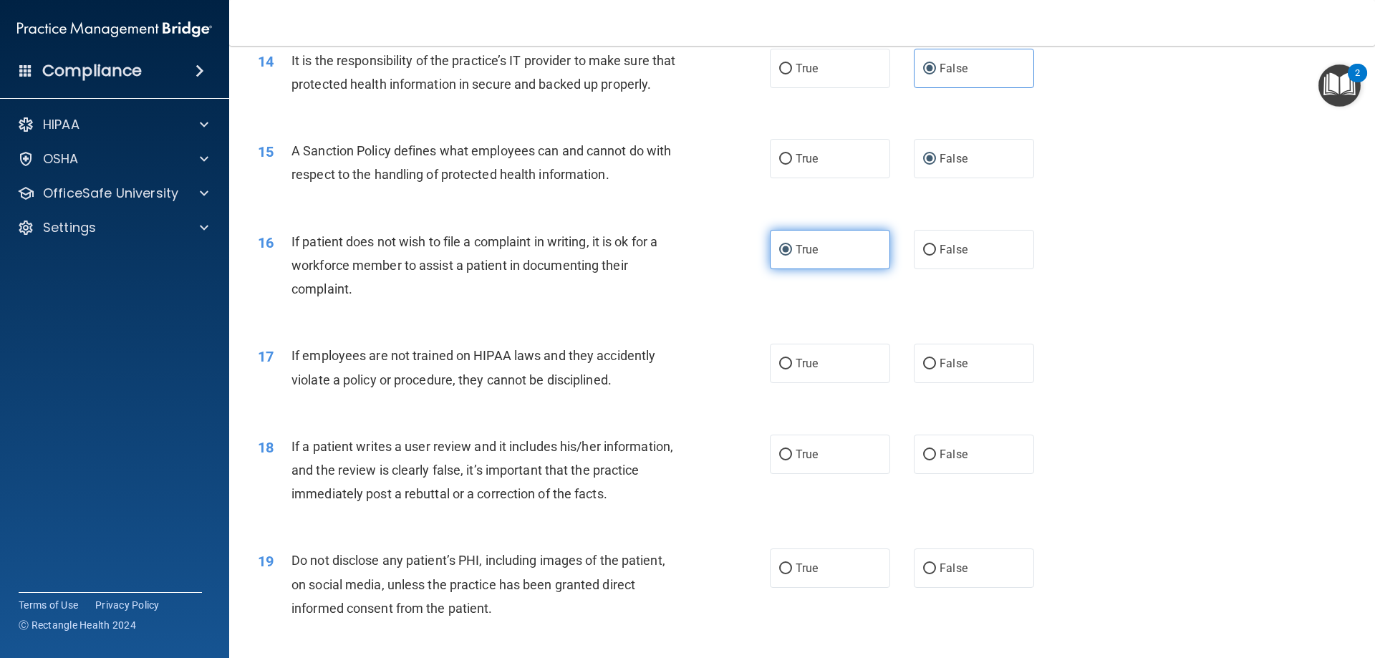
scroll to position [1647, 0]
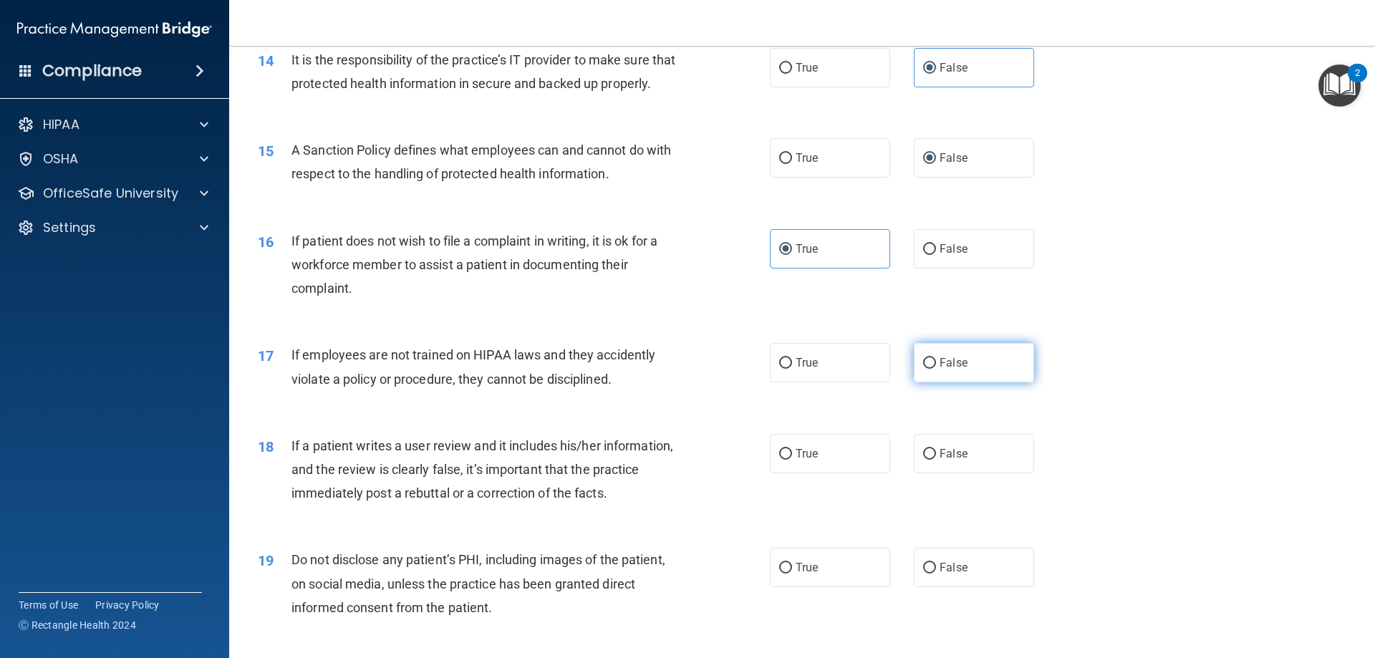
click at [917, 379] on label "False" at bounding box center [974, 362] width 120 height 39
click at [923, 369] on input "False" at bounding box center [929, 363] width 13 height 11
radio input "true"
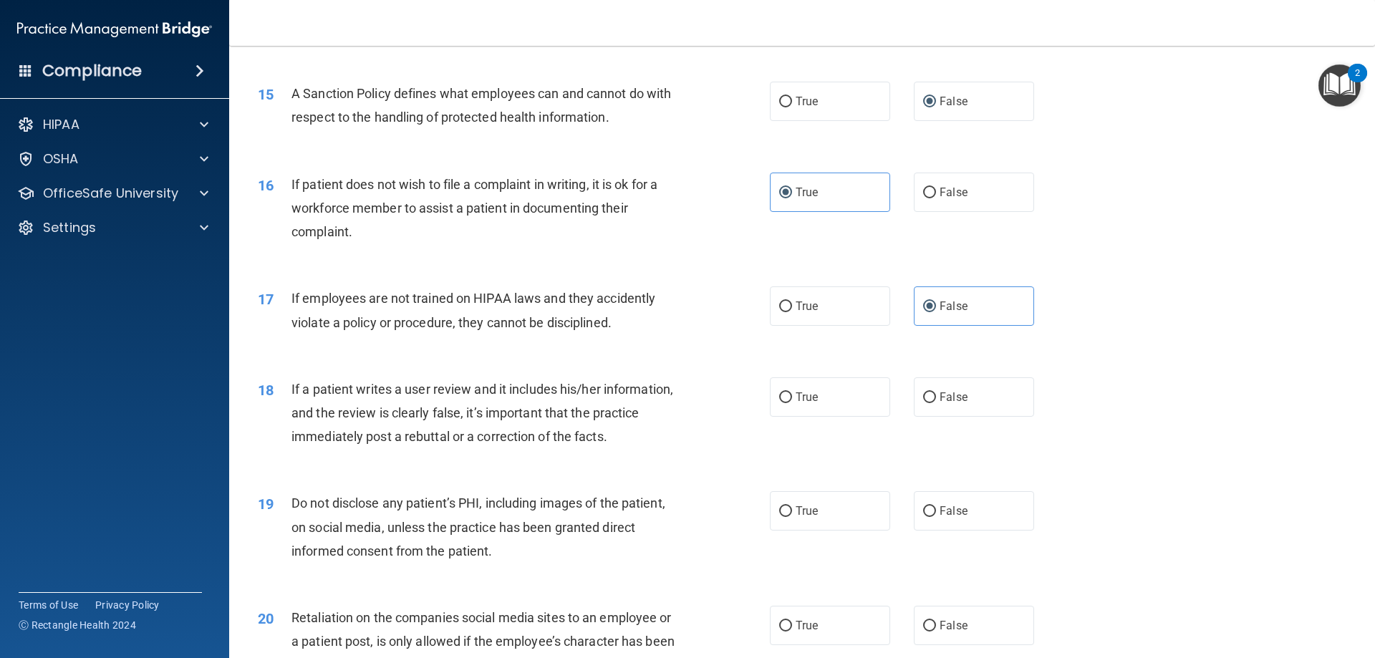
scroll to position [1790, 0]
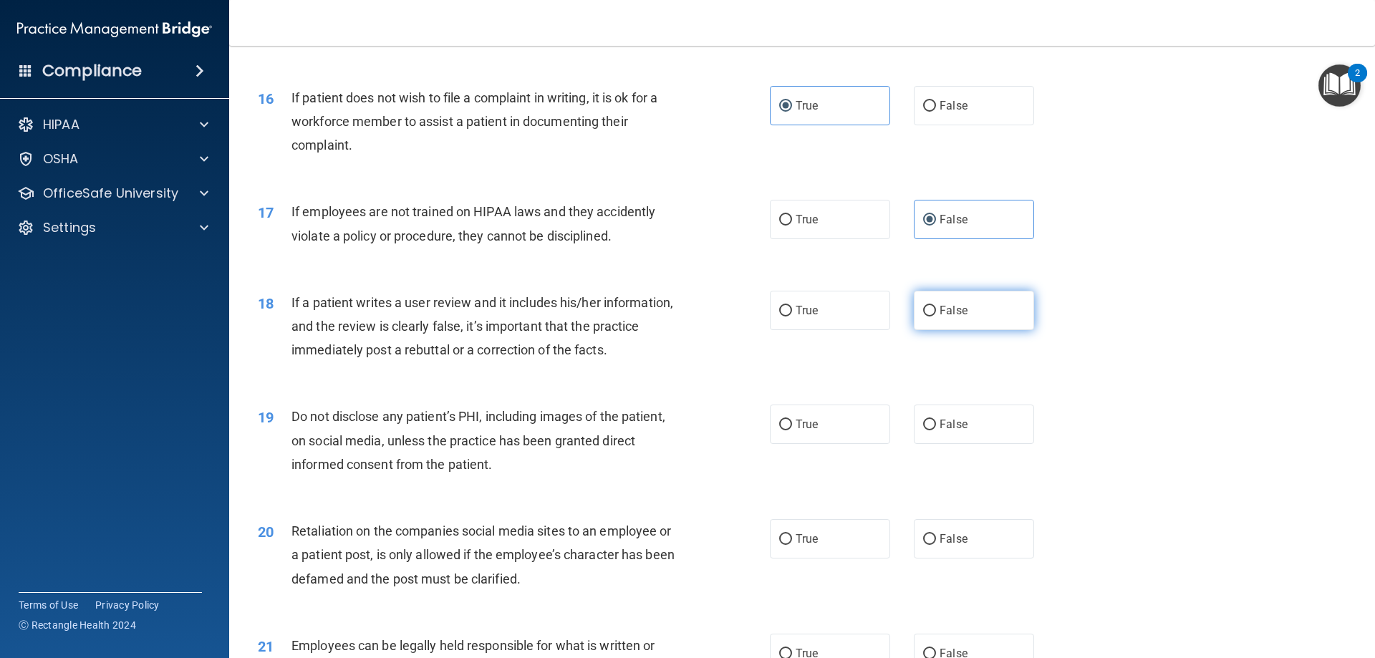
click at [921, 330] on label "False" at bounding box center [974, 310] width 120 height 39
click at [923, 317] on input "False" at bounding box center [929, 311] width 13 height 11
radio input "true"
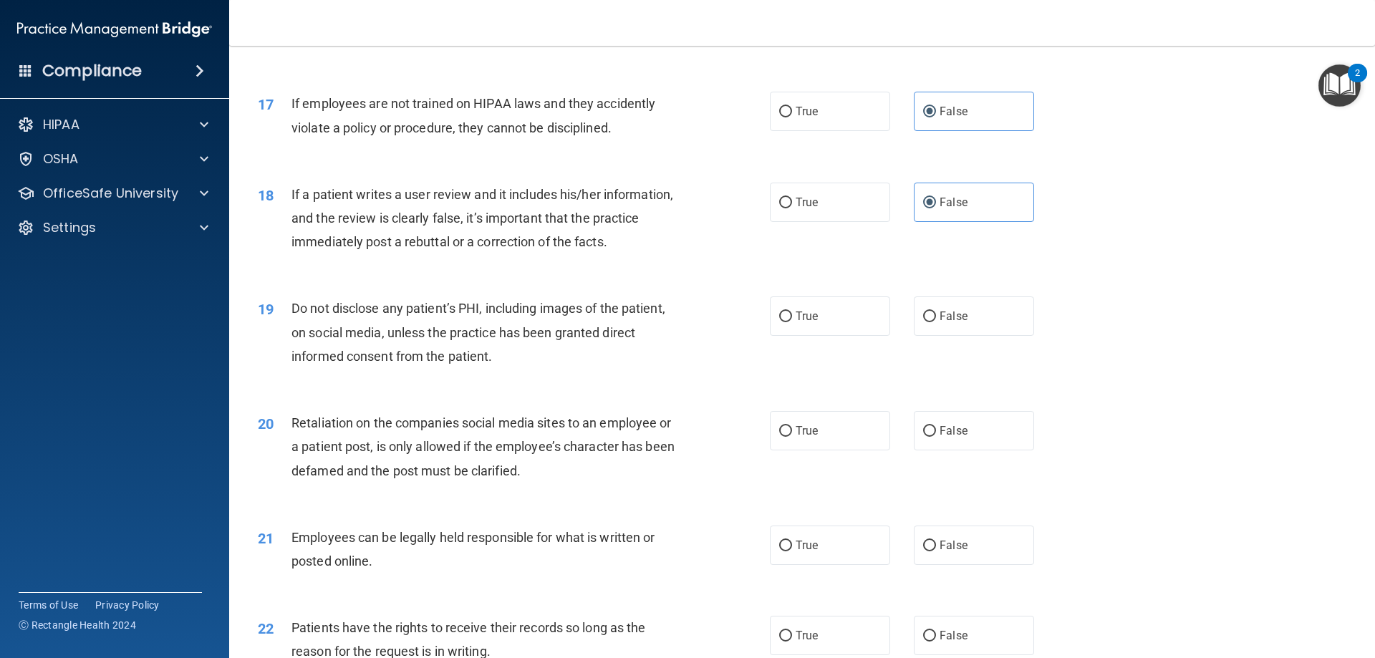
scroll to position [1933, 0]
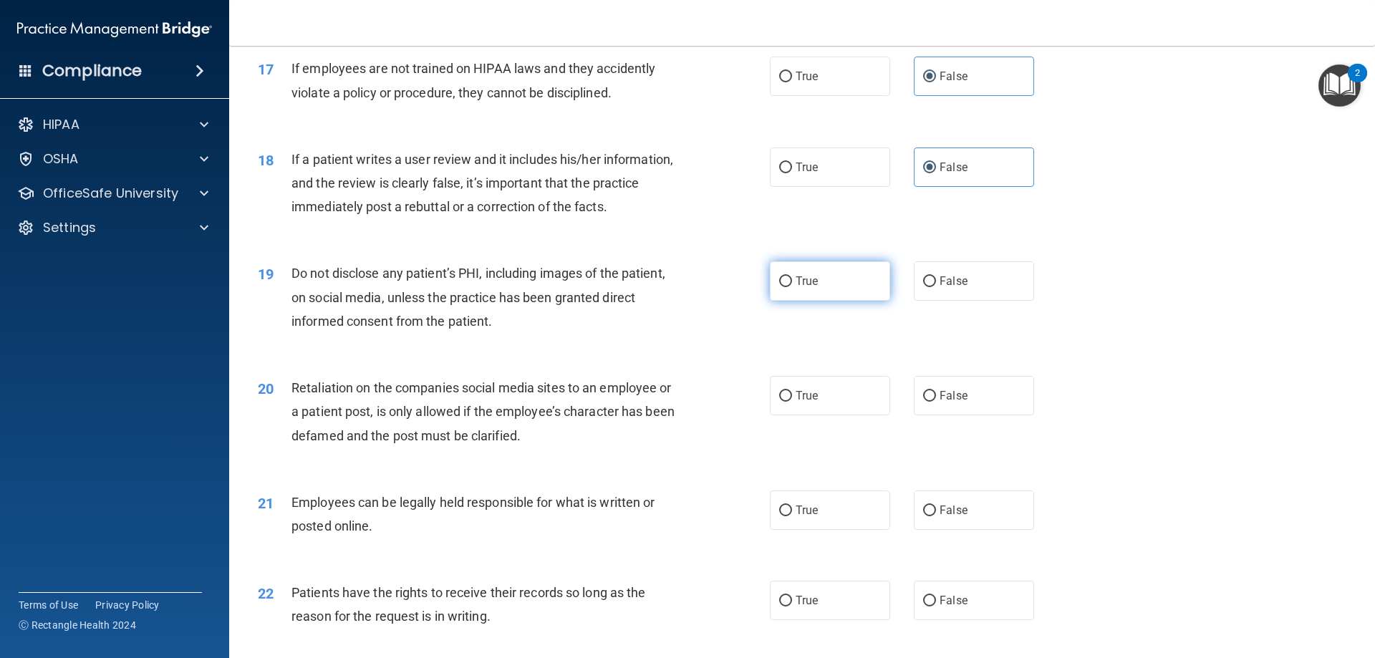
click at [799, 301] on label "True" at bounding box center [830, 280] width 120 height 39
click at [792, 287] on input "True" at bounding box center [785, 281] width 13 height 11
radio input "true"
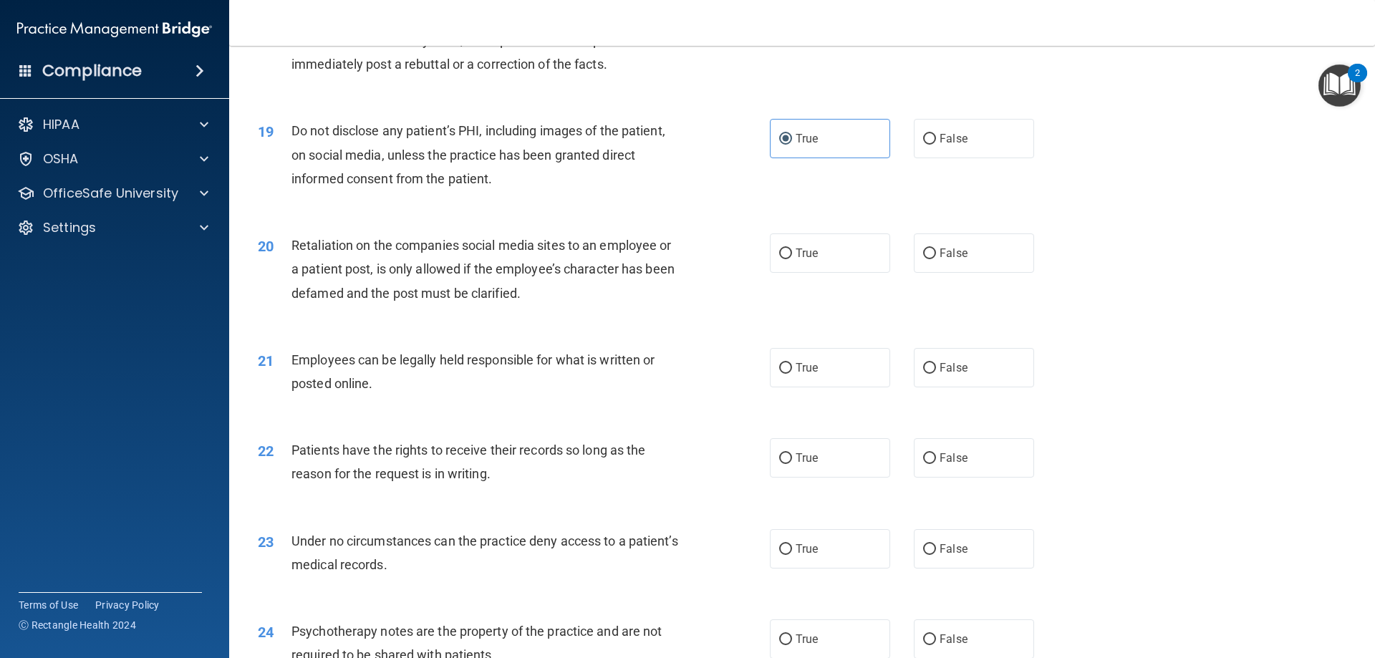
scroll to position [2077, 0]
click at [946, 272] on label "False" at bounding box center [974, 252] width 120 height 39
click at [936, 259] on input "False" at bounding box center [929, 253] width 13 height 11
radio input "true"
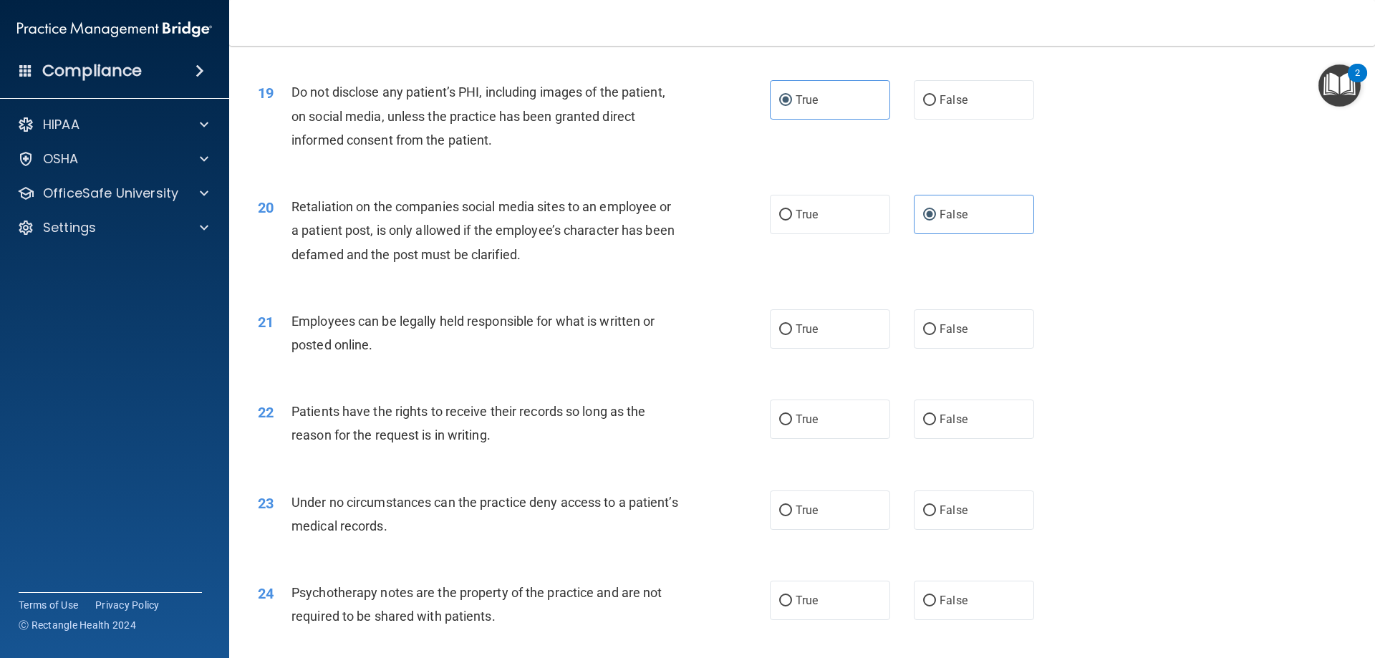
scroll to position [2148, 0]
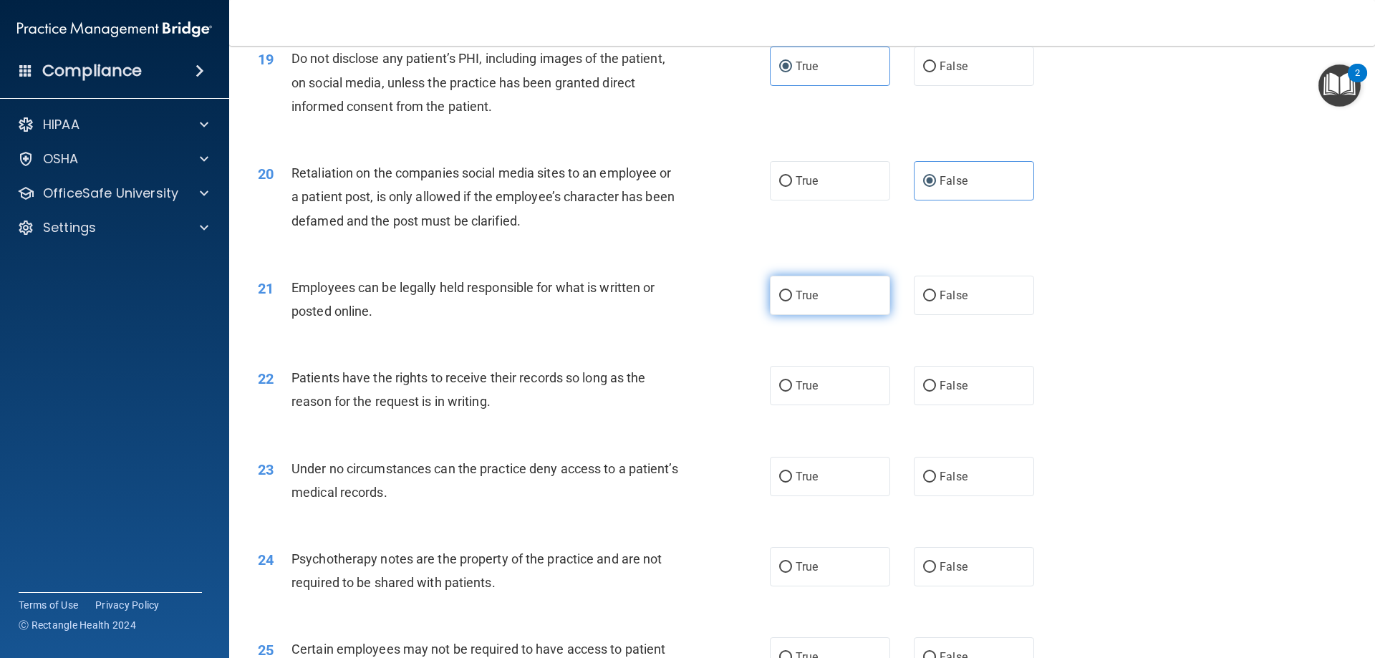
click at [861, 315] on label "True" at bounding box center [830, 295] width 120 height 39
click at [792, 301] on input "True" at bounding box center [785, 296] width 13 height 11
radio input "true"
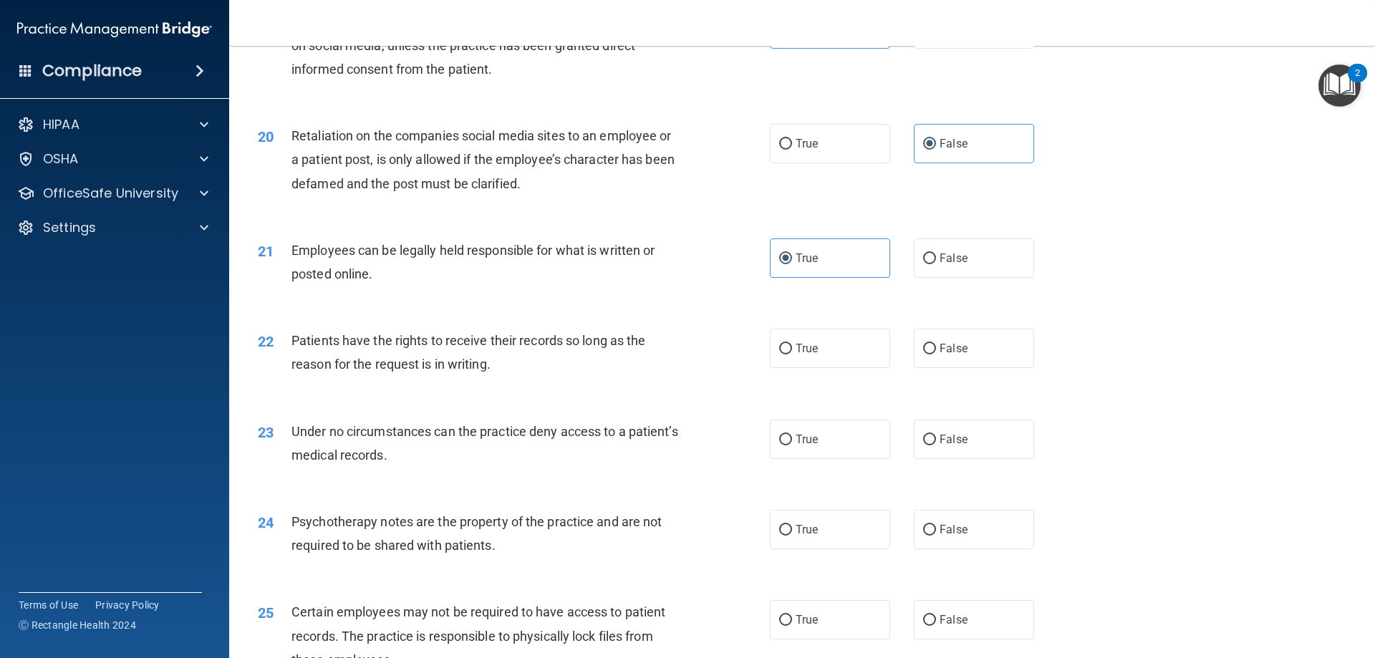
scroll to position [2220, 0]
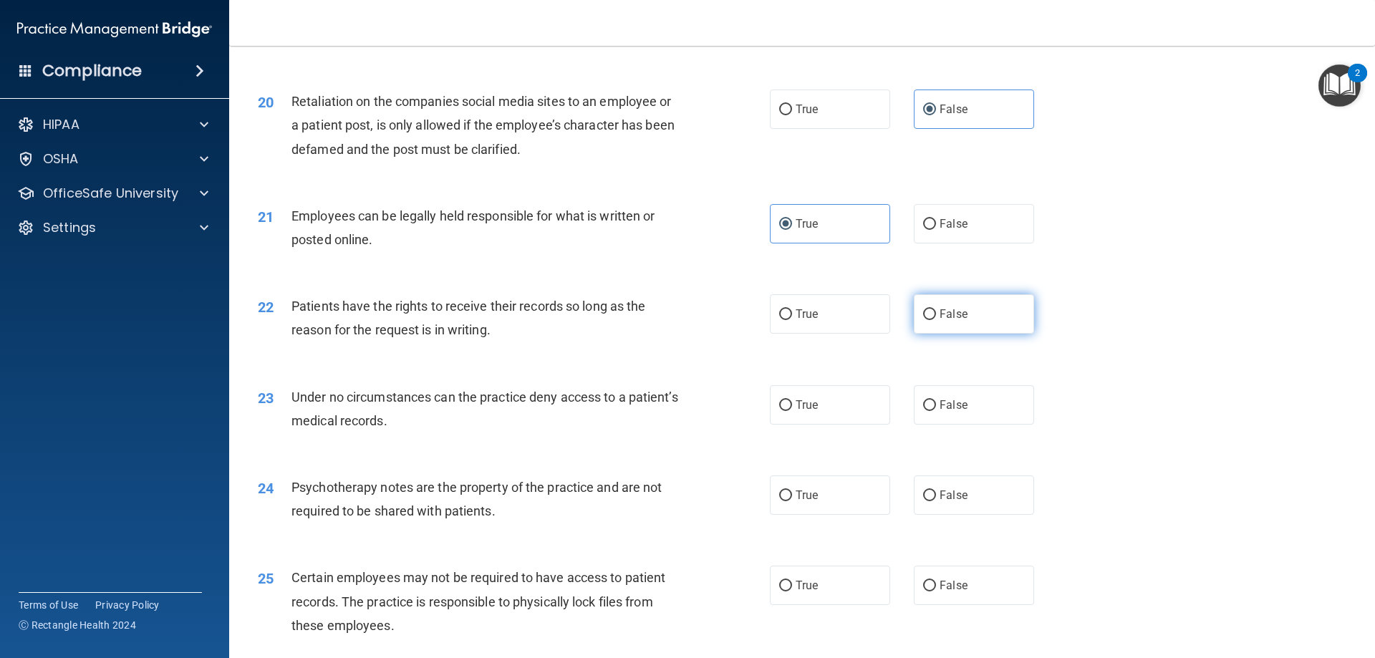
click at [923, 320] on input "False" at bounding box center [929, 314] width 13 height 11
radio input "true"
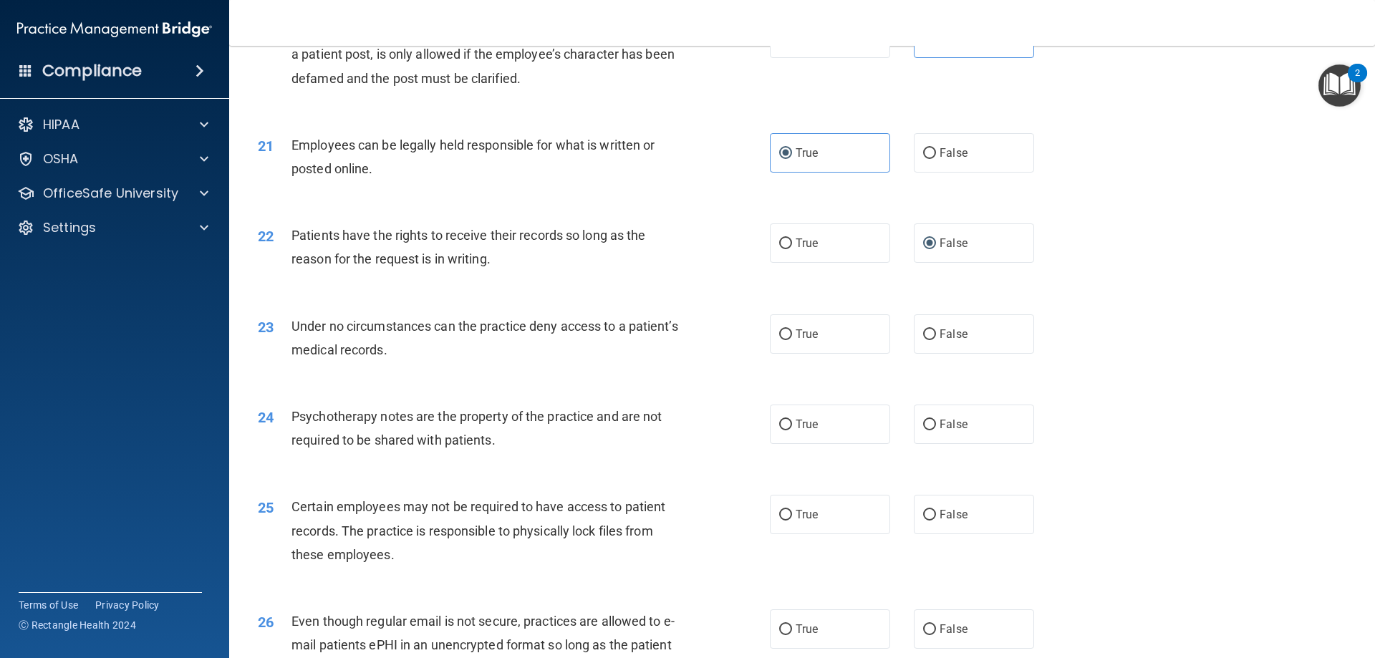
scroll to position [2292, 0]
click at [865, 353] on label "True" at bounding box center [830, 333] width 120 height 39
click at [792, 339] on input "True" at bounding box center [785, 334] width 13 height 11
radio input "true"
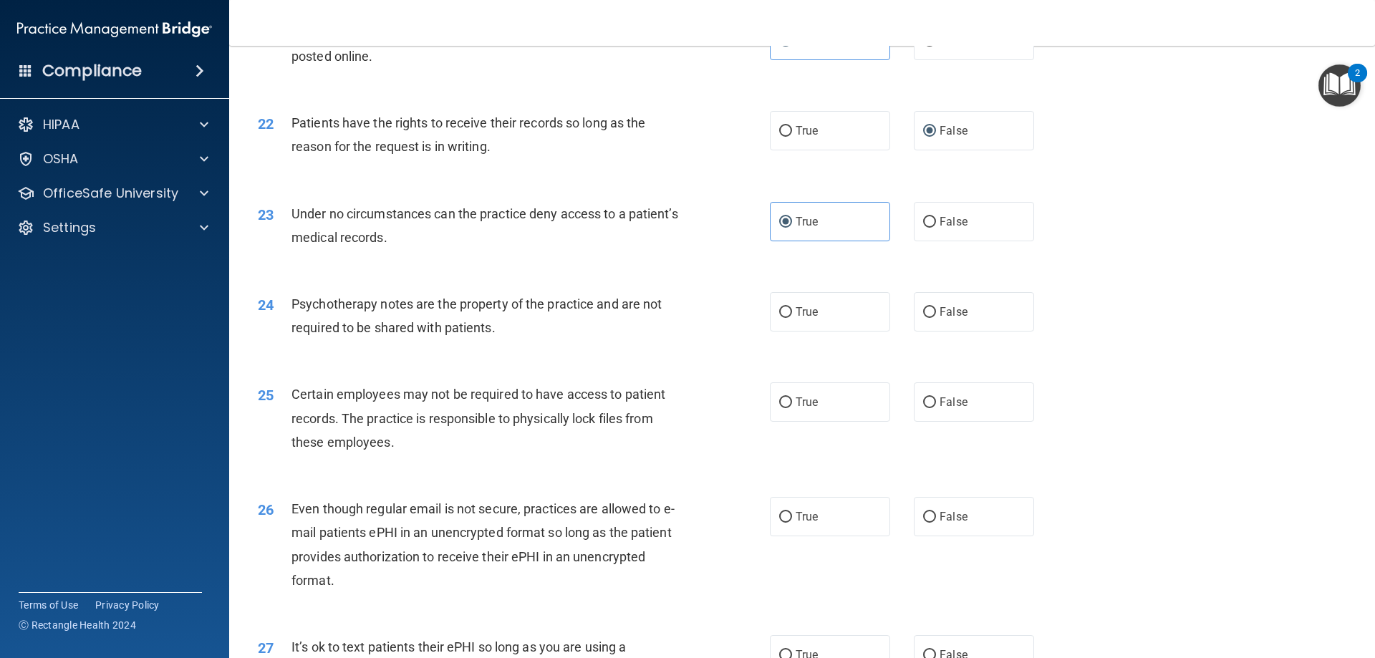
scroll to position [2435, 0]
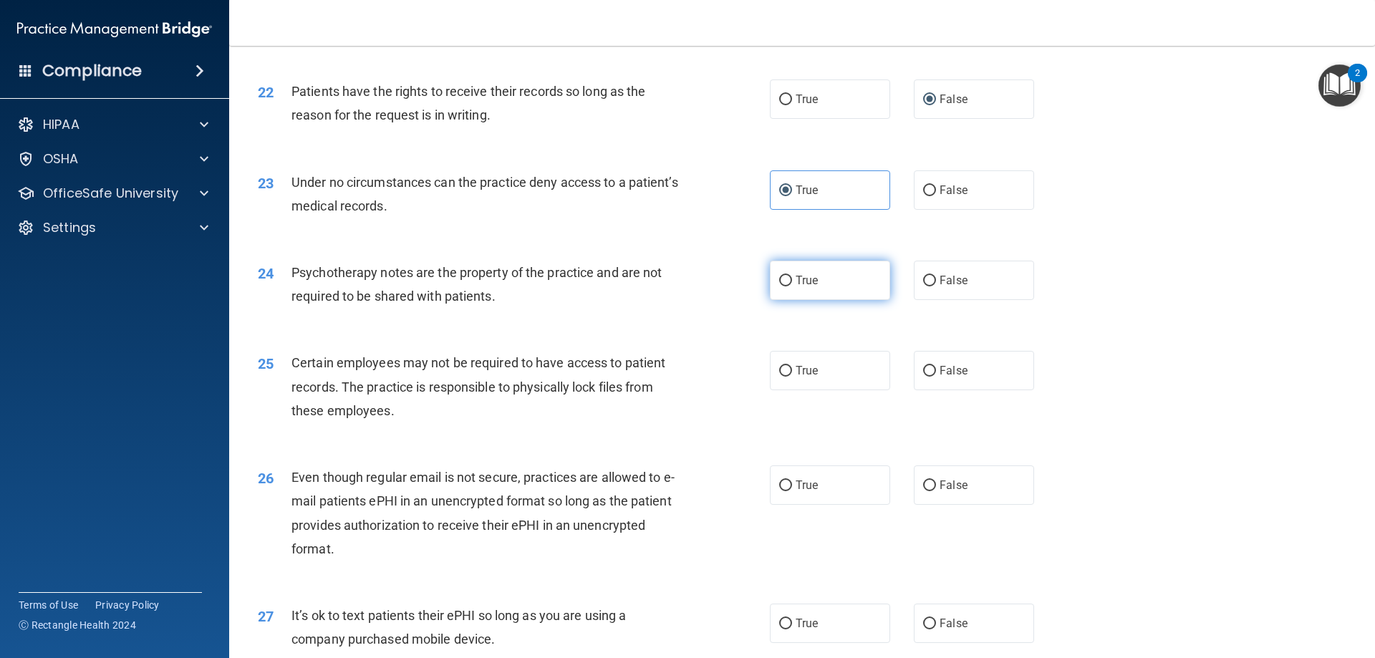
click at [869, 300] on label "True" at bounding box center [830, 280] width 120 height 39
click at [792, 286] on input "True" at bounding box center [785, 281] width 13 height 11
radio input "true"
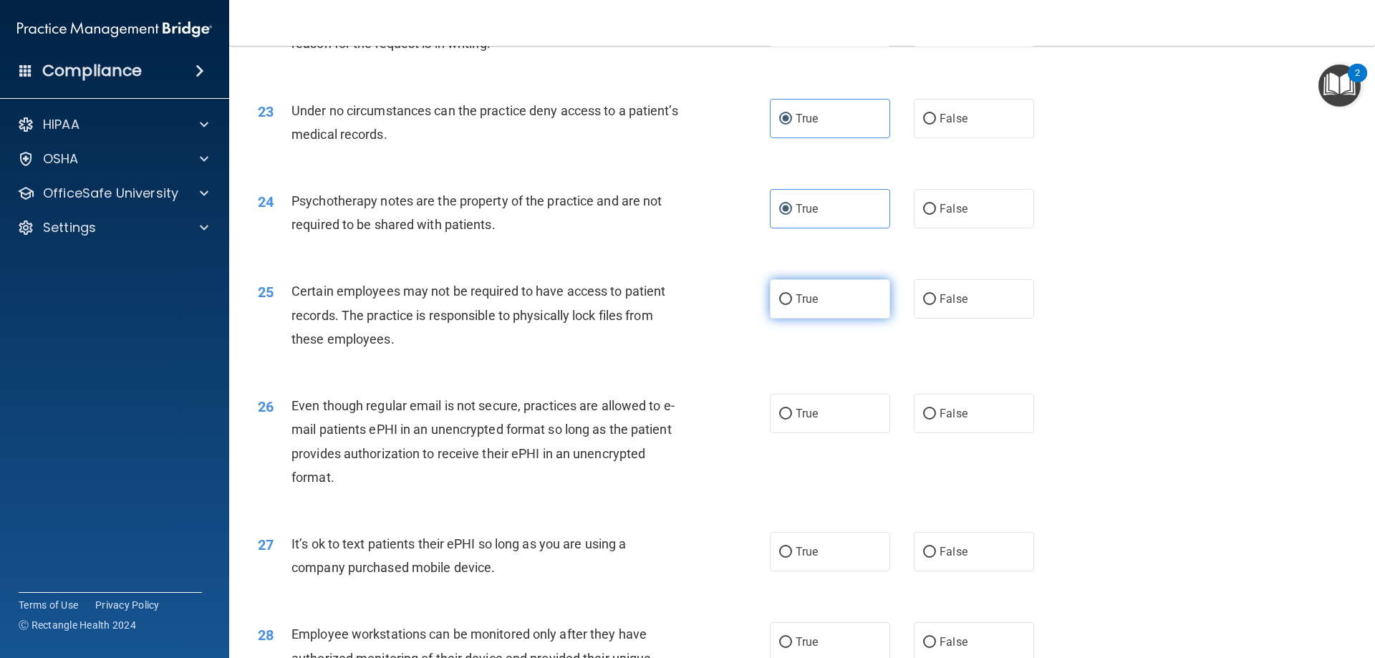
click at [856, 319] on label "True" at bounding box center [830, 298] width 120 height 39
click at [792, 305] on input "True" at bounding box center [785, 299] width 13 height 11
radio input "true"
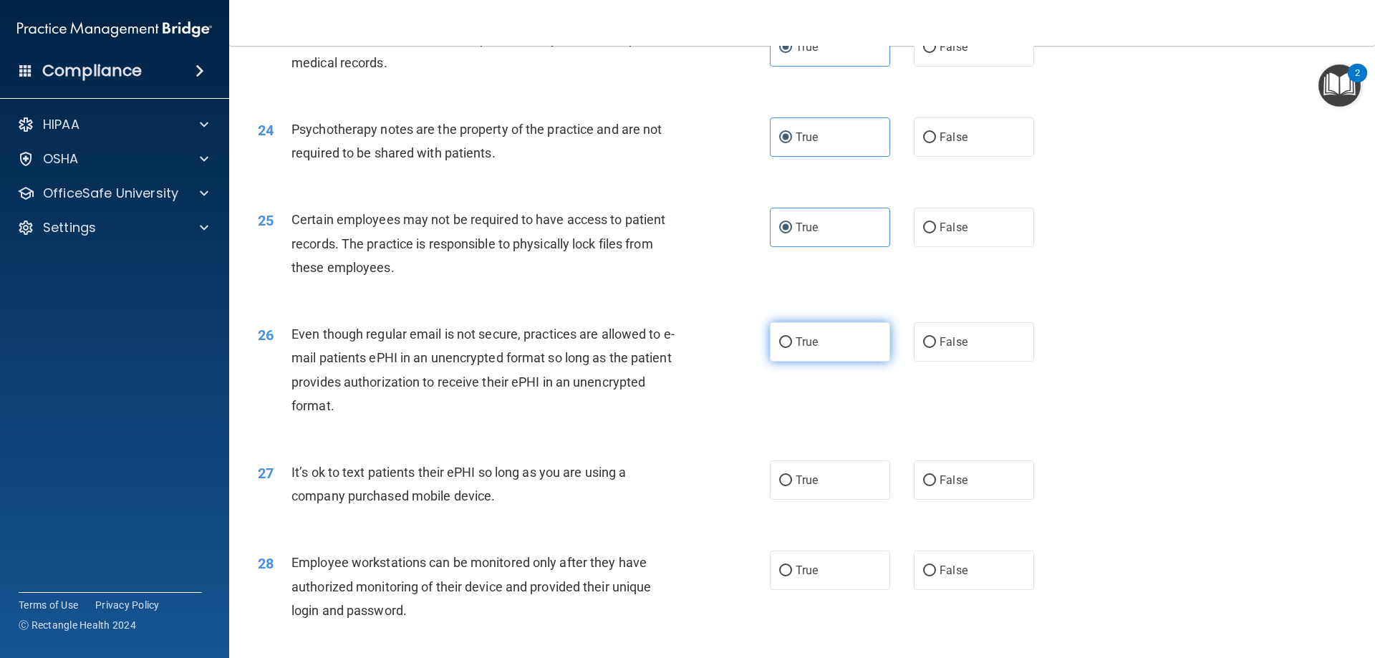
scroll to position [2650, 0]
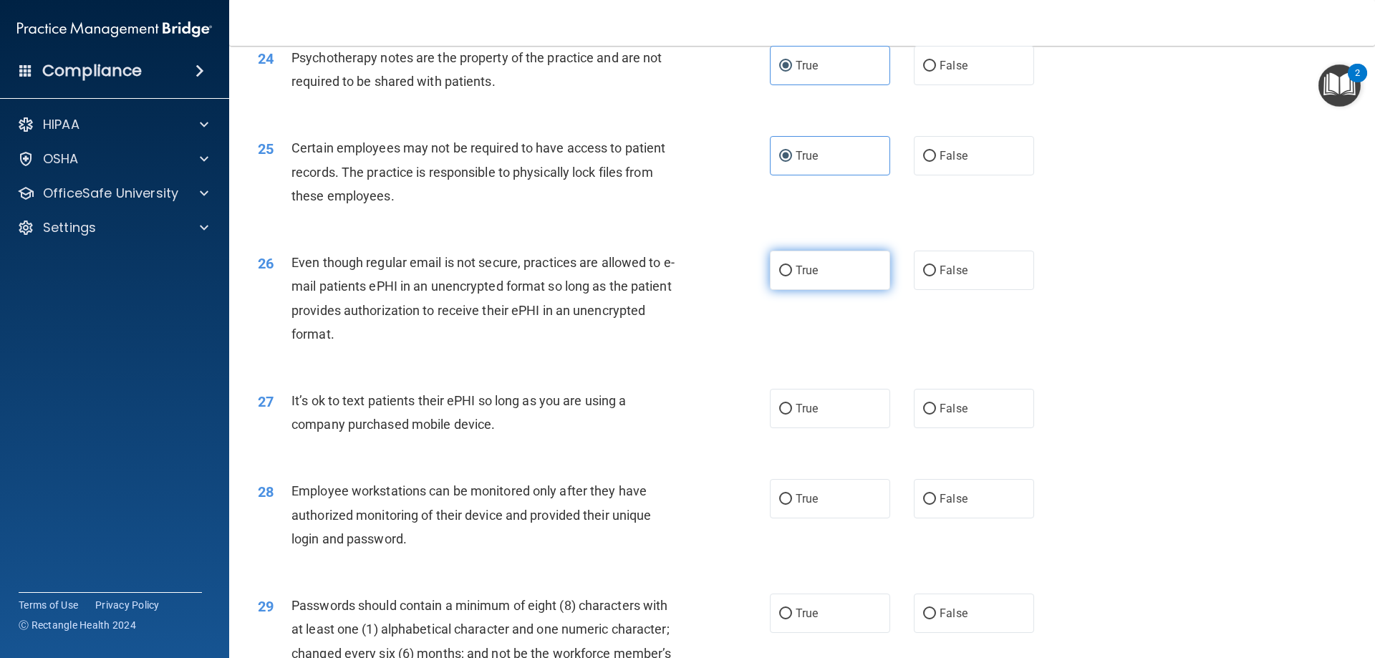
click at [874, 290] on label "True" at bounding box center [830, 270] width 120 height 39
click at [792, 276] on input "True" at bounding box center [785, 271] width 13 height 11
radio input "true"
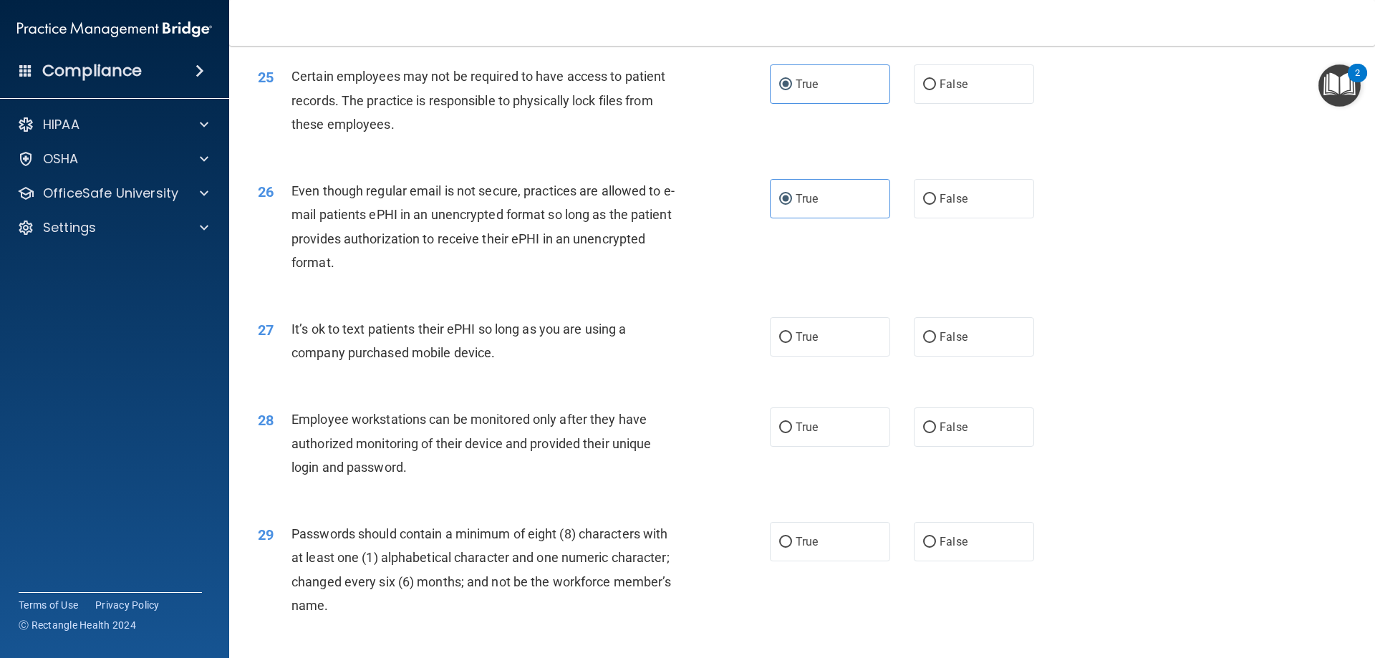
scroll to position [2793, 0]
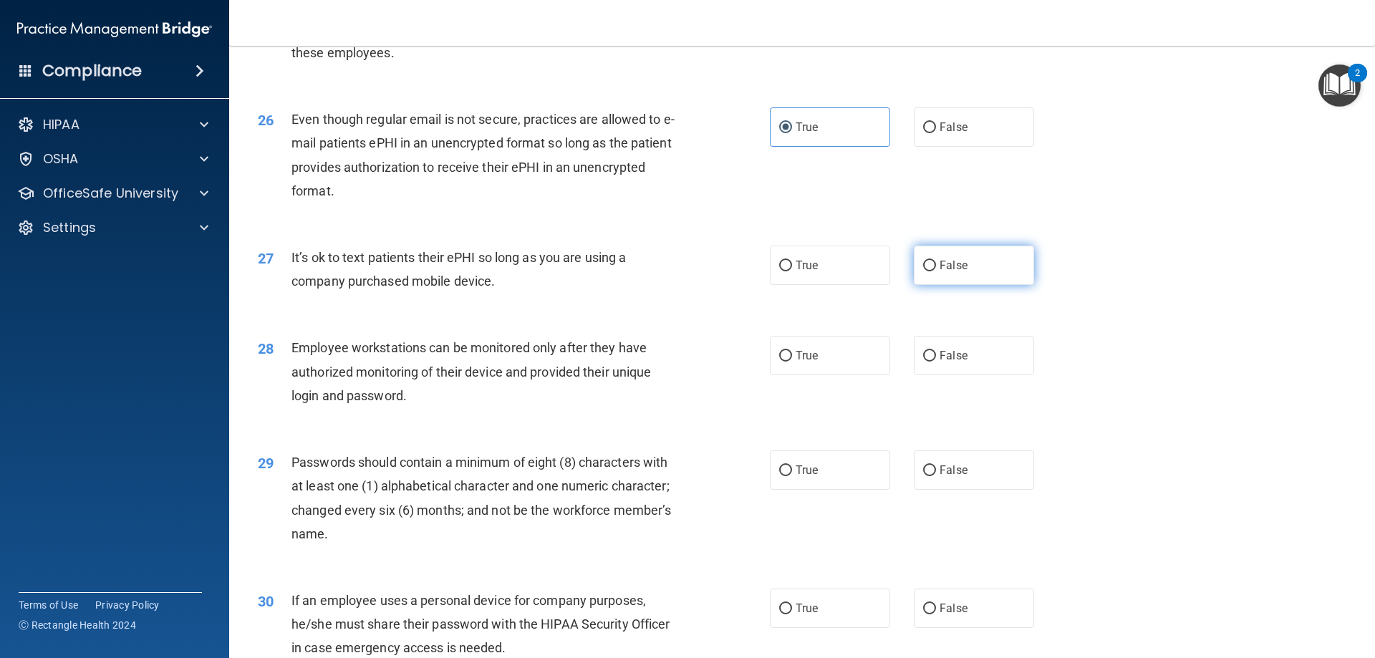
click at [927, 285] on label "False" at bounding box center [974, 265] width 120 height 39
click at [927, 271] on input "False" at bounding box center [929, 266] width 13 height 11
radio input "true"
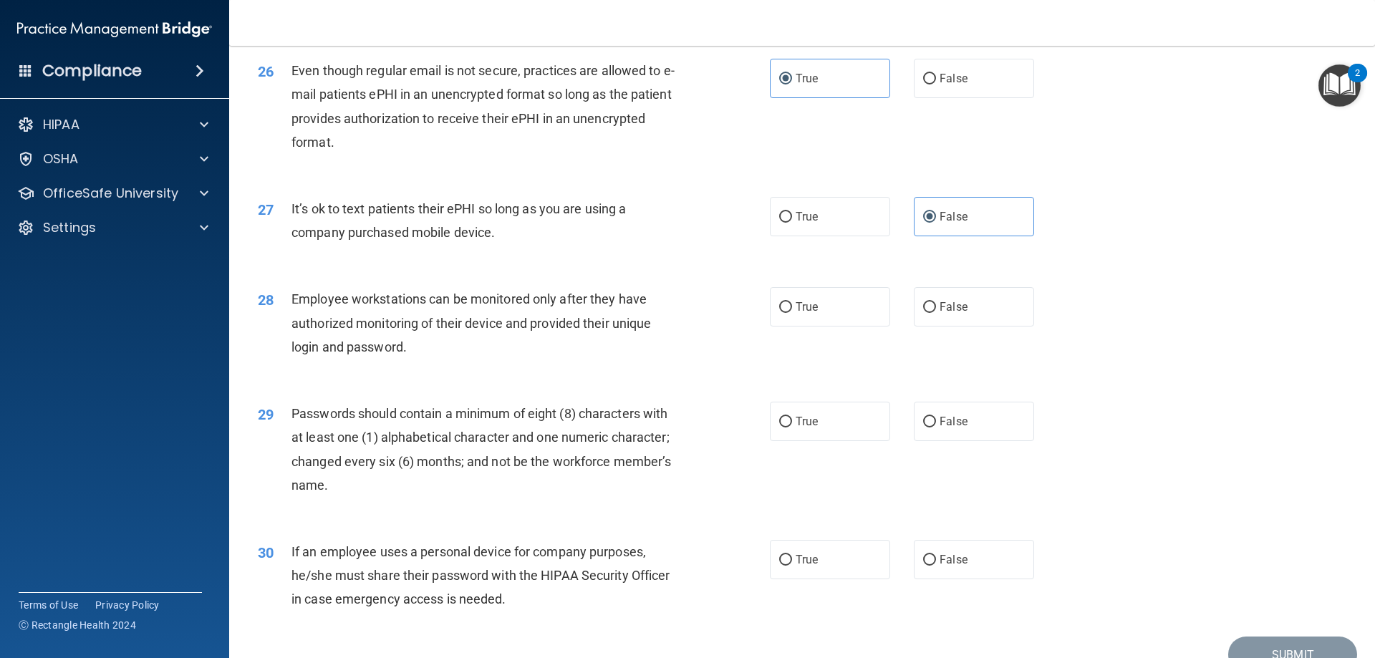
scroll to position [2864, 0]
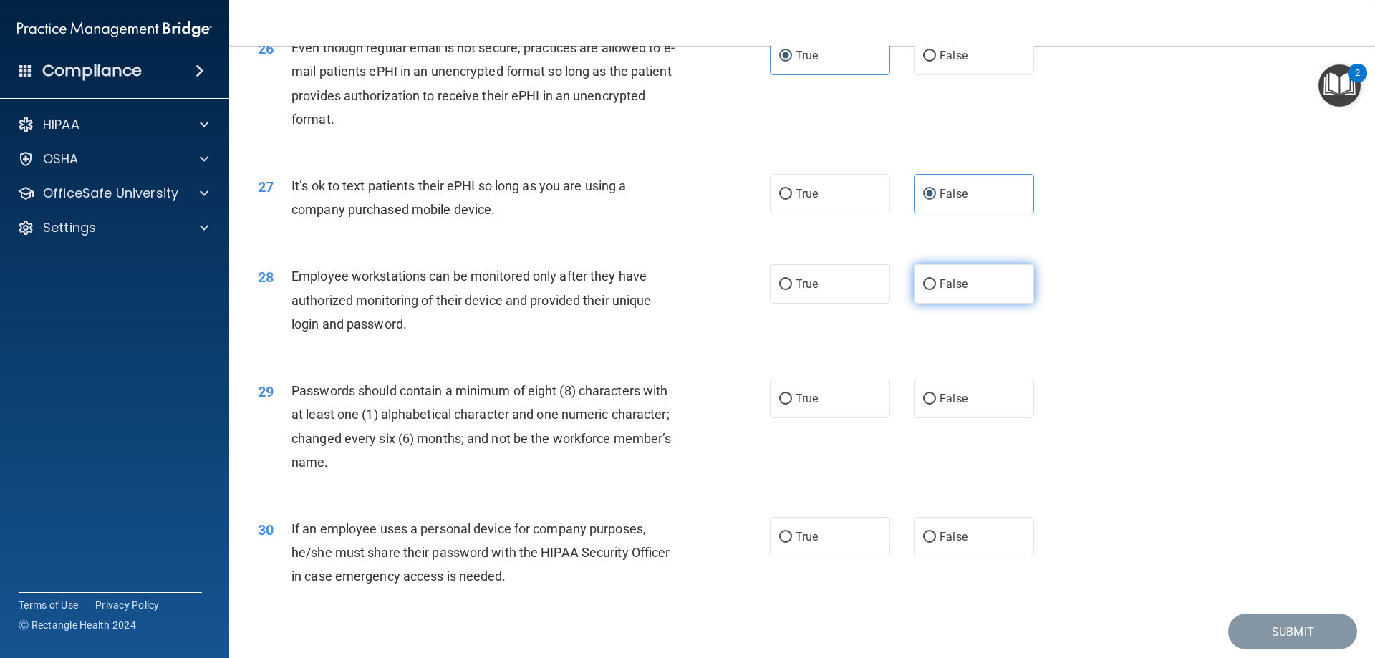
click at [923, 290] on input "False" at bounding box center [929, 284] width 13 height 11
radio input "true"
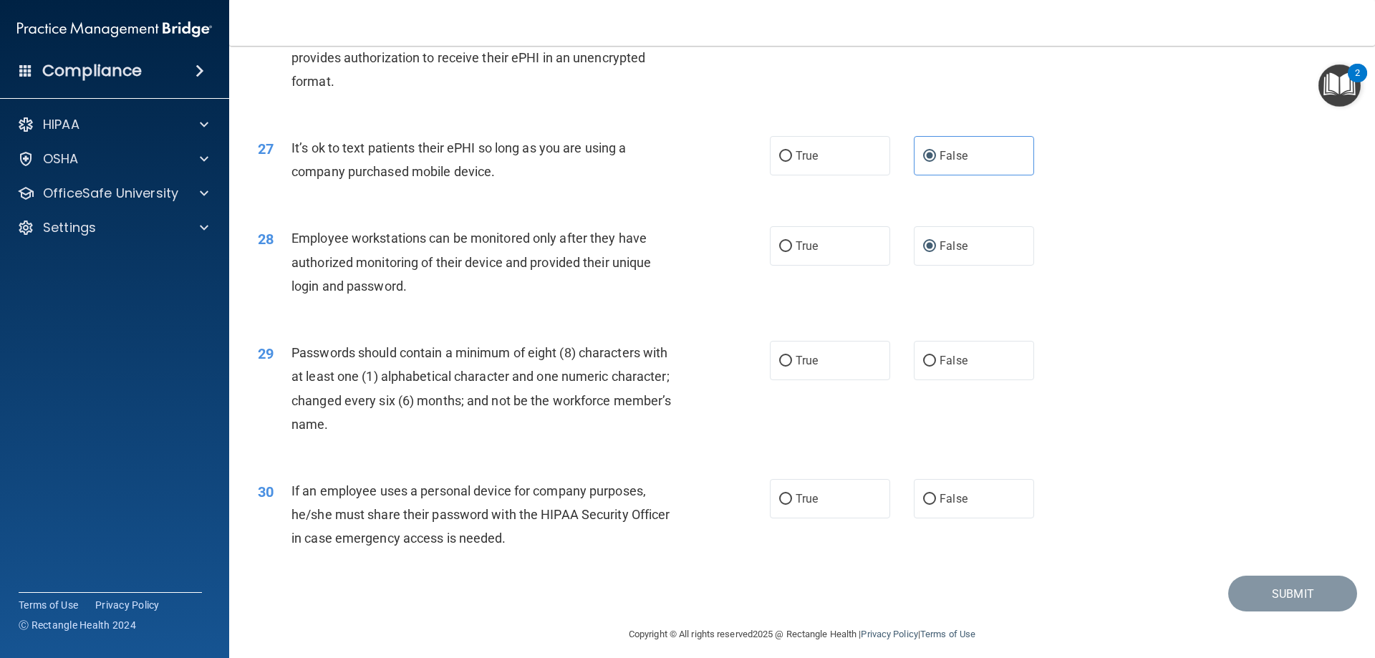
scroll to position [2936, 0]
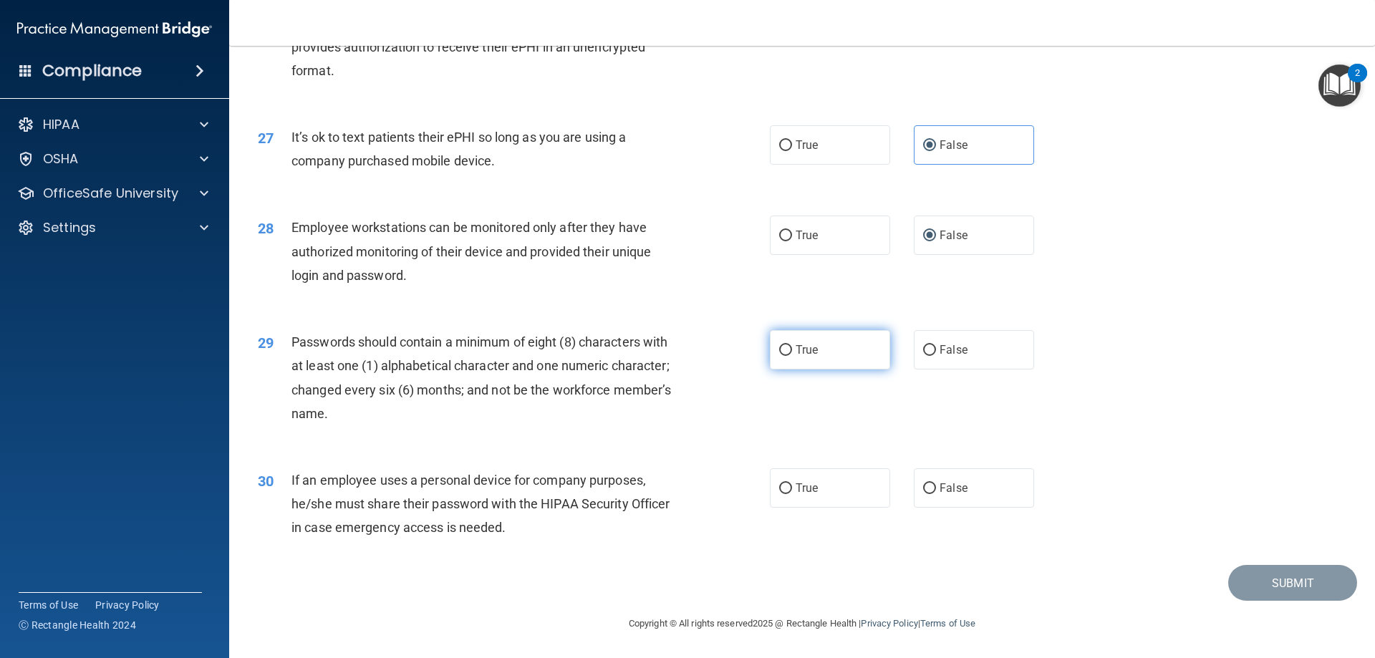
click at [860, 360] on label "True" at bounding box center [830, 349] width 120 height 39
click at [792, 356] on input "True" at bounding box center [785, 350] width 13 height 11
radio input "true"
click at [942, 477] on label "False" at bounding box center [974, 487] width 120 height 39
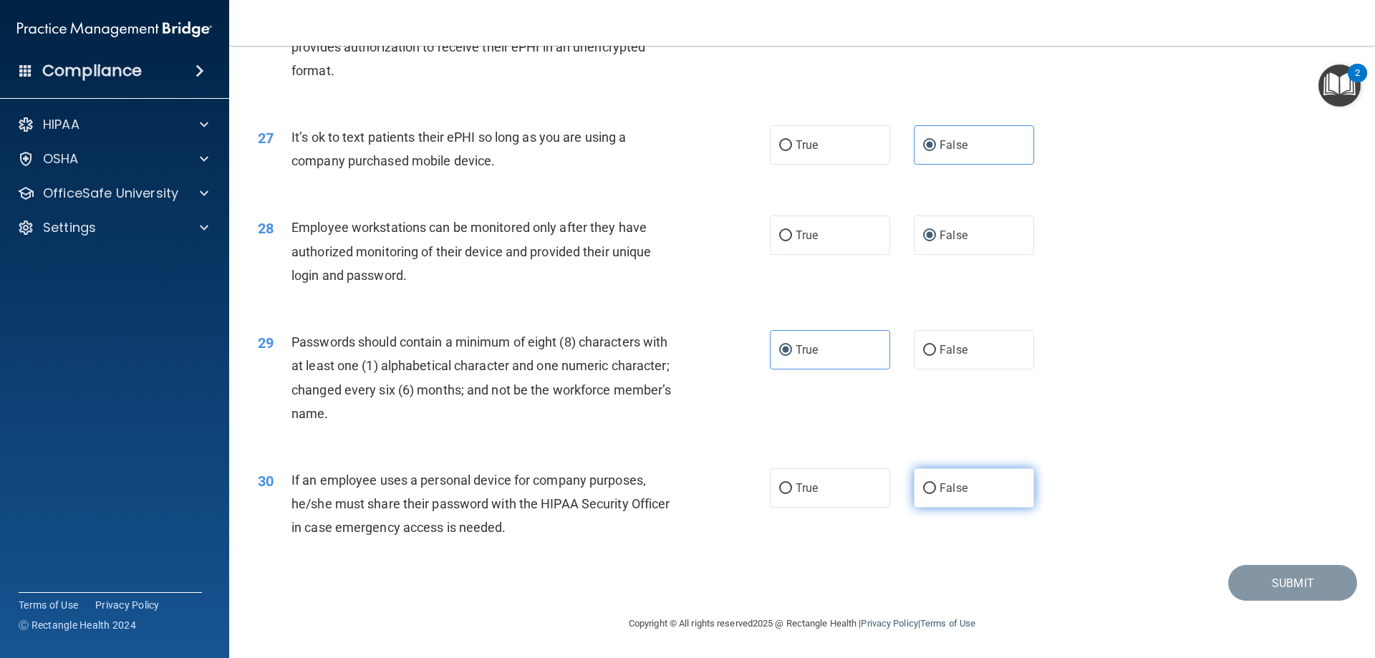
click at [936, 483] on input "False" at bounding box center [929, 488] width 13 height 11
radio input "true"
click at [1230, 577] on button "Submit" at bounding box center [1292, 583] width 129 height 37
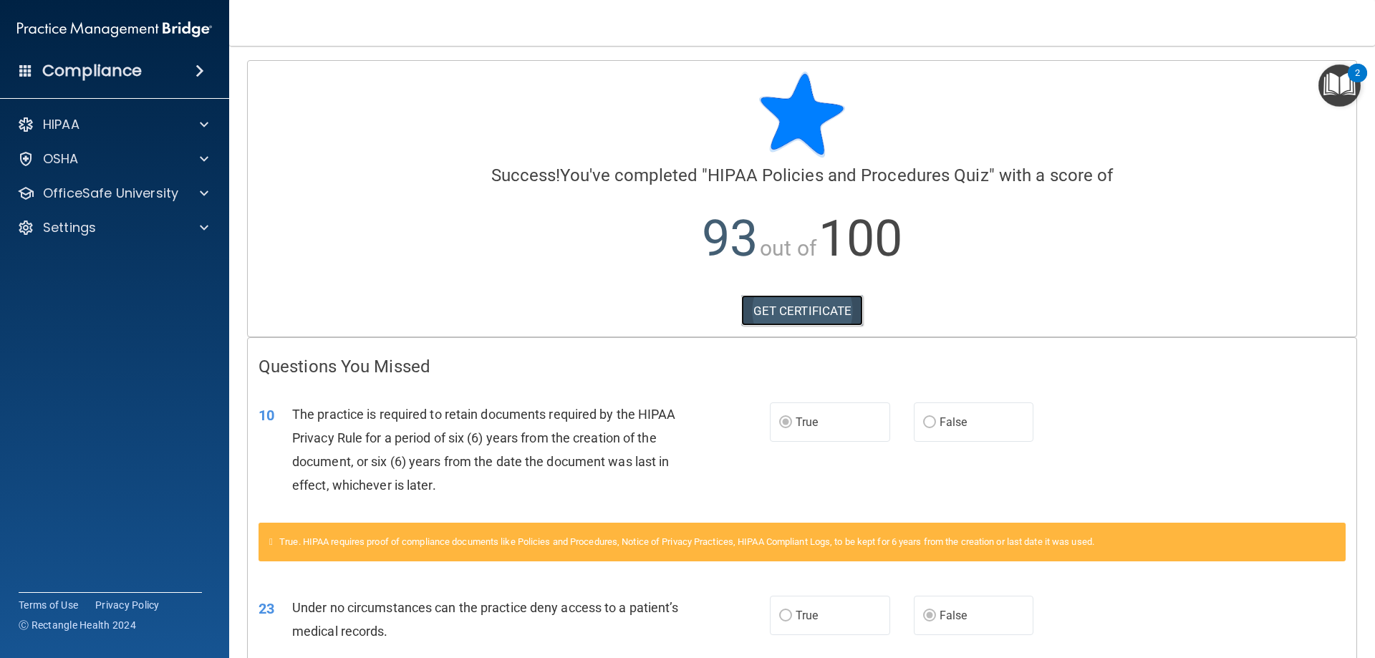
click at [791, 320] on link "GET CERTIFICATE" at bounding box center [802, 311] width 122 height 32
click at [201, 192] on span at bounding box center [204, 193] width 9 height 17
click at [170, 224] on img at bounding box center [174, 228] width 18 height 18
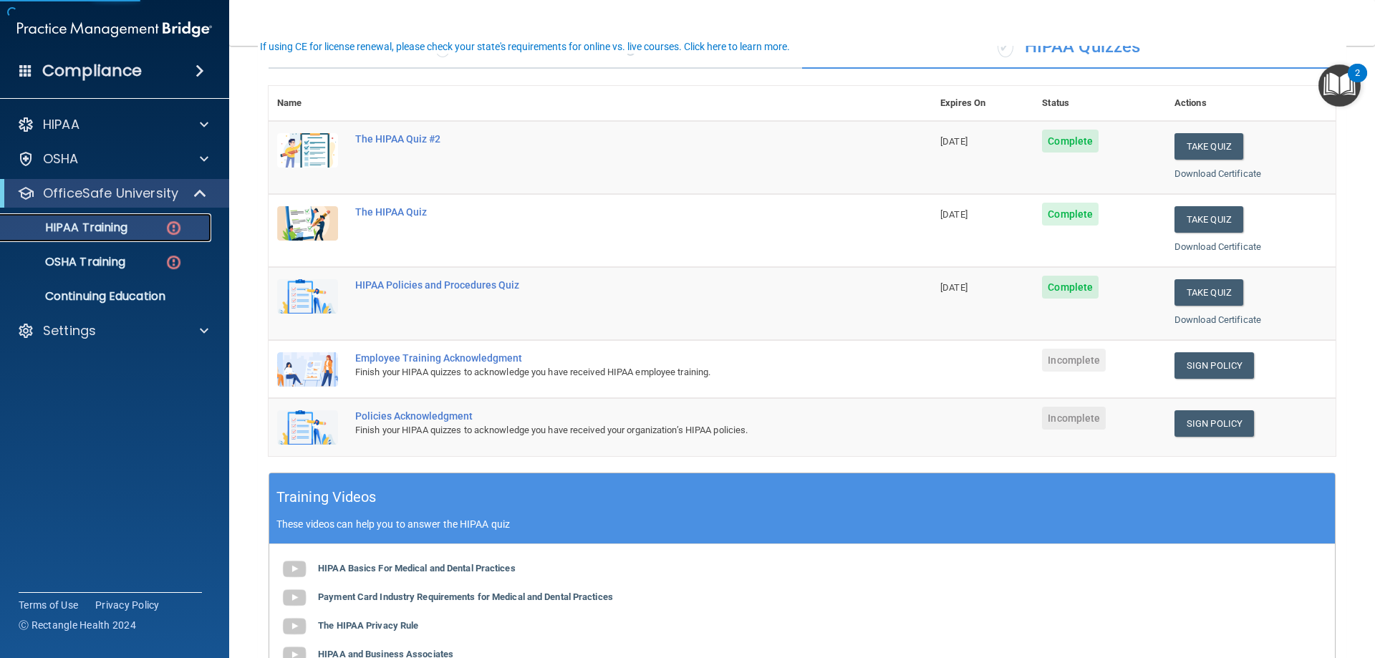
scroll to position [143, 0]
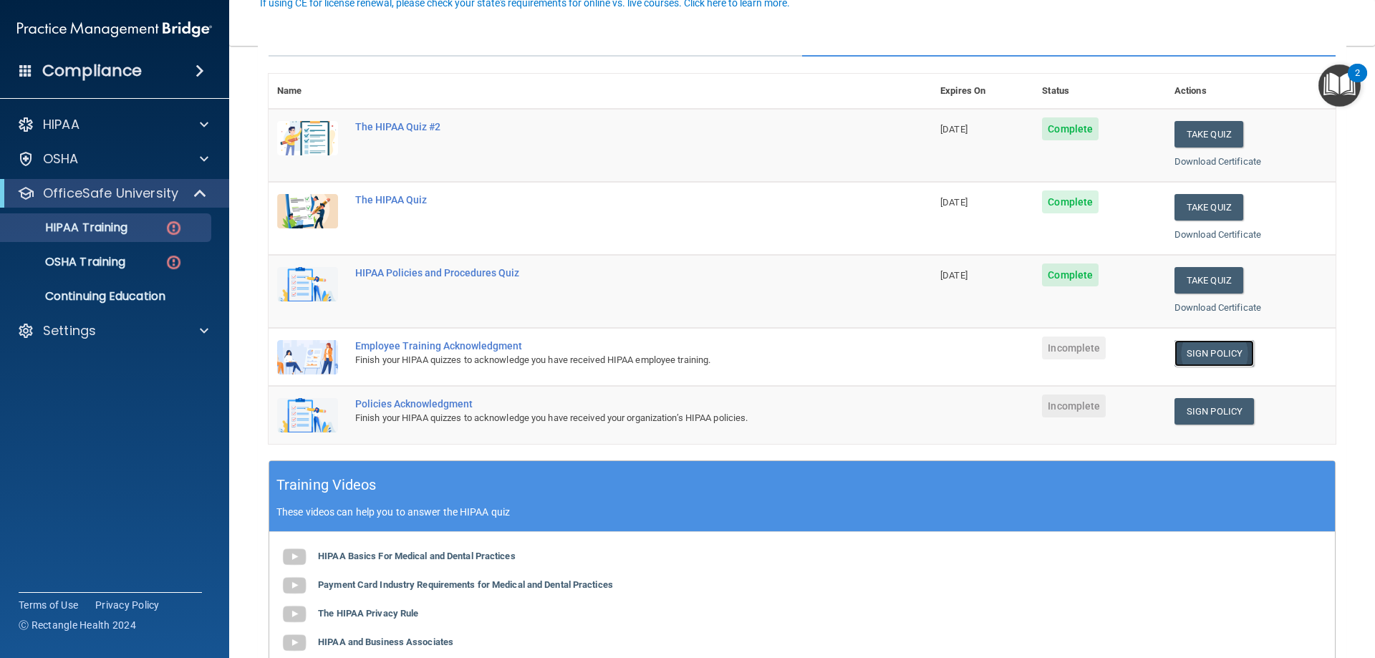
click at [1195, 352] on link "Sign Policy" at bounding box center [1213, 353] width 79 height 26
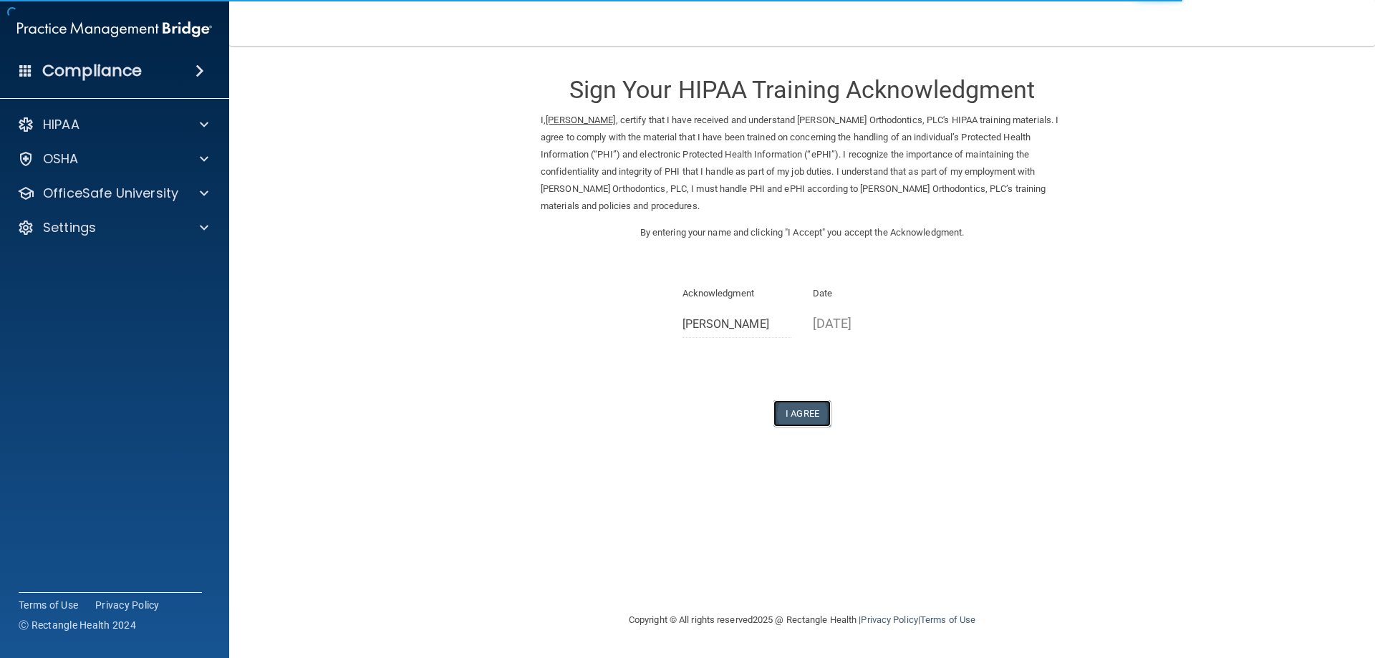
click at [801, 410] on button "I Agree" at bounding box center [801, 413] width 57 height 26
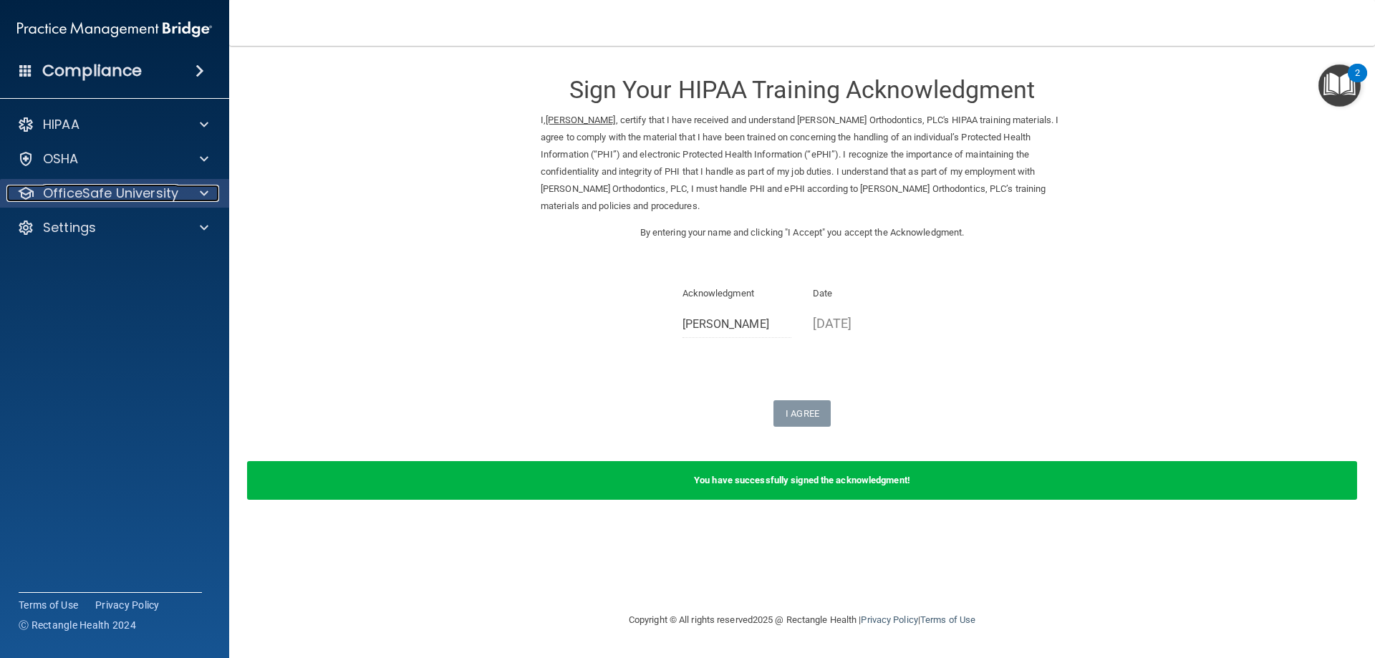
click at [208, 188] on span at bounding box center [204, 193] width 9 height 17
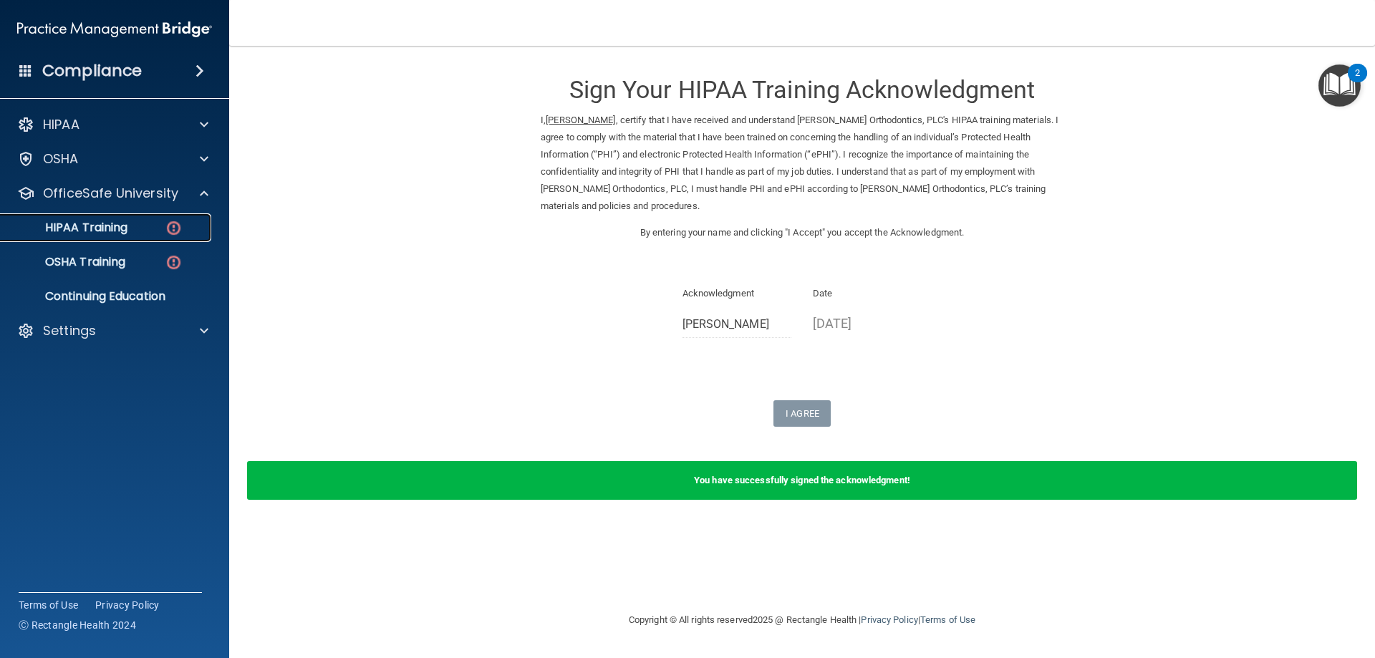
click at [174, 222] on img at bounding box center [174, 228] width 18 height 18
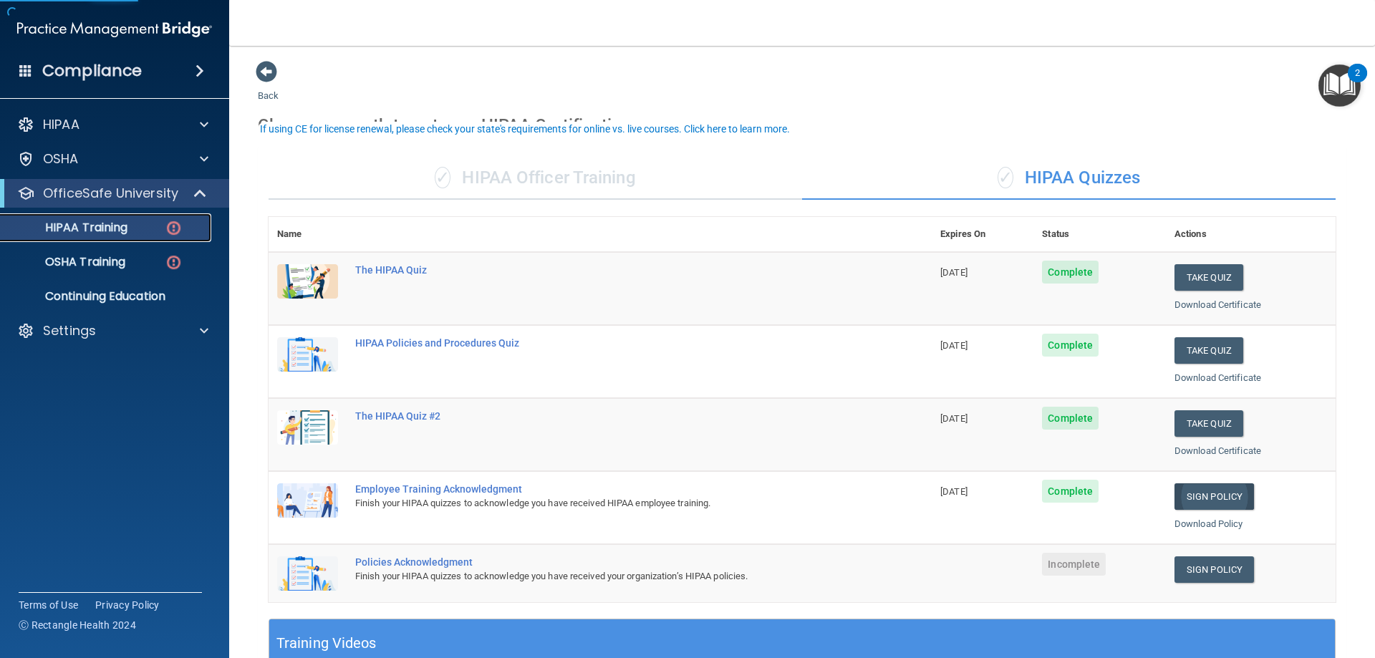
scroll to position [143, 0]
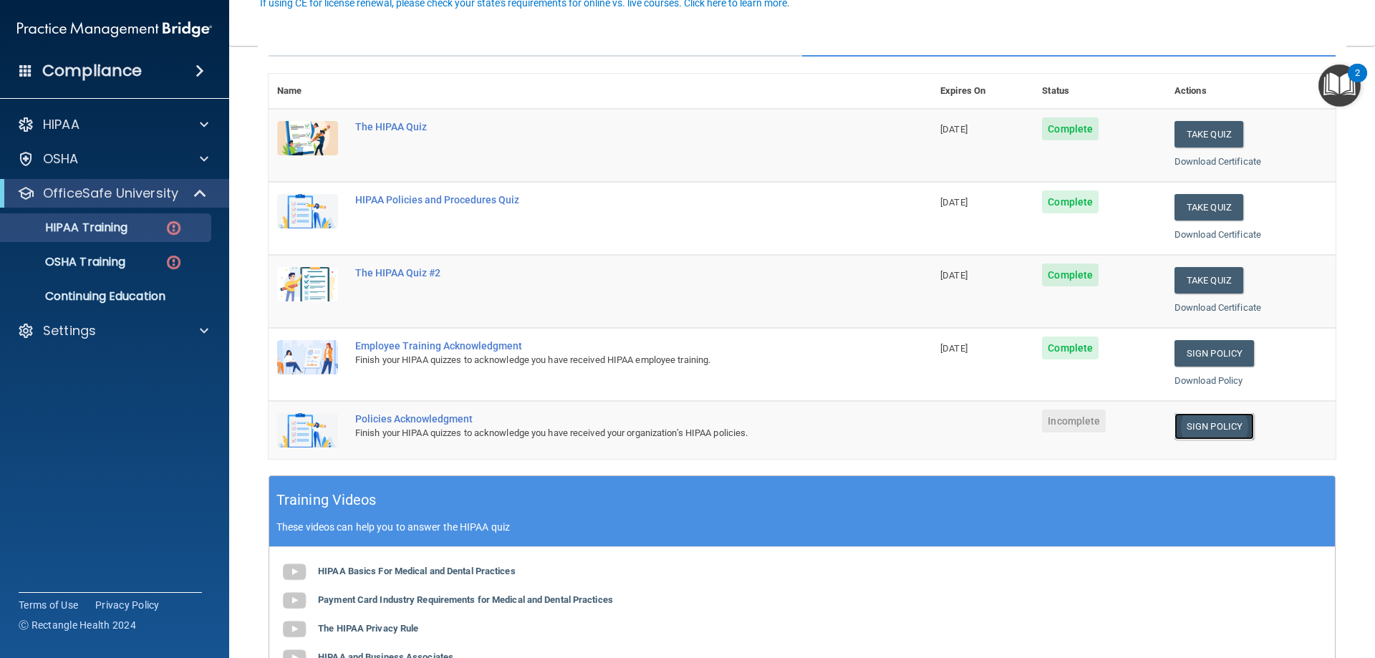
click at [1194, 430] on link "Sign Policy" at bounding box center [1213, 426] width 79 height 26
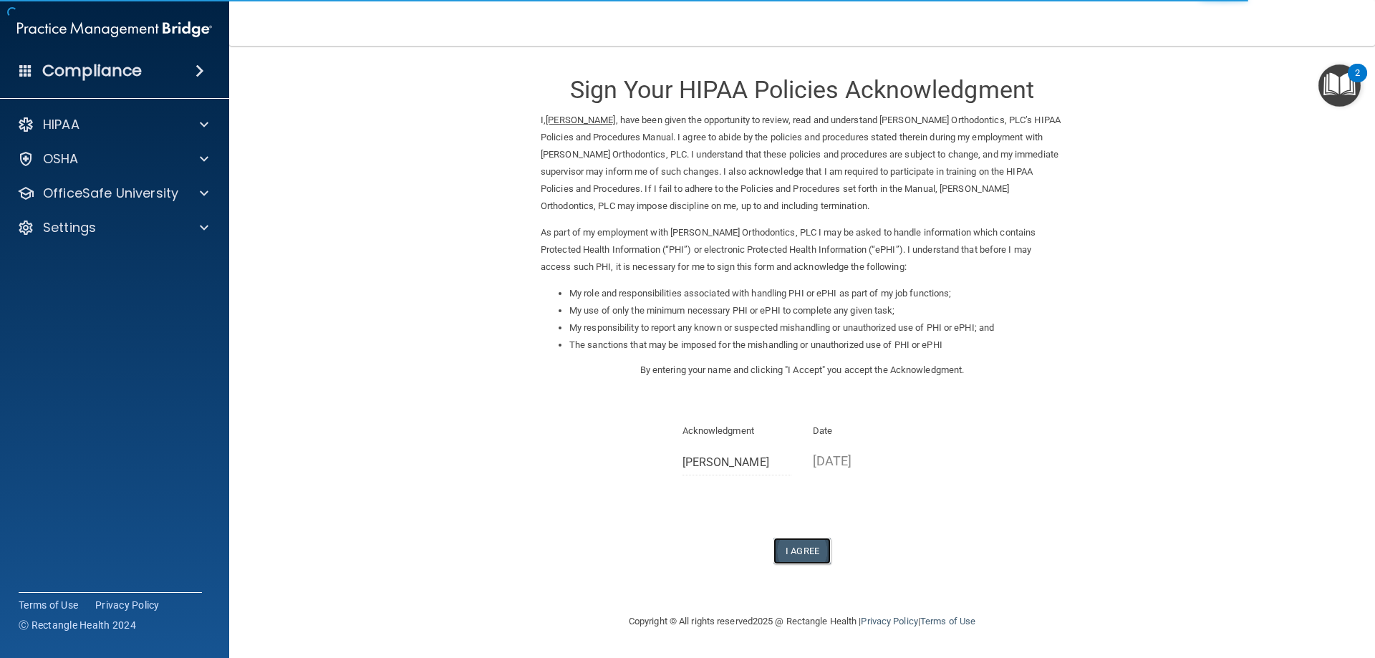
click at [803, 539] on button "I Agree" at bounding box center [801, 551] width 57 height 26
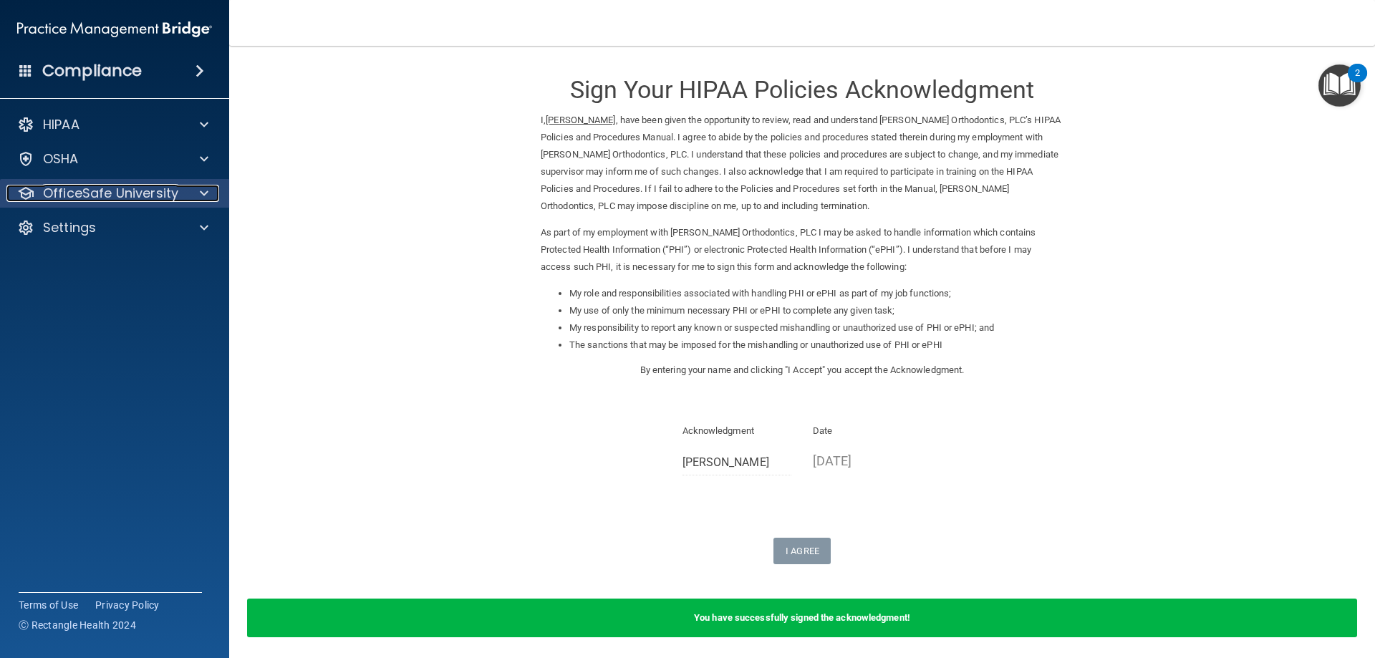
click at [209, 198] on div at bounding box center [202, 193] width 36 height 17
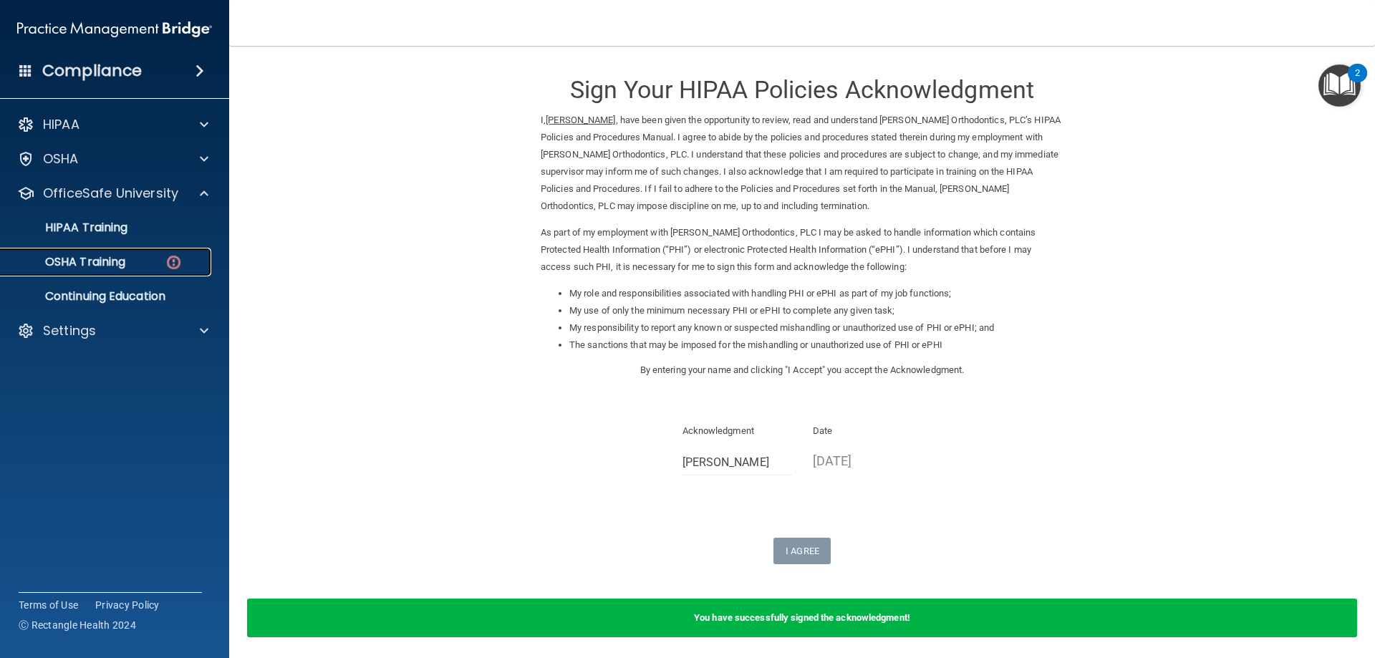
click at [164, 256] on div "OSHA Training" at bounding box center [106, 262] width 195 height 14
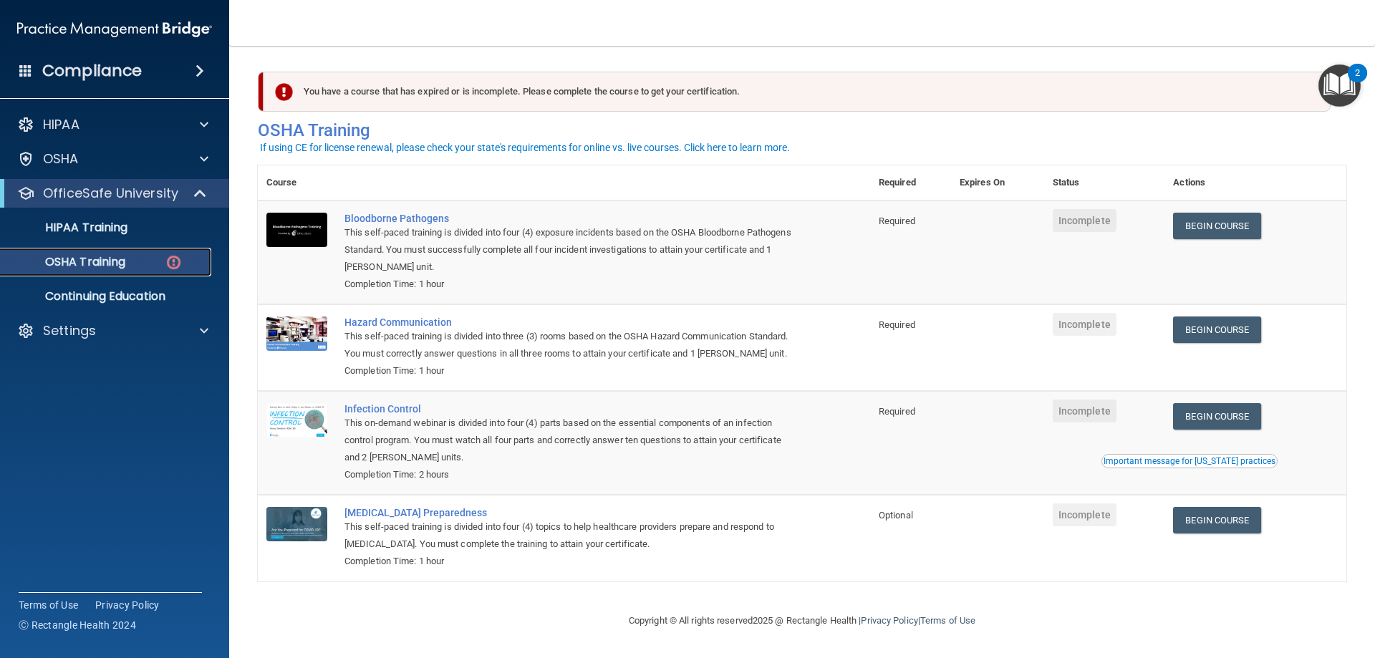
scroll to position [18, 0]
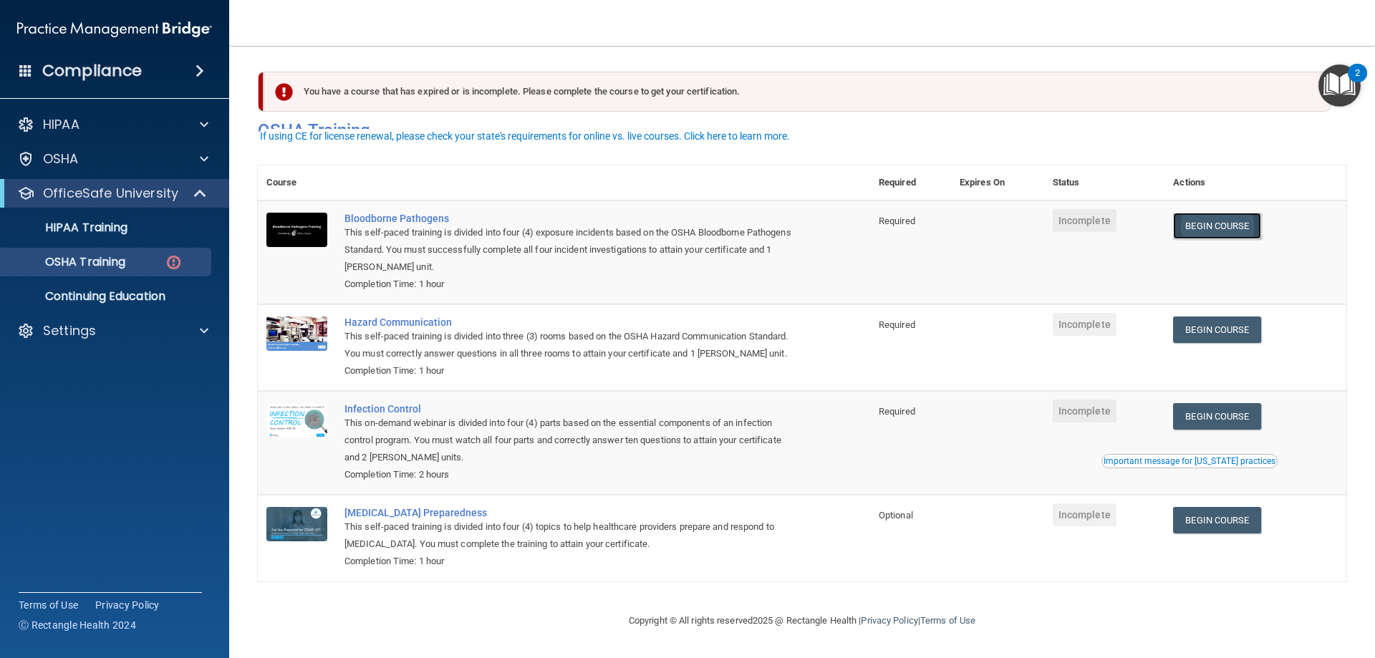
click at [1212, 213] on link "Begin Course" at bounding box center [1216, 226] width 87 height 26
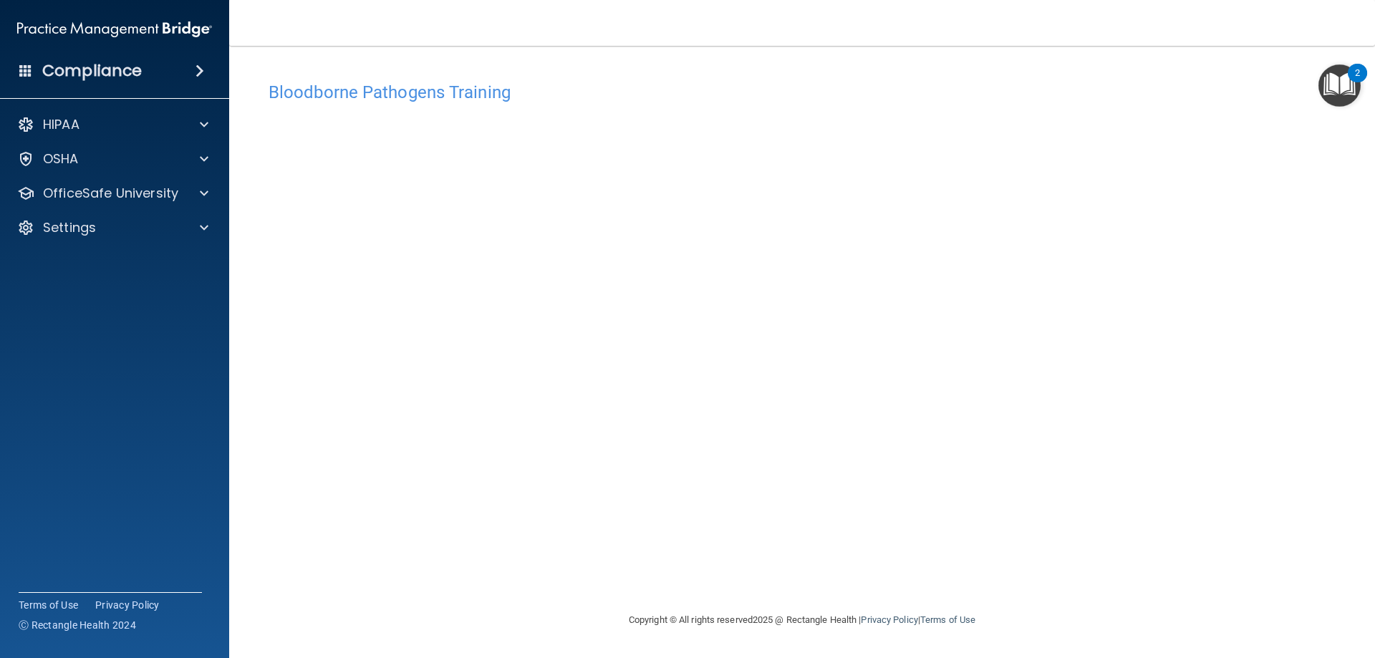
click at [1214, 560] on div "Bloodborne Pathogens Training This course doesn’t expire until . Are you sure y…" at bounding box center [802, 342] width 1088 height 537
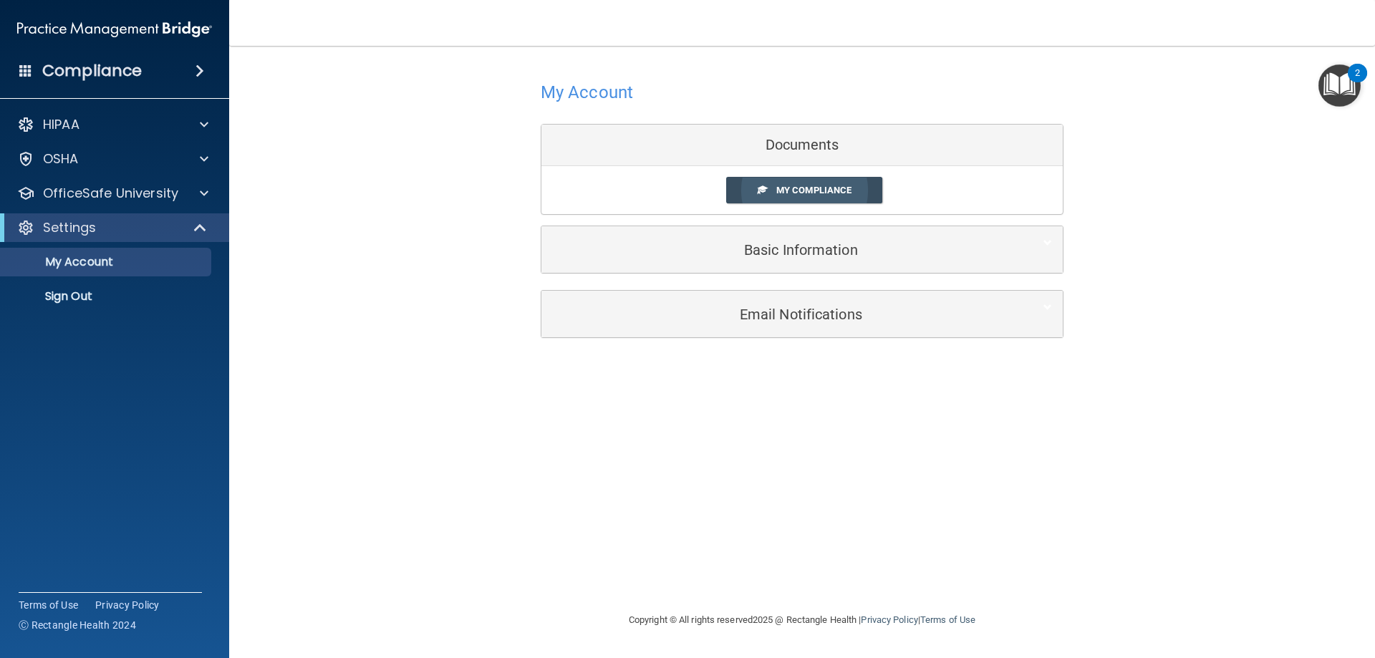
click at [836, 193] on span "My Compliance" at bounding box center [813, 190] width 75 height 11
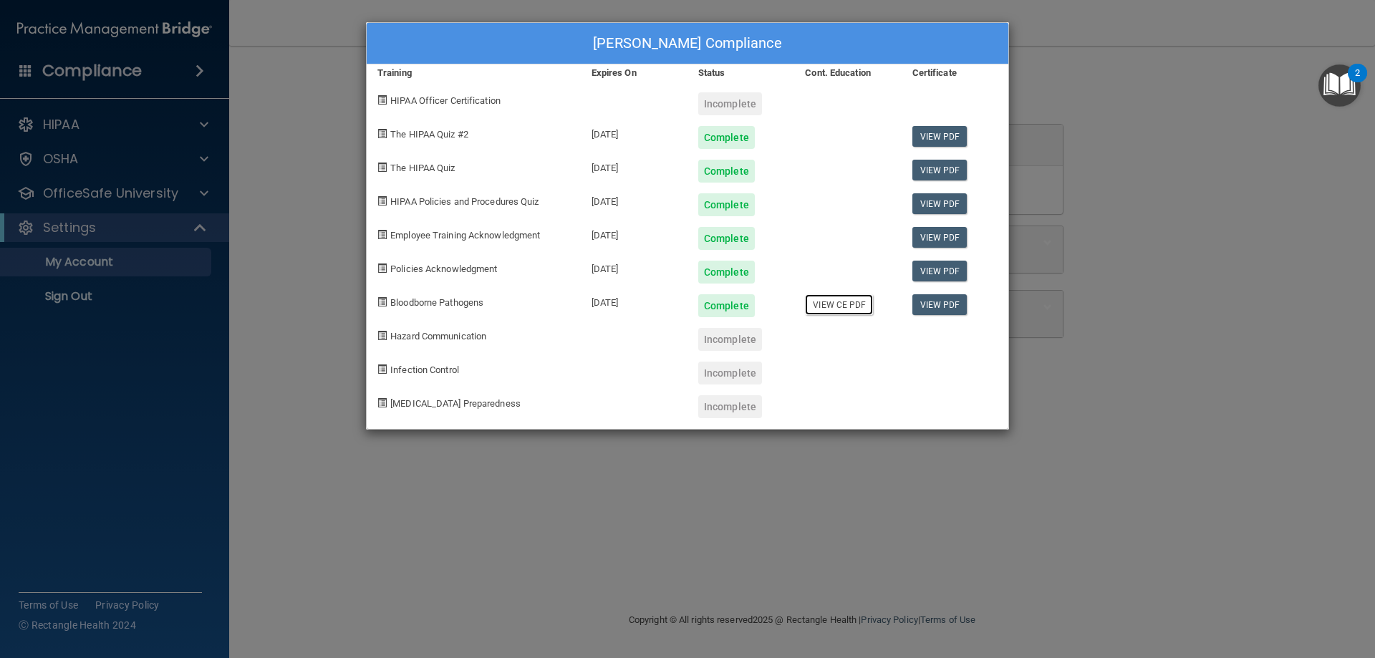
click at [840, 306] on link "View CE PDF" at bounding box center [839, 304] width 68 height 21
click at [1085, 111] on div "Brianna Merchant's Compliance Training Expires On Status Cont. Education Certif…" at bounding box center [687, 329] width 1375 height 658
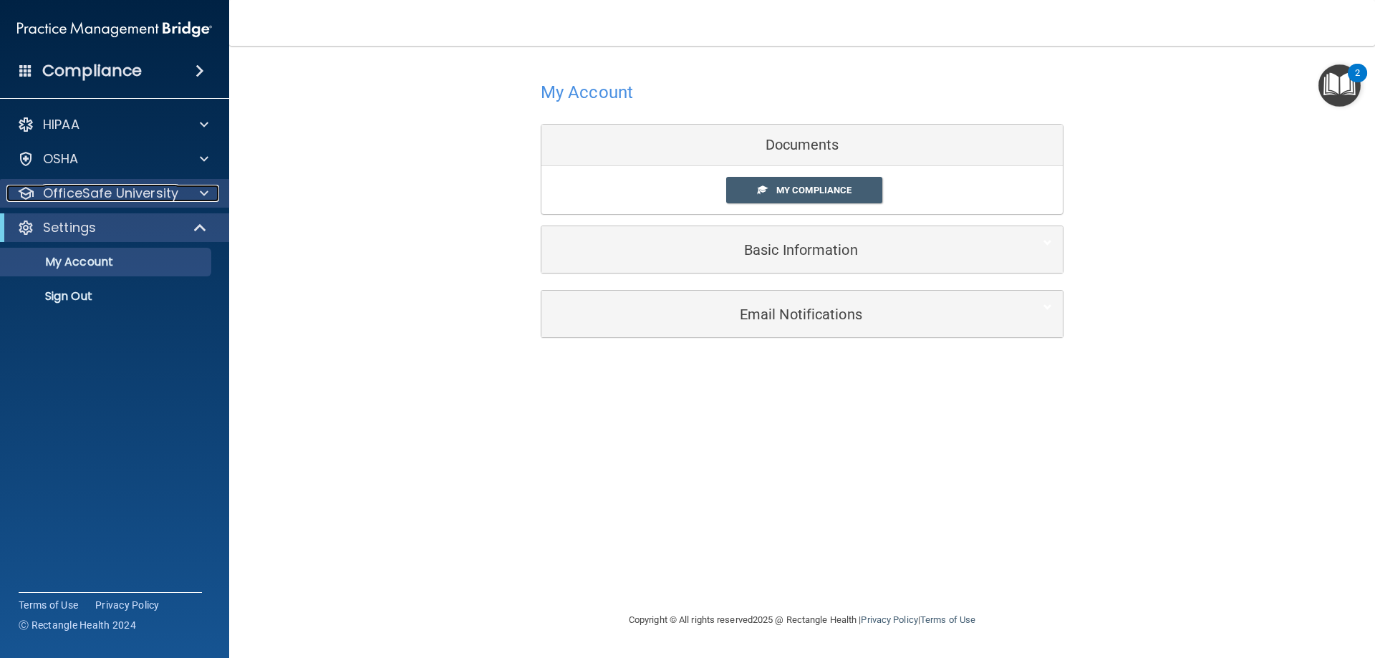
click at [207, 197] on span at bounding box center [204, 193] width 9 height 17
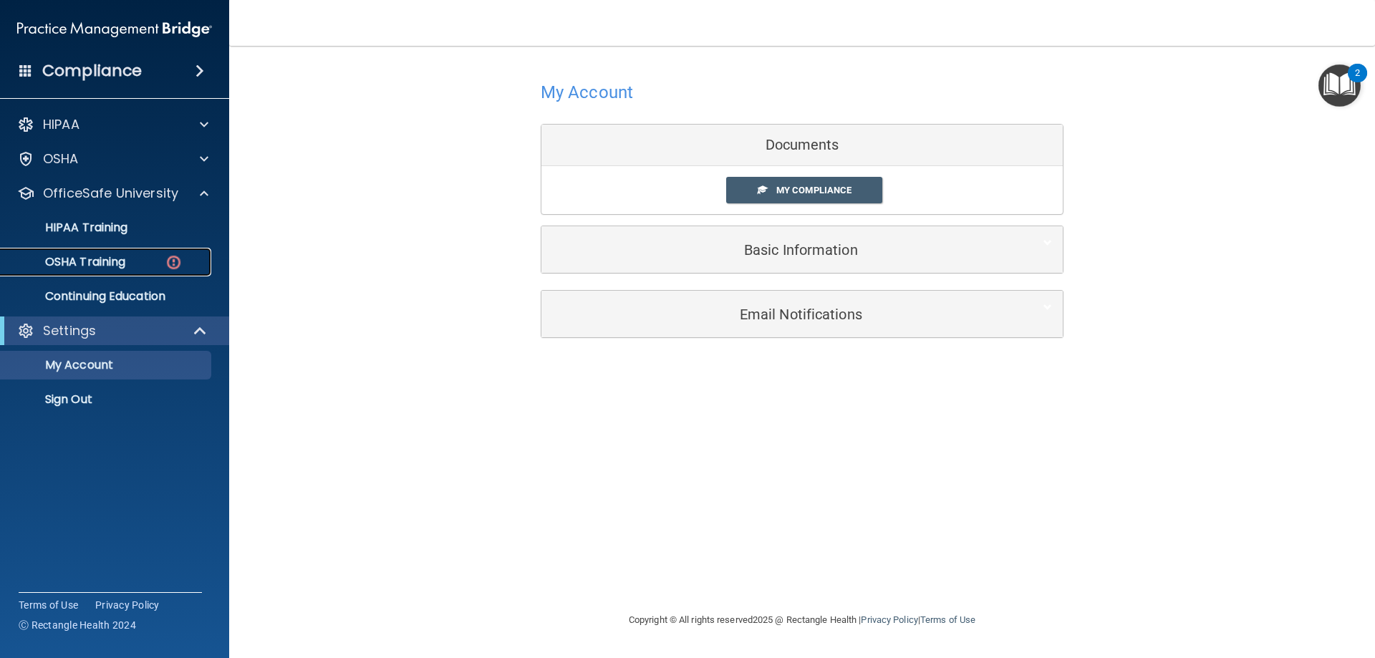
click at [167, 259] on img at bounding box center [174, 262] width 18 height 18
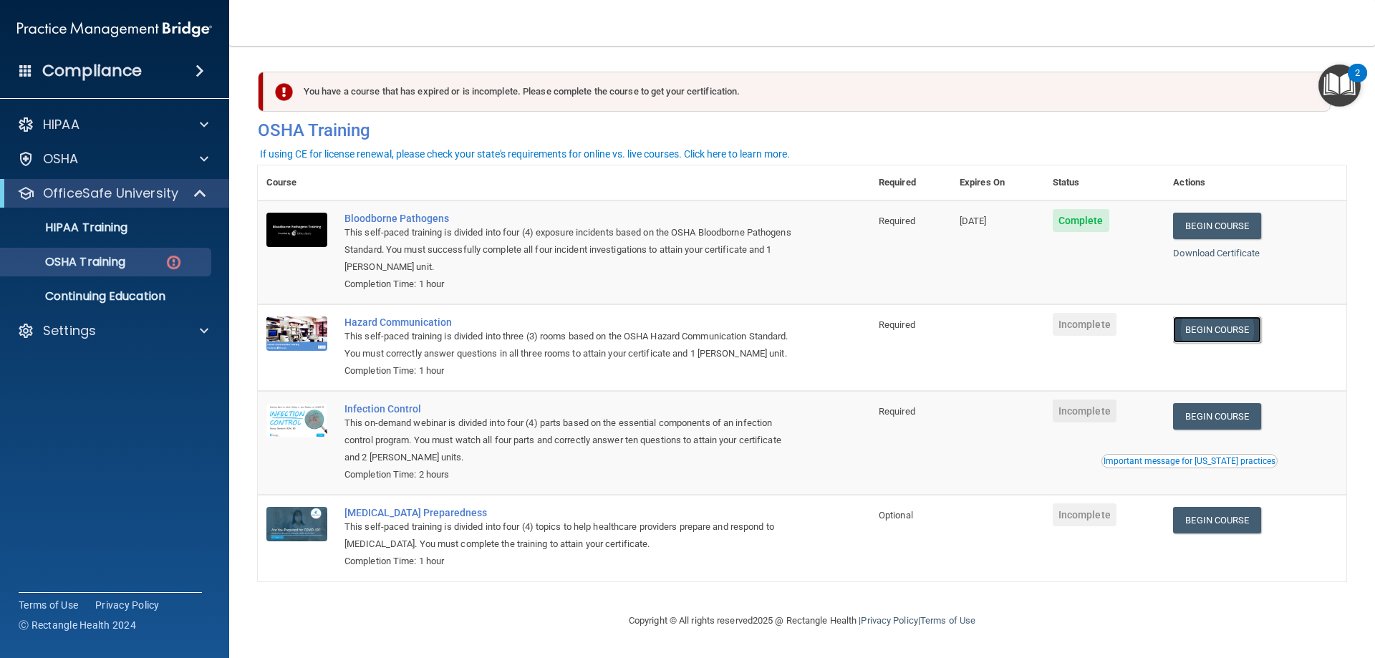
click at [1222, 332] on link "Begin Course" at bounding box center [1216, 330] width 87 height 26
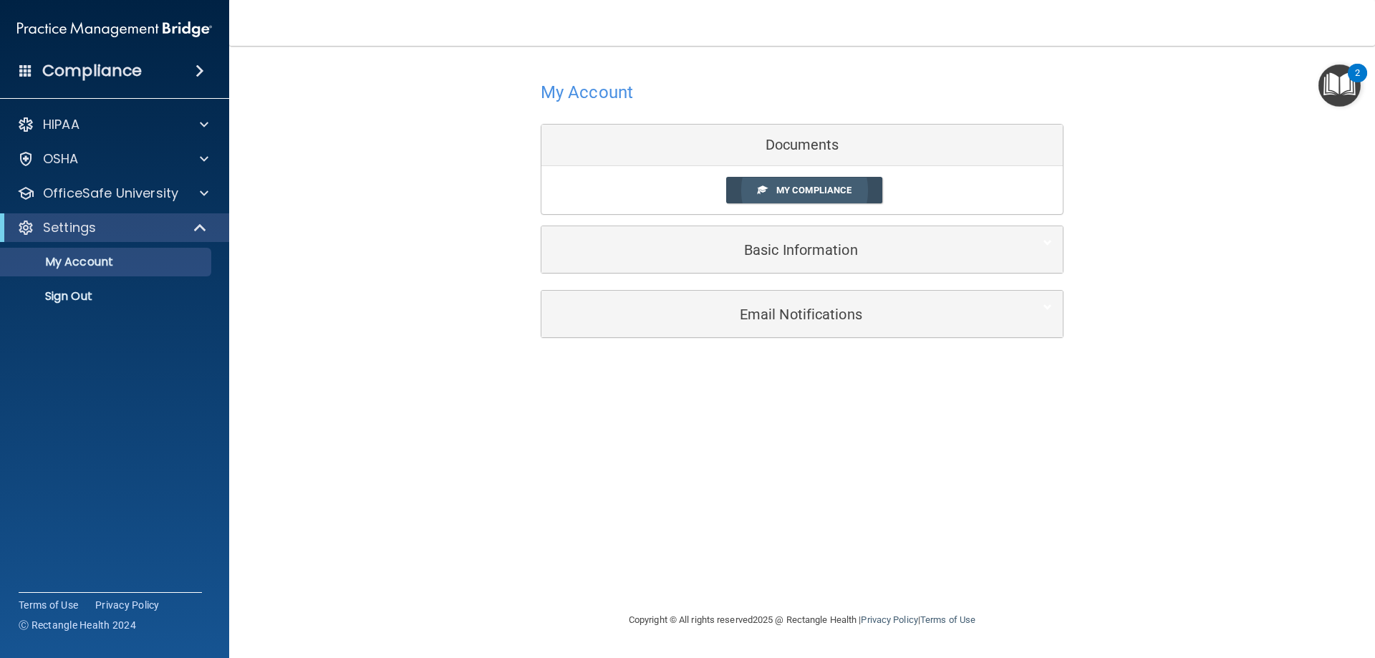
click at [784, 198] on link "My Compliance" at bounding box center [804, 190] width 157 height 26
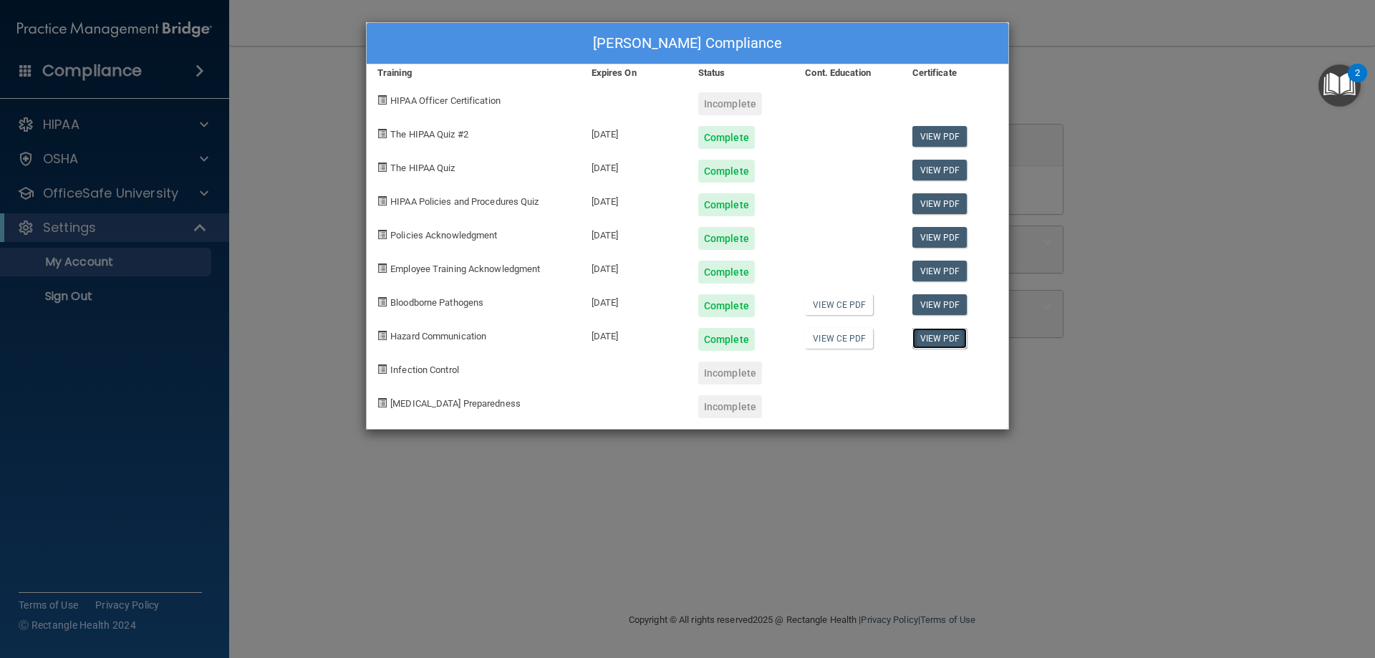
click at [926, 339] on link "View PDF" at bounding box center [939, 338] width 55 height 21
click at [949, 299] on link "View PDF" at bounding box center [939, 304] width 55 height 21
click at [1078, 100] on div "Brianna Merchant's Compliance Training Expires On Status Cont. Education Certif…" at bounding box center [687, 329] width 1375 height 658
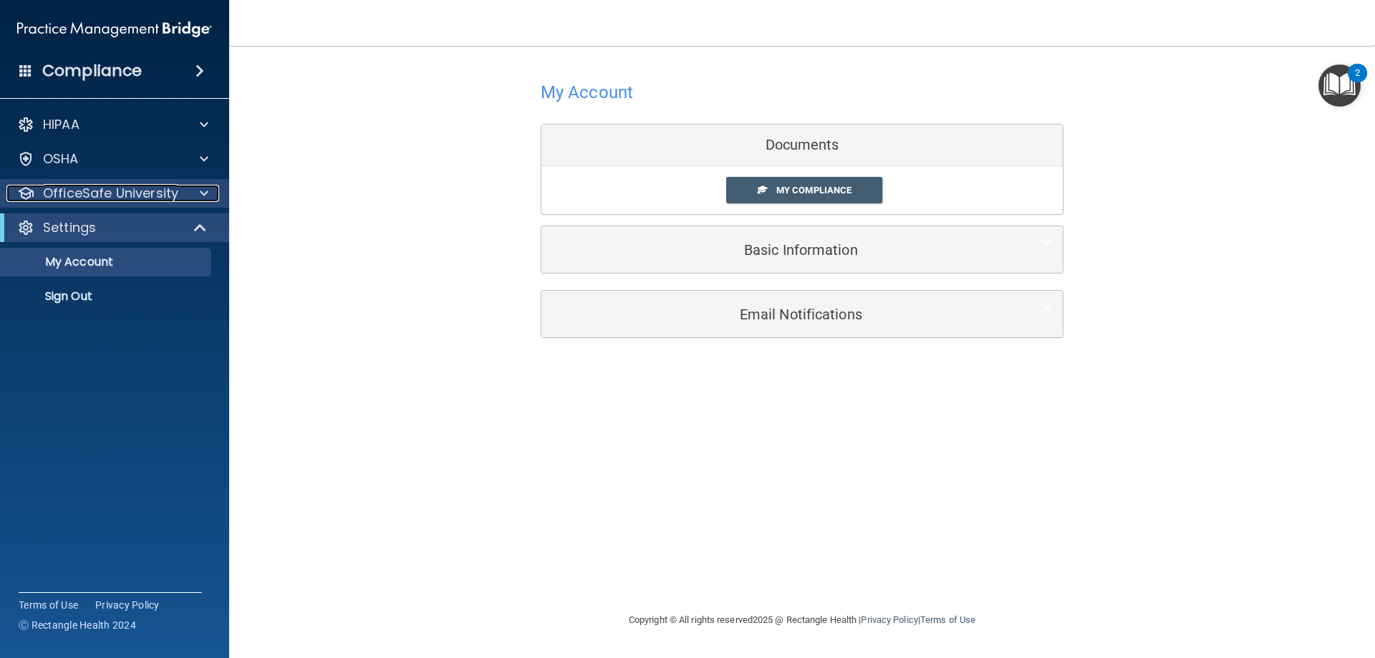
click at [203, 198] on span at bounding box center [204, 193] width 9 height 17
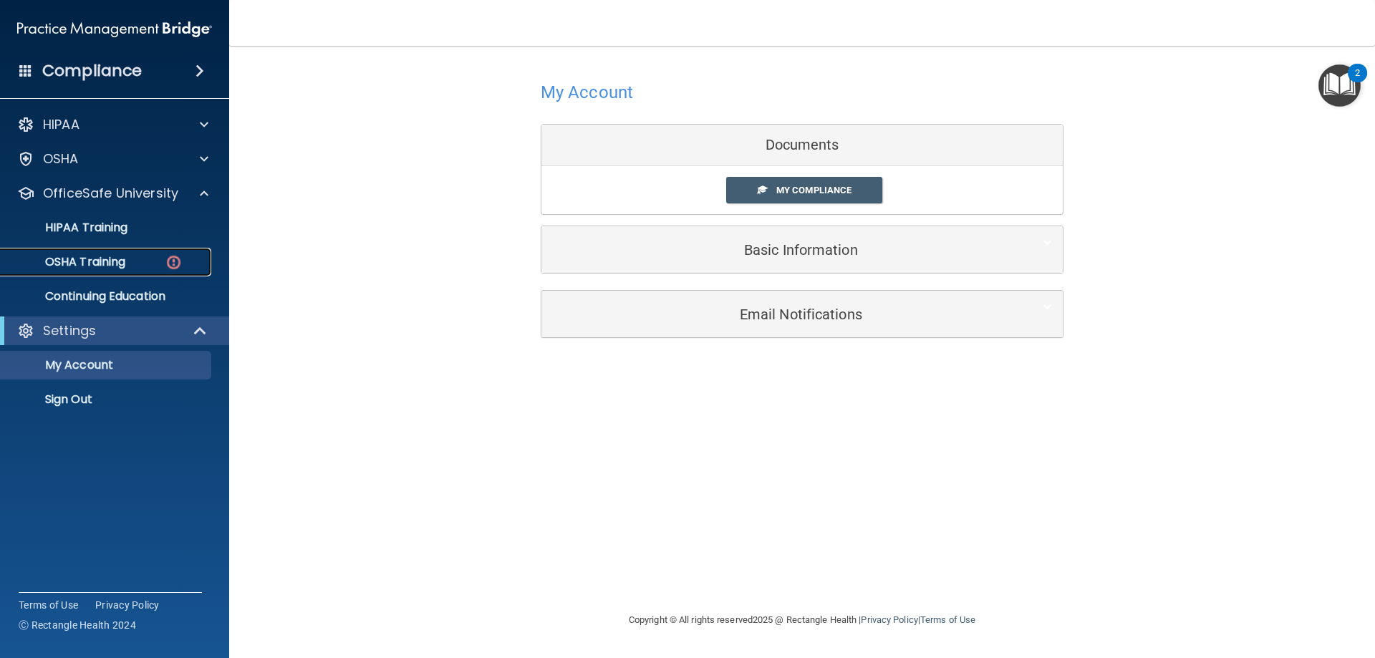
click at [175, 254] on img at bounding box center [174, 262] width 18 height 18
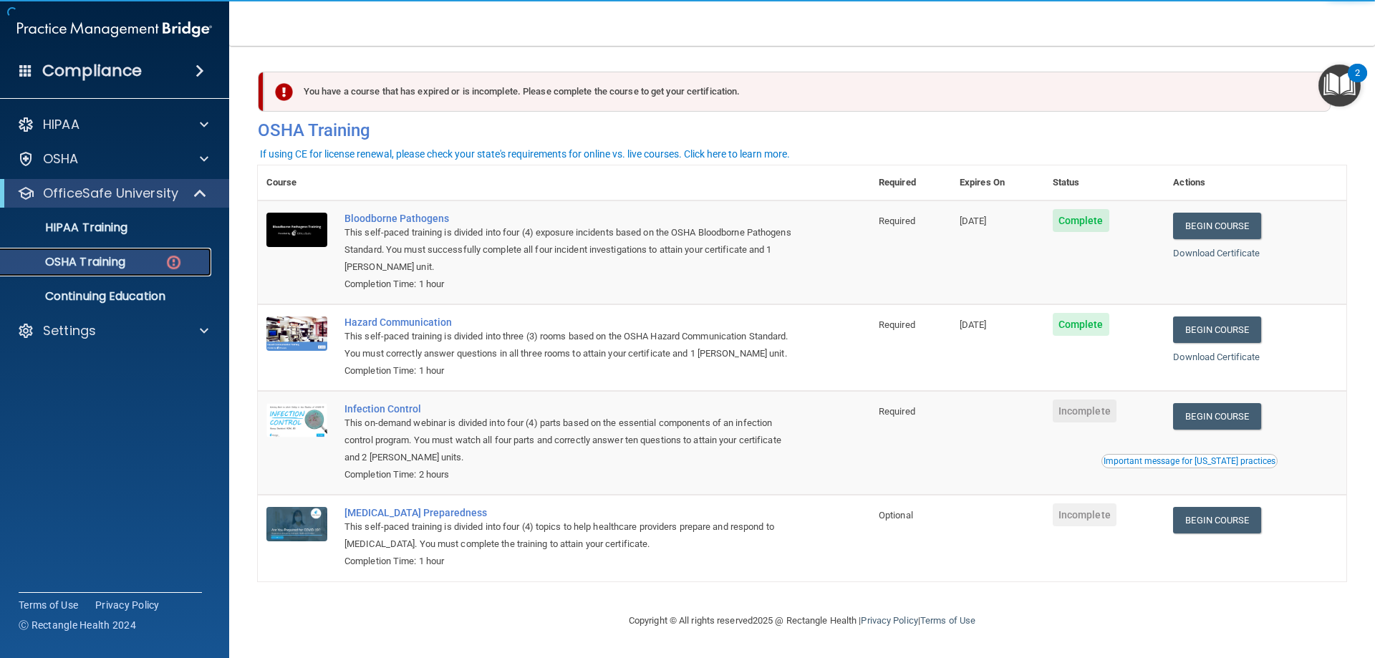
scroll to position [18, 0]
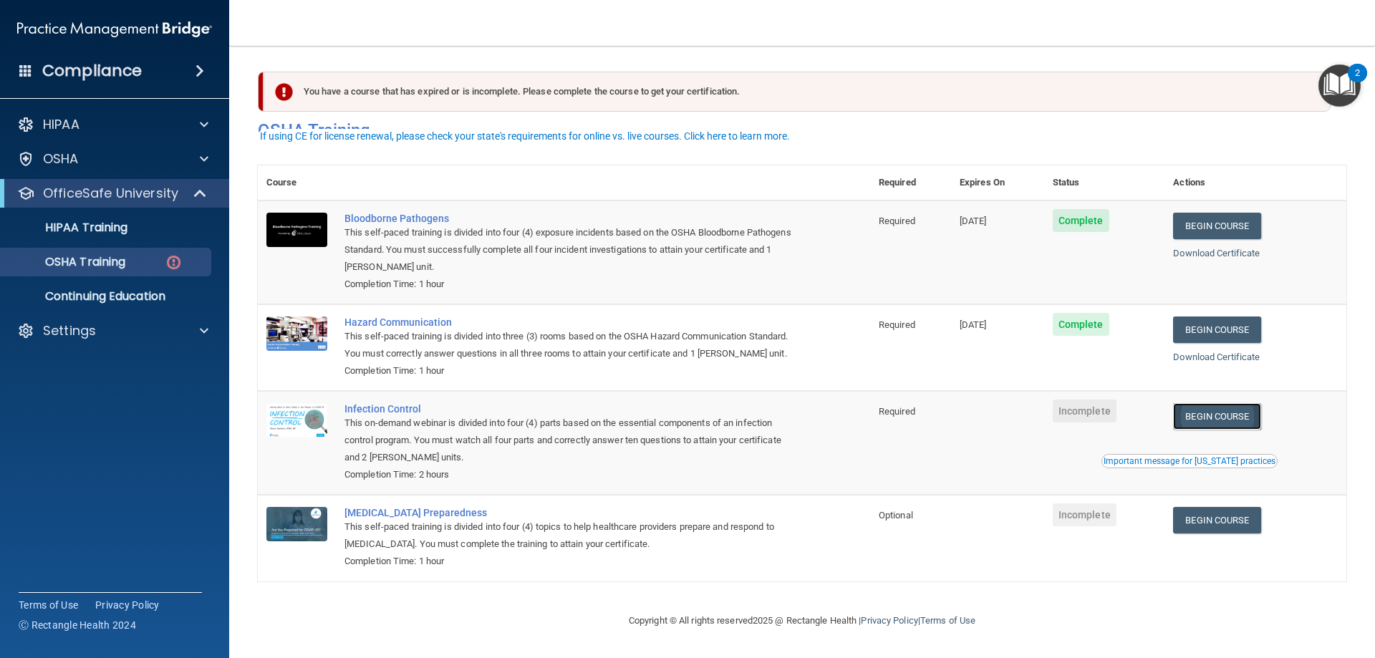
click at [1222, 420] on link "Begin Course" at bounding box center [1216, 416] width 87 height 26
click at [1225, 525] on link "Begin Course" at bounding box center [1216, 520] width 87 height 26
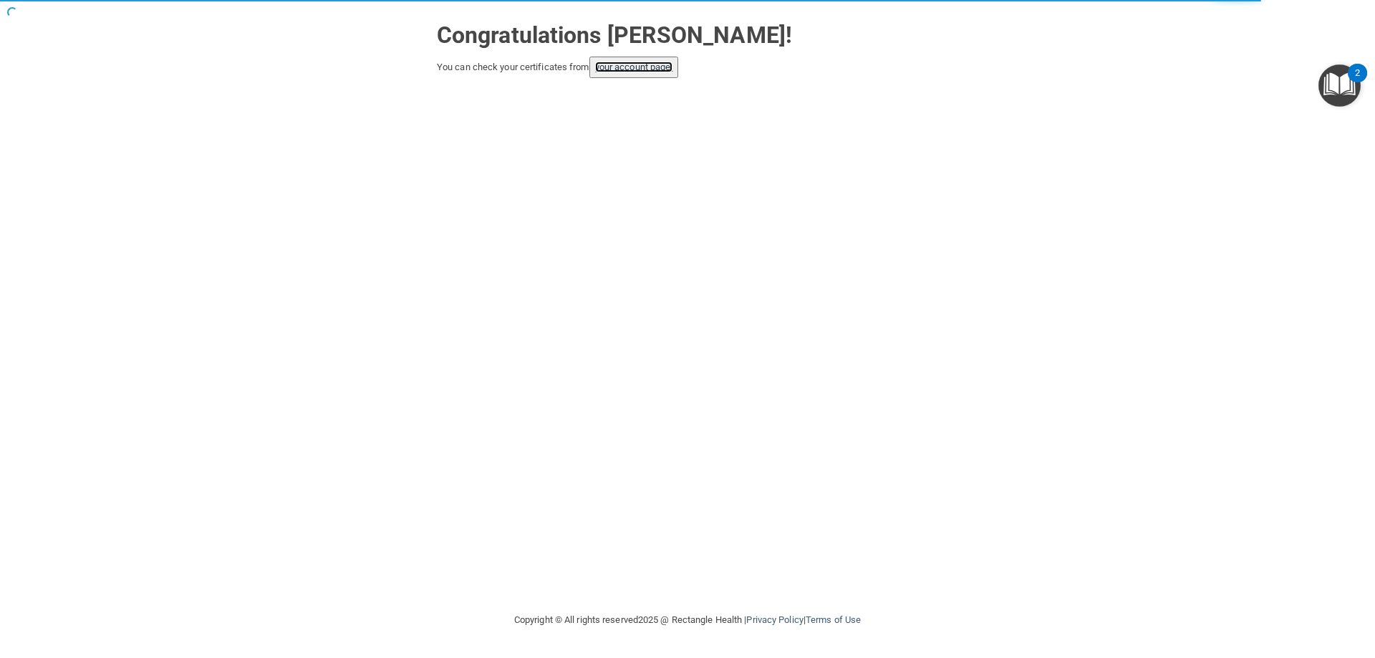
click at [650, 65] on link "your account page!" at bounding box center [634, 67] width 78 height 11
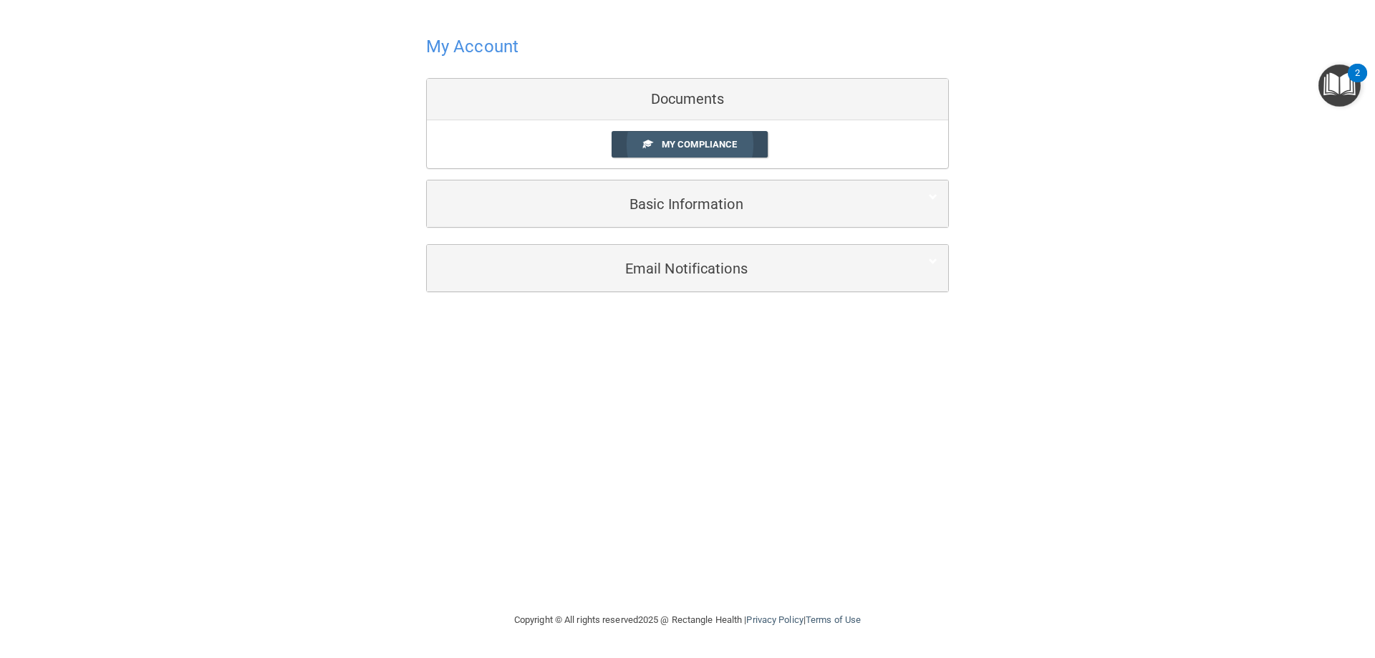
click at [740, 151] on link "My Compliance" at bounding box center [690, 144] width 157 height 26
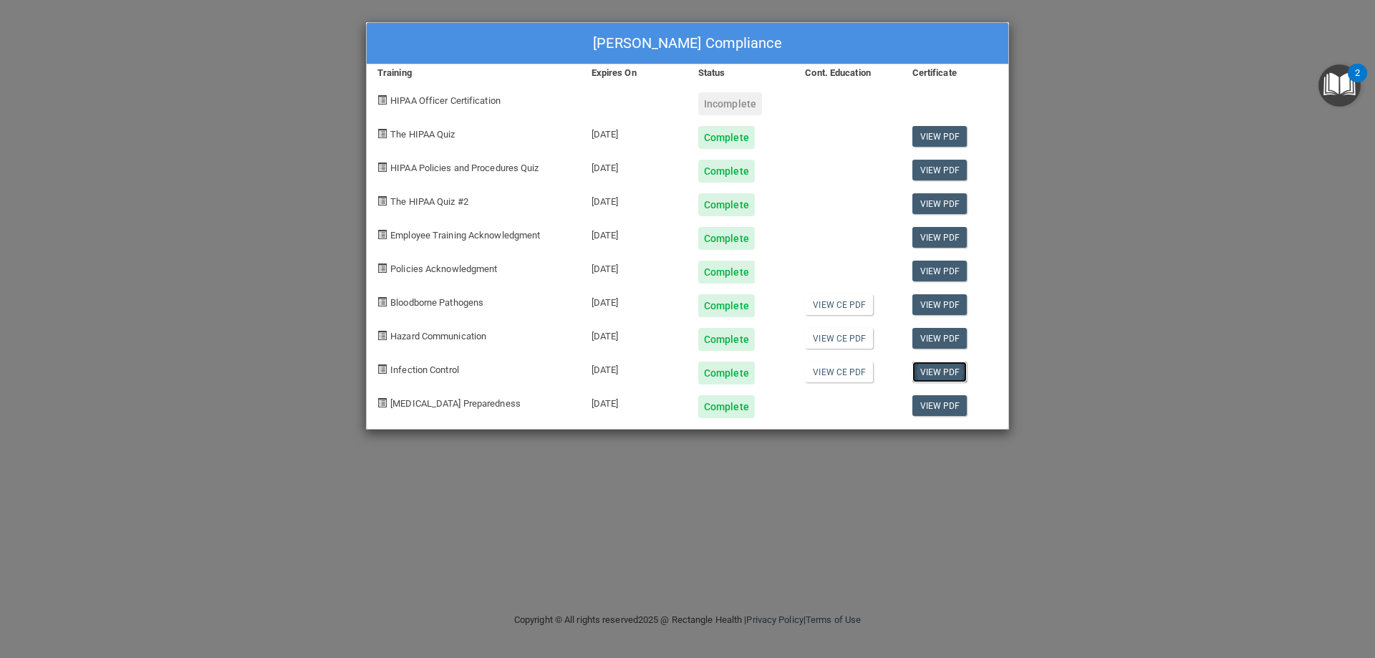
click at [930, 377] on link "View PDF" at bounding box center [939, 372] width 55 height 21
click at [920, 410] on link "View PDF" at bounding box center [939, 405] width 55 height 21
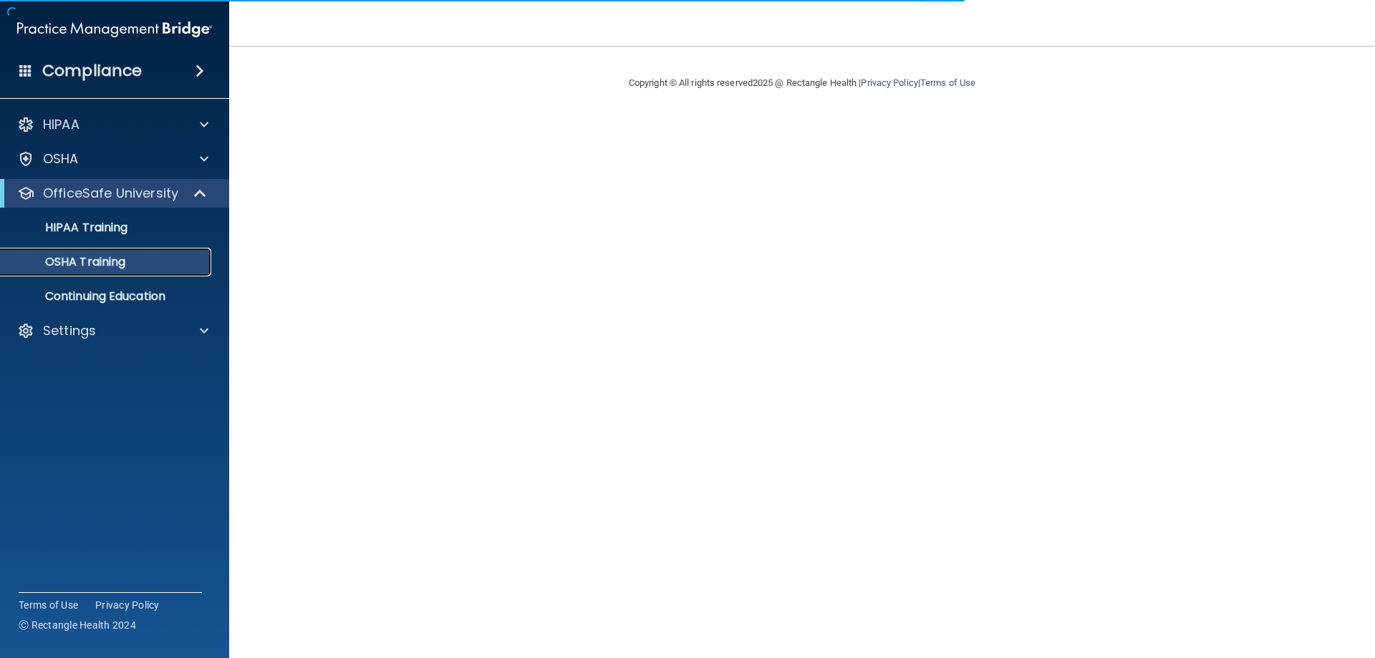
click at [171, 268] on div "OSHA Training" at bounding box center [106, 262] width 195 height 14
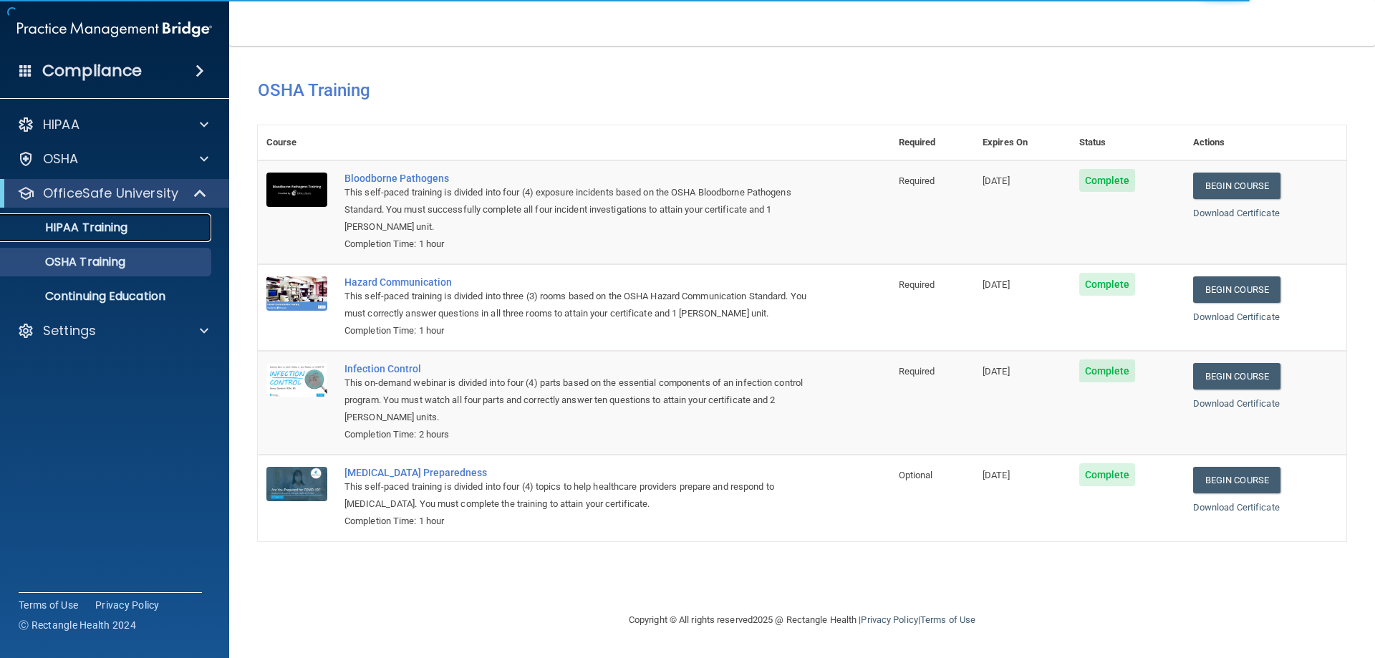
click at [158, 236] on link "HIPAA Training" at bounding box center [99, 227] width 226 height 29
